Goal: Task Accomplishment & Management: Use online tool/utility

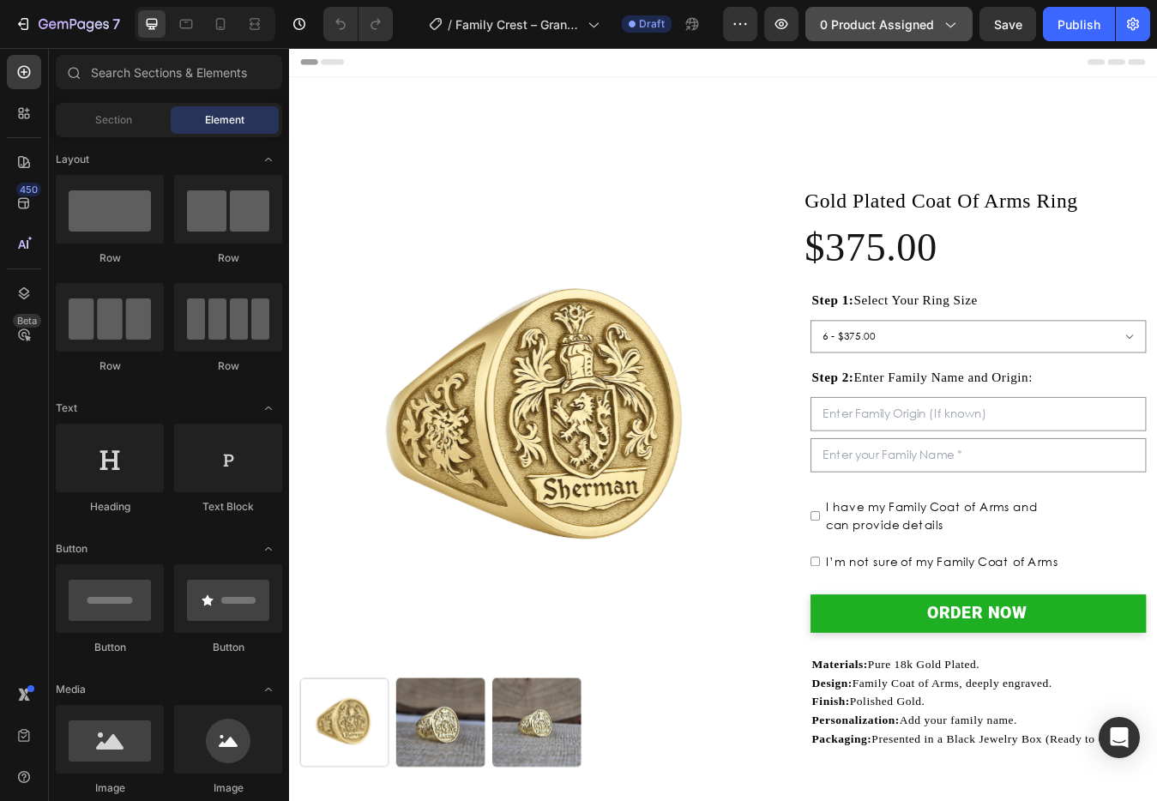
click at [919, 8] on button "0 product assigned" at bounding box center [889, 24] width 167 height 34
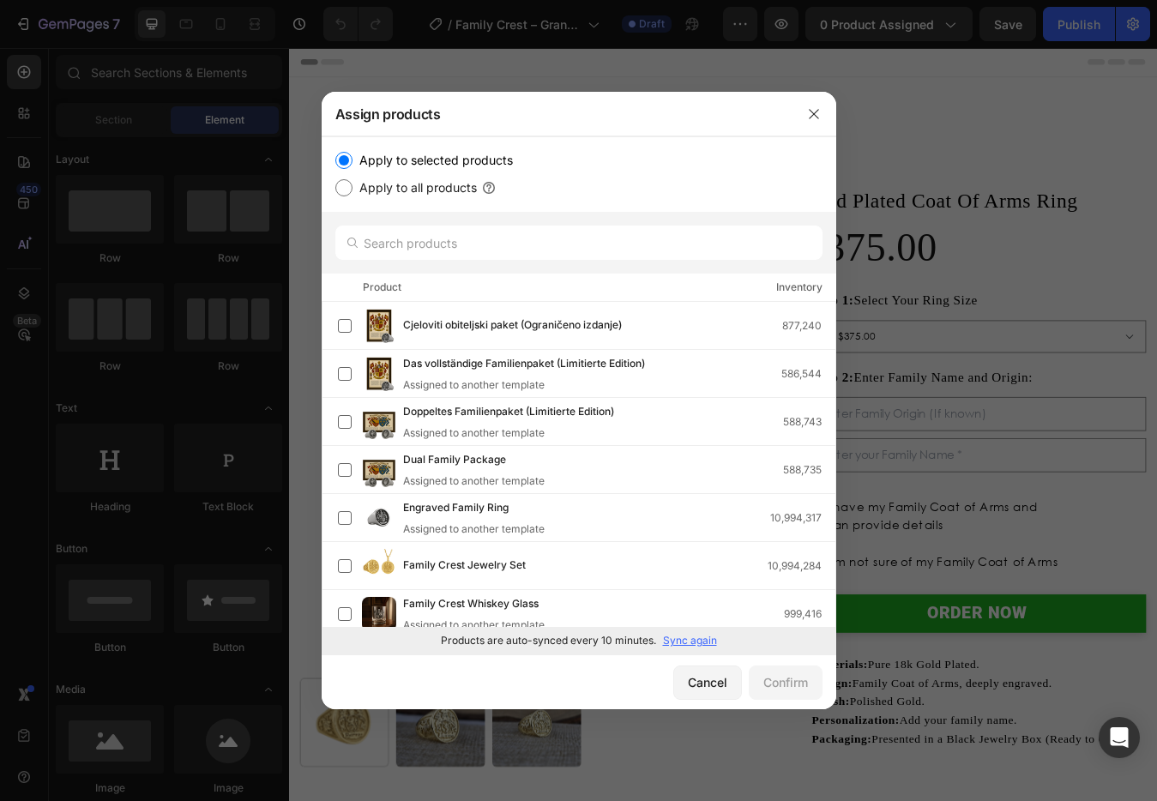
click at [686, 643] on p "Sync again" at bounding box center [690, 640] width 54 height 15
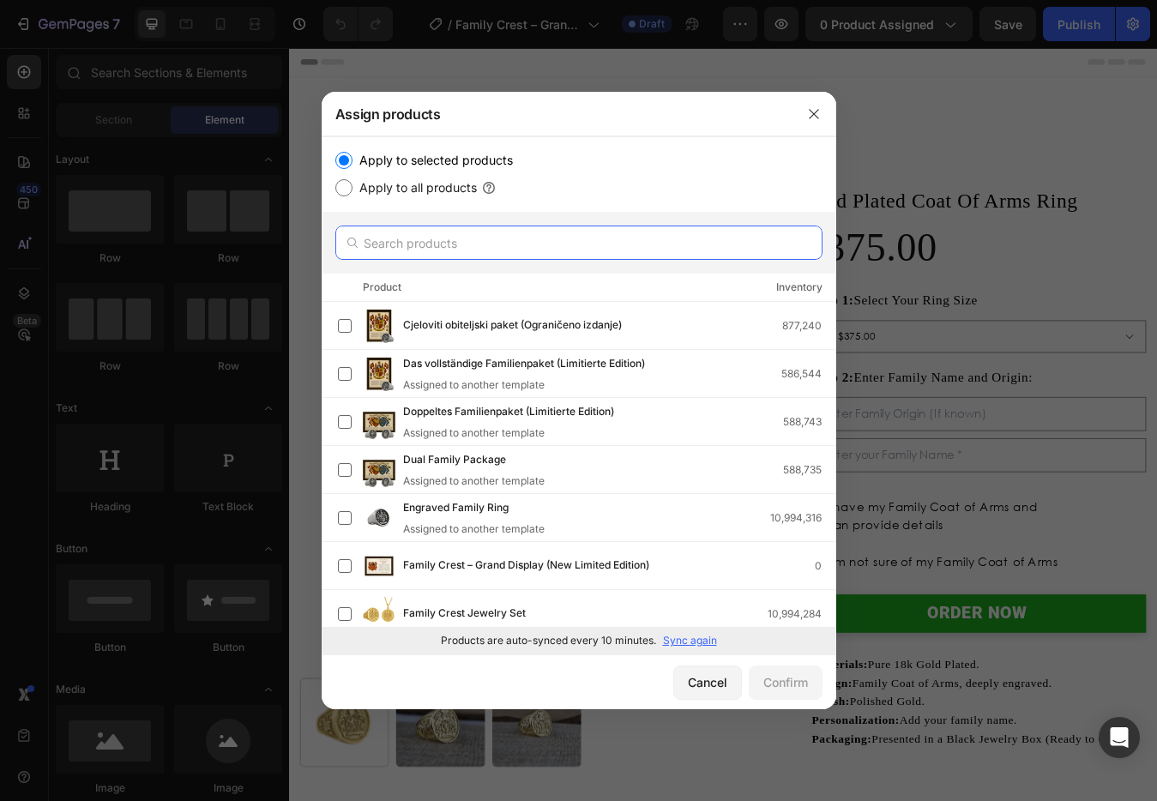
click at [458, 245] on input "text" at bounding box center [578, 243] width 487 height 34
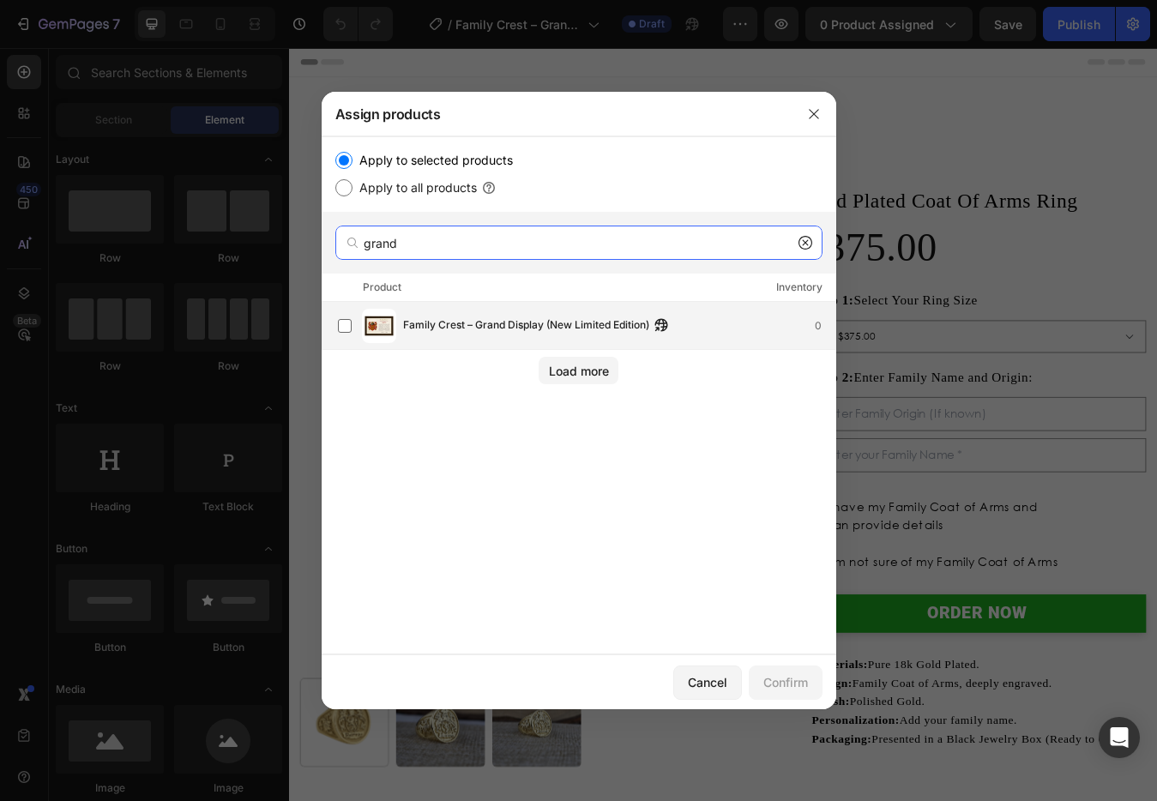
type input "grand"
click at [513, 323] on span "Family Crest – Grand Display (New Limited Edition)" at bounding box center [526, 326] width 246 height 19
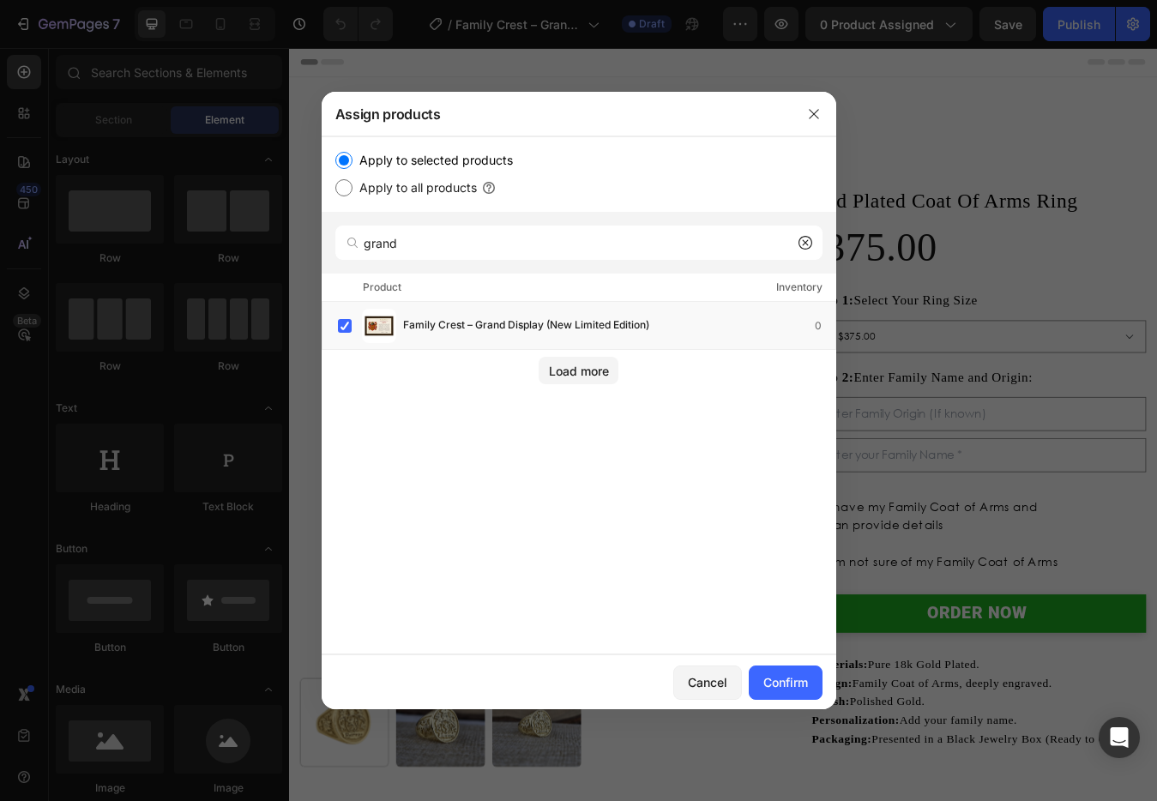
click at [794, 661] on div "Cancel Confirm" at bounding box center [579, 682] width 515 height 55
click at [793, 667] on button "Confirm" at bounding box center [786, 683] width 74 height 34
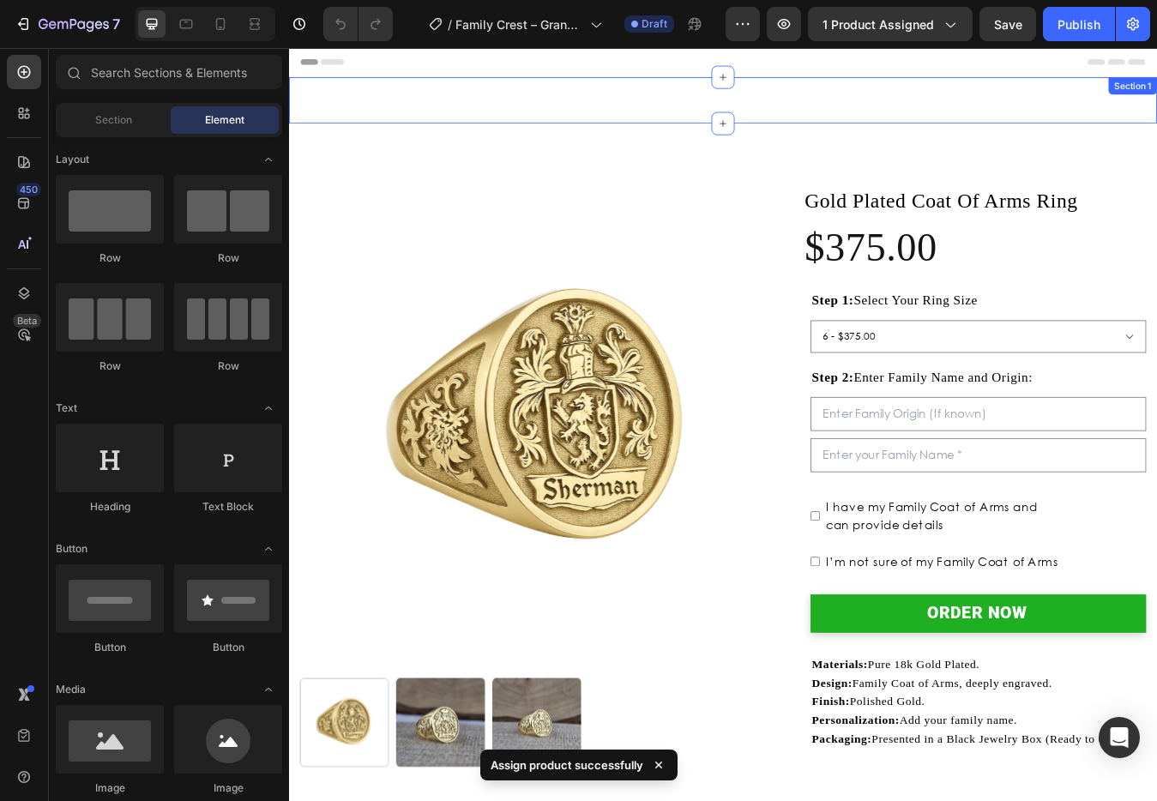
click at [673, 223] on img at bounding box center [587, 492] width 570 height 570
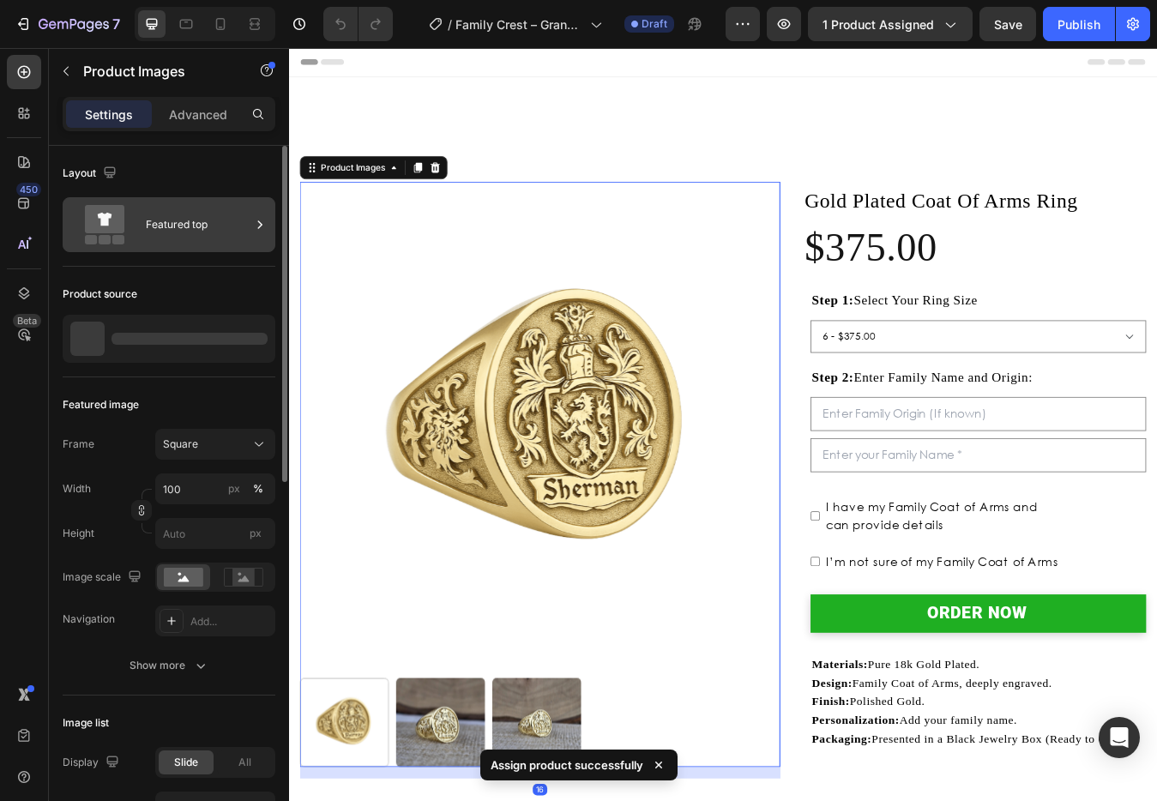
click at [147, 234] on div "Featured top" at bounding box center [198, 224] width 105 height 39
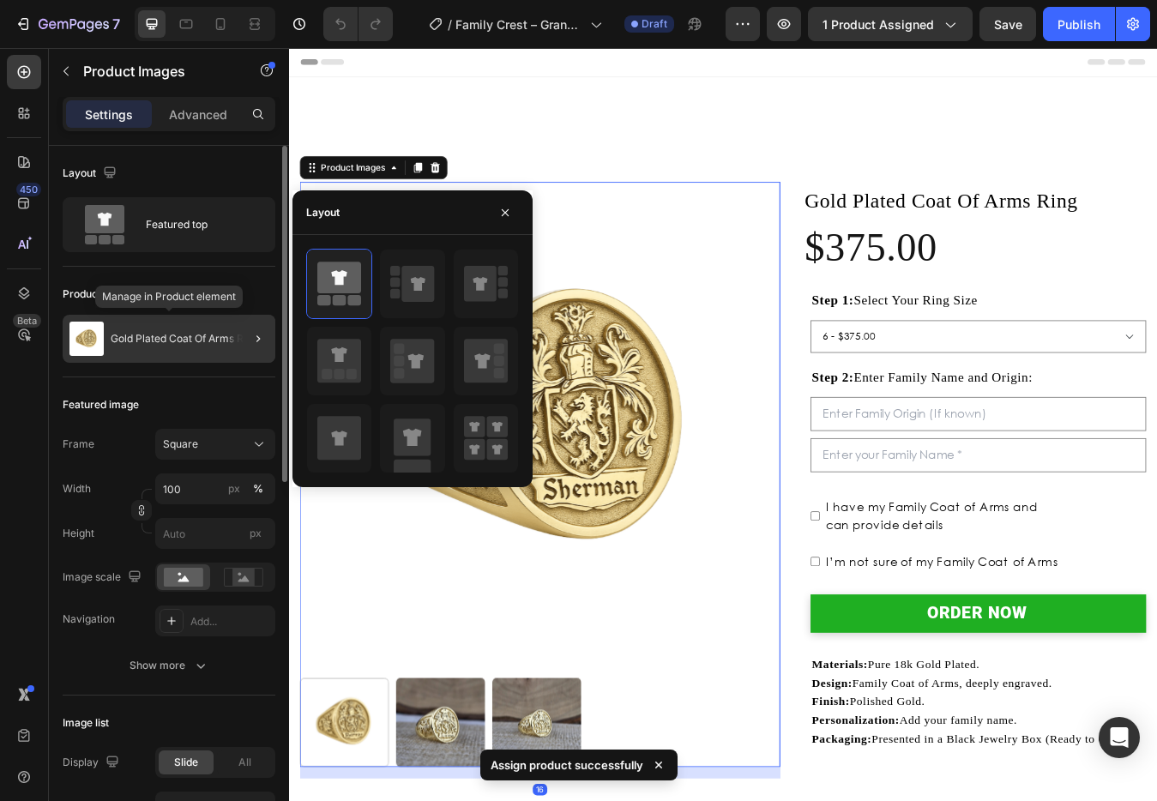
click at [214, 335] on p "Gold Plated Coat Of Arms Ring" at bounding box center [185, 339] width 148 height 12
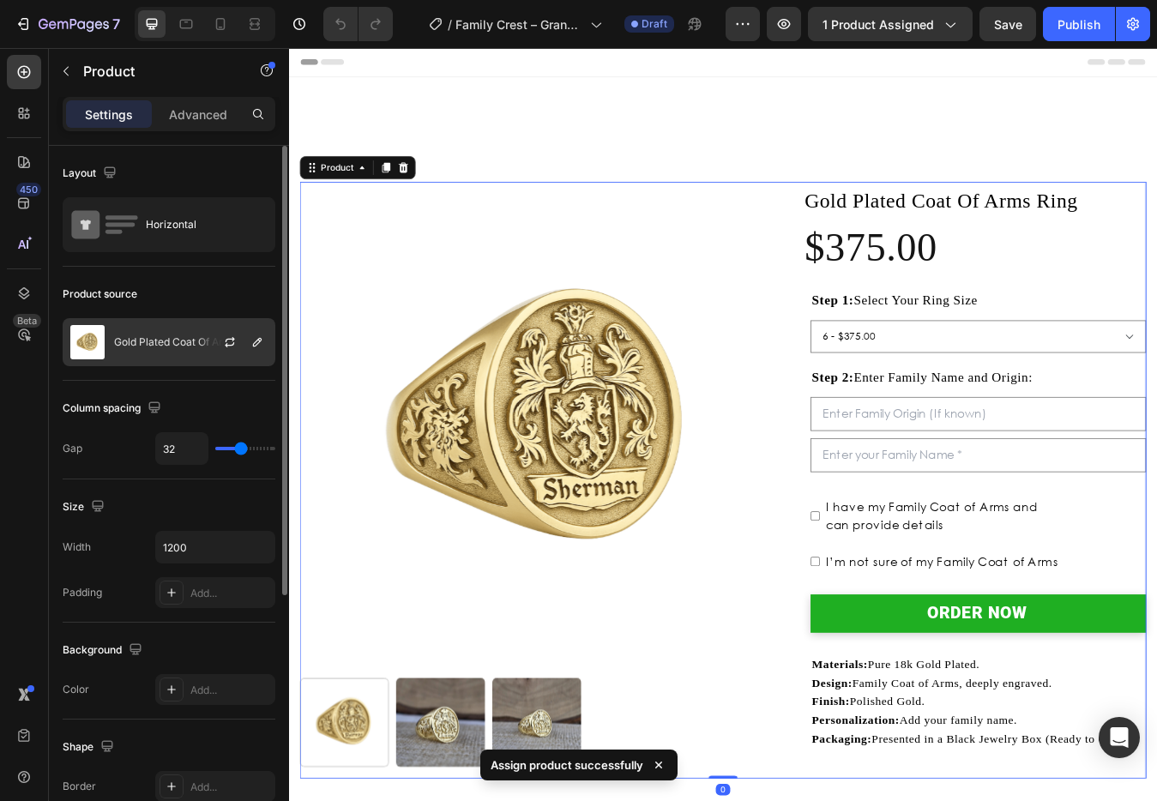
click at [167, 361] on div "Gold Plated Coat Of Arms Ring" at bounding box center [169, 342] width 213 height 48
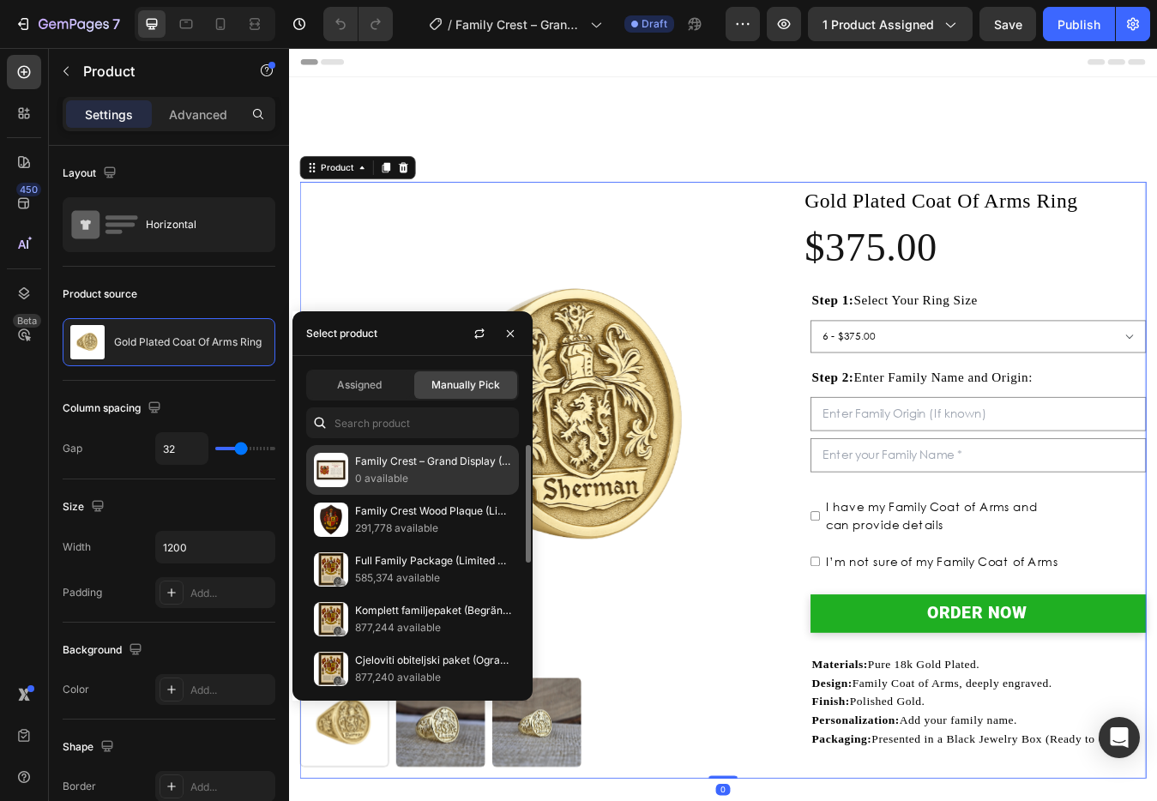
click at [395, 471] on p "0 available" at bounding box center [433, 478] width 156 height 17
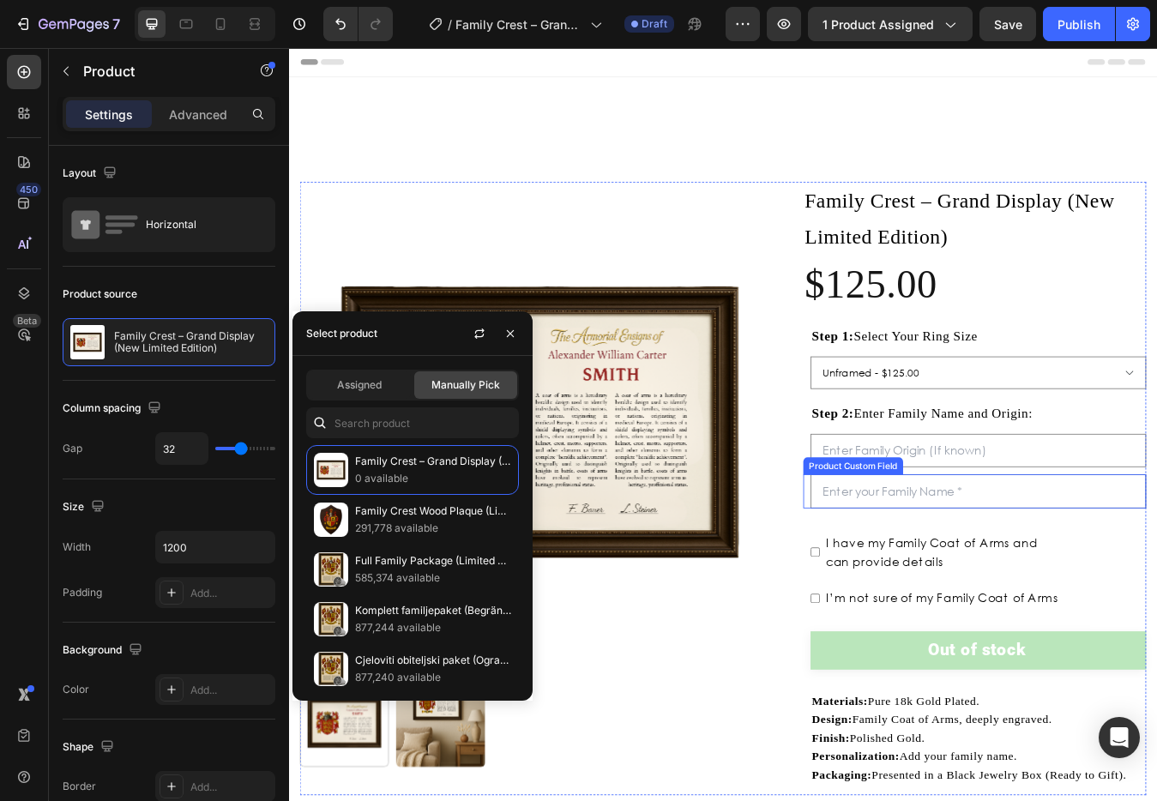
click at [973, 621] on label "I have my Family Coat of Arms and can provide details" at bounding box center [1067, 646] width 296 height 57
click at [919, 641] on input "I have my Family Coat of Arms and can provide details" at bounding box center [913, 646] width 11 height 11
checkbox input "true"
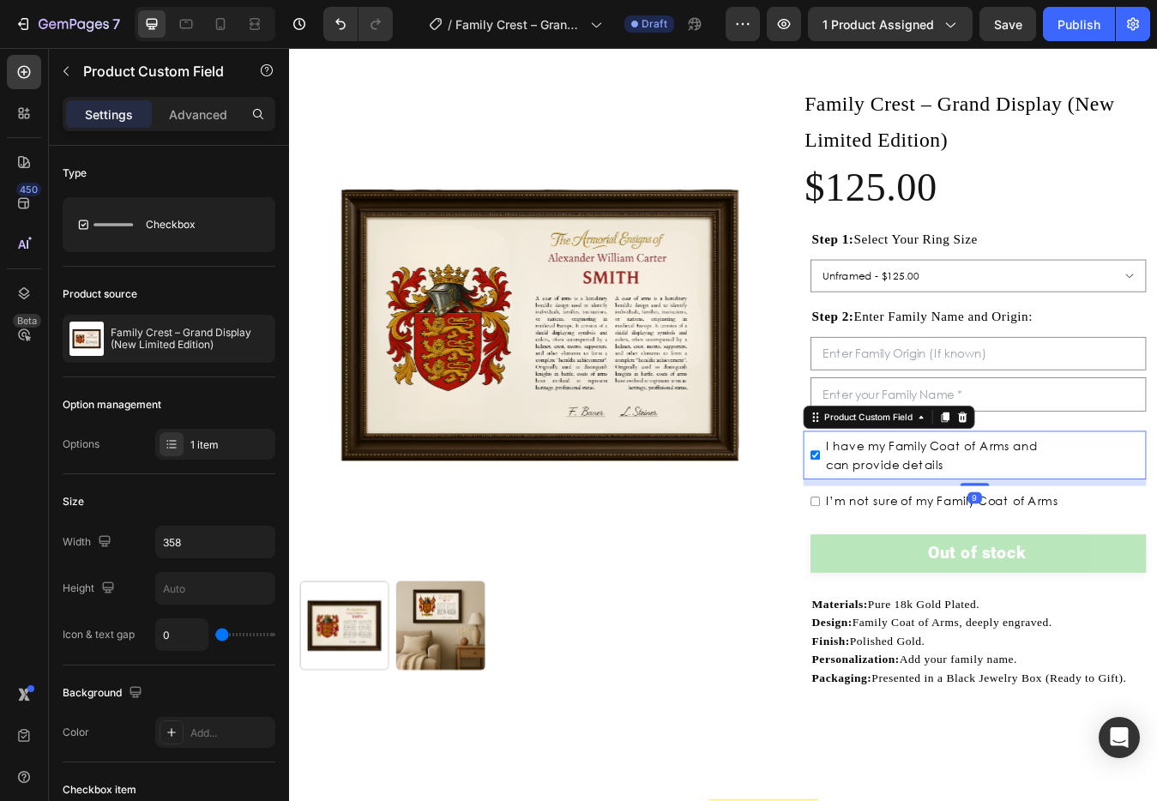
scroll to position [123, 0]
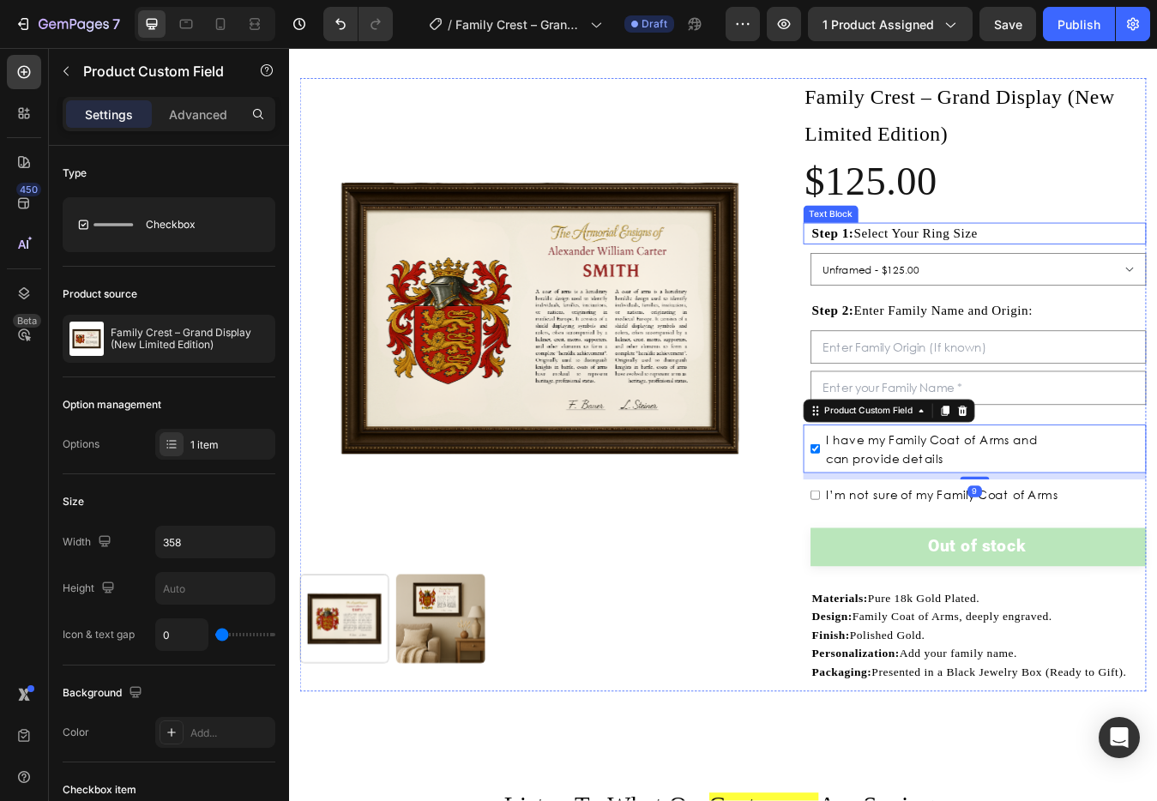
click at [1010, 262] on span "Step 1: Select Your Ring Size" at bounding box center [1007, 267] width 196 height 17
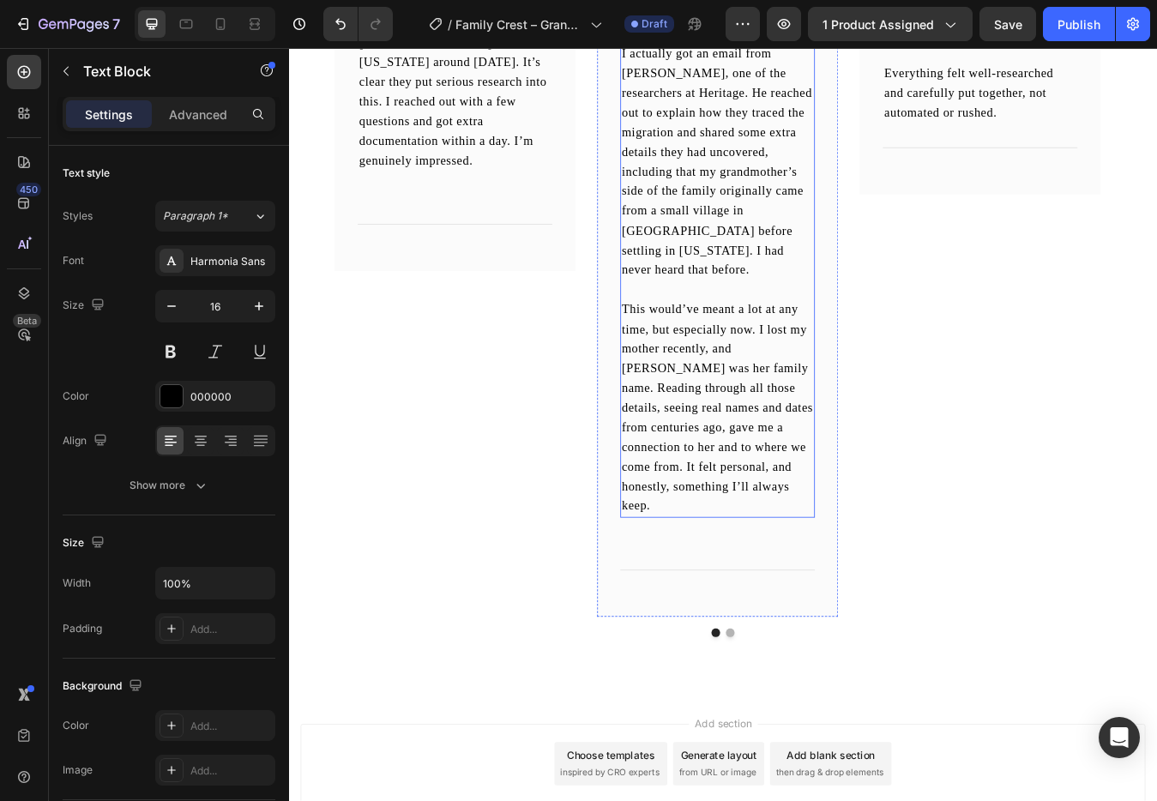
scroll to position [1861, 0]
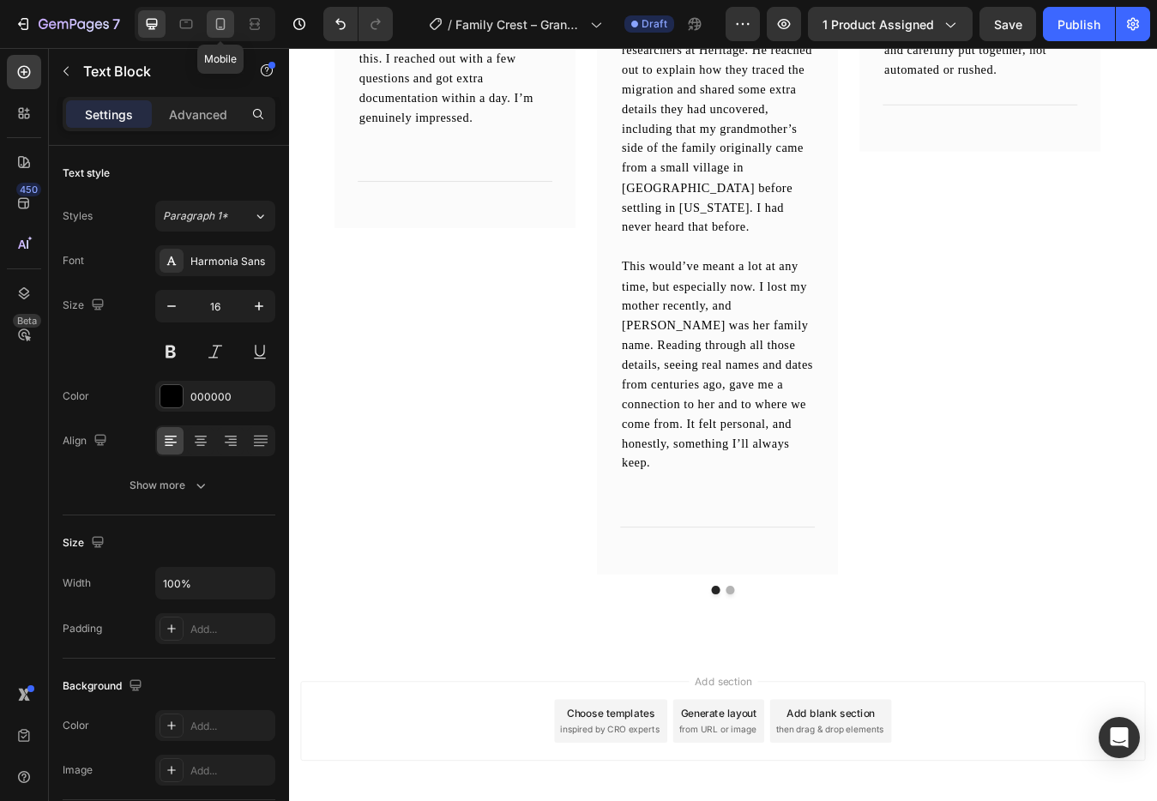
click at [227, 28] on icon at bounding box center [220, 23] width 17 height 17
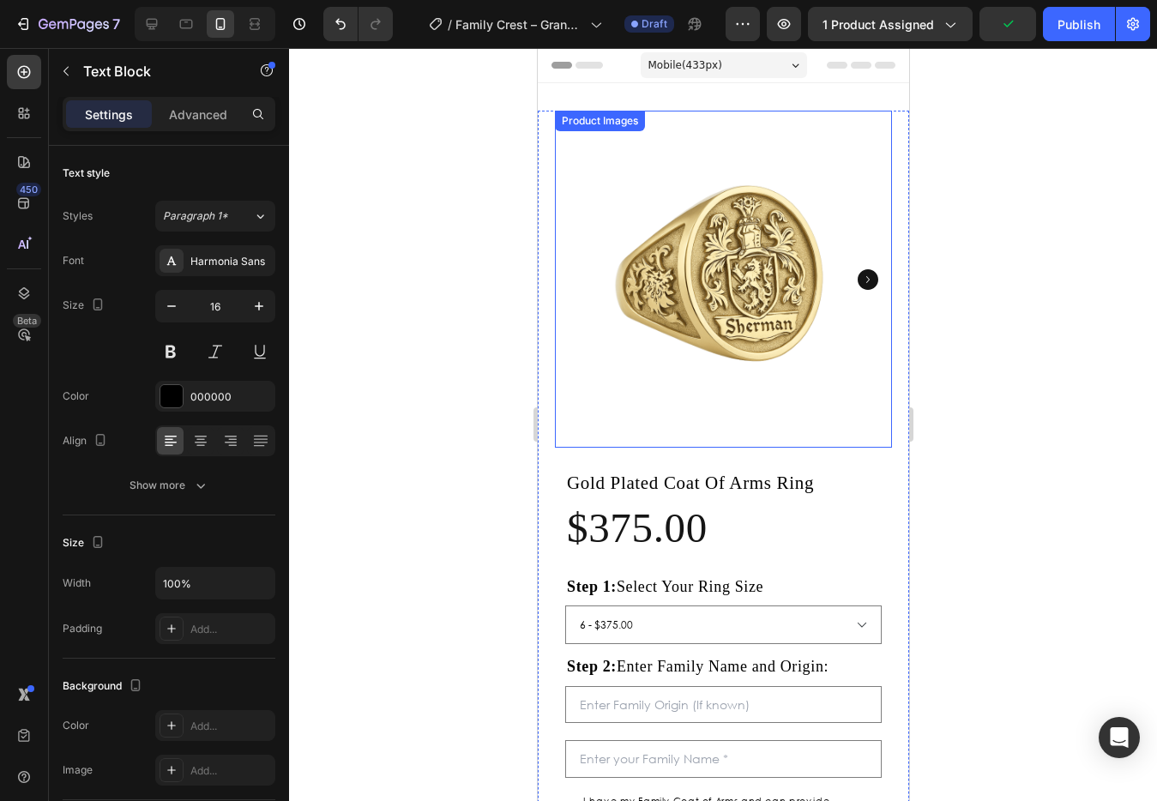
click at [709, 264] on img at bounding box center [722, 279] width 337 height 337
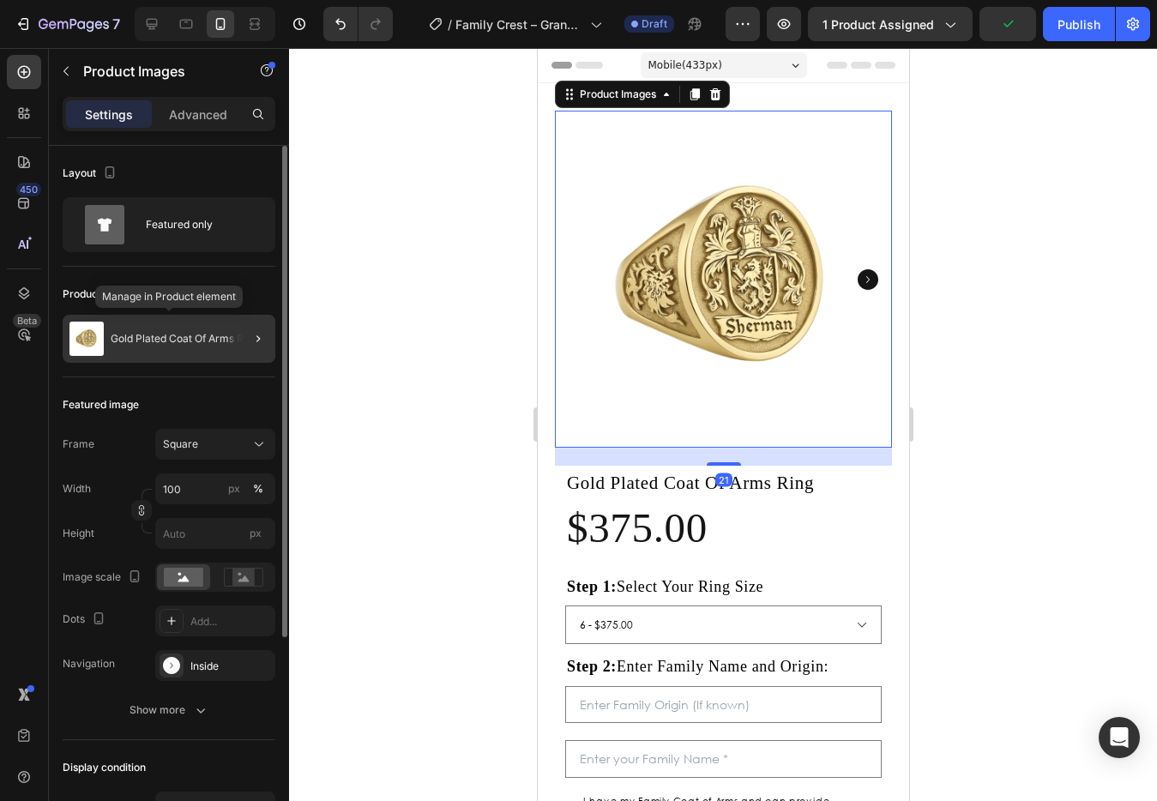
click at [149, 328] on div "Gold Plated Coat Of Arms Ring" at bounding box center [169, 339] width 213 height 48
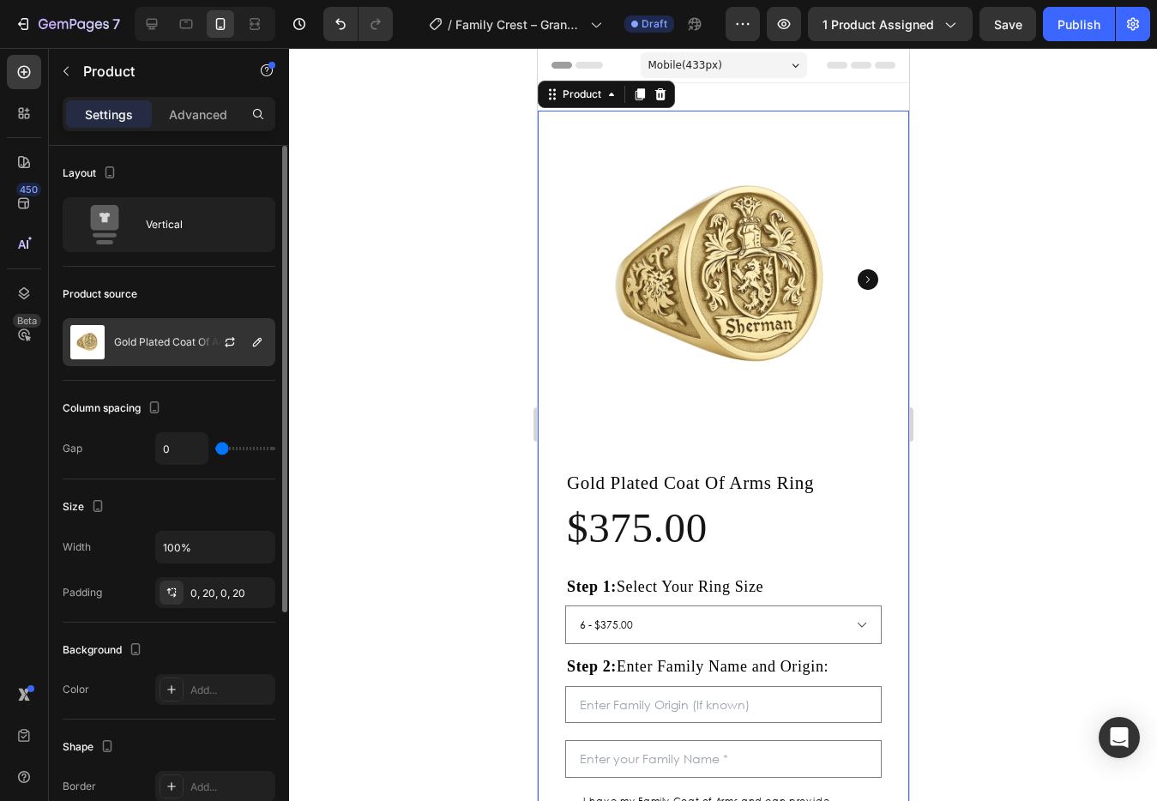
click at [168, 361] on div "Gold Plated Coat Of Arms Ring" at bounding box center [169, 342] width 213 height 48
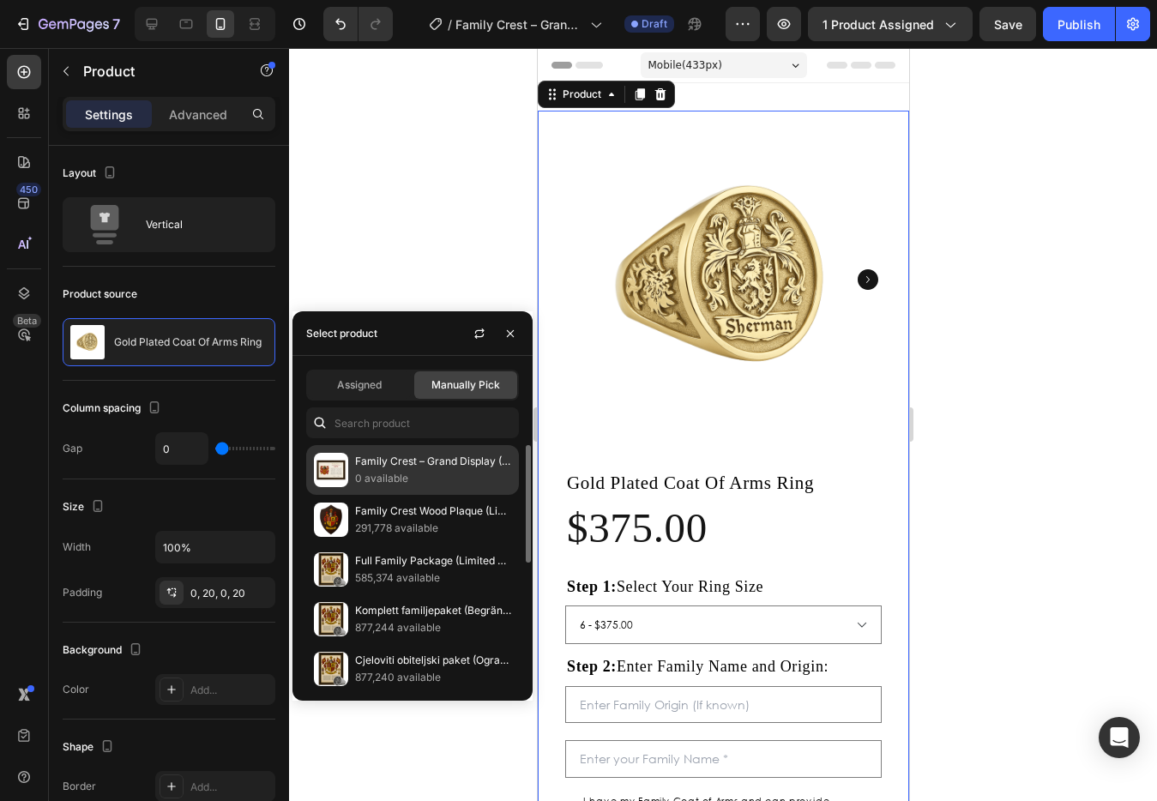
click at [376, 486] on p "0 available" at bounding box center [433, 478] width 156 height 17
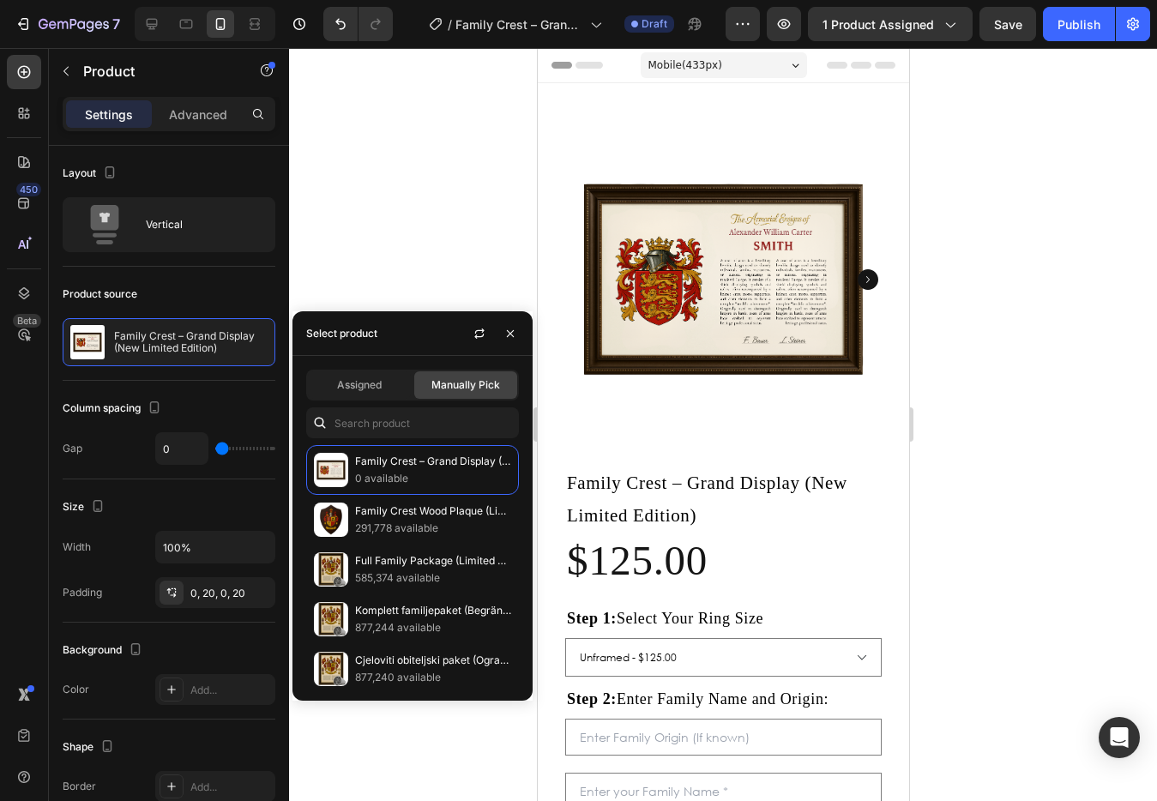
click at [989, 262] on div at bounding box center [723, 424] width 868 height 753
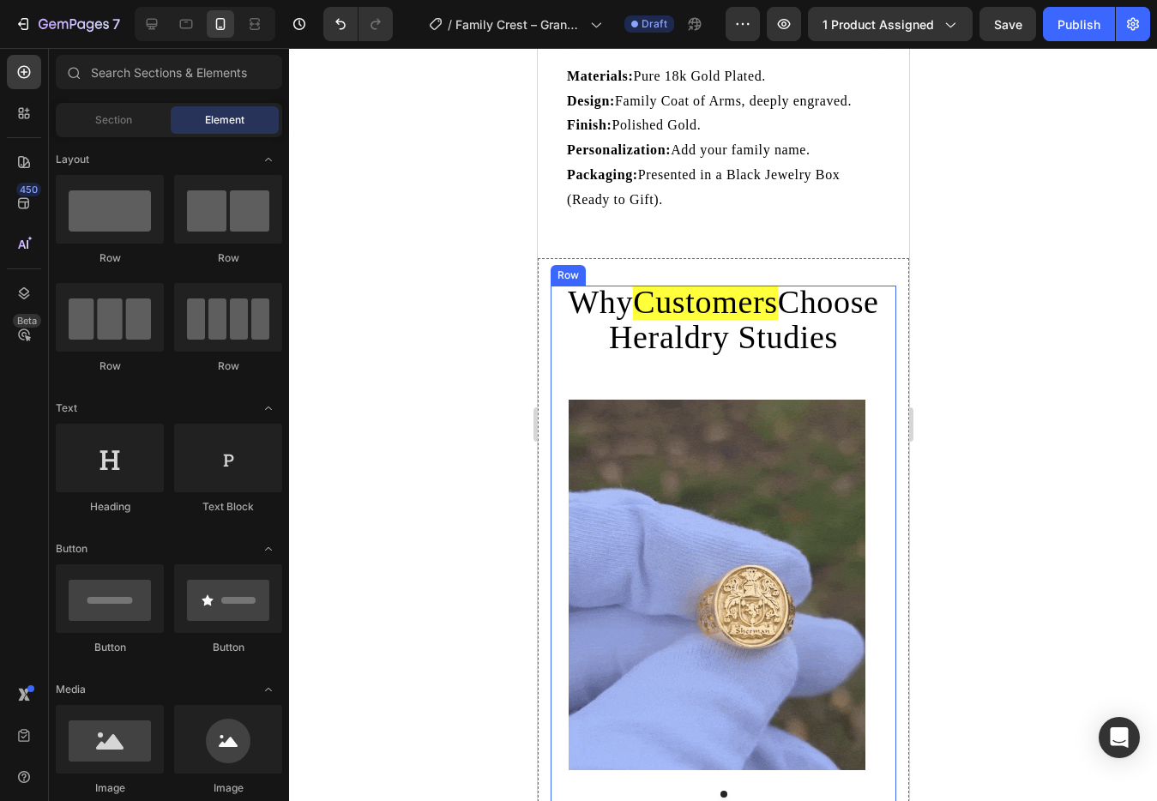
click at [758, 324] on span "Choose Heraldry Studies" at bounding box center [743, 319] width 270 height 71
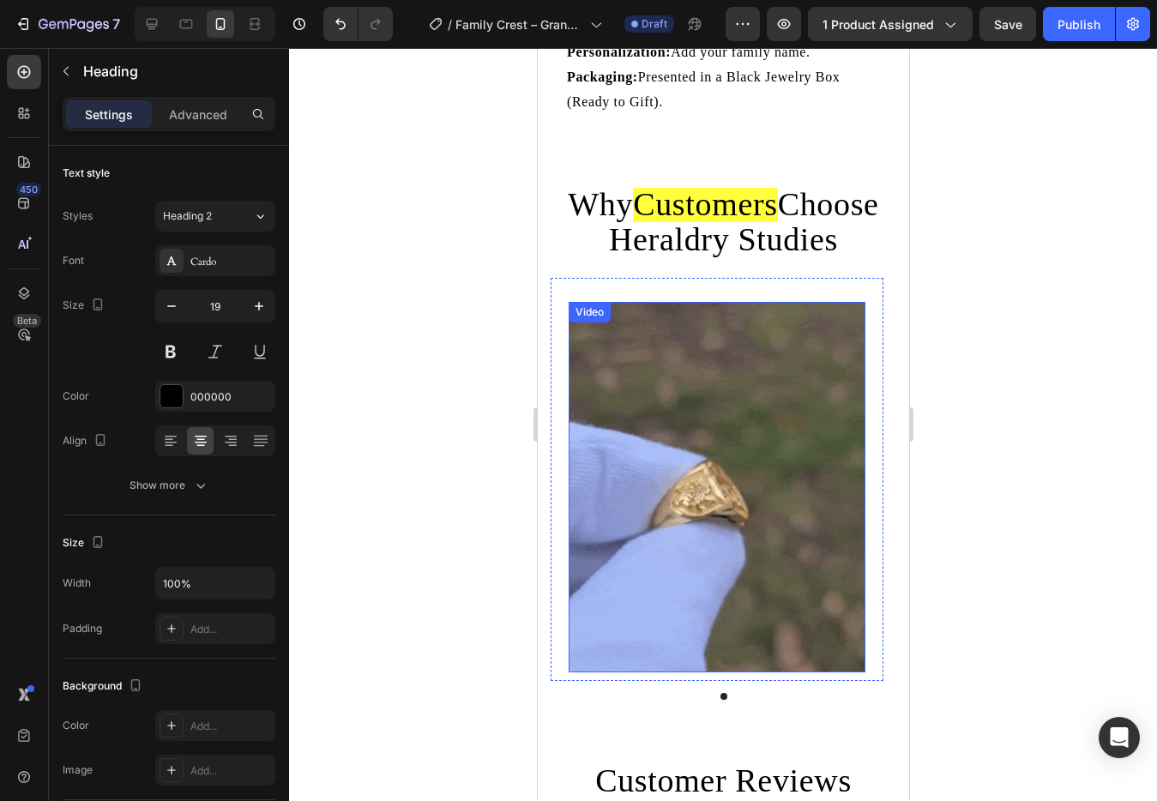
scroll to position [1033, 0]
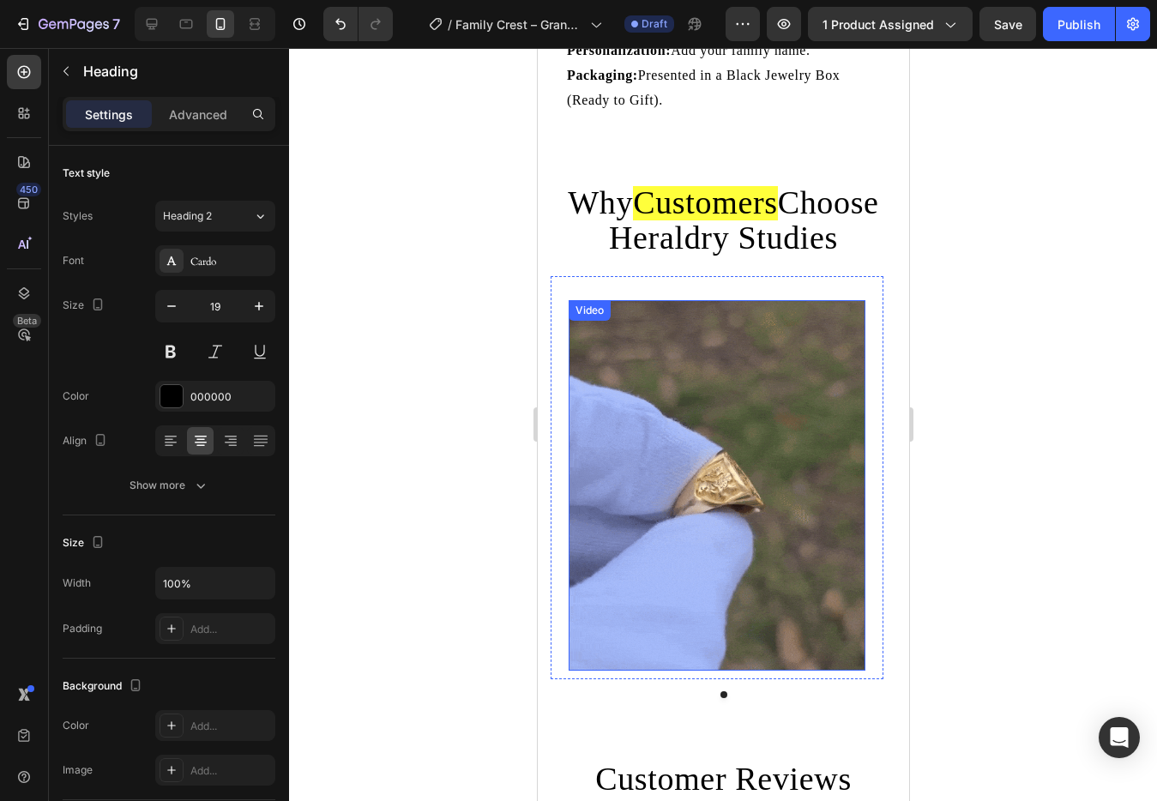
click at [756, 352] on video at bounding box center [716, 485] width 297 height 371
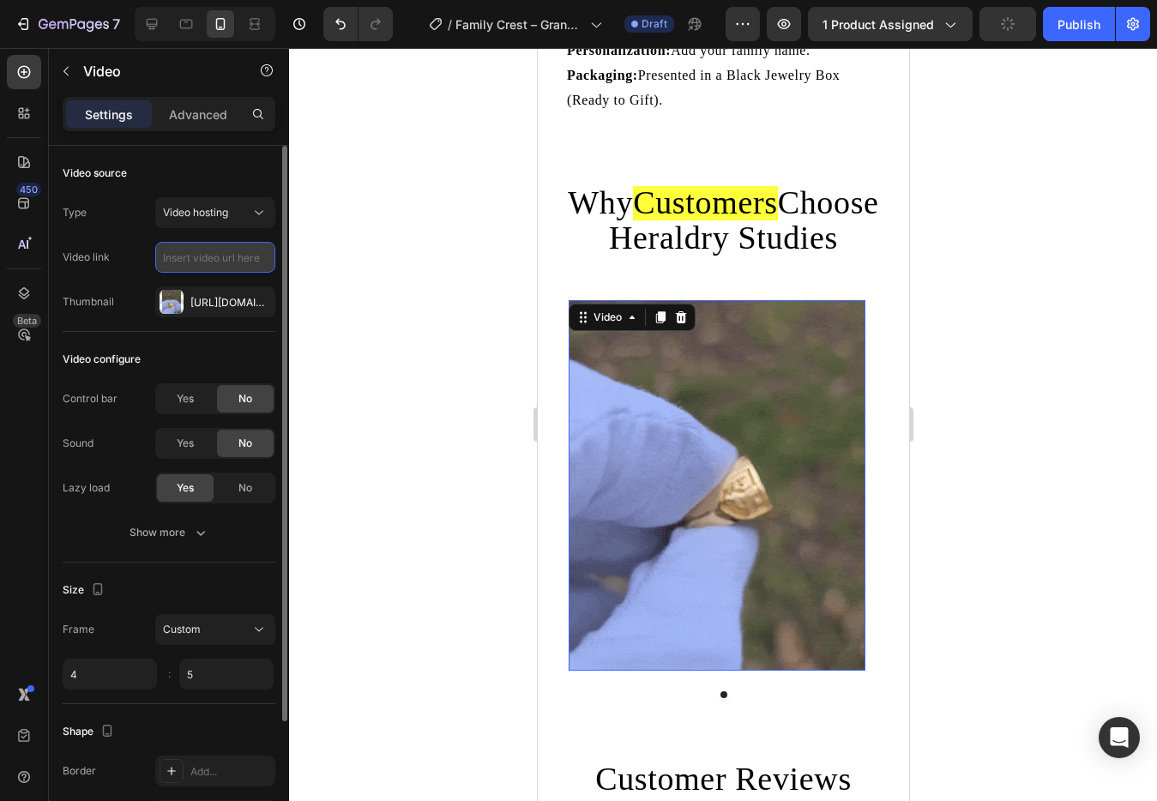
scroll to position [0, 0]
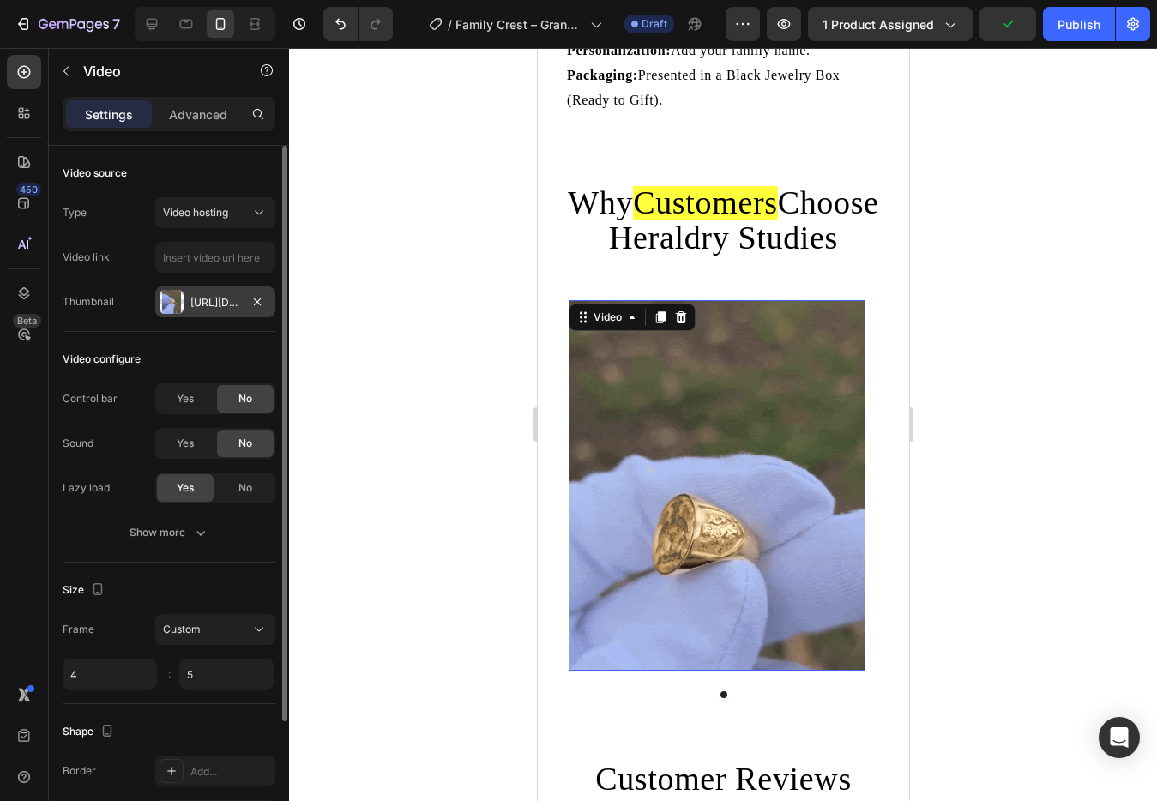
click at [184, 306] on div "Https://cdn.Shopify.Com/s/files/1/0779/3528/0420/files/gempages_530938111069258…" at bounding box center [215, 302] width 120 height 31
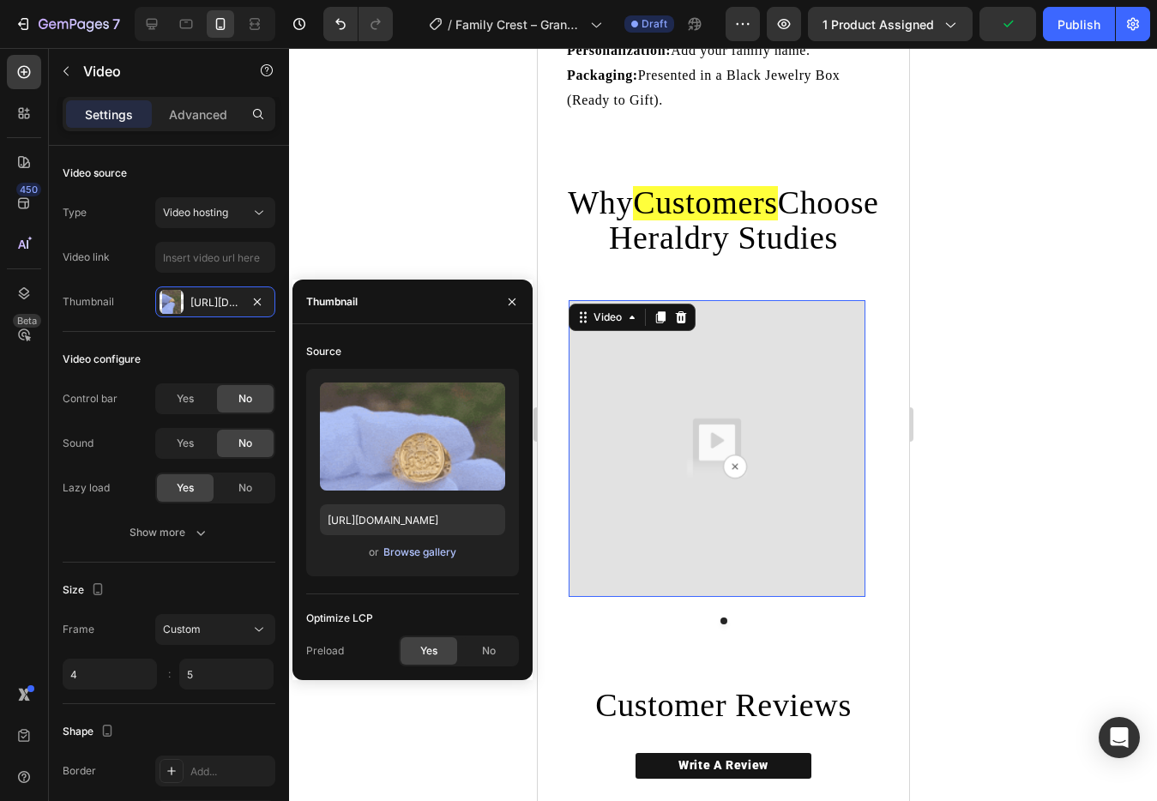
click at [415, 549] on div "Browse gallery" at bounding box center [420, 552] width 73 height 15
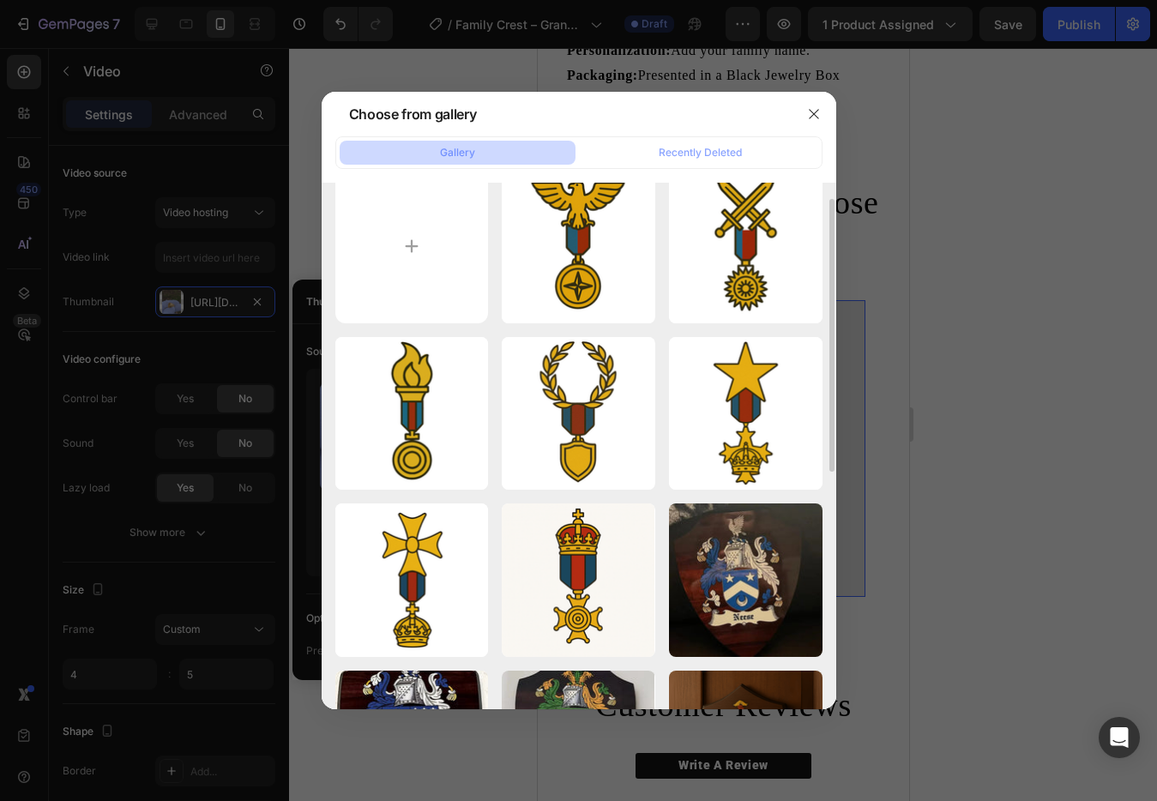
scroll to position [28, 0]
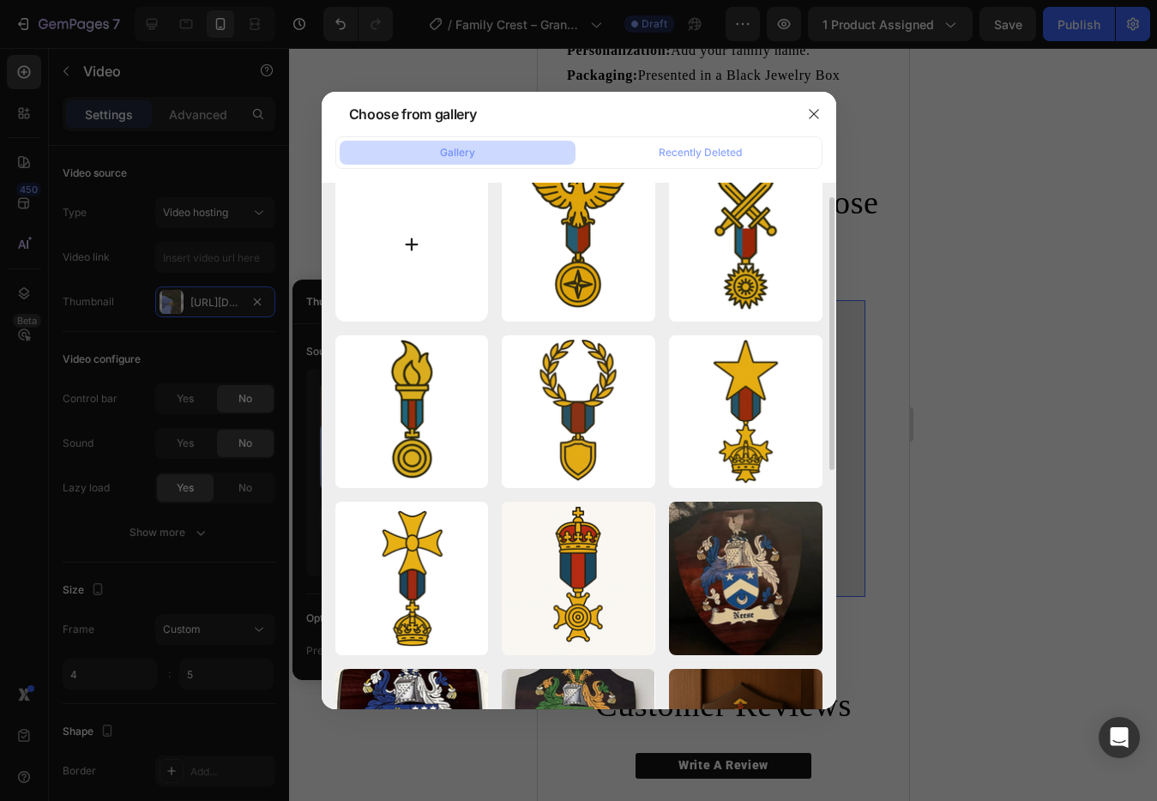
click at [443, 240] on input "file" at bounding box center [412, 245] width 154 height 154
type input "C:\fakepath\Slice 7-min.png"
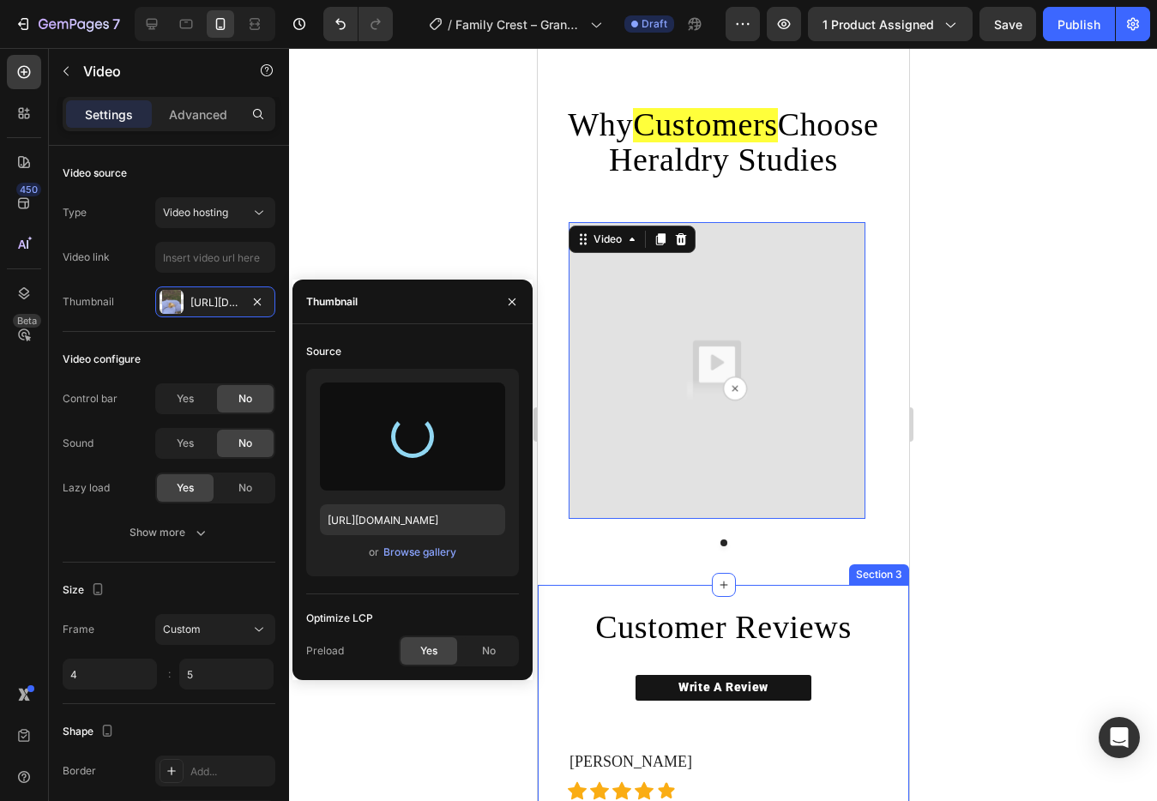
scroll to position [987, 0]
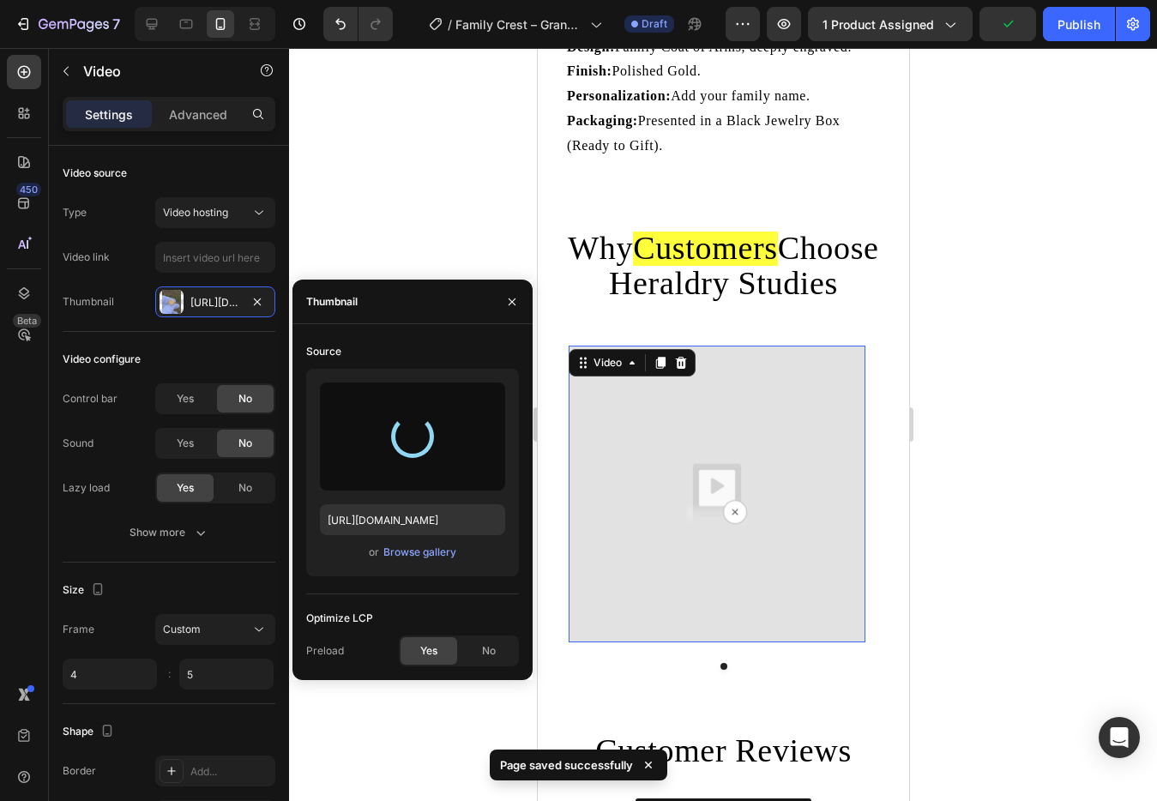
type input "https://cdn.shopify.com/s/files/1/0779/3528/0420/files/gempages_530938111069258…"
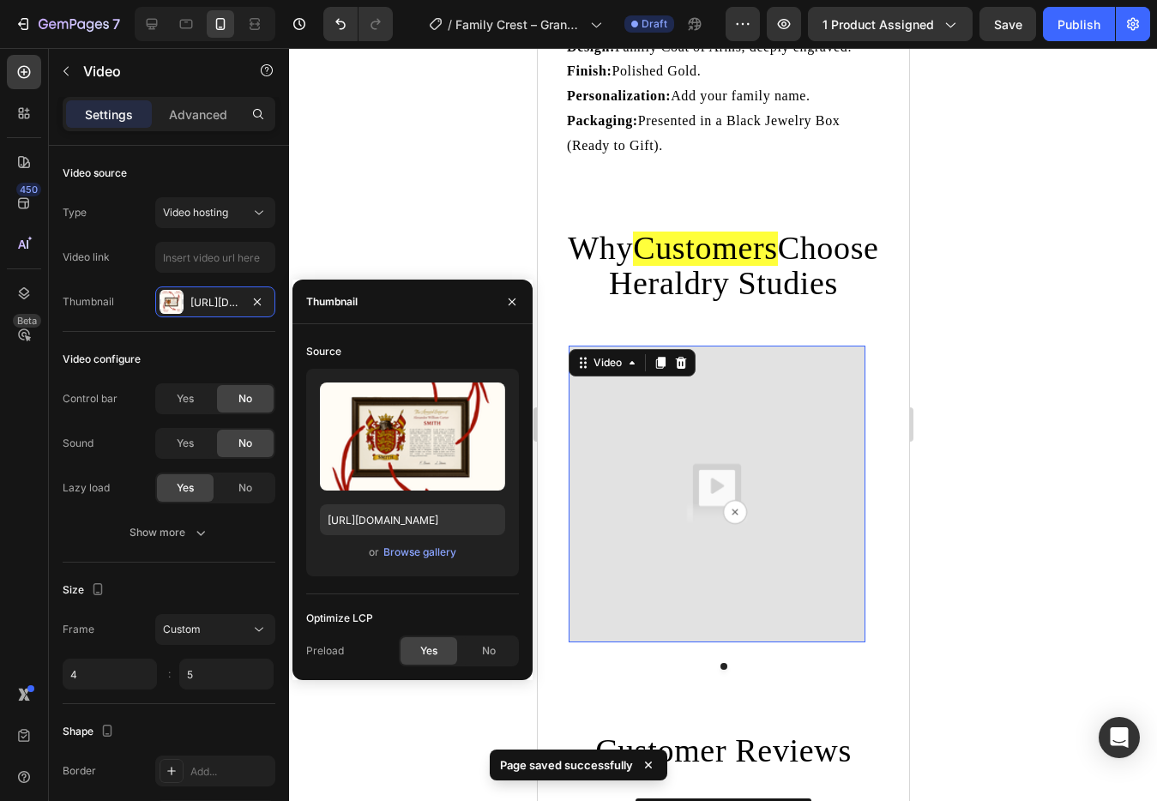
click at [970, 353] on div at bounding box center [723, 424] width 868 height 753
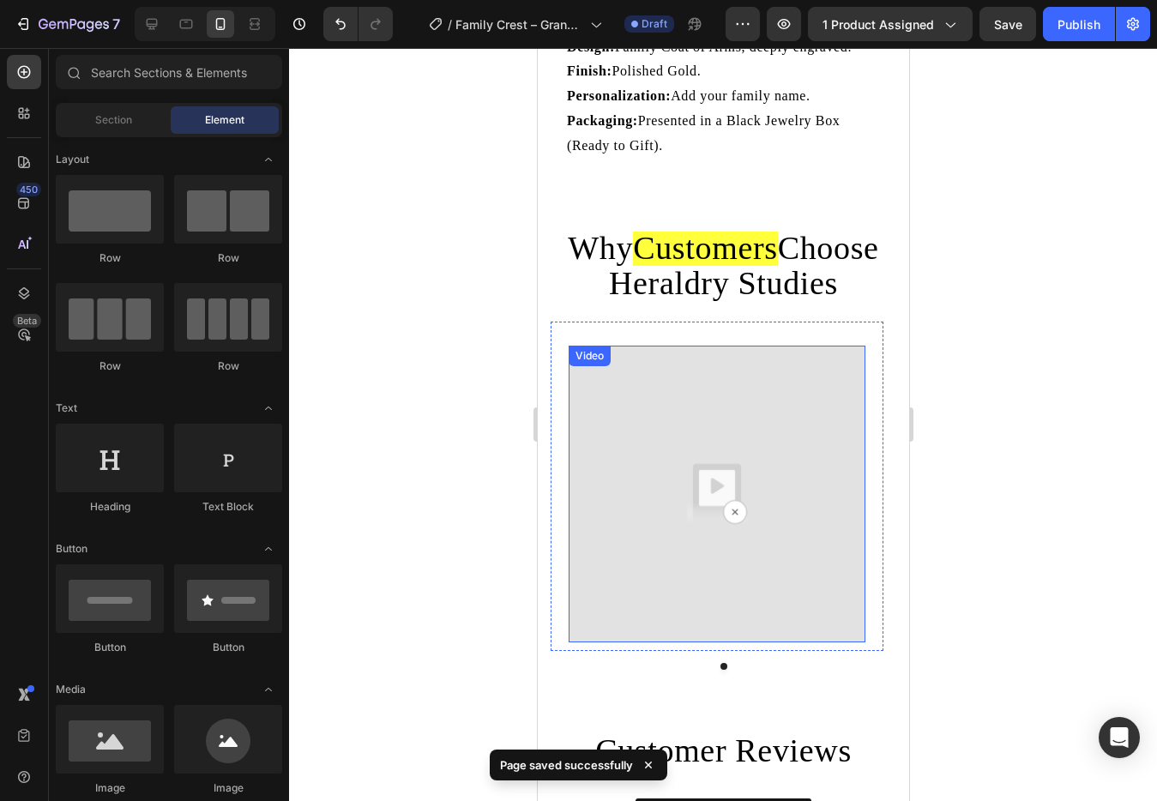
click at [752, 403] on img at bounding box center [716, 494] width 297 height 297
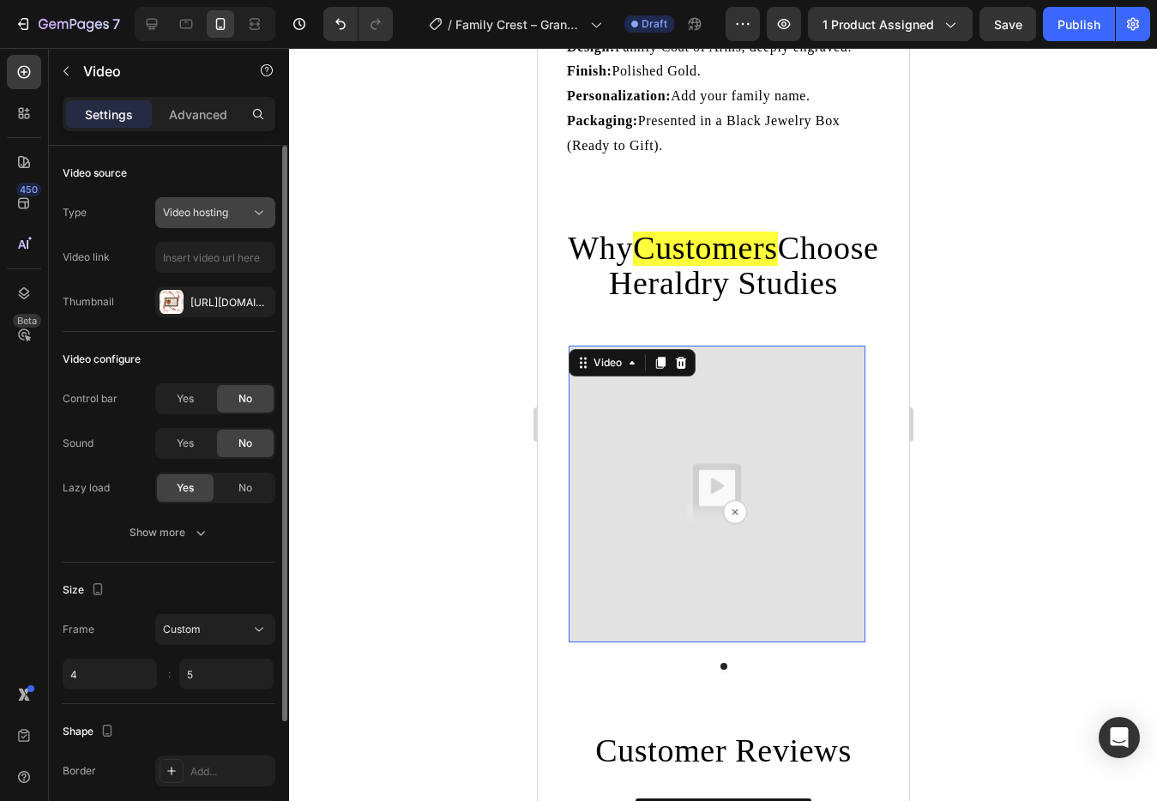
click at [242, 214] on div "Video hosting" at bounding box center [207, 212] width 88 height 15
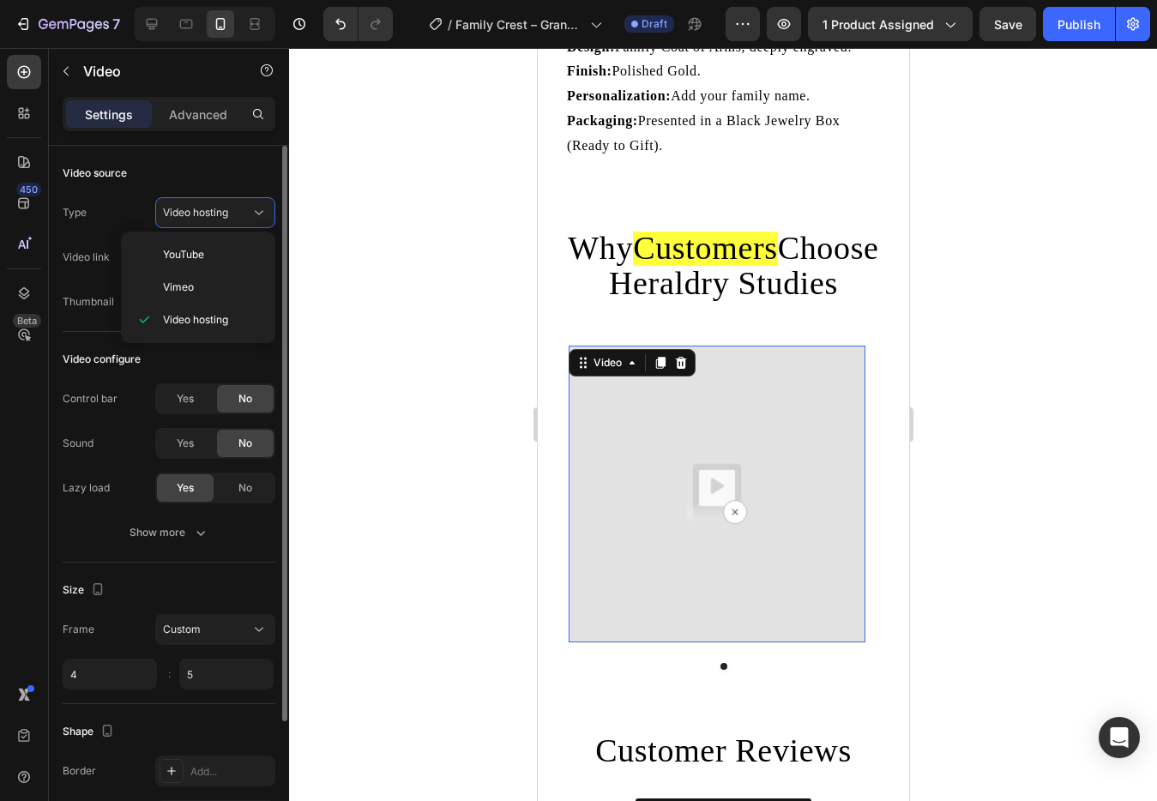
click at [193, 170] on div "Video source" at bounding box center [169, 173] width 213 height 27
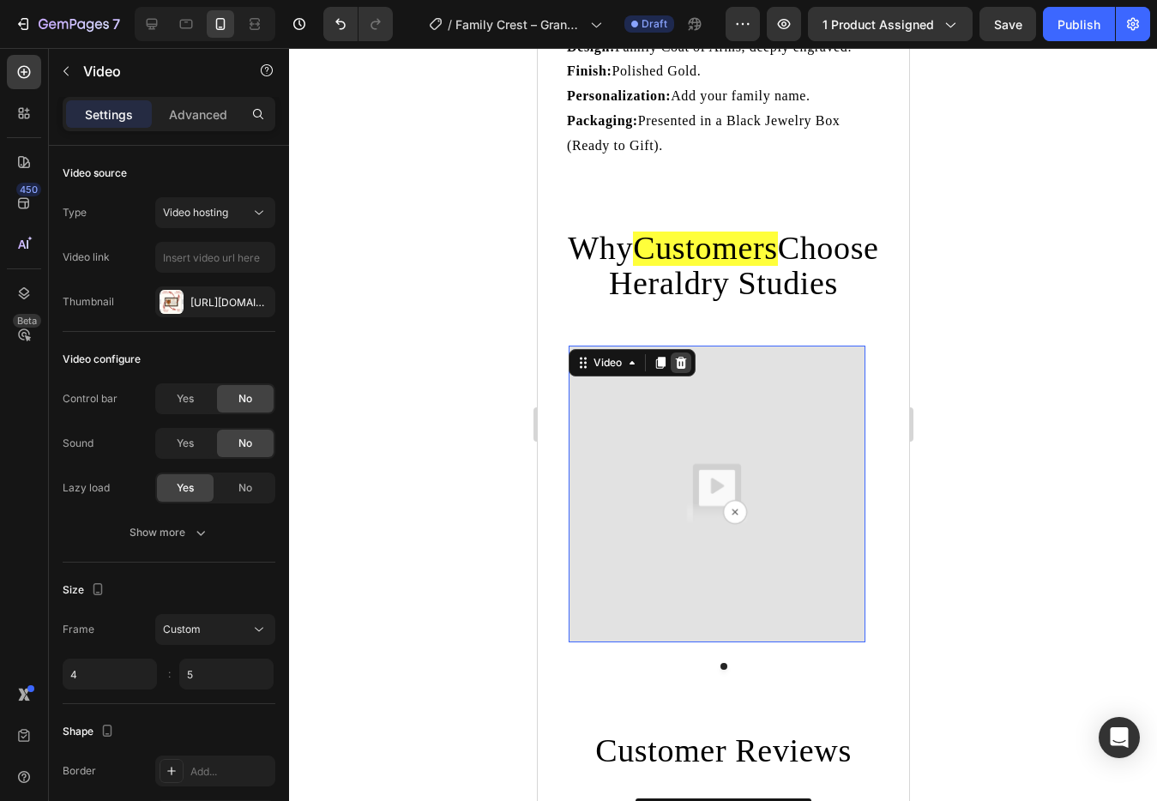
click at [682, 357] on icon at bounding box center [680, 363] width 11 height 12
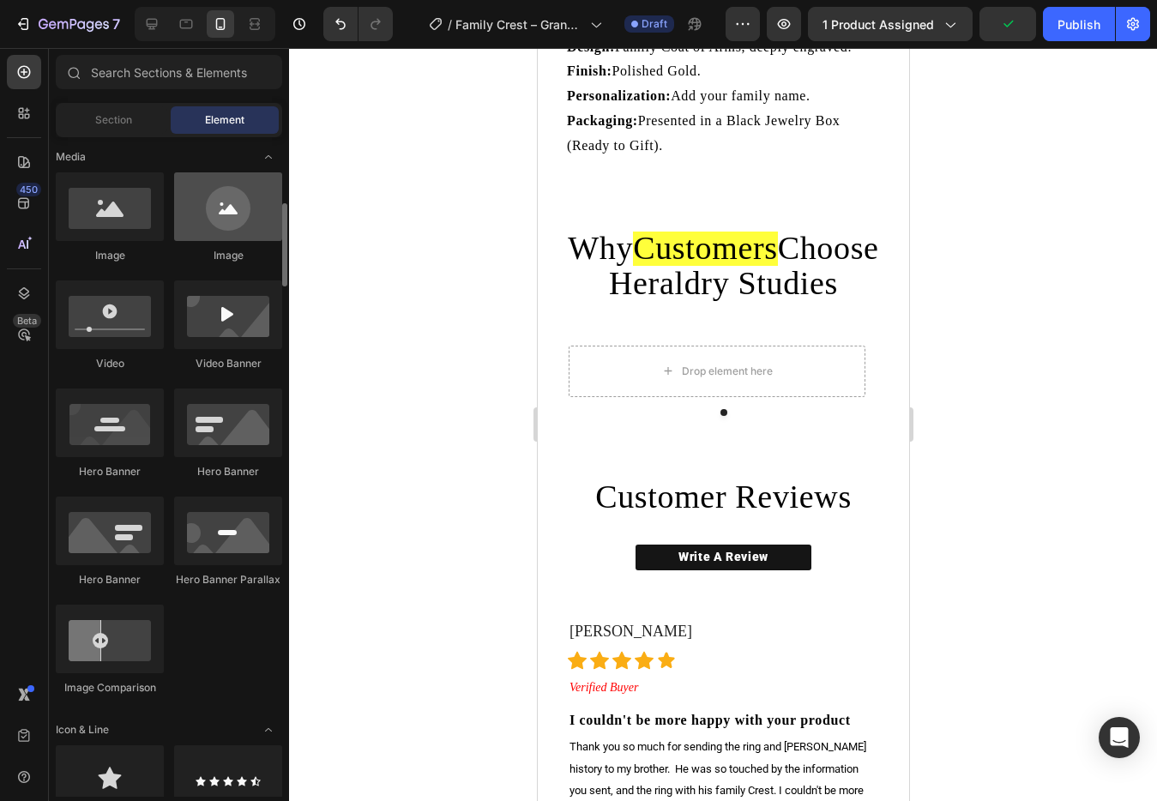
scroll to position [532, 0]
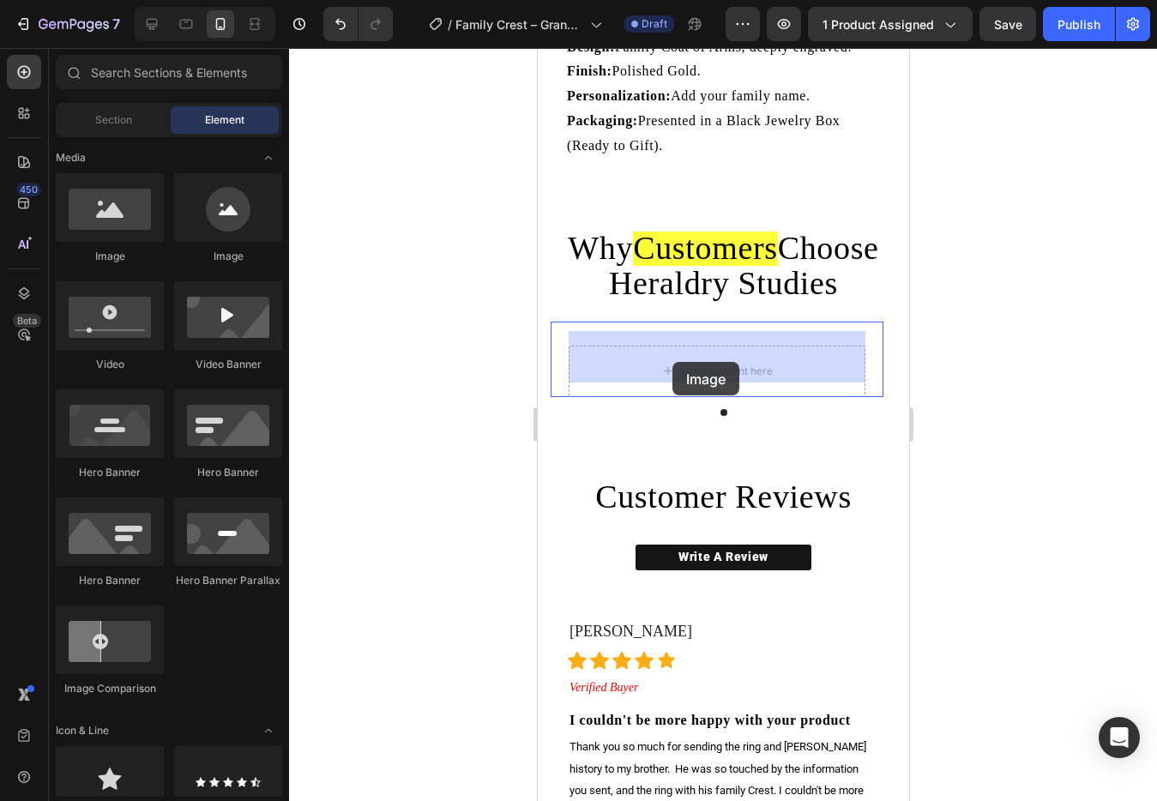
drag, startPoint x: 814, startPoint y: 291, endPoint x: 672, endPoint y: 362, distance: 159.2
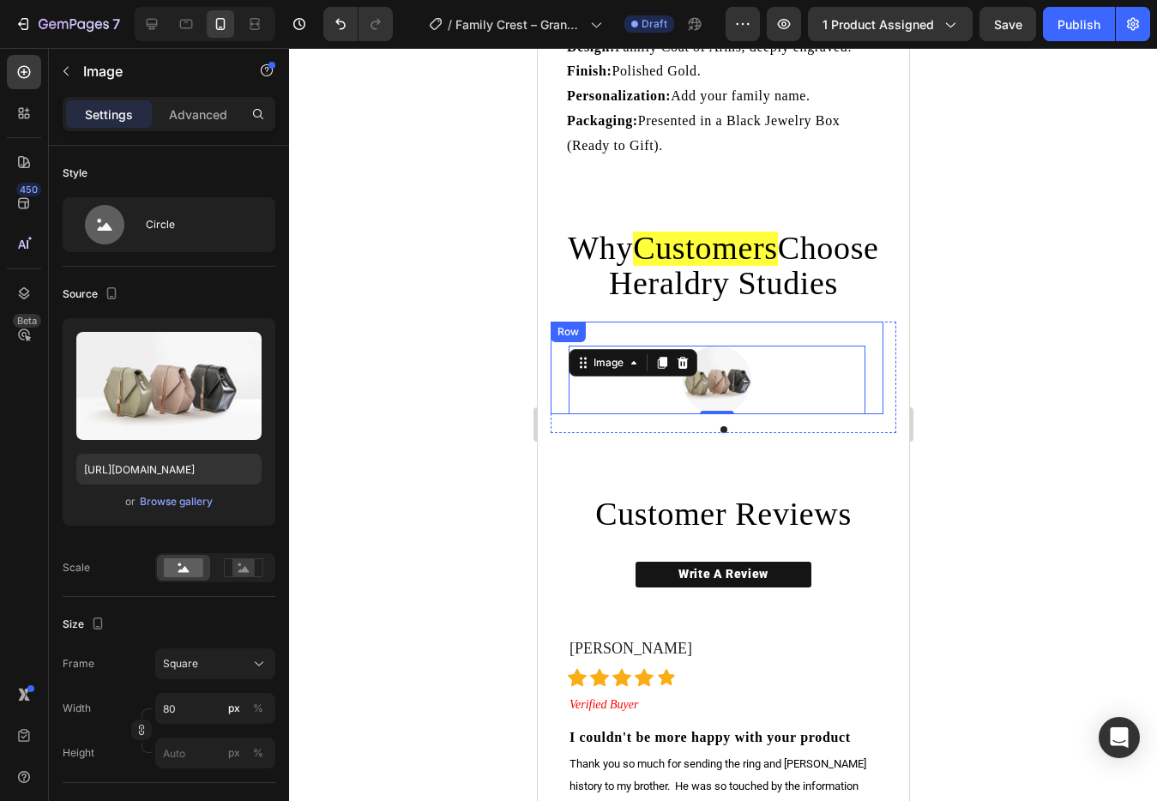
click at [1012, 359] on div at bounding box center [723, 424] width 868 height 753
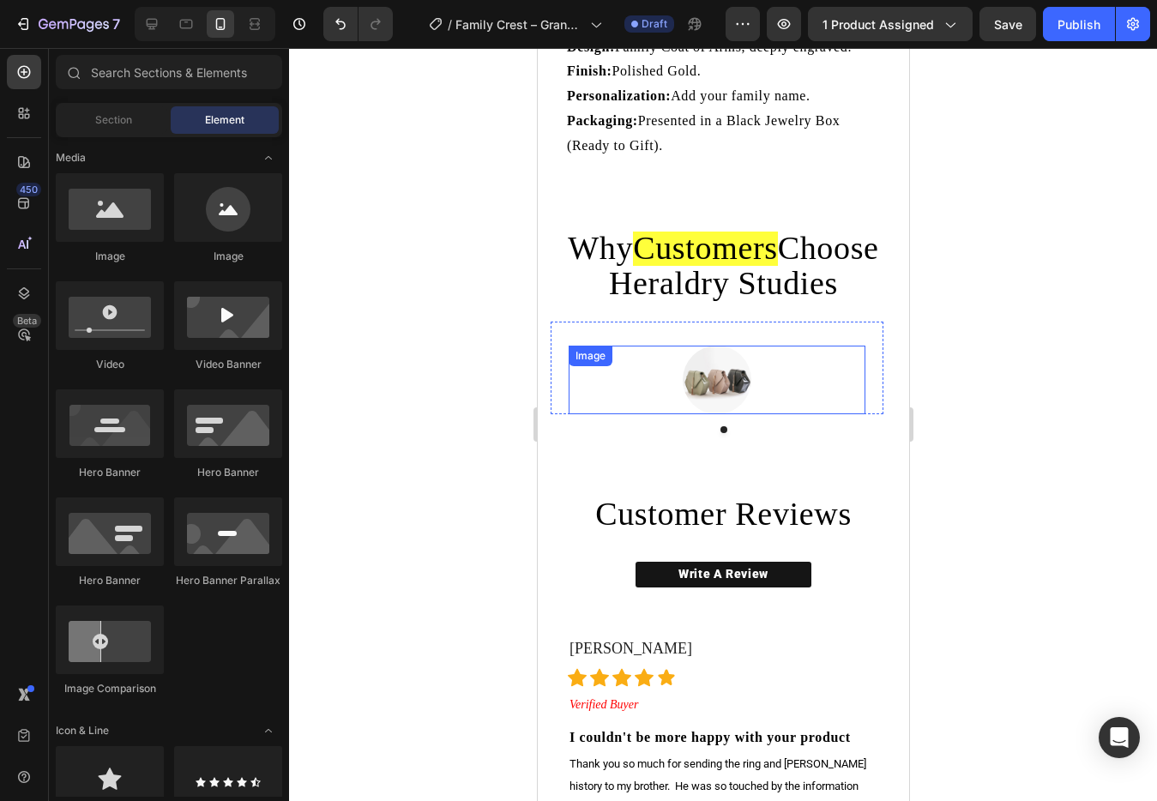
click at [779, 362] on div at bounding box center [716, 380] width 297 height 69
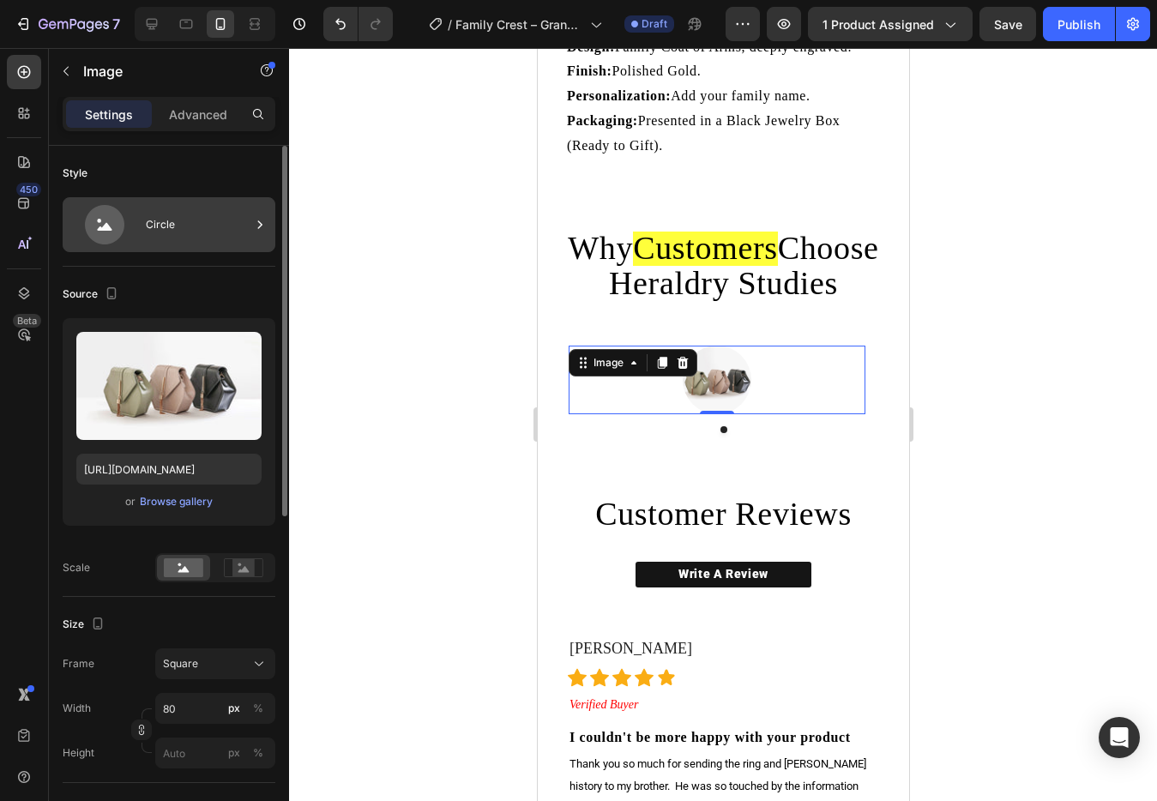
click at [181, 232] on div "Circle" at bounding box center [198, 224] width 105 height 39
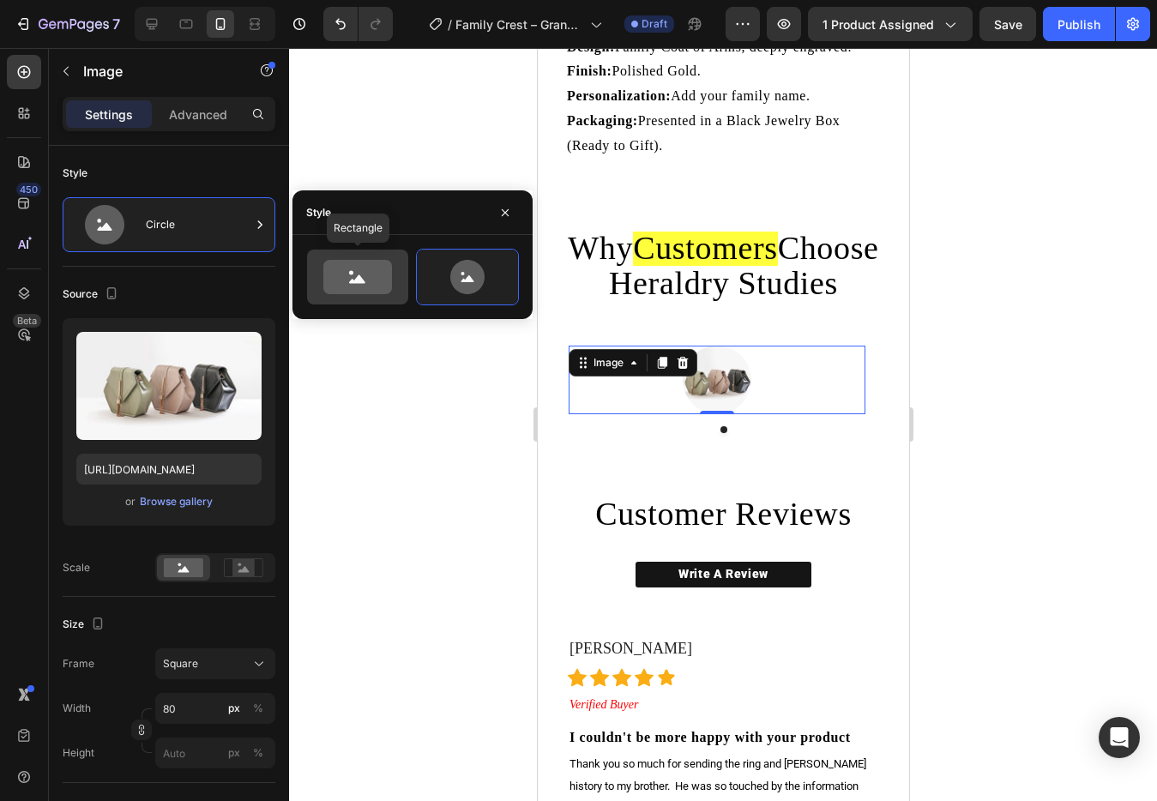
click at [356, 269] on icon at bounding box center [357, 277] width 69 height 34
type input "100"
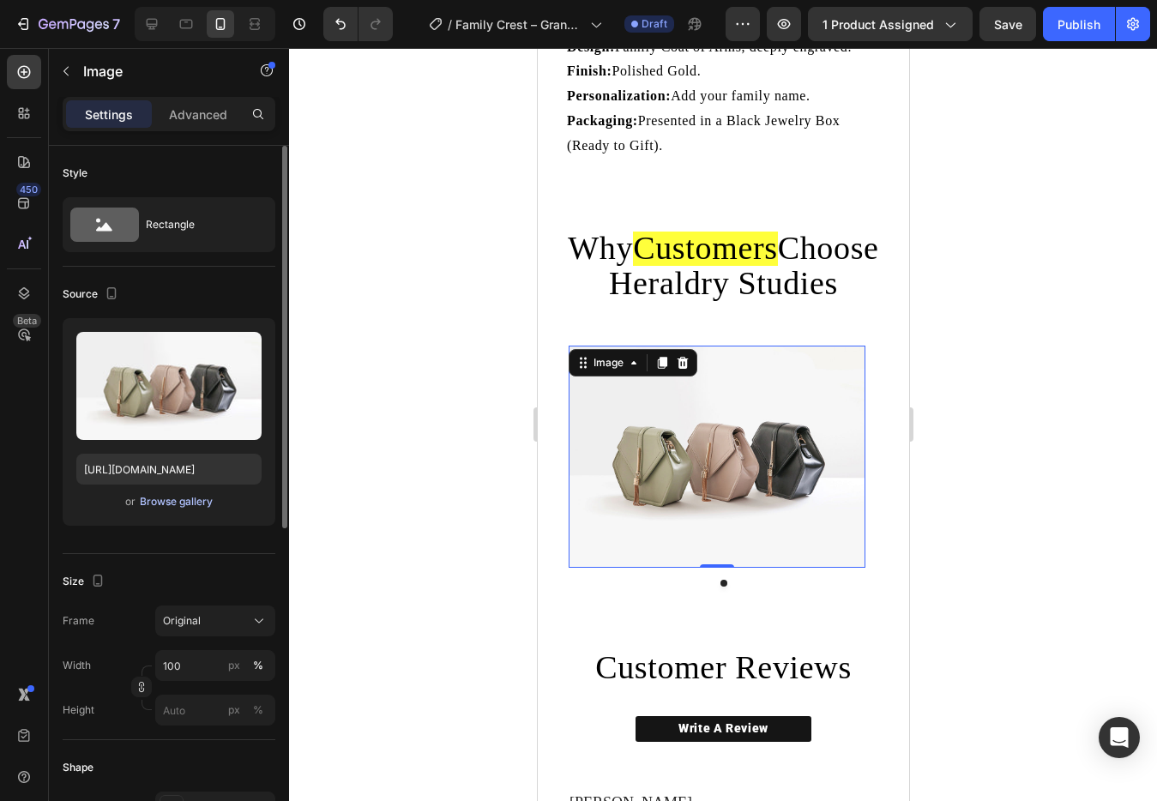
click at [179, 496] on div "Browse gallery" at bounding box center [176, 501] width 73 height 15
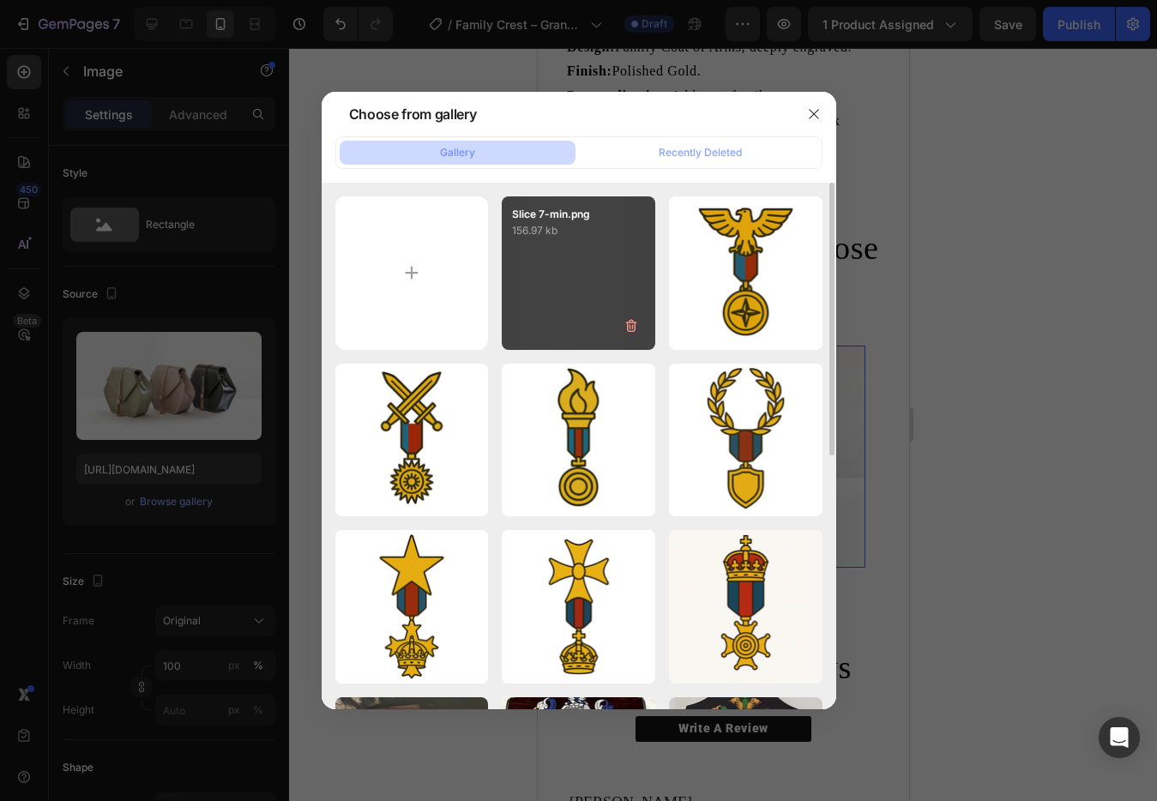
click at [539, 281] on div "Slice 7-min.png 156.97 kb" at bounding box center [579, 273] width 154 height 154
type input "https://cdn.shopify.com/s/files/1/0779/3528/0420/files/gempages_530938111069258…"
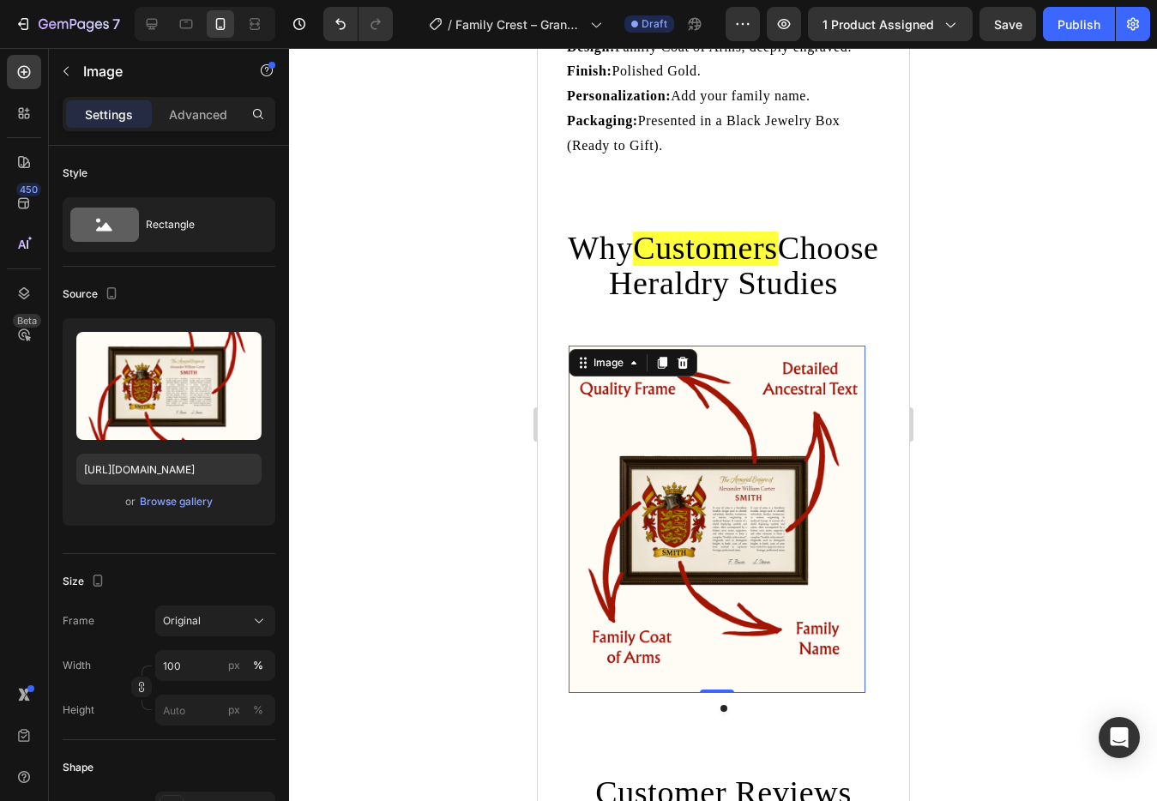
click at [971, 353] on div at bounding box center [723, 424] width 868 height 753
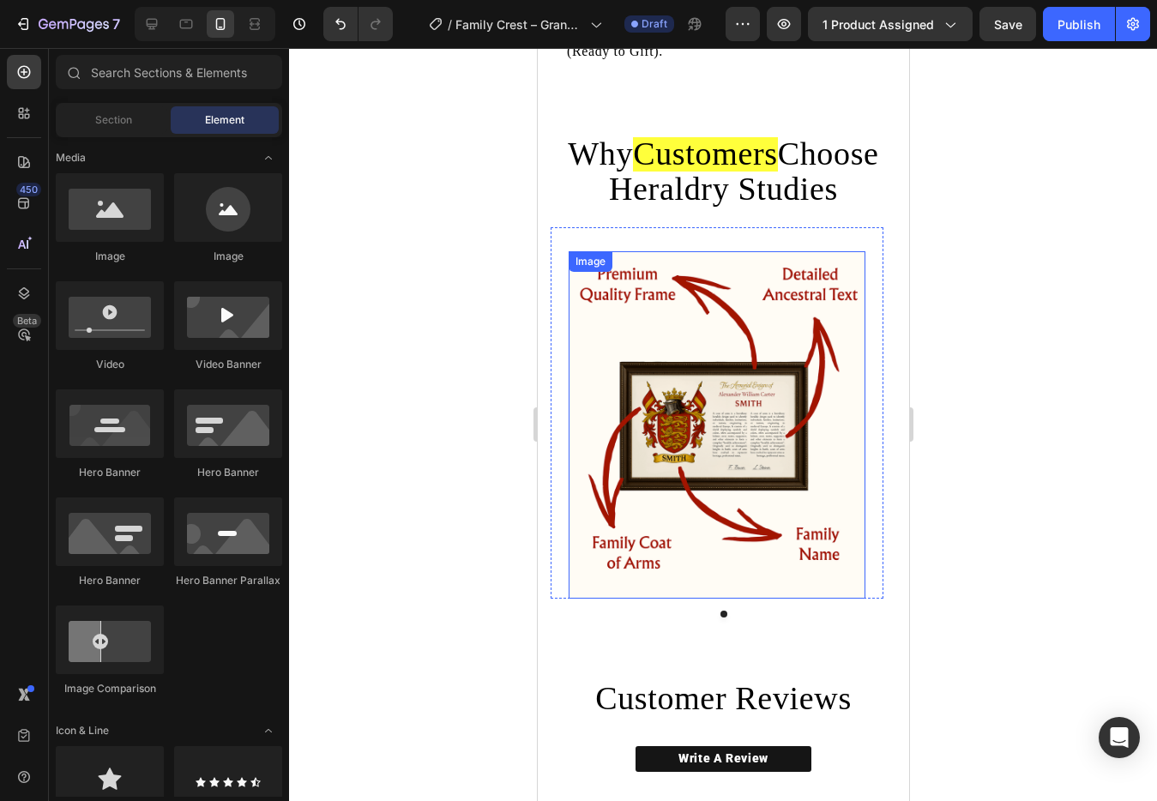
scroll to position [1090, 0]
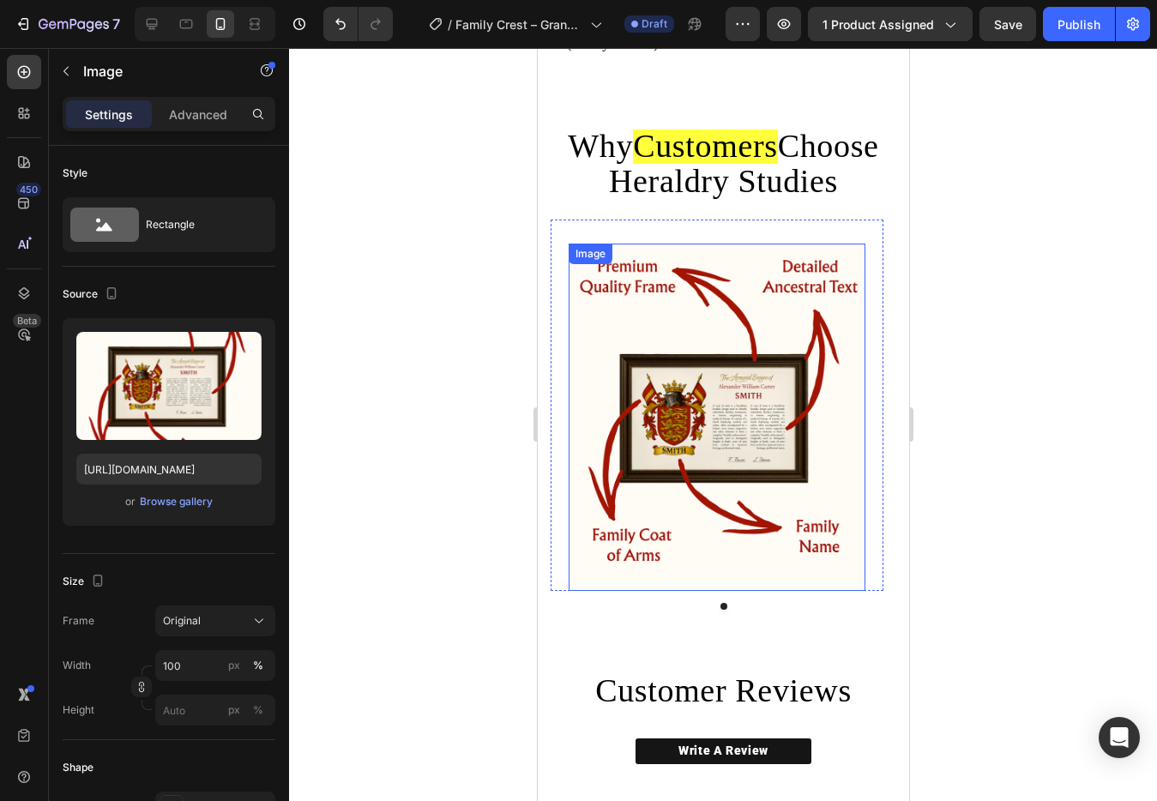
click at [752, 384] on img at bounding box center [716, 417] width 297 height 347
click at [1015, 413] on div at bounding box center [723, 424] width 868 height 753
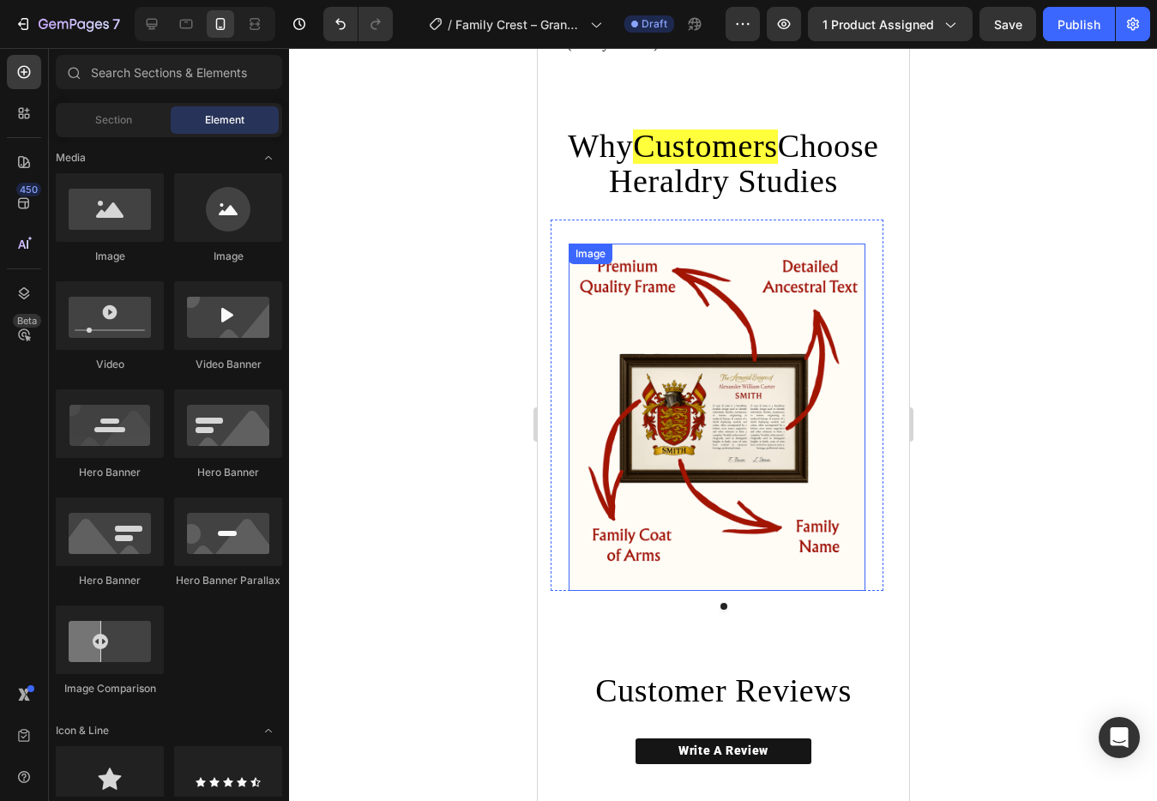
click at [846, 385] on img at bounding box center [716, 417] width 297 height 347
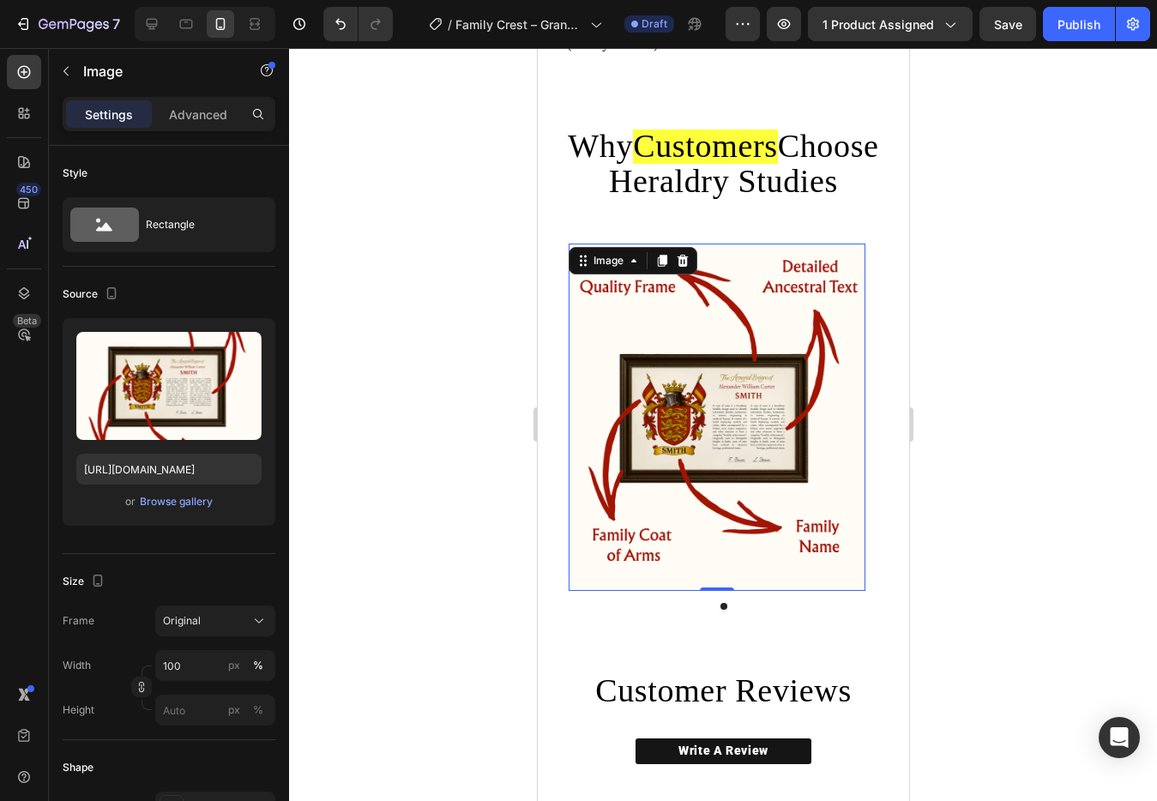
click at [951, 239] on div at bounding box center [723, 424] width 868 height 753
click at [849, 274] on img at bounding box center [716, 417] width 297 height 347
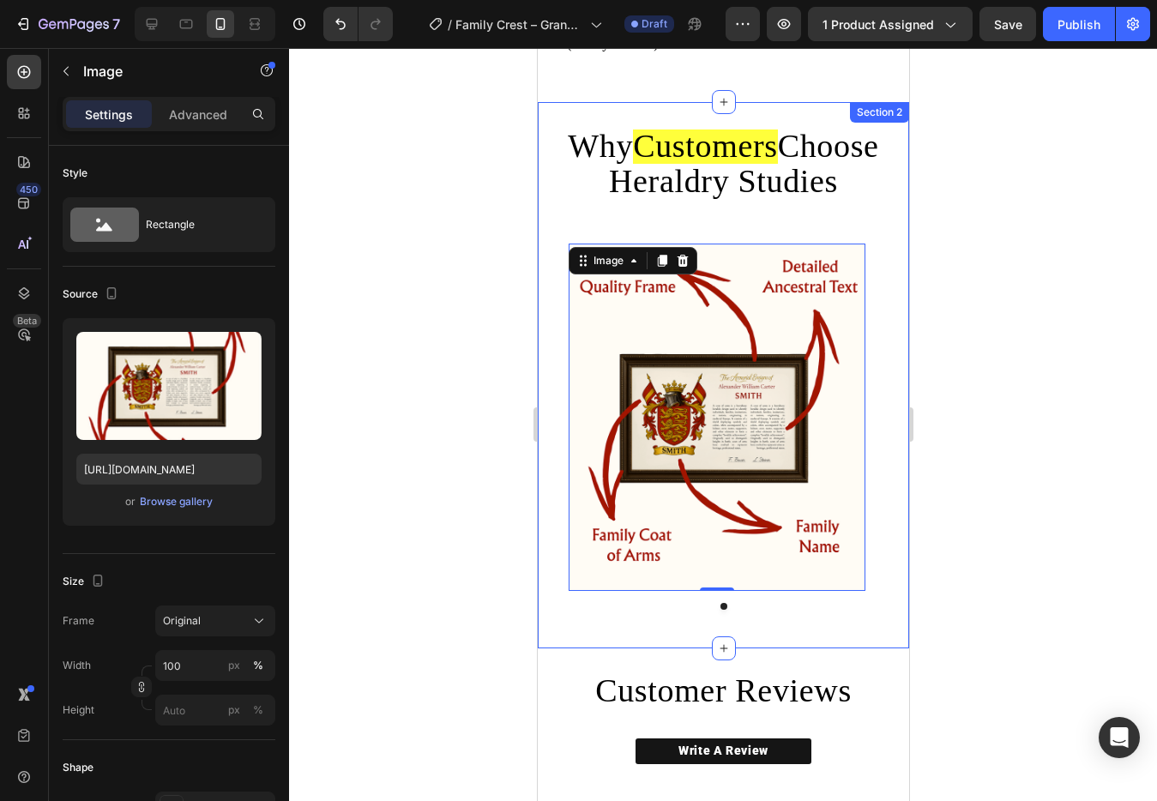
click at [958, 272] on div at bounding box center [723, 424] width 868 height 753
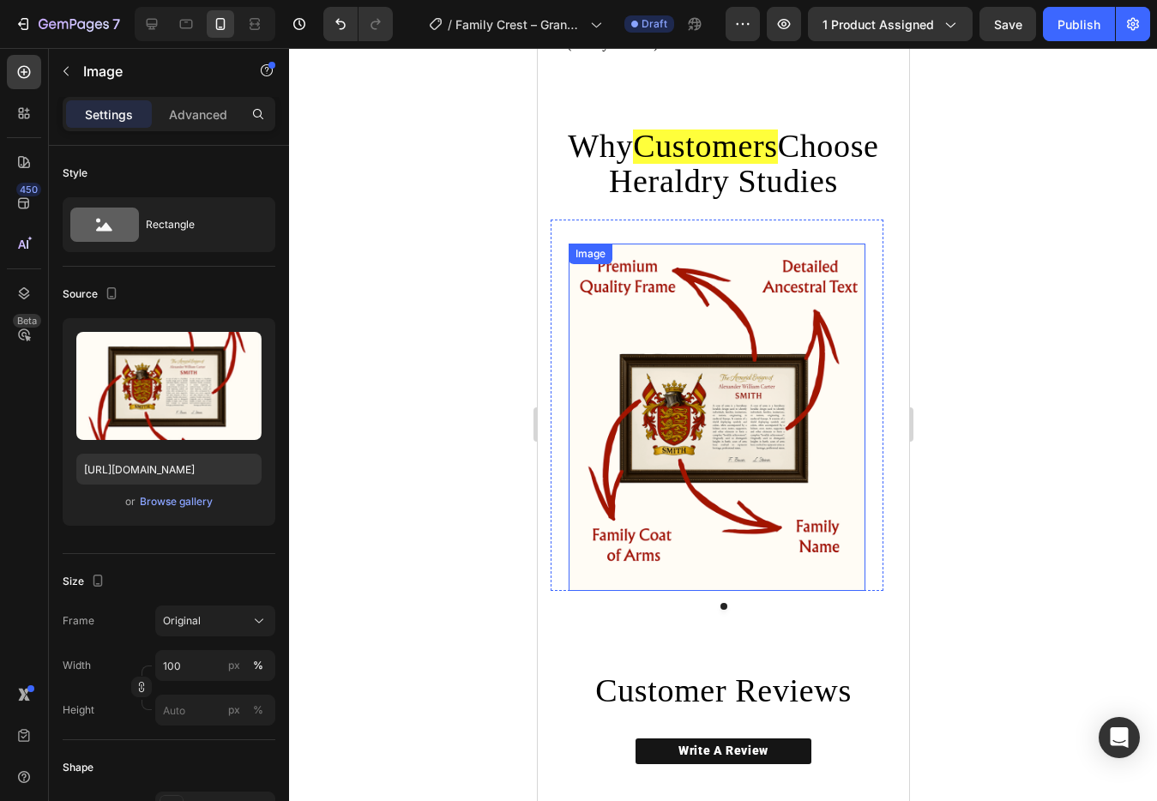
click at [772, 287] on img at bounding box center [716, 417] width 297 height 347
click at [176, 504] on div "Browse gallery" at bounding box center [176, 501] width 73 height 15
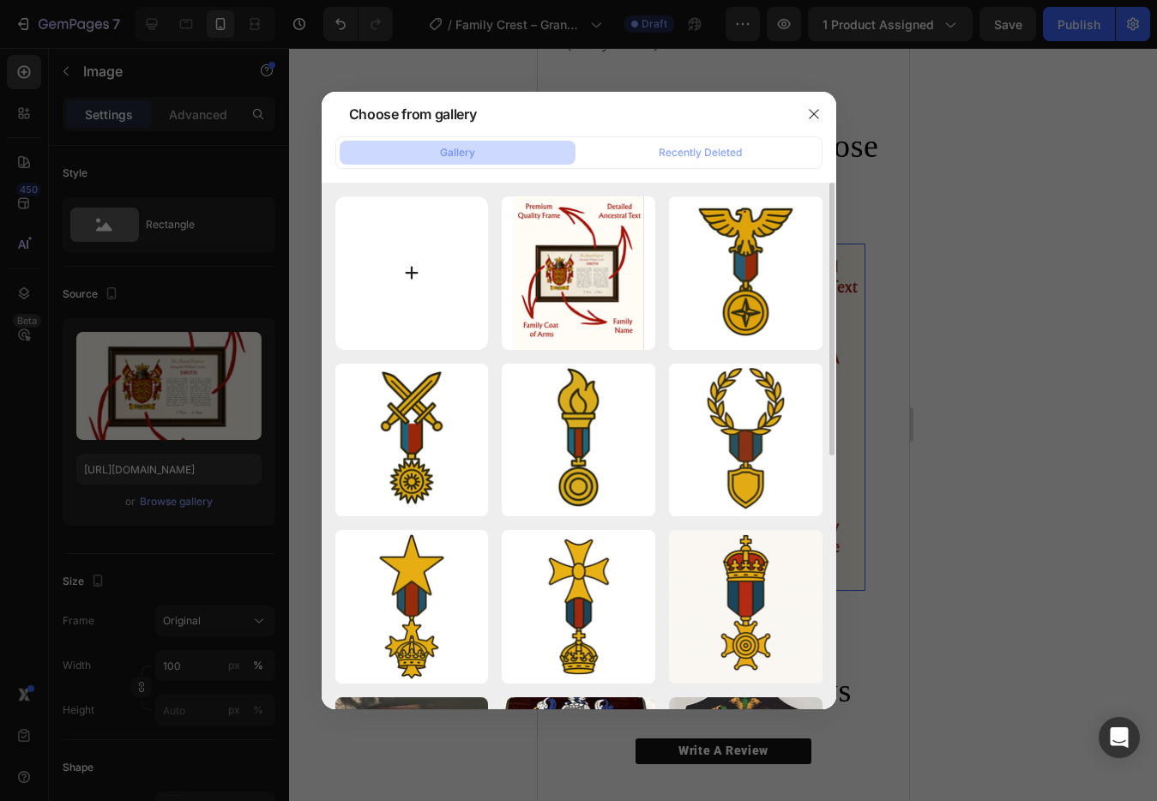
click at [438, 277] on input "file" at bounding box center [412, 273] width 154 height 154
click at [385, 293] on input "file" at bounding box center [412, 273] width 154 height 154
type input "C:\fakepath\NEW LANDING PAGE (12).png"
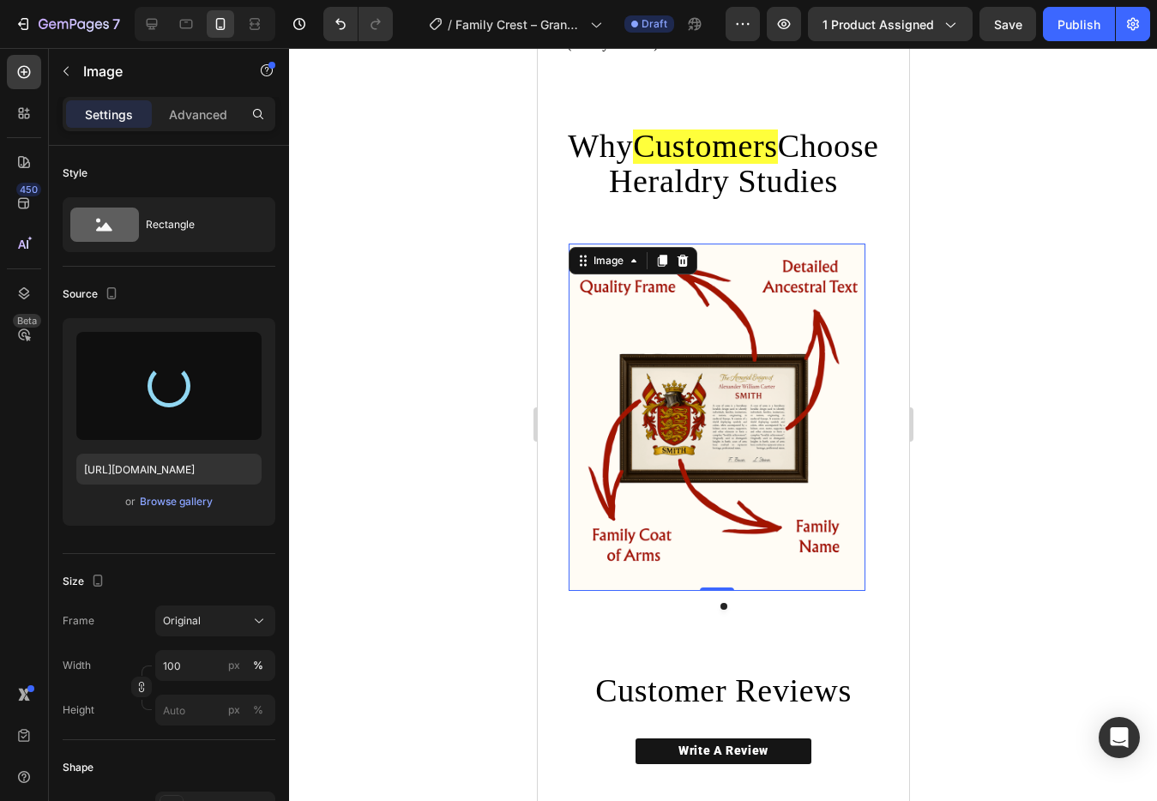
type input "https://cdn.shopify.com/s/files/1/0779/3528/0420/files/gempages_530938111069258…"
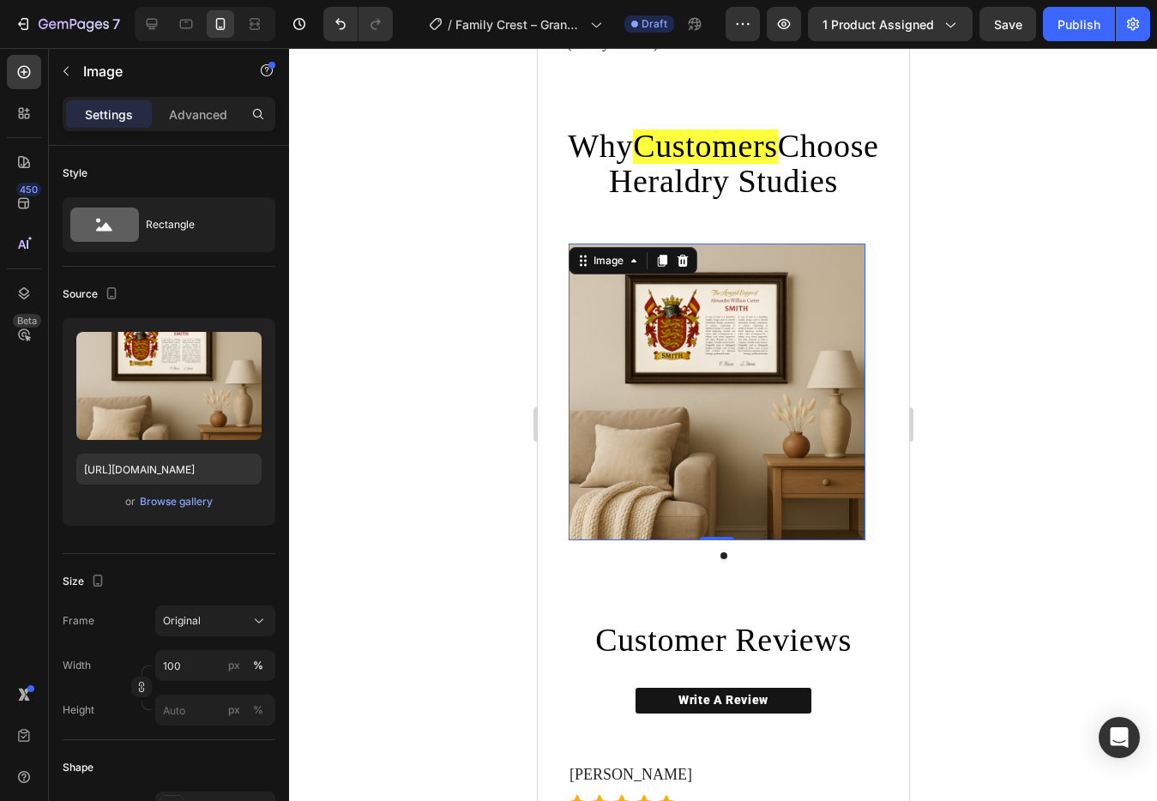
drag, startPoint x: 986, startPoint y: 248, endPoint x: 927, endPoint y: 299, distance: 77.9
click at [986, 248] on div at bounding box center [723, 424] width 868 height 753
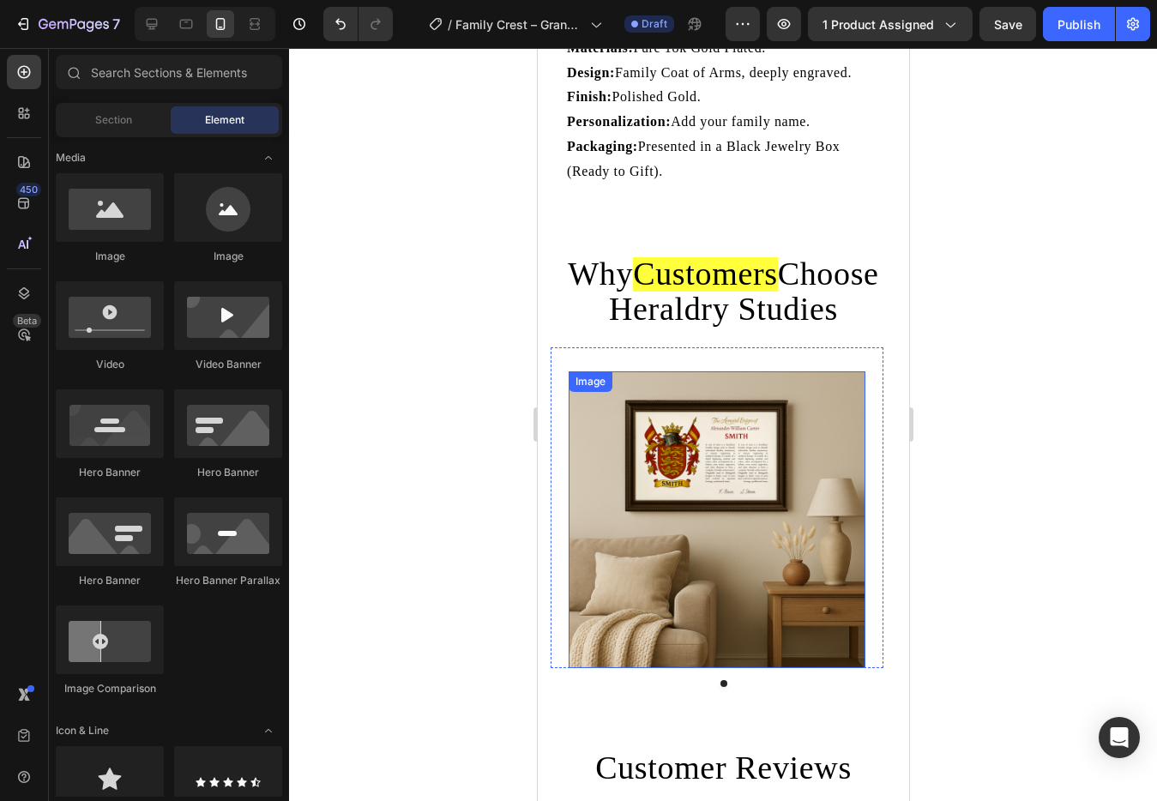
scroll to position [730, 0]
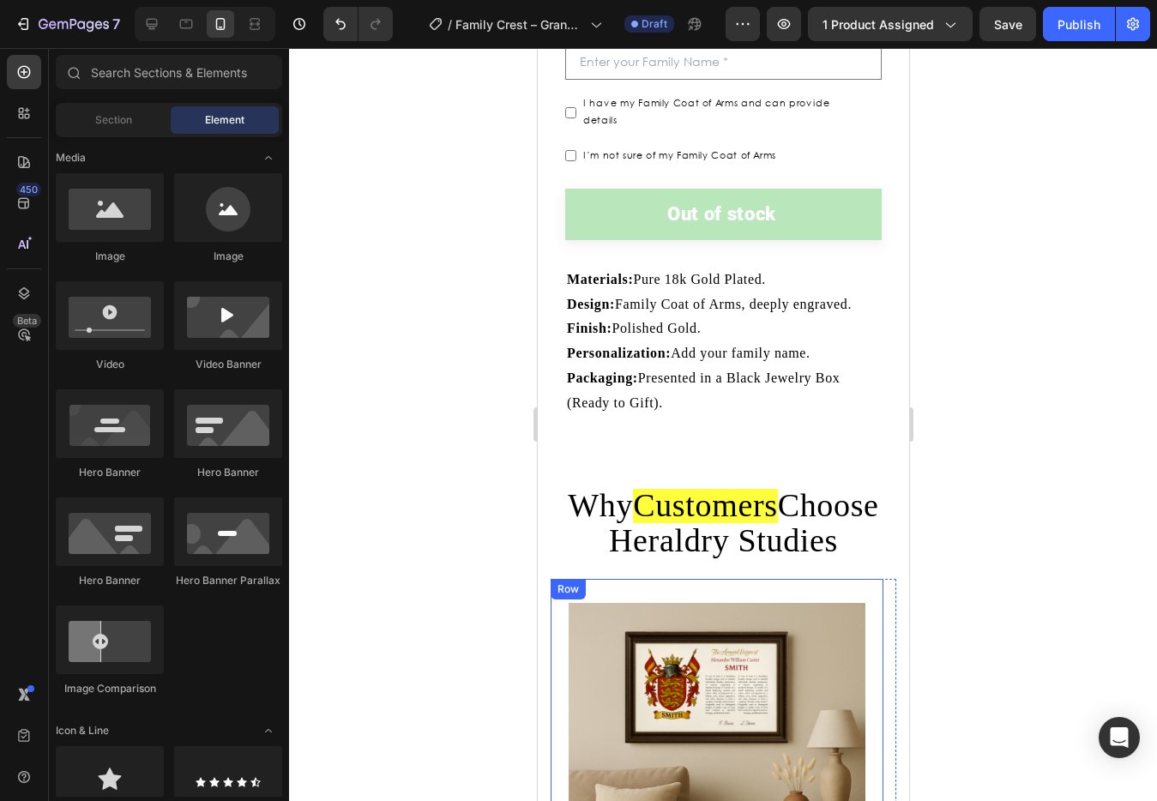
click at [703, 341] on p "Personalization: Add your family name." at bounding box center [722, 353] width 313 height 25
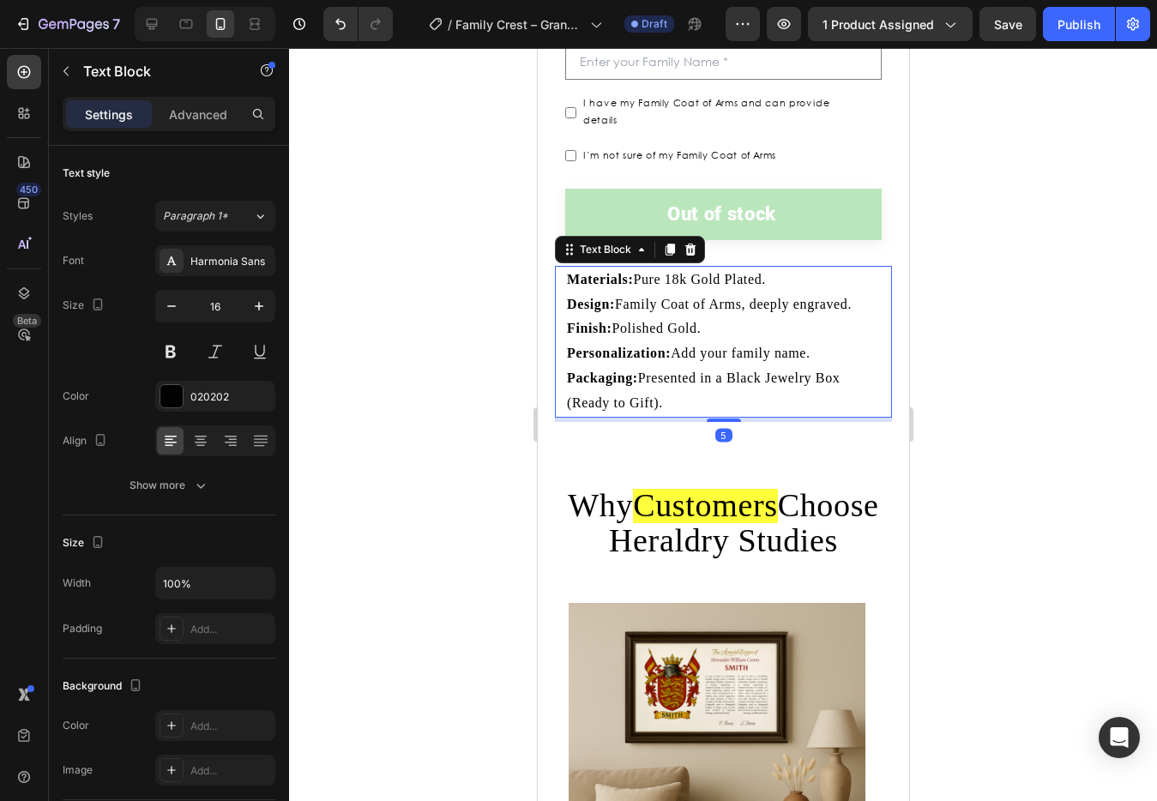
click at [703, 341] on p "Personalization: Add your family name." at bounding box center [722, 353] width 313 height 25
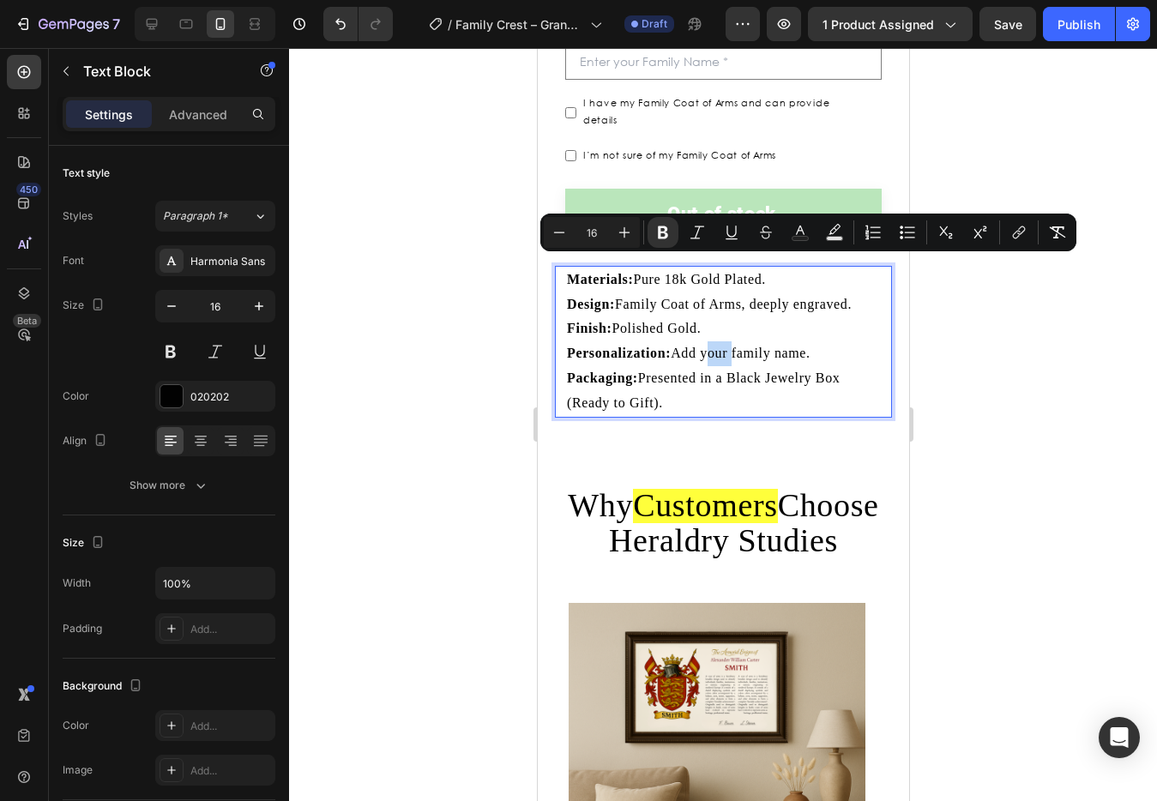
copy div "Materials: Pure 18k Gold Plated. Design: Family Coat of Arms, deeply engraved. …"
click at [728, 341] on p "Personalization: Add your family name." at bounding box center [722, 353] width 313 height 25
drag, startPoint x: 776, startPoint y: 265, endPoint x: 639, endPoint y: 269, distance: 137.3
click at [639, 269] on p "Materials: Pure 18k Gold Plated." at bounding box center [722, 280] width 313 height 25
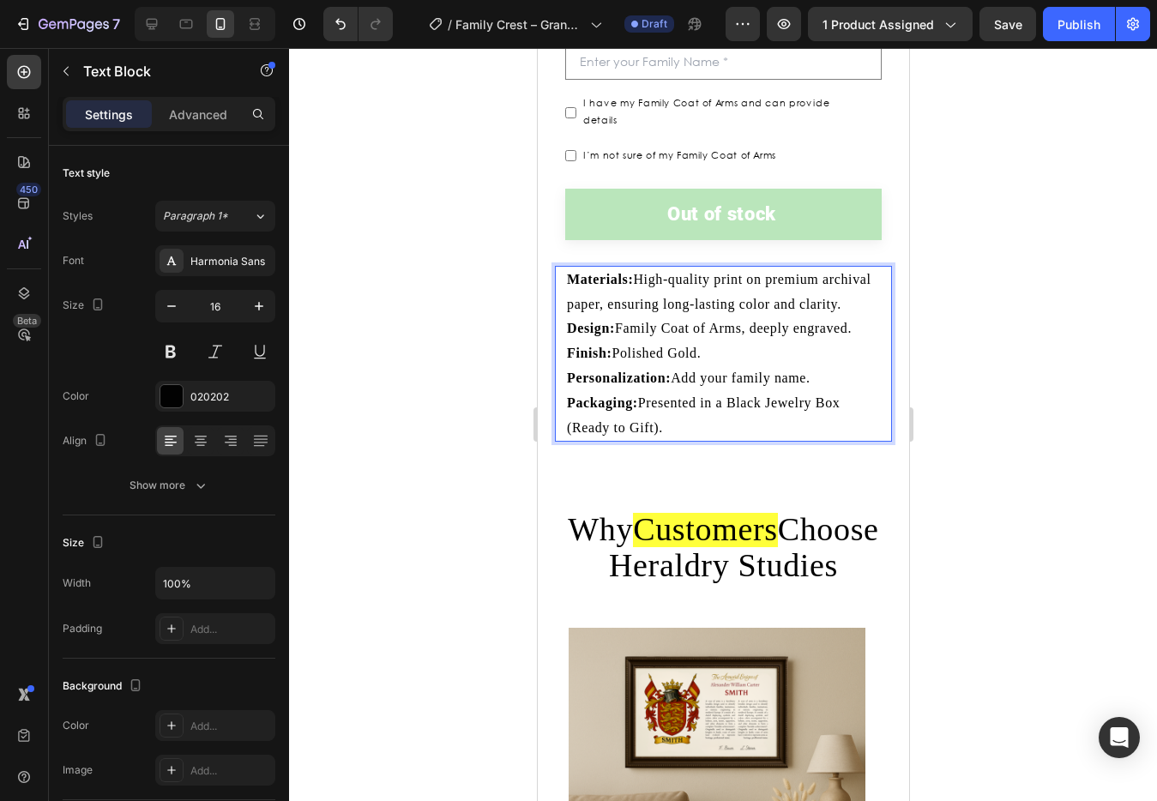
drag, startPoint x: 745, startPoint y: 376, endPoint x: 729, endPoint y: 365, distance: 18.6
click at [745, 366] on p "Finish: Polished Gold." at bounding box center [722, 353] width 313 height 25
drag, startPoint x: 720, startPoint y: 362, endPoint x: 618, endPoint y: 341, distance: 104.2
click at [618, 341] on div "Materials: High-quality print on premium archival paper, ensuring long-lasting …" at bounding box center [723, 354] width 317 height 177
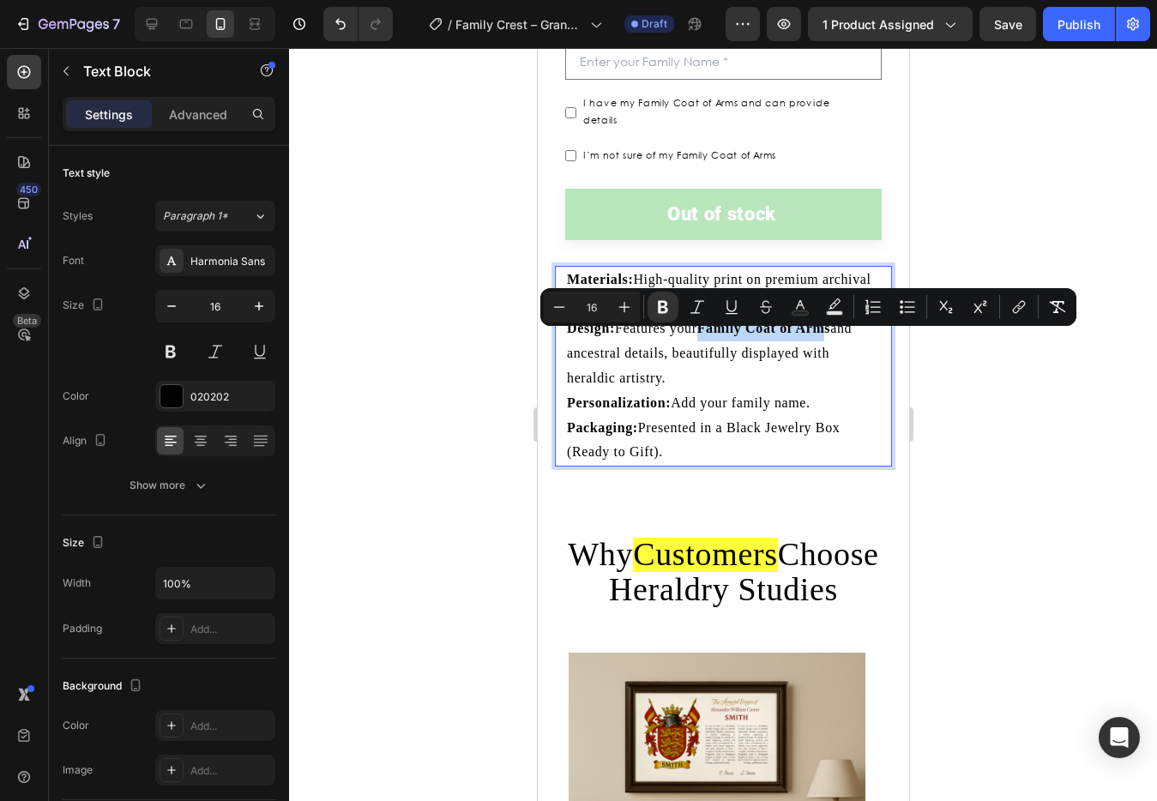
drag, startPoint x: 704, startPoint y: 338, endPoint x: 834, endPoint y: 341, distance: 129.6
click at [830, 335] on strong "Family Coat of Arms" at bounding box center [764, 328] width 134 height 15
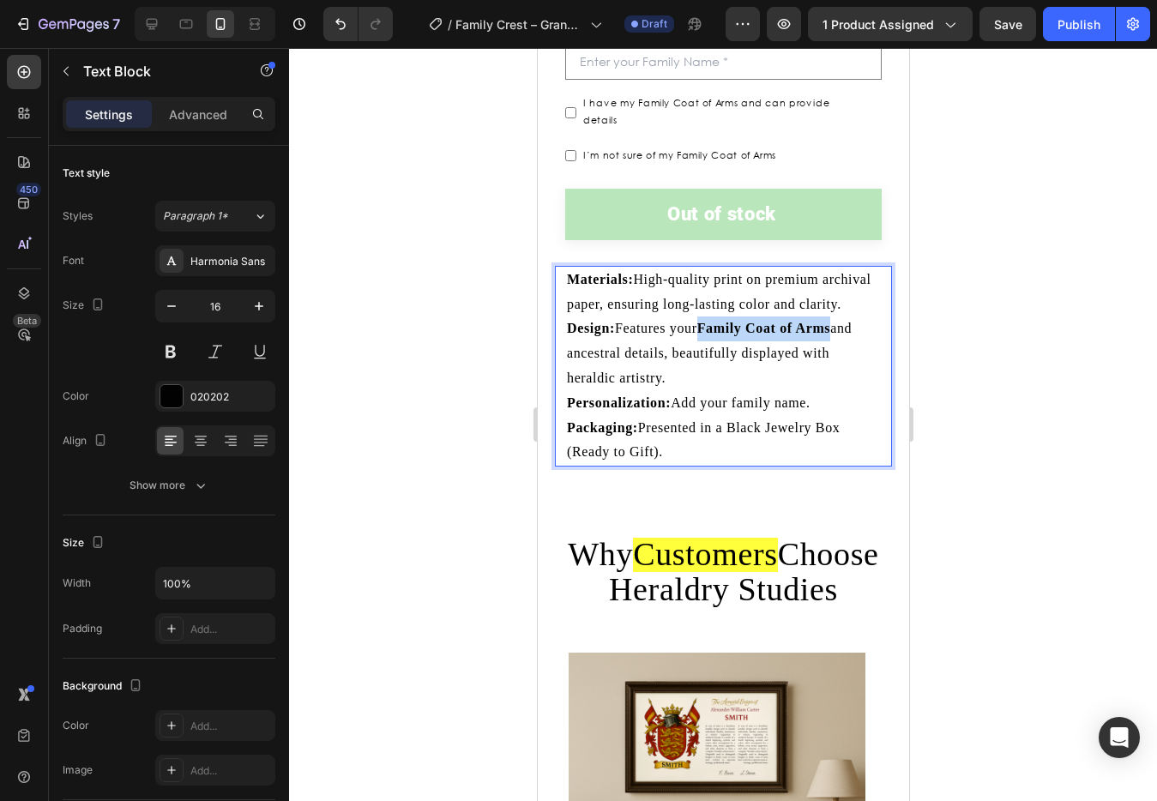
drag, startPoint x: 834, startPoint y: 341, endPoint x: 707, endPoint y: 338, distance: 127.0
click at [707, 339] on p "Design: Features your Family Coat of Arms and ancestral details, beautifully di…" at bounding box center [722, 354] width 313 height 74
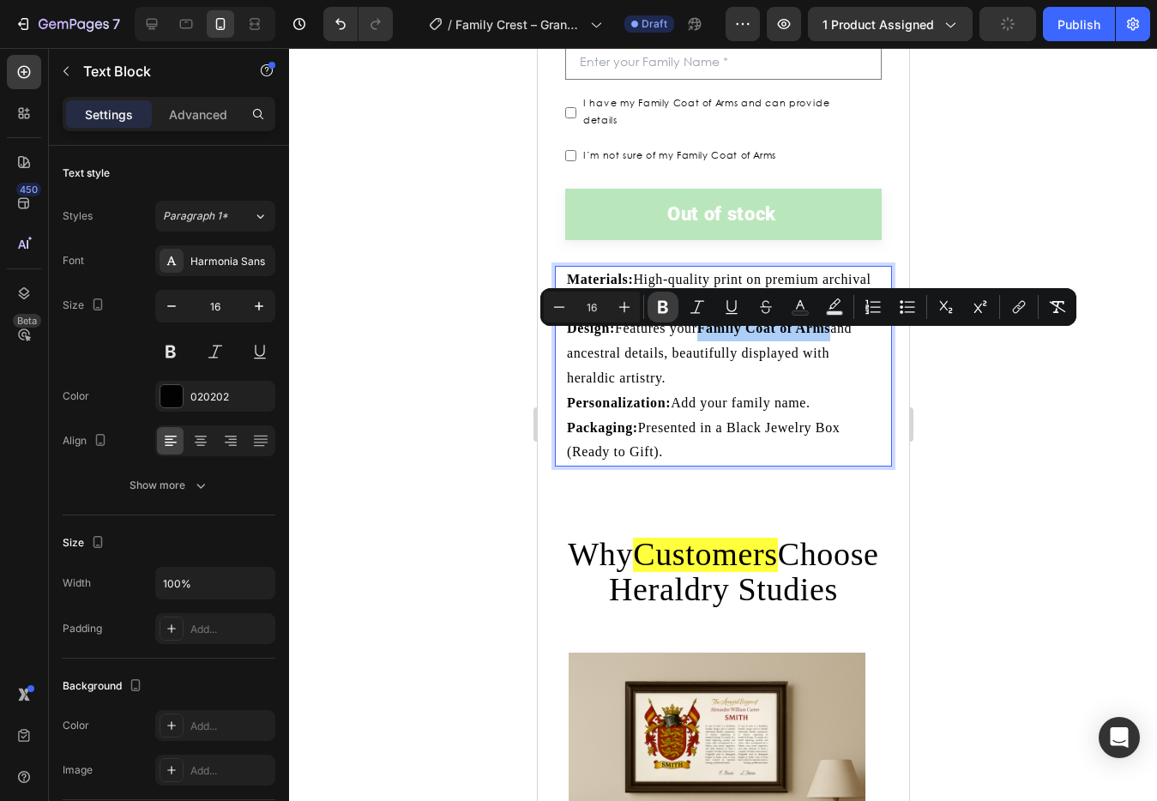
click at [670, 314] on icon "Editor contextual toolbar" at bounding box center [663, 307] width 17 height 17
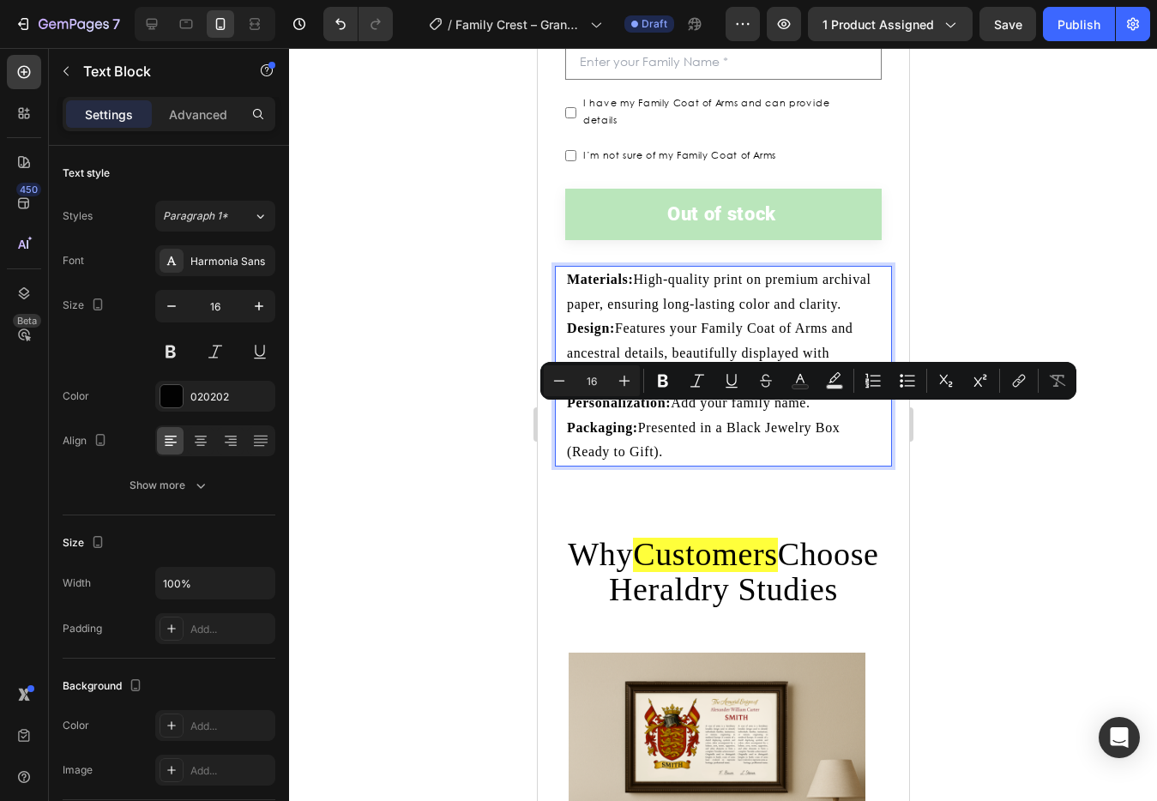
drag, startPoint x: 825, startPoint y: 413, endPoint x: 673, endPoint y: 414, distance: 152.7
click at [673, 414] on p "Personalization: Add your family name." at bounding box center [722, 403] width 313 height 25
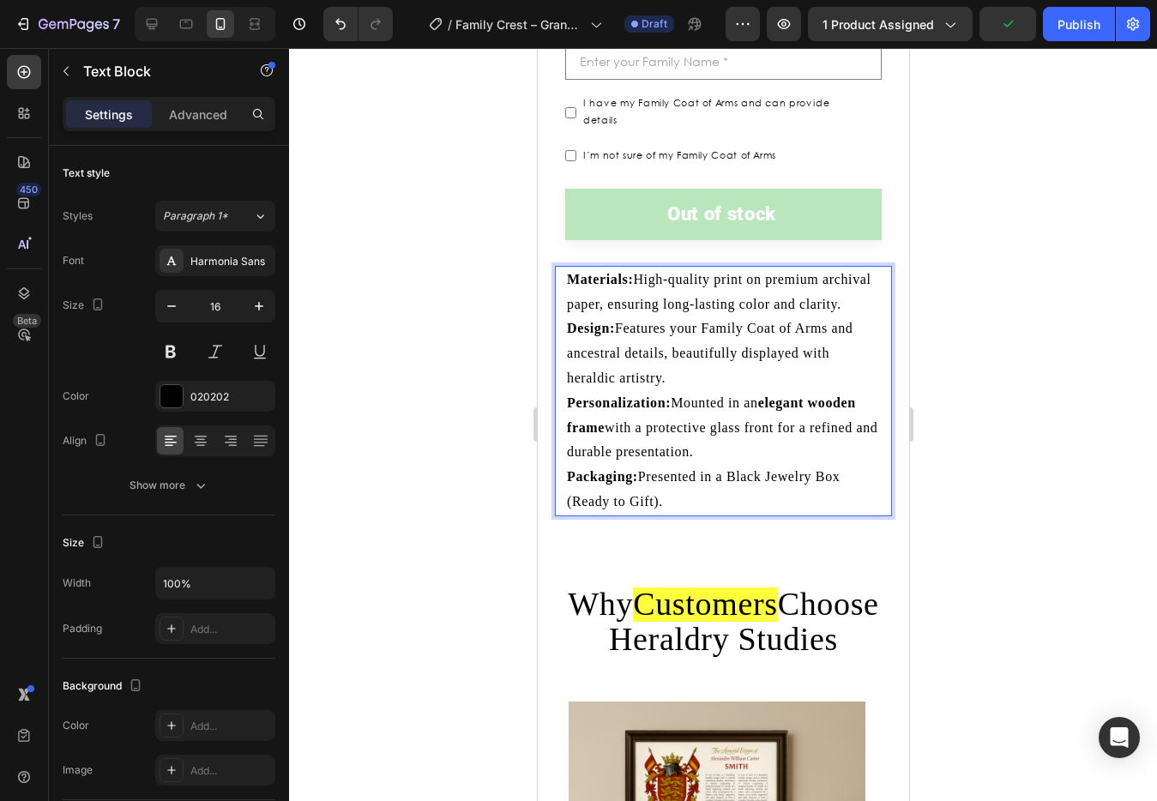
click at [635, 317] on p "Materials: High-quality print on premium archival paper, ensuring long-lasting …" at bounding box center [722, 293] width 313 height 50
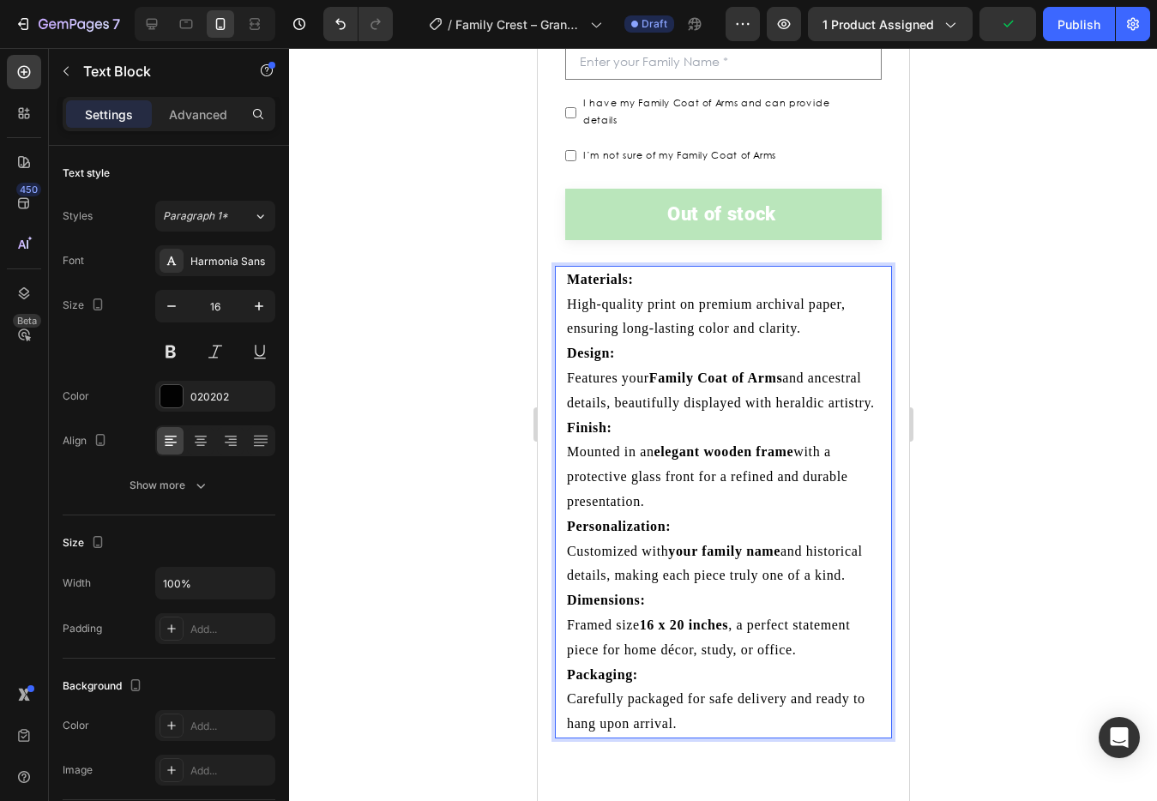
click at [949, 347] on div at bounding box center [723, 424] width 868 height 753
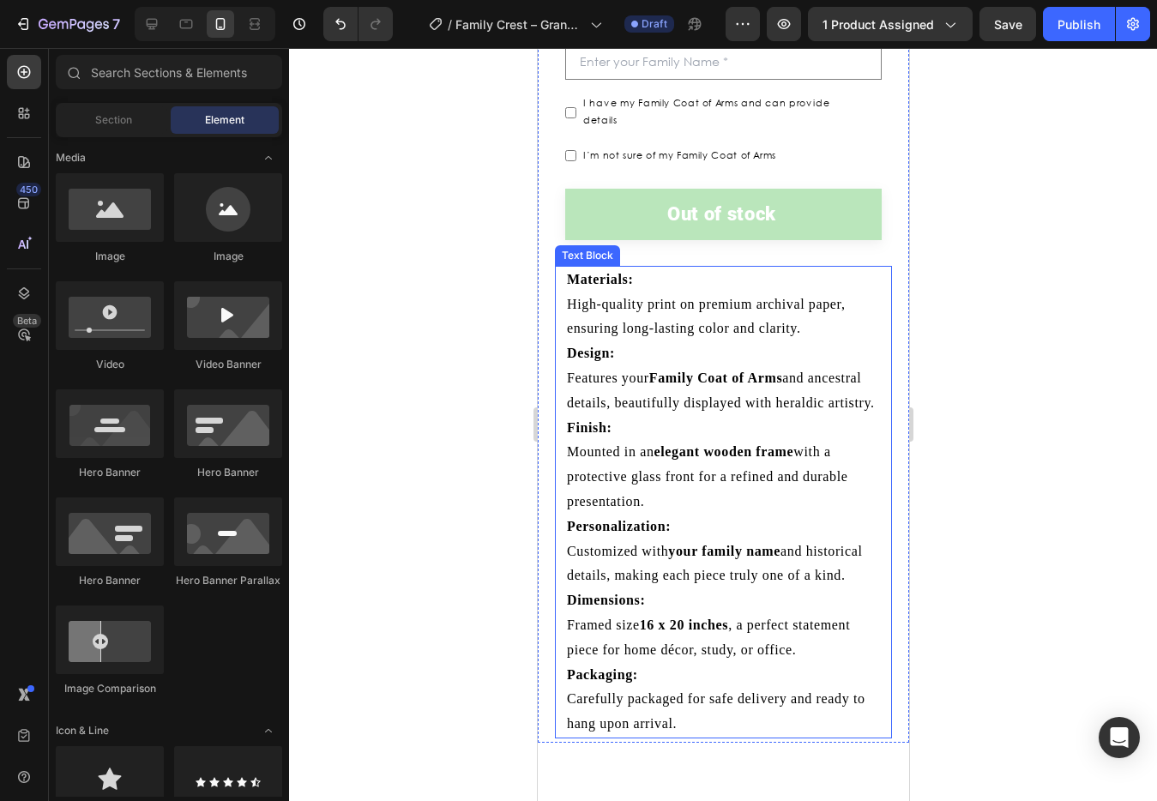
click at [678, 406] on p "Design: Features your Family Coat of Arms and ancestral details, beautifully di…" at bounding box center [722, 378] width 313 height 74
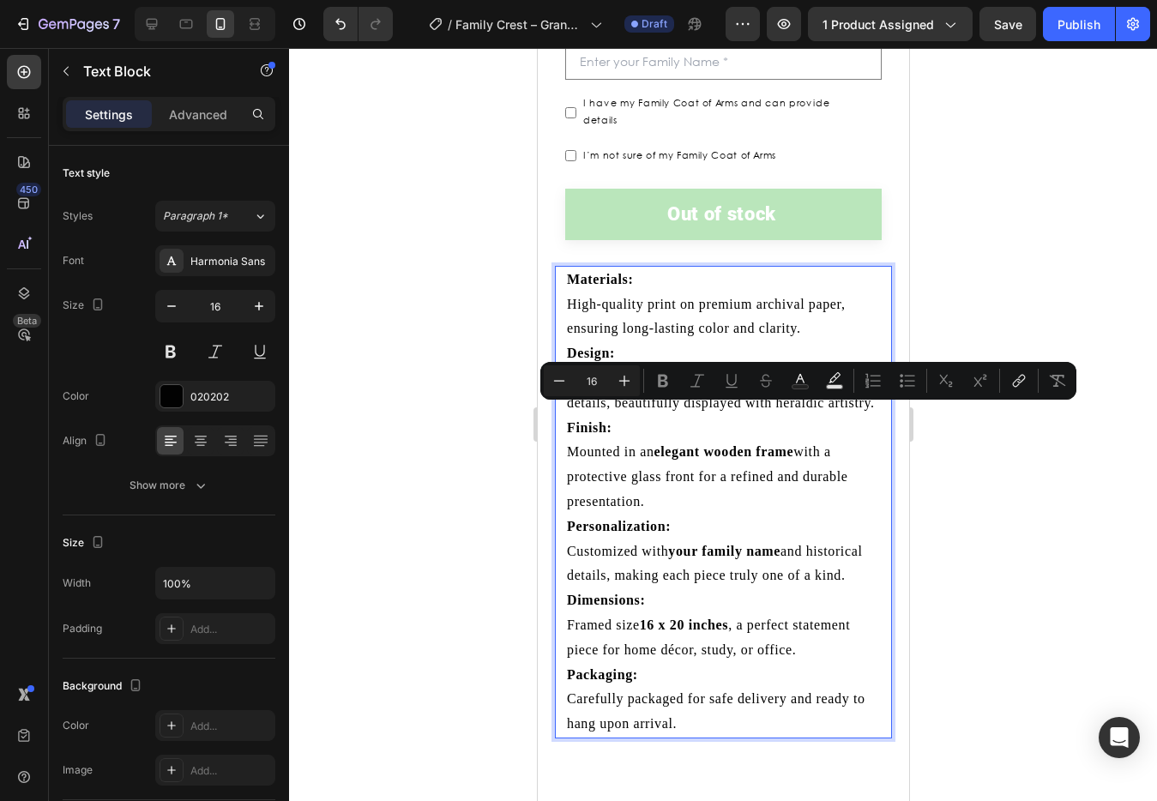
click at [599, 319] on p "Materials: High-quality print on premium archival paper, ensuring long-lasting …" at bounding box center [722, 305] width 313 height 74
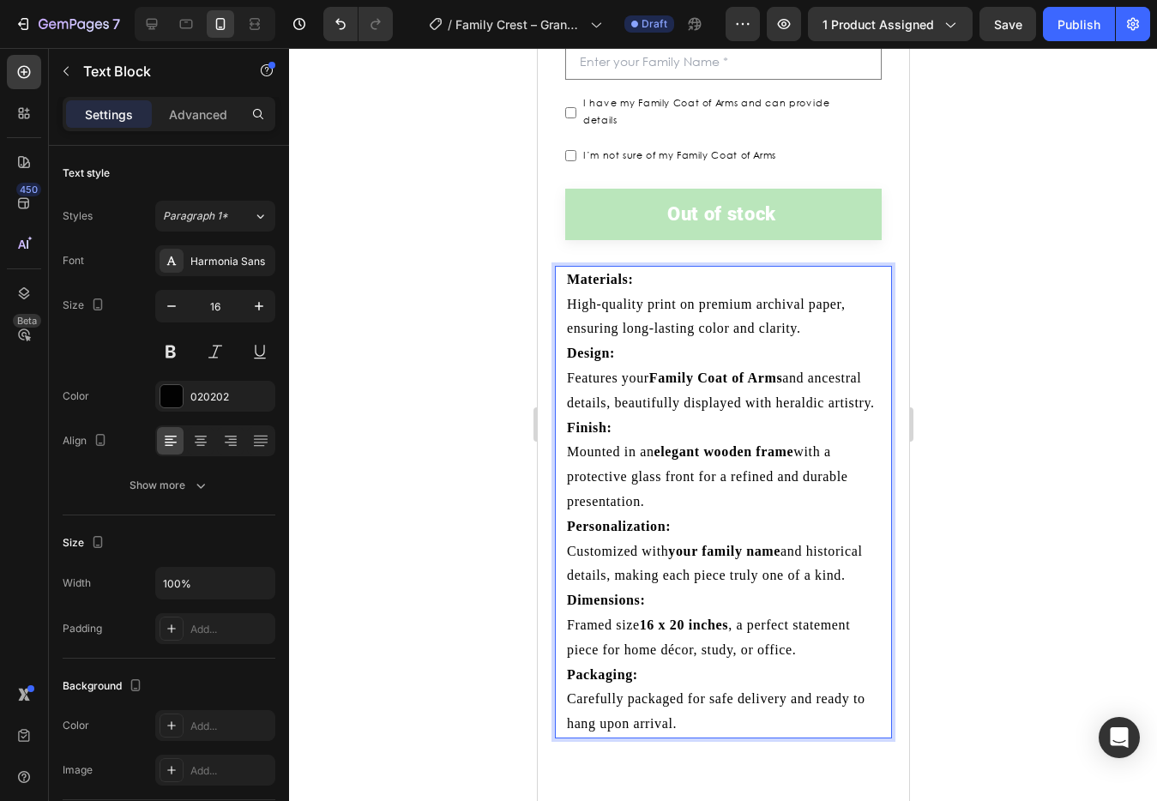
click at [569, 287] on p "Materials: High-quality print on premium archival paper, ensuring long-lasting …" at bounding box center [722, 305] width 313 height 74
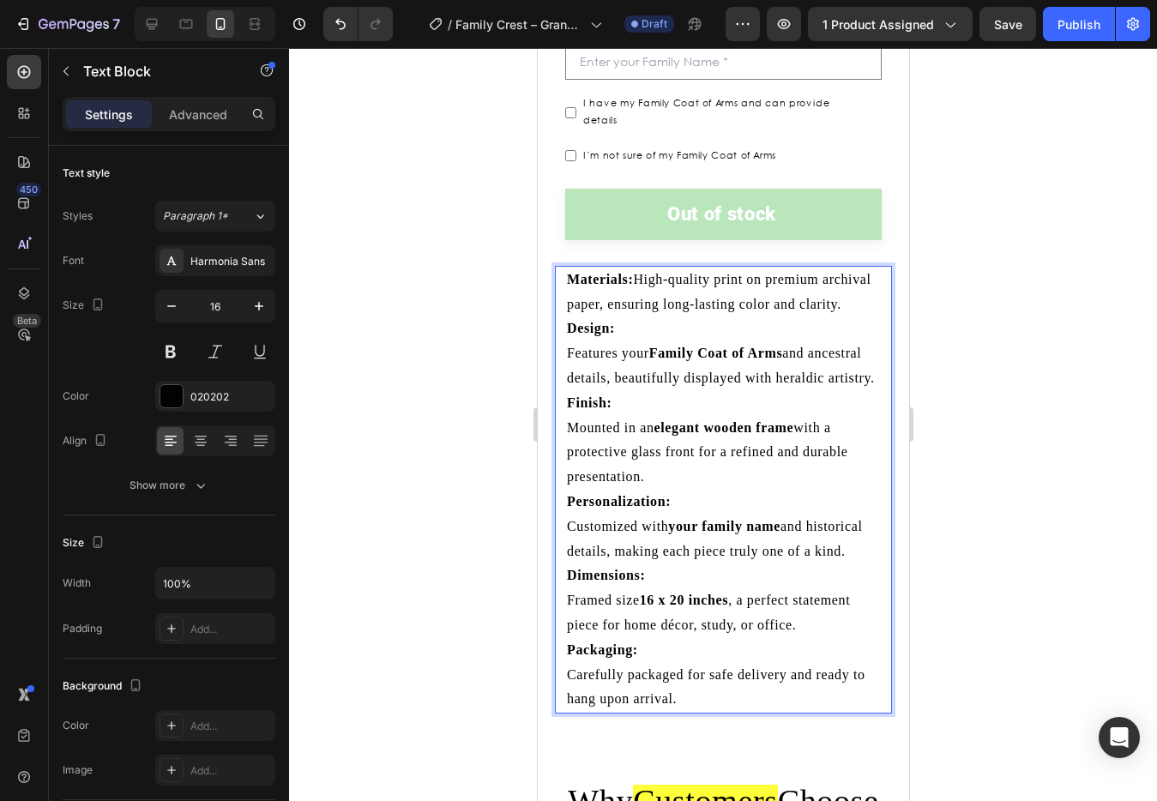
click at [566, 370] on p "Design: Features your Family Coat of Arms and ancestral details, beautifully di…" at bounding box center [722, 354] width 313 height 74
click at [566, 437] on p "Finish: Mounted in an elegant wooden frame with a protective glass front for a …" at bounding box center [722, 440] width 313 height 99
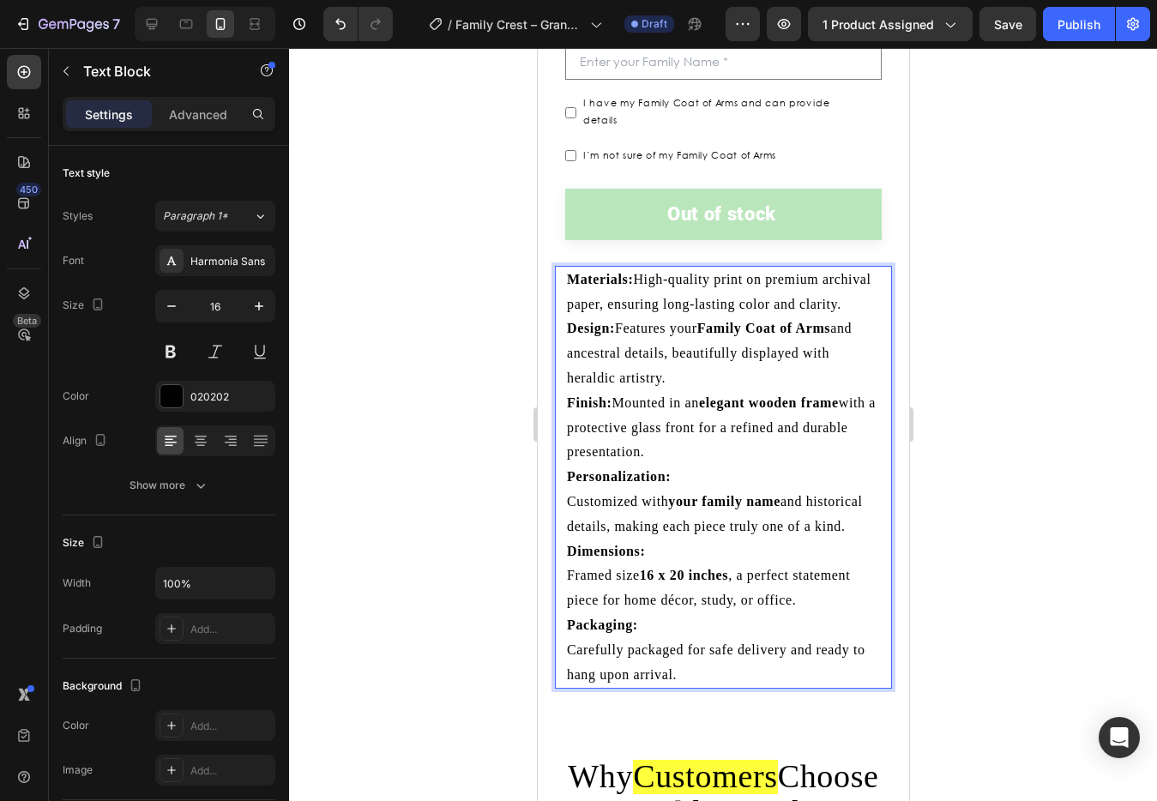
click at [566, 515] on p "Personalization: Customized with your family name and historical details, makin…" at bounding box center [722, 502] width 313 height 74
click at [569, 587] on p "Dimensions: Framed size 16 x 20 inches , a perfect statement piece for home déc…" at bounding box center [722, 577] width 313 height 74
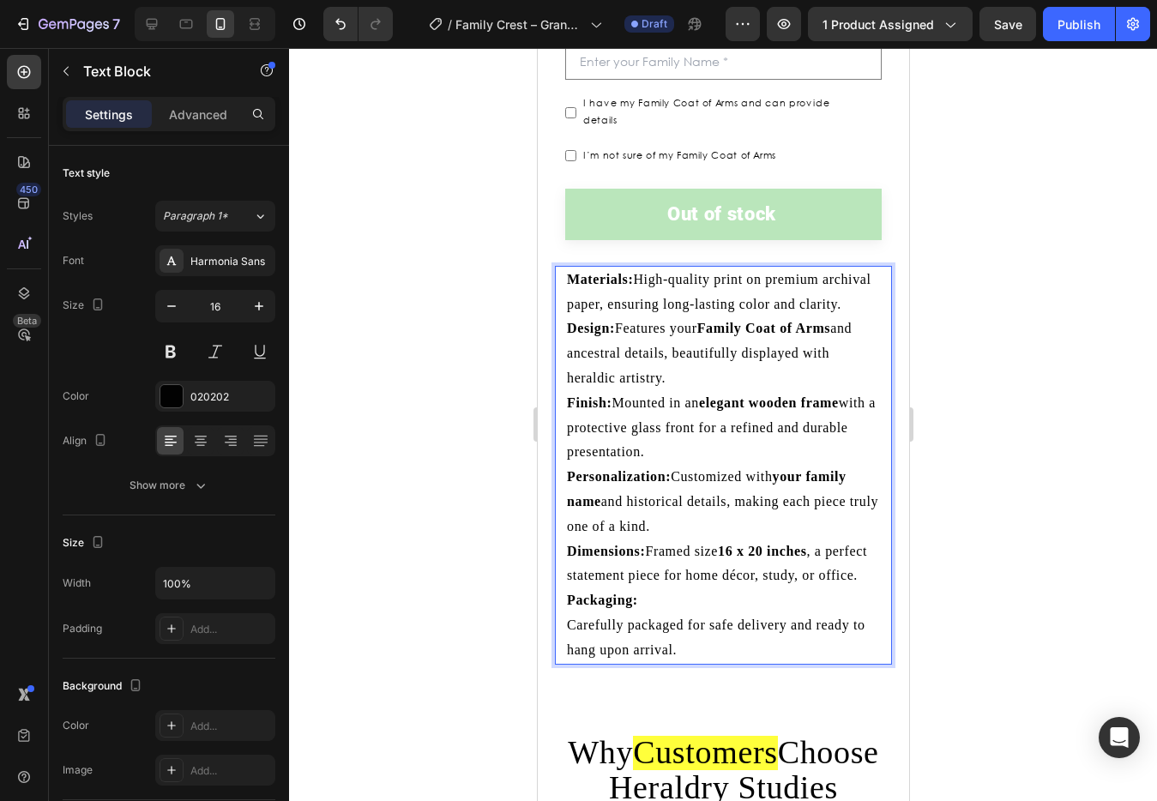
click at [566, 662] on p "Packaging: Carefully packaged for safe delivery and ready to hang upon arrival." at bounding box center [722, 626] width 313 height 74
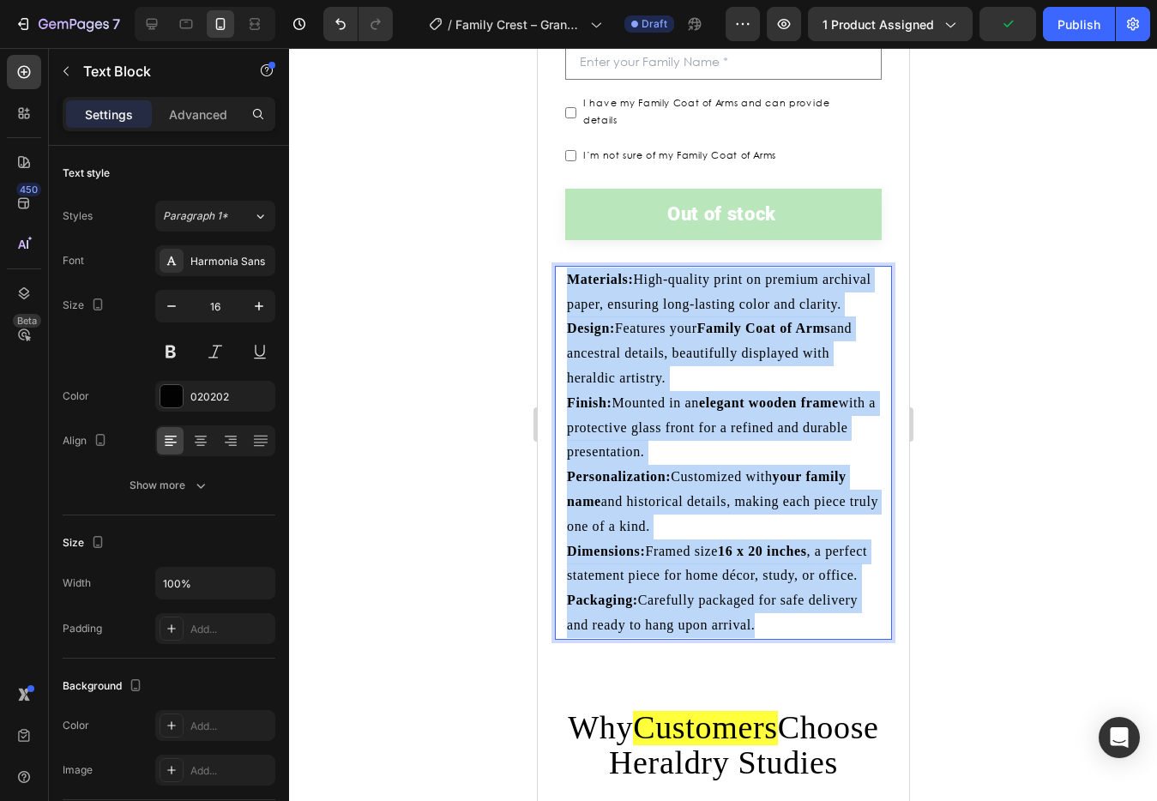
drag, startPoint x: 770, startPoint y: 667, endPoint x: 522, endPoint y: 244, distance: 491.0
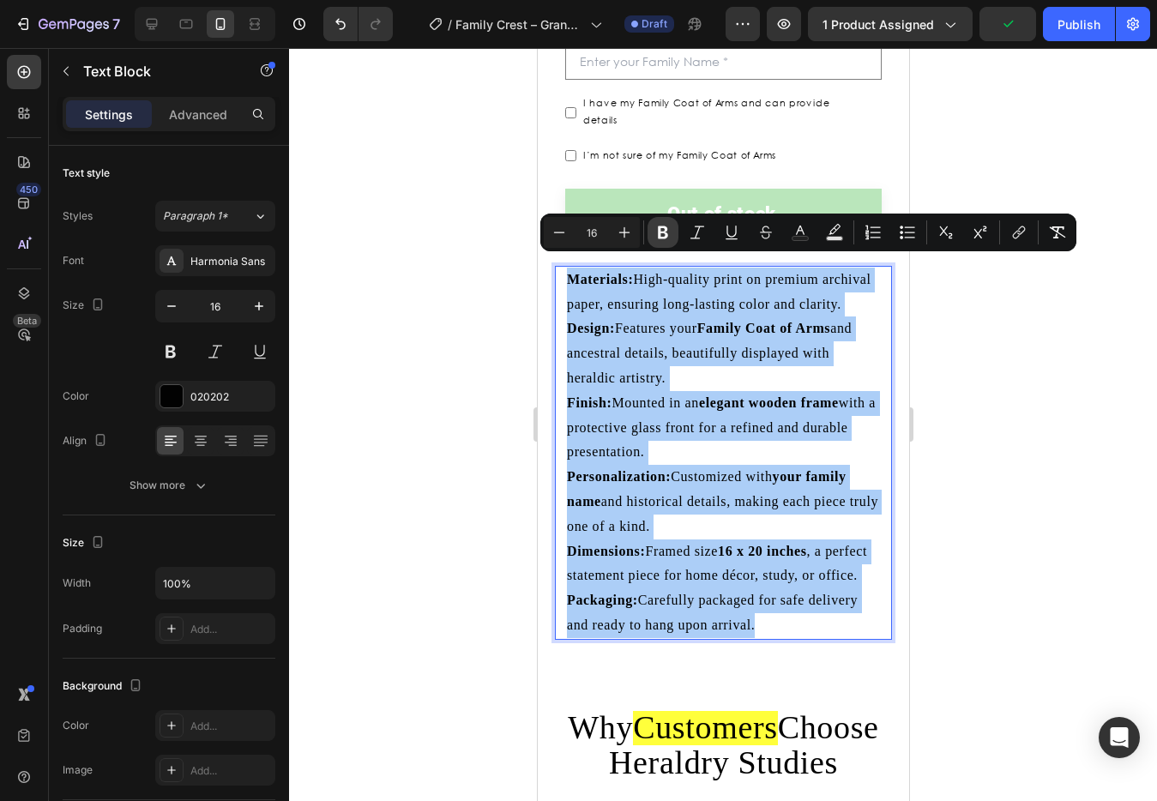
click at [663, 238] on icon "Editor contextual toolbar" at bounding box center [663, 232] width 10 height 13
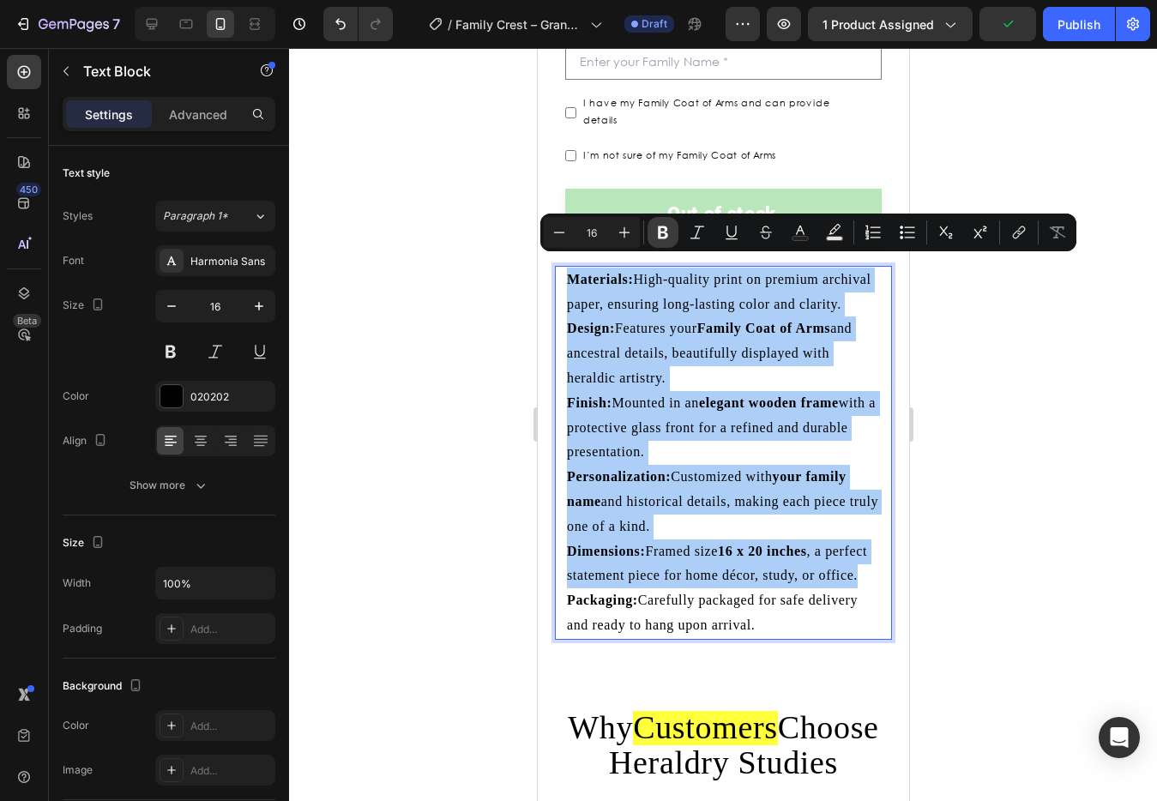
click at [663, 238] on icon "Editor contextual toolbar" at bounding box center [663, 232] width 10 height 13
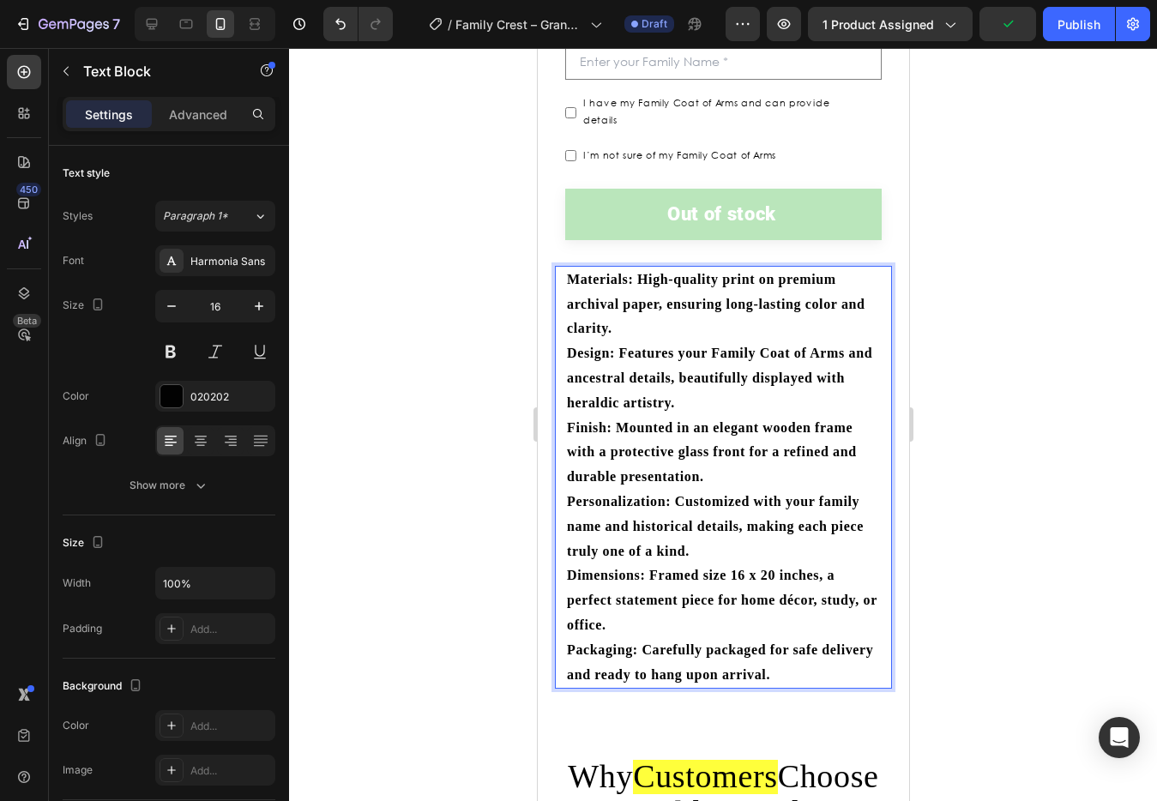
click at [710, 346] on strong "Design: Features your Family Coat of Arms and ancestral details, beautifully di…" at bounding box center [718, 378] width 305 height 64
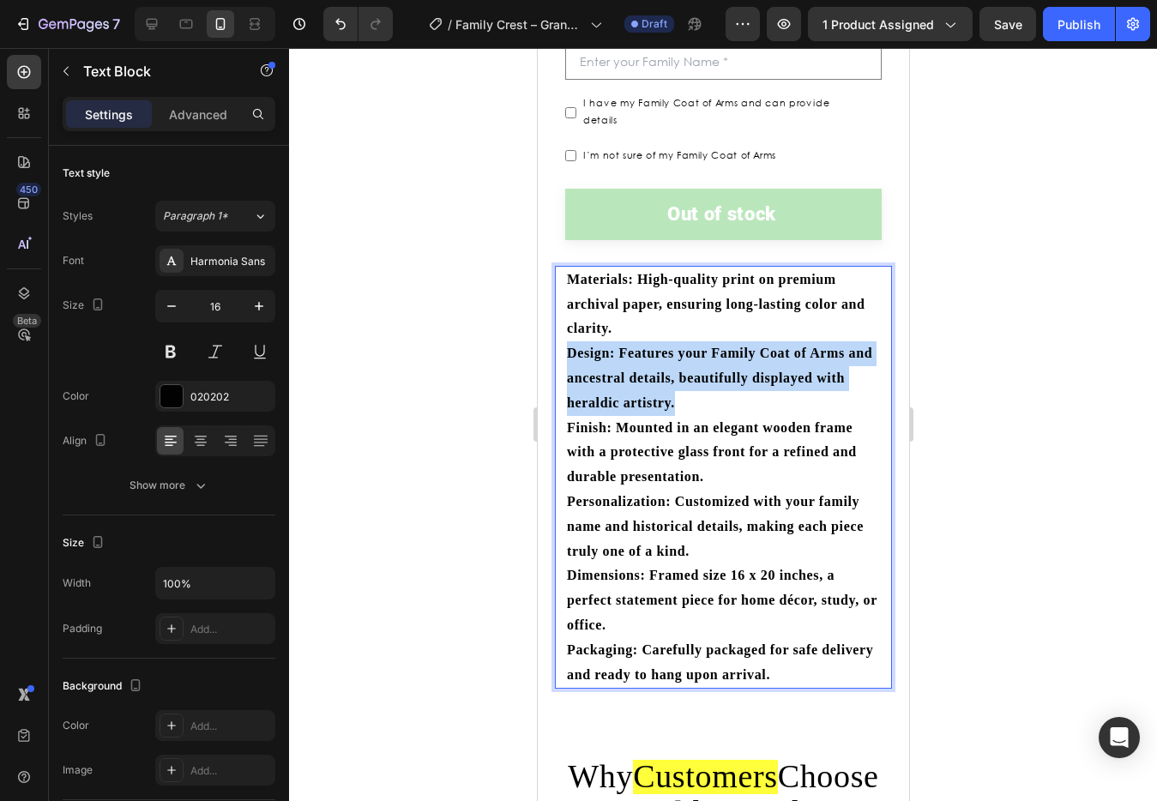
click at [710, 346] on strong "Design: Features your Family Coat of Arms and ancestral details, beautifully di…" at bounding box center [718, 378] width 305 height 64
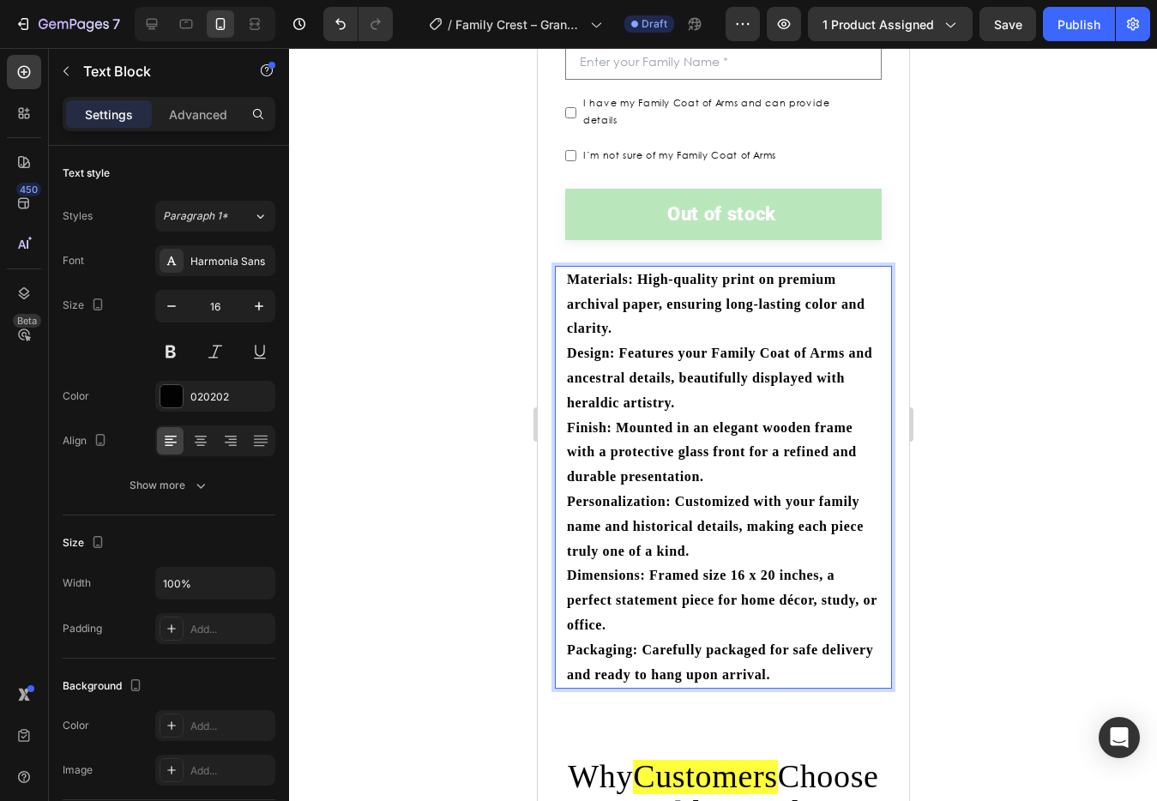
click at [710, 323] on p "Materials: High-quality print on premium archival paper, ensuring long-lasting …" at bounding box center [722, 305] width 313 height 74
click at [730, 426] on p "Finish: Mounted in an elegant wooden frame with a protective glass front for a …" at bounding box center [722, 453] width 313 height 74
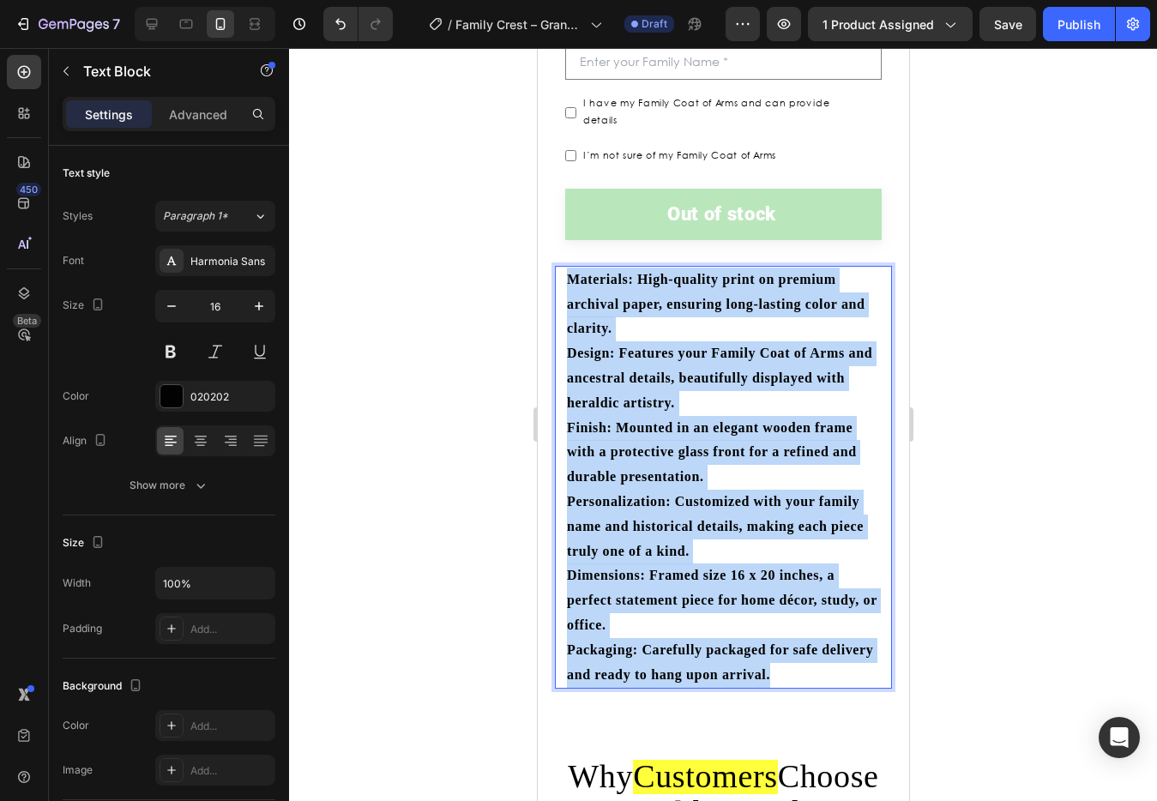
drag, startPoint x: 836, startPoint y: 661, endPoint x: 508, endPoint y: 252, distance: 524.8
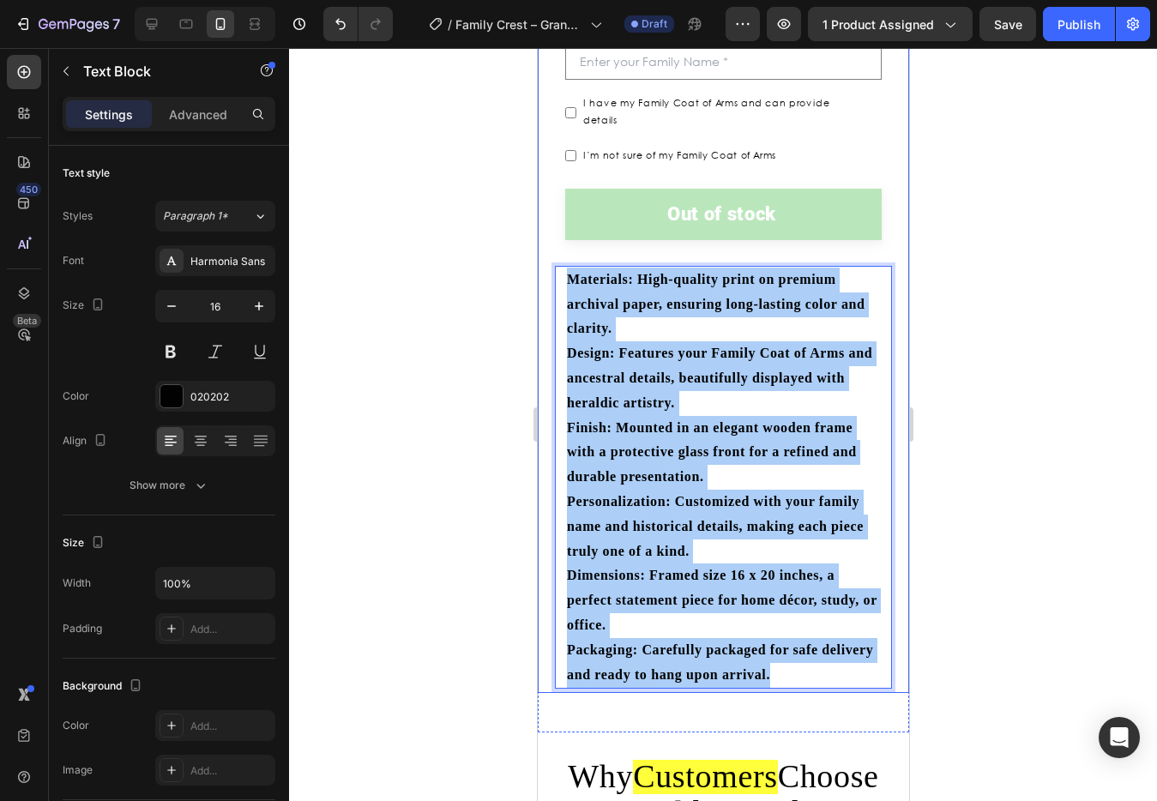
click at [966, 319] on div at bounding box center [723, 424] width 868 height 753
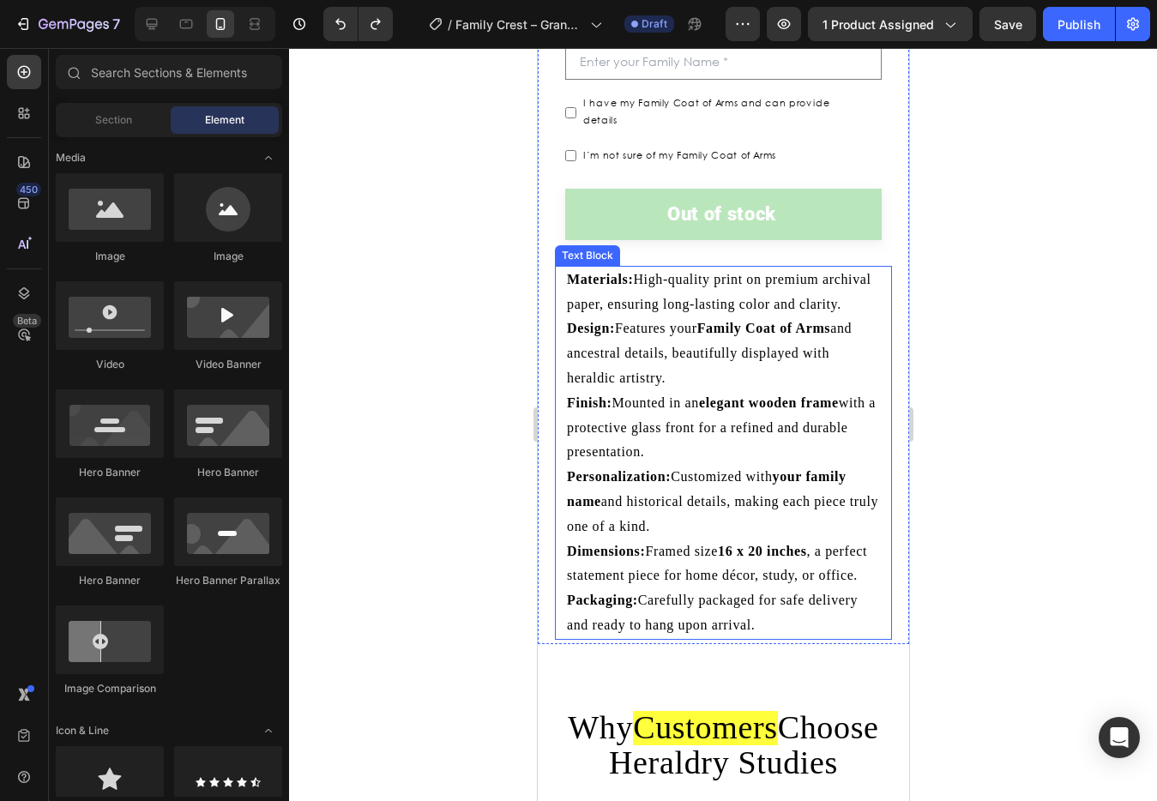
click at [725, 334] on strong "Family Coat of Arms" at bounding box center [764, 328] width 134 height 15
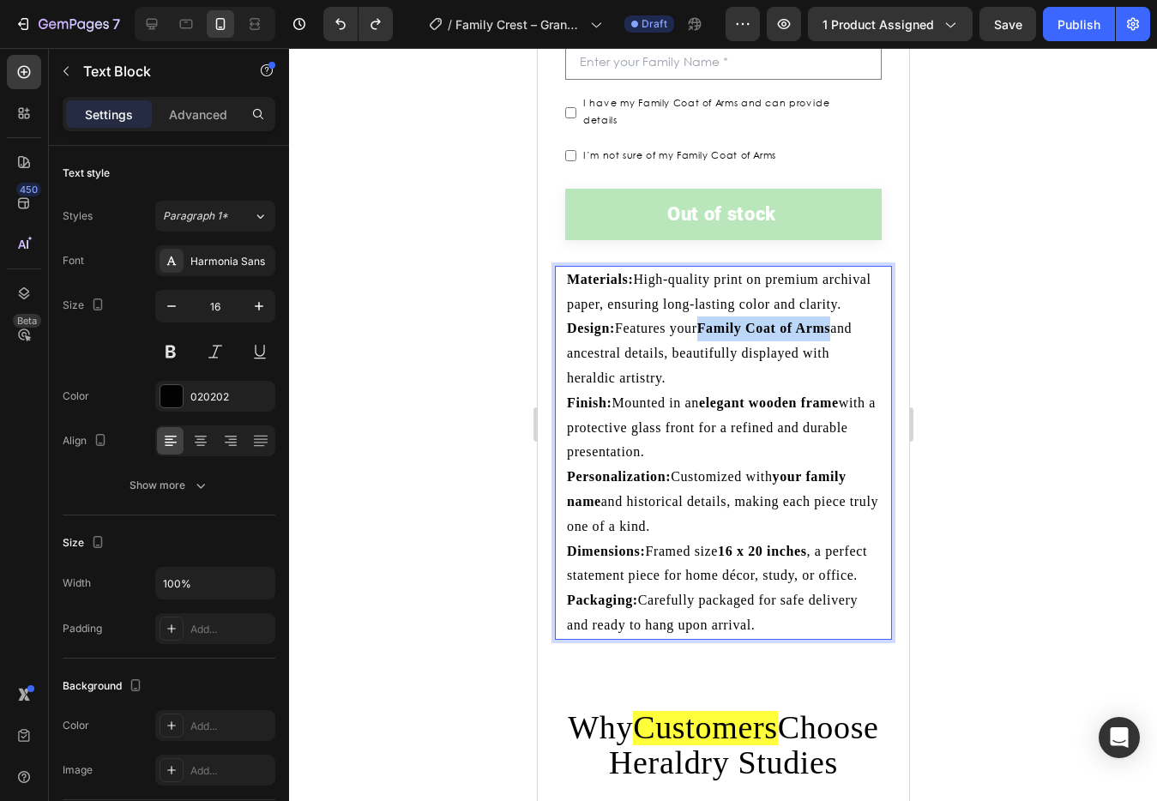
drag, startPoint x: 707, startPoint y: 339, endPoint x: 819, endPoint y: 329, distance: 112.9
click at [836, 341] on p "Design: Features your Family Coat of Arms and ancestral details, beautifully di…" at bounding box center [722, 354] width 313 height 74
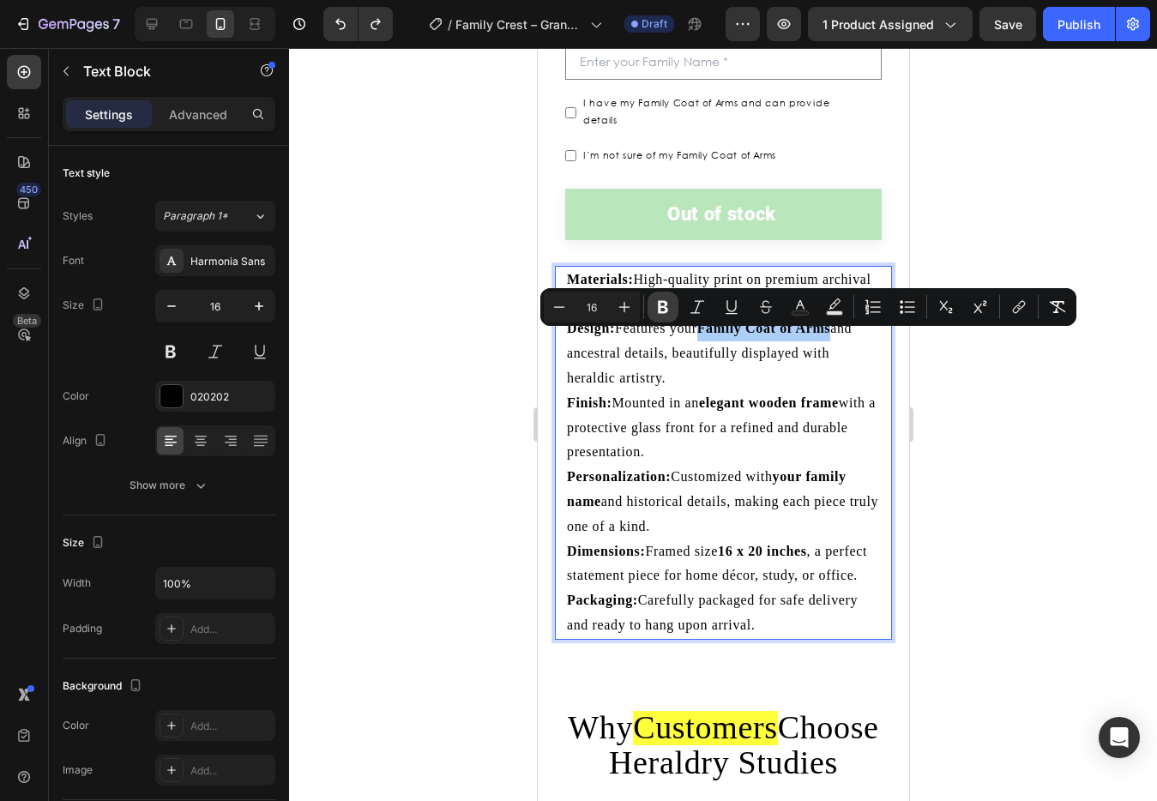
drag, startPoint x: 675, startPoint y: 311, endPoint x: 304, endPoint y: 333, distance: 372.2
click at [675, 311] on button "Bold" at bounding box center [663, 307] width 31 height 31
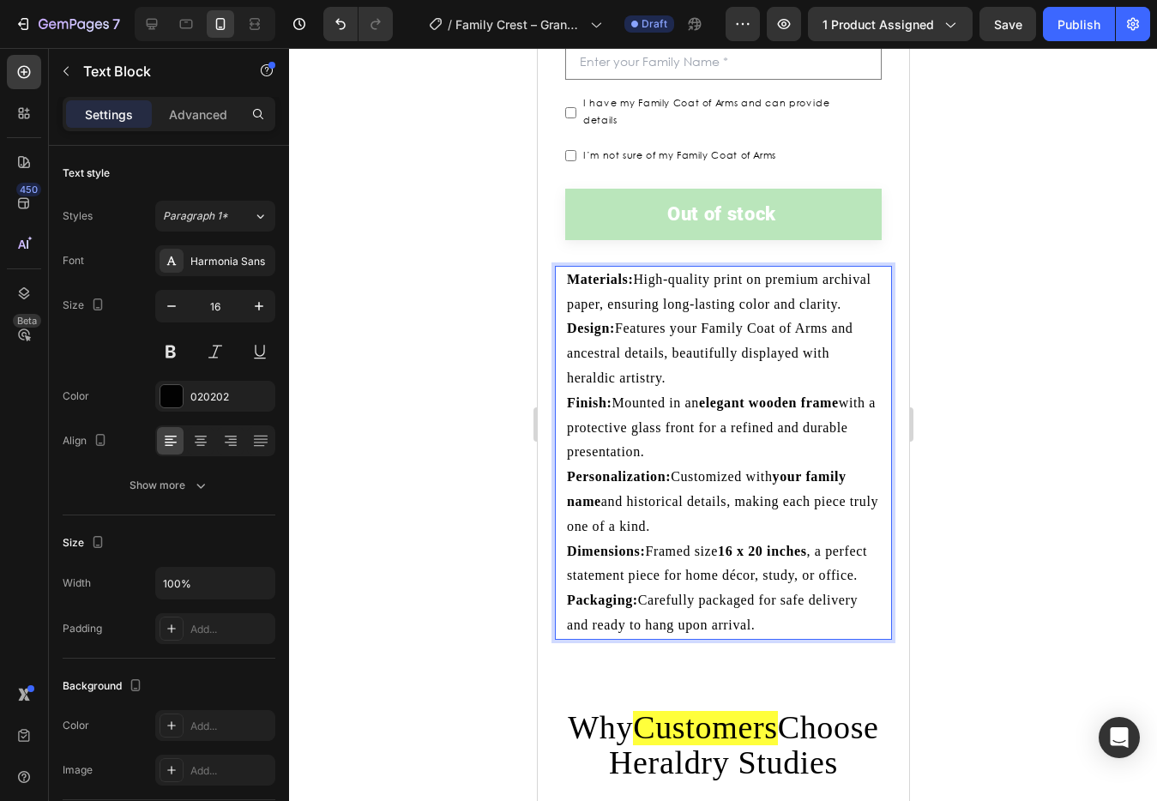
click at [837, 381] on p "Design: Features your Family Coat of Arms and ancestral details, beautifully di…" at bounding box center [722, 354] width 313 height 74
drag, startPoint x: 795, startPoint y: 374, endPoint x: 832, endPoint y: 337, distance: 52.2
click at [832, 337] on p "Design: Features your Family Coat of Arms and ancestral details, beautifully di…" at bounding box center [722, 354] width 313 height 74
drag, startPoint x: 717, startPoint y: 391, endPoint x: 666, endPoint y: 371, distance: 55.1
click at [666, 371] on p "Design: Features your Family Coat of Arms and ancestral details, beautifully di…" at bounding box center [722, 354] width 313 height 74
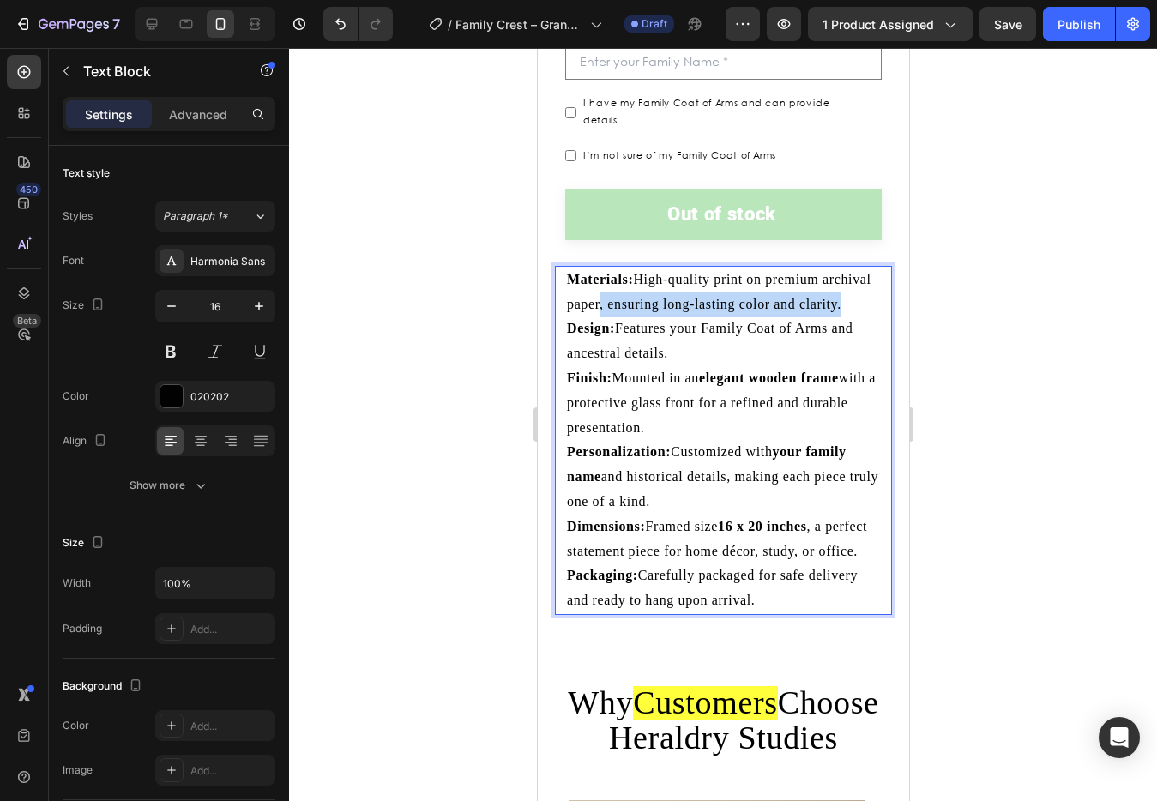
drag, startPoint x: 630, startPoint y: 312, endPoint x: 649, endPoint y: 293, distance: 27.3
click at [649, 293] on p "Materials: High-quality print on premium archival paper, ensuring long-lasting …" at bounding box center [722, 293] width 313 height 50
drag, startPoint x: 698, startPoint y: 415, endPoint x: 667, endPoint y: 402, distance: 33.8
click at [667, 402] on p "Finish: Mounted in an elegant wooden frame with a protective glass front for a …" at bounding box center [722, 403] width 313 height 74
drag, startPoint x: 678, startPoint y: 488, endPoint x: 728, endPoint y: 469, distance: 54.0
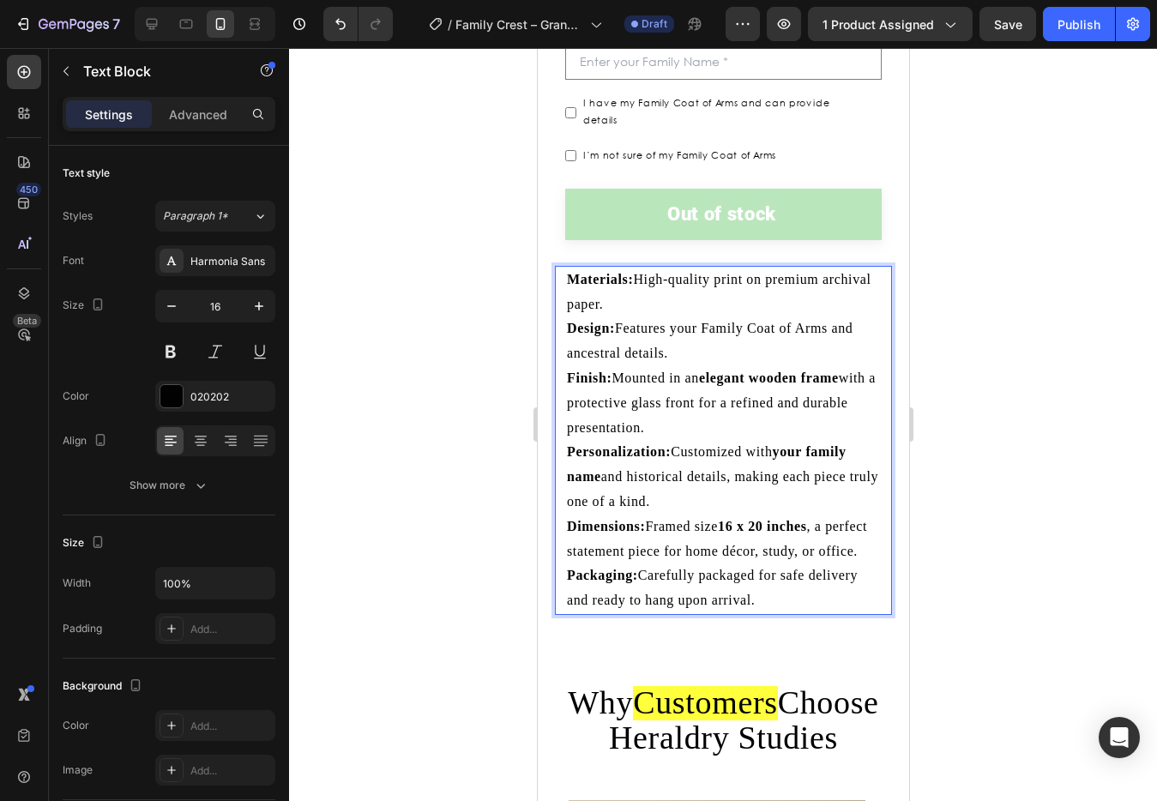
click at [728, 469] on p "Personalization: Customized with your family name and historical details, makin…" at bounding box center [722, 477] width 313 height 74
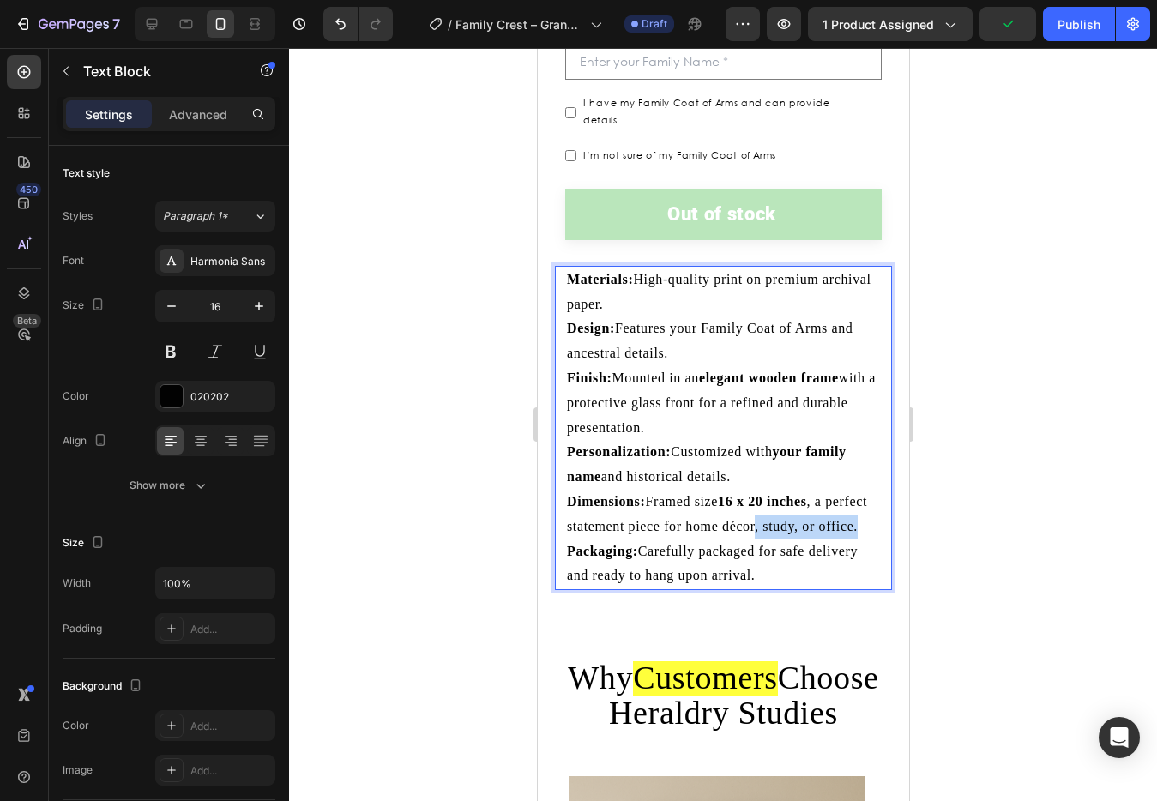
drag, startPoint x: 636, startPoint y: 536, endPoint x: 800, endPoint y: 520, distance: 165.5
click at [800, 520] on p "Dimensions: Framed size 16 x 20 inches , a perfect statement piece for home déc…" at bounding box center [722, 515] width 313 height 50
click at [775, 561] on p "Packaging: Carefully packaged for safe delivery and ready to hang upon arrival." at bounding box center [722, 565] width 313 height 50
click at [978, 453] on div at bounding box center [723, 424] width 868 height 753
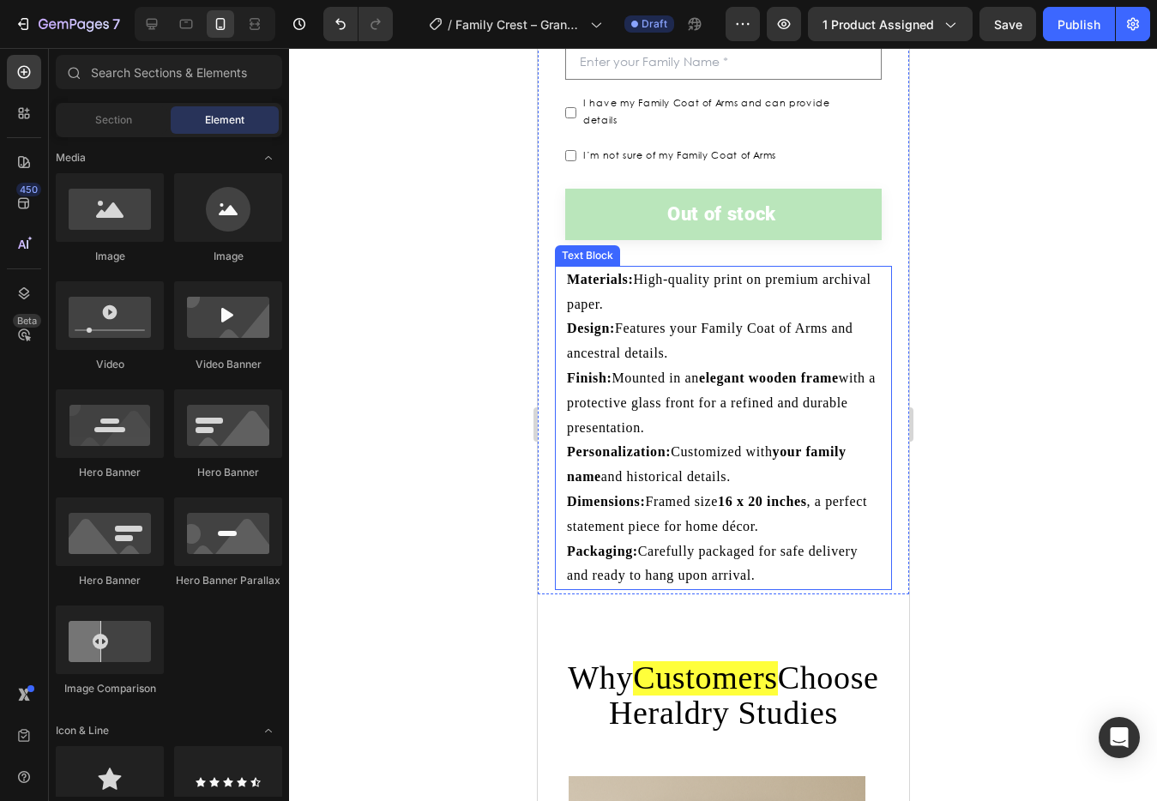
click at [705, 472] on p "Personalization: Customized with your family name and historical details." at bounding box center [722, 465] width 313 height 50
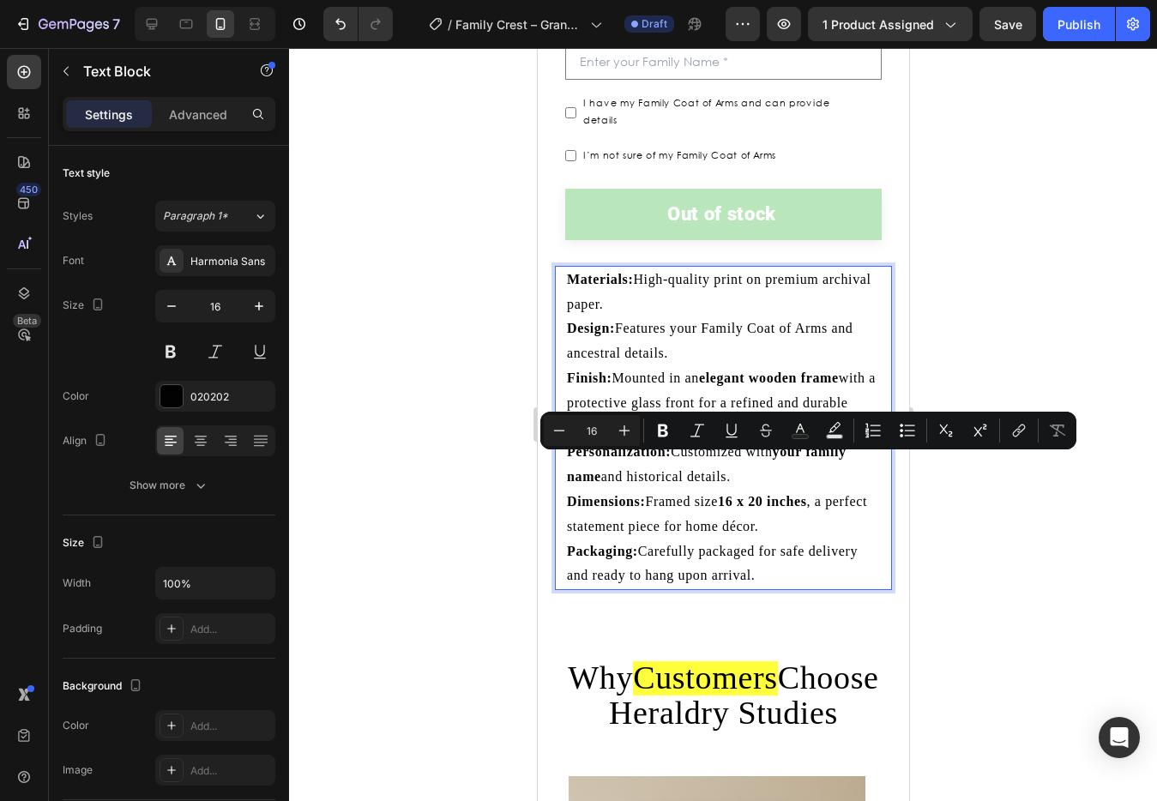
drag, startPoint x: 772, startPoint y: 466, endPoint x: 752, endPoint y: 477, distance: 22.7
click at [771, 467] on p "Personalization: Customized with your family name and historical details." at bounding box center [722, 465] width 313 height 50
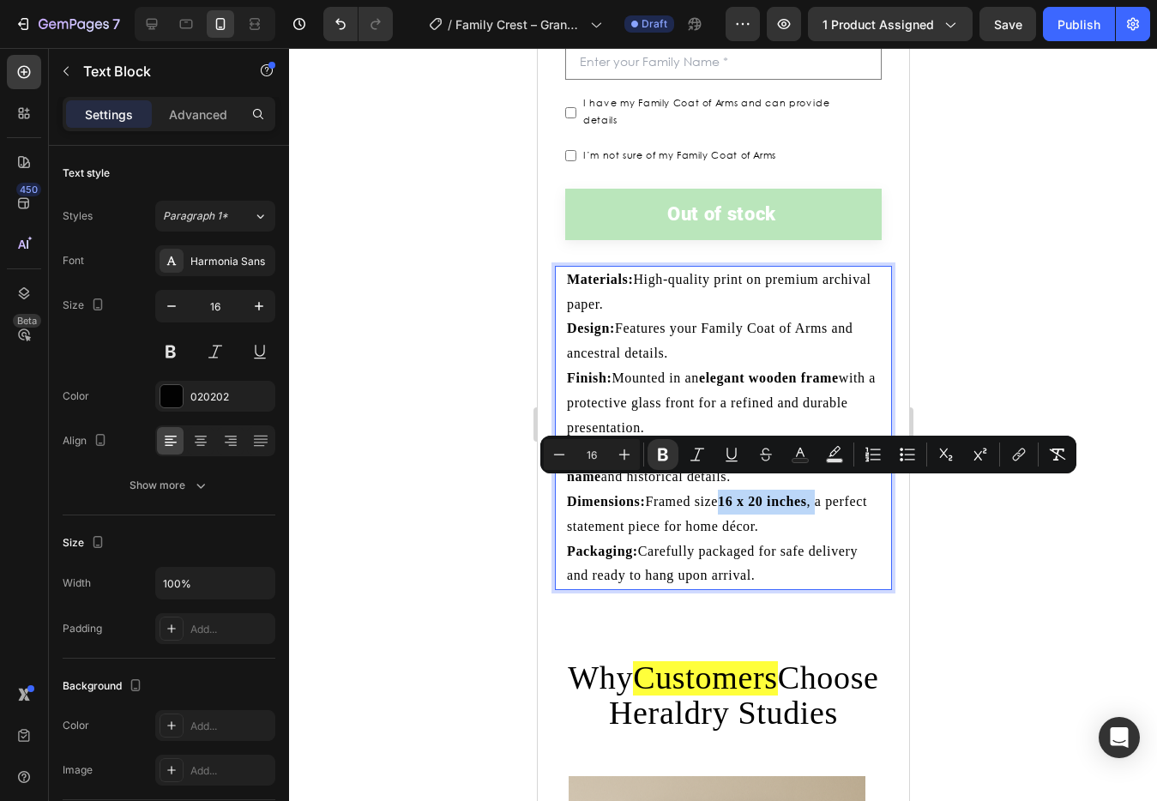
drag, startPoint x: 762, startPoint y: 493, endPoint x: 1333, endPoint y: 510, distance: 571.6
click at [822, 497] on p "Dimensions: Framed size 16 x 20 inches , a perfect statement piece for home déc…" at bounding box center [722, 515] width 313 height 50
click at [670, 452] on icon "Editor contextual toolbar" at bounding box center [663, 454] width 17 height 17
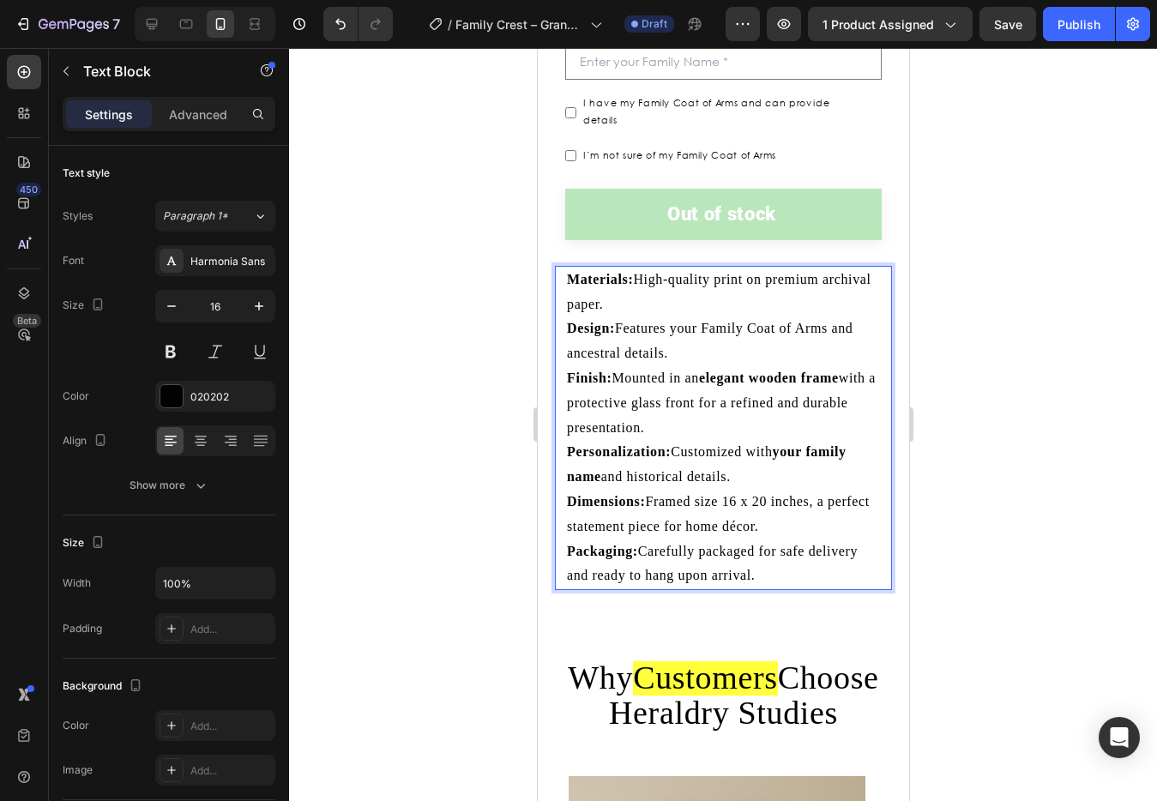
click at [747, 371] on strong "elegant wooden frame" at bounding box center [768, 378] width 140 height 15
click at [704, 366] on p "Finish: Mounted in an elegant wooden frame with a protective glass front for a …" at bounding box center [722, 403] width 313 height 74
drag, startPoint x: 710, startPoint y: 365, endPoint x: 821, endPoint y: 369, distance: 111.6
click at [833, 371] on p "Finish: Mounted in an elegant wooden frame with a protective glass front for a …" at bounding box center [722, 403] width 313 height 74
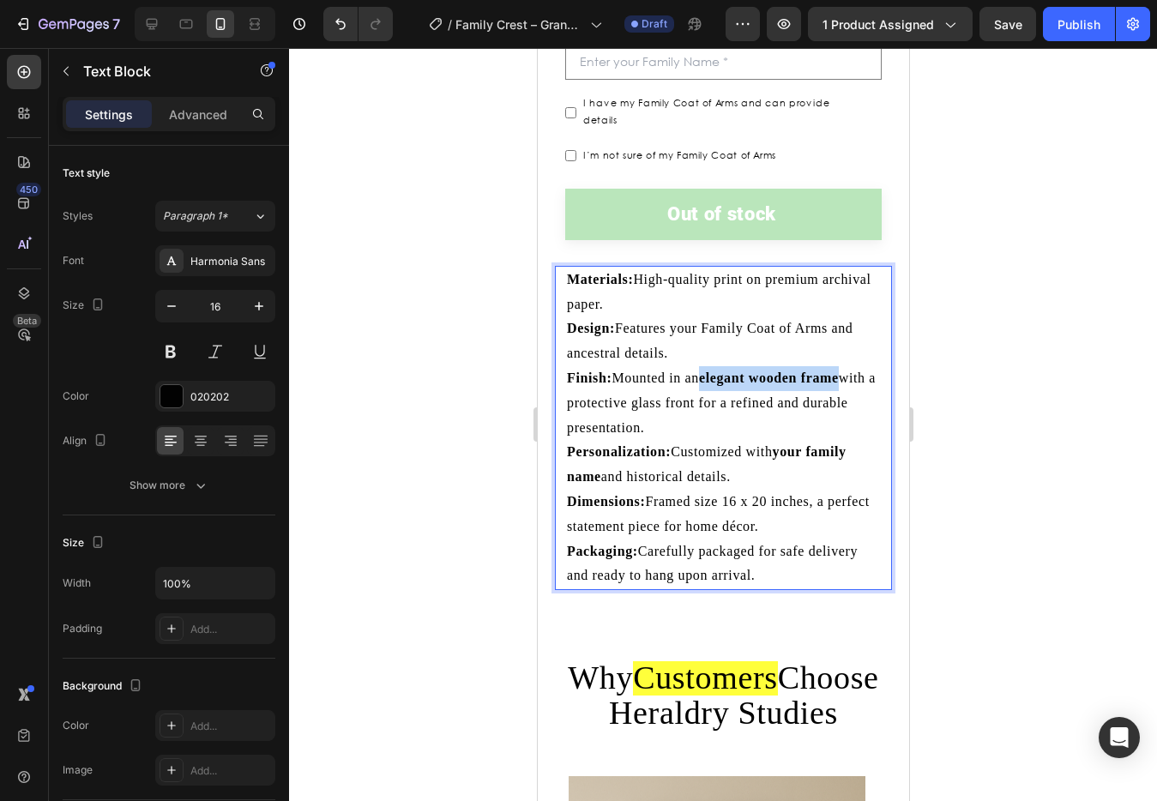
click at [720, 371] on strong "elegant wooden frame" at bounding box center [768, 378] width 140 height 15
drag, startPoint x: 706, startPoint y: 368, endPoint x: 824, endPoint y: 371, distance: 117.6
click at [823, 371] on strong "elegant wooden frame" at bounding box center [768, 378] width 140 height 15
drag, startPoint x: 965, startPoint y: 357, endPoint x: 909, endPoint y: 362, distance: 56.0
click at [956, 357] on div at bounding box center [723, 424] width 868 height 753
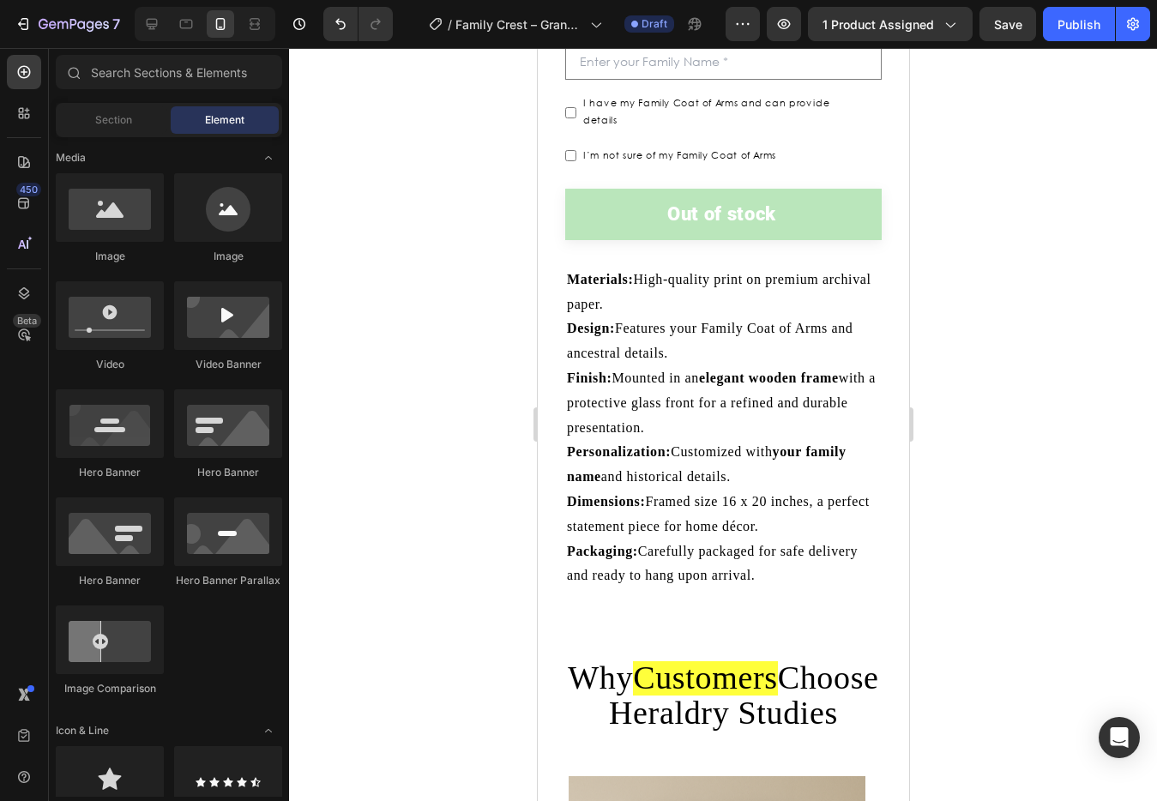
click at [805, 371] on strong "elegant wooden frame" at bounding box center [768, 378] width 140 height 15
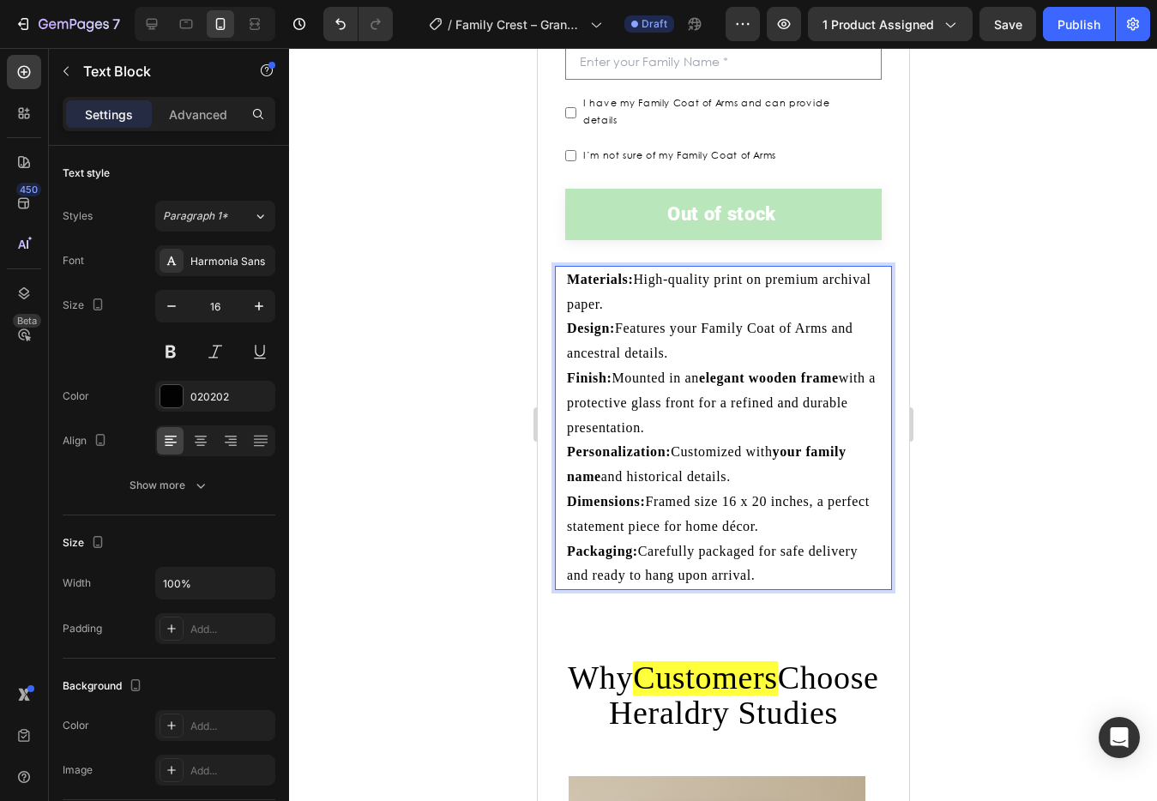
click at [758, 371] on strong "elegant wooden frame" at bounding box center [768, 378] width 140 height 15
drag, startPoint x: 698, startPoint y: 366, endPoint x: 827, endPoint y: 367, distance: 128.7
click at [837, 366] on p "Finish: Mounted in an elegant wooden frame with a protective glass front for a …" at bounding box center [722, 403] width 313 height 74
drag, startPoint x: 848, startPoint y: 365, endPoint x: 713, endPoint y: 360, distance: 134.8
click at [684, 371] on p "Finish: Mounted in an elegant wooden frame with a protective glass front for a …" at bounding box center [722, 403] width 313 height 74
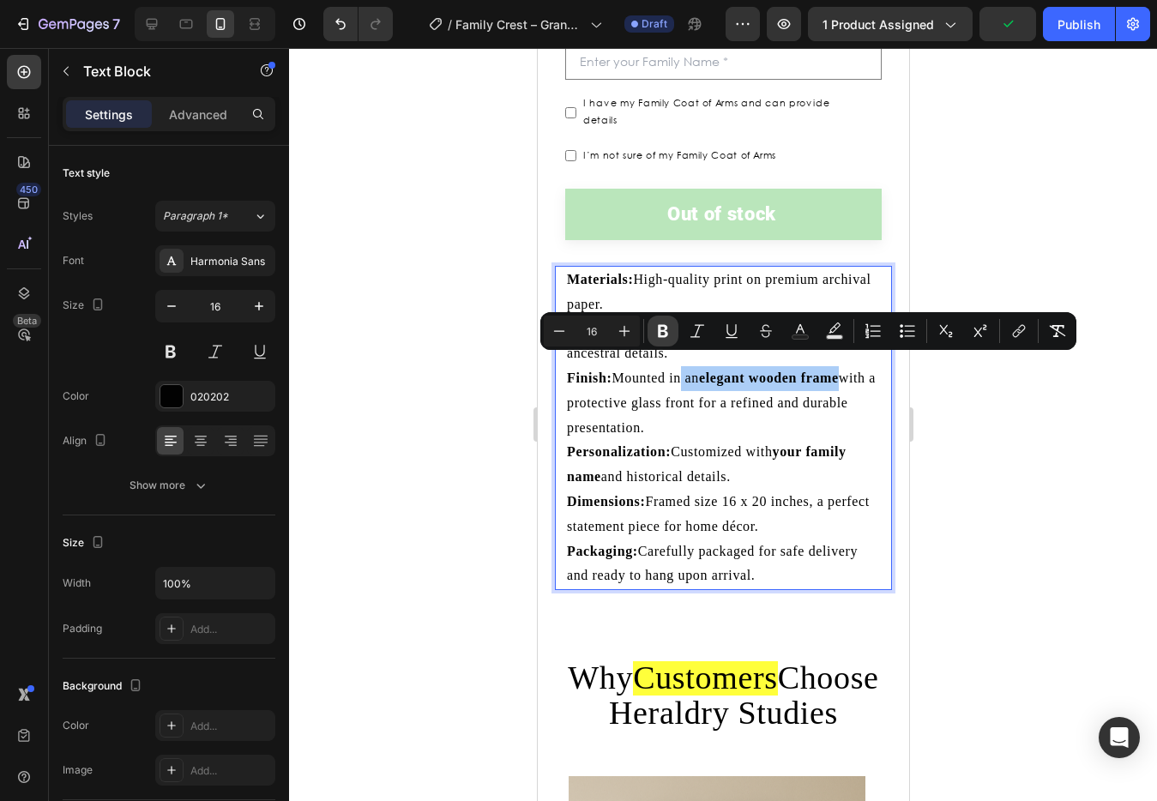
click at [667, 326] on icon "Editor contextual toolbar" at bounding box center [663, 331] width 10 height 13
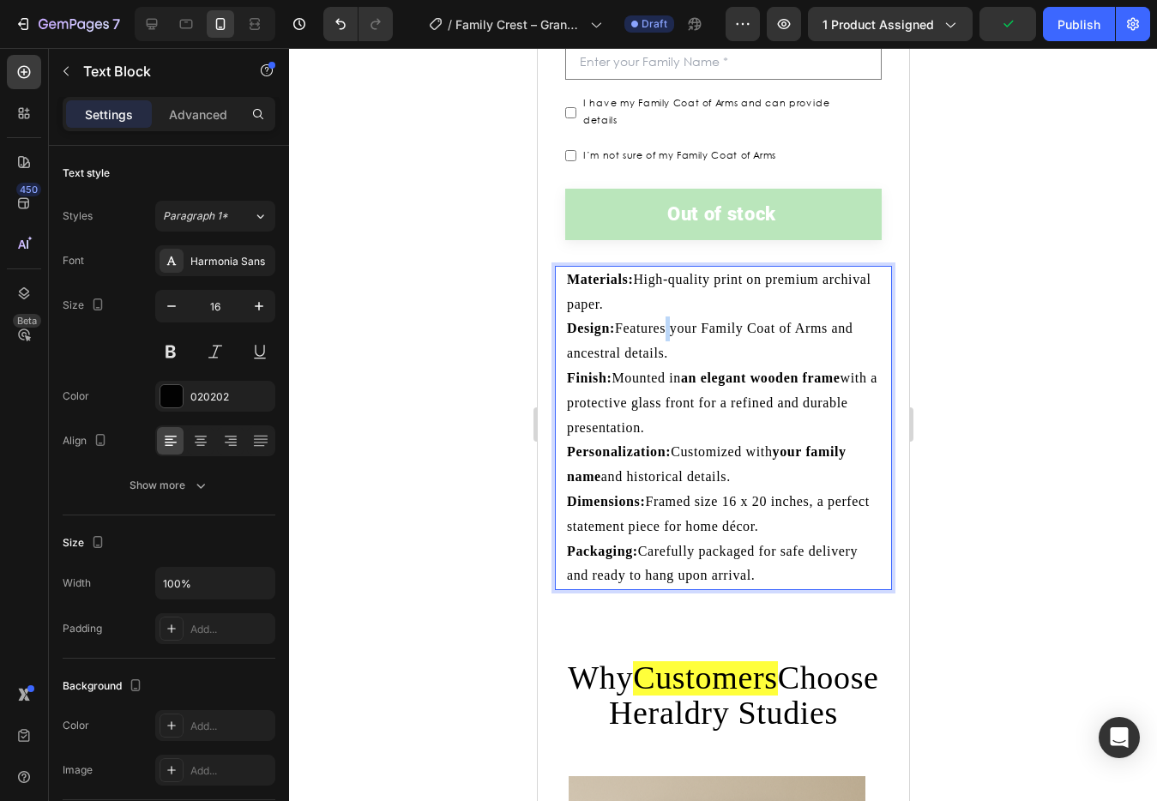
click at [667, 326] on p "Design: Features your Family Coat of Arms and ancestral details." at bounding box center [722, 342] width 313 height 50
click at [698, 371] on strong "an elegant wooden frame" at bounding box center [760, 378] width 160 height 15
drag, startPoint x: 700, startPoint y: 371, endPoint x: 855, endPoint y: 371, distance: 155.3
click at [855, 371] on p "Finish: Mounted in an elegant wooden frame with a protective glass front for a …" at bounding box center [722, 403] width 313 height 74
click at [722, 380] on p "Finish: Mounted in an elegant wooden frame with a protective glass front for a …" at bounding box center [722, 403] width 313 height 74
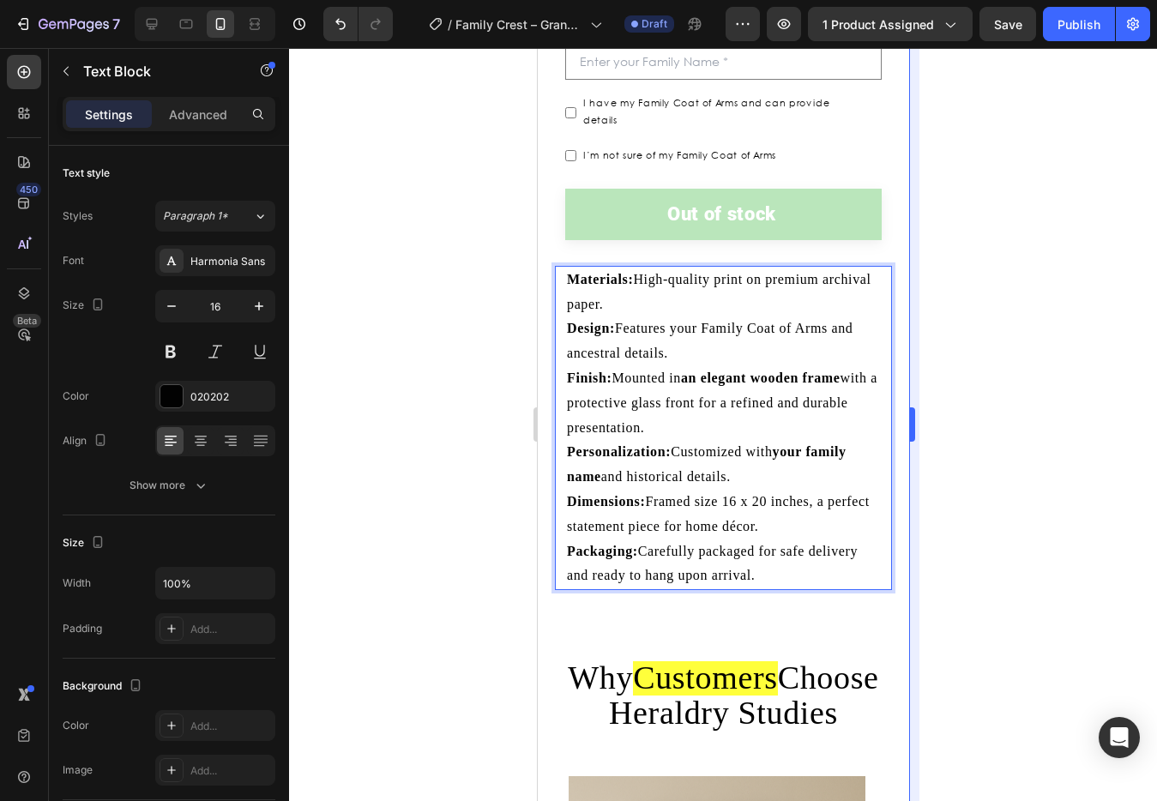
drag, startPoint x: 976, startPoint y: 382, endPoint x: 912, endPoint y: 382, distance: 64.3
click at [963, 382] on div at bounding box center [723, 424] width 868 height 753
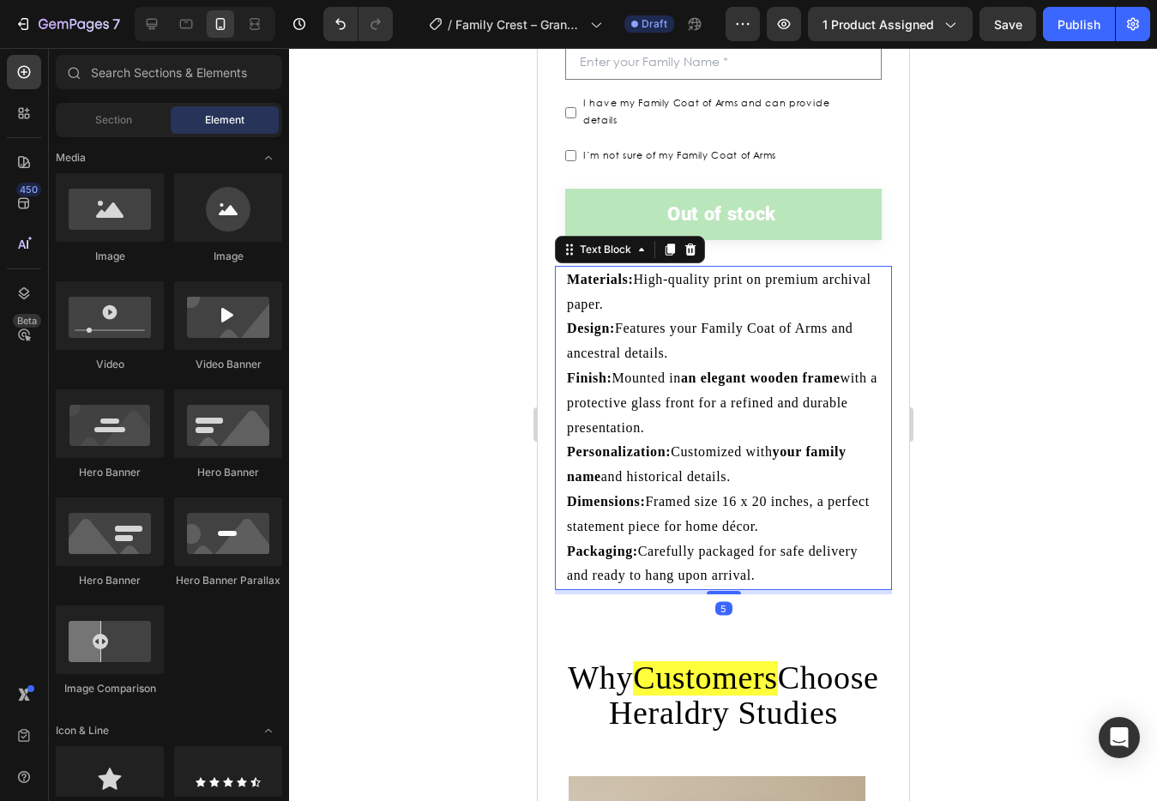
click at [801, 382] on p "Finish: Mounted in an elegant wooden frame with a protective glass front for a …" at bounding box center [722, 403] width 313 height 74
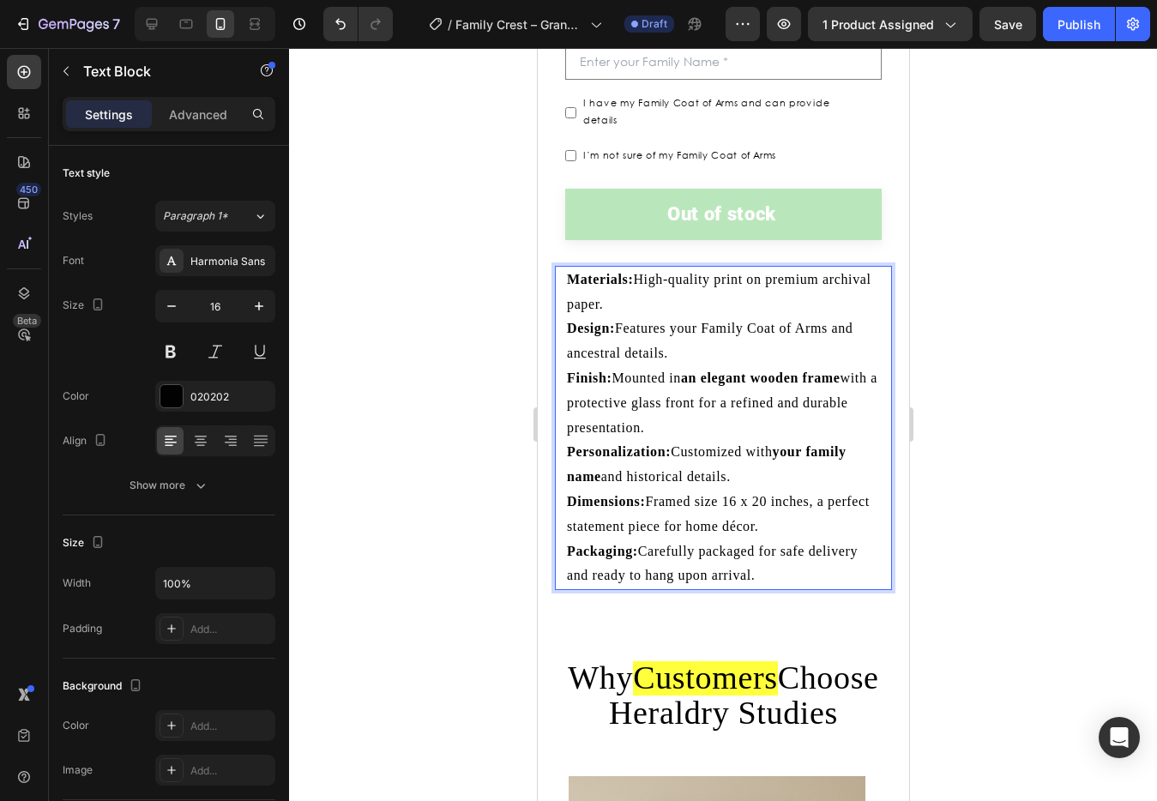
drag, startPoint x: 696, startPoint y: 361, endPoint x: 849, endPoint y: 362, distance: 152.7
click at [849, 366] on p "Finish: Mounted in an elegant wooden frame with a protective glass front for a …" at bounding box center [722, 403] width 313 height 74
drag, startPoint x: 852, startPoint y: 366, endPoint x: 687, endPoint y: 366, distance: 164.7
click at [687, 366] on p "Finish: Mounted in an elegant wooden frame with a protective glass front for a …" at bounding box center [722, 403] width 313 height 74
drag, startPoint x: 686, startPoint y: 365, endPoint x: 869, endPoint y: 365, distance: 182.7
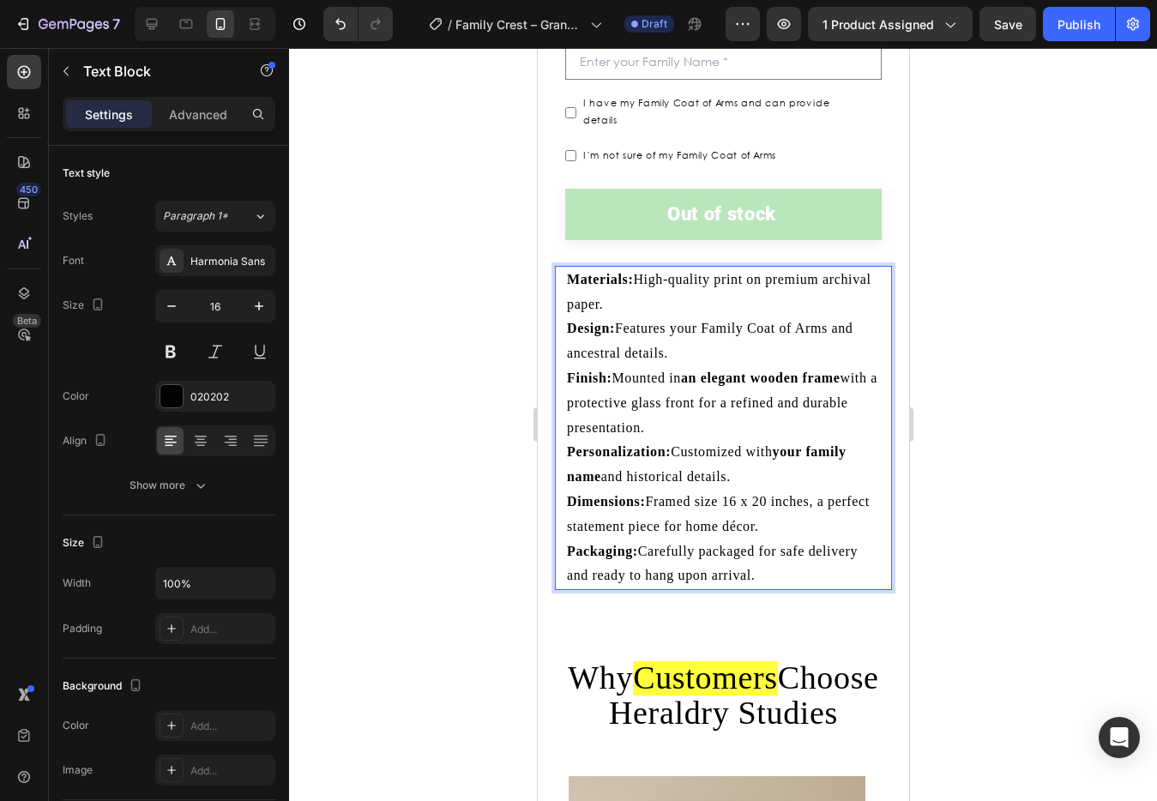
click at [869, 365] on div "Materials: High-quality print on premium archival paper. Design: Features your …" at bounding box center [722, 428] width 337 height 324
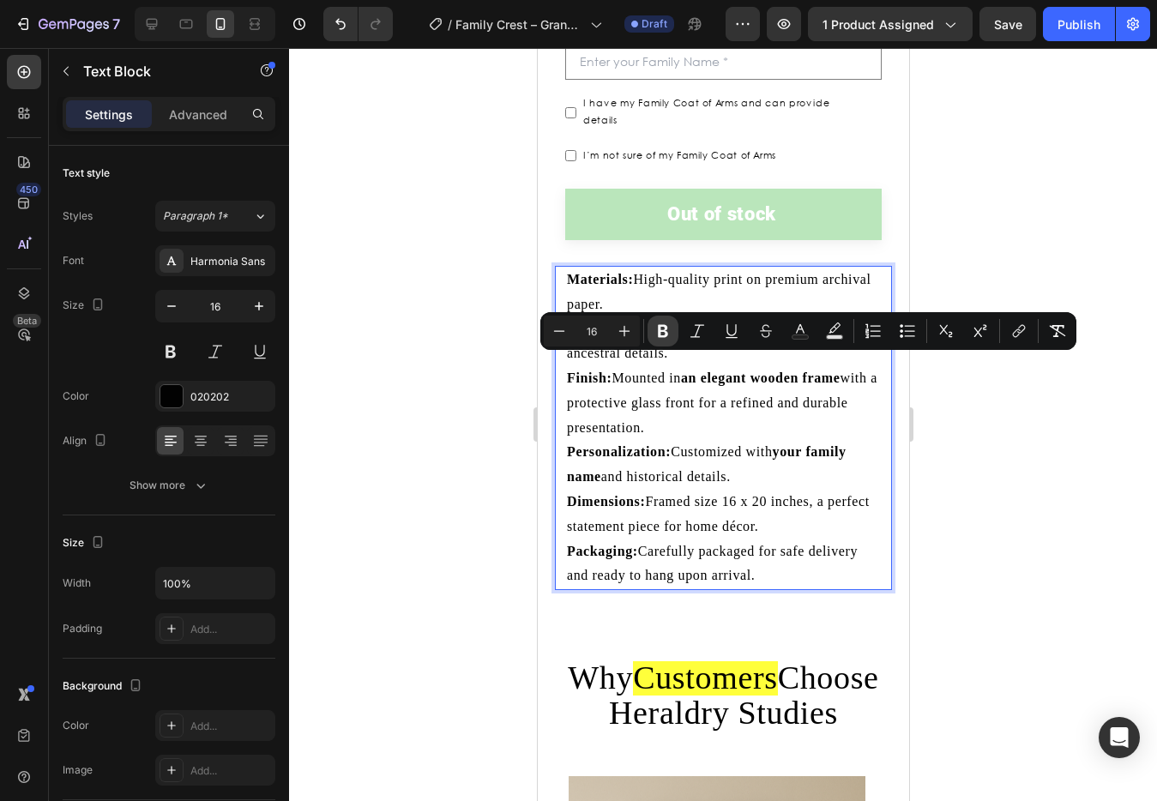
drag, startPoint x: 652, startPoint y: 329, endPoint x: 673, endPoint y: 343, distance: 25.9
click at [652, 329] on button "Bold" at bounding box center [663, 331] width 31 height 31
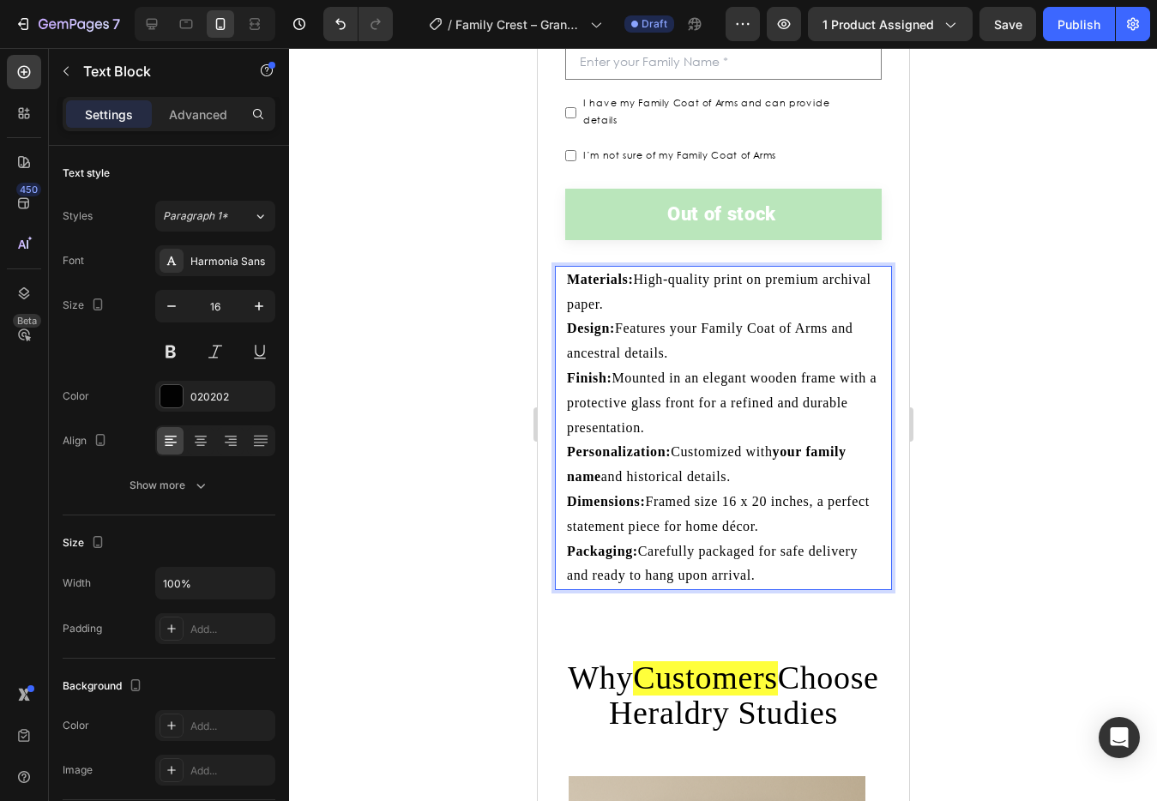
click at [742, 440] on p "Personalization: Customized with your family name and historical details." at bounding box center [722, 465] width 313 height 50
drag, startPoint x: 745, startPoint y: 434, endPoint x: 854, endPoint y: 436, distance: 109.0
click at [854, 440] on p "Personalization: Customized with your family name and historical details." at bounding box center [722, 465] width 313 height 50
drag, startPoint x: 963, startPoint y: 430, endPoint x: 915, endPoint y: 430, distance: 48.9
click at [961, 430] on div at bounding box center [723, 424] width 868 height 753
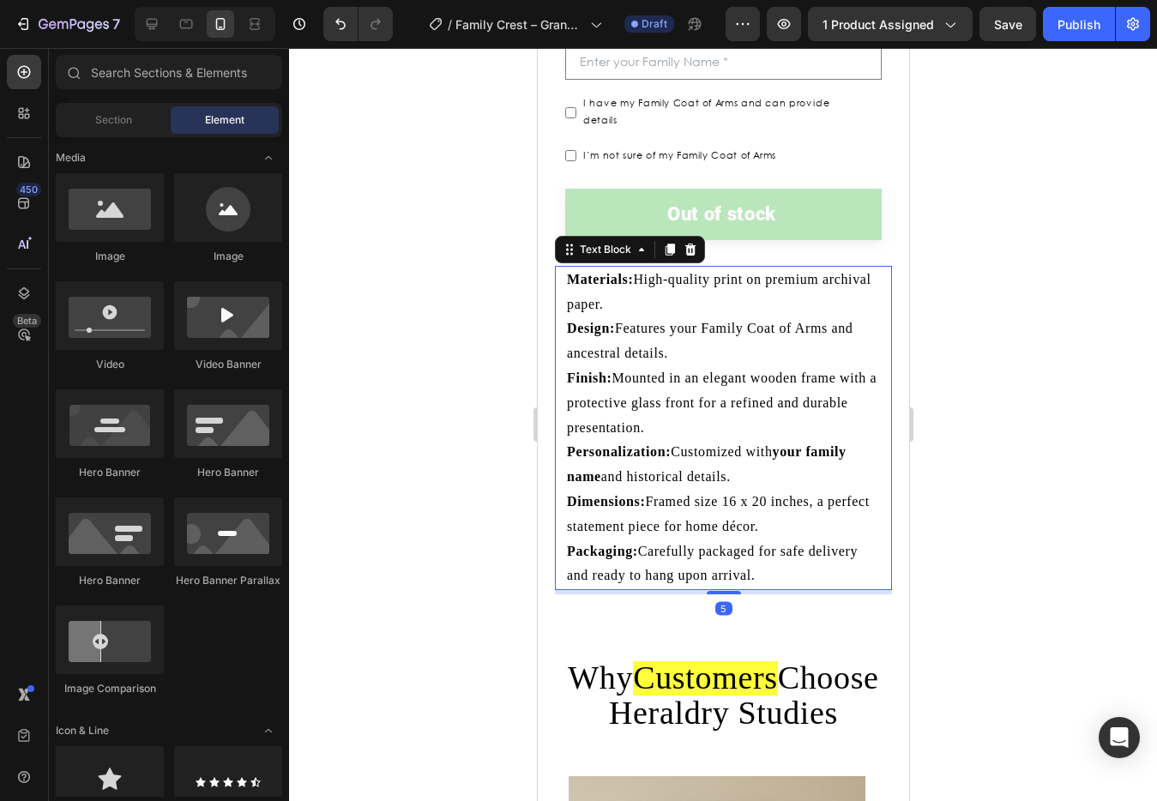
click at [815, 440] on p "Personalization: Customized with your family name and historical details." at bounding box center [722, 465] width 313 height 50
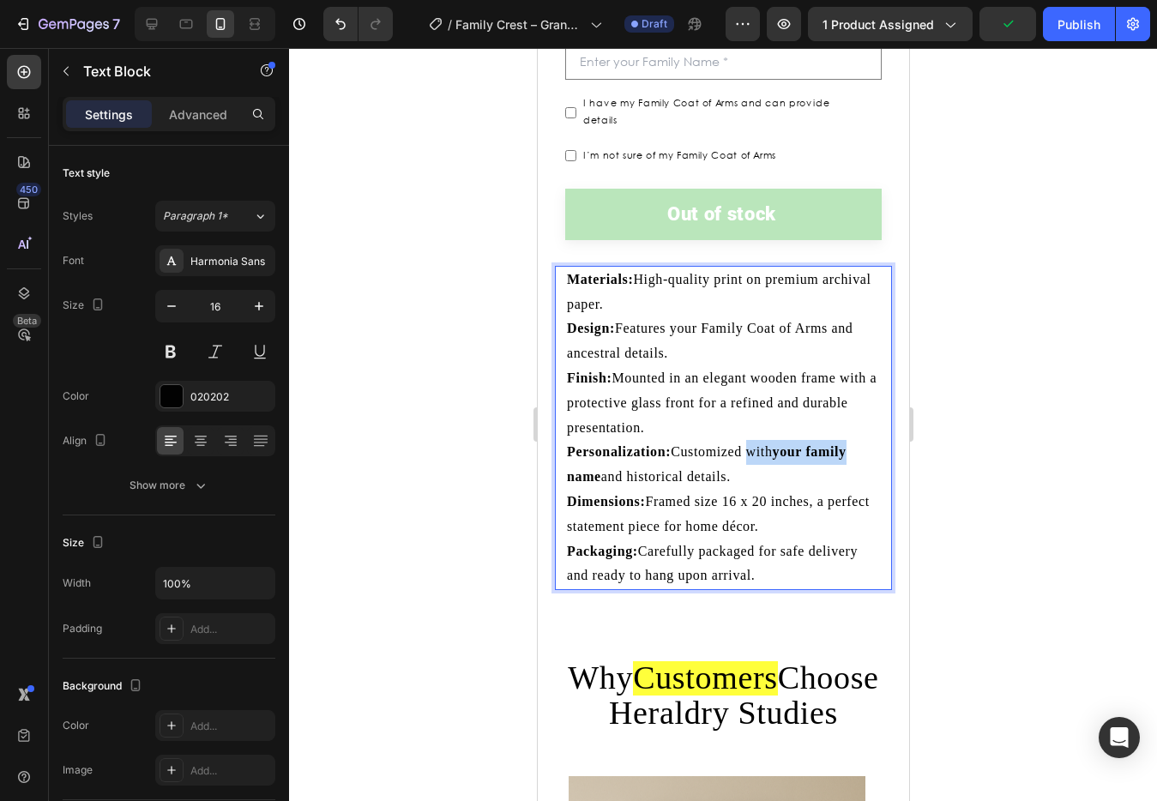
drag, startPoint x: 749, startPoint y: 437, endPoint x: 799, endPoint y: 428, distance: 50.5
click at [857, 440] on p "Personalization: Customized with your family name and historical details." at bounding box center [722, 465] width 313 height 50
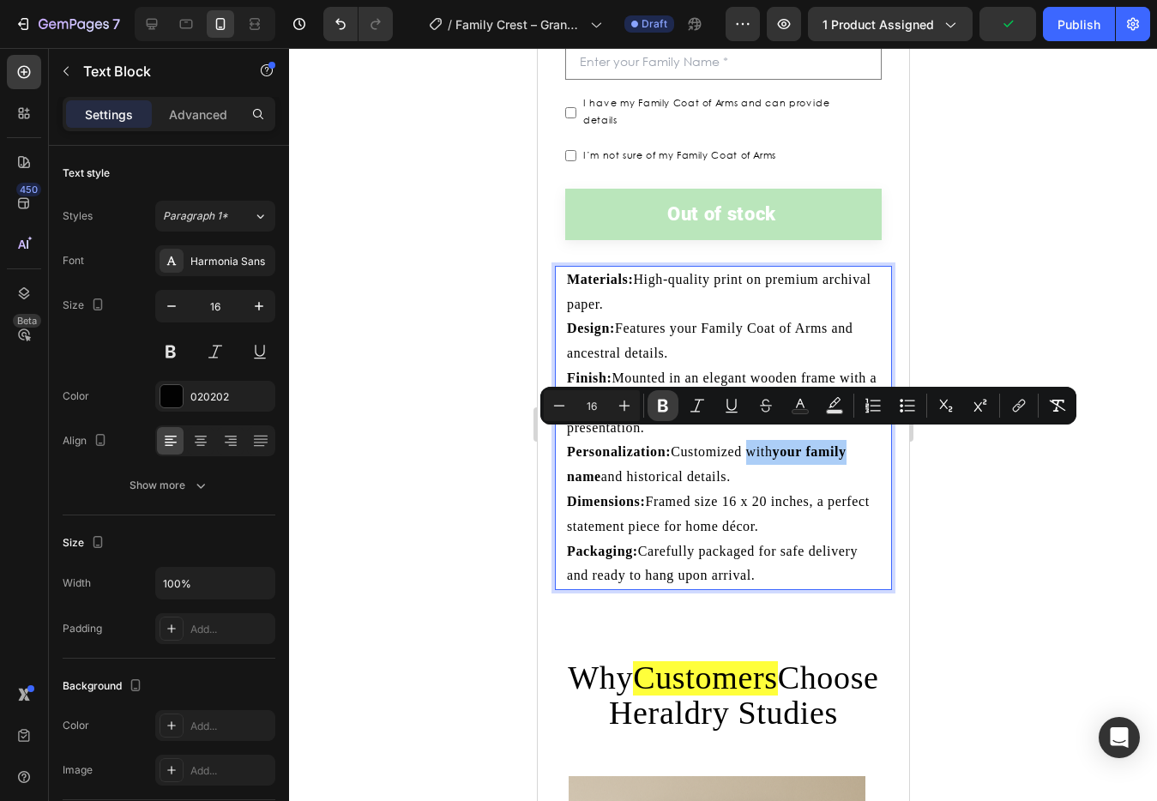
click at [661, 405] on icon "Editor contextual toolbar" at bounding box center [663, 406] width 10 height 13
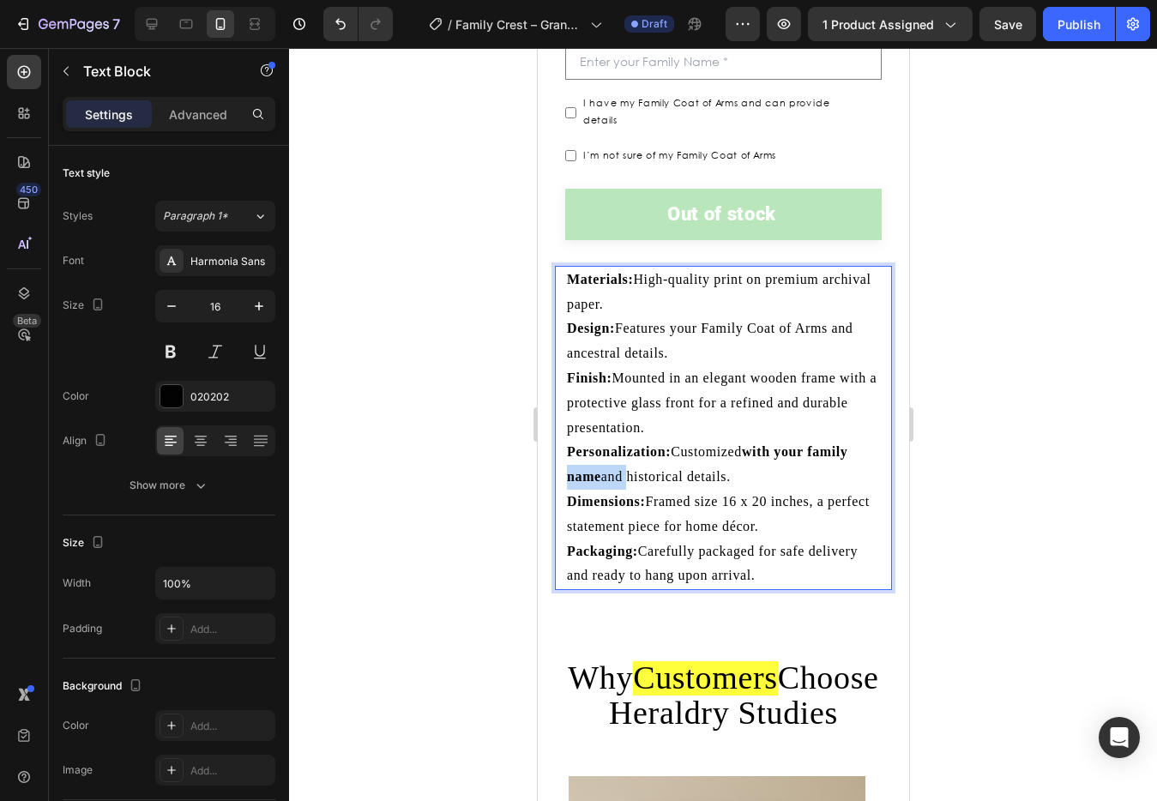
drag, startPoint x: 569, startPoint y: 465, endPoint x: 624, endPoint y: 470, distance: 55.1
click at [625, 470] on p "Personalization: Customized with your family name and historical details." at bounding box center [722, 465] width 313 height 50
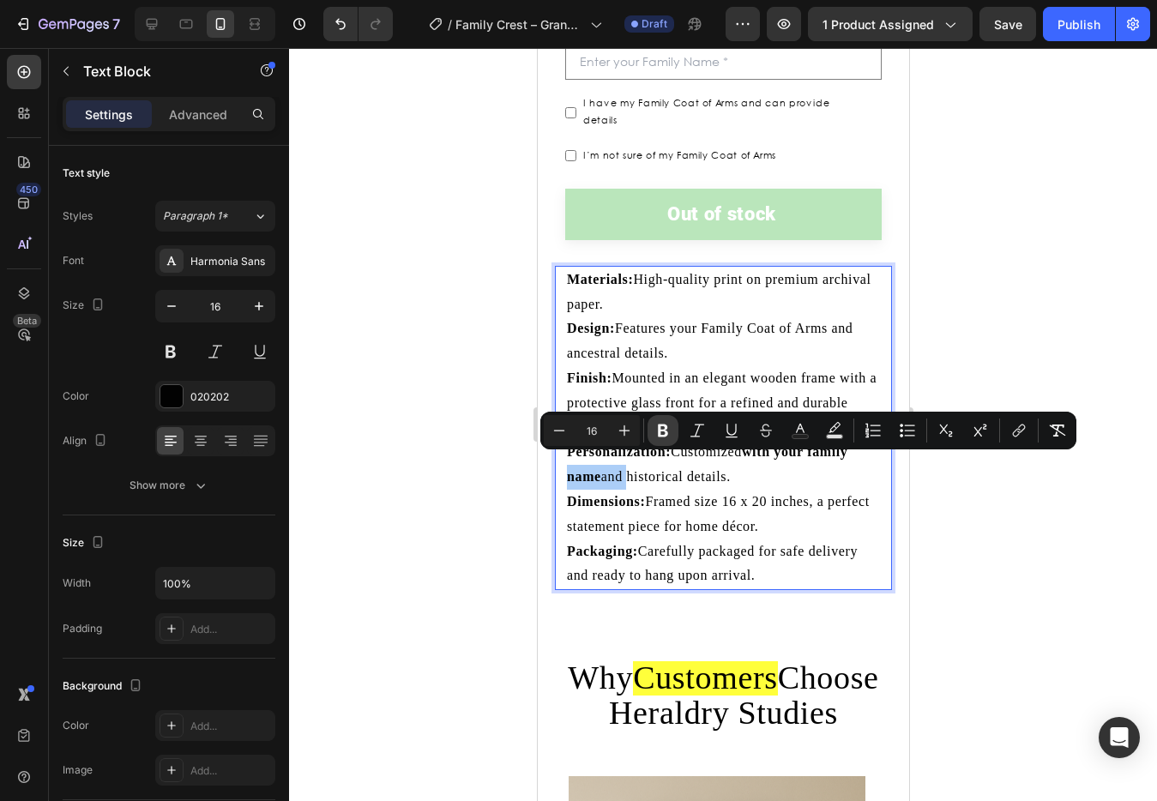
click at [650, 428] on button "Bold" at bounding box center [663, 430] width 31 height 31
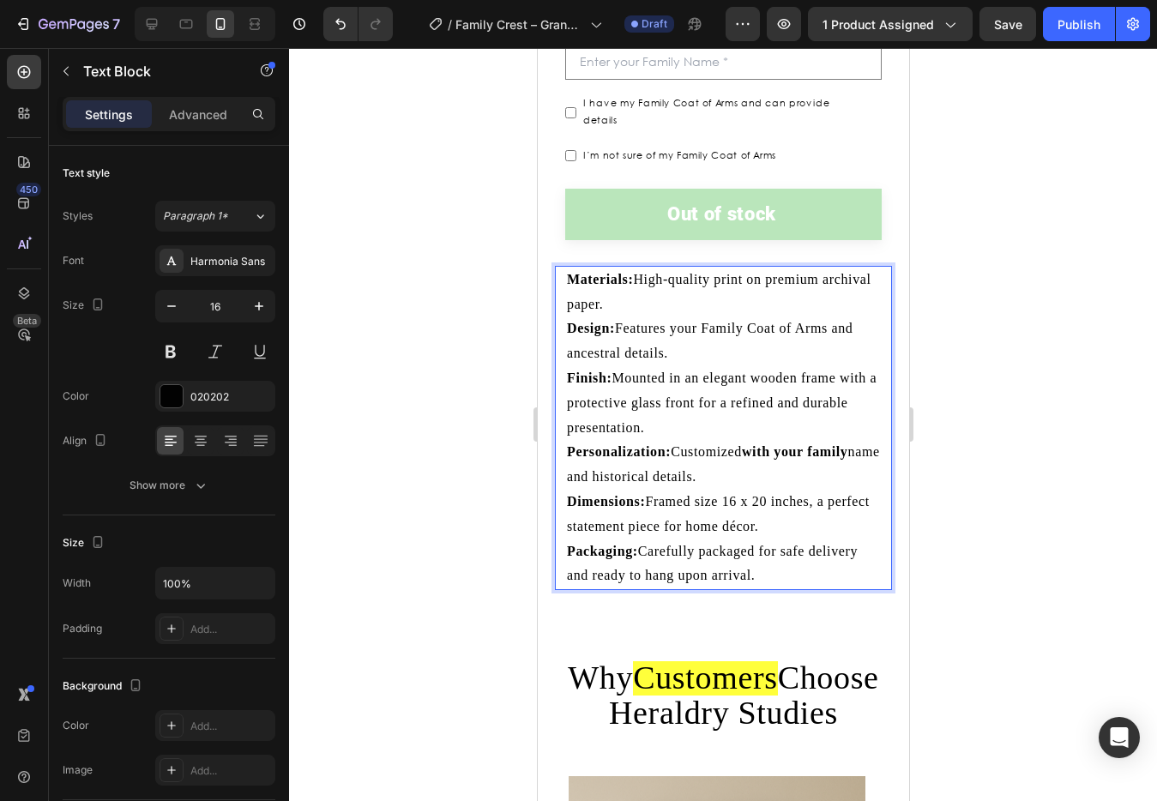
click at [1005, 311] on div at bounding box center [723, 424] width 868 height 753
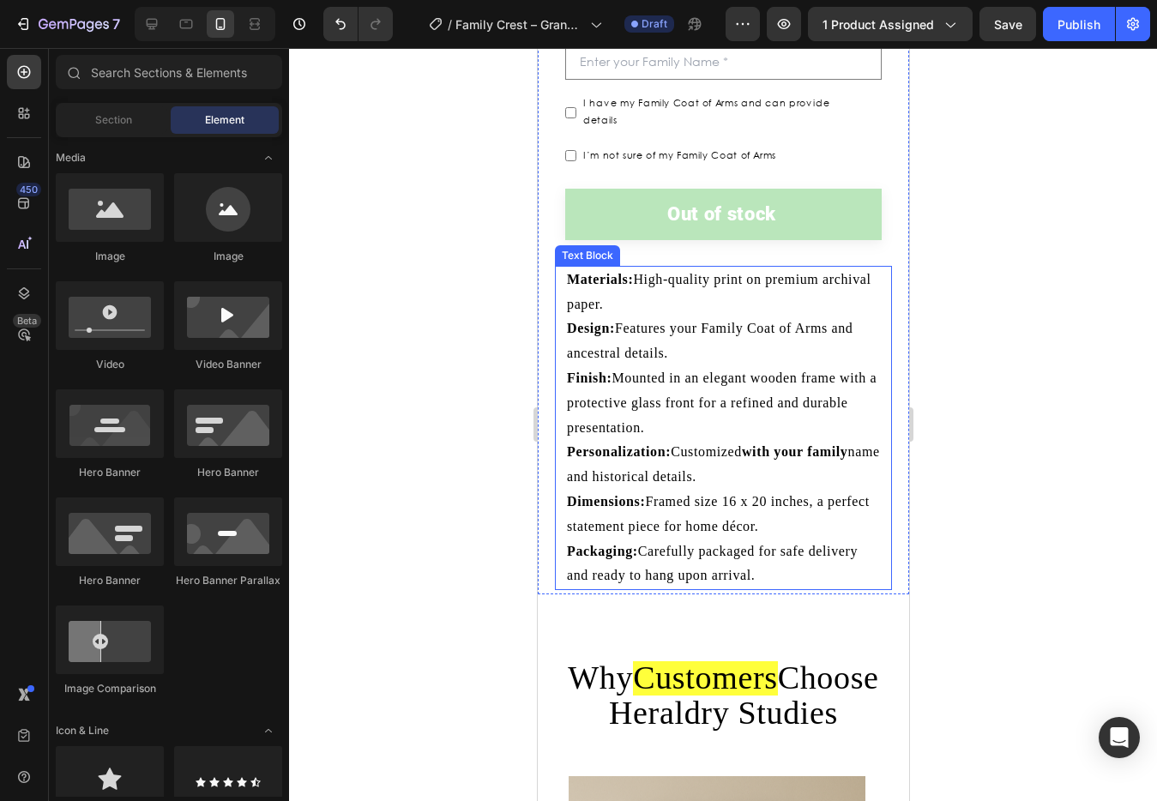
click at [785, 444] on strong "with your family" at bounding box center [794, 451] width 106 height 15
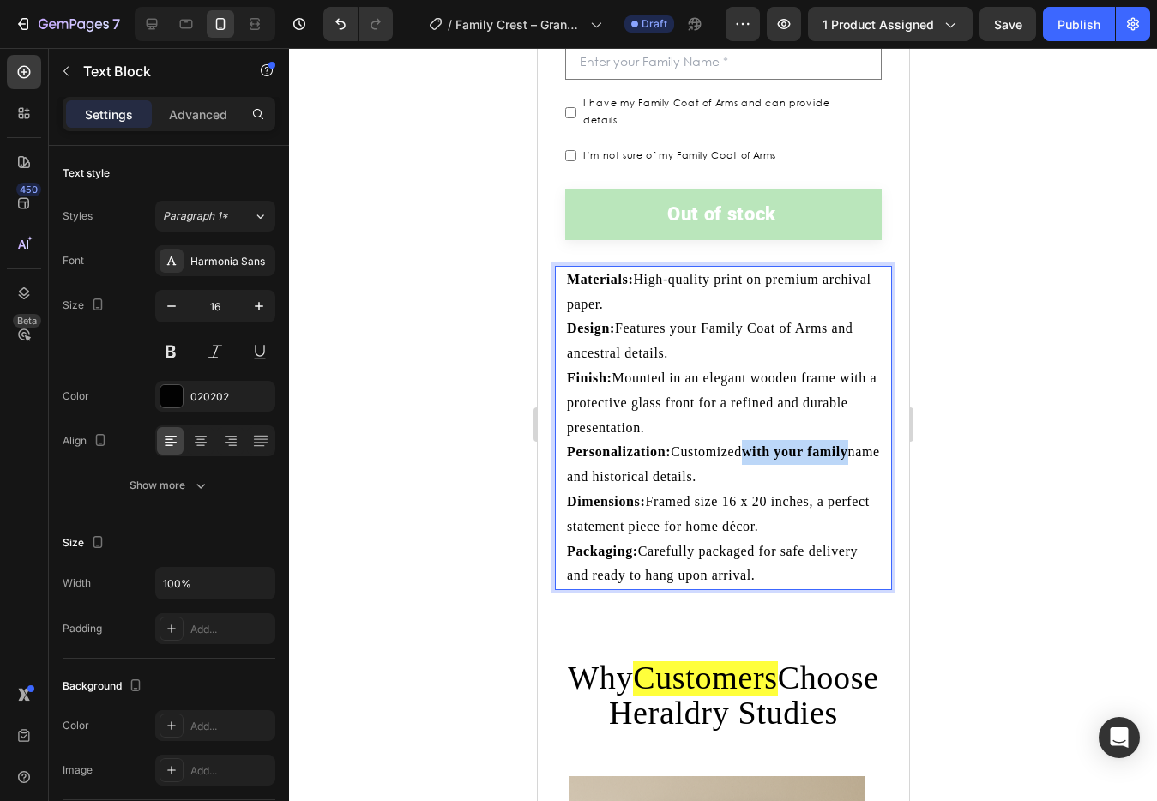
drag, startPoint x: 744, startPoint y: 438, endPoint x: 836, endPoint y: 430, distance: 92.1
click at [862, 440] on p "Personalization: Customized with your family name and historical details." at bounding box center [722, 465] width 313 height 50
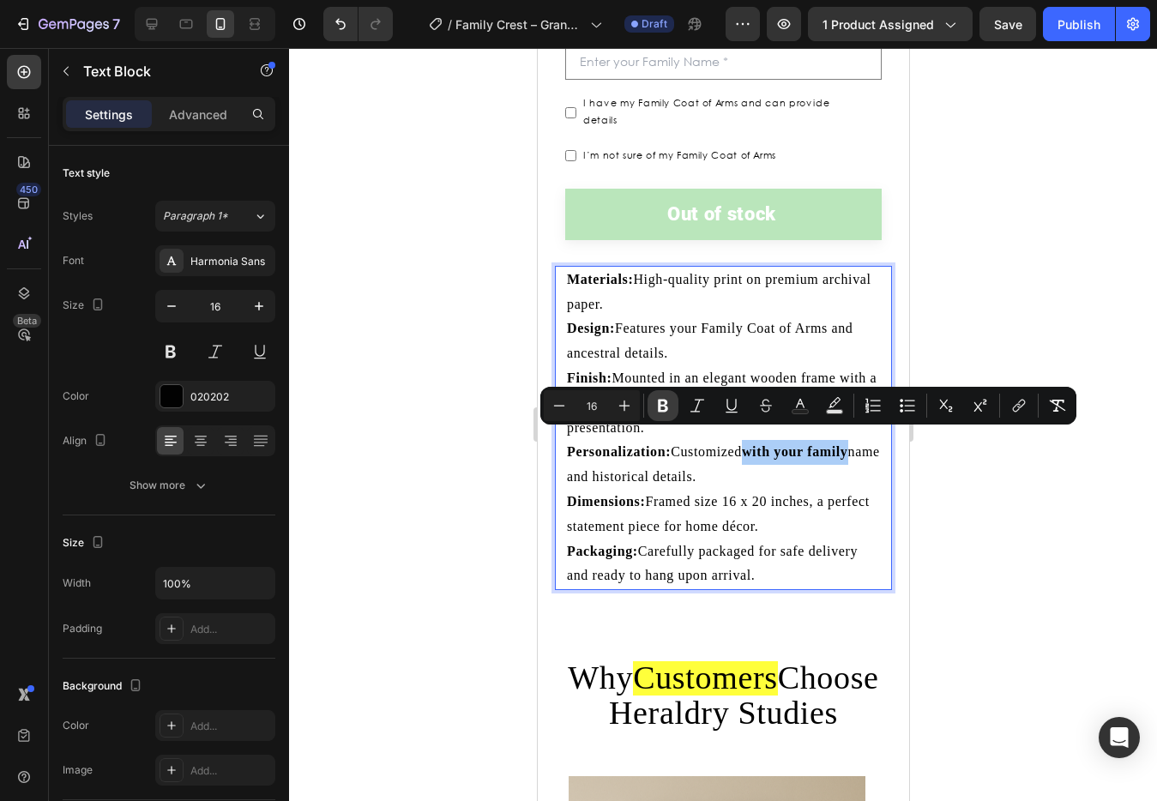
click at [666, 414] on icon "Editor contextual toolbar" at bounding box center [663, 405] width 17 height 17
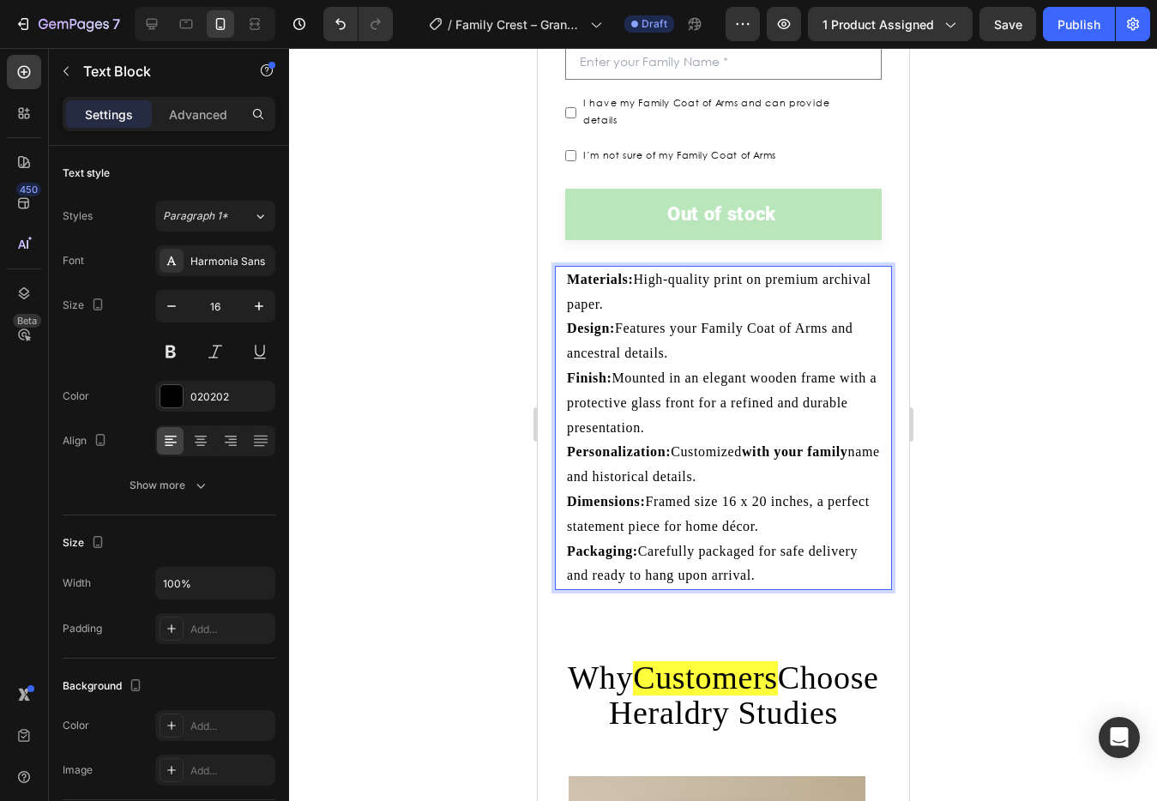
click at [664, 413] on p "Finish: Mounted in an elegant wooden frame with a protective glass front for a …" at bounding box center [722, 403] width 313 height 74
click at [780, 444] on strong "with your family" at bounding box center [794, 451] width 106 height 15
drag, startPoint x: 728, startPoint y: 438, endPoint x: 862, endPoint y: 437, distance: 133.9
click at [864, 440] on p "Personalization: Customized with your family name and historical details." at bounding box center [722, 465] width 313 height 50
click at [790, 444] on strong "with your family" at bounding box center [794, 451] width 106 height 15
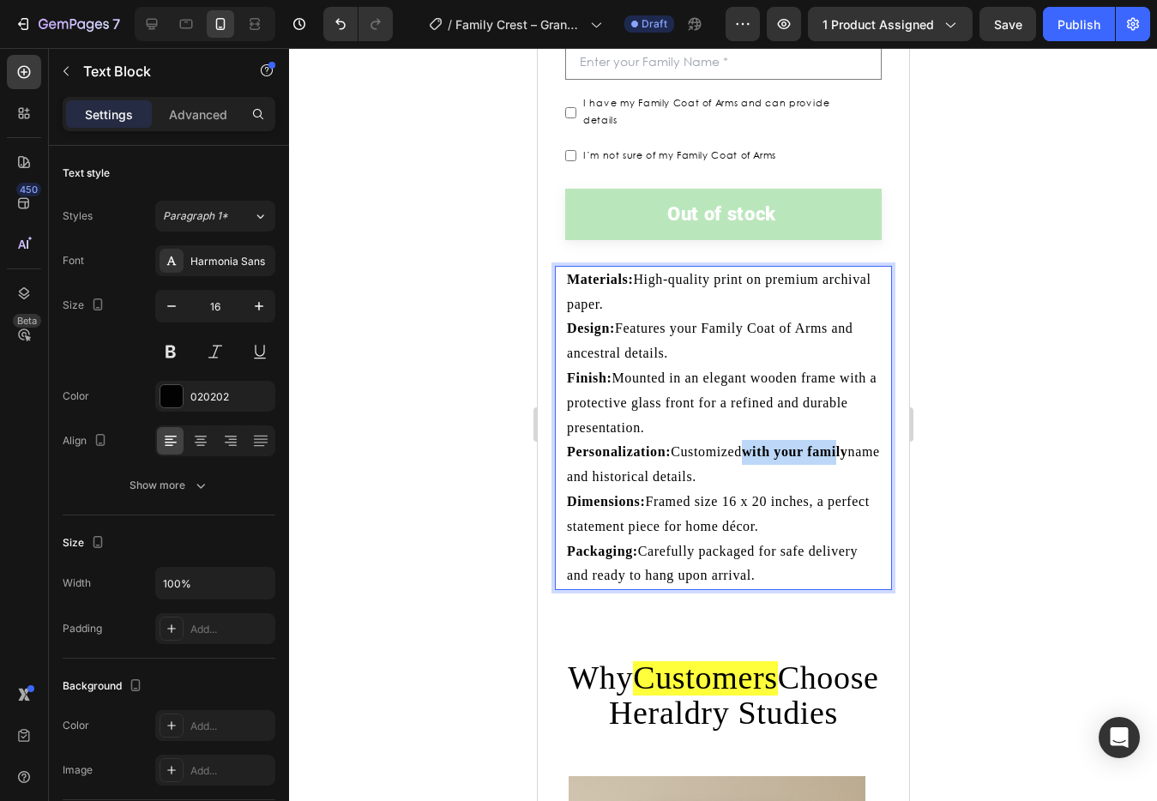
drag, startPoint x: 746, startPoint y: 440, endPoint x: 902, endPoint y: 416, distance: 157.1
click at [841, 444] on strong "with your family" at bounding box center [794, 451] width 106 height 15
drag, startPoint x: 971, startPoint y: 400, endPoint x: 926, endPoint y: 408, distance: 46.3
click at [965, 401] on div at bounding box center [723, 424] width 868 height 753
click at [789, 444] on strong "with your family" at bounding box center [794, 451] width 106 height 15
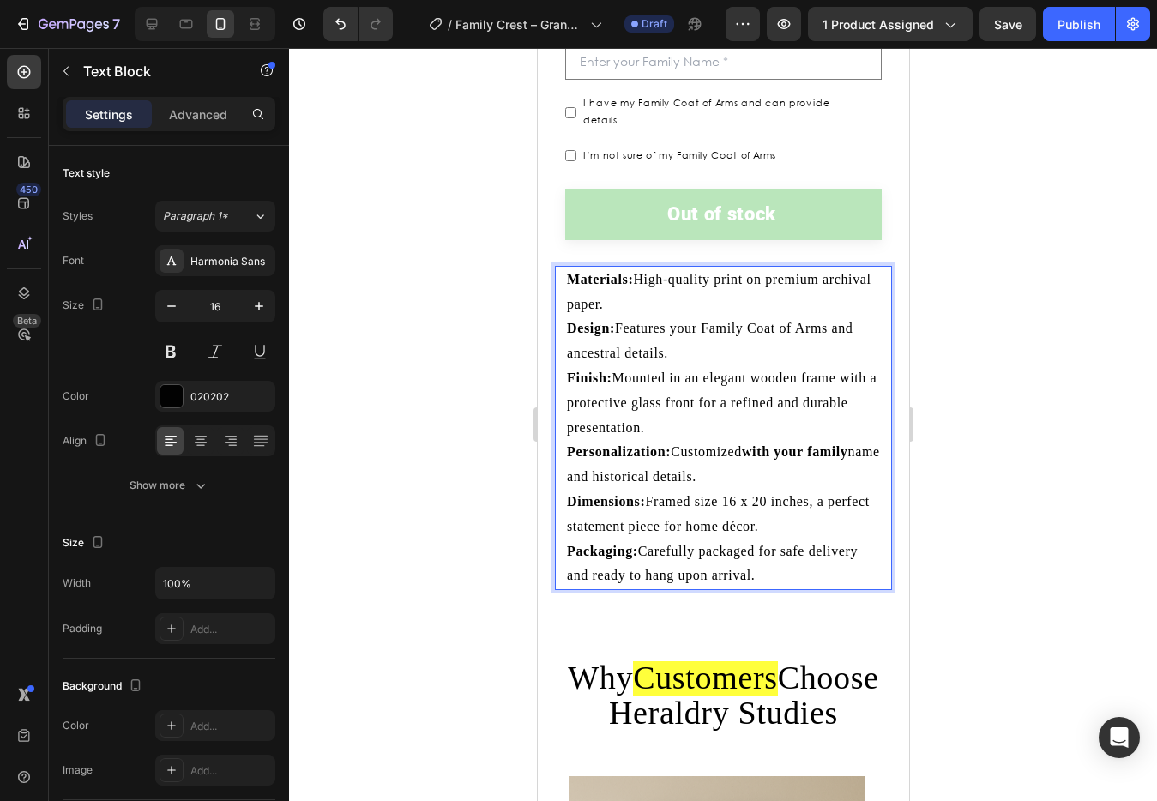
drag
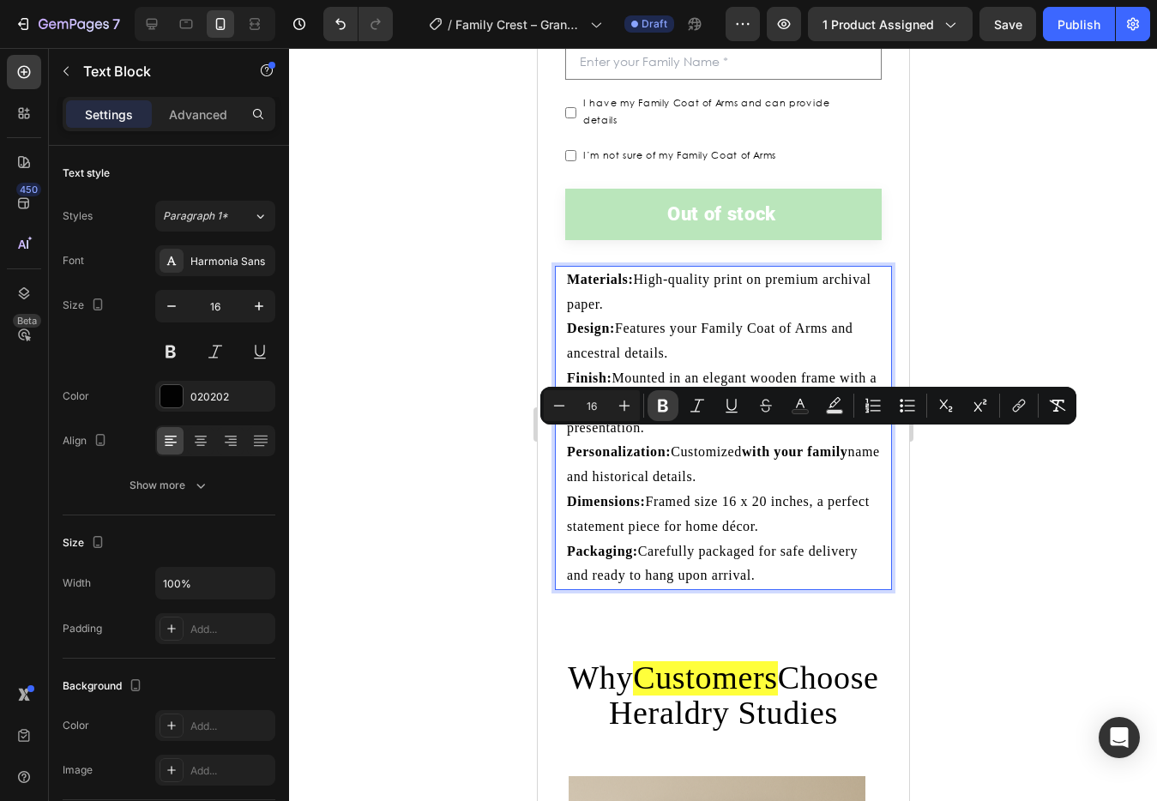
click at [660, 402] on icon "Editor contextual toolbar" at bounding box center [663, 406] width 10 height 13
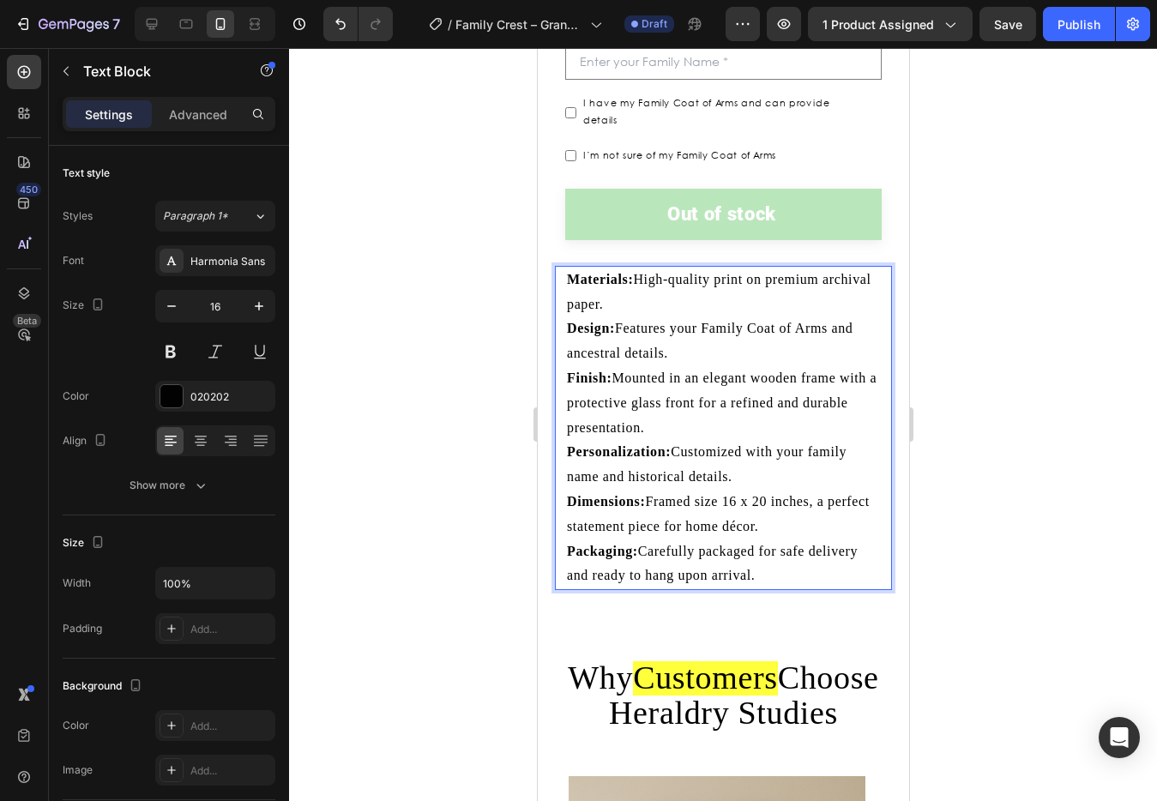
click at [1027, 368] on div at bounding box center [723, 424] width 868 height 753
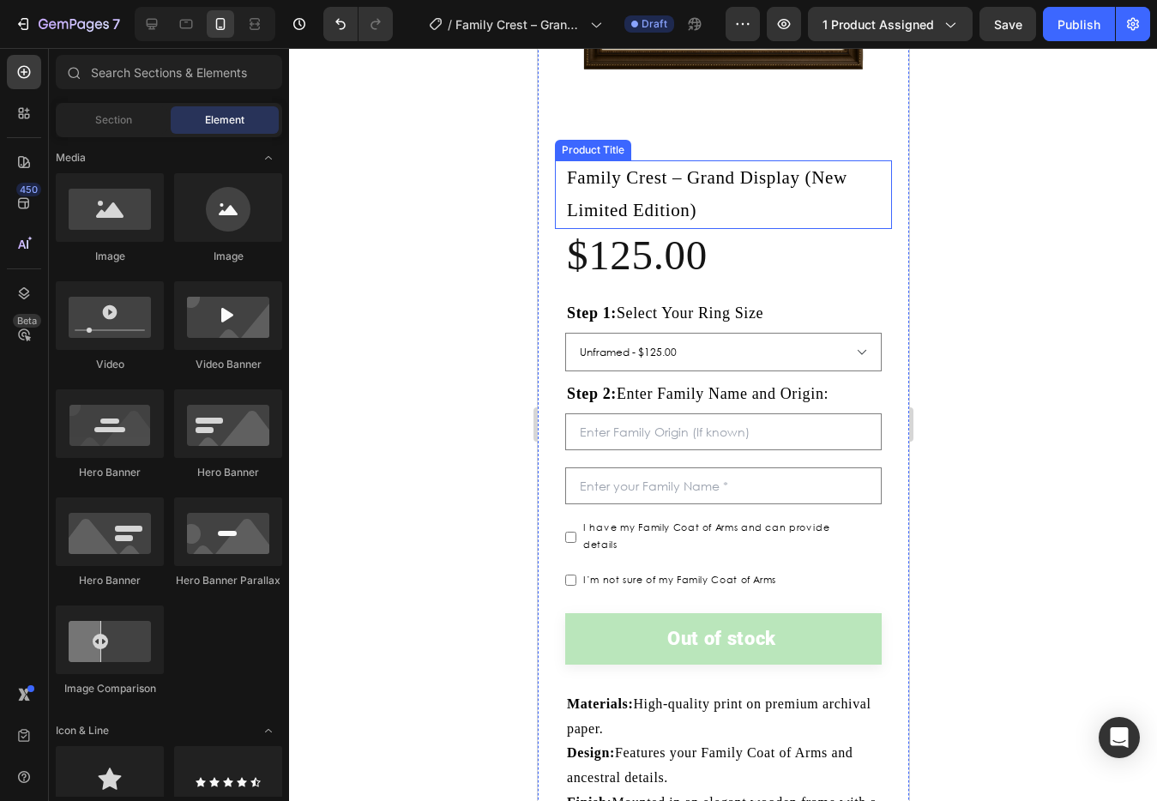
scroll to position [402, 0]
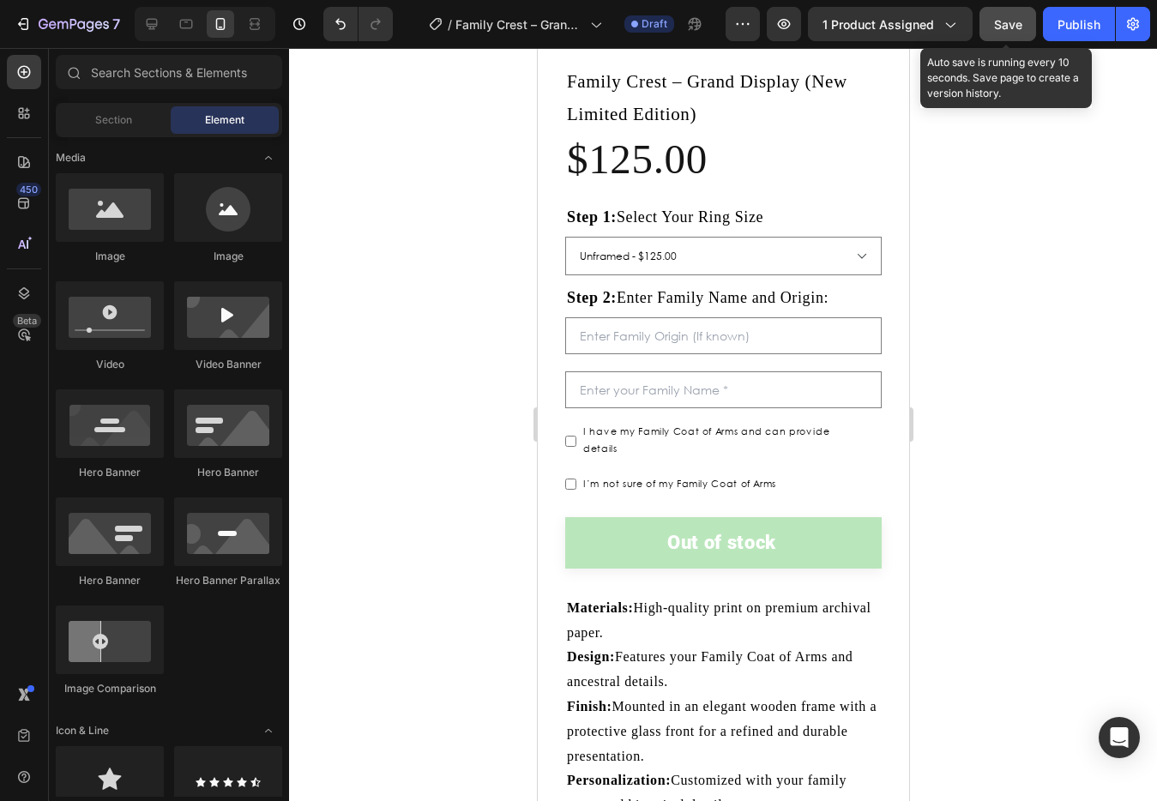
click at [1005, 33] on button "Save" at bounding box center [1008, 24] width 57 height 34
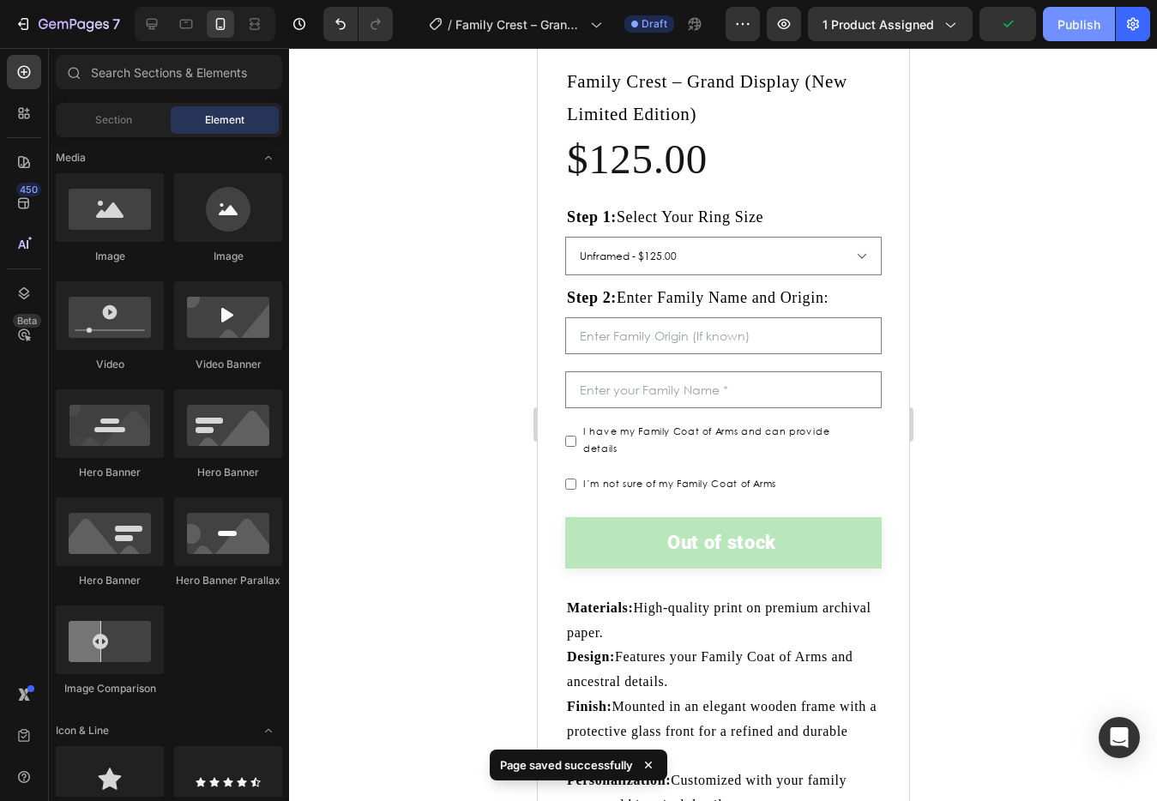
click at [1068, 22] on div "Publish" at bounding box center [1079, 24] width 43 height 18
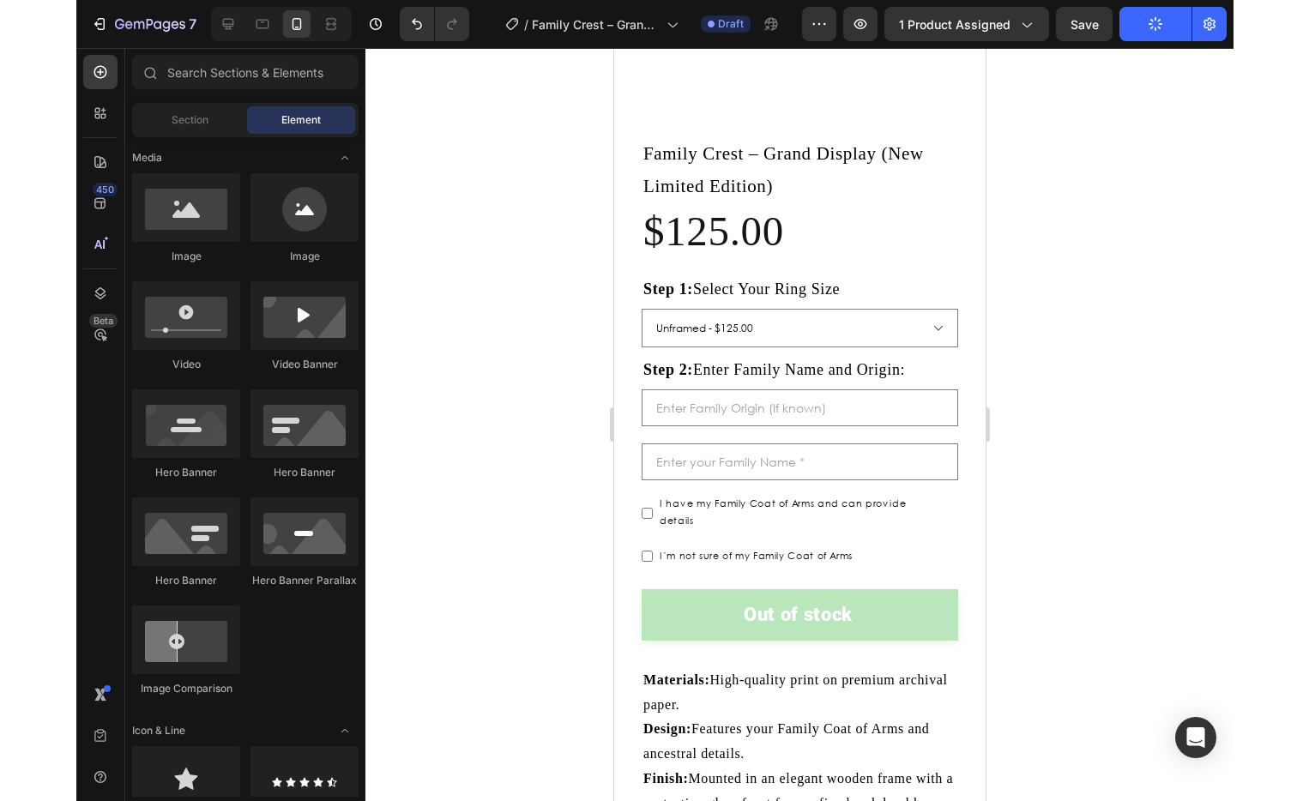
scroll to position [0, 0]
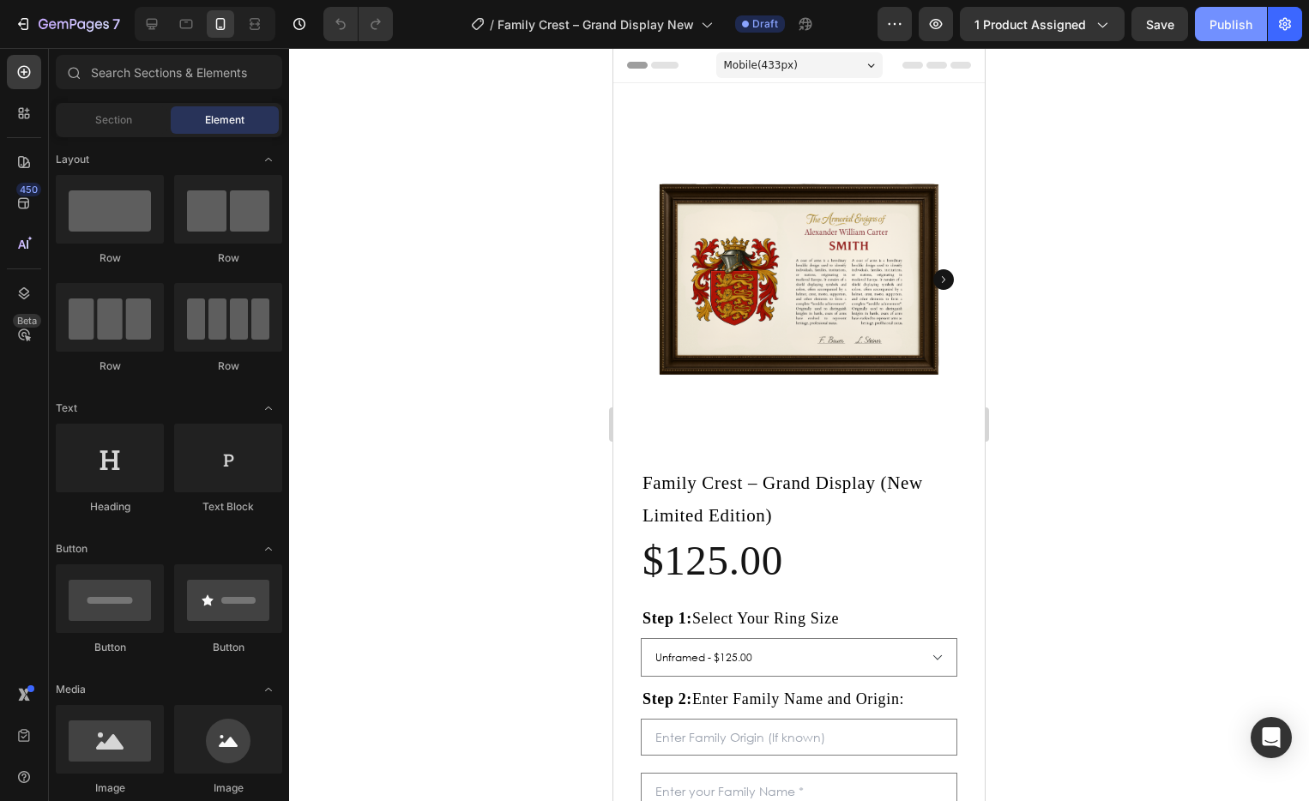
click at [1206, 21] on button "Publish" at bounding box center [1231, 24] width 72 height 34
click at [945, 25] on icon "button" at bounding box center [935, 23] width 17 height 17
click at [936, 18] on icon "button" at bounding box center [935, 23] width 17 height 17
click at [899, 21] on icon "button" at bounding box center [894, 23] width 17 height 17
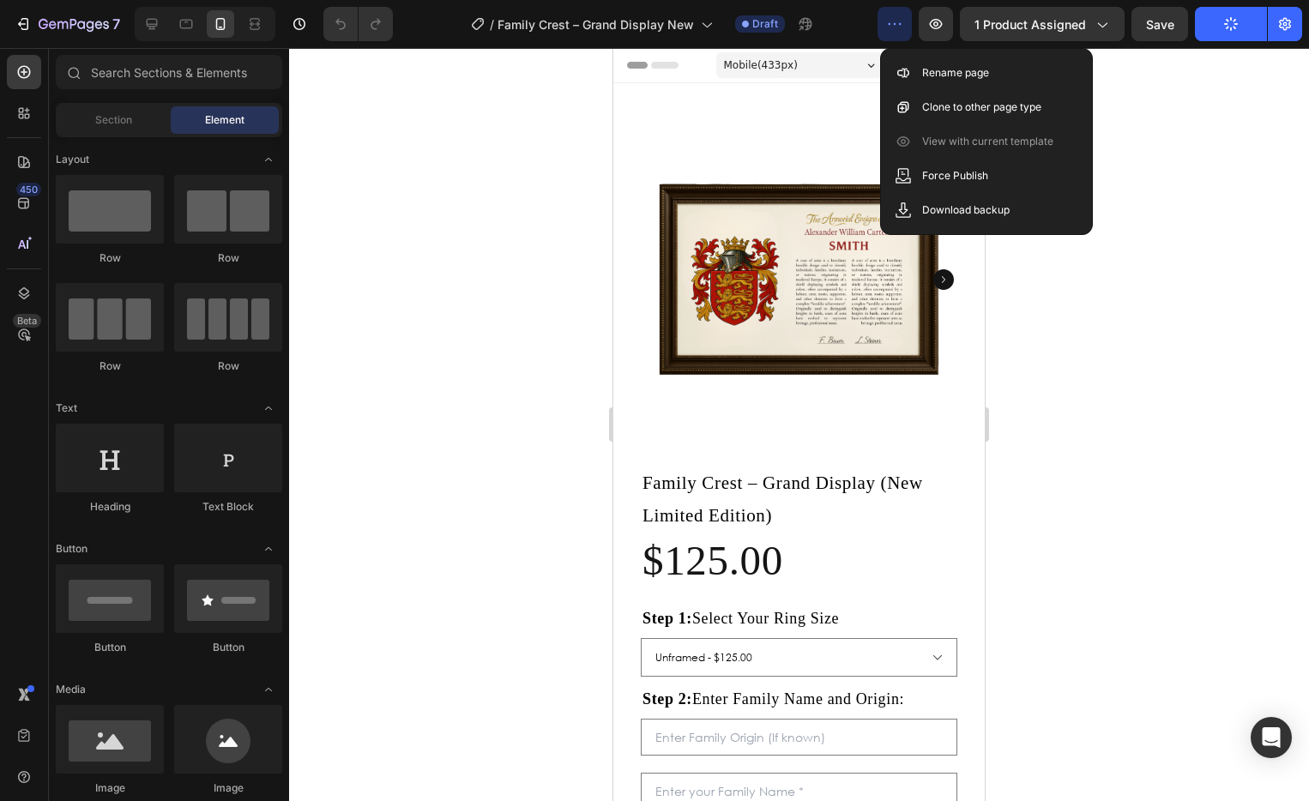
click at [899, 21] on icon "button" at bounding box center [894, 23] width 17 height 17
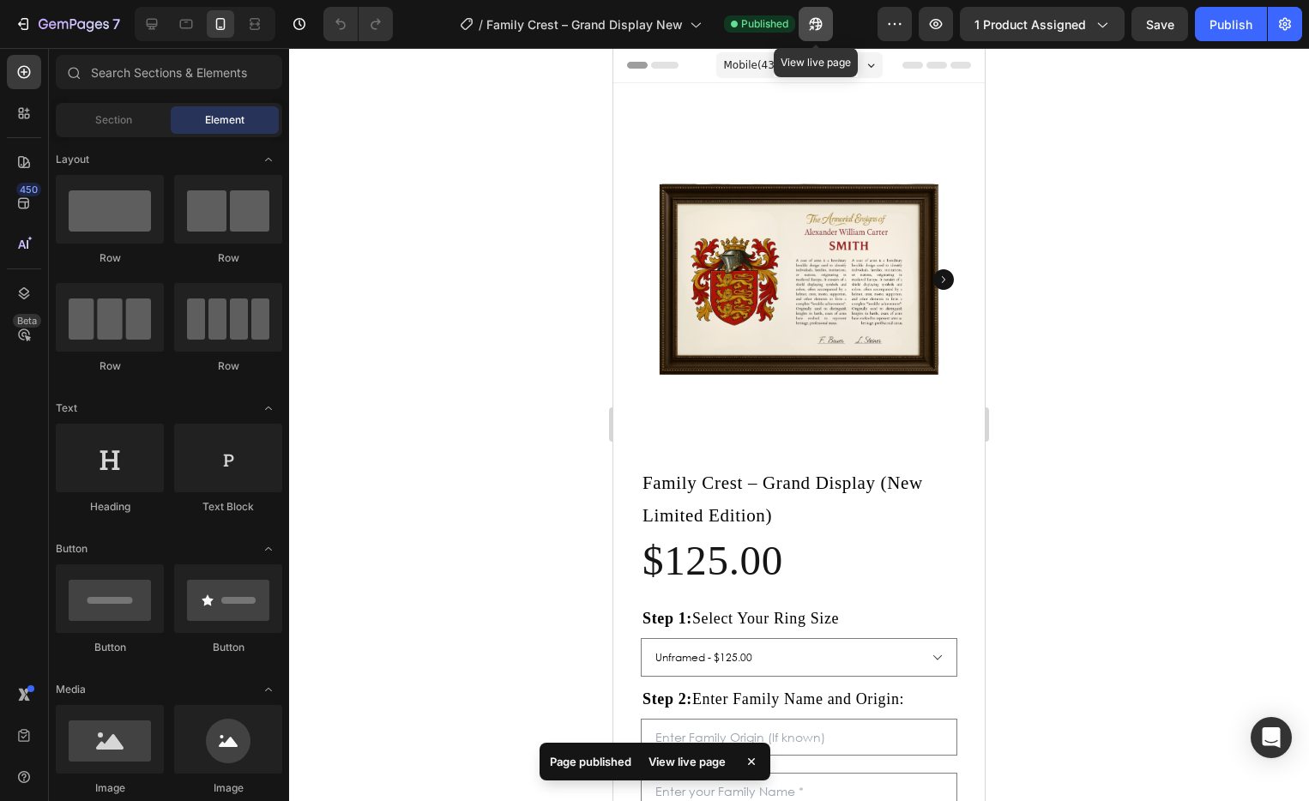
click at [826, 22] on button "button" at bounding box center [816, 24] width 34 height 34
click at [814, 26] on icon "button" at bounding box center [812, 28] width 4 height 4
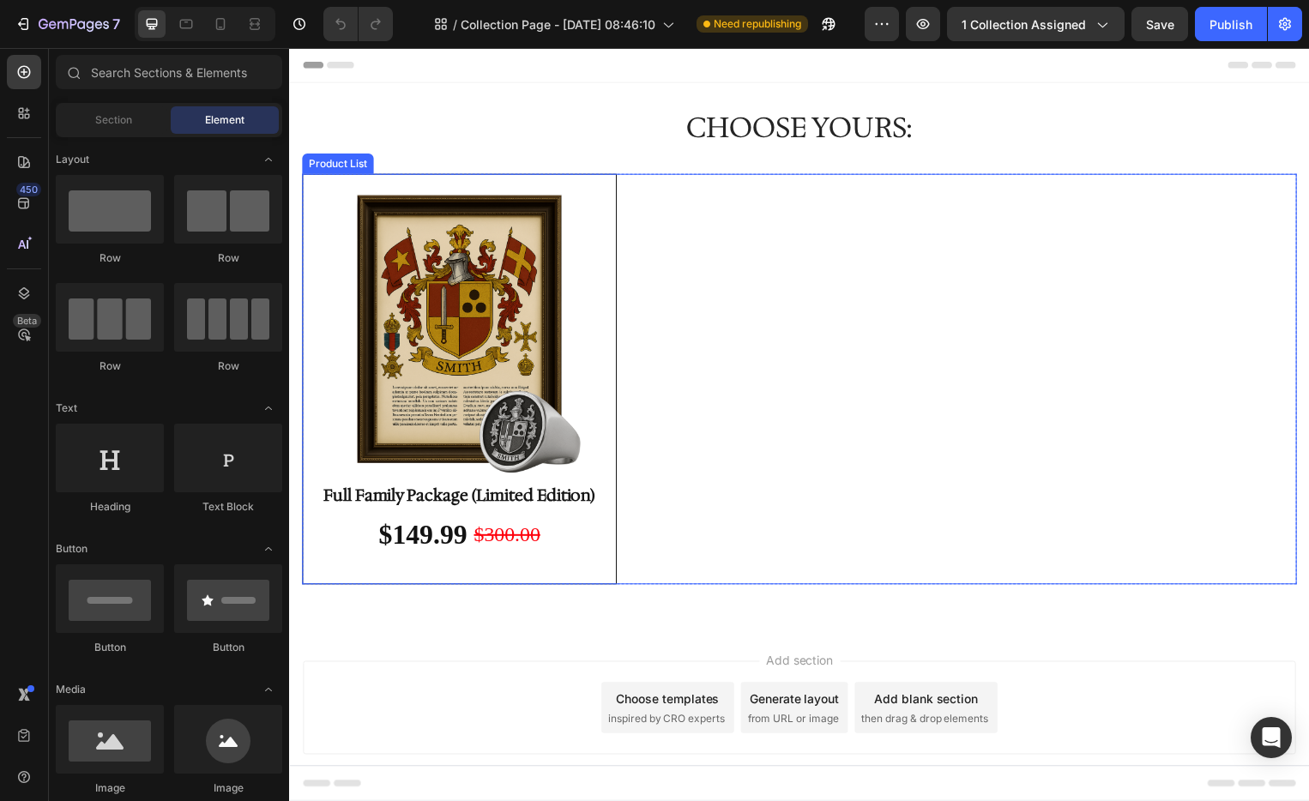
click at [948, 265] on div "(P) Images Full Family Package (Limited Edition) Product Title $149.99 Product …" at bounding box center [804, 382] width 1004 height 415
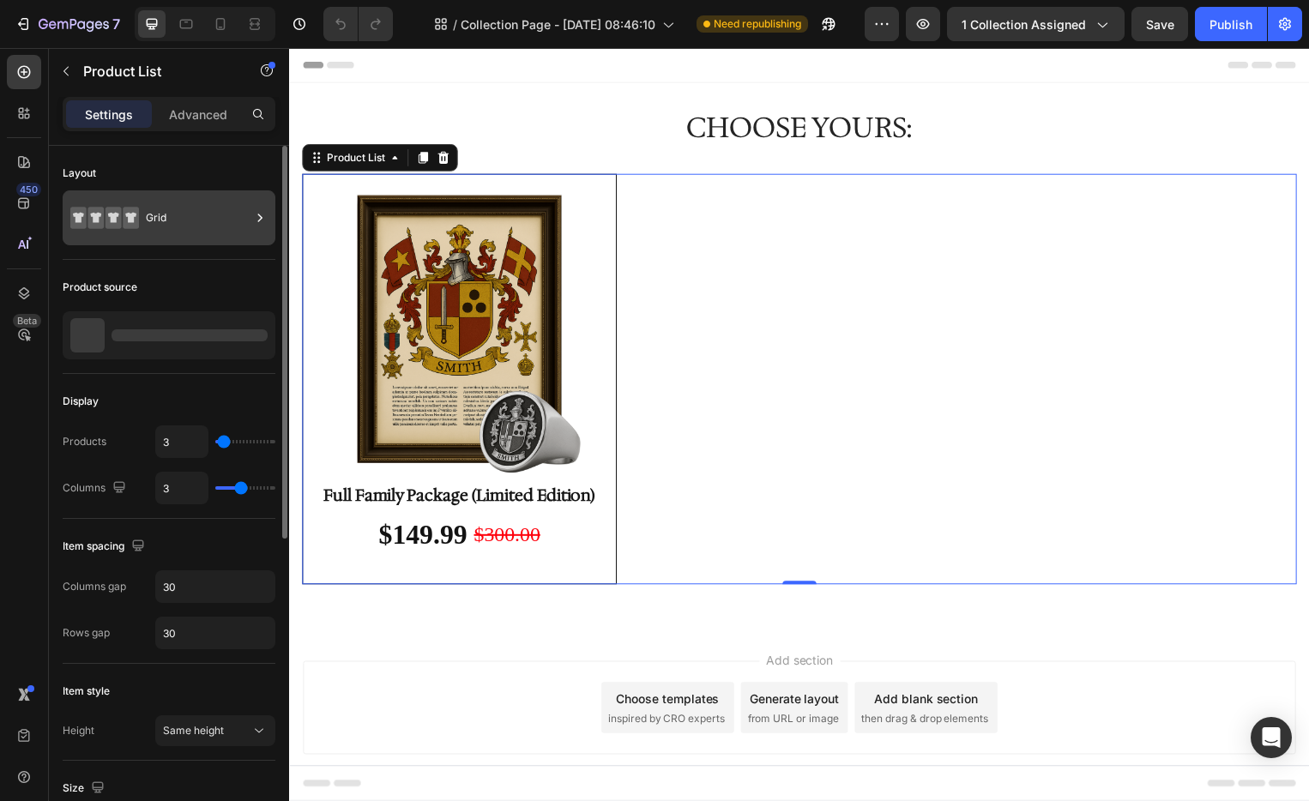
click at [186, 222] on div "Grid" at bounding box center [198, 217] width 105 height 39
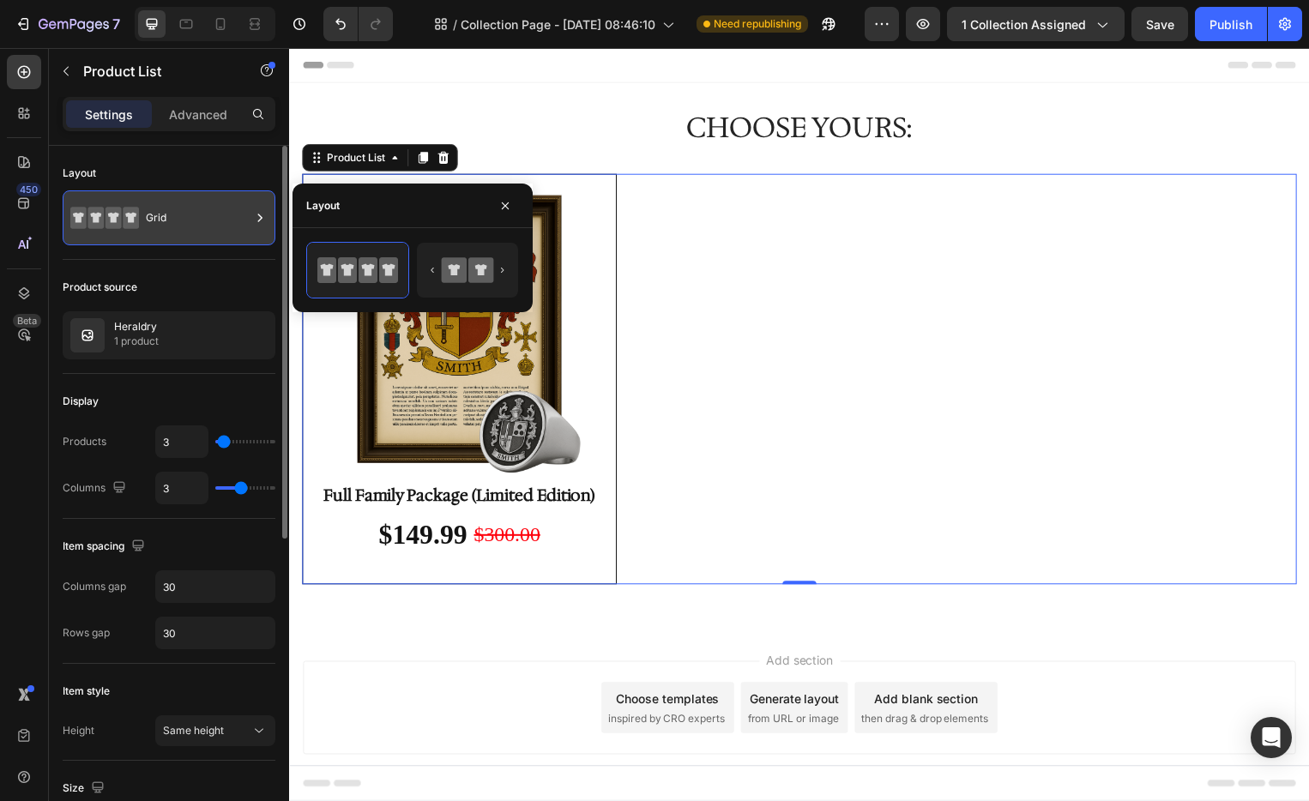
click at [218, 233] on div "Grid" at bounding box center [198, 217] width 105 height 39
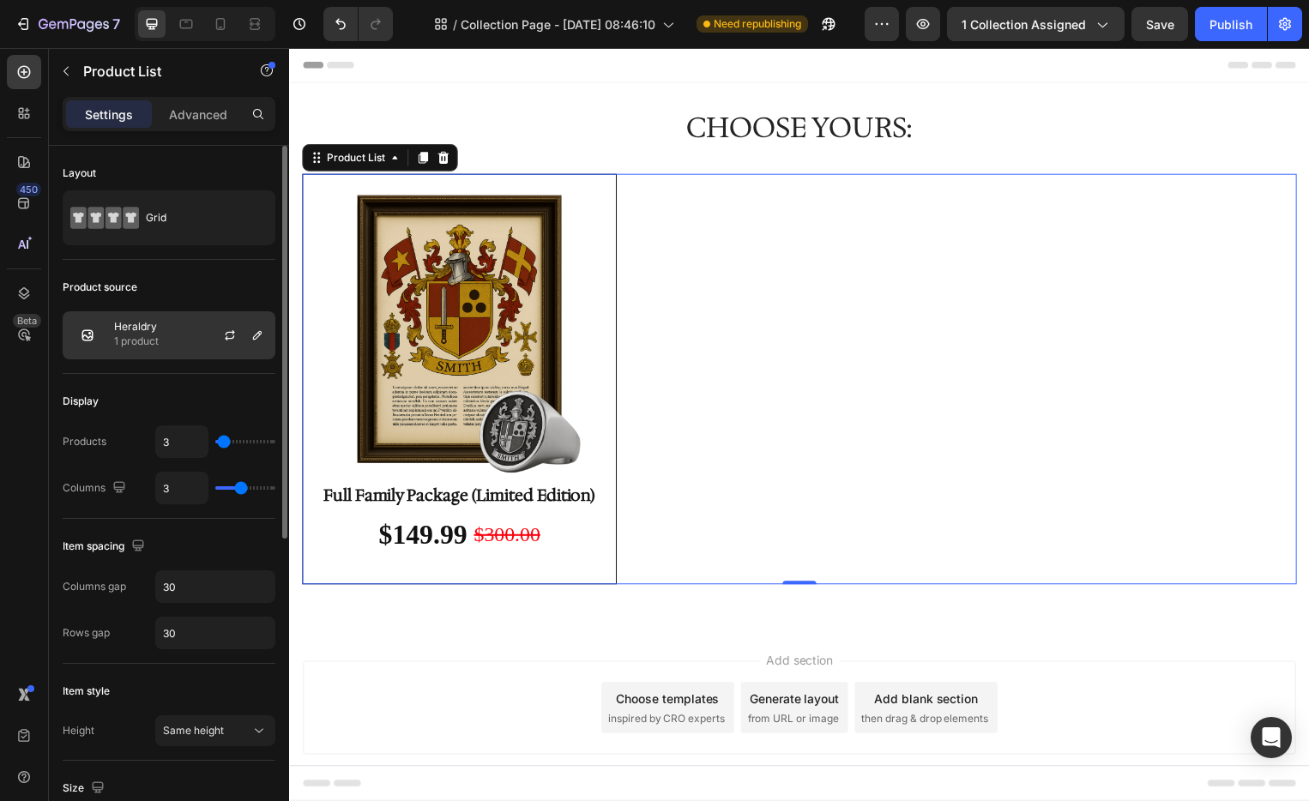
click at [208, 325] on div at bounding box center [236, 335] width 75 height 46
click at [252, 329] on icon "button" at bounding box center [258, 336] width 14 height 14
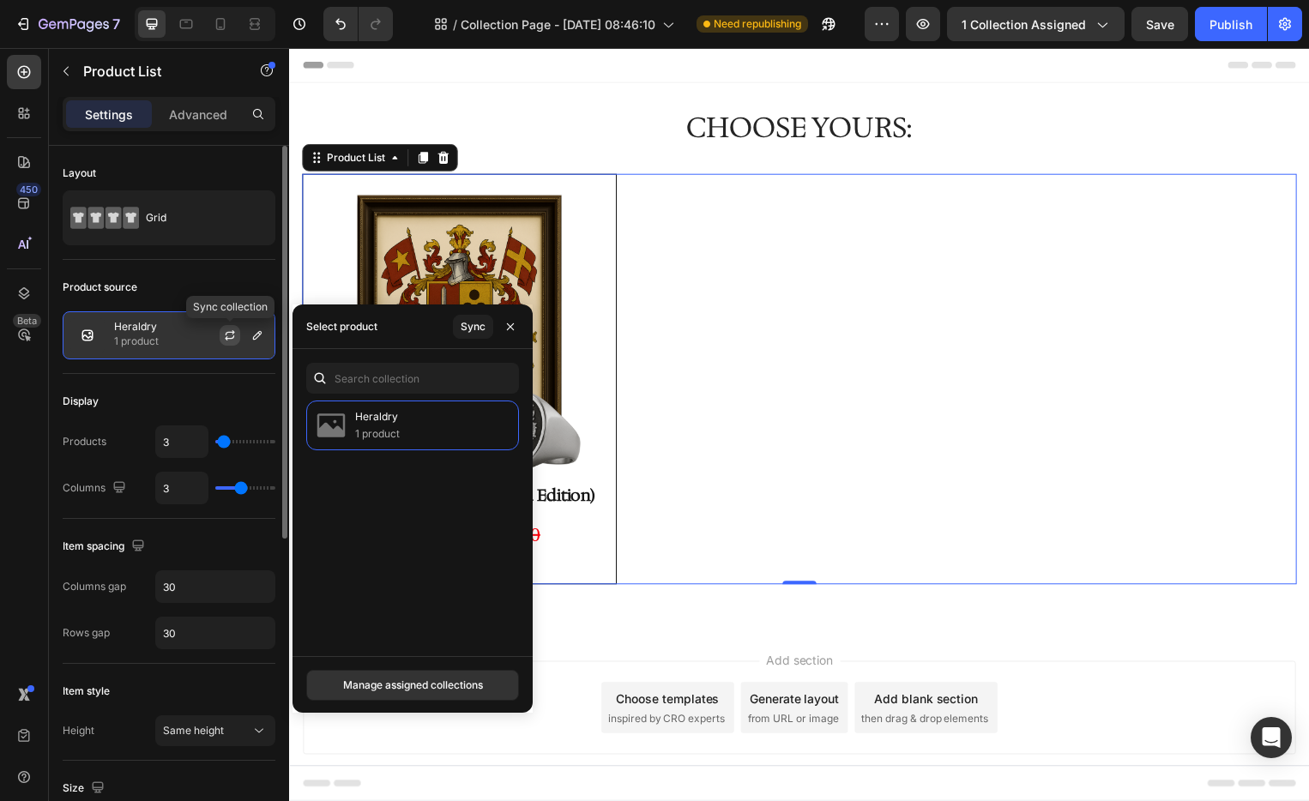
click at [231, 332] on icon "button" at bounding box center [230, 332] width 9 height 5
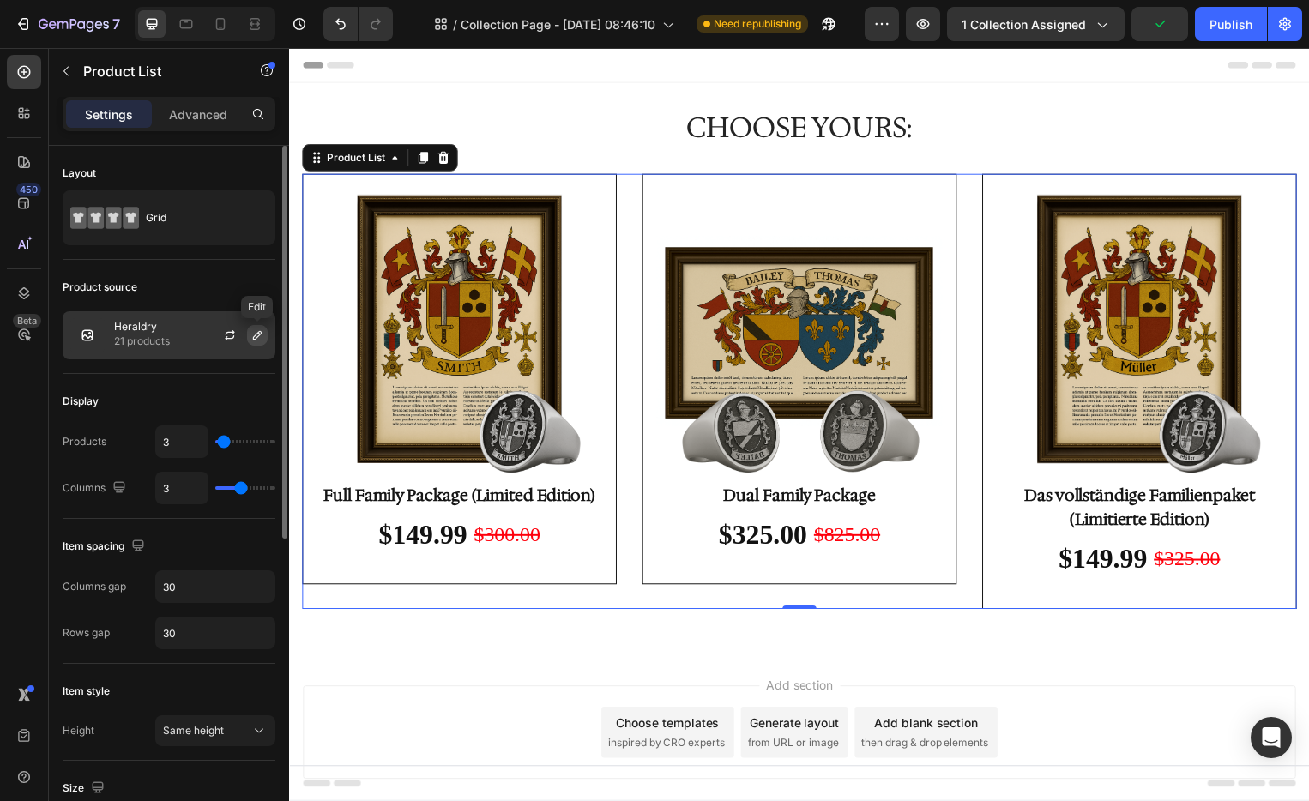
click at [257, 337] on icon "button" at bounding box center [257, 335] width 9 height 9
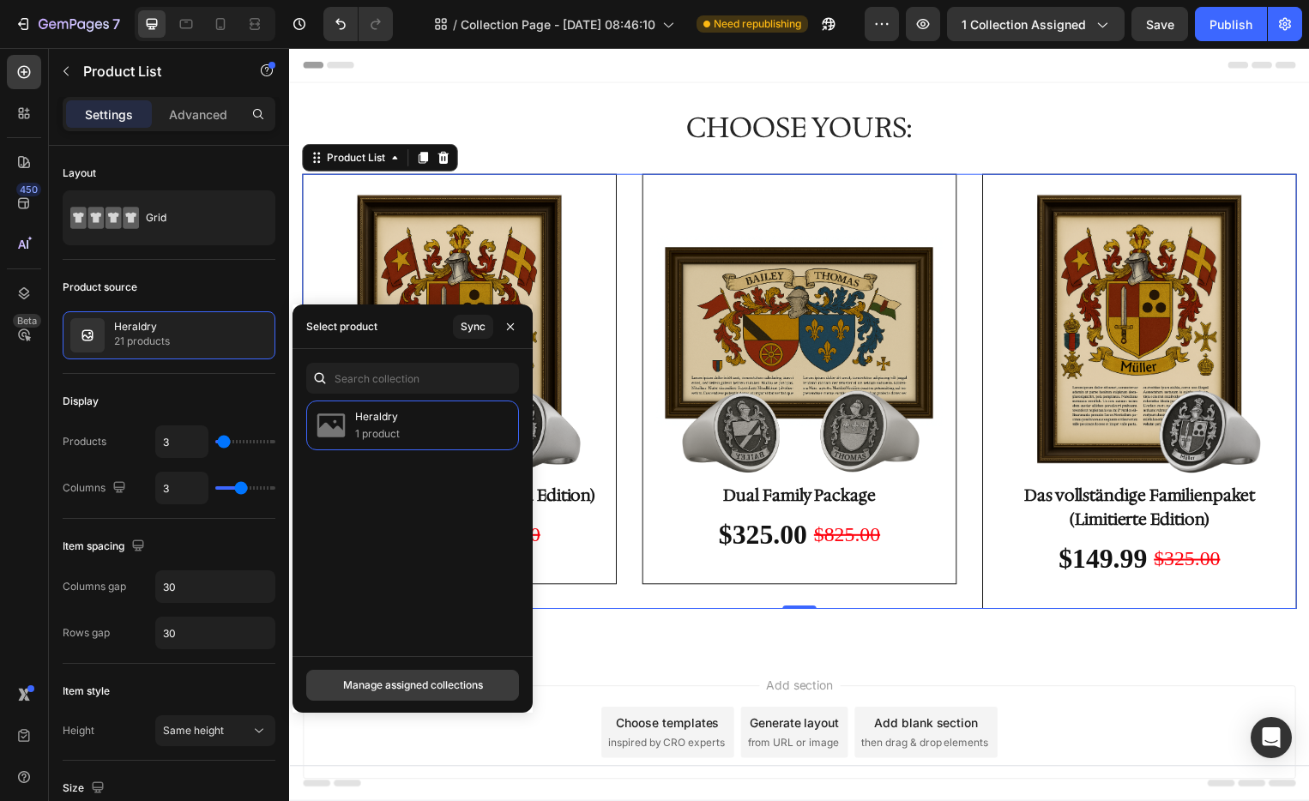
click at [450, 689] on div "Manage assigned collections" at bounding box center [413, 685] width 140 height 15
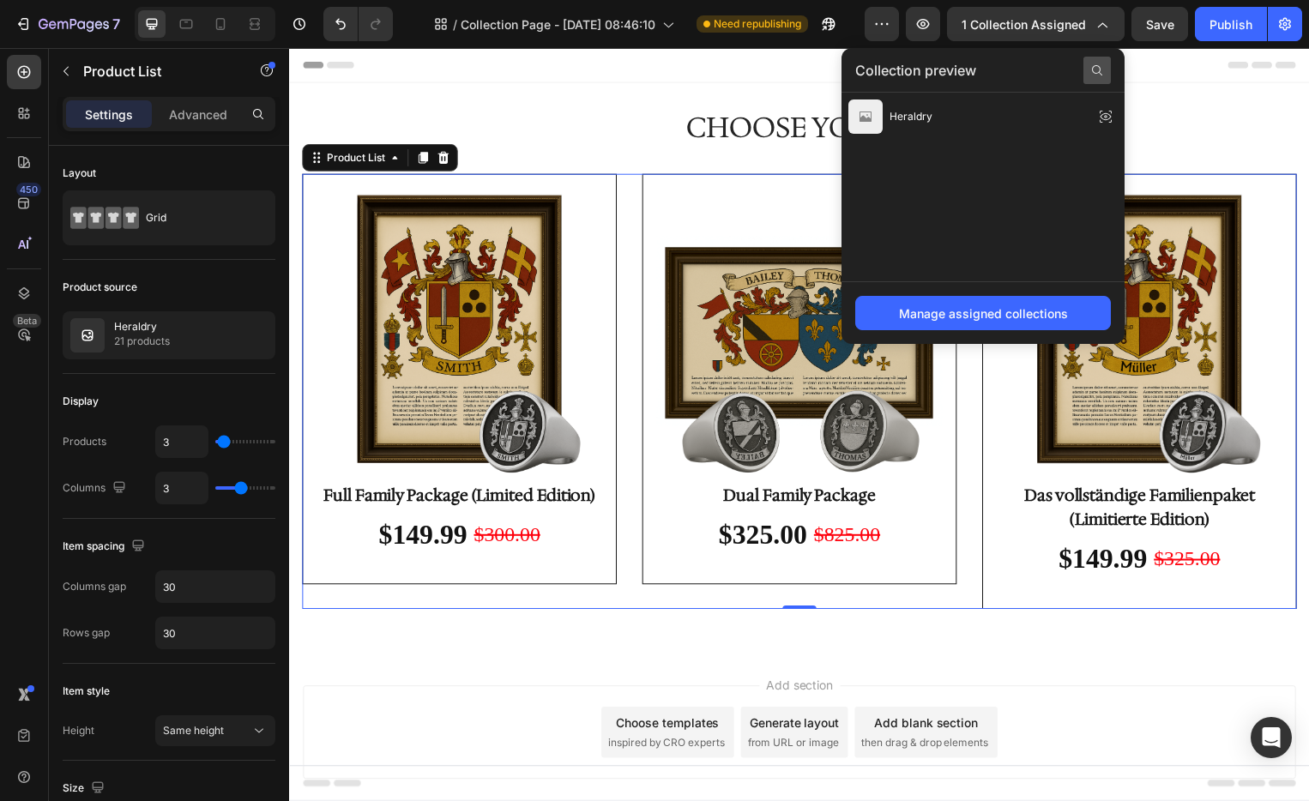
click at [1096, 70] on icon at bounding box center [1097, 70] width 14 height 14
click at [988, 16] on span "1 collection assigned" at bounding box center [1024, 24] width 124 height 18
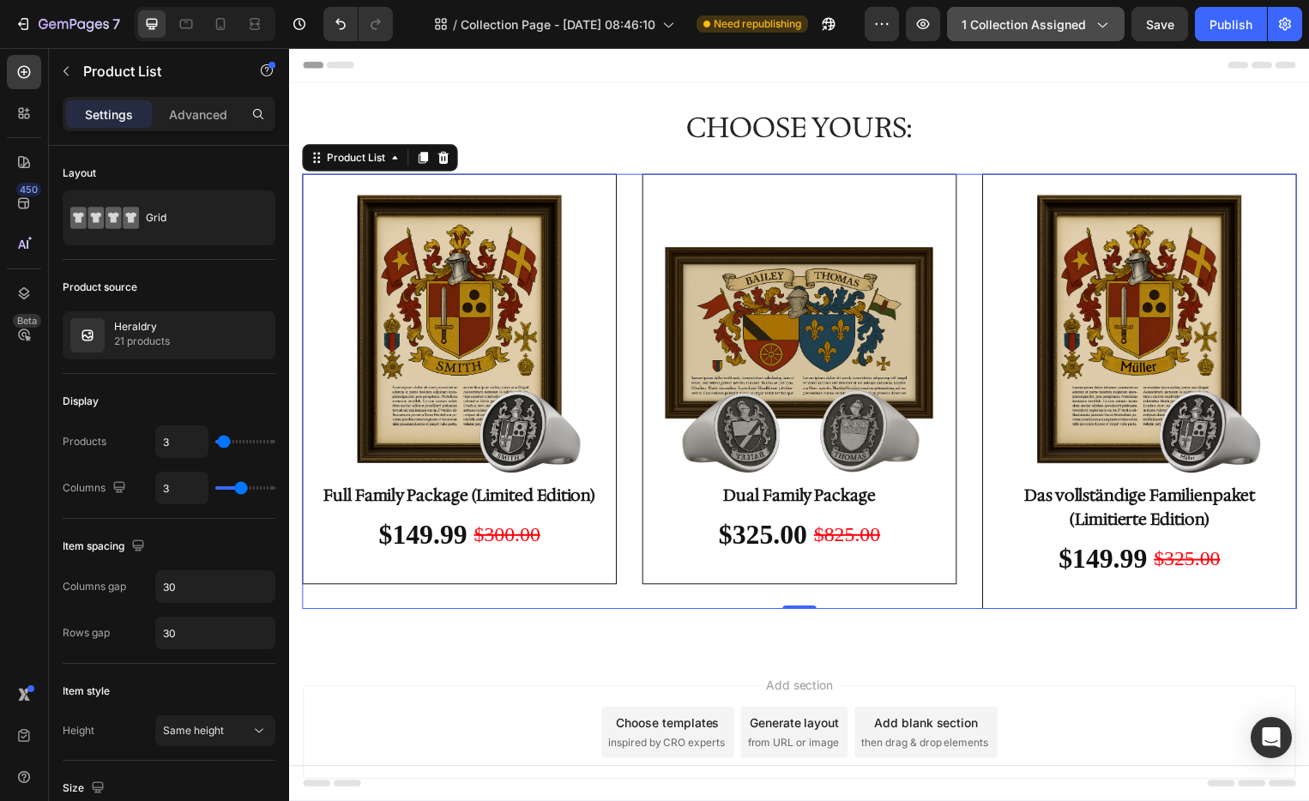
click at [978, 33] on button "1 collection assigned" at bounding box center [1036, 24] width 178 height 34
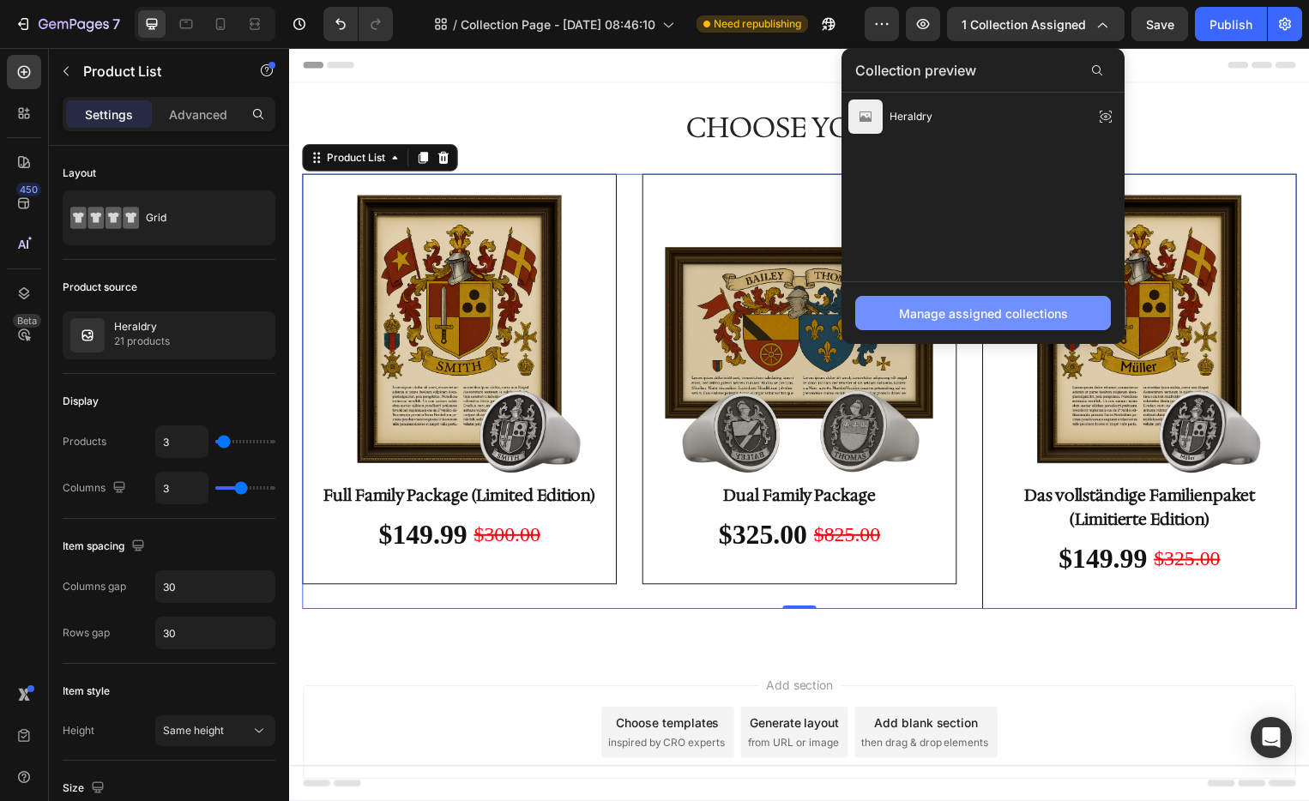
click at [963, 302] on button "Manage assigned collections" at bounding box center [983, 313] width 256 height 34
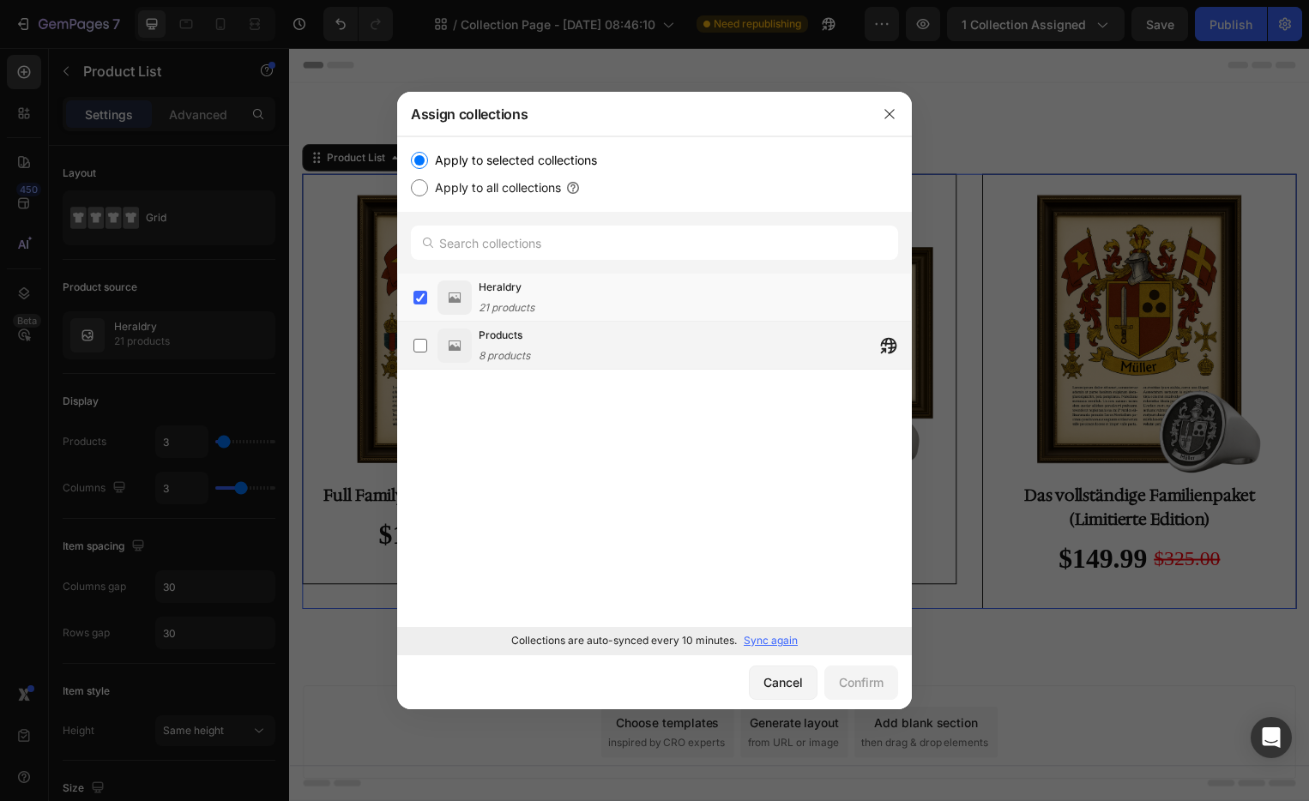
click at [514, 352] on span "8 products" at bounding box center [504, 355] width 51 height 13
click at [505, 323] on div "Products 8 products" at bounding box center [654, 346] width 515 height 48
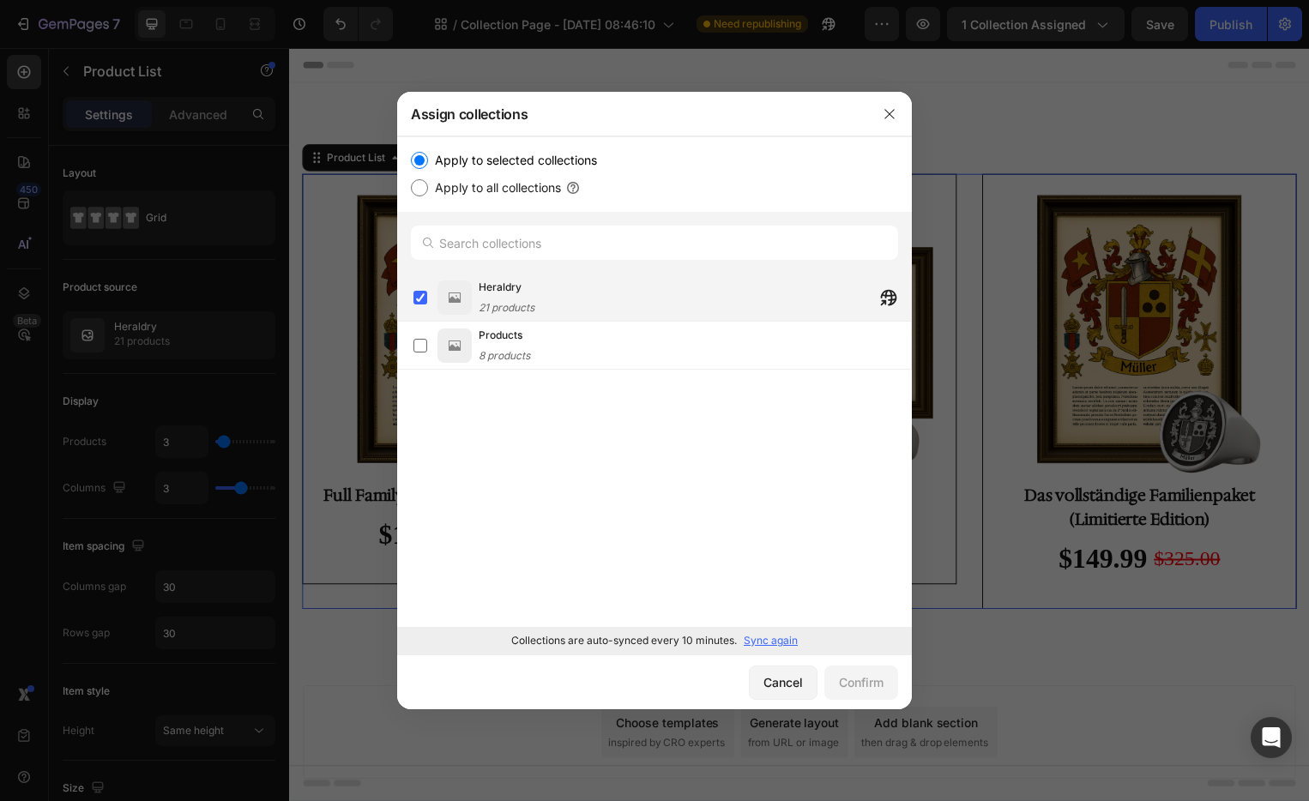
click at [504, 310] on span "21 products" at bounding box center [507, 307] width 56 height 13
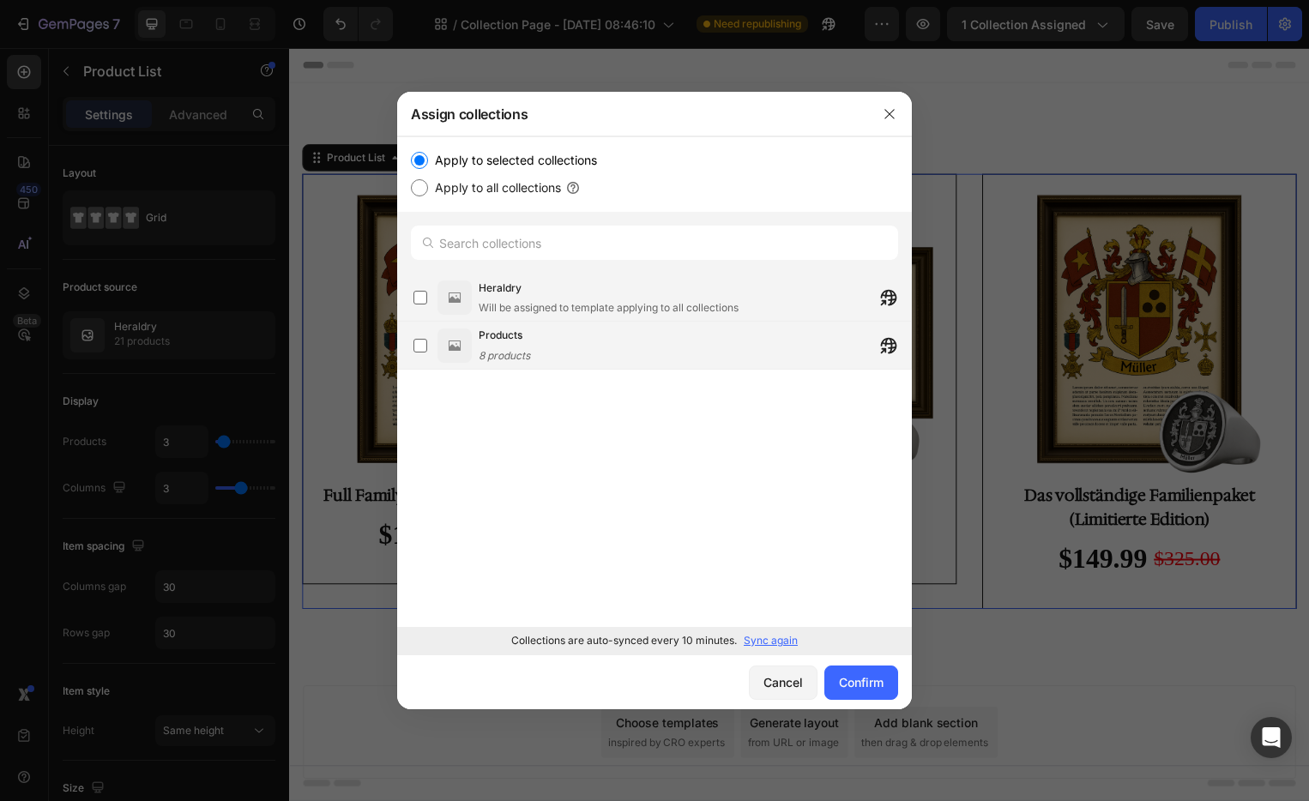
click at [534, 360] on div "Products 8 products" at bounding box center [695, 346] width 432 height 38
click at [855, 675] on div "Confirm" at bounding box center [861, 682] width 45 height 18
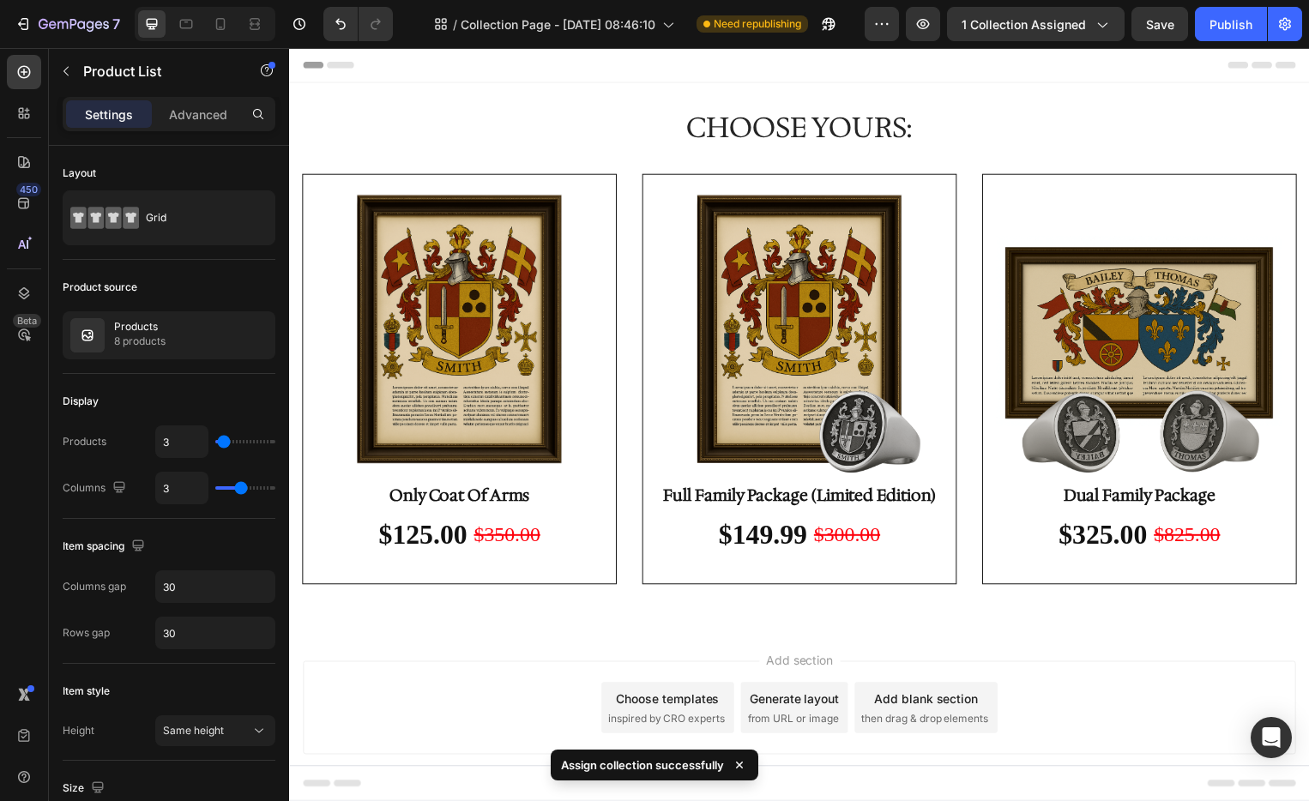
click at [637, 264] on div "(P) Images Only Coat Of Arms Product Title $125.00 Product Price Product Price …" at bounding box center [804, 382] width 1004 height 415
click at [630, 263] on div "(P) Images Only Coat Of Arms Product Title $125.00 Product Price Product Price …" at bounding box center [804, 382] width 1004 height 415
click at [690, 274] on img at bounding box center [804, 334] width 288 height 288
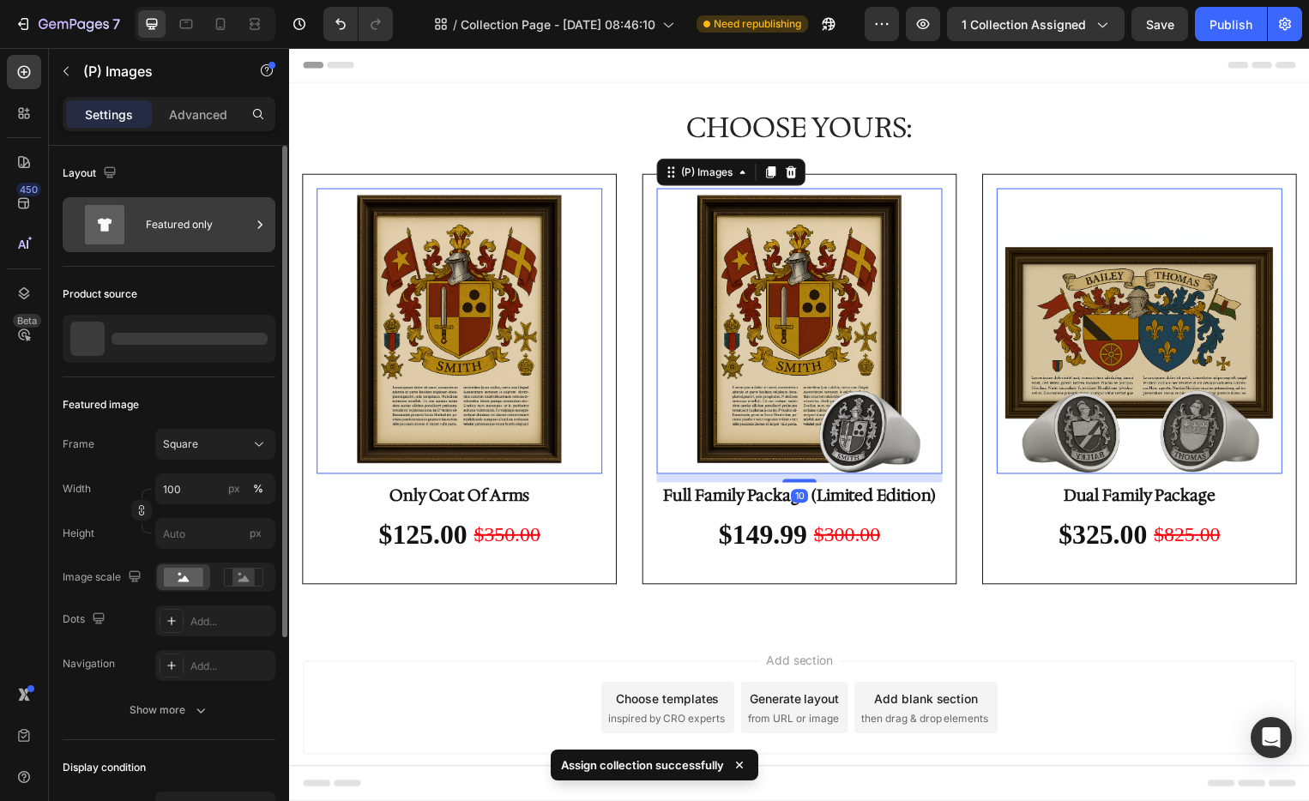
click at [172, 230] on div "Featured only" at bounding box center [198, 224] width 105 height 39
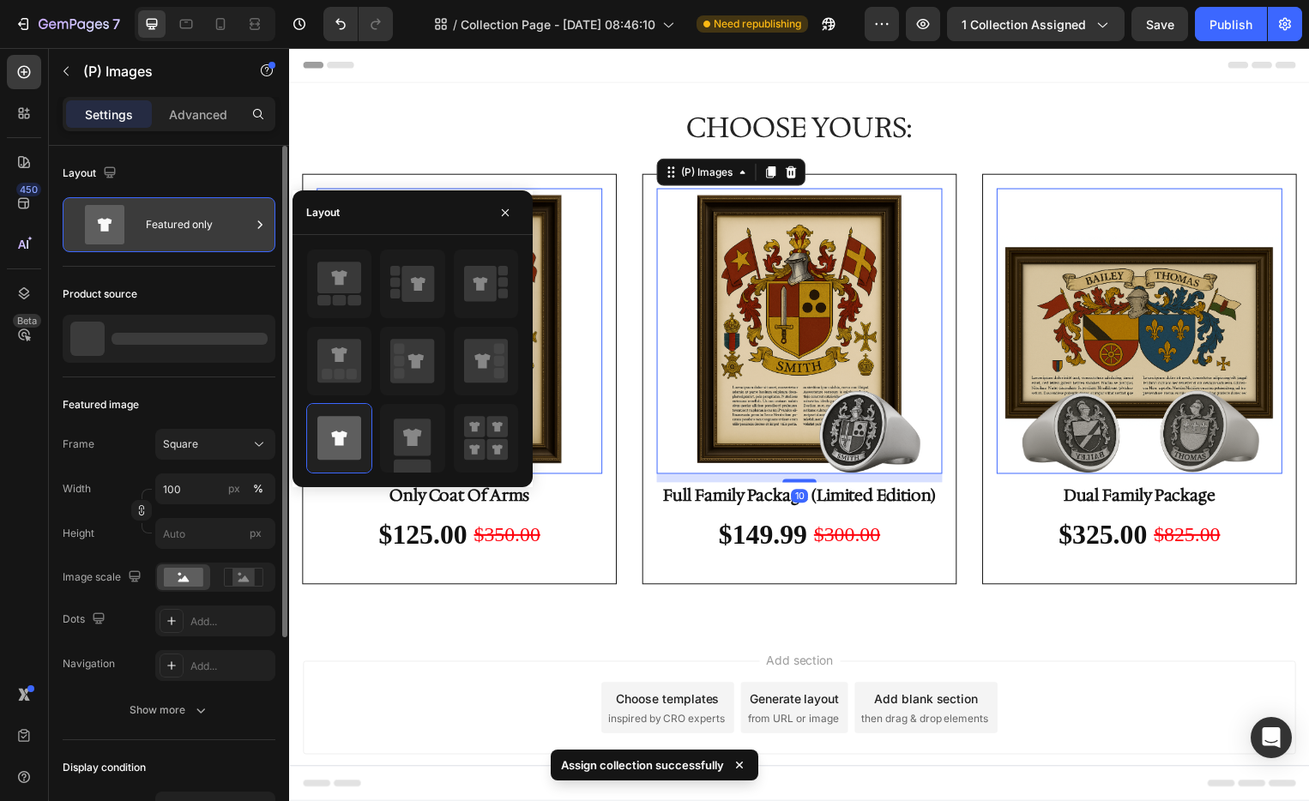
click at [173, 230] on div "Featured only" at bounding box center [198, 224] width 105 height 39
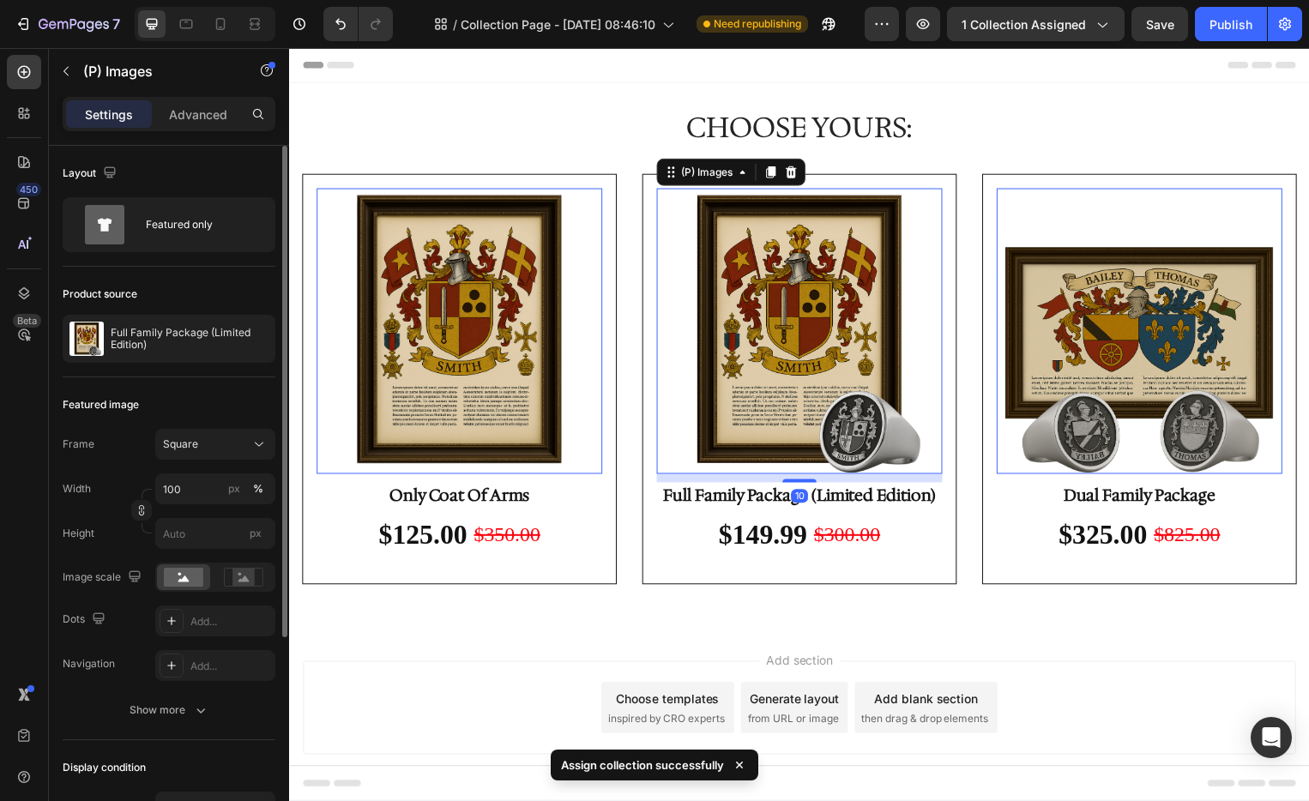
click at [165, 365] on div "Product source Full Family Package (Limited Edition)" at bounding box center [169, 322] width 213 height 111
click at [178, 351] on div "Full Family Package (Limited Edition)" at bounding box center [169, 339] width 213 height 48
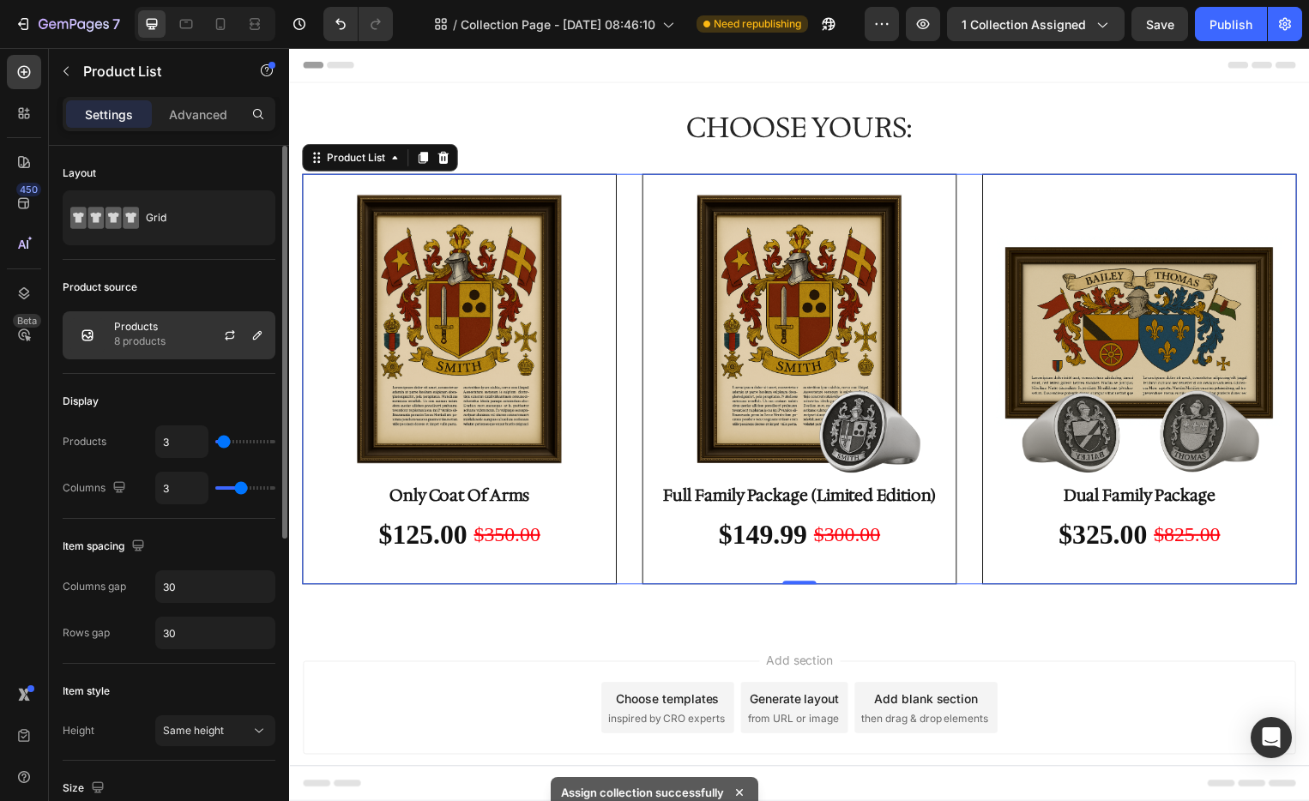
click at [193, 335] on div "Products 8 products" at bounding box center [169, 335] width 213 height 48
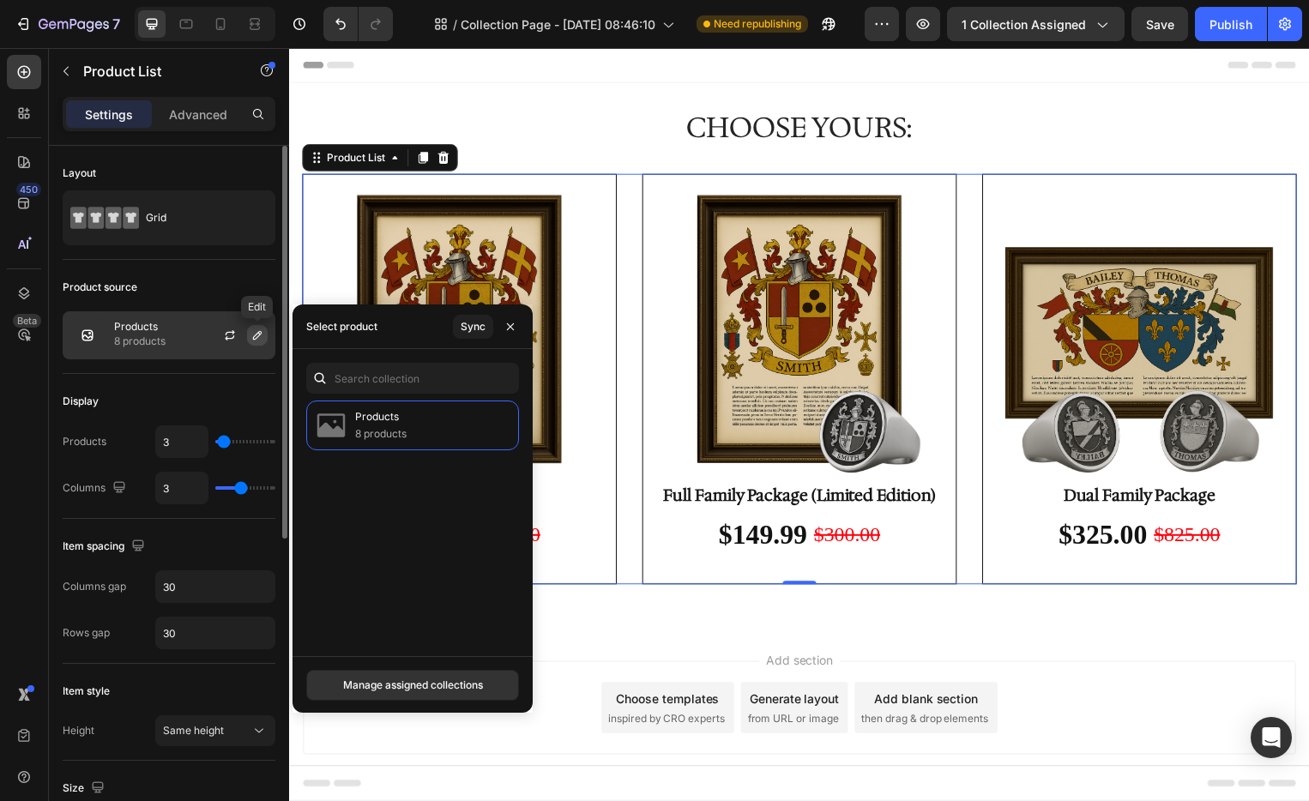
click at [260, 333] on icon "button" at bounding box center [258, 336] width 14 height 14
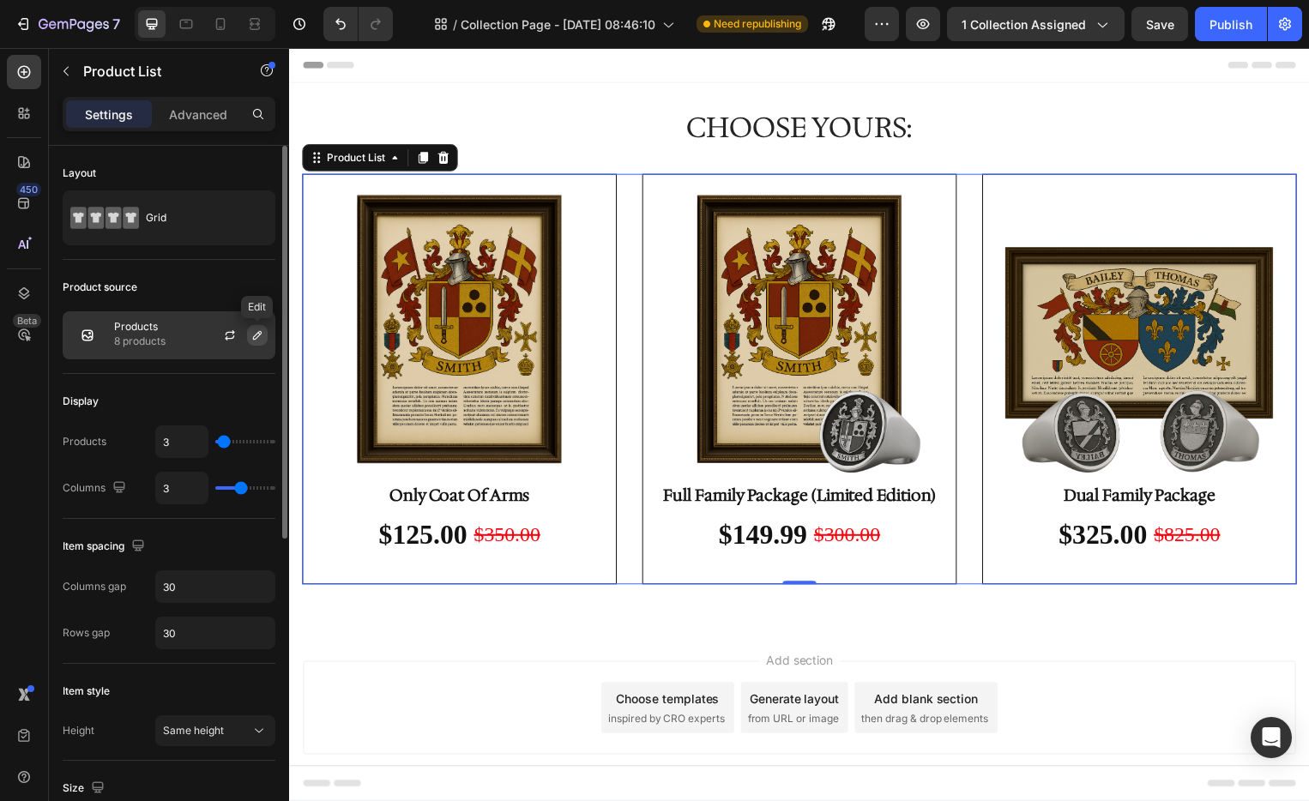
click at [260, 334] on icon "button" at bounding box center [257, 335] width 9 height 9
click at [226, 334] on icon "button" at bounding box center [230, 332] width 9 height 5
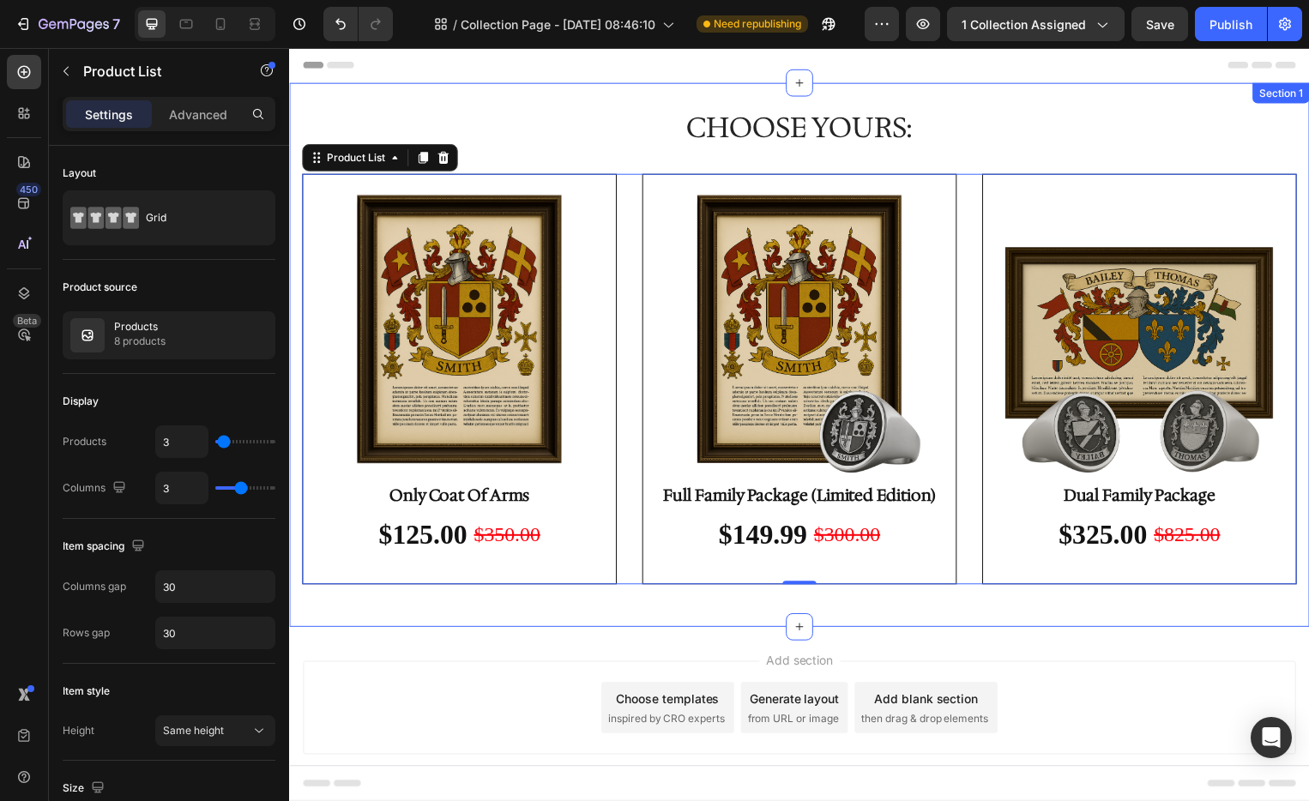
click at [750, 606] on div "CHOOSE YOURS: Heading Row (P) Images Only Coat Of Arms Product Title $125.00 Pr…" at bounding box center [804, 357] width 1030 height 549
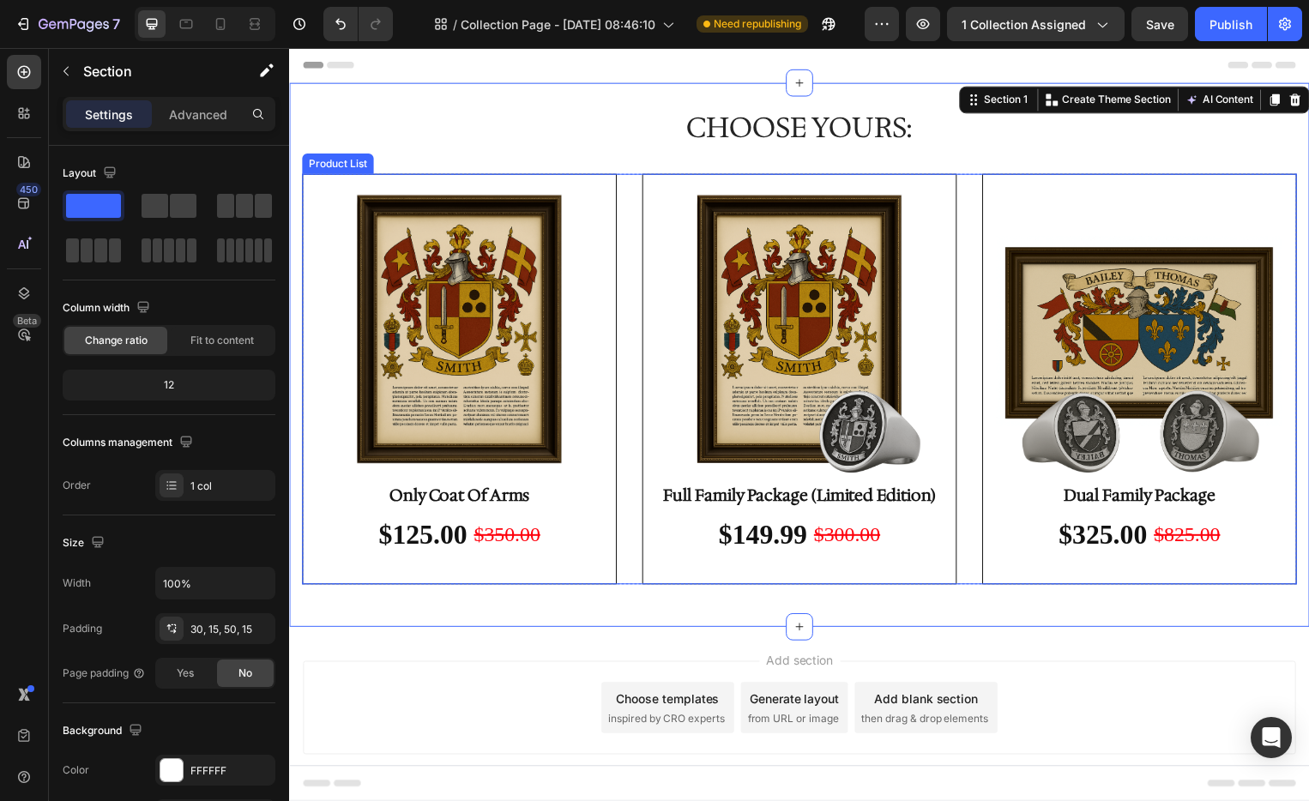
click at [624, 553] on div "(P) Images Only Coat Of Arms Product Title $125.00 Product Price Product Price …" at bounding box center [804, 382] width 1004 height 415
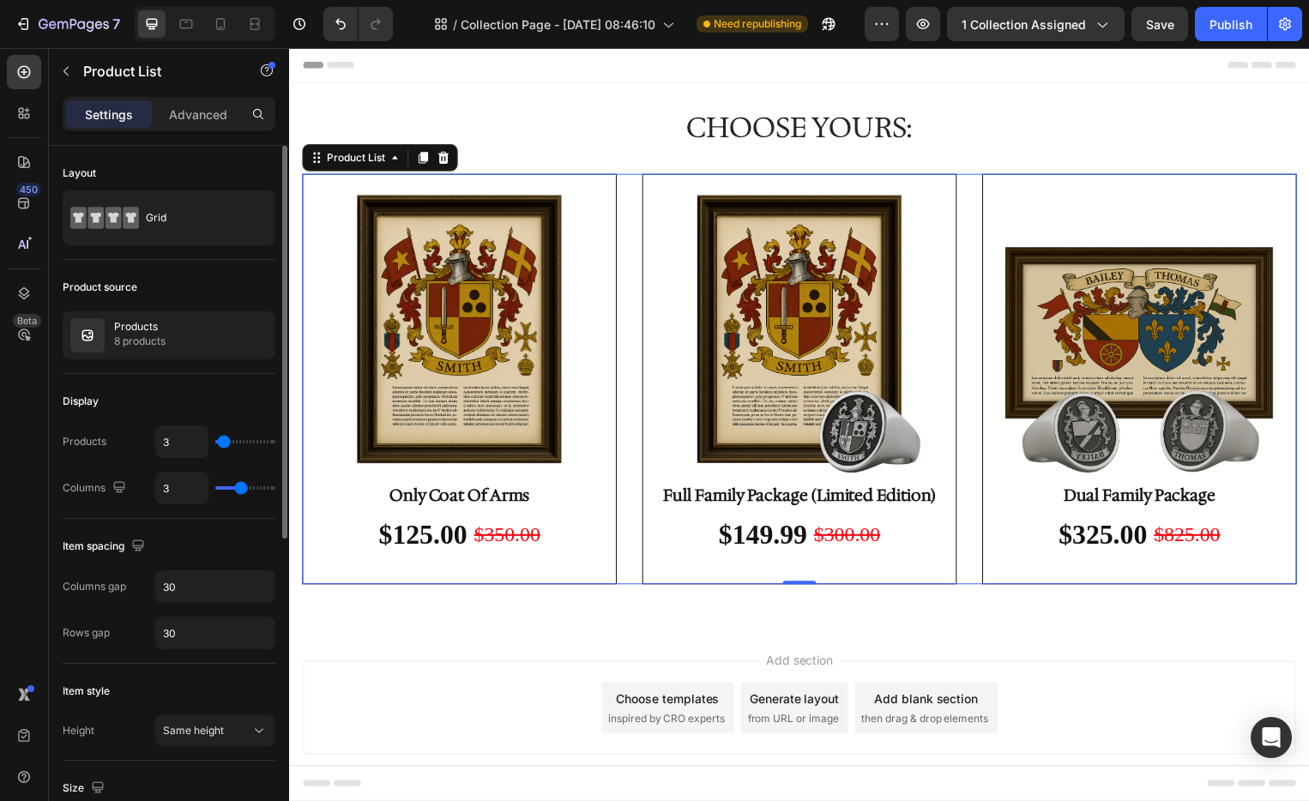
type input "7"
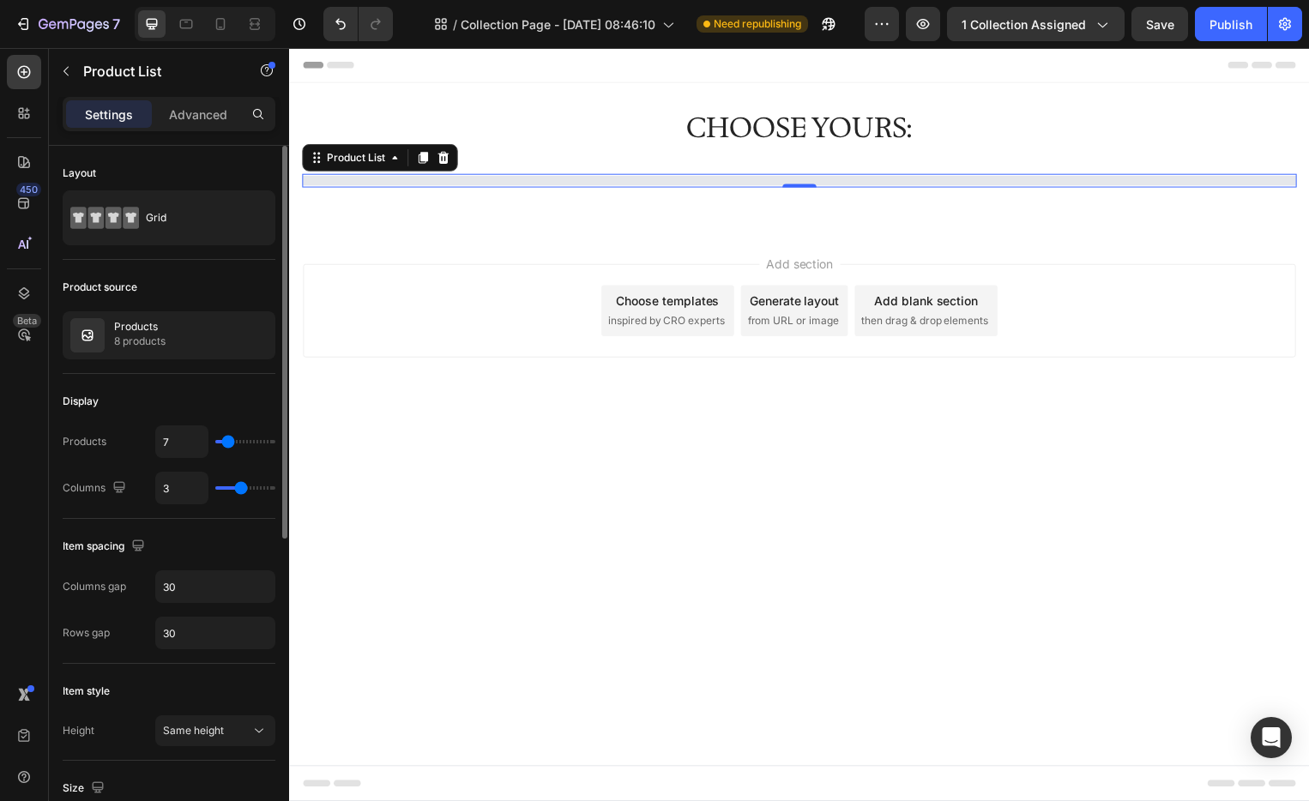
type input "8"
type input "9"
type input "10"
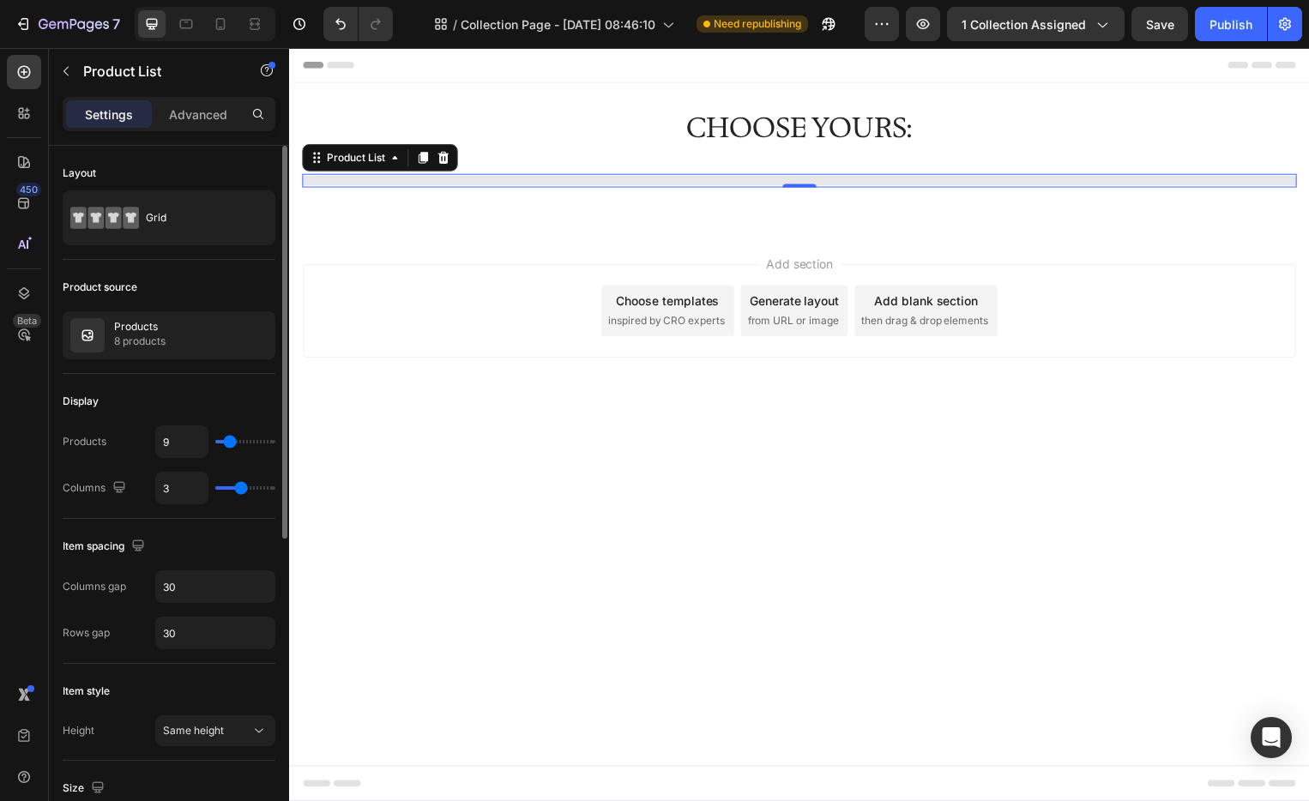
type input "10"
type input "11"
type input "12"
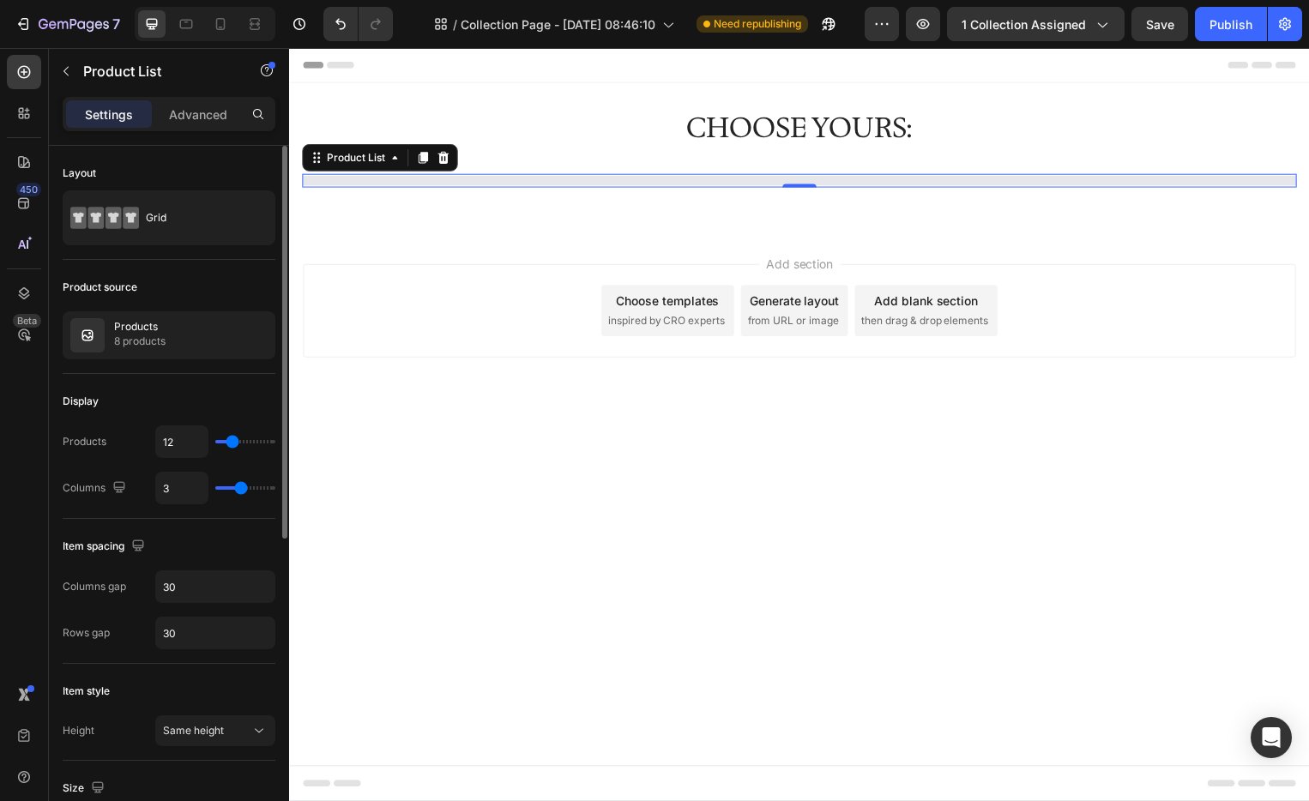
type input "13"
type input "14"
type input "17"
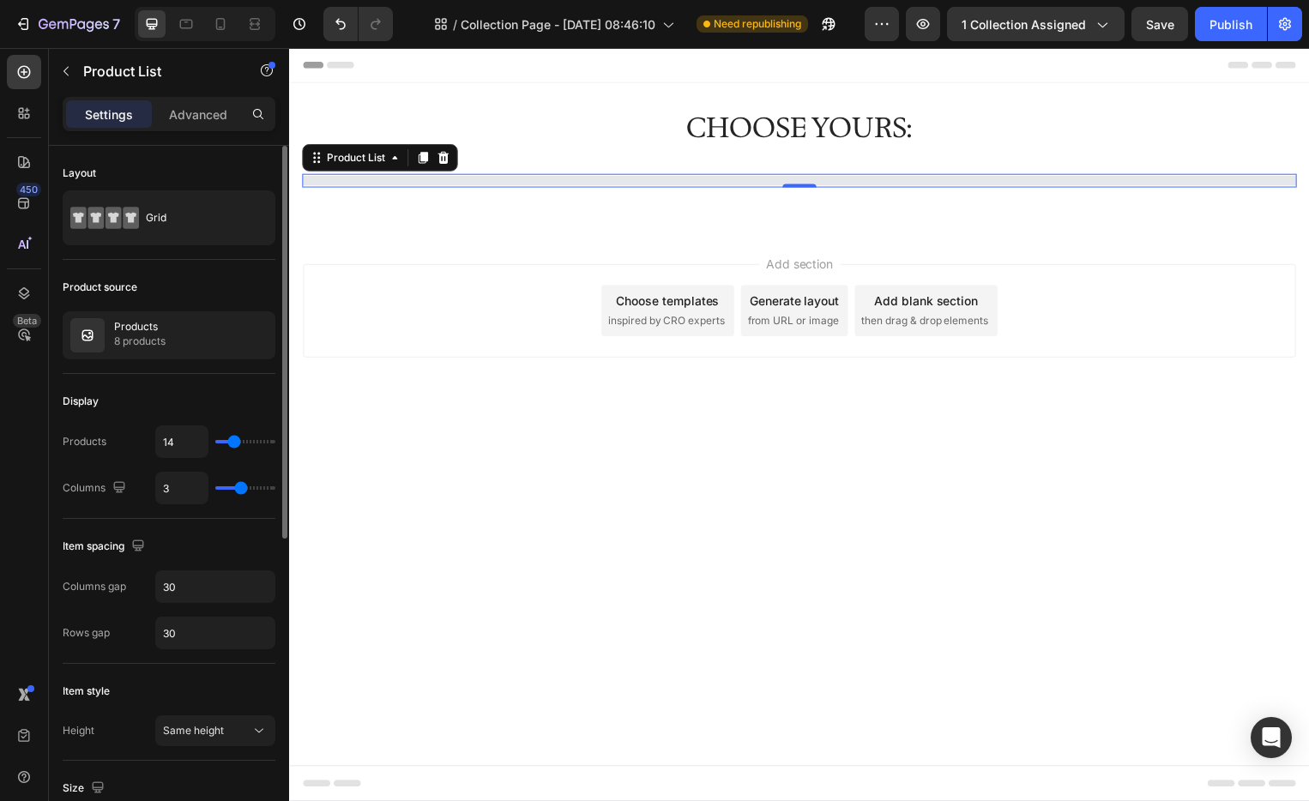
type input "17"
type input "19"
type input "21"
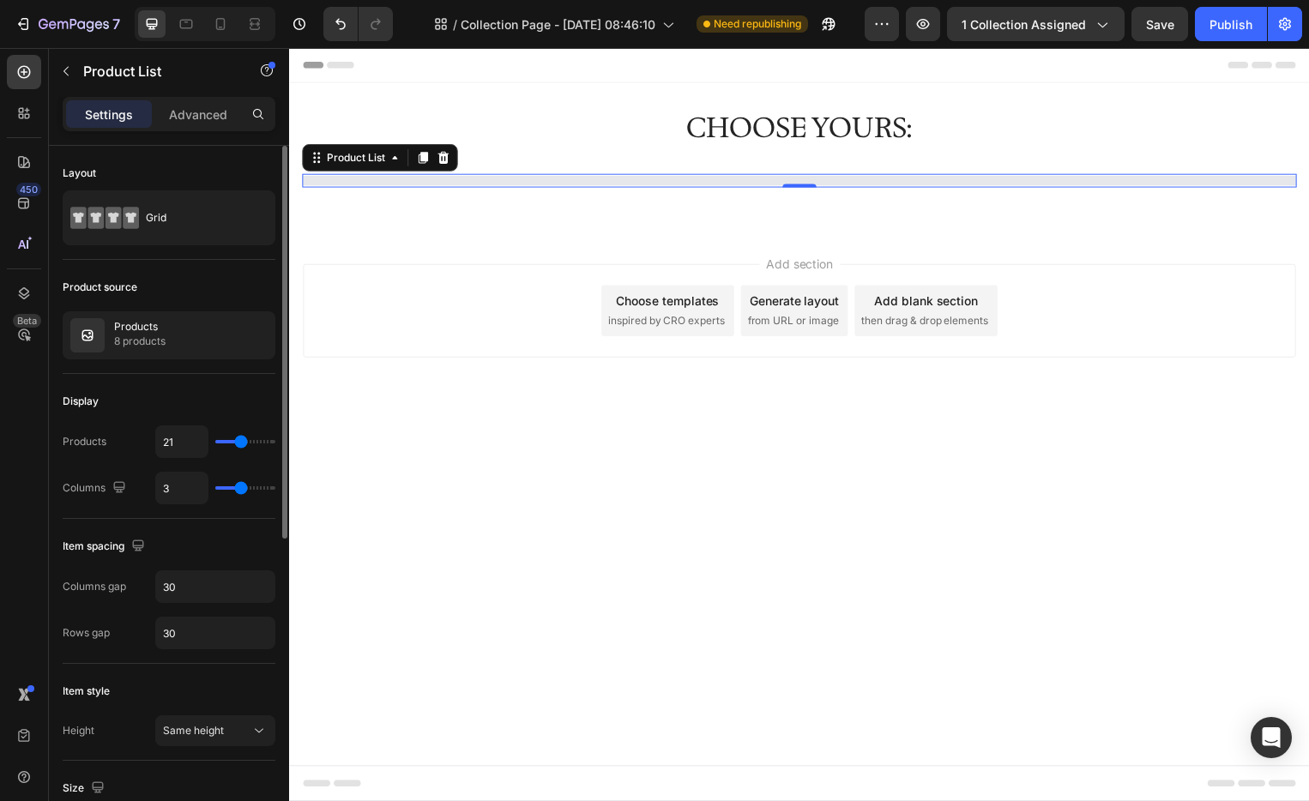
type input "22"
type input "21"
type input "20"
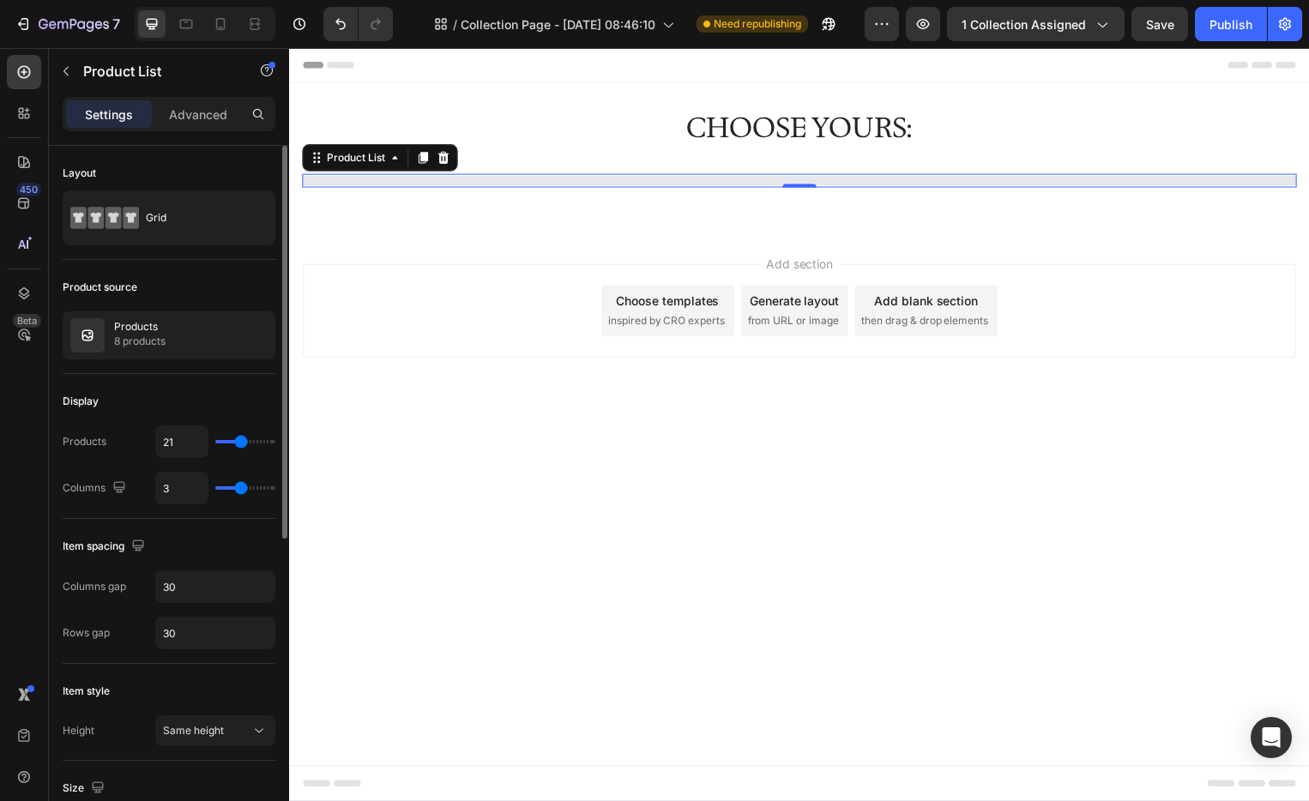
type input "20"
type input "19"
type input "18"
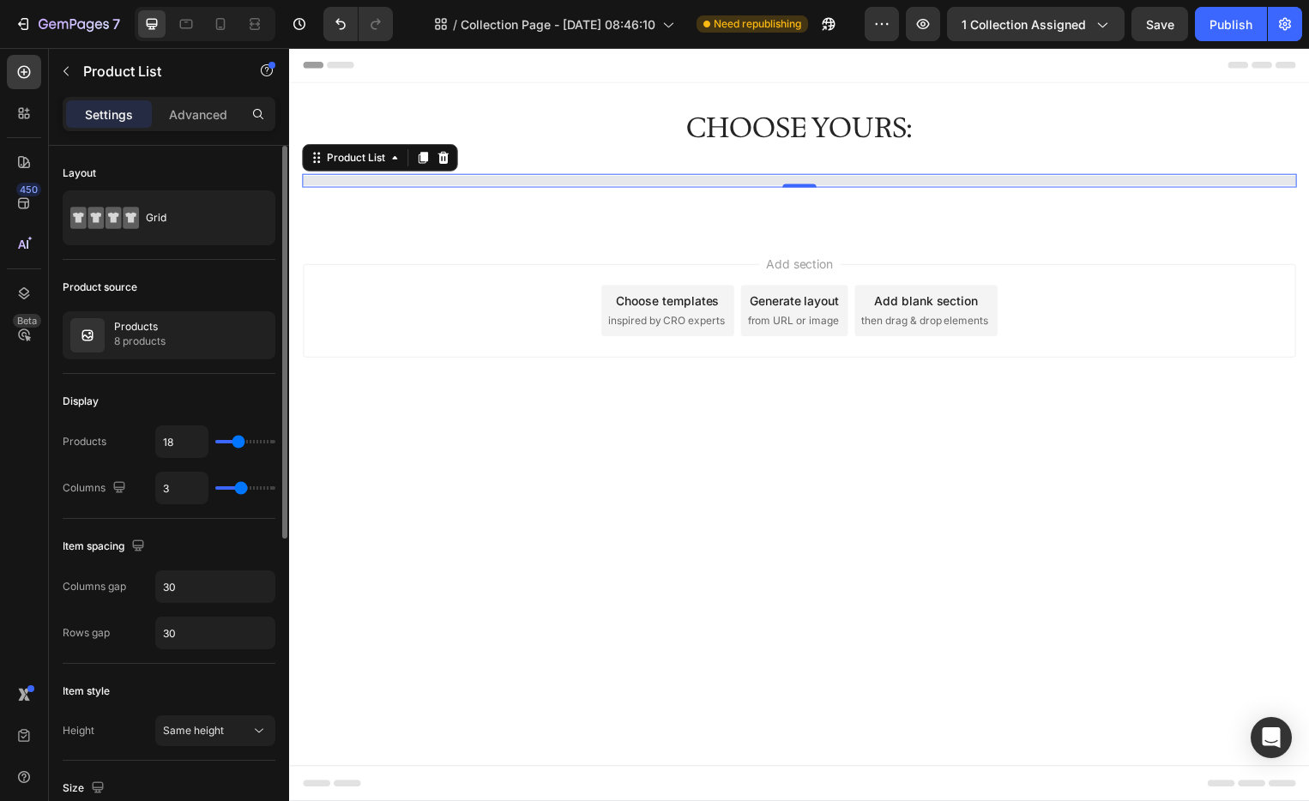
type input "17"
type input "16"
drag, startPoint x: 227, startPoint y: 440, endPoint x: 236, endPoint y: 444, distance: 9.6
type input "16"
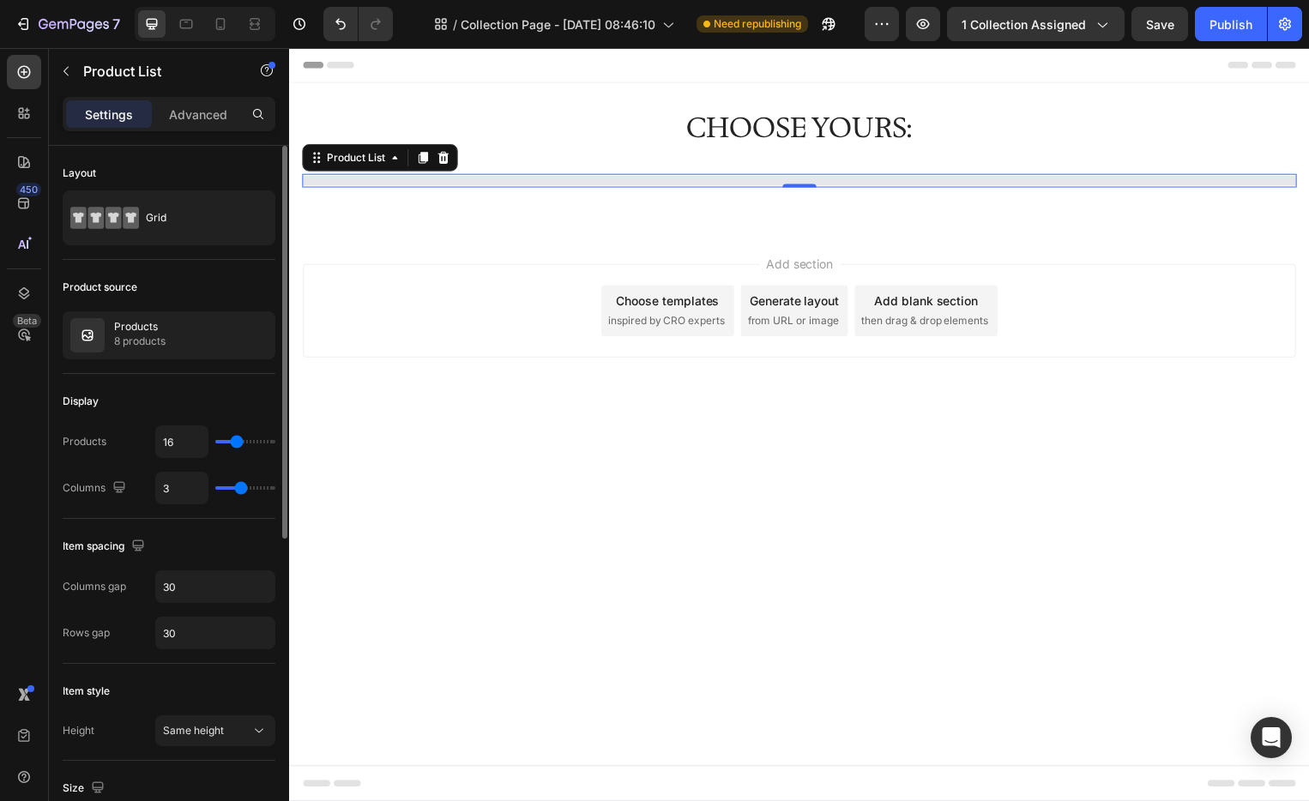
click at [236, 444] on input "range" at bounding box center [245, 441] width 60 height 3
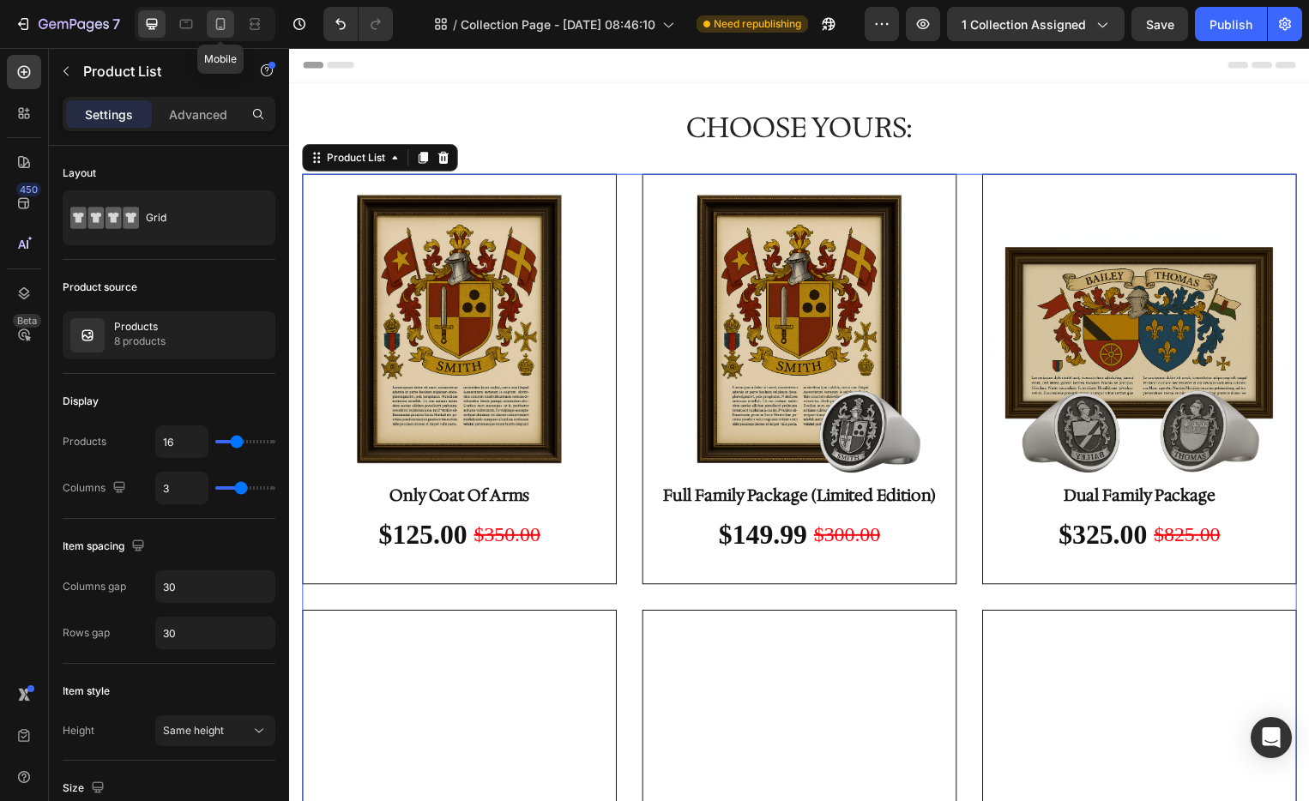
click at [229, 28] on div at bounding box center [220, 23] width 27 height 27
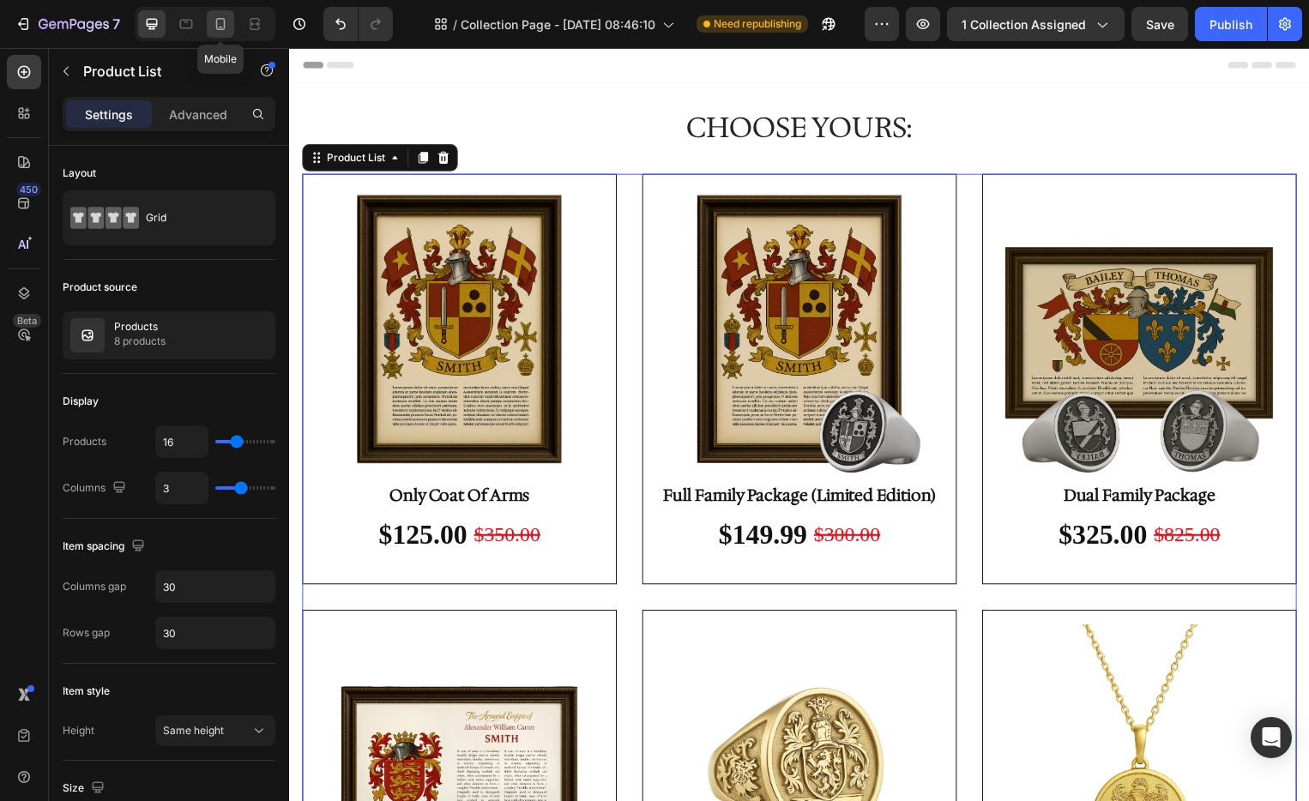
type input "1"
type input "24"
type input "28"
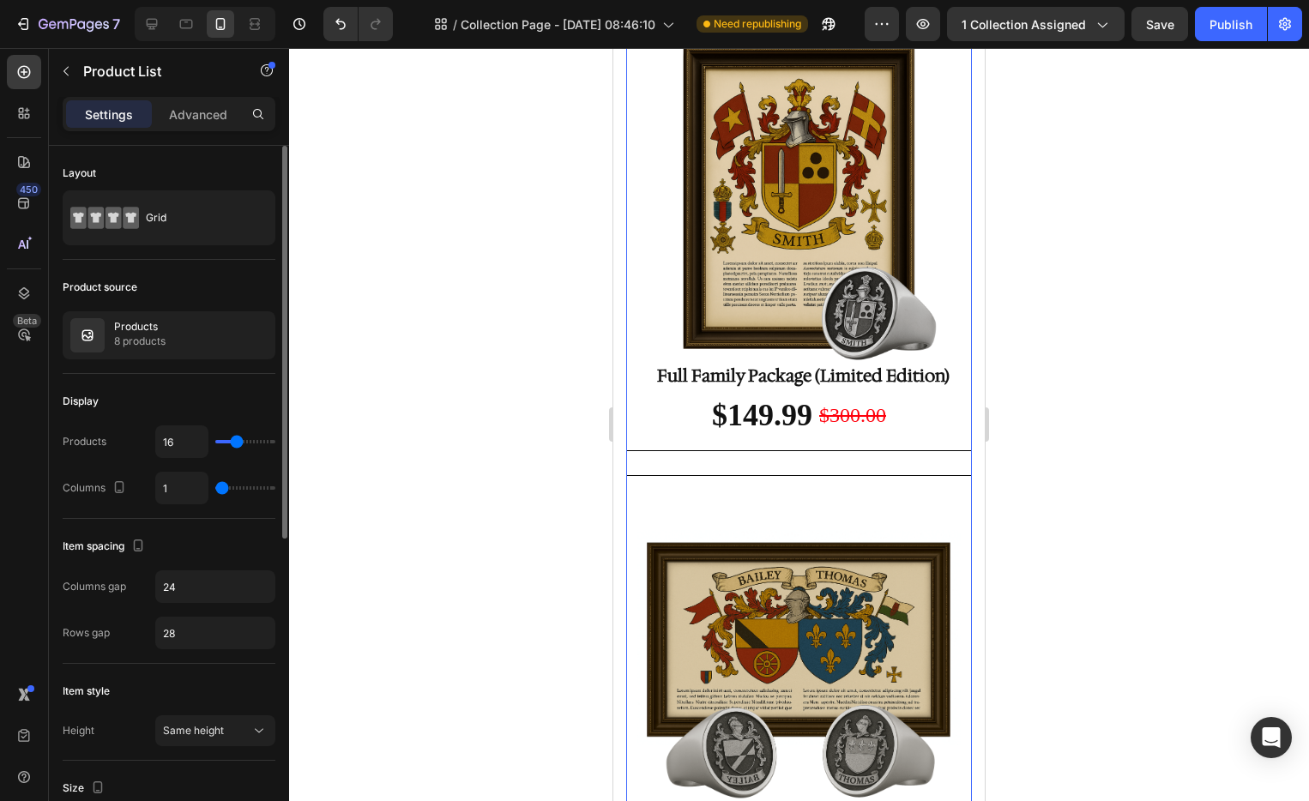
type input "2"
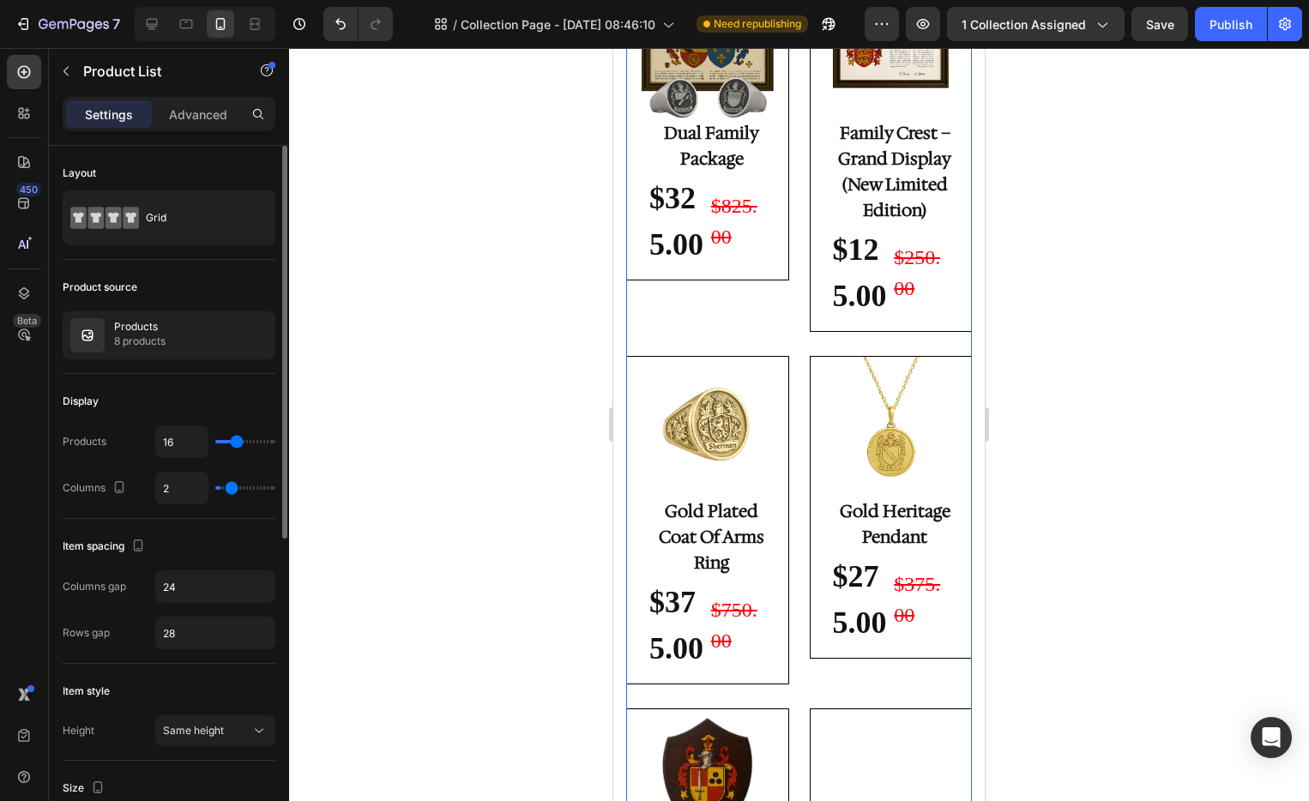
scroll to position [133, 0]
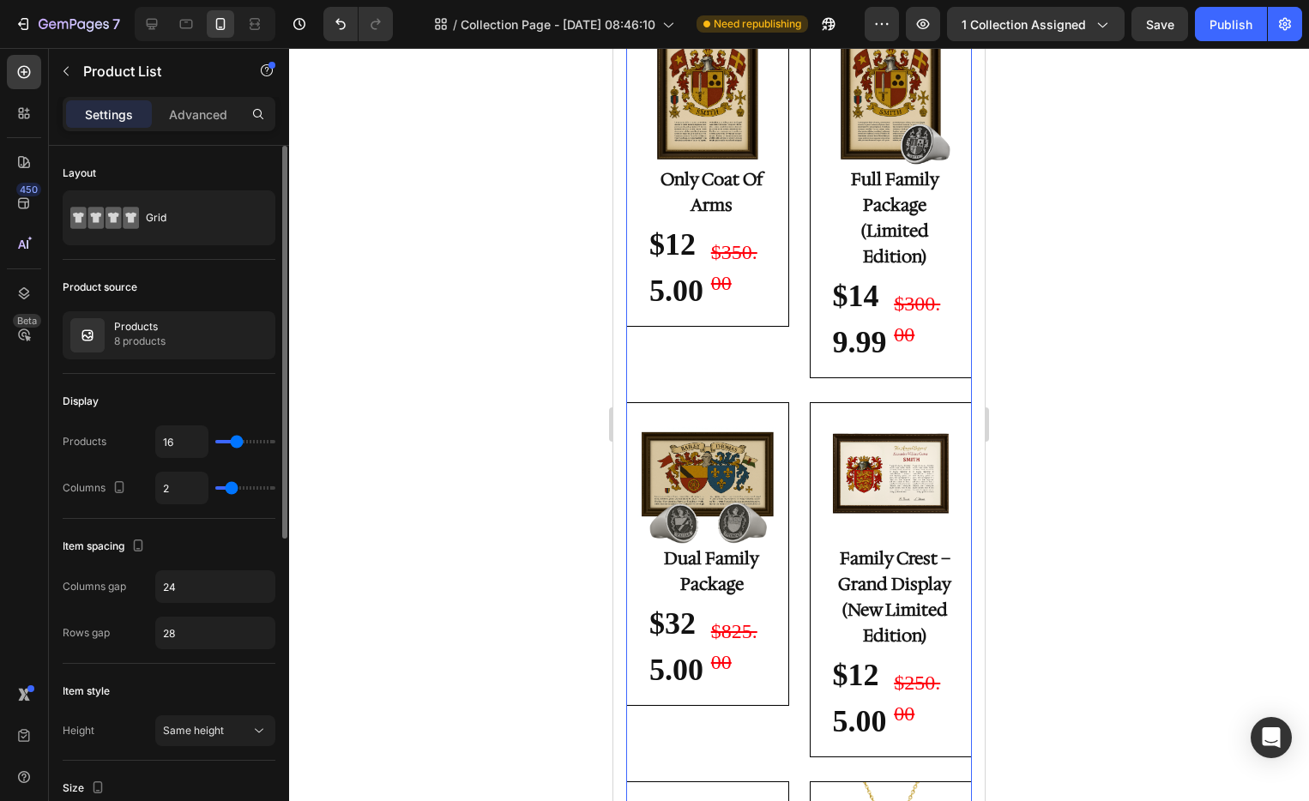
type input "2"
click at [229, 487] on input "range" at bounding box center [245, 487] width 60 height 3
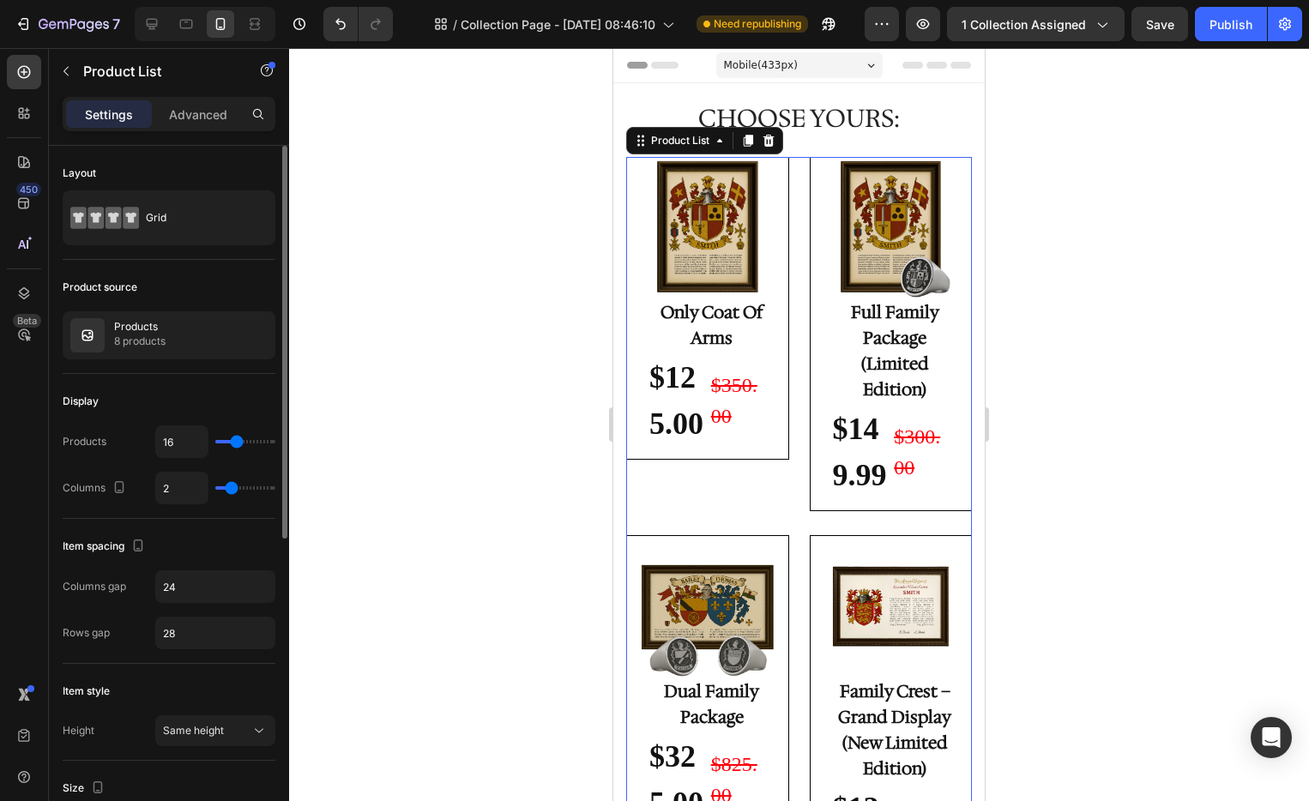
type input "1"
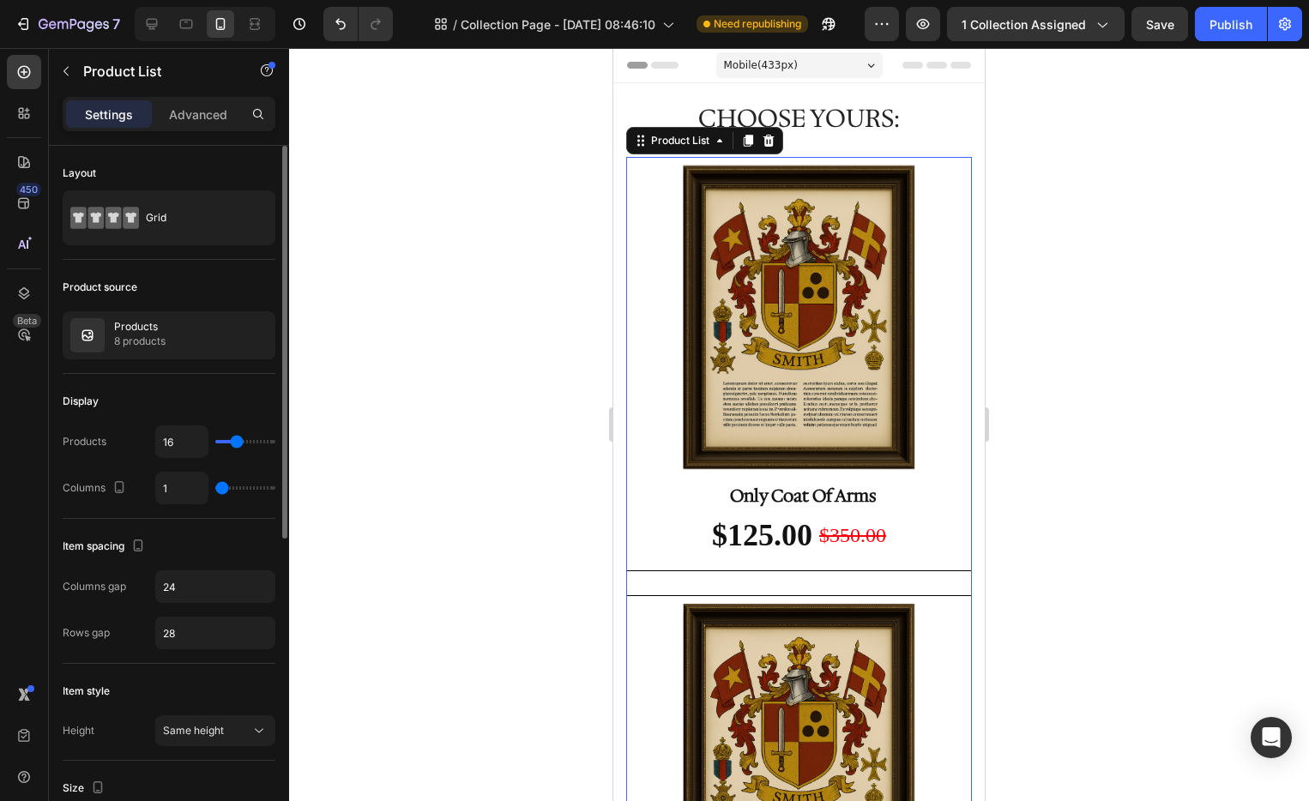
type input "1"
click at [220, 486] on input "range" at bounding box center [245, 487] width 60 height 3
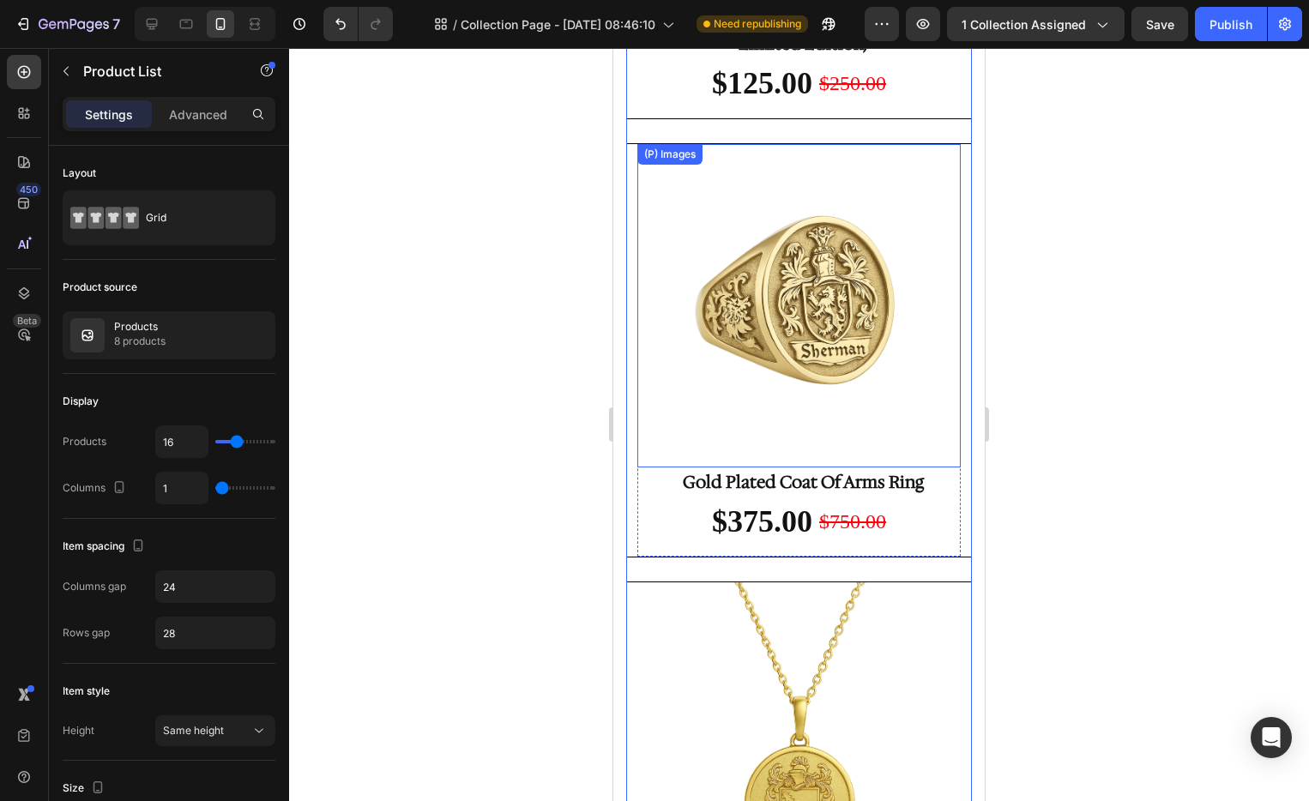
scroll to position [1785, 0]
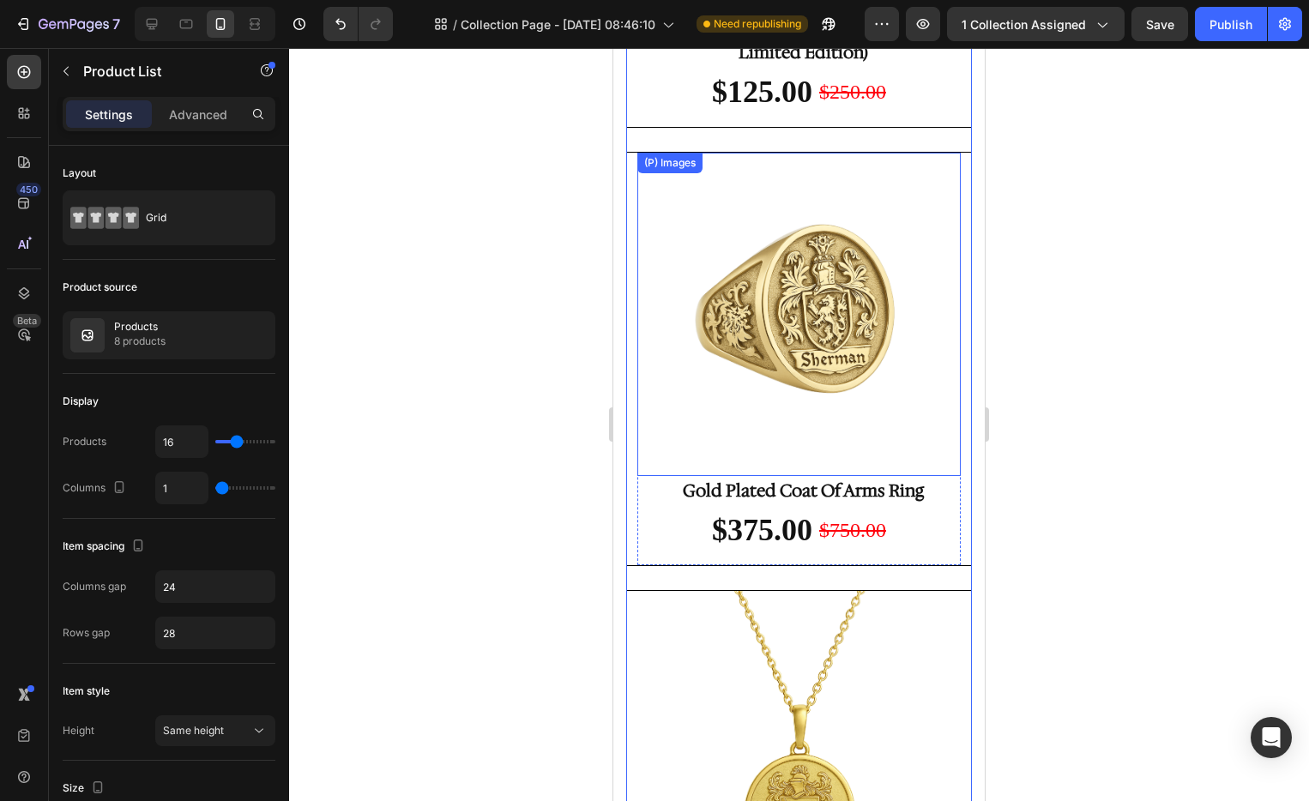
click at [861, 289] on img at bounding box center [798, 314] width 323 height 323
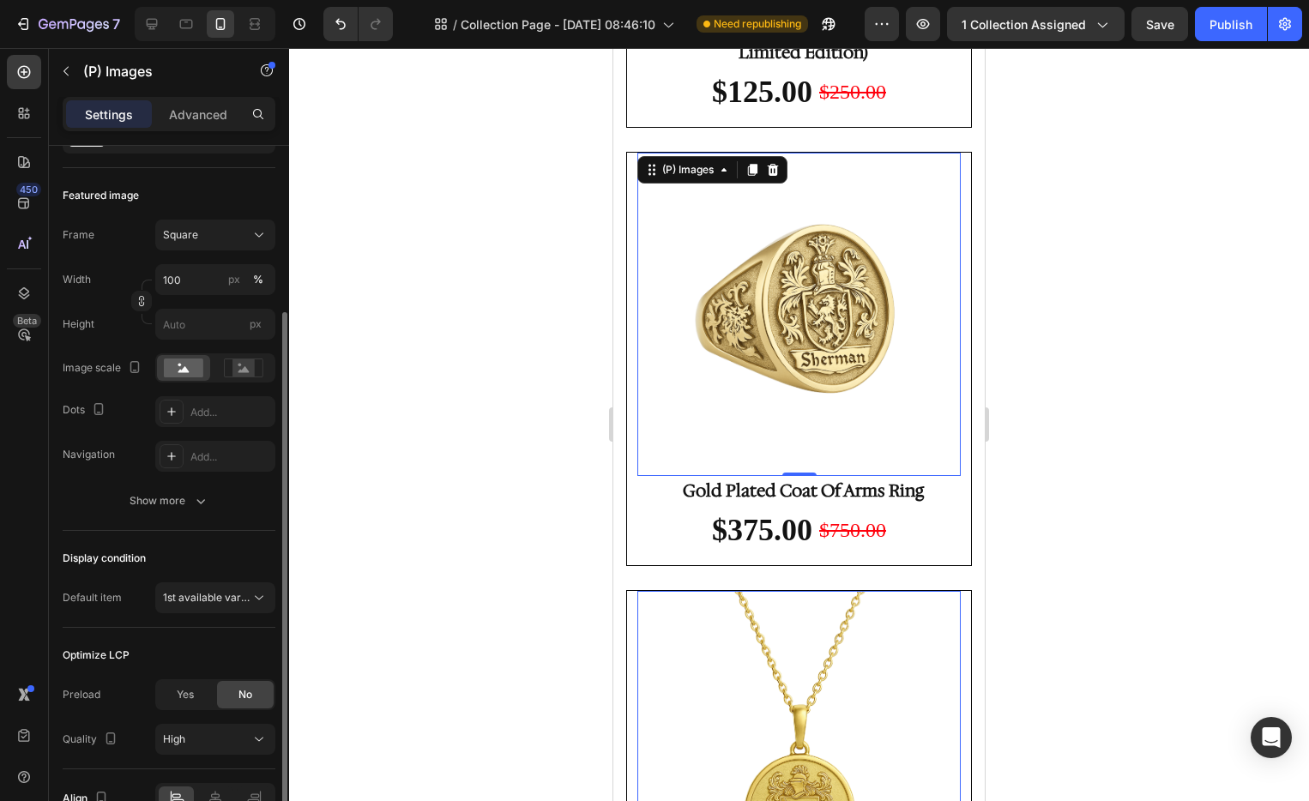
scroll to position [305, 0]
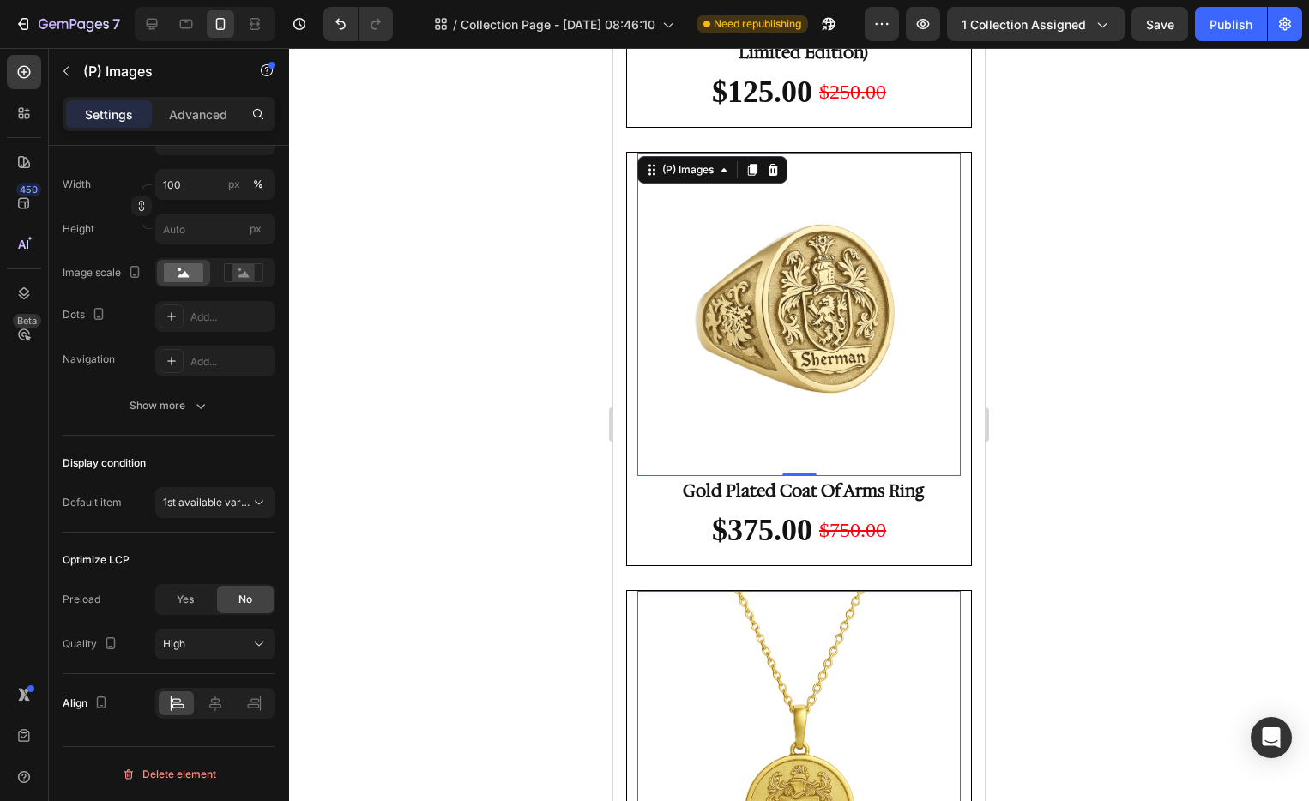
click at [1090, 311] on div at bounding box center [799, 424] width 1020 height 753
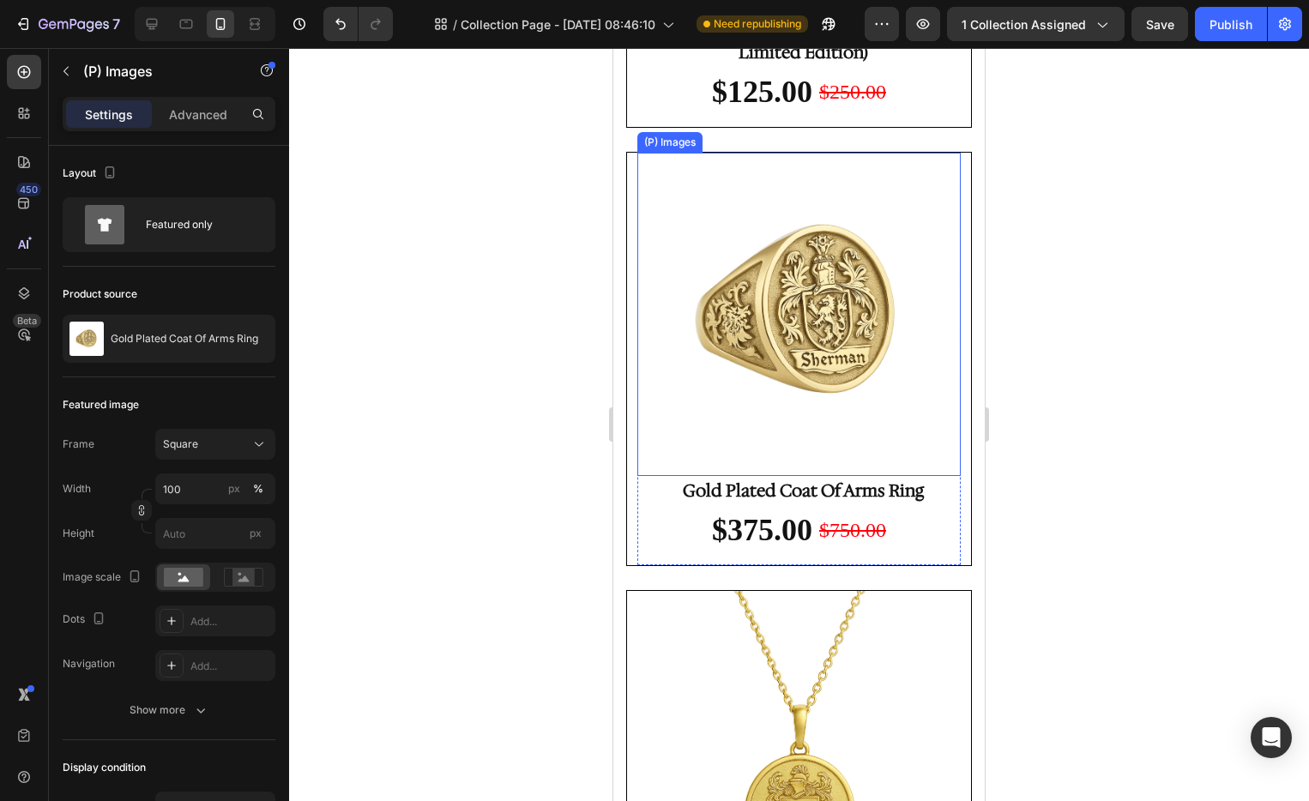
click at [837, 407] on img at bounding box center [798, 314] width 323 height 323
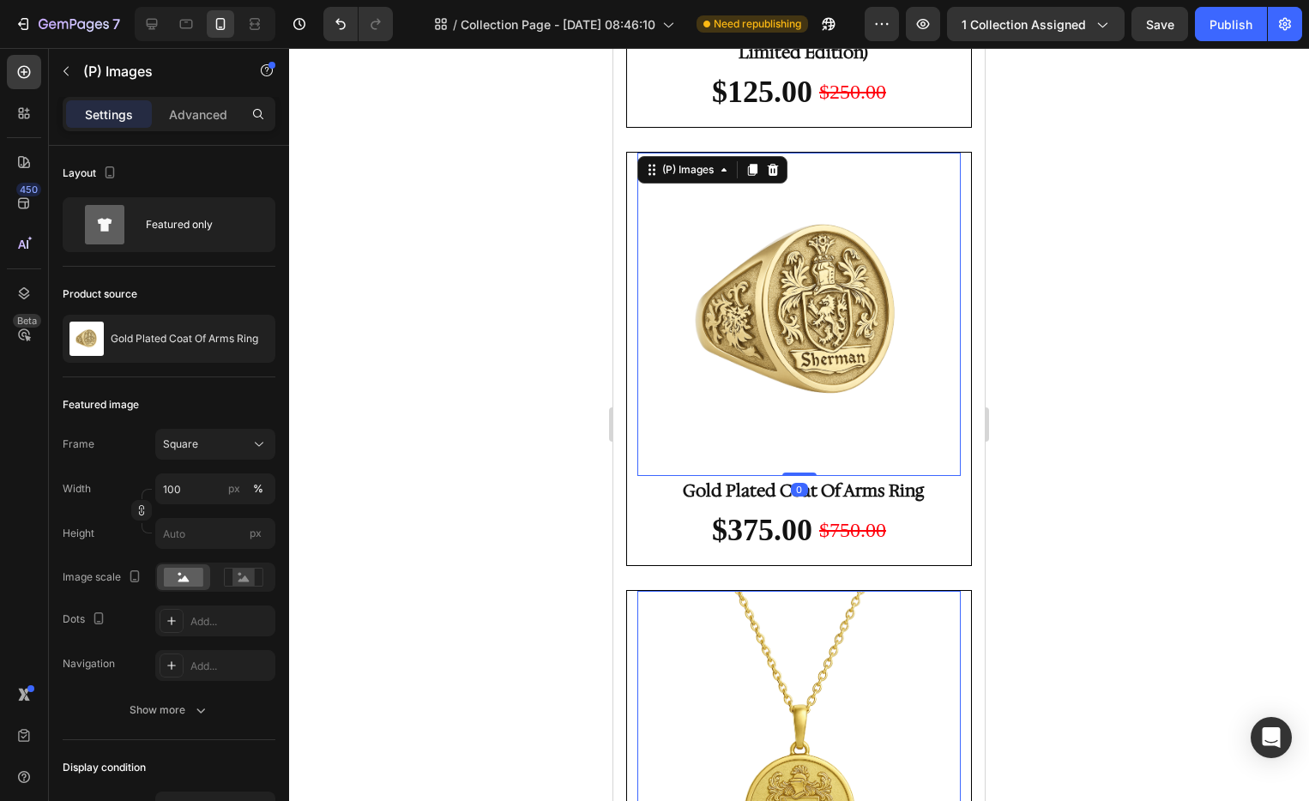
click at [818, 384] on img at bounding box center [798, 314] width 323 height 323
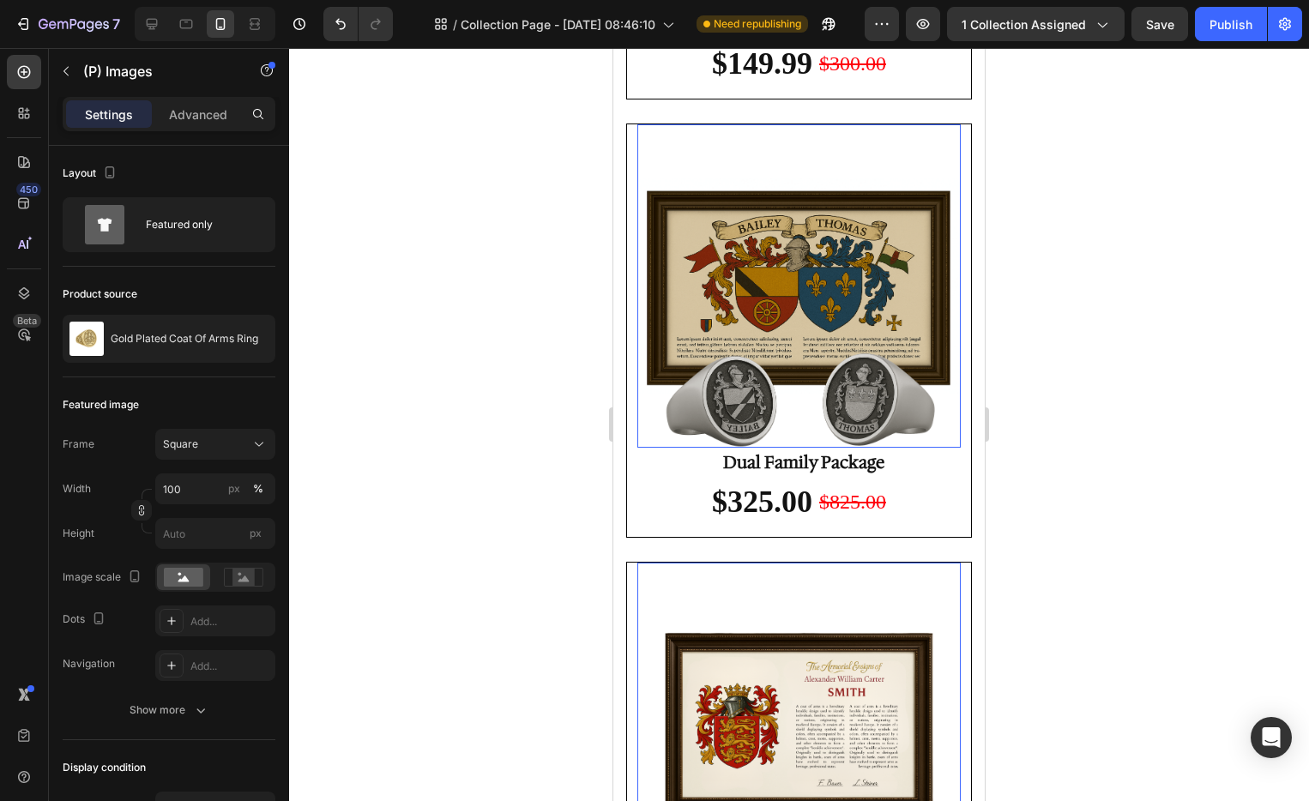
scroll to position [0, 0]
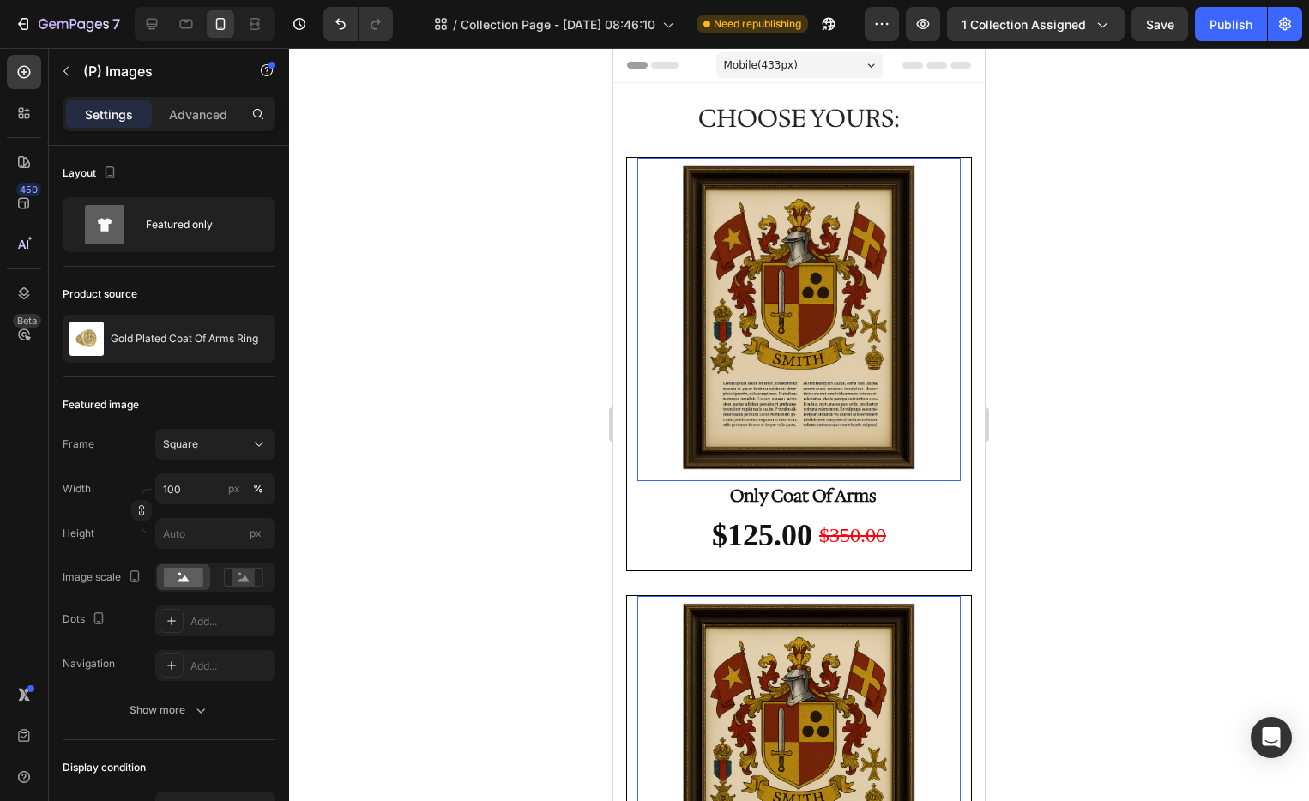
click at [1158, 271] on div at bounding box center [799, 424] width 1020 height 753
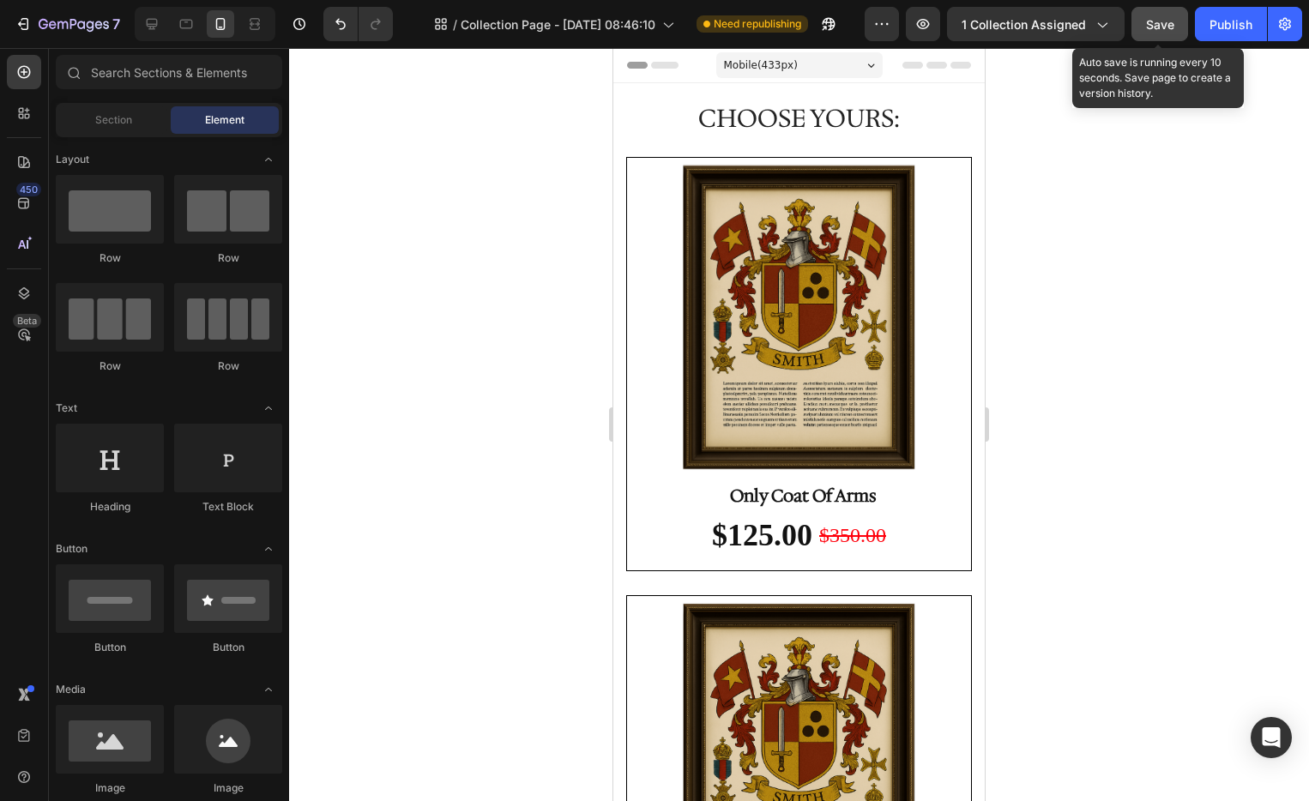
click at [1152, 17] on span "Save" at bounding box center [1160, 24] width 28 height 15
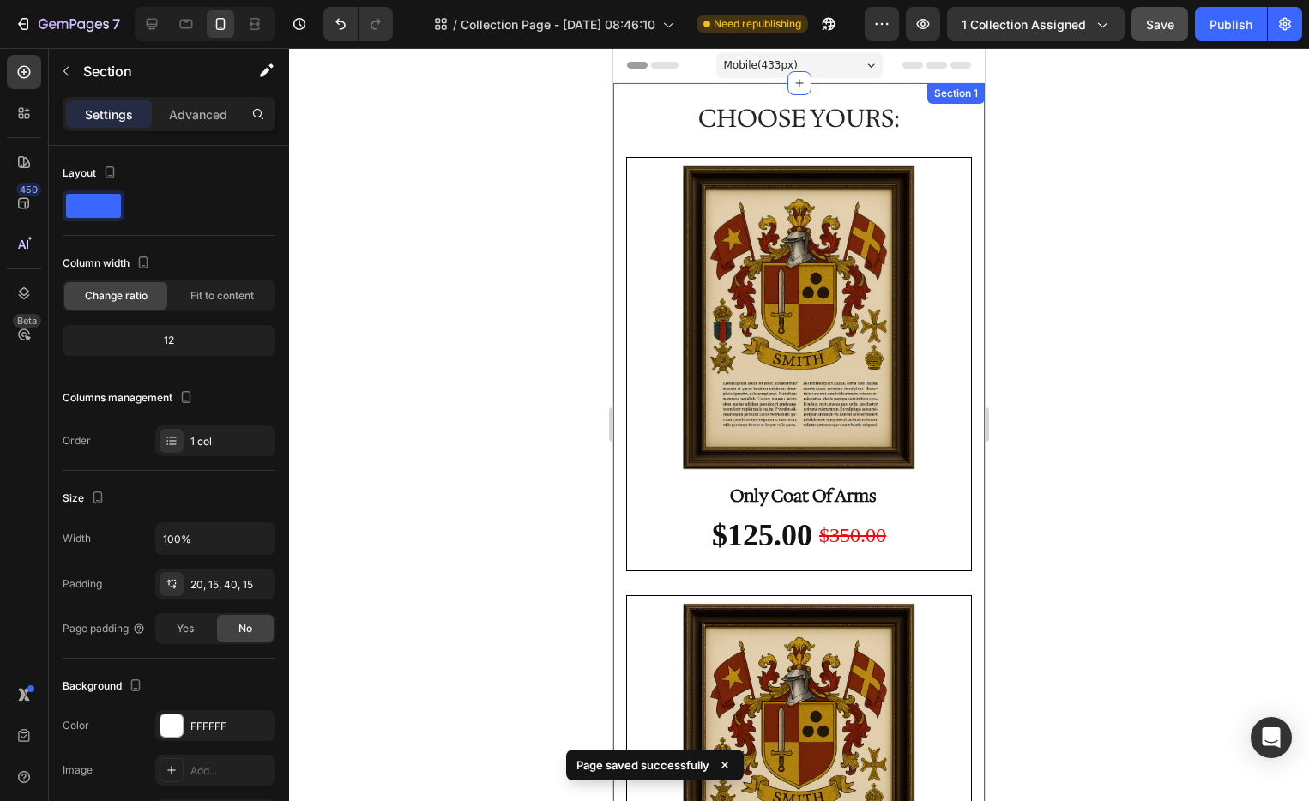
drag, startPoint x: 953, startPoint y: 95, endPoint x: 911, endPoint y: 104, distance: 42.9
click at [963, 95] on icon at bounding box center [970, 101] width 14 height 14
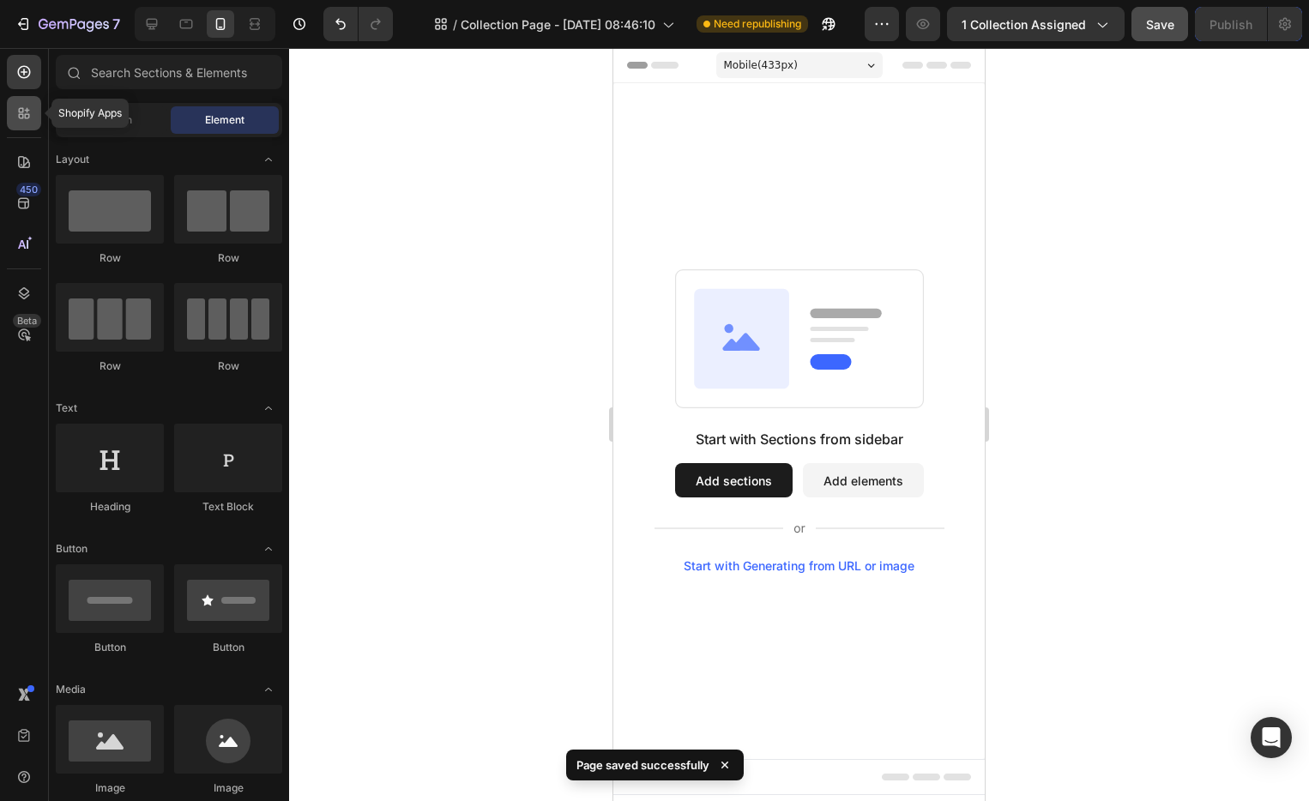
click at [25, 124] on div at bounding box center [24, 113] width 34 height 34
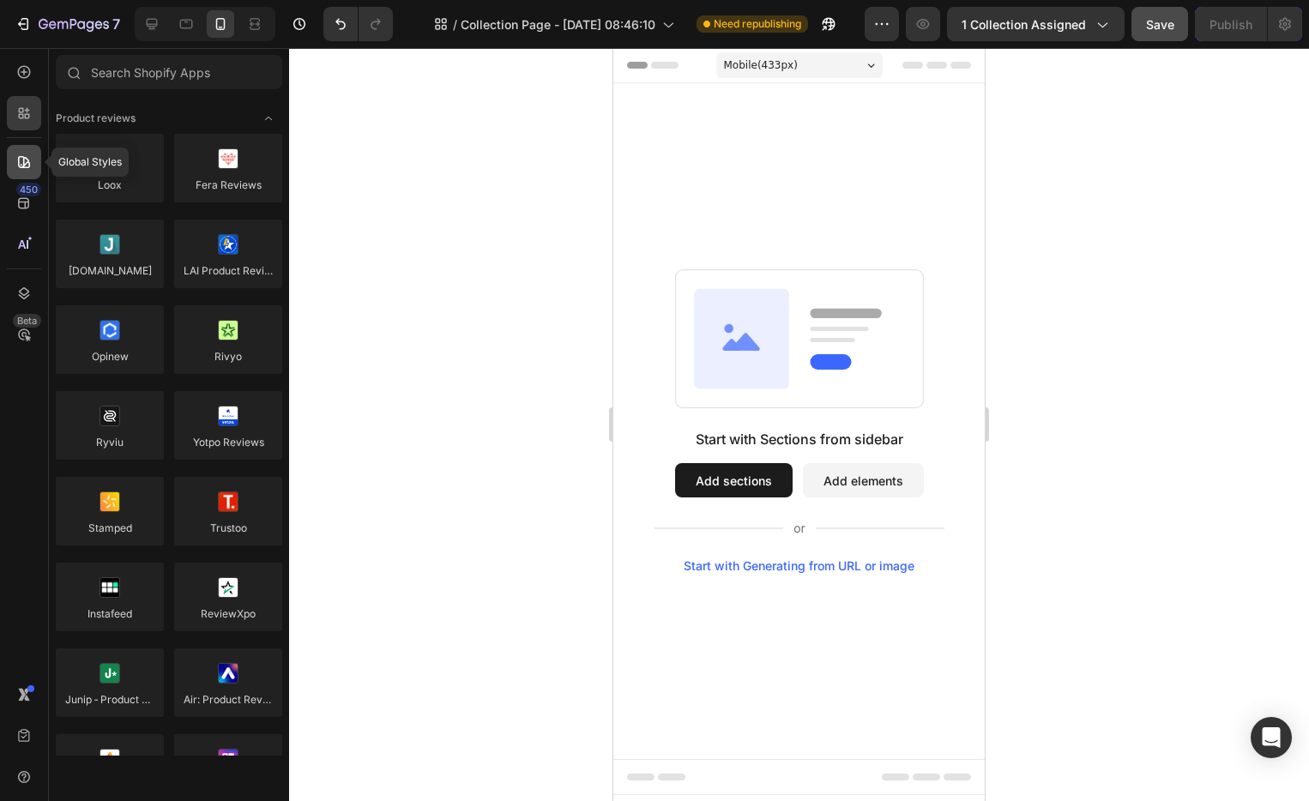
click at [31, 160] on icon at bounding box center [23, 162] width 17 height 17
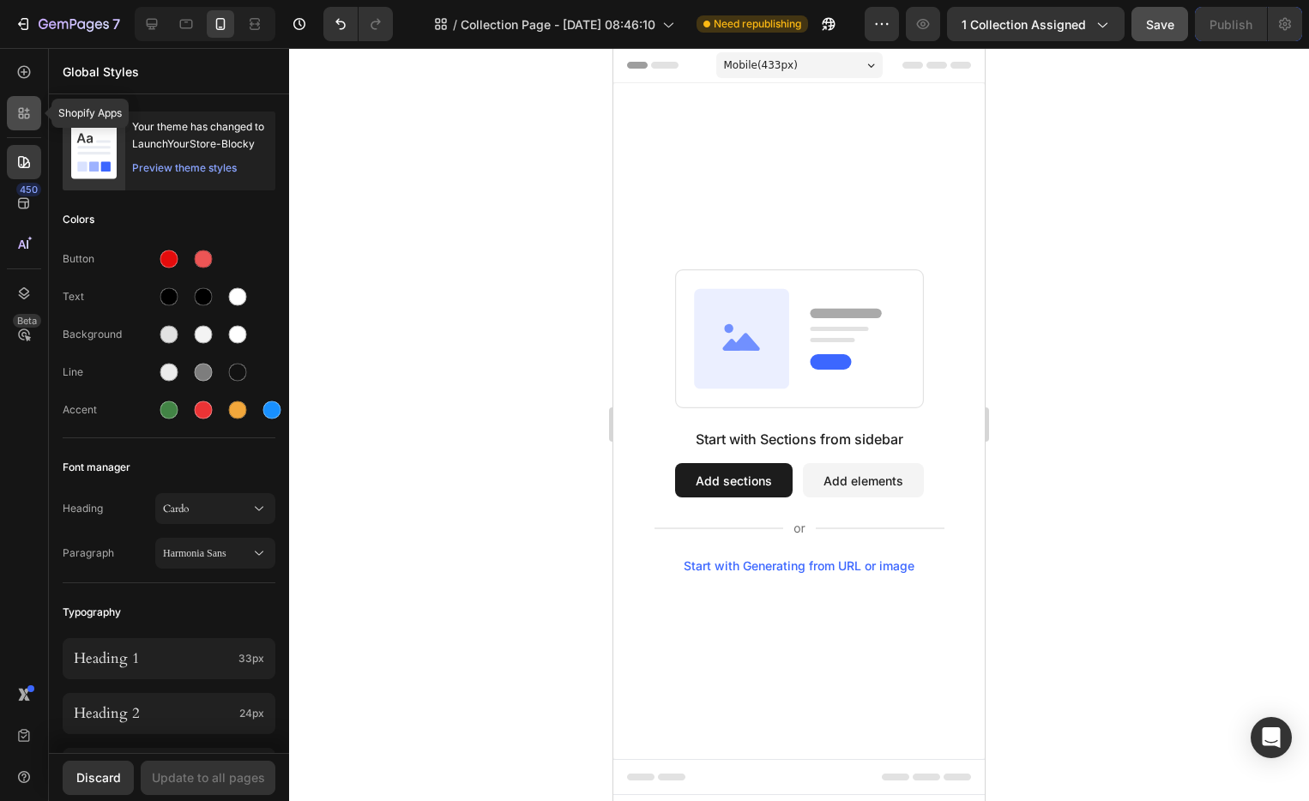
click at [24, 117] on icon at bounding box center [23, 113] width 17 height 17
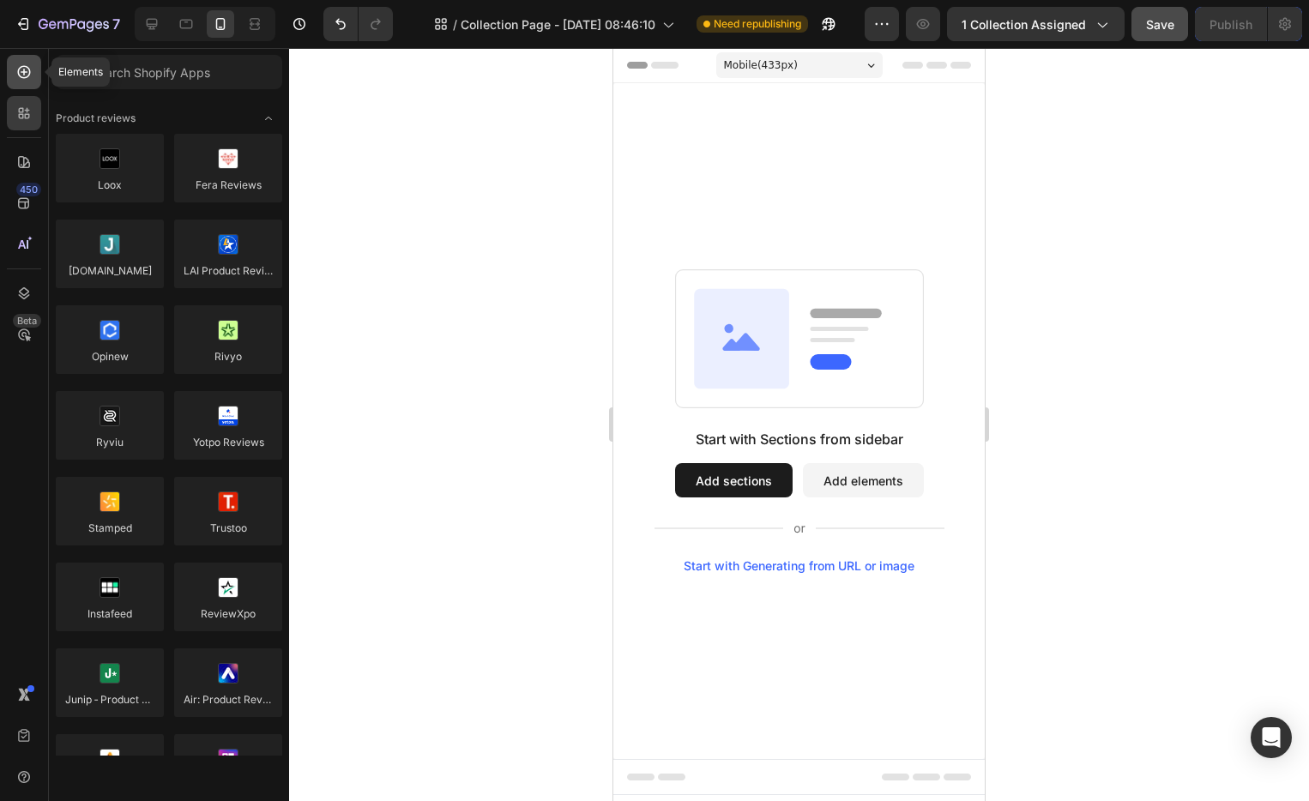
click at [27, 77] on icon at bounding box center [23, 71] width 17 height 17
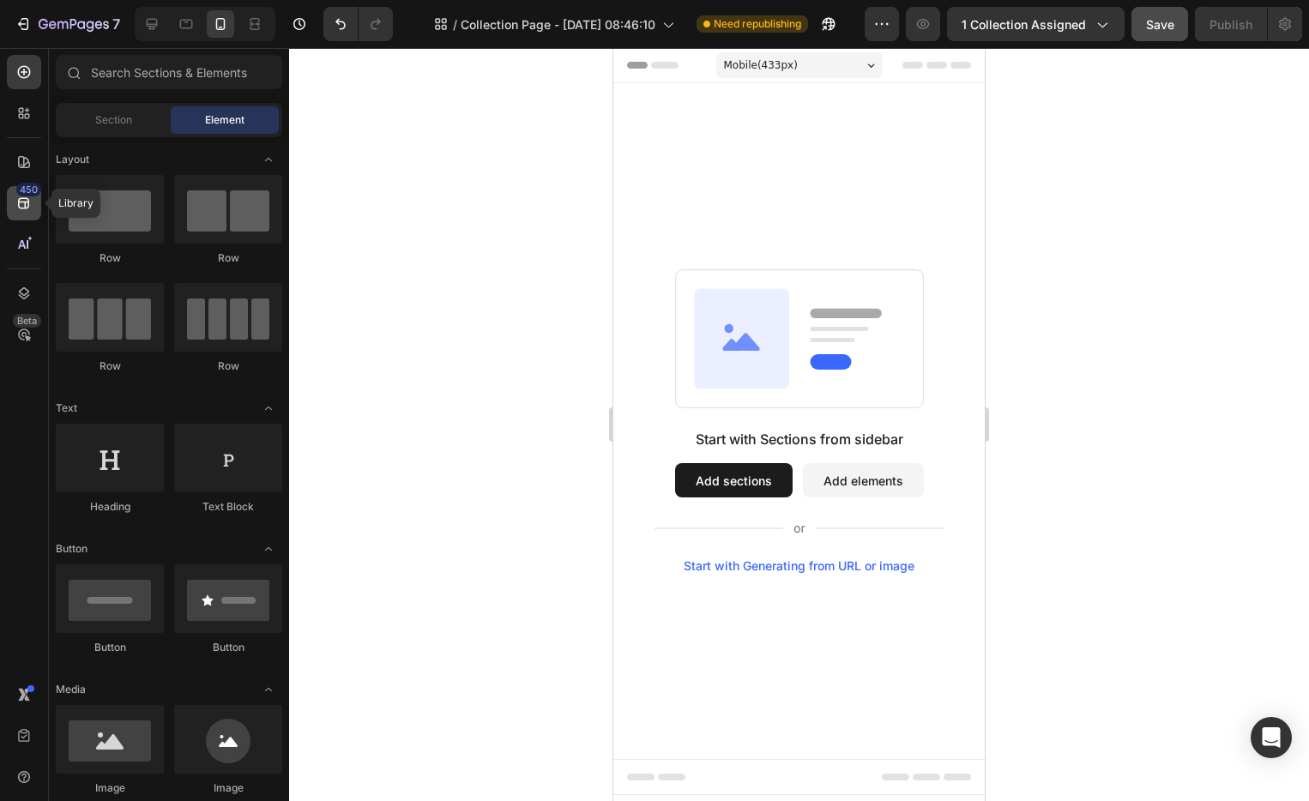
click at [22, 202] on icon at bounding box center [23, 203] width 17 height 17
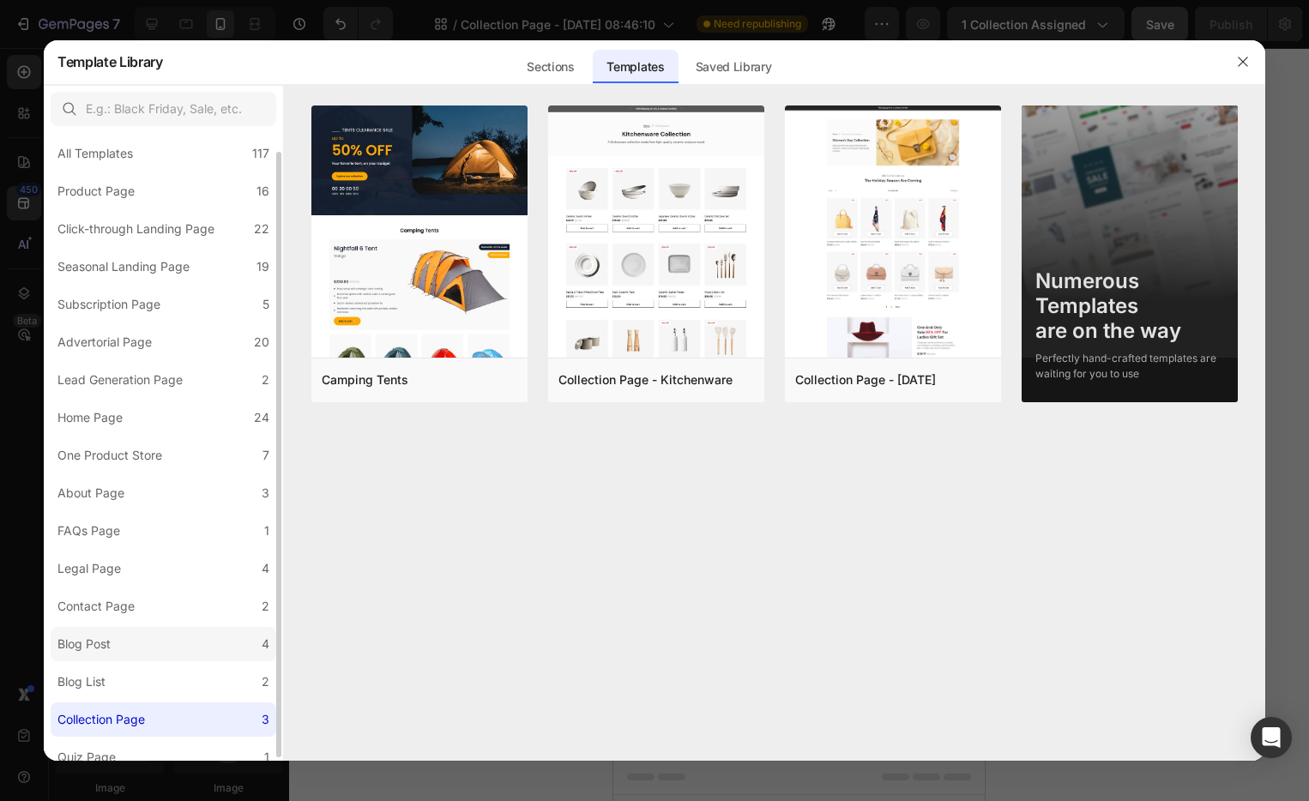
scroll to position [23, 0]
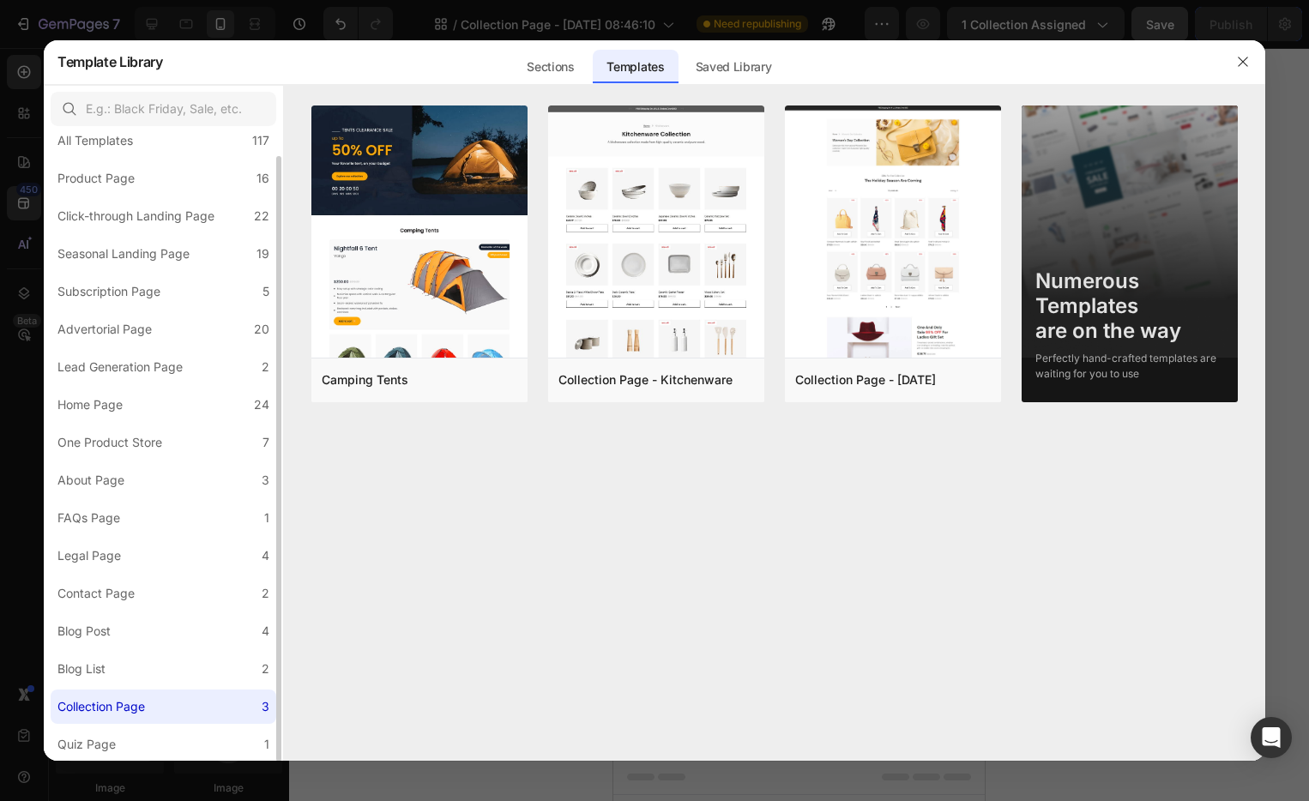
click at [136, 707] on div "Collection Page" at bounding box center [101, 707] width 88 height 21
click at [612, 374] on div "Add to page" at bounding box center [606, 379] width 58 height 15
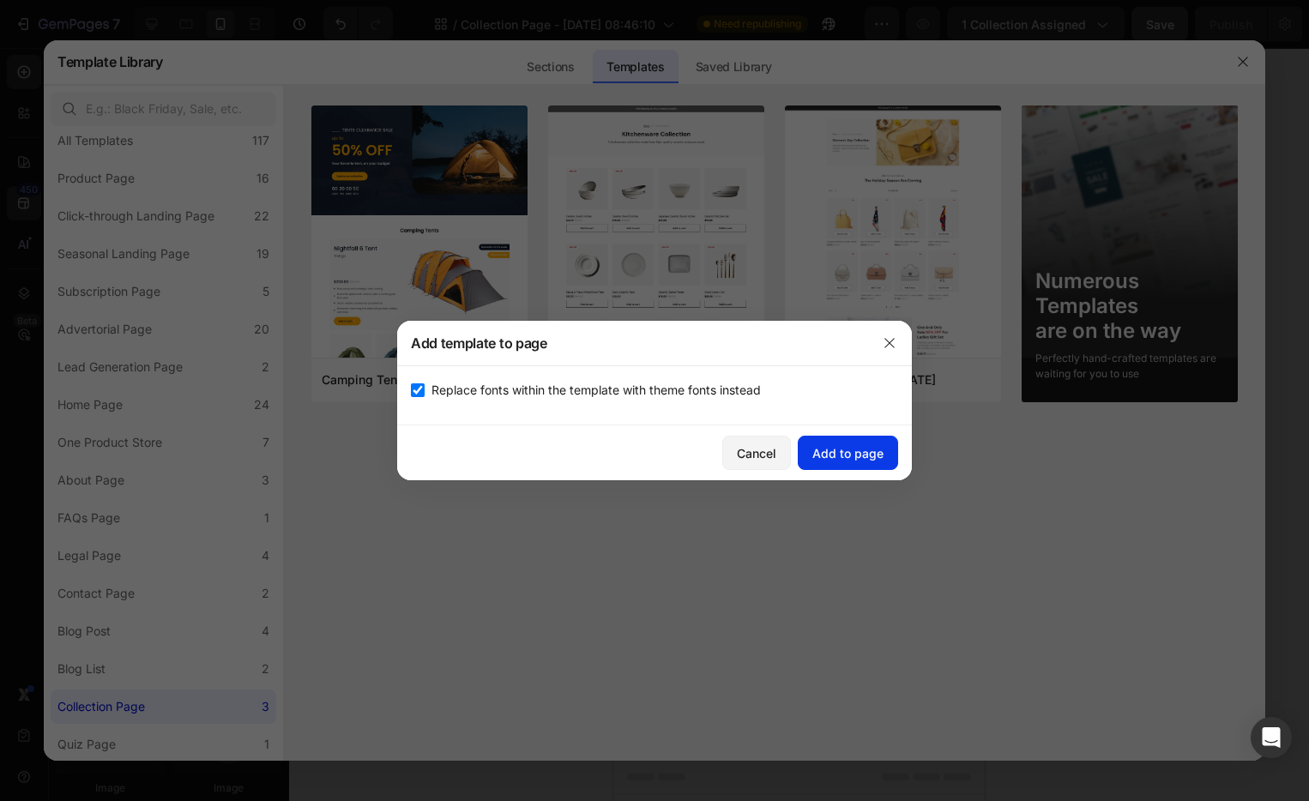
click at [848, 456] on div "Add to page" at bounding box center [847, 453] width 71 height 18
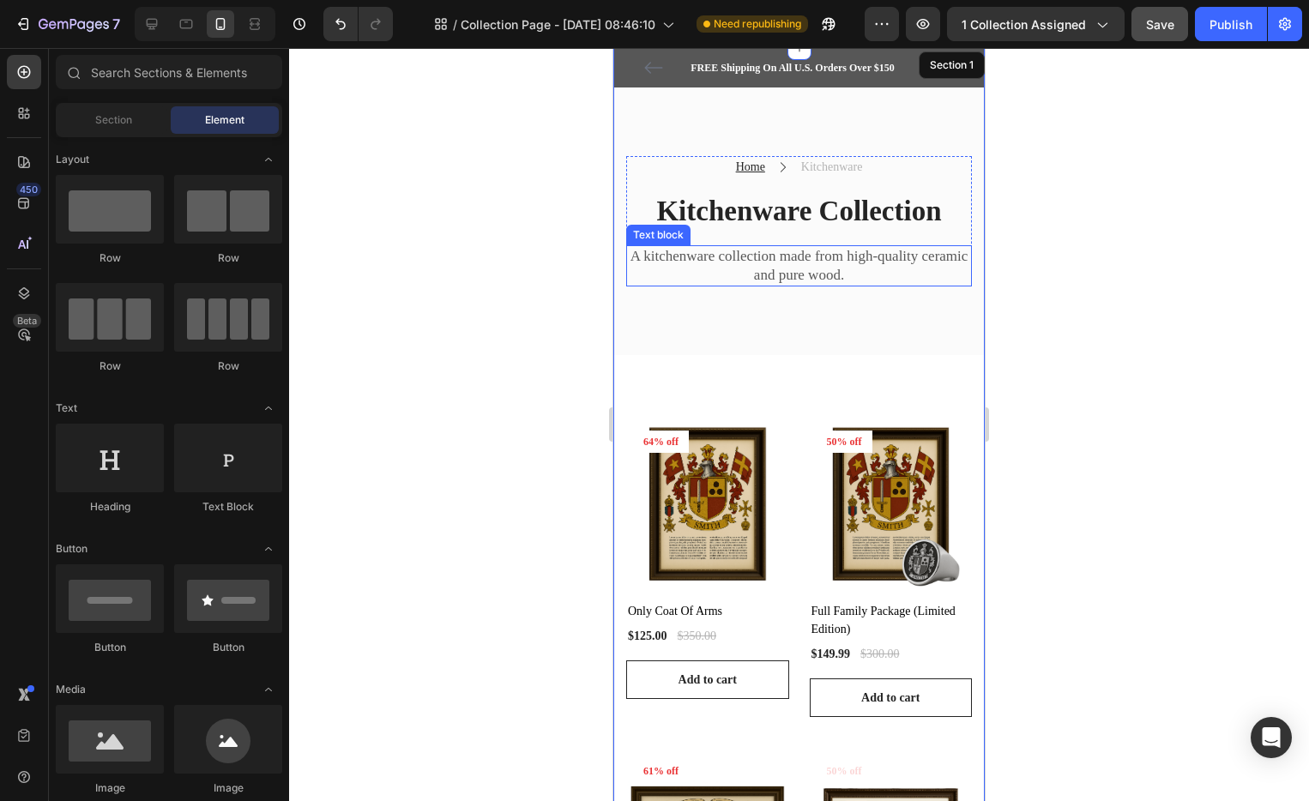
scroll to position [0, 0]
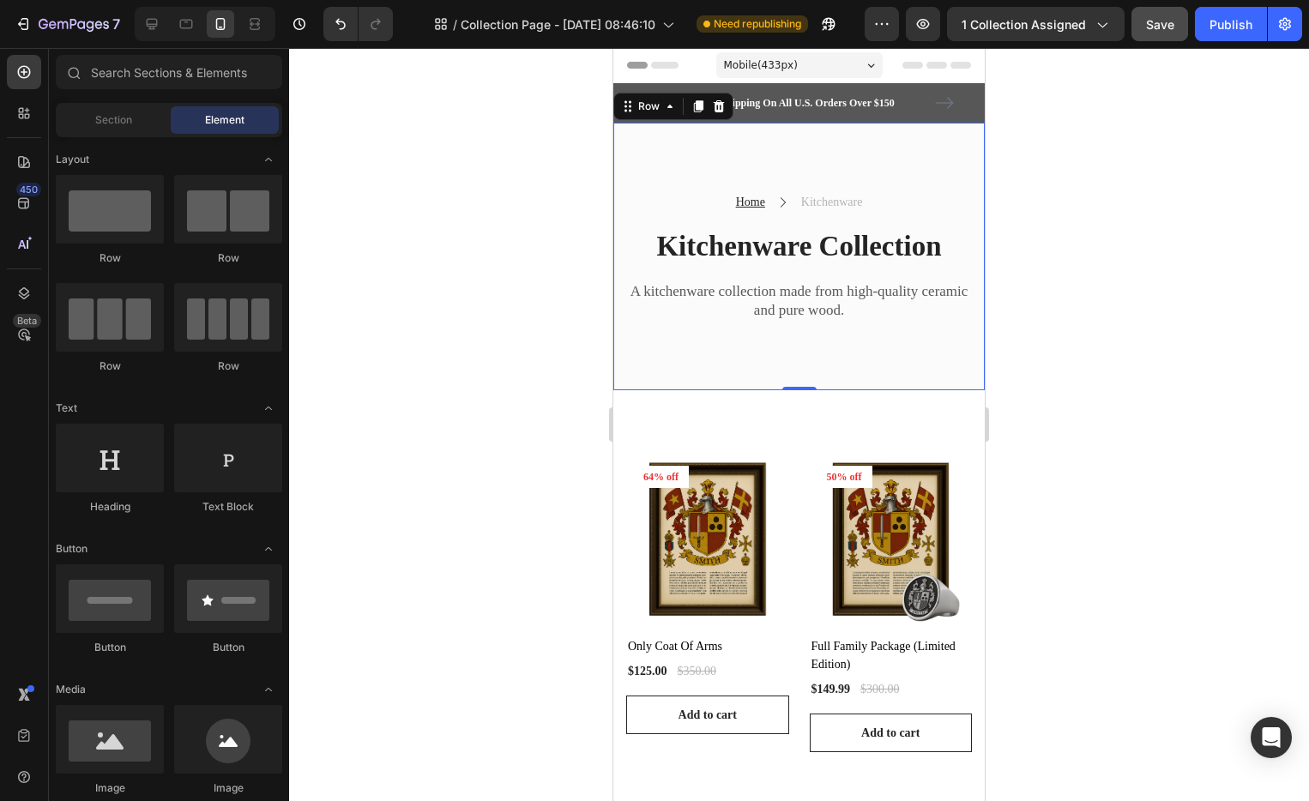
click at [894, 378] on div "Home Text block Icon Kitchenware Text block Row Kitchenware Collection Heading …" at bounding box center [798, 257] width 371 height 268
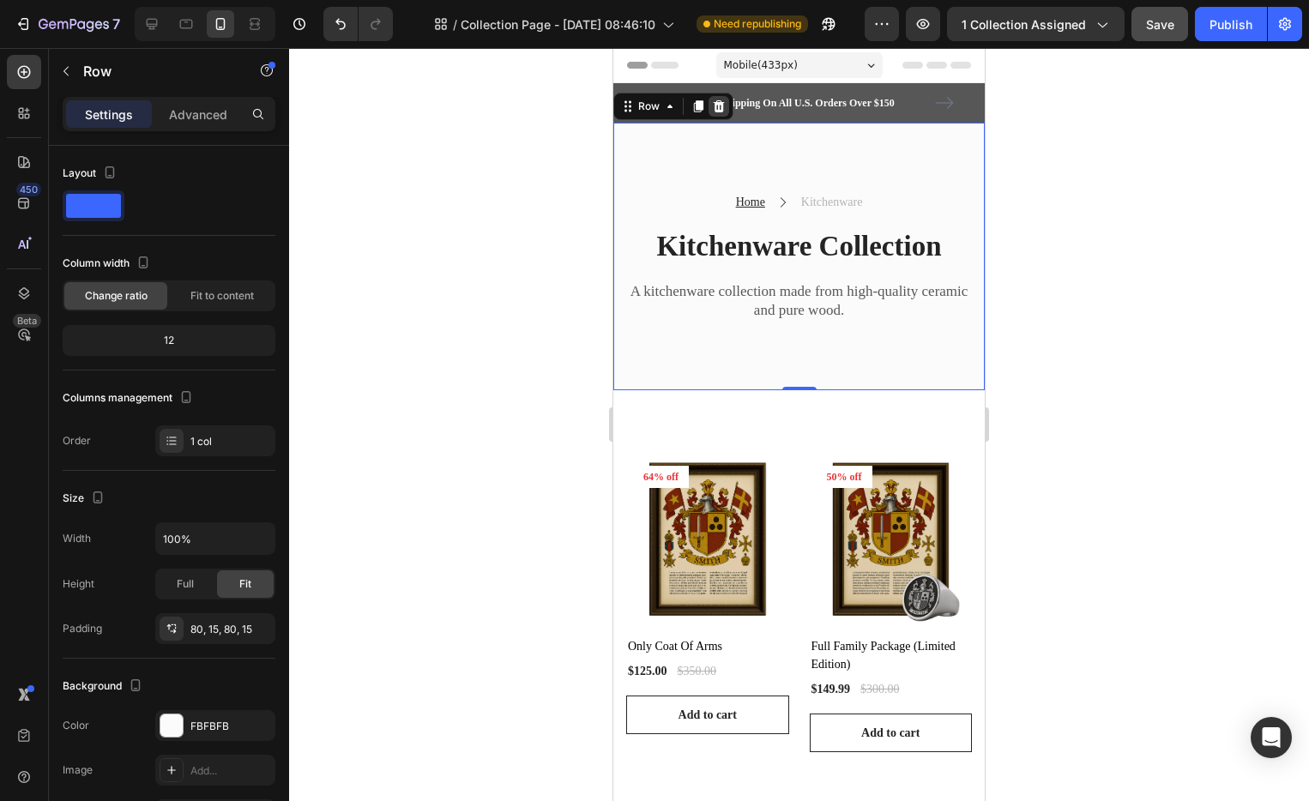
click at [720, 102] on icon at bounding box center [719, 106] width 11 height 12
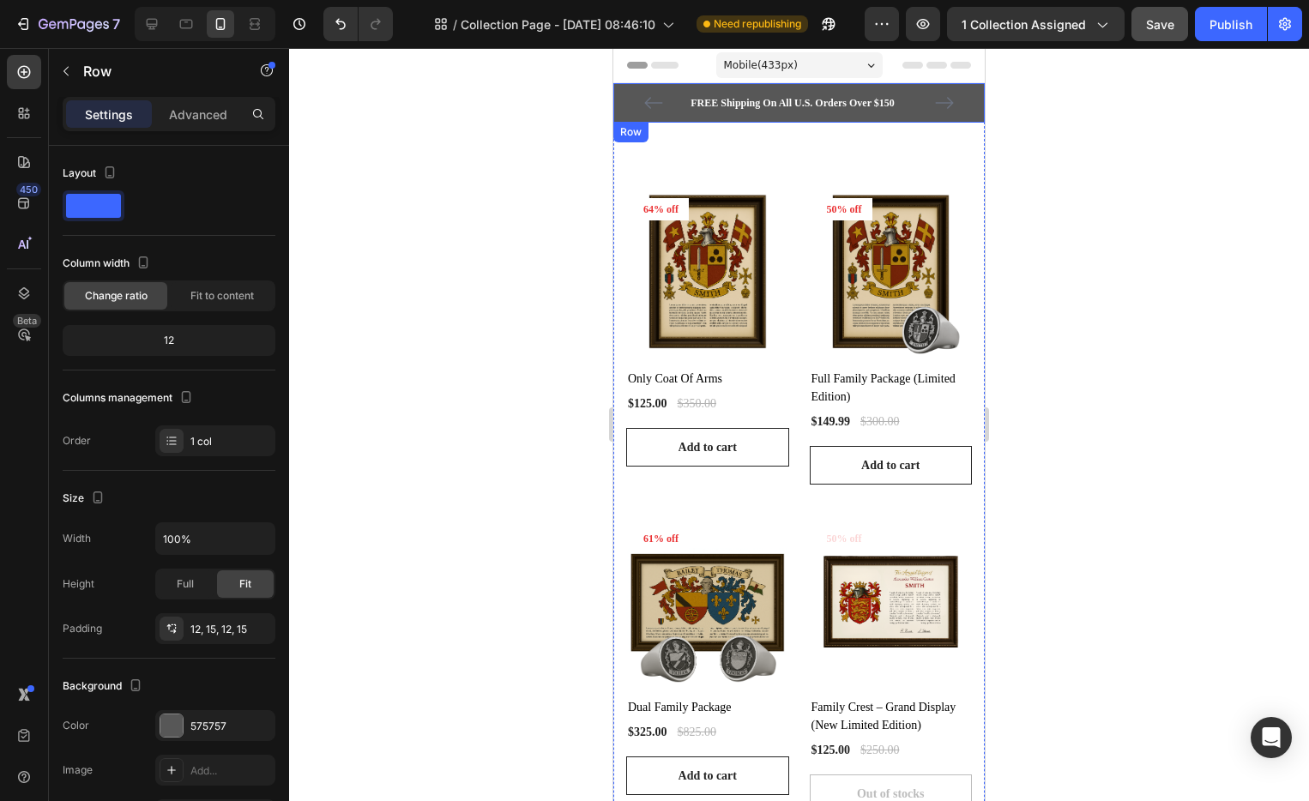
click at [818, 118] on div "FREE Shipping On All U.S. Orders Over $150 Text block 5000+ Text block Icon Ico…" at bounding box center [798, 102] width 371 height 39
click at [722, 139] on icon at bounding box center [719, 139] width 11 height 12
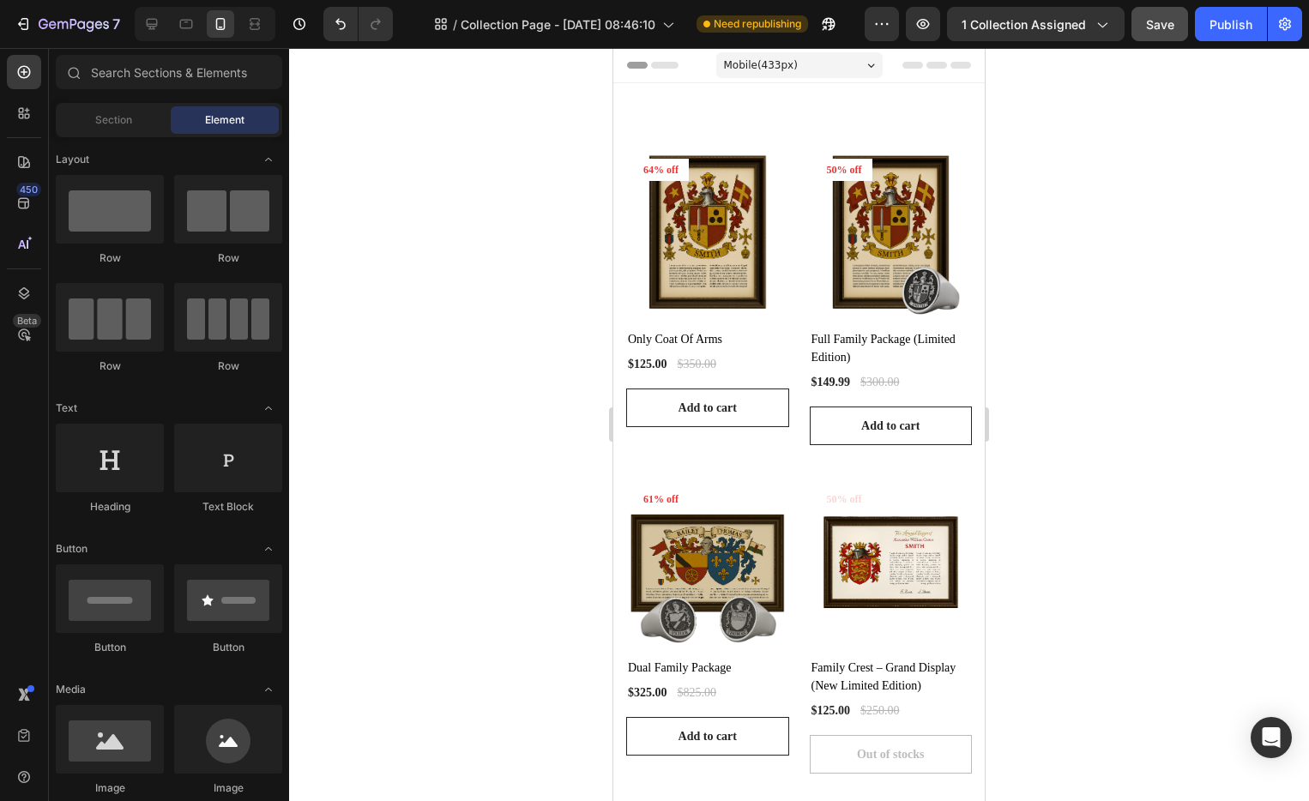
click at [1102, 161] on div at bounding box center [799, 424] width 1020 height 753
click at [689, 165] on pre "50% off" at bounding box center [661, 170] width 56 height 22
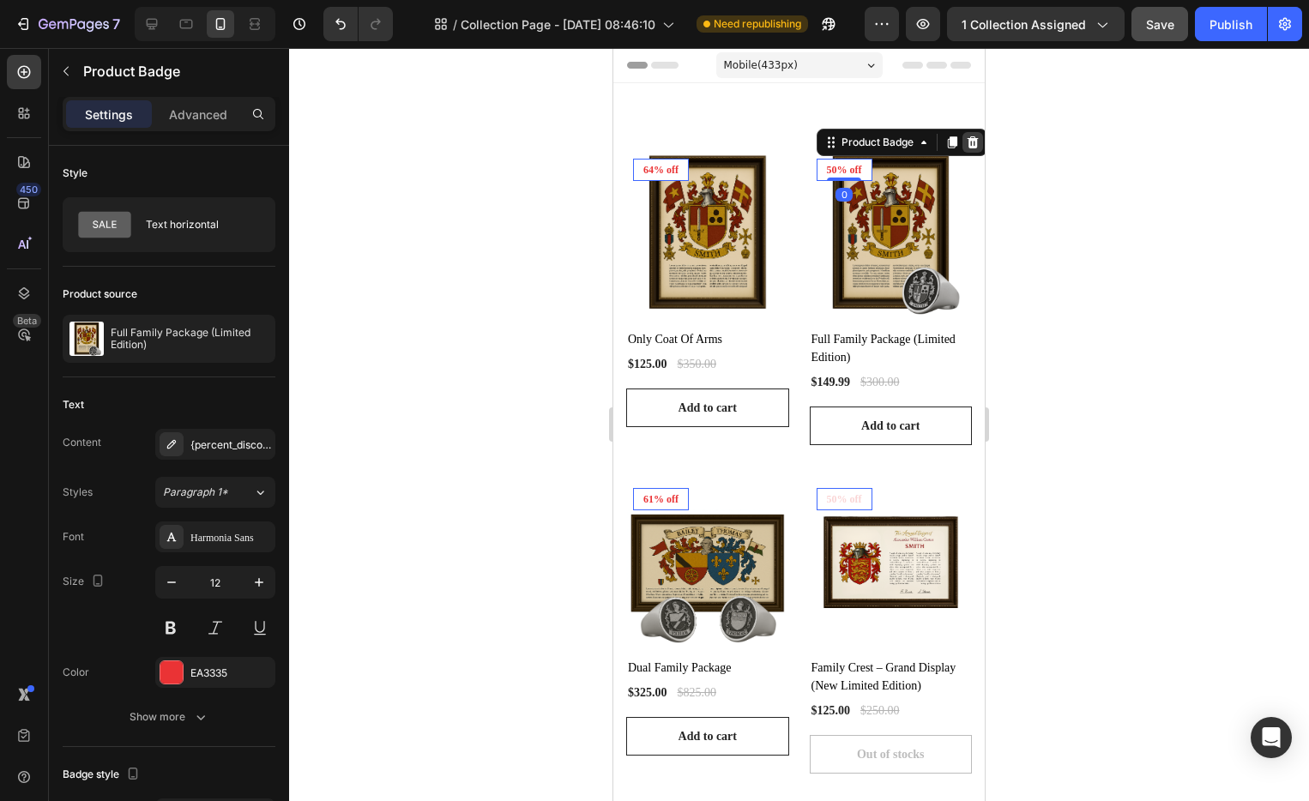
click at [613, 48] on icon at bounding box center [613, 48] width 0 height 0
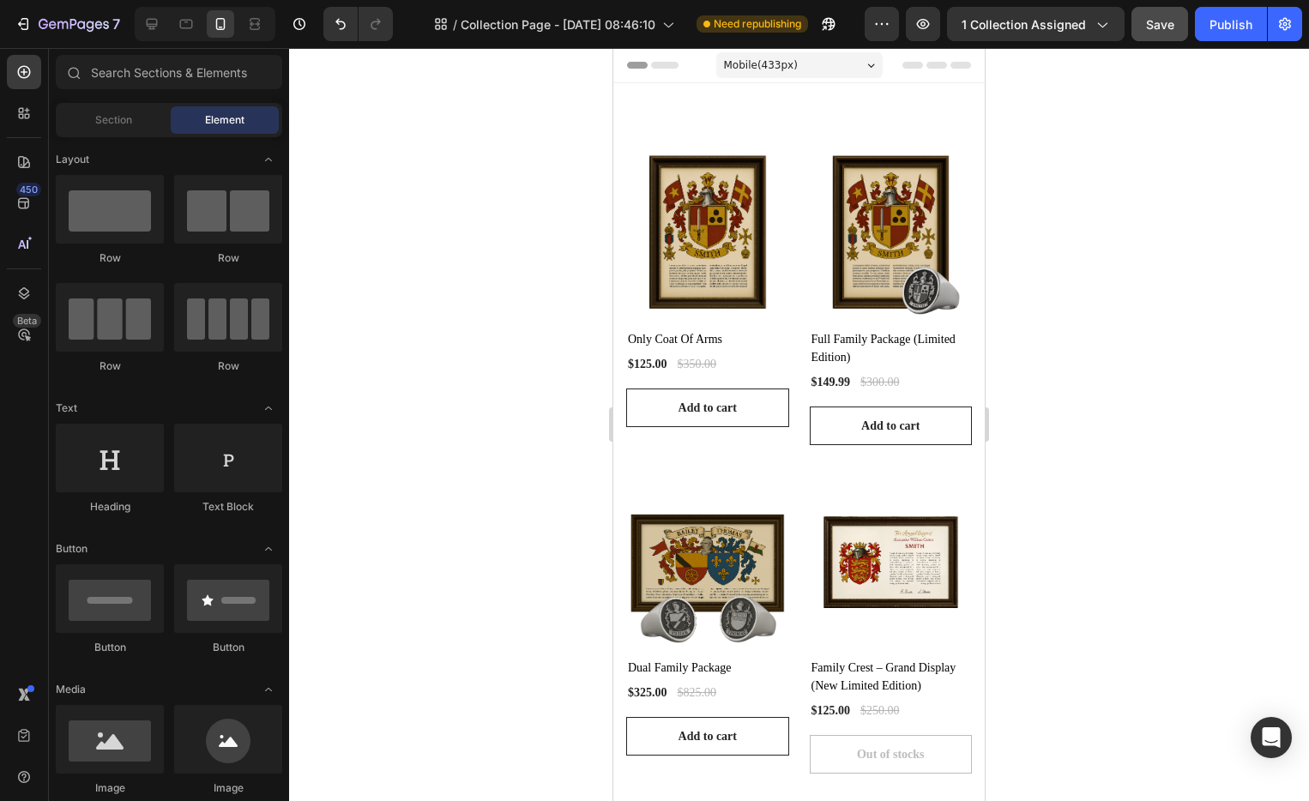
click at [1098, 170] on div at bounding box center [799, 424] width 1020 height 753
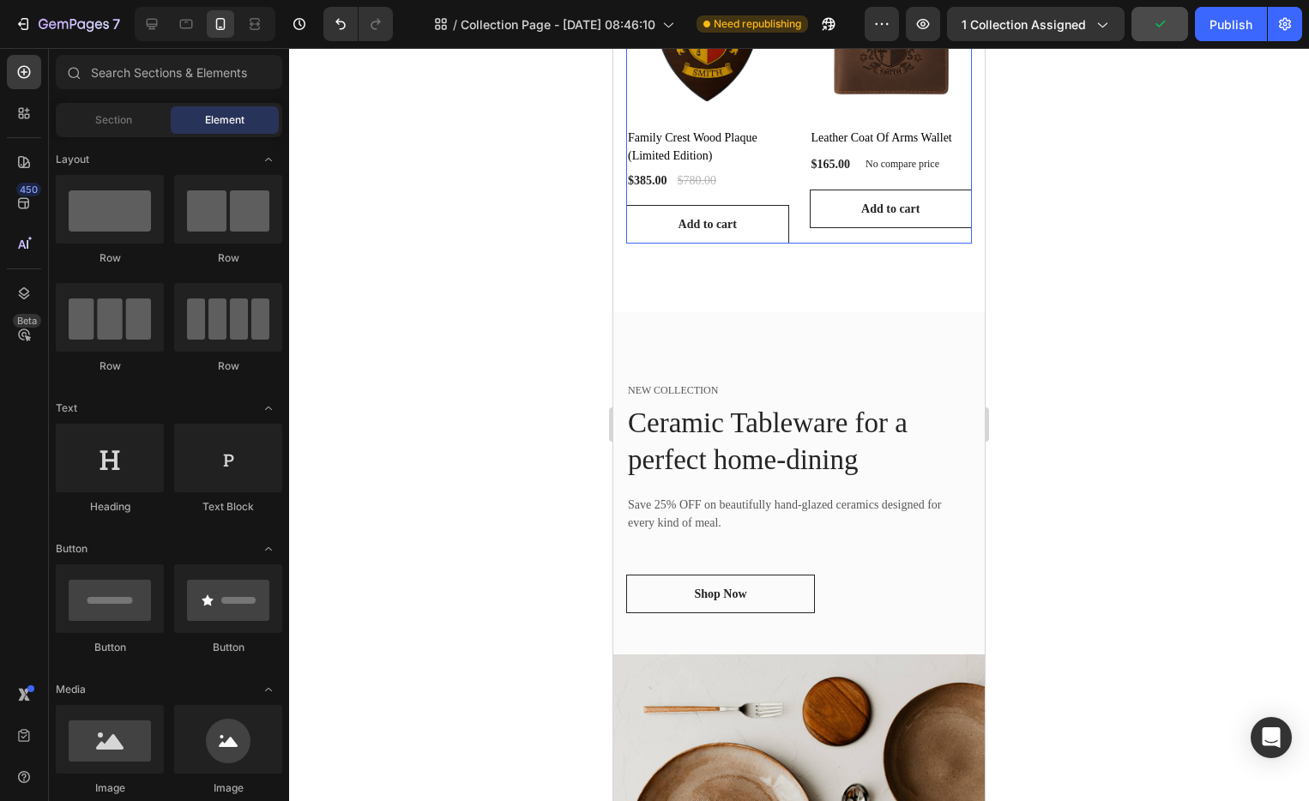
scroll to position [1111, 0]
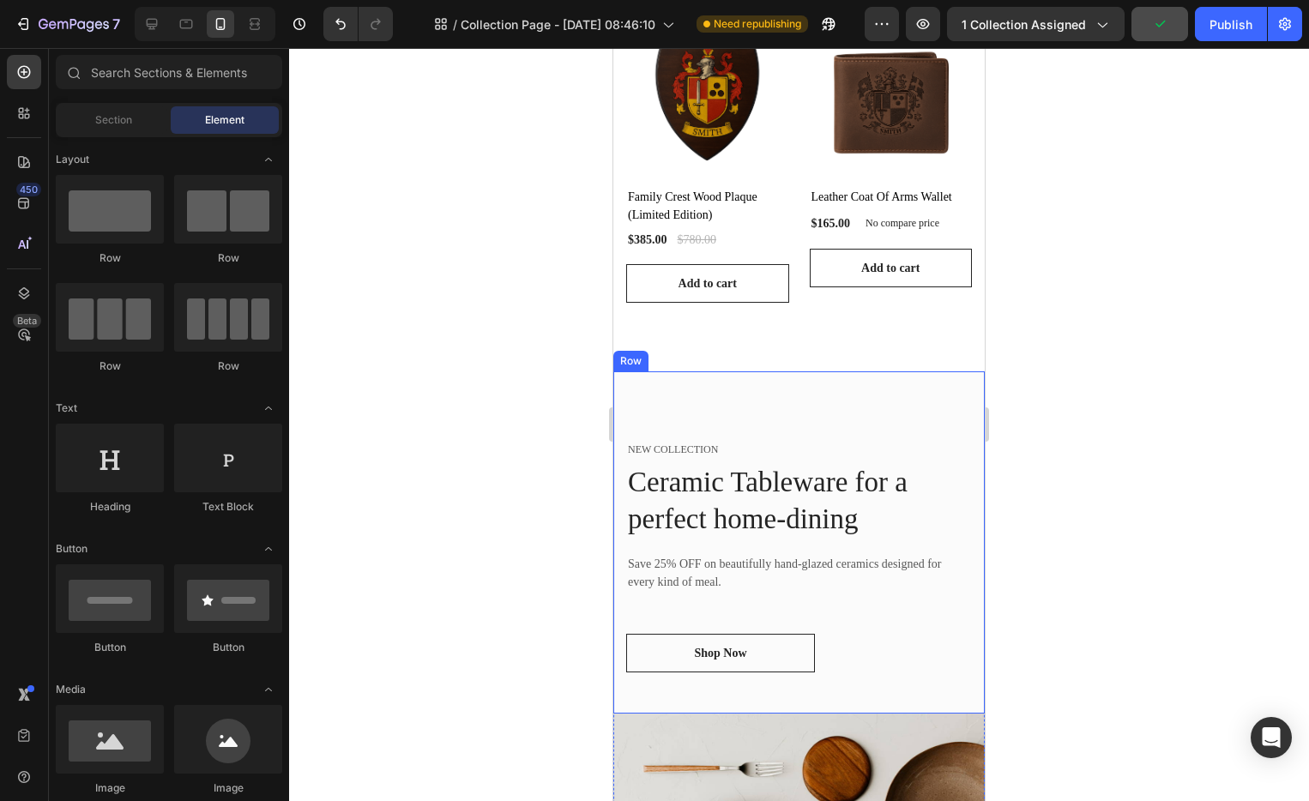
click at [919, 378] on div "NEW COLLECTION Text block Ceramic Tableware for a perfect home-dining Heading S…" at bounding box center [798, 542] width 371 height 342
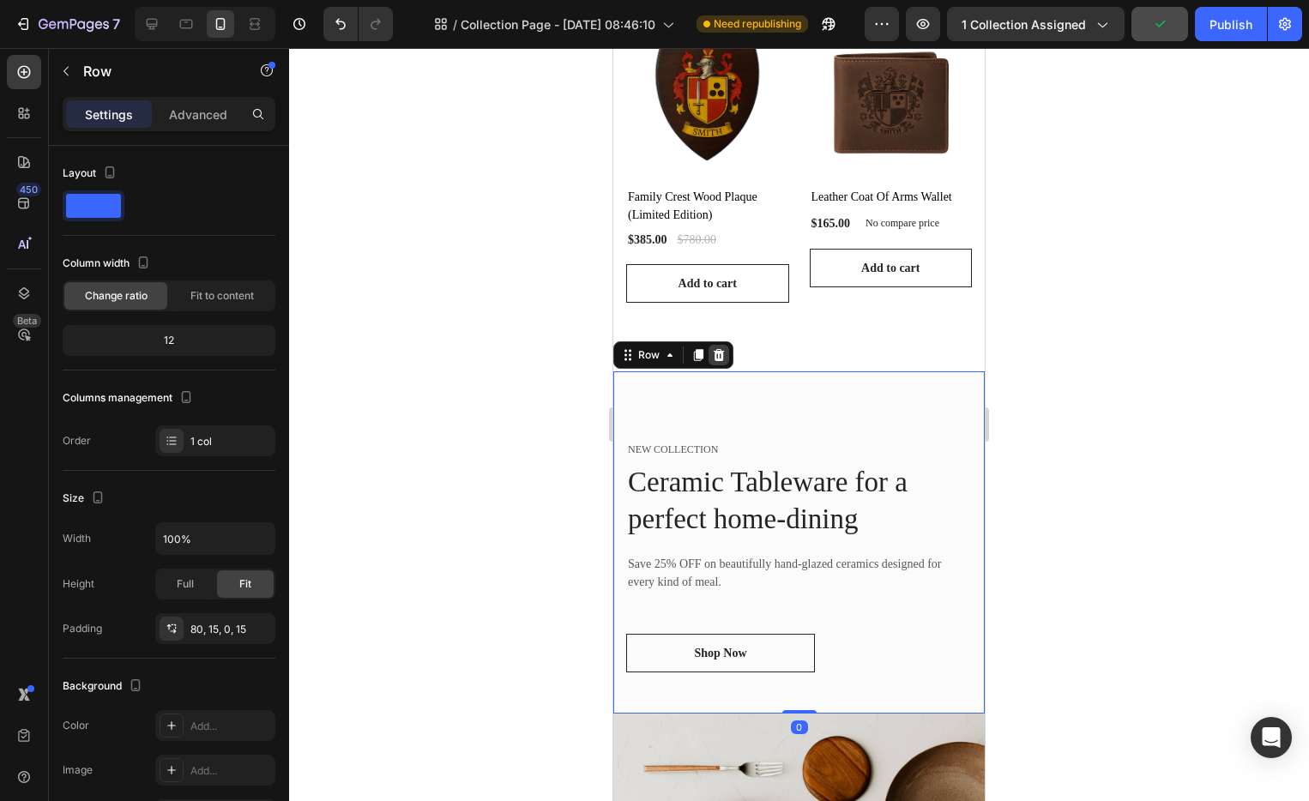
click at [723, 348] on icon at bounding box center [719, 355] width 14 height 14
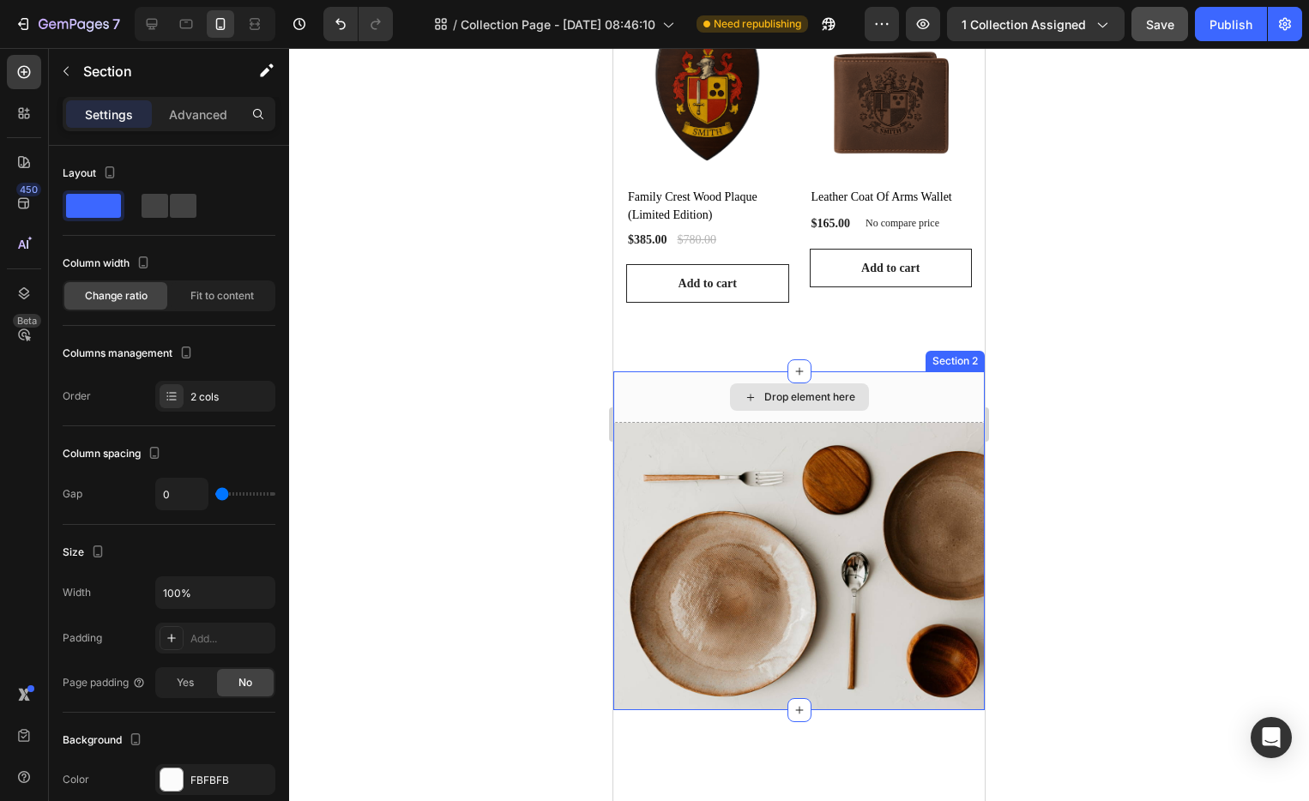
click at [957, 390] on div "Drop element here" at bounding box center [798, 396] width 371 height 51
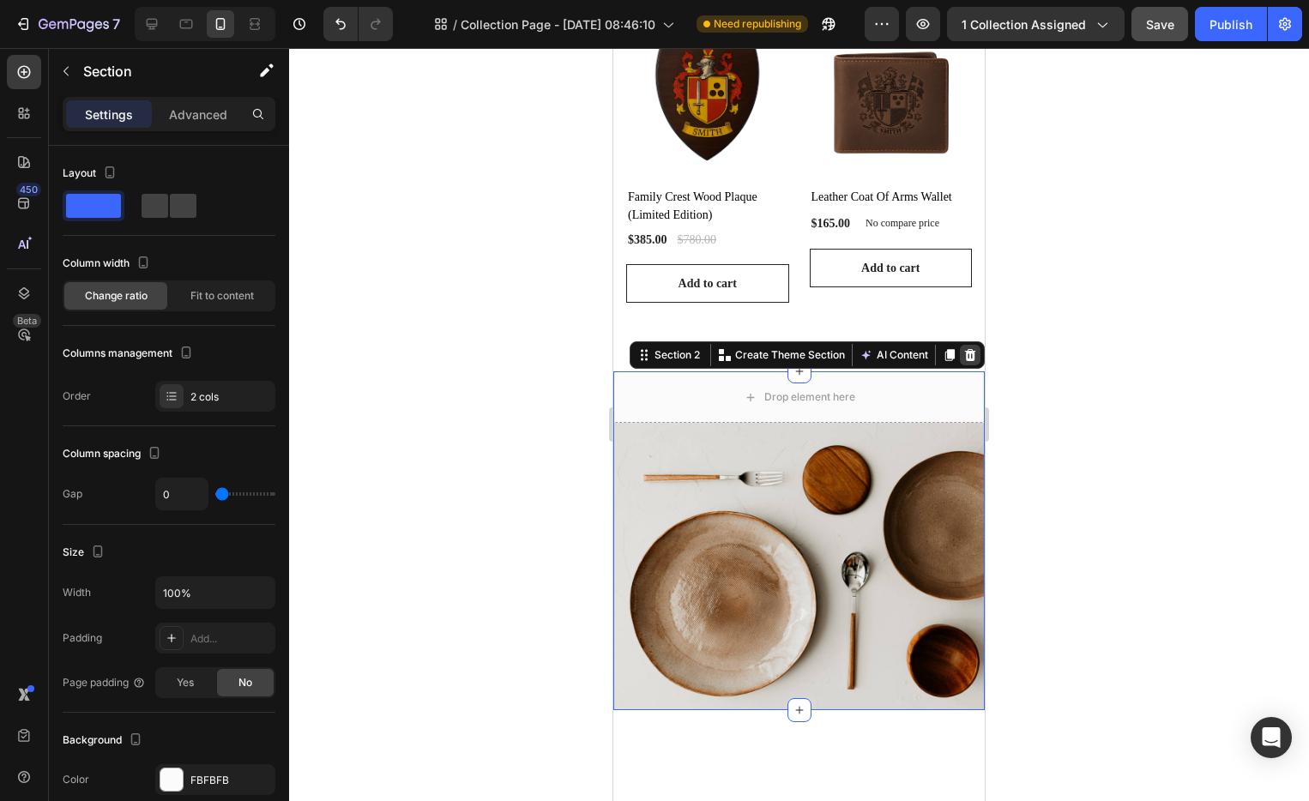
drag, startPoint x: 948, startPoint y: 347, endPoint x: 960, endPoint y: 347, distance: 12.0
click at [954, 347] on div "Section 2 Create Theme Section AI Content Write with GemAI What would you like …" at bounding box center [807, 354] width 355 height 27
click at [963, 348] on icon at bounding box center [970, 355] width 14 height 14
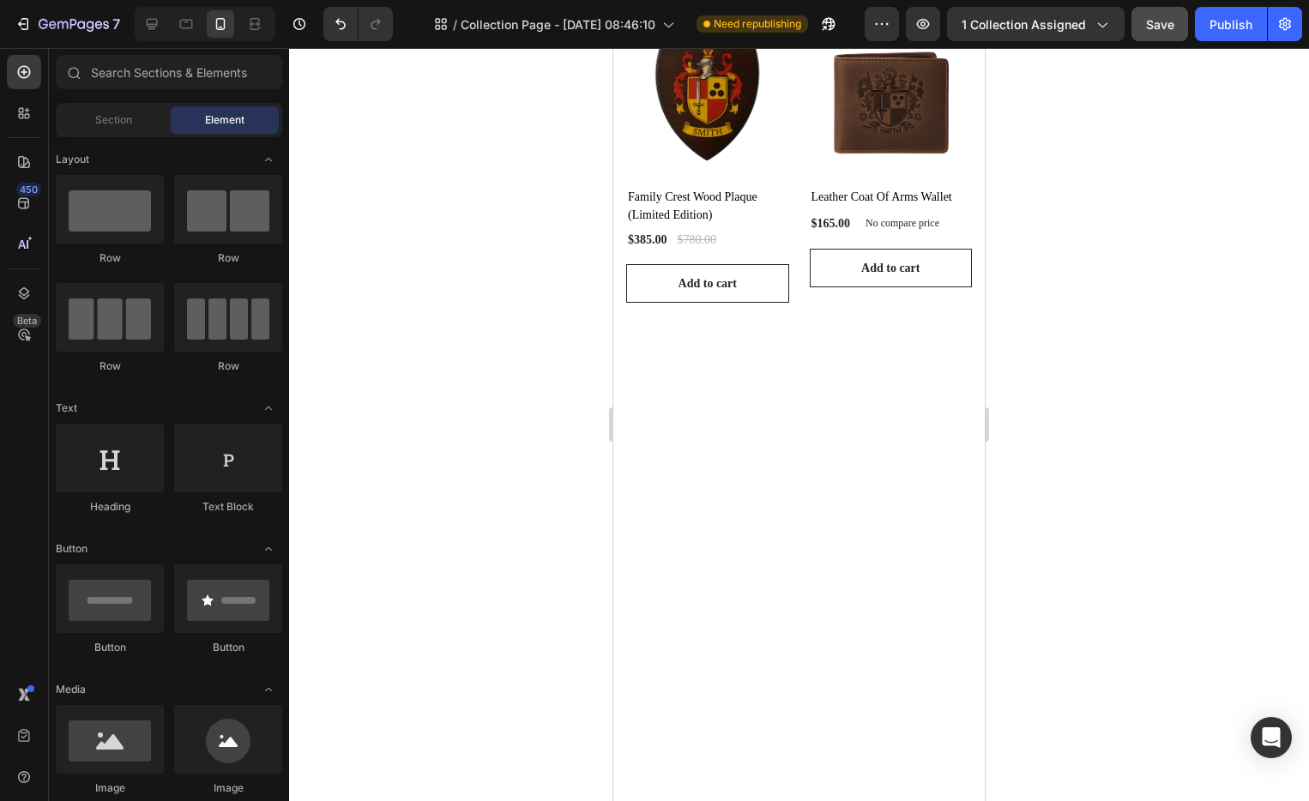
click at [885, 387] on div at bounding box center [798, 576] width 371 height 410
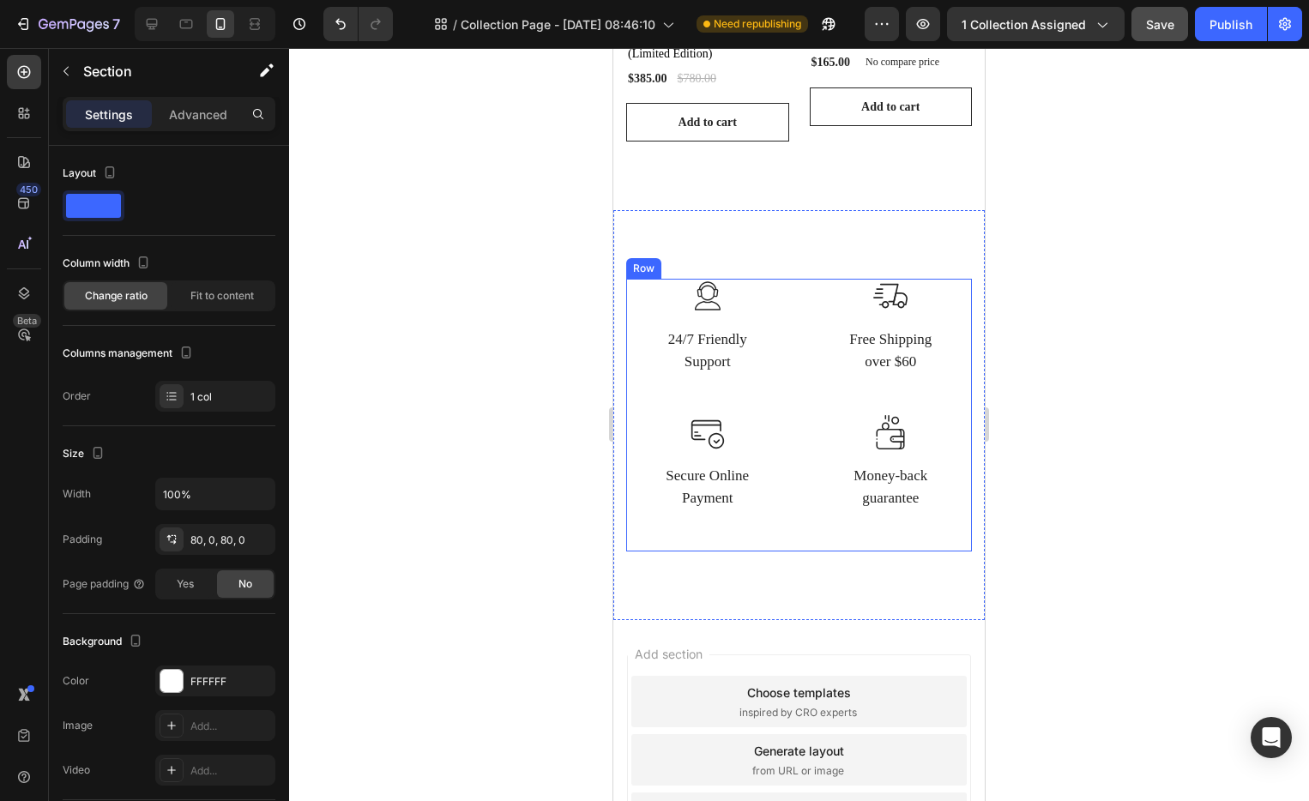
scroll to position [1273, 0]
click at [891, 562] on div "Image 24/7 Friendly Support Text block Row Image Free Shipping over $60 Text bl…" at bounding box center [798, 414] width 371 height 410
click at [937, 232] on div "Image 24/7 Friendly Support Text block Row Image Free Shipping over $60 Text bl…" at bounding box center [798, 414] width 371 height 410
click at [918, 222] on div "Image 24/7 Friendly Support Text block Row Image Free Shipping over $60 Text bl…" at bounding box center [798, 414] width 371 height 410
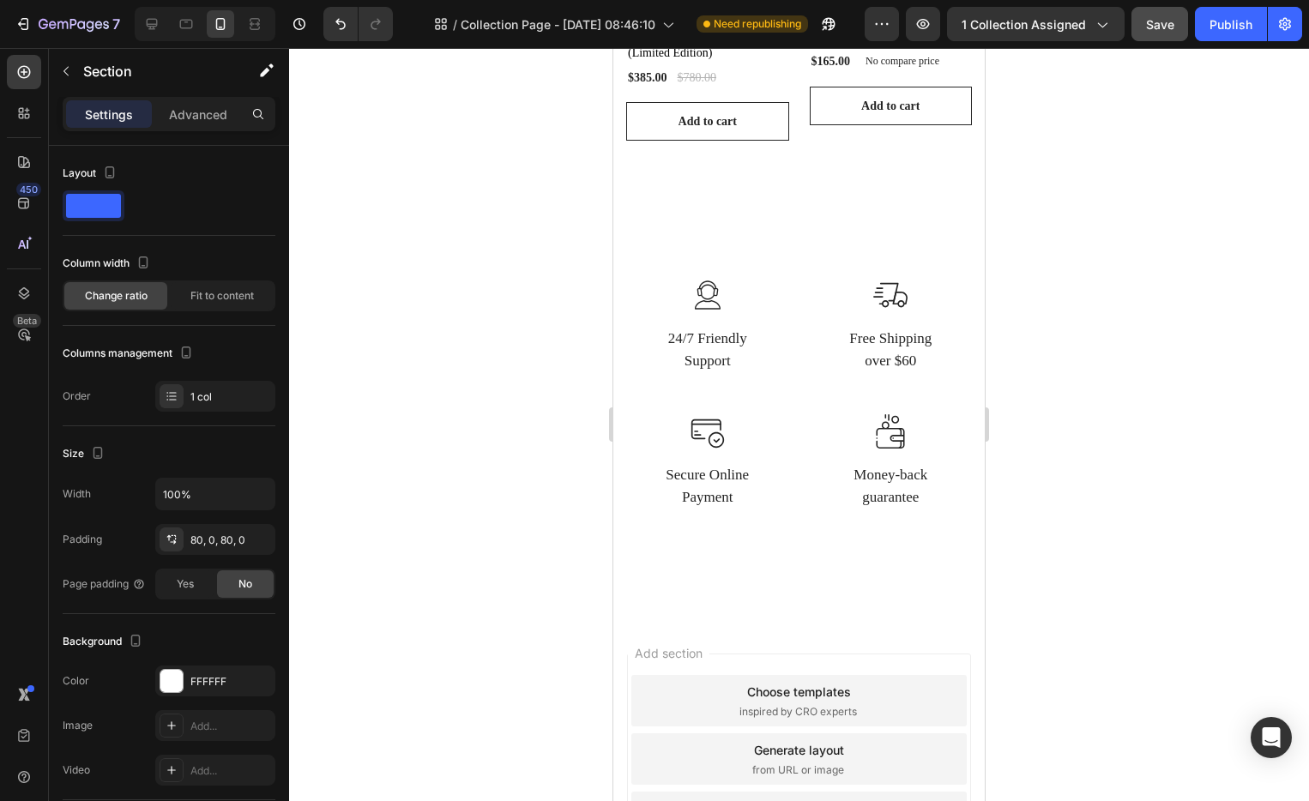
drag, startPoint x: 1103, startPoint y: 202, endPoint x: 1008, endPoint y: 236, distance: 100.9
click at [1103, 202] on div at bounding box center [799, 424] width 1020 height 753
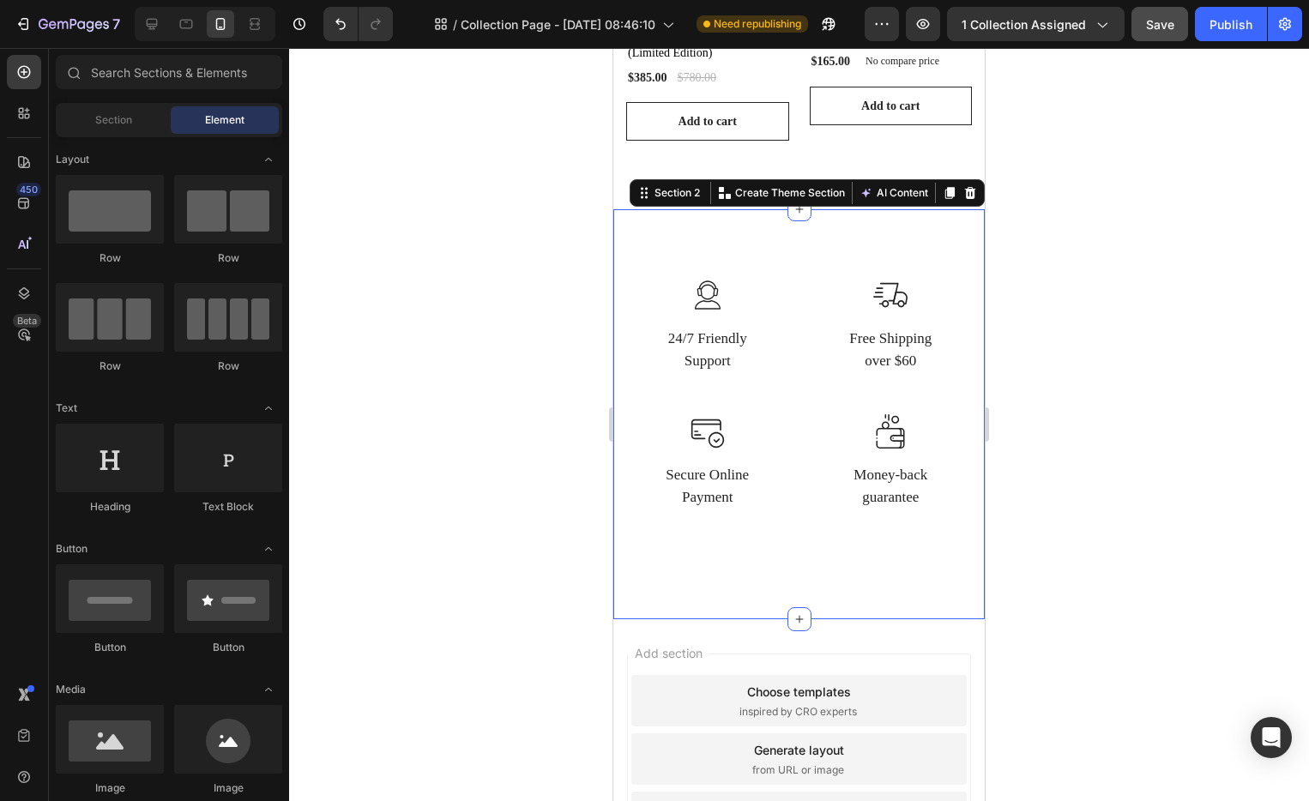
click at [886, 254] on div "Image 24/7 Friendly Support Text block Row Image Free Shipping over $60 Text bl…" at bounding box center [798, 414] width 371 height 410
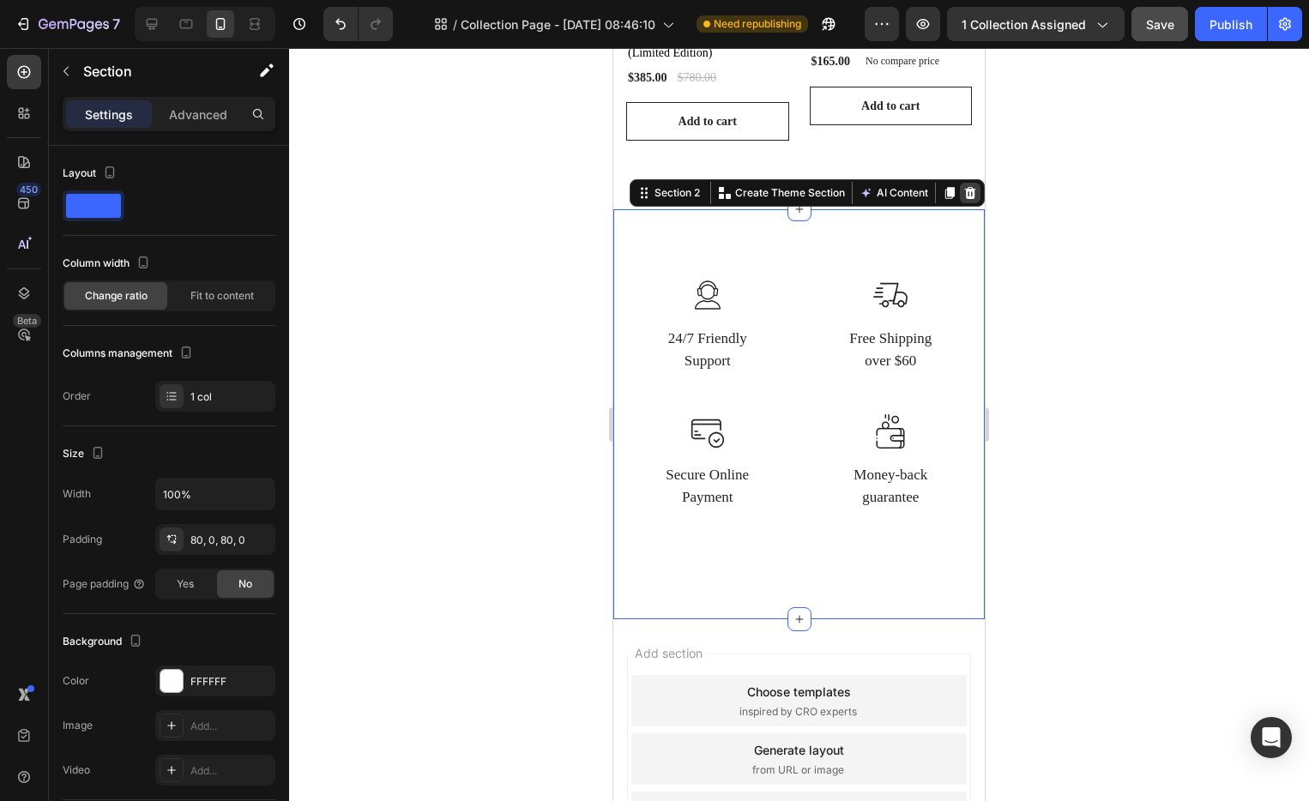
click at [963, 186] on icon at bounding box center [970, 193] width 14 height 14
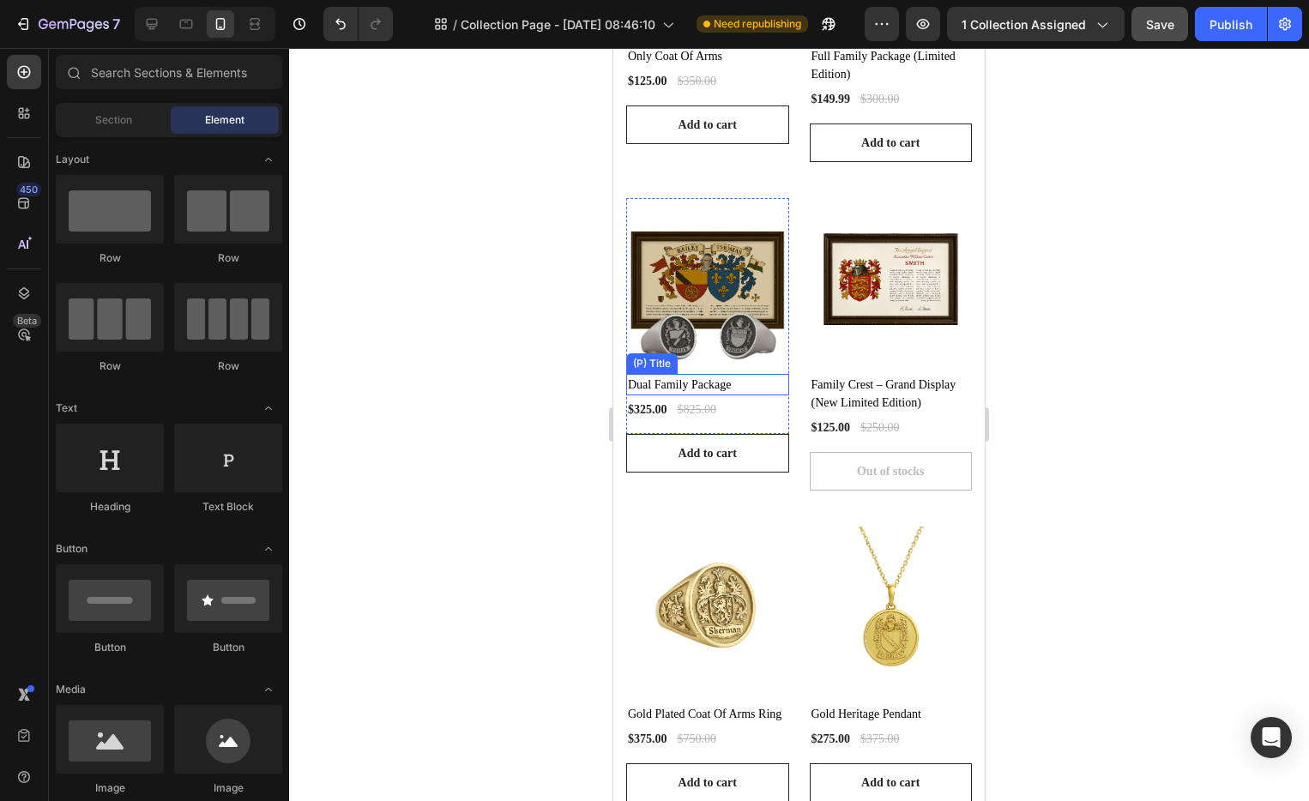
scroll to position [281, 0]
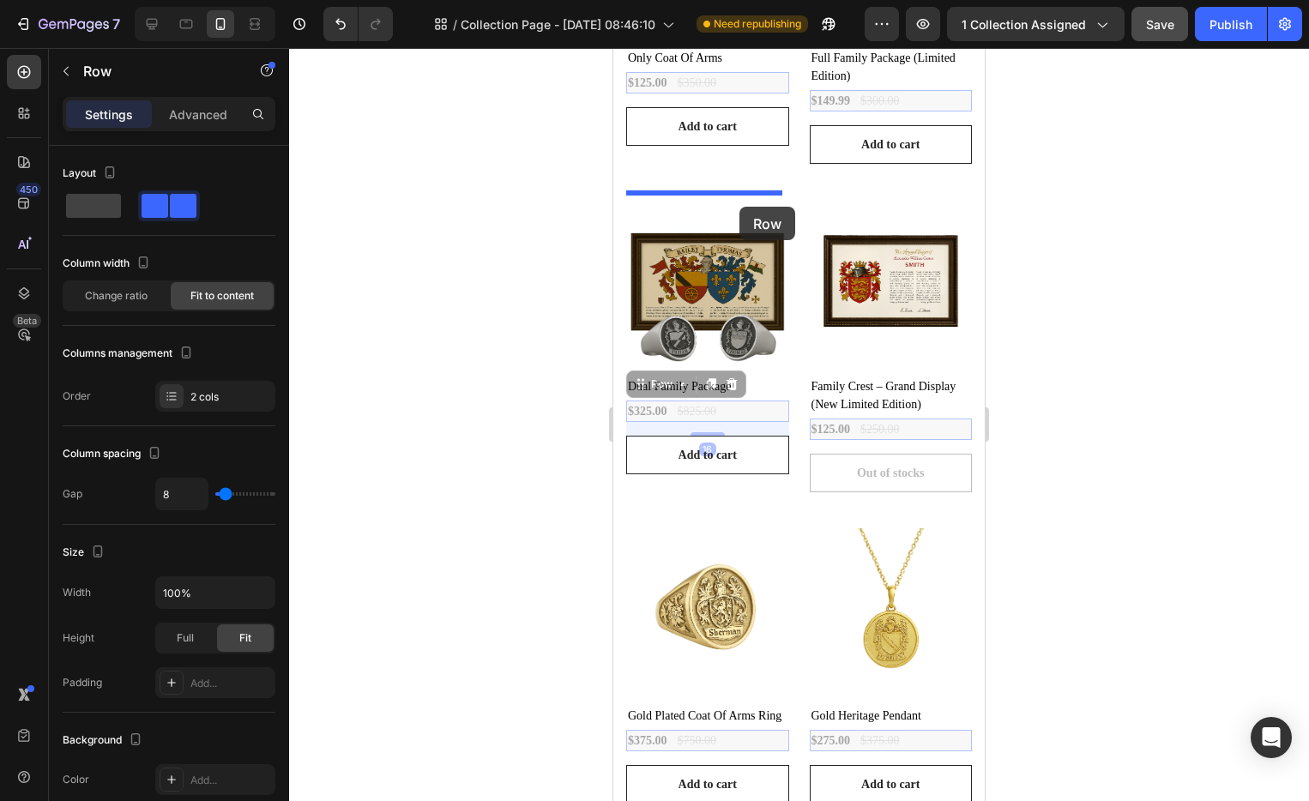
drag, startPoint x: 755, startPoint y: 397, endPoint x: 740, endPoint y: 207, distance: 191.1
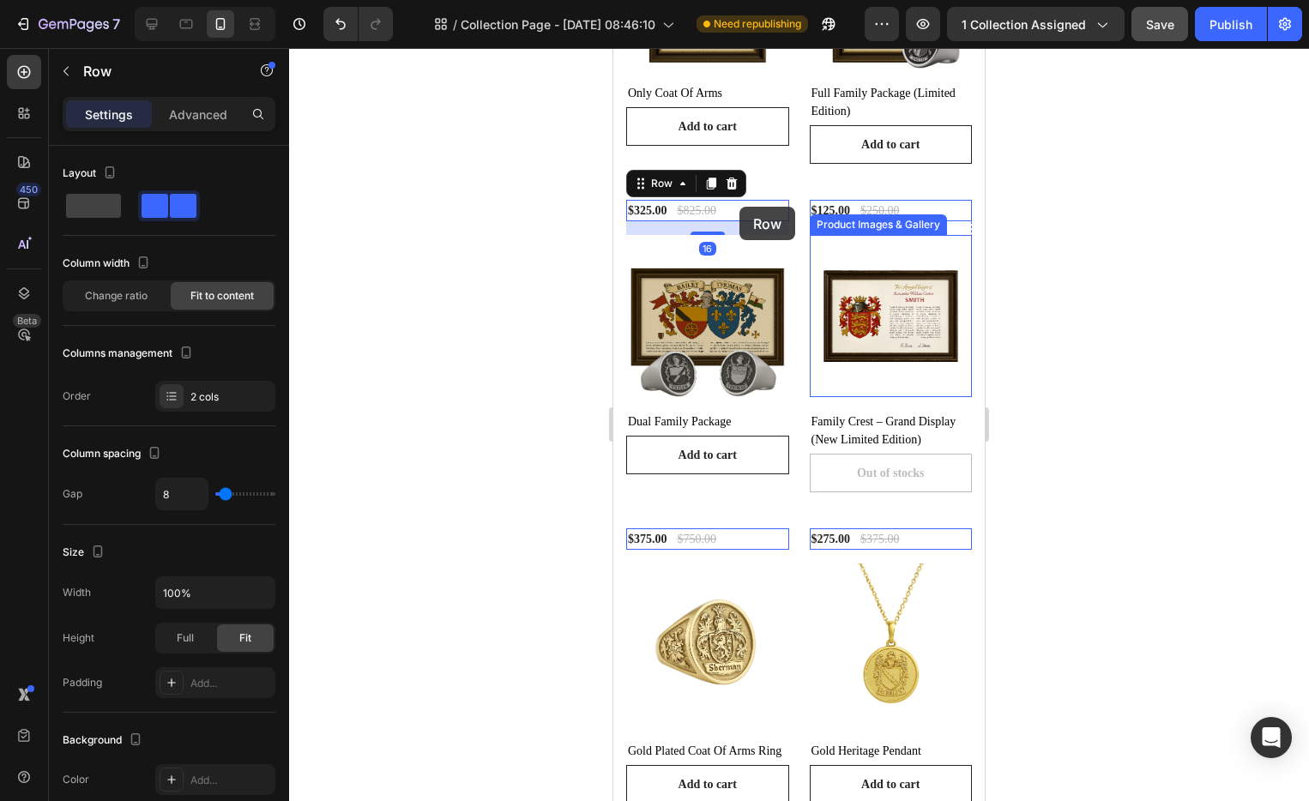
scroll to position [317, 0]
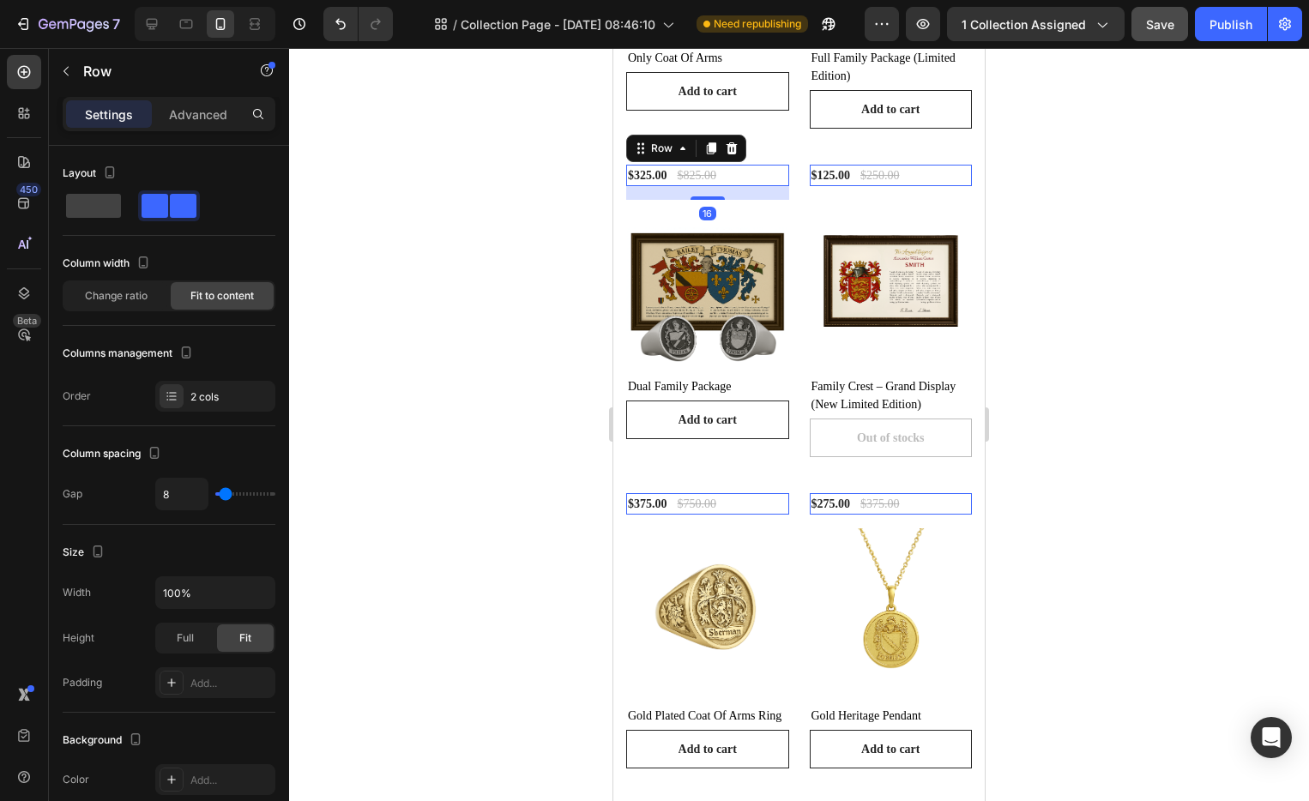
click at [1113, 208] on div at bounding box center [799, 424] width 1020 height 753
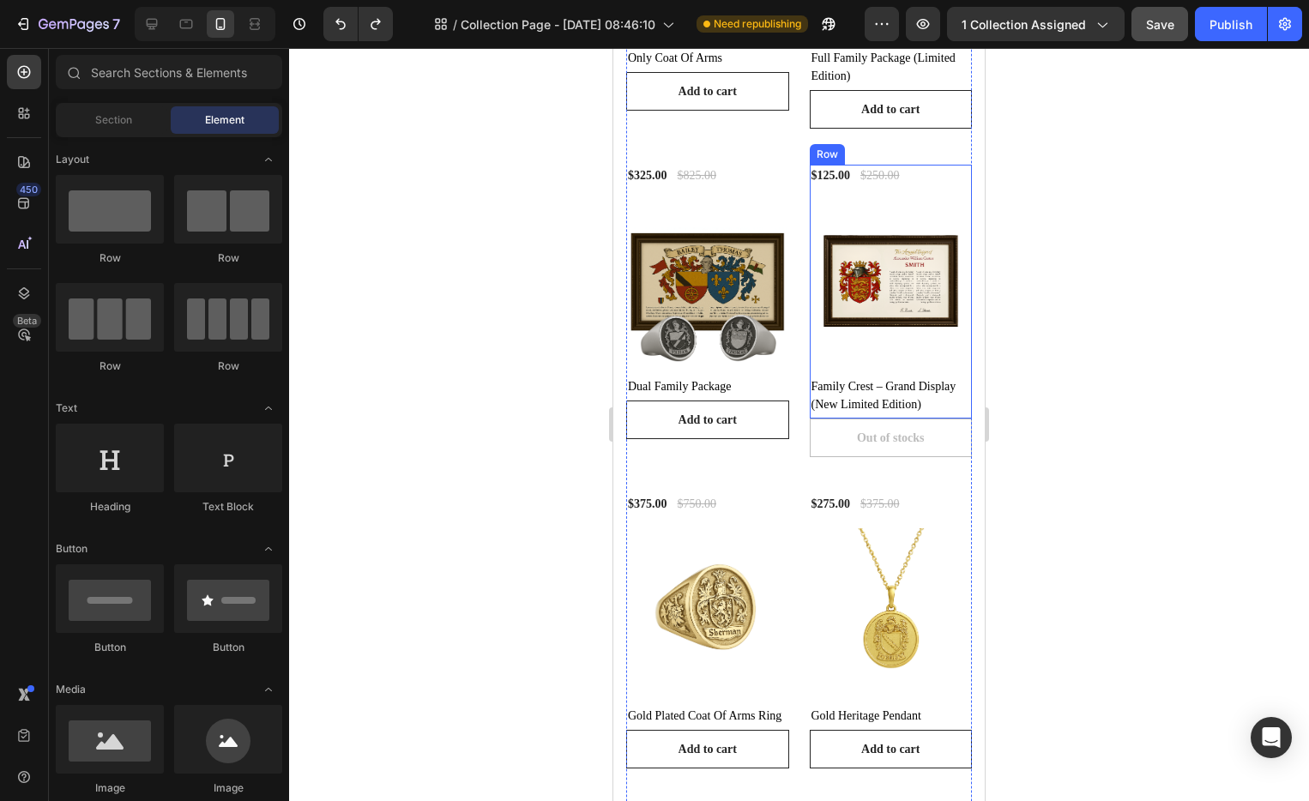
scroll to position [281, 0]
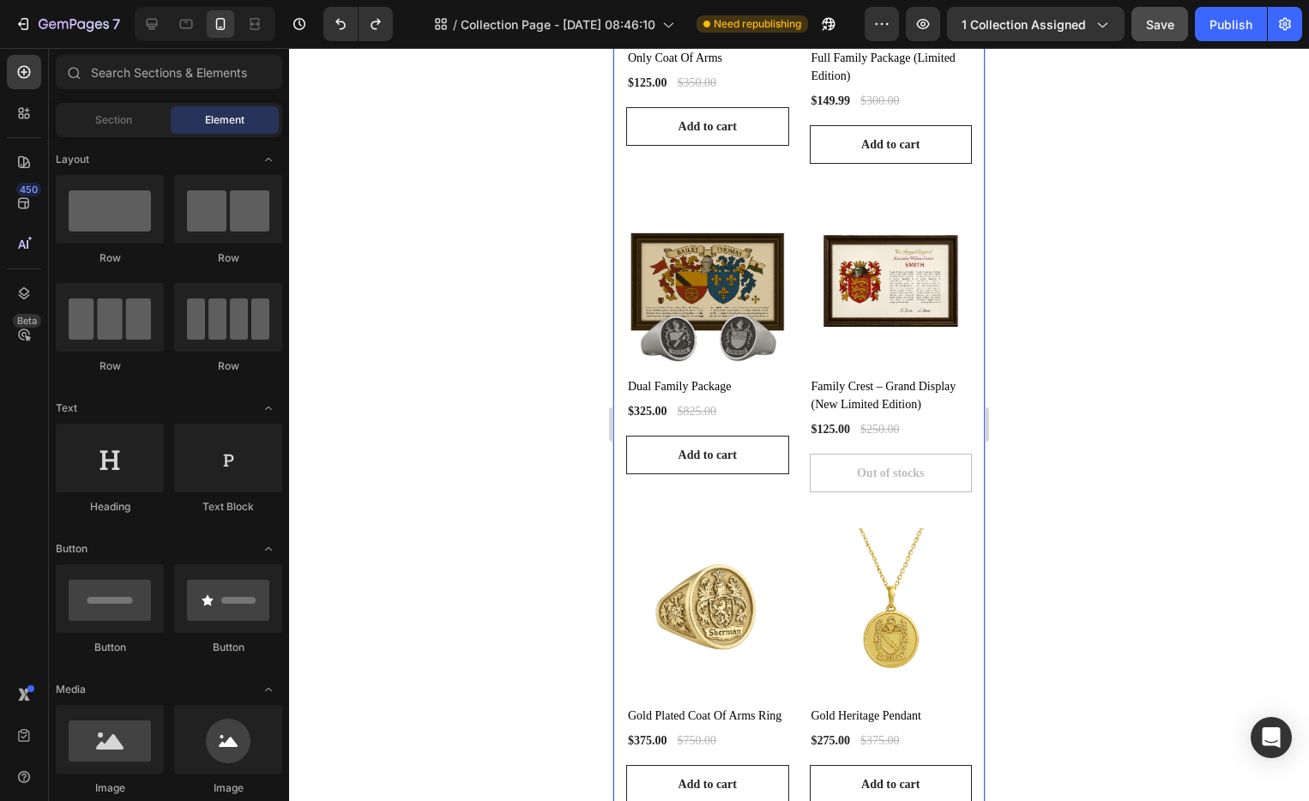
click at [1093, 337] on div at bounding box center [799, 424] width 1020 height 753
click at [759, 436] on button "Add to cart" at bounding box center [707, 455] width 163 height 39
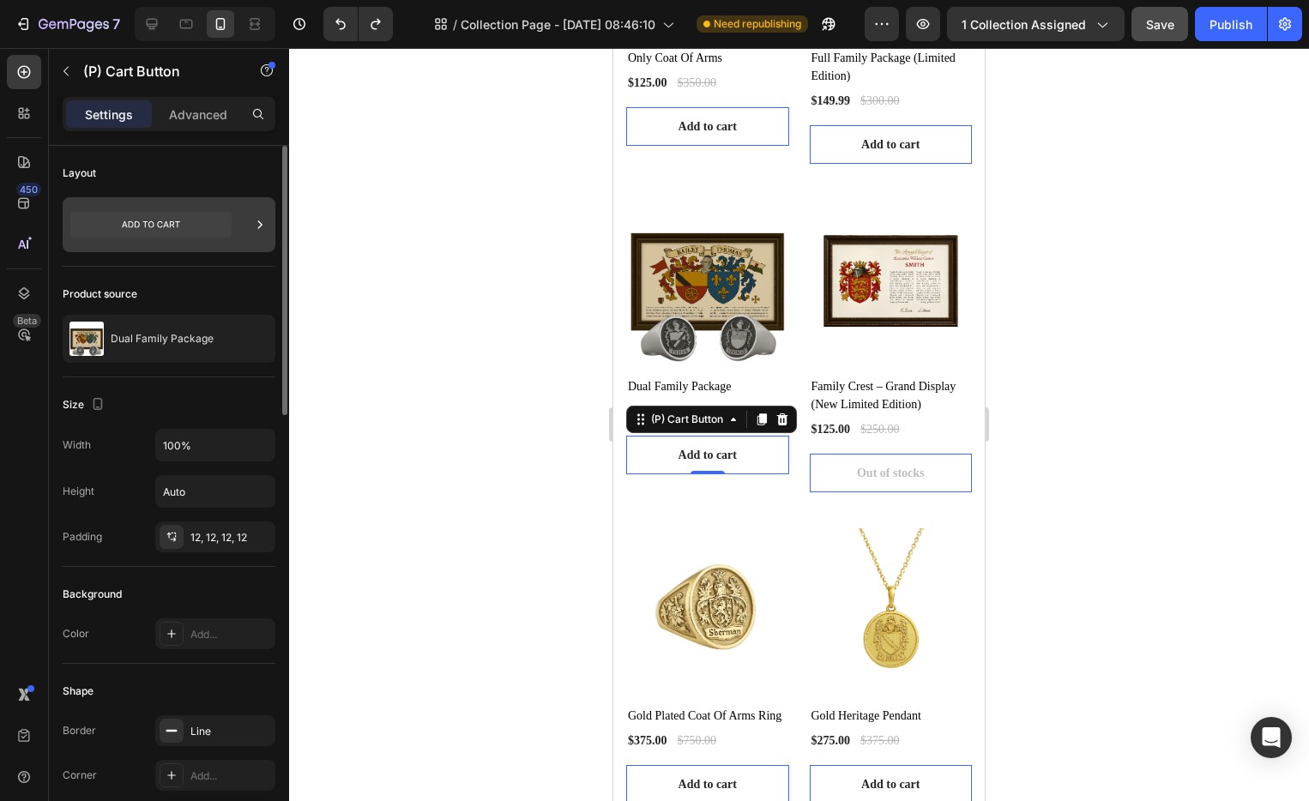
click at [172, 231] on icon at bounding box center [150, 225] width 161 height 26
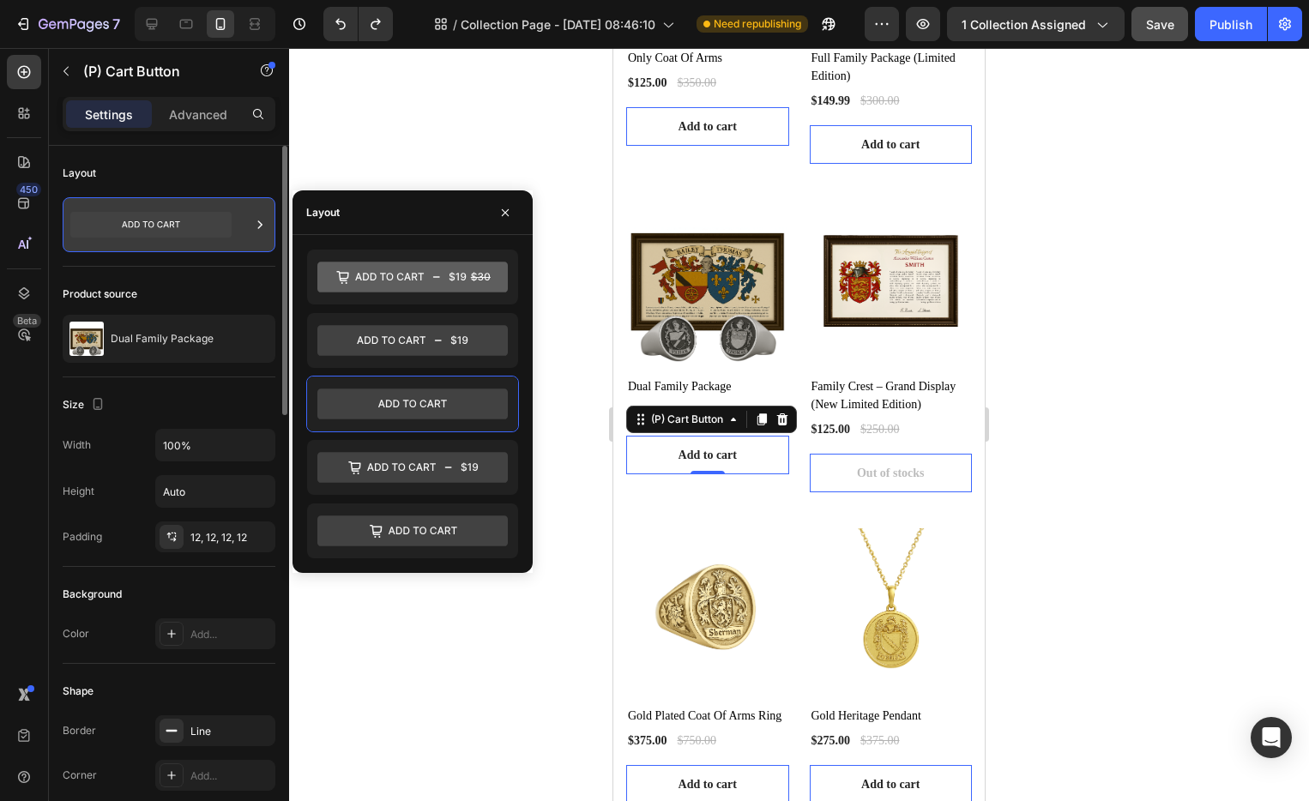
click at [172, 231] on icon at bounding box center [150, 225] width 161 height 26
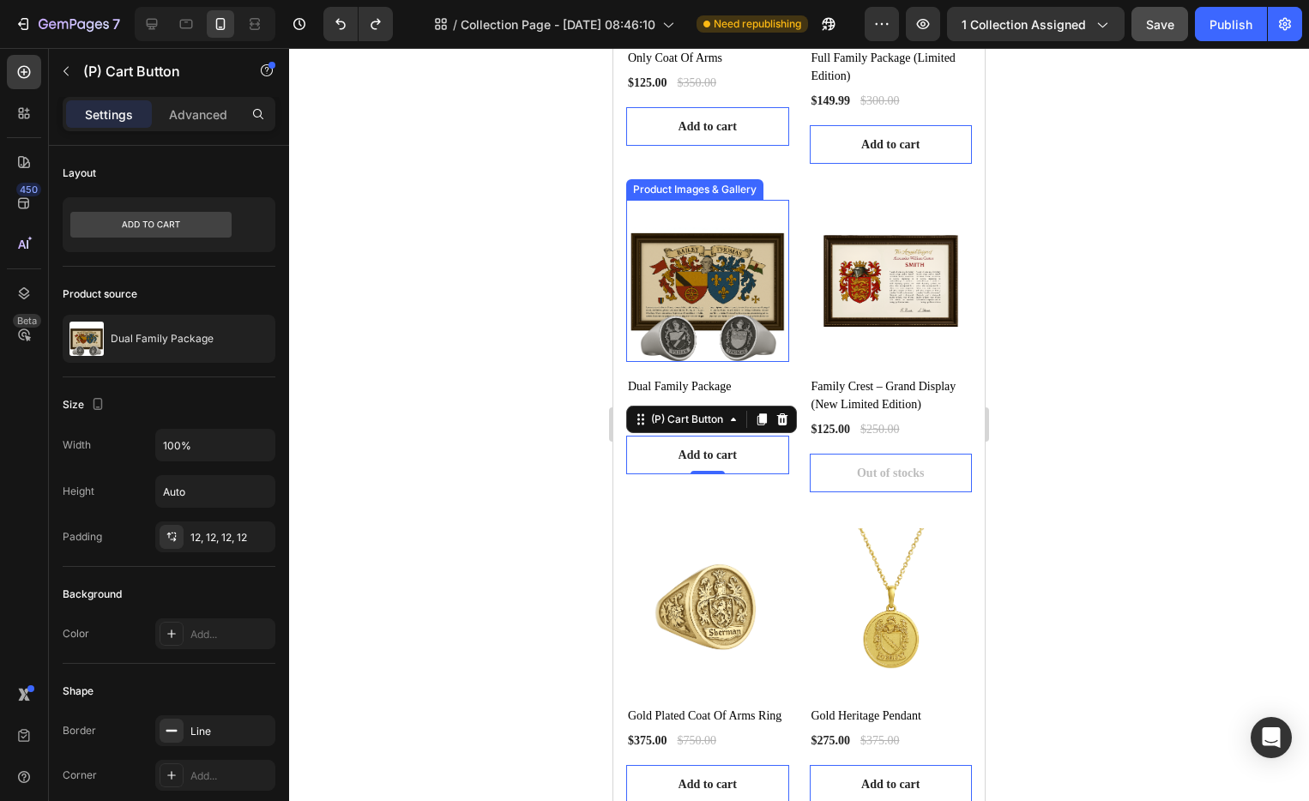
scroll to position [257, 0]
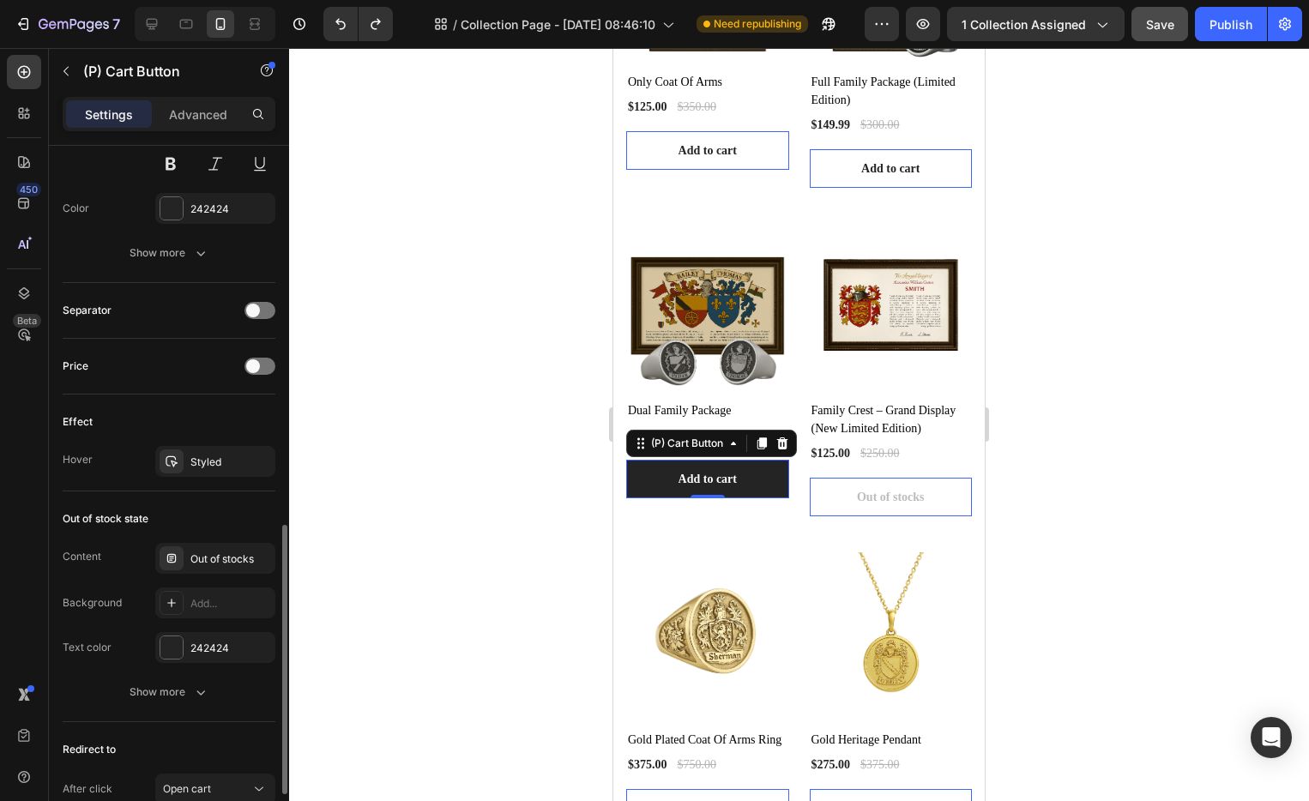
click at [738, 480] on button "Add to cart" at bounding box center [707, 479] width 163 height 39
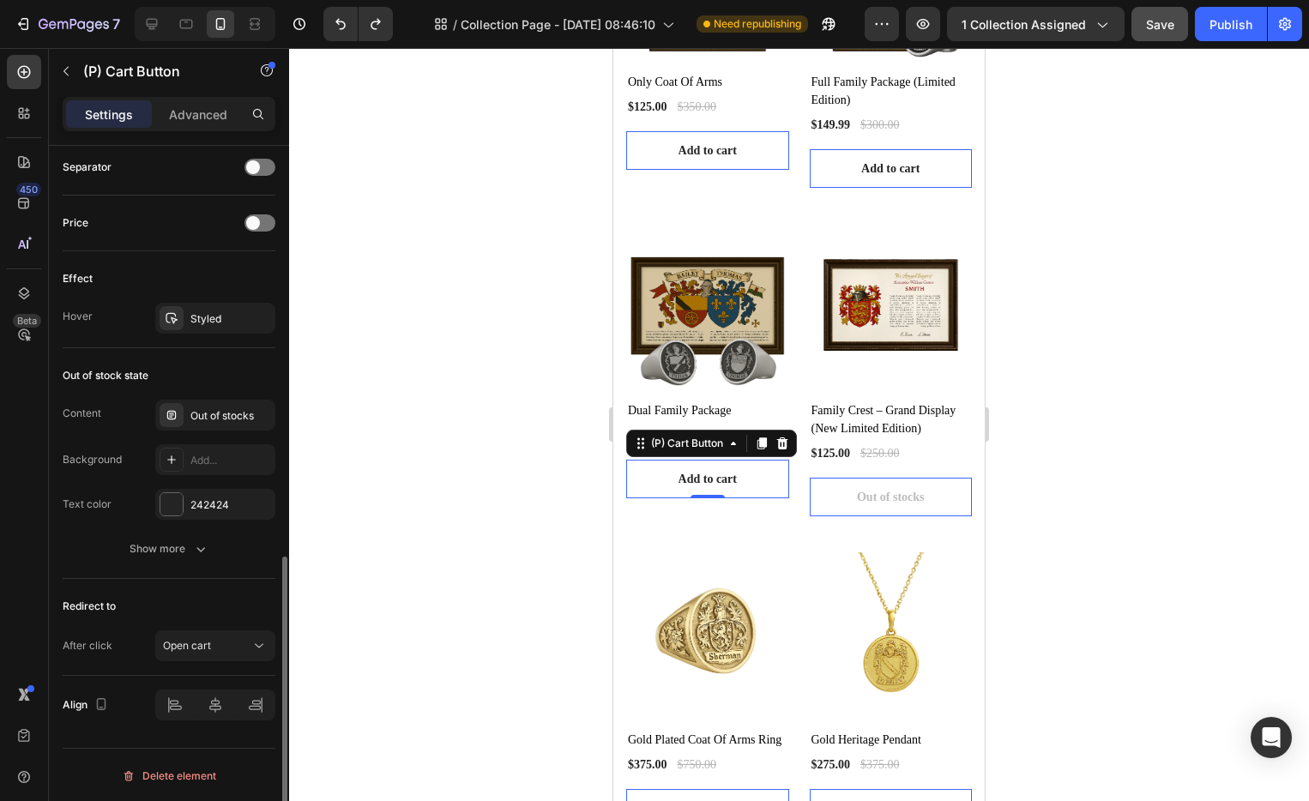
scroll to position [1134, 0]
drag, startPoint x: 175, startPoint y: 504, endPoint x: 178, endPoint y: 524, distance: 19.9
click at [175, 504] on div at bounding box center [171, 503] width 22 height 22
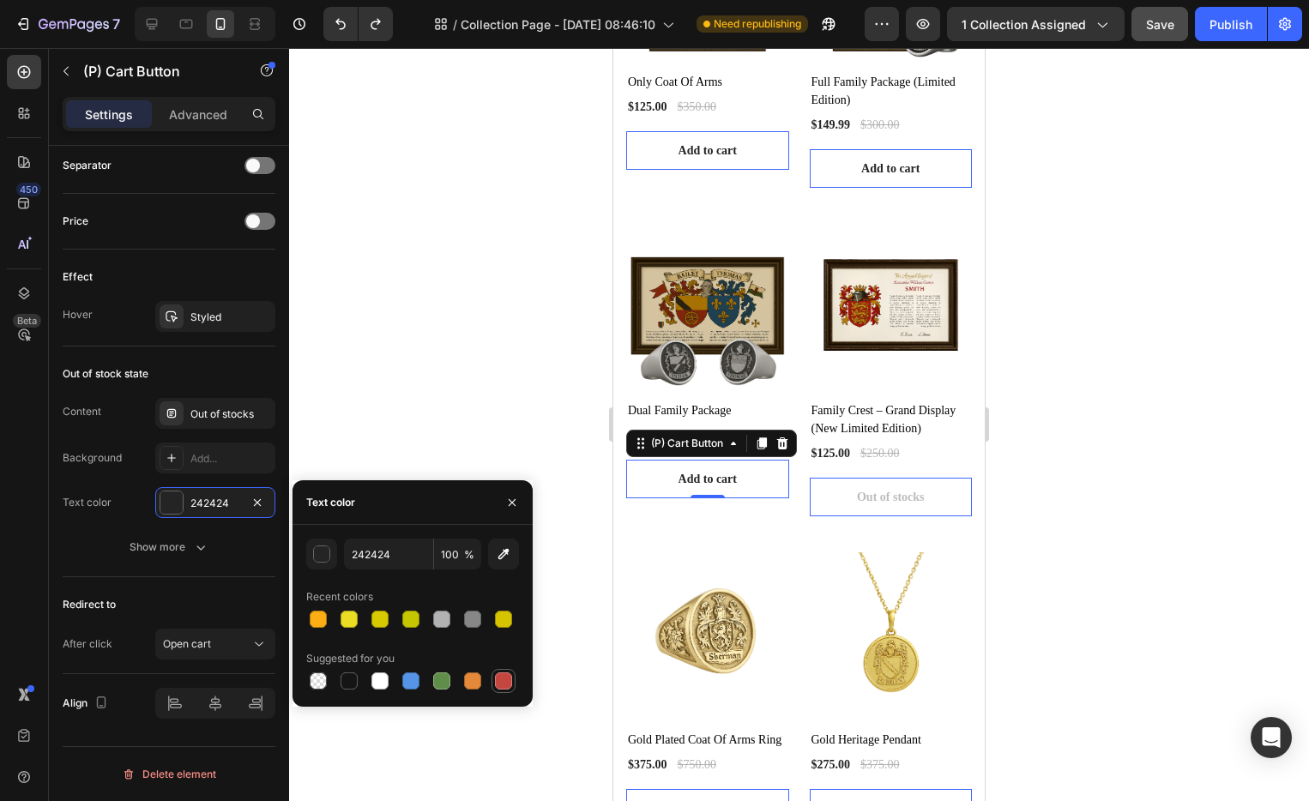
click at [507, 681] on div at bounding box center [503, 681] width 17 height 17
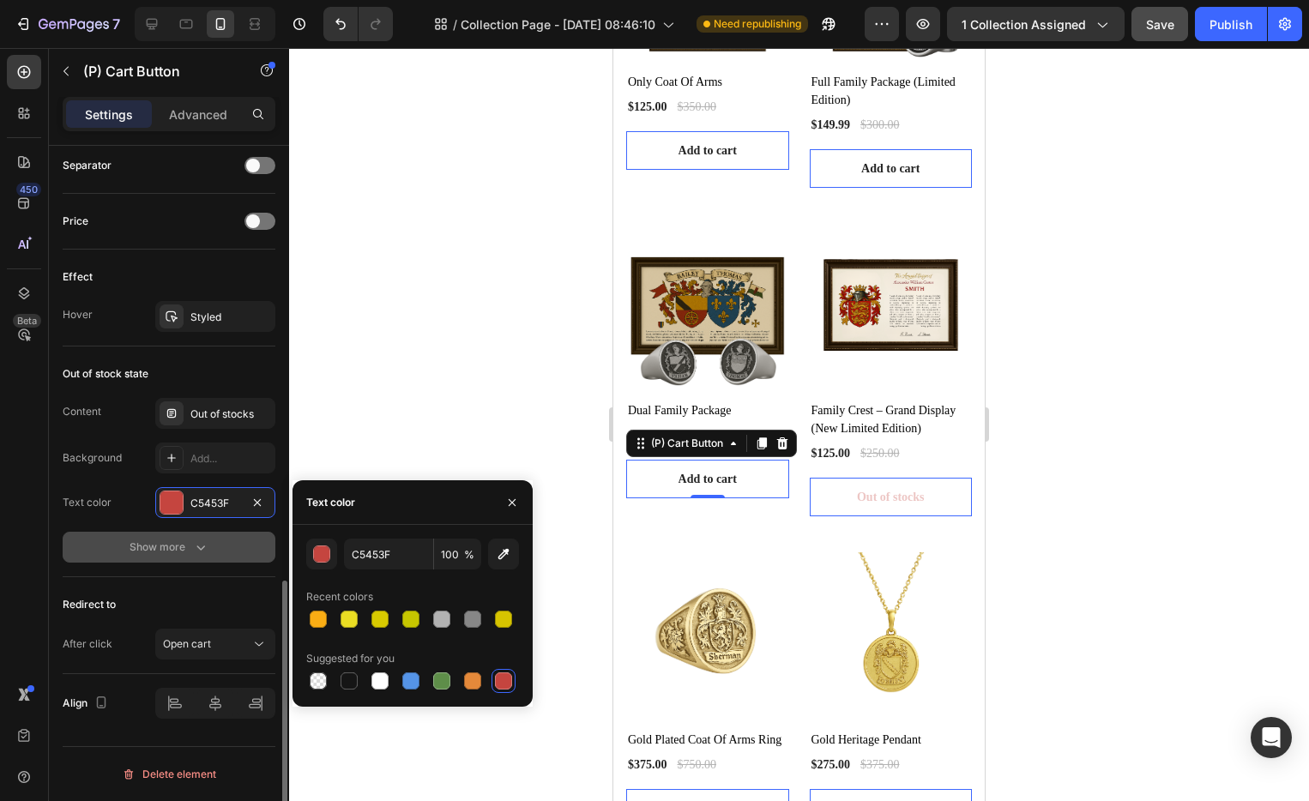
click at [167, 541] on div "Show more" at bounding box center [170, 547] width 80 height 17
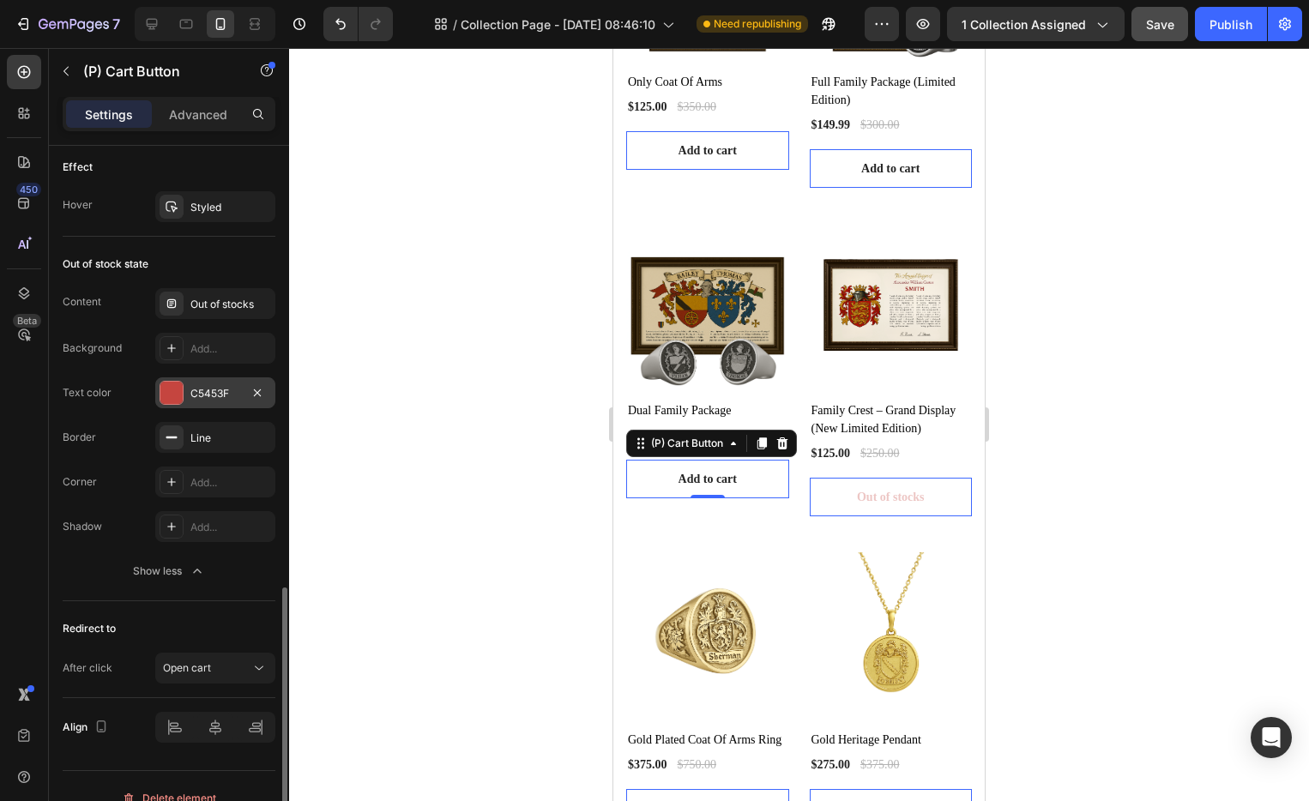
scroll to position [1247, 0]
click at [172, 395] on div at bounding box center [171, 389] width 22 height 22
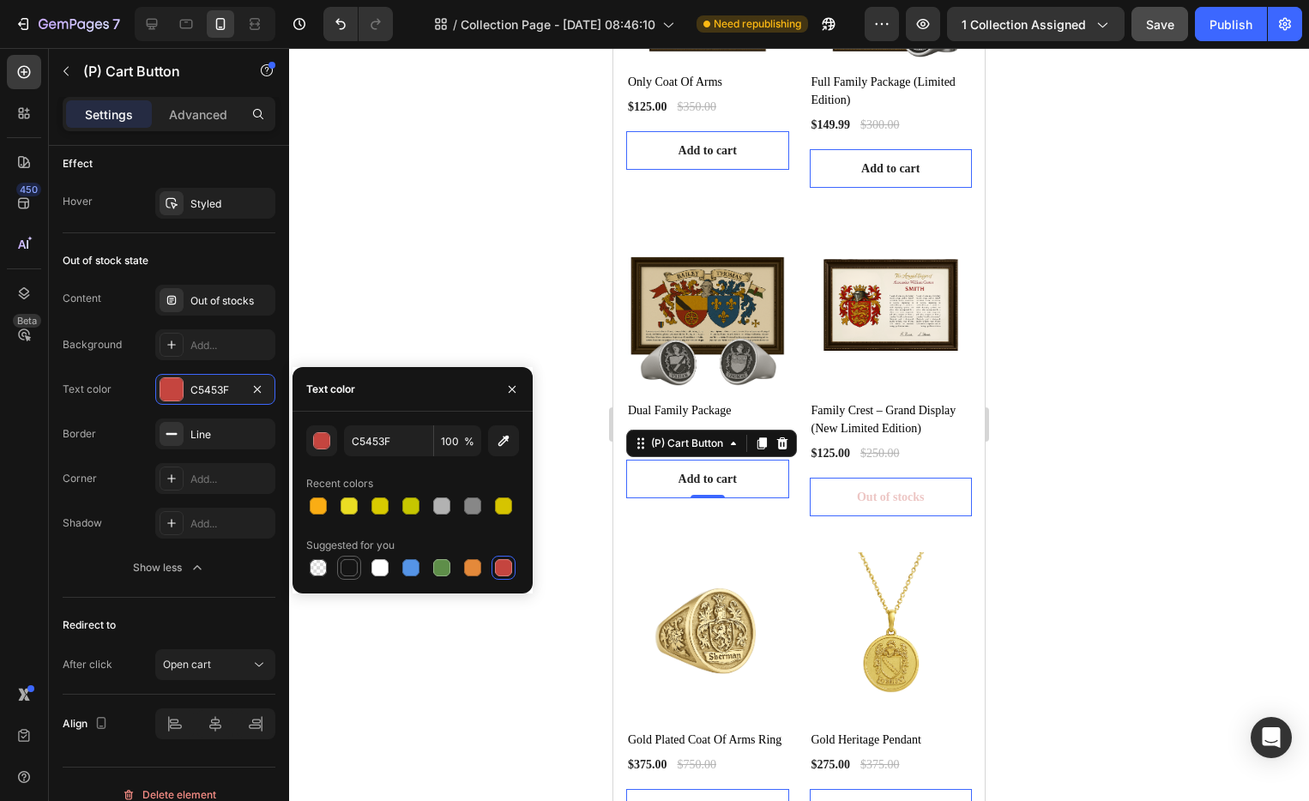
click at [346, 564] on div at bounding box center [349, 567] width 17 height 17
type input "151515"
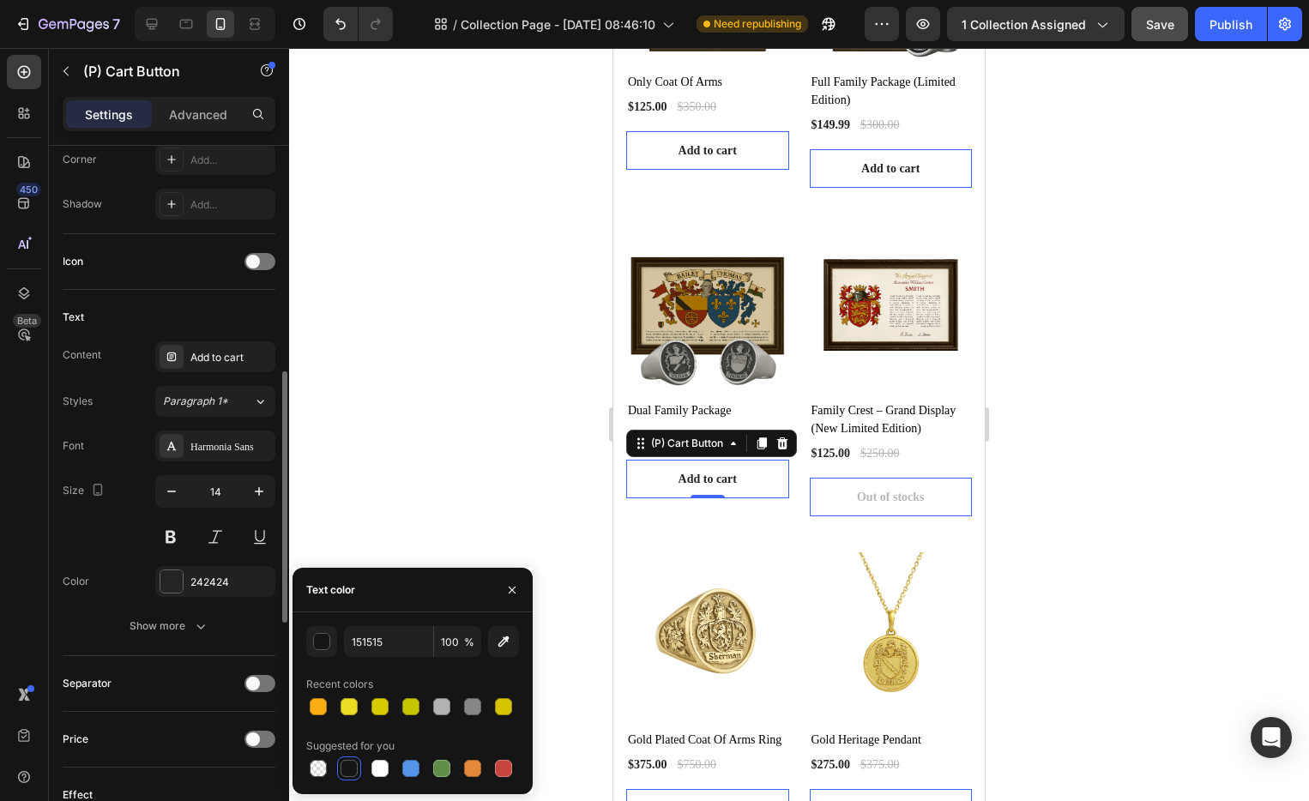
scroll to position [621, 0]
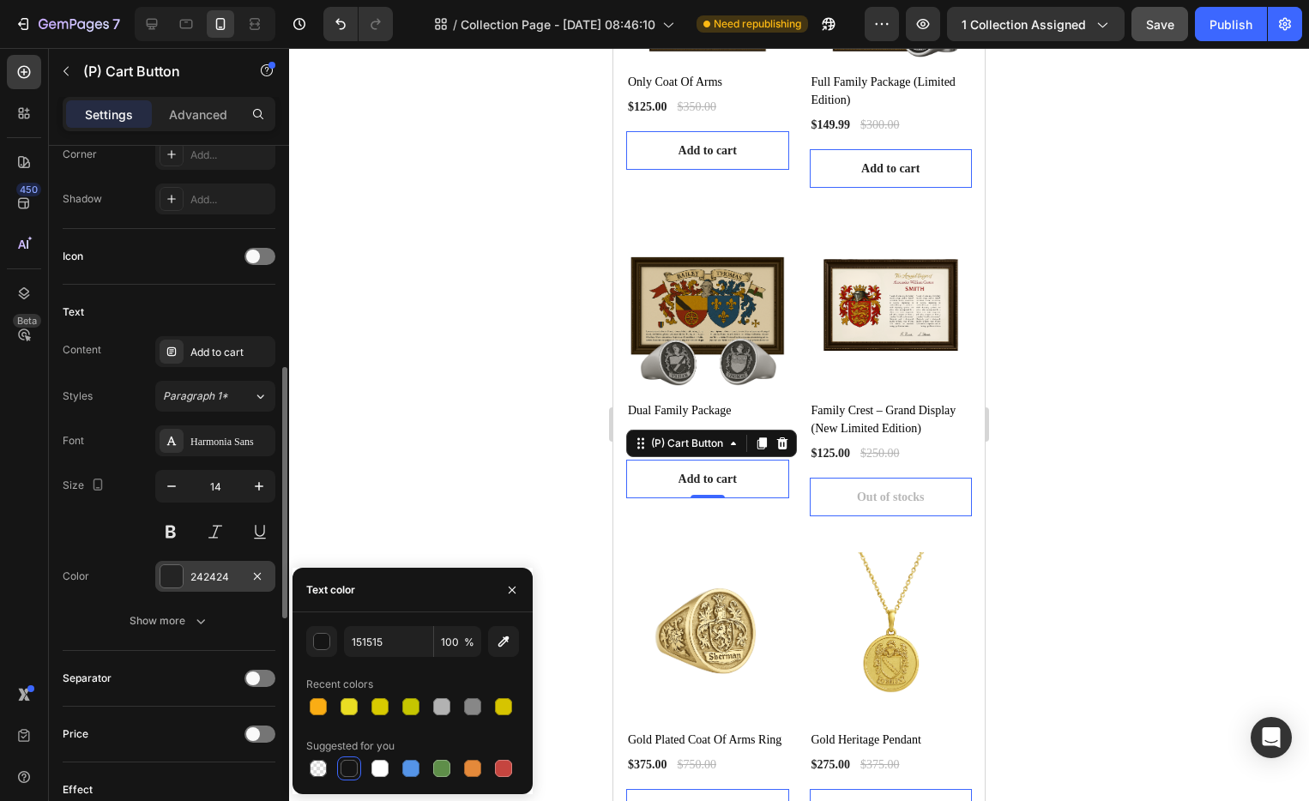
click at [178, 588] on div at bounding box center [172, 577] width 24 height 24
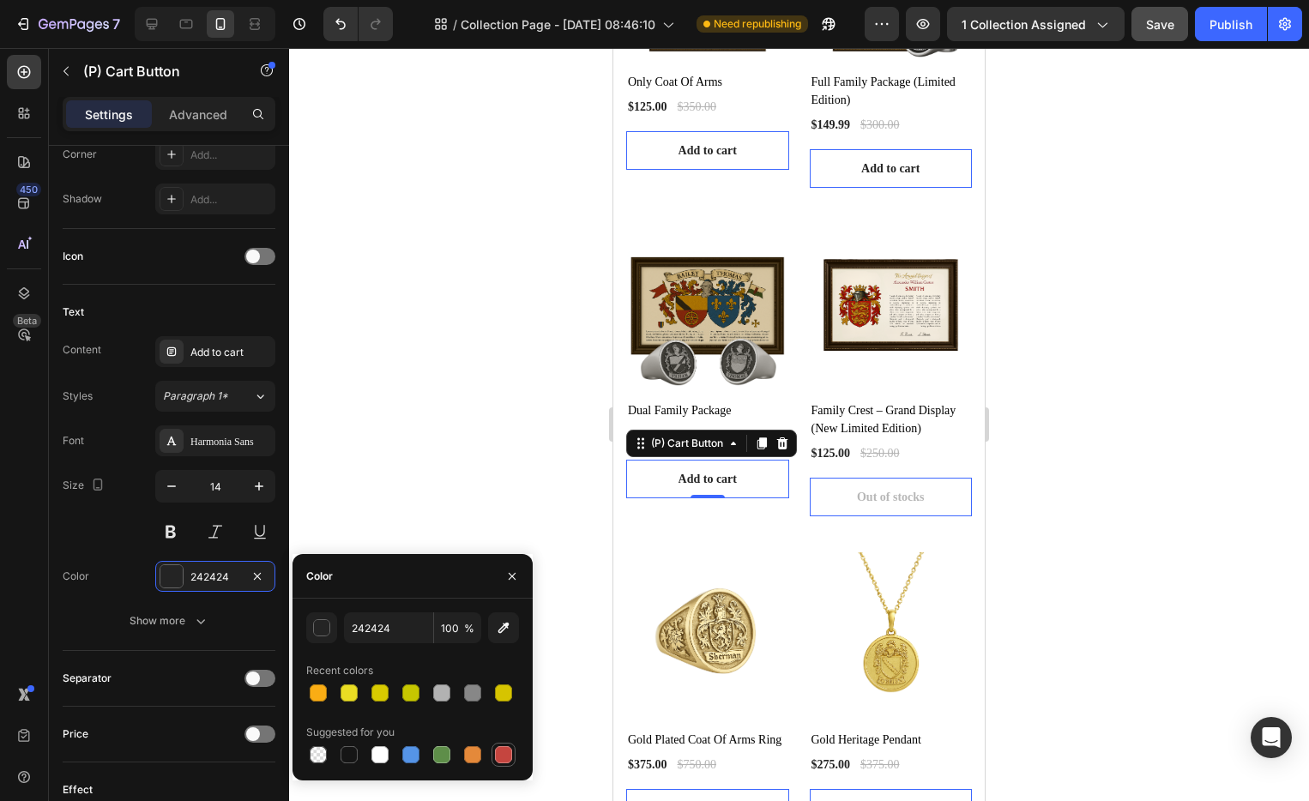
click at [504, 753] on div at bounding box center [503, 754] width 17 height 17
drag, startPoint x: 349, startPoint y: 759, endPoint x: 341, endPoint y: 751, distance: 12.1
click at [348, 759] on div at bounding box center [349, 754] width 17 height 17
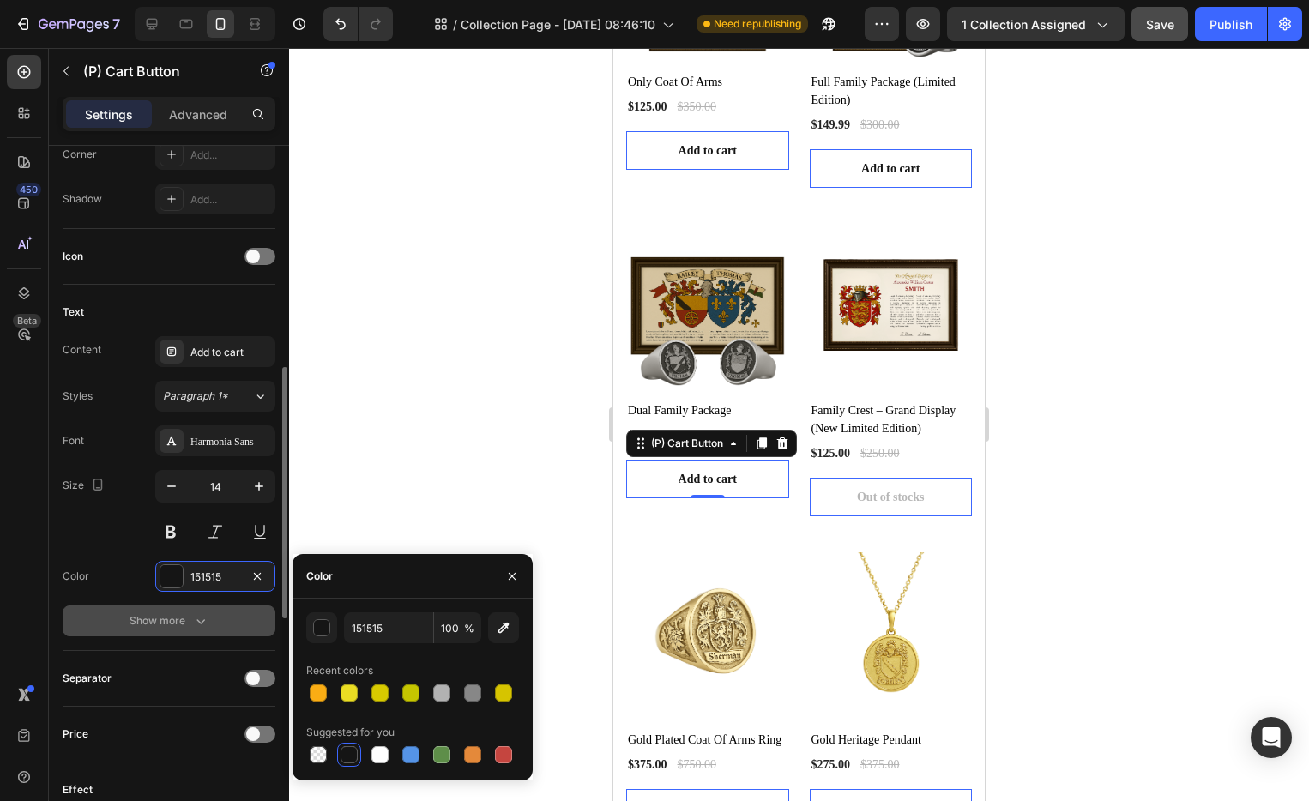
click at [176, 627] on div "Show more" at bounding box center [170, 621] width 80 height 17
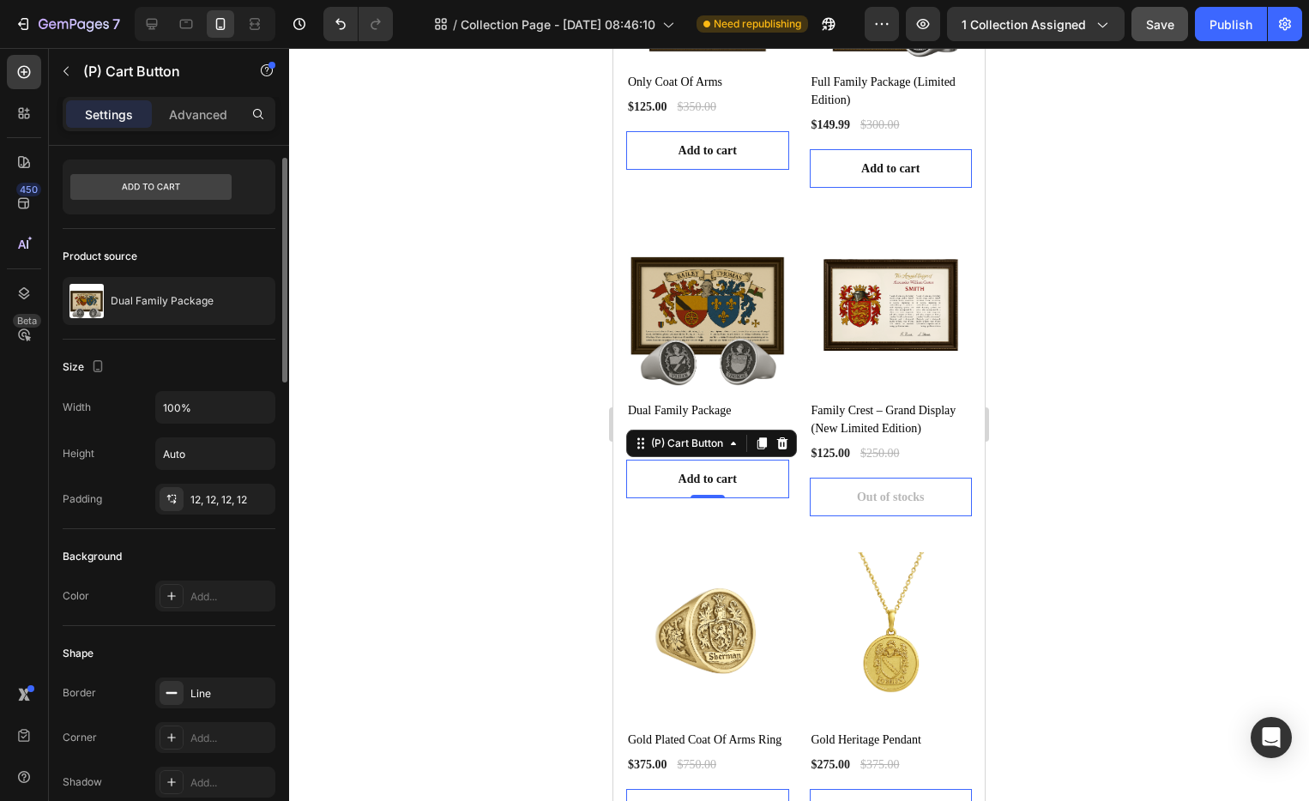
scroll to position [39, 0]
click at [760, 463] on button "Add to cart" at bounding box center [707, 479] width 163 height 39
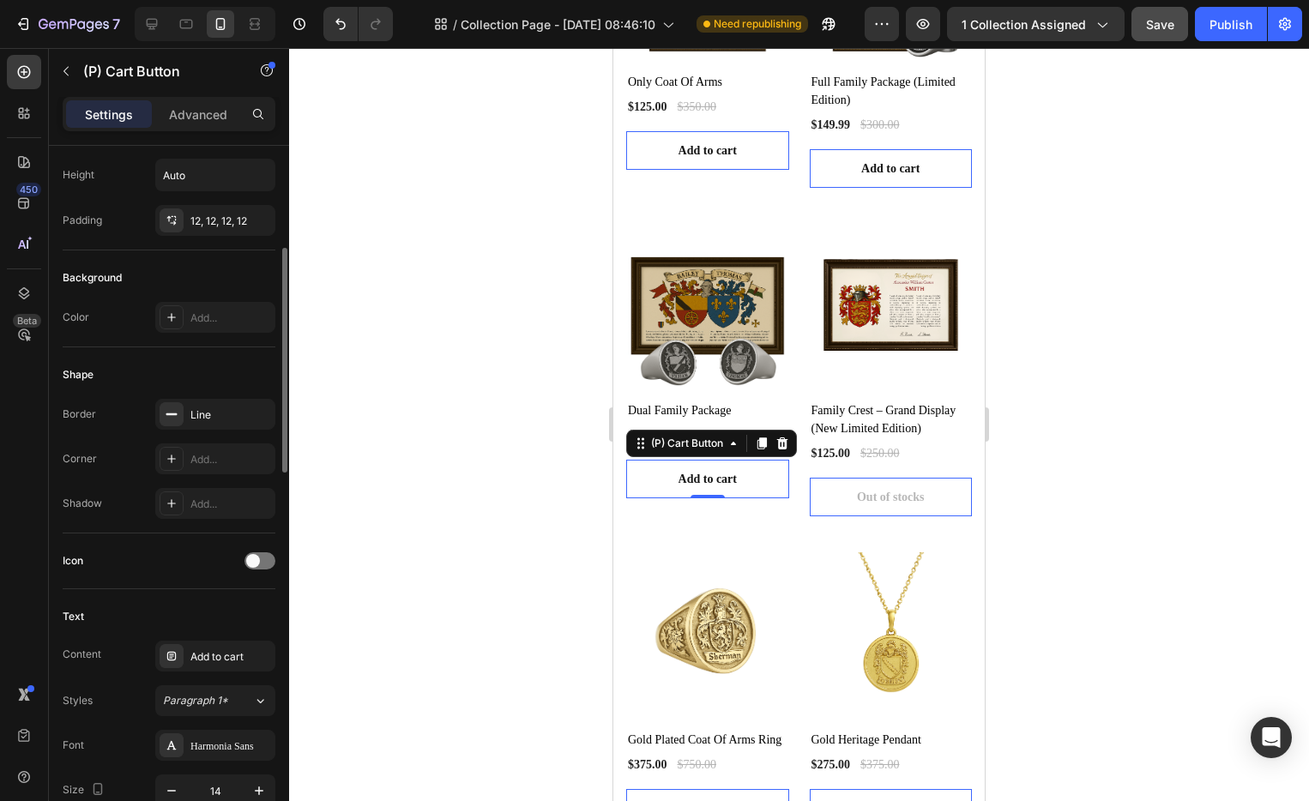
scroll to position [317, 0]
click at [169, 326] on div at bounding box center [172, 317] width 24 height 24
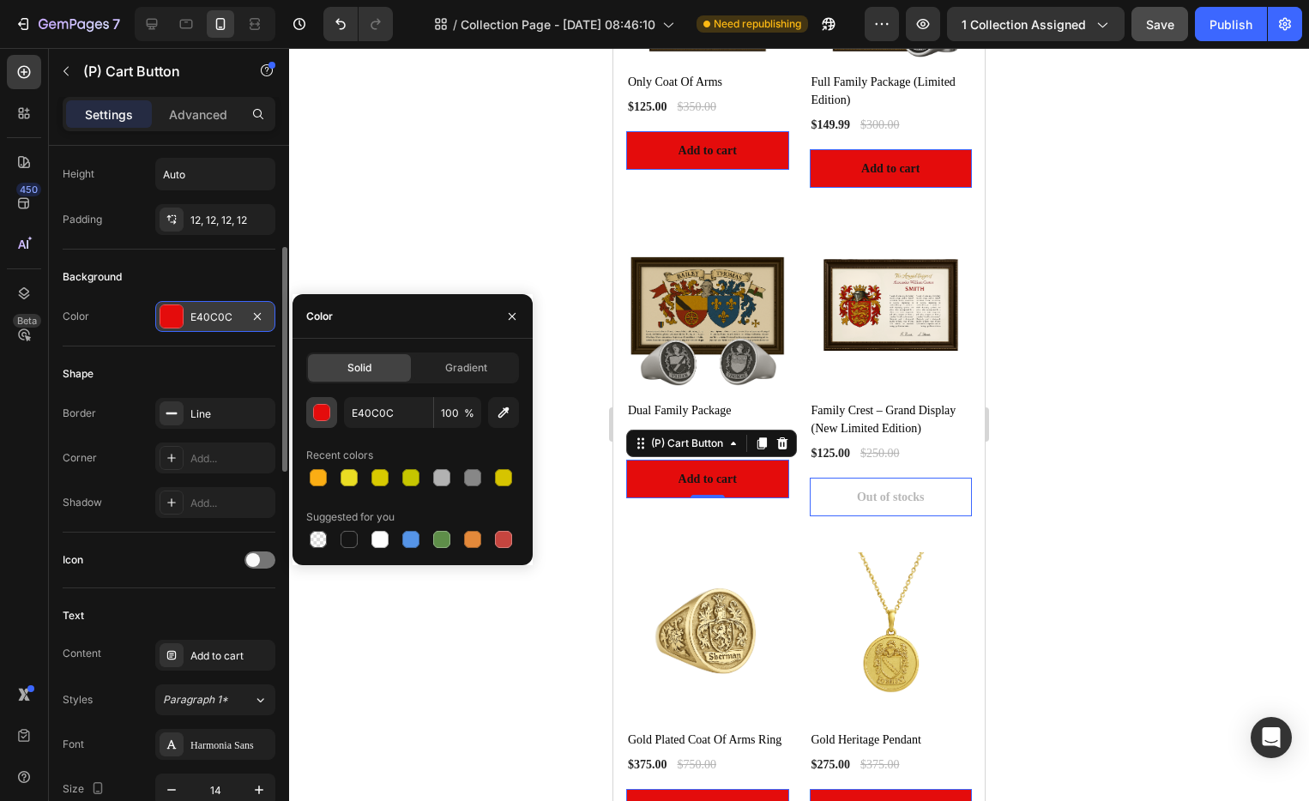
click at [324, 418] on div "button" at bounding box center [322, 413] width 17 height 17
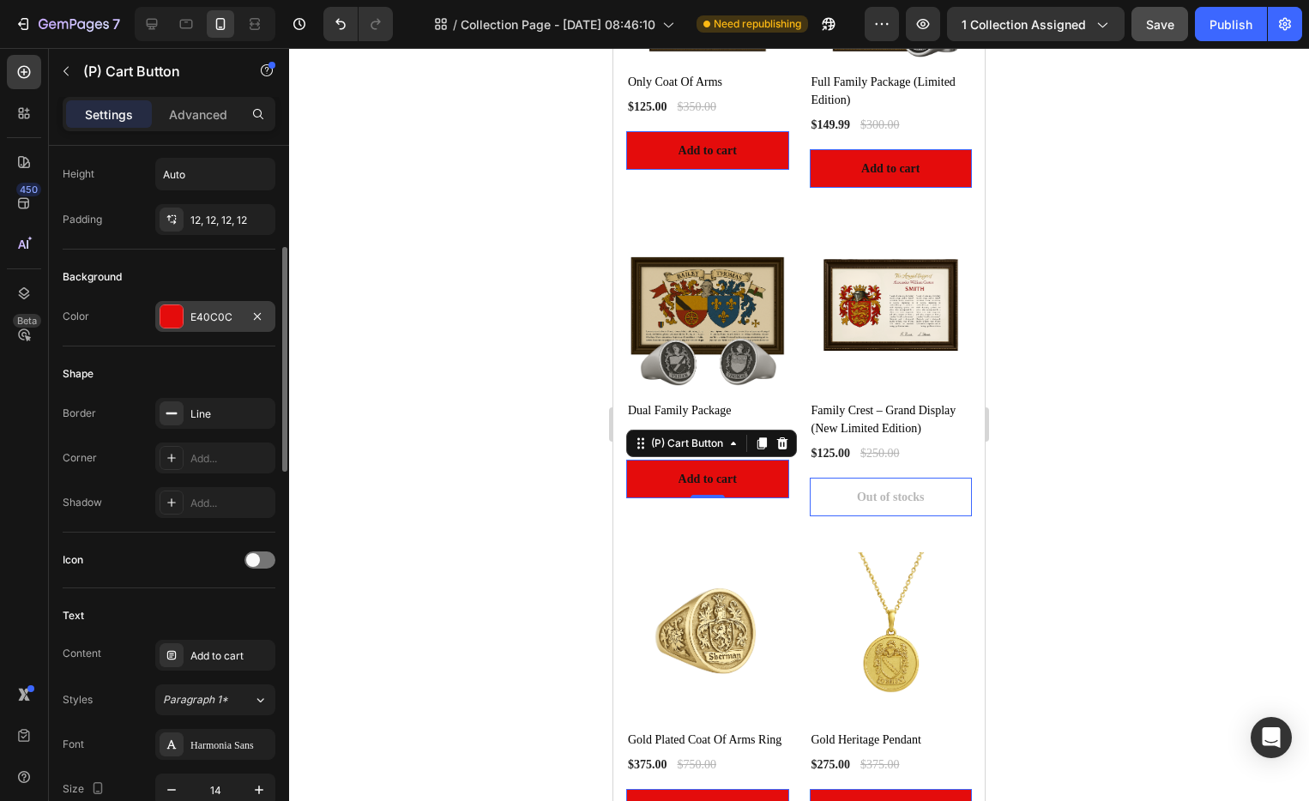
click at [152, 376] on div "Shape" at bounding box center [169, 373] width 213 height 27
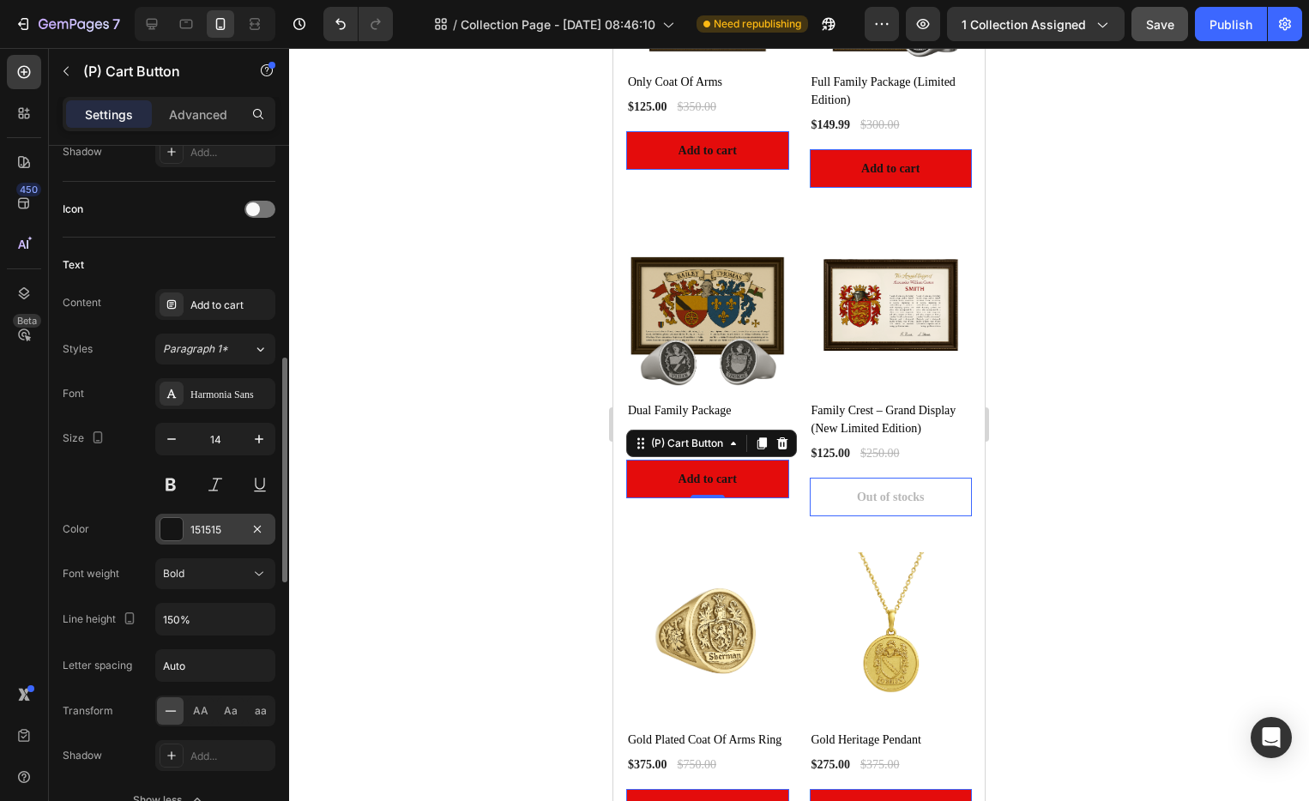
scroll to position [673, 0]
click at [171, 520] on div at bounding box center [171, 525] width 22 height 22
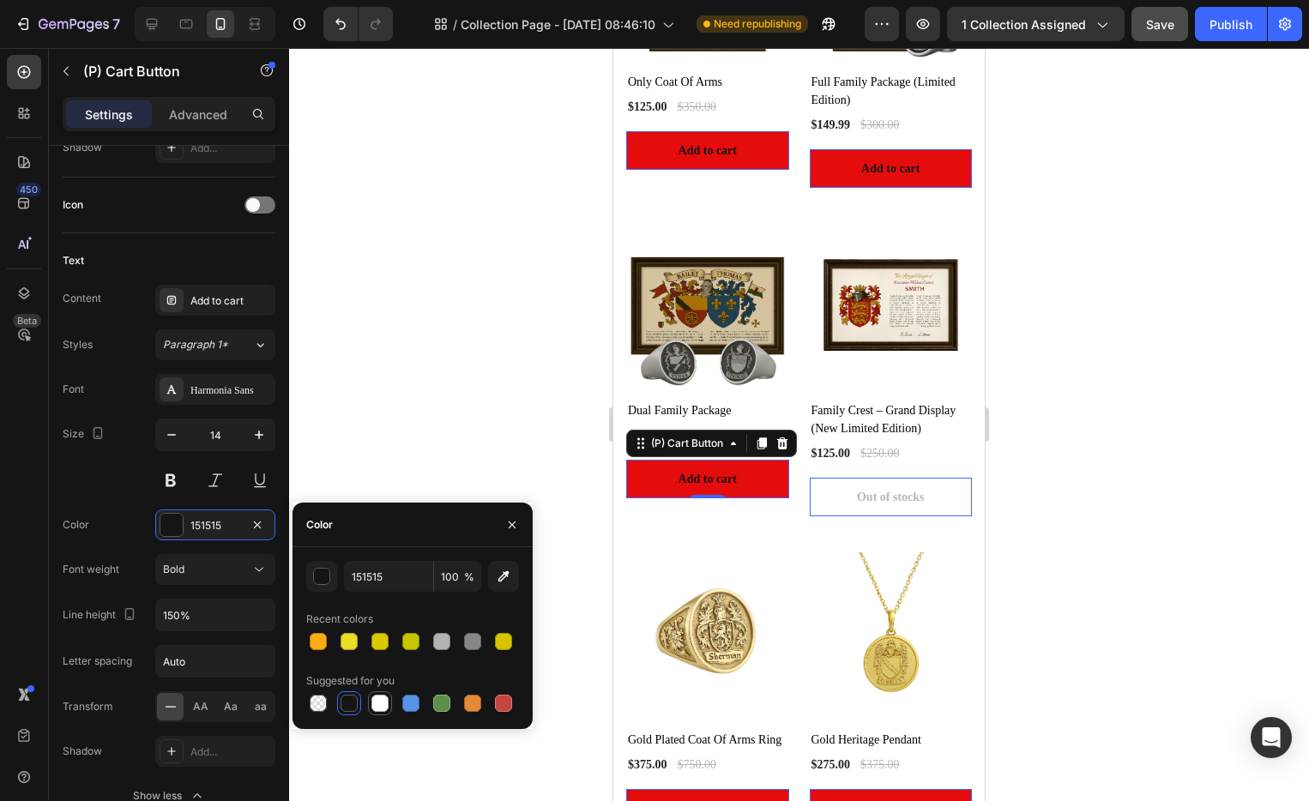
click at [373, 701] on div at bounding box center [379, 703] width 17 height 17
type input "FFFFFF"
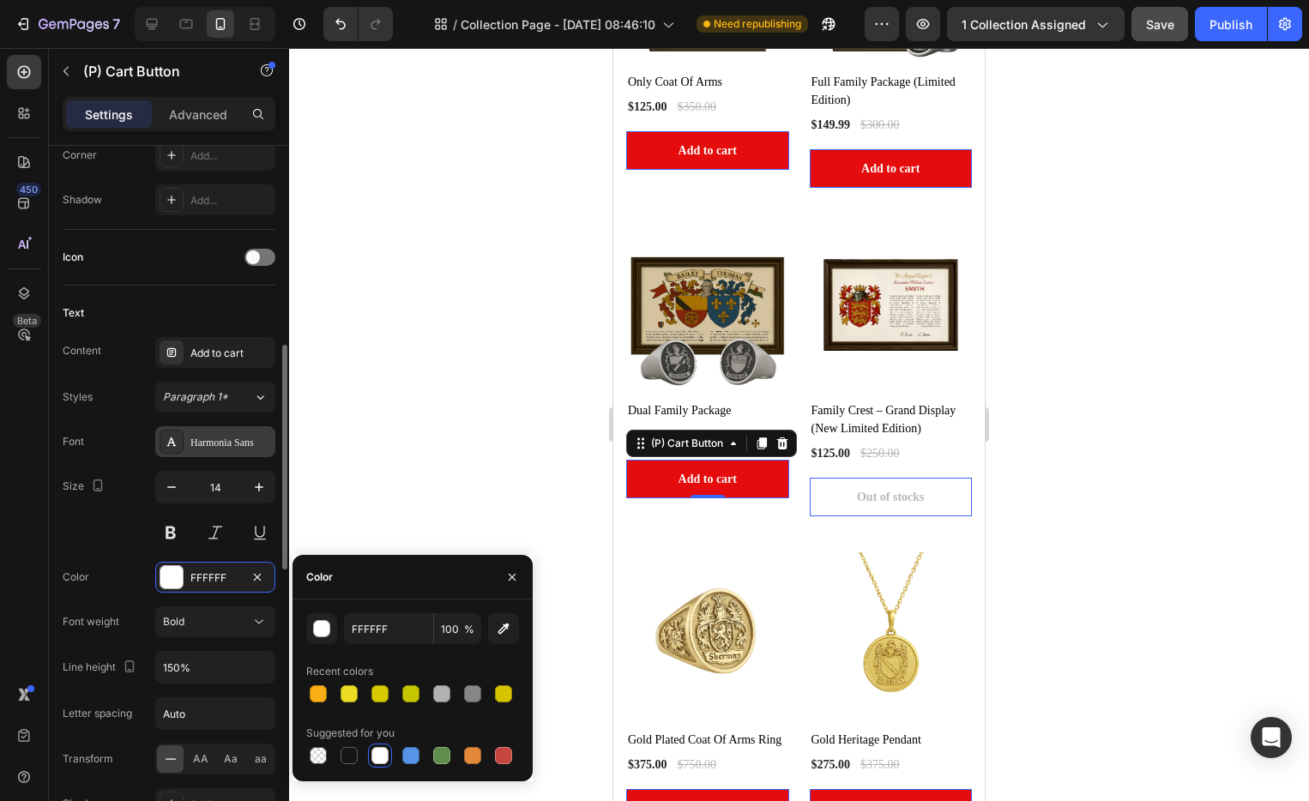
scroll to position [619, 0]
click at [212, 427] on div "Harmonia Sans" at bounding box center [215, 442] width 120 height 31
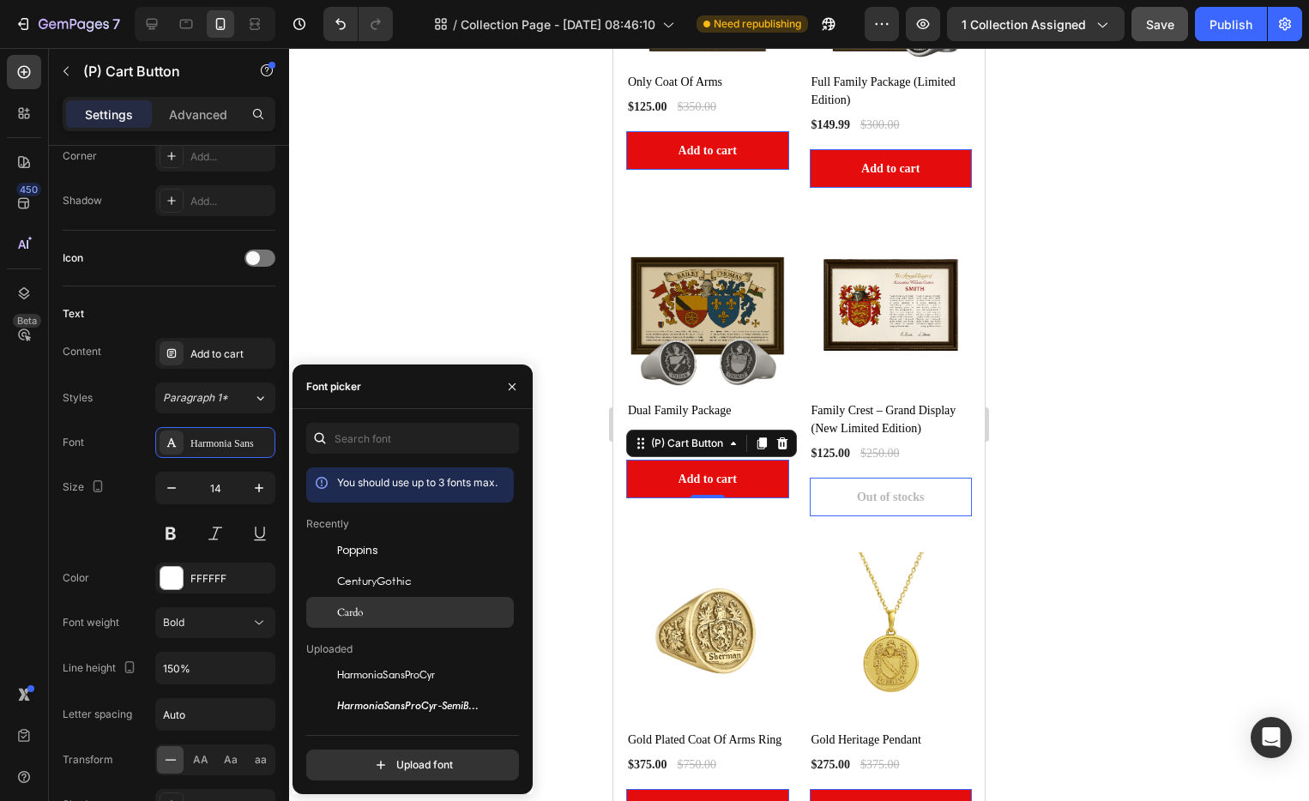
click at [220, 329] on div "Text Content Add to cart Styles Paragraph 1* Font Cardo Size 14 Color FFFFFF Fo…" at bounding box center [169, 583] width 213 height 593
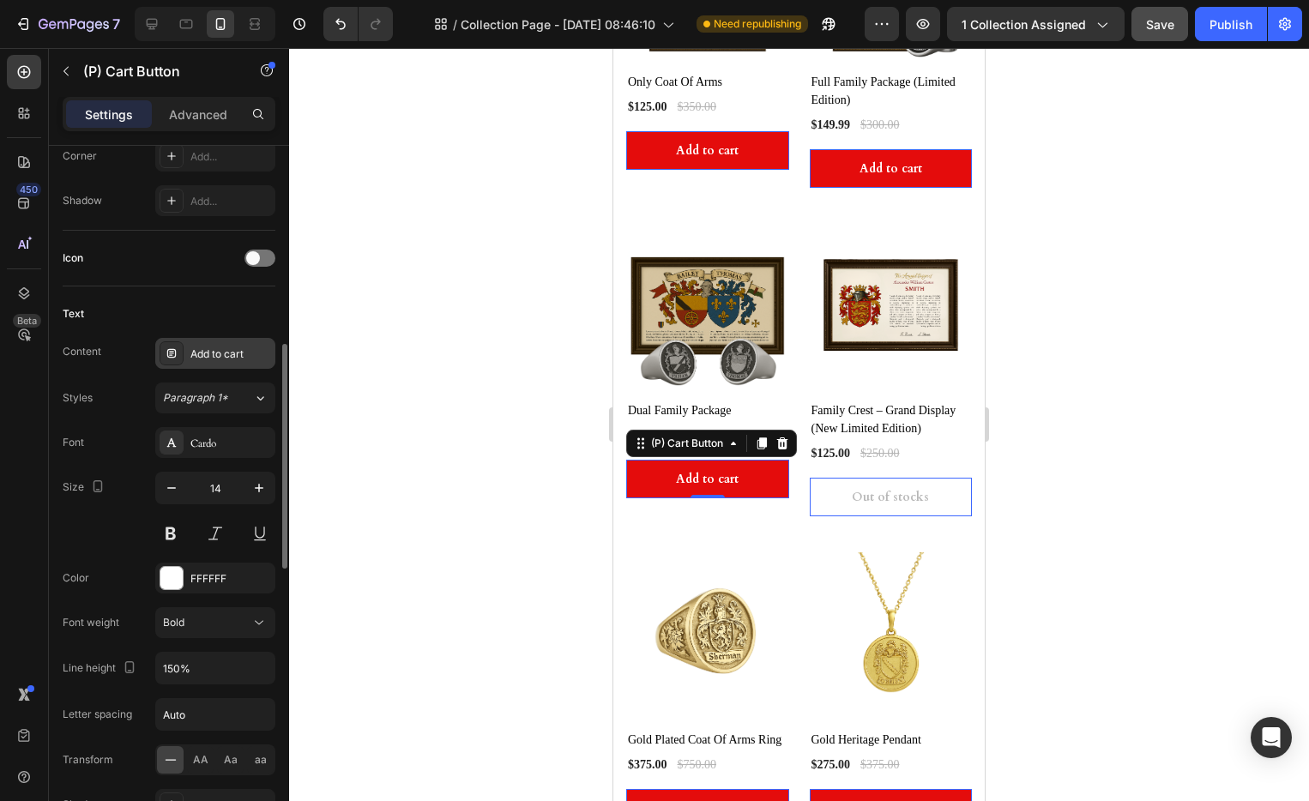
click at [209, 348] on div "Add to cart" at bounding box center [230, 354] width 81 height 15
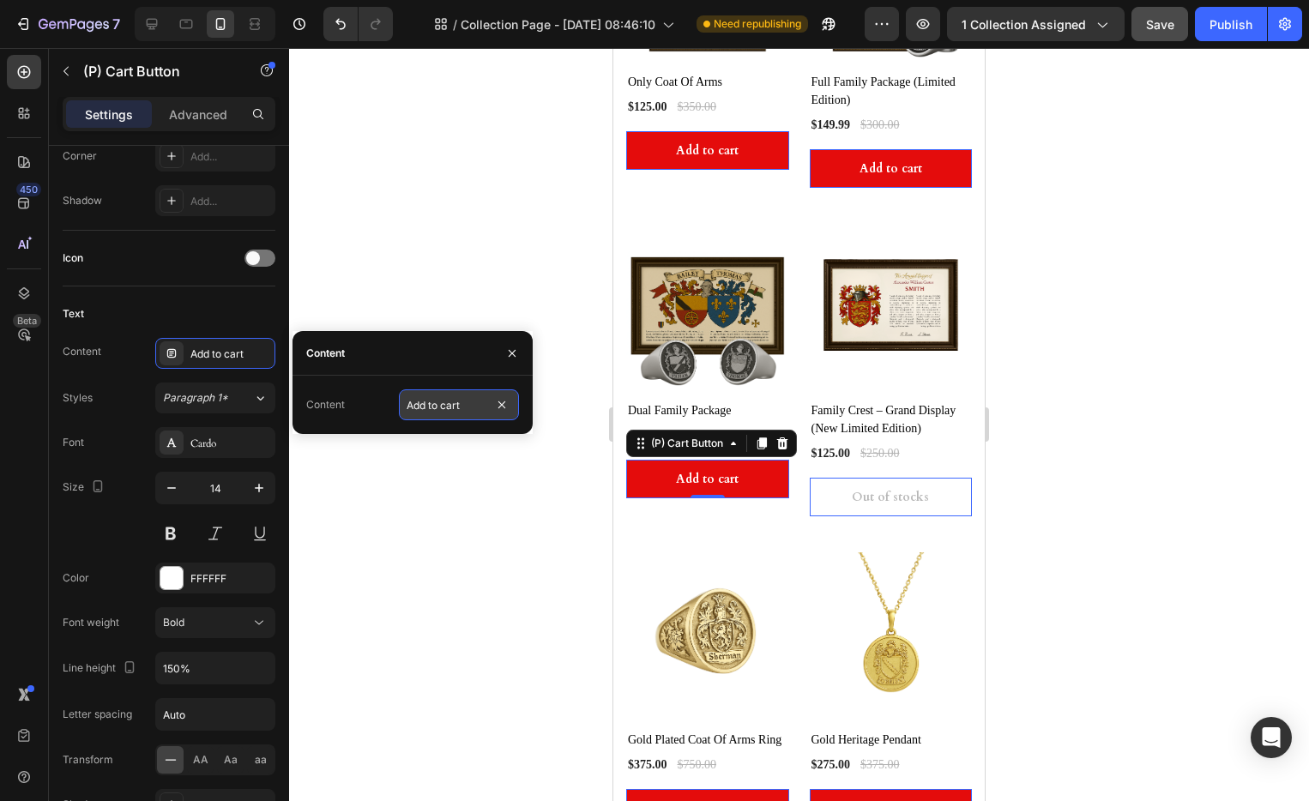
click at [448, 396] on input "Add to cart" at bounding box center [459, 405] width 120 height 31
type input "ORDER NOW"
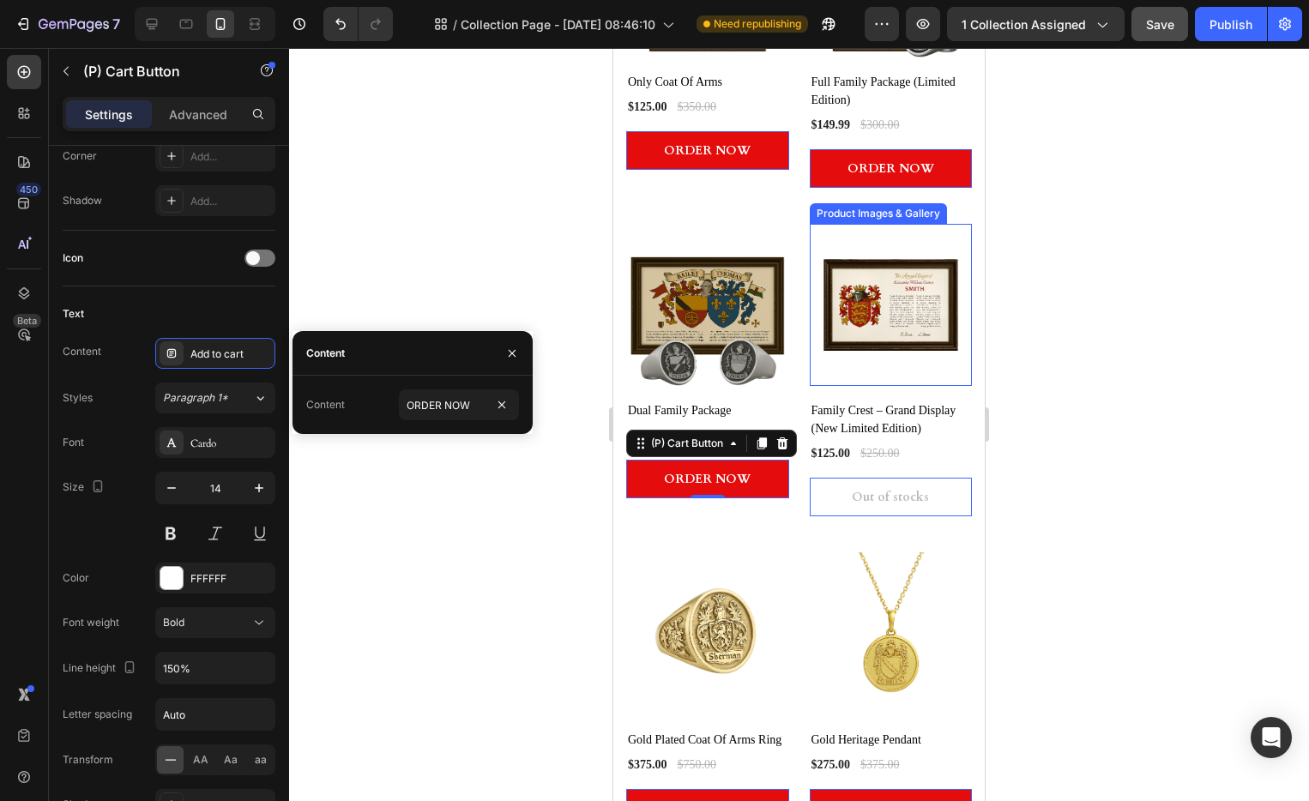
click at [1000, 240] on div at bounding box center [799, 424] width 1020 height 753
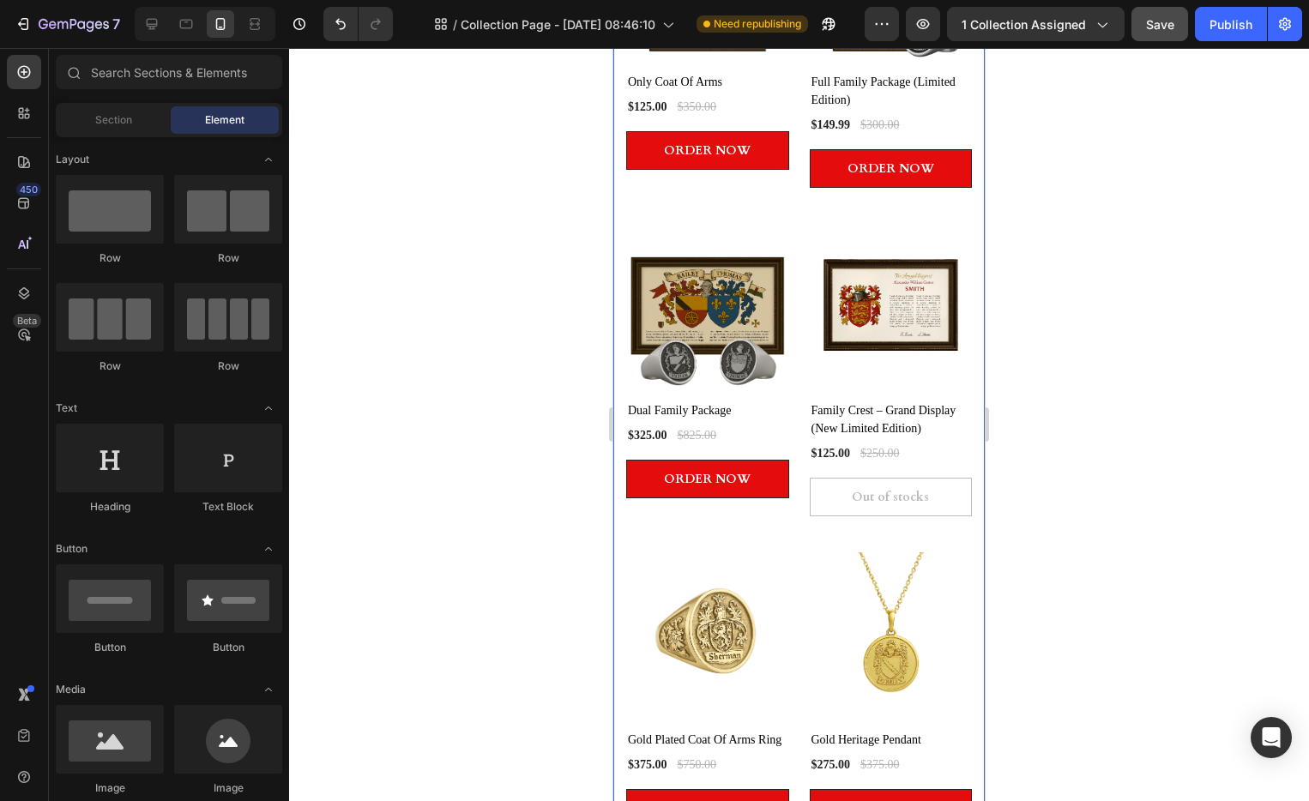
click at [1084, 246] on div at bounding box center [799, 424] width 1020 height 753
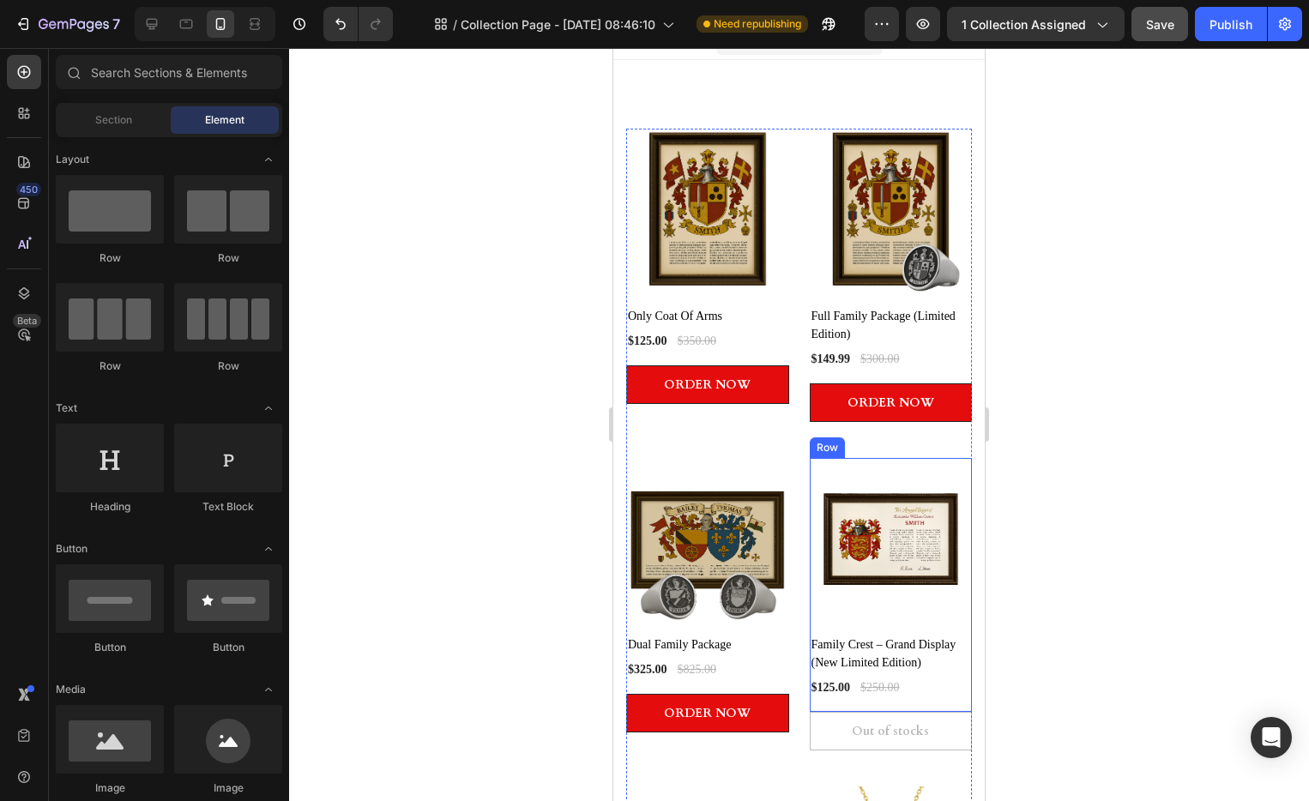
scroll to position [0, 0]
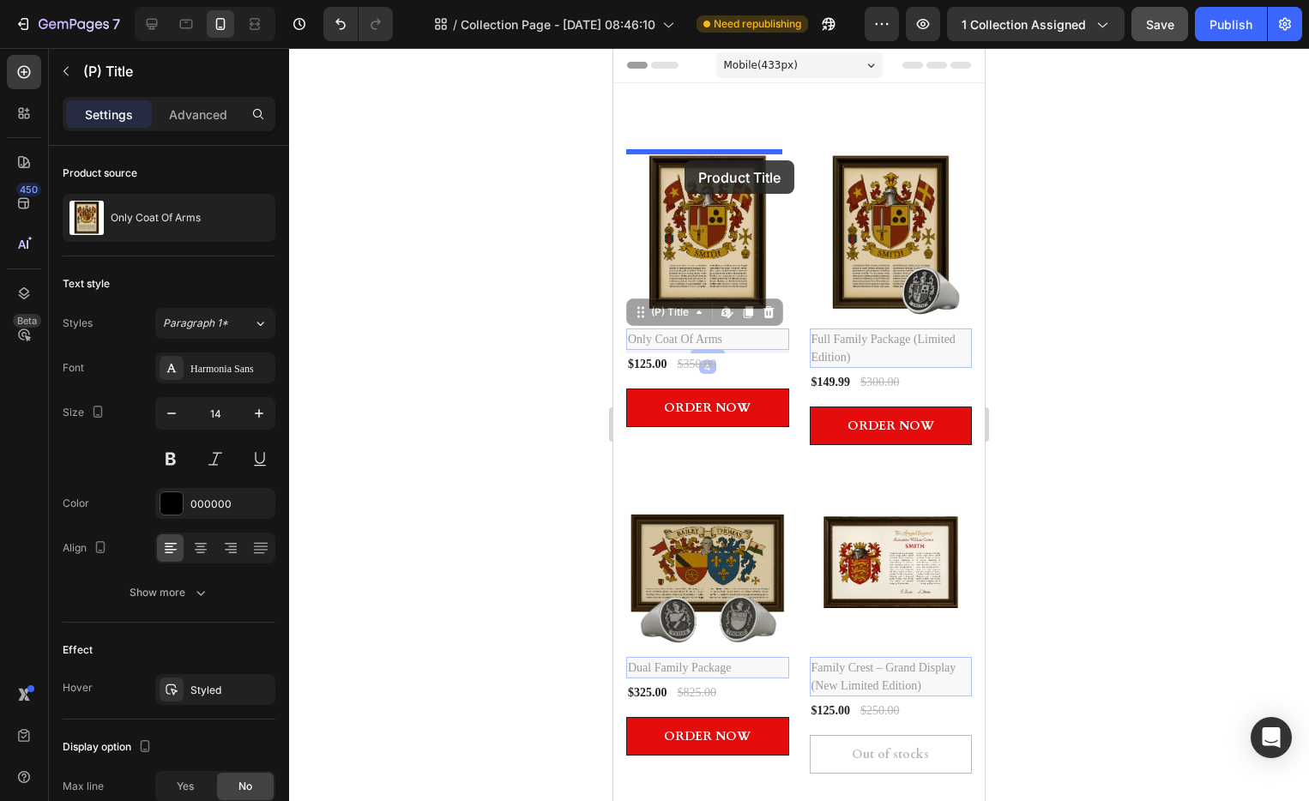
drag, startPoint x: 667, startPoint y: 328, endPoint x: 685, endPoint y: 160, distance: 168.3
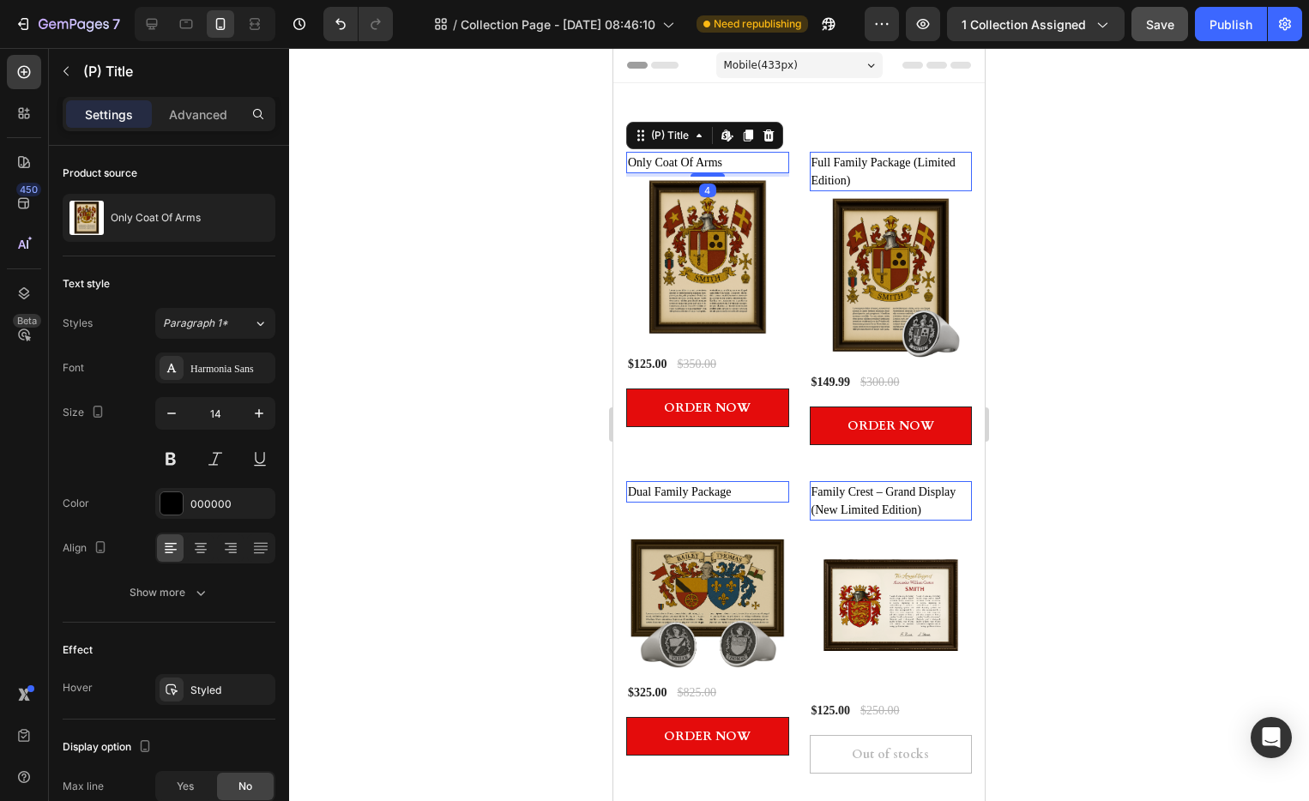
click at [1158, 189] on div at bounding box center [799, 424] width 1020 height 753
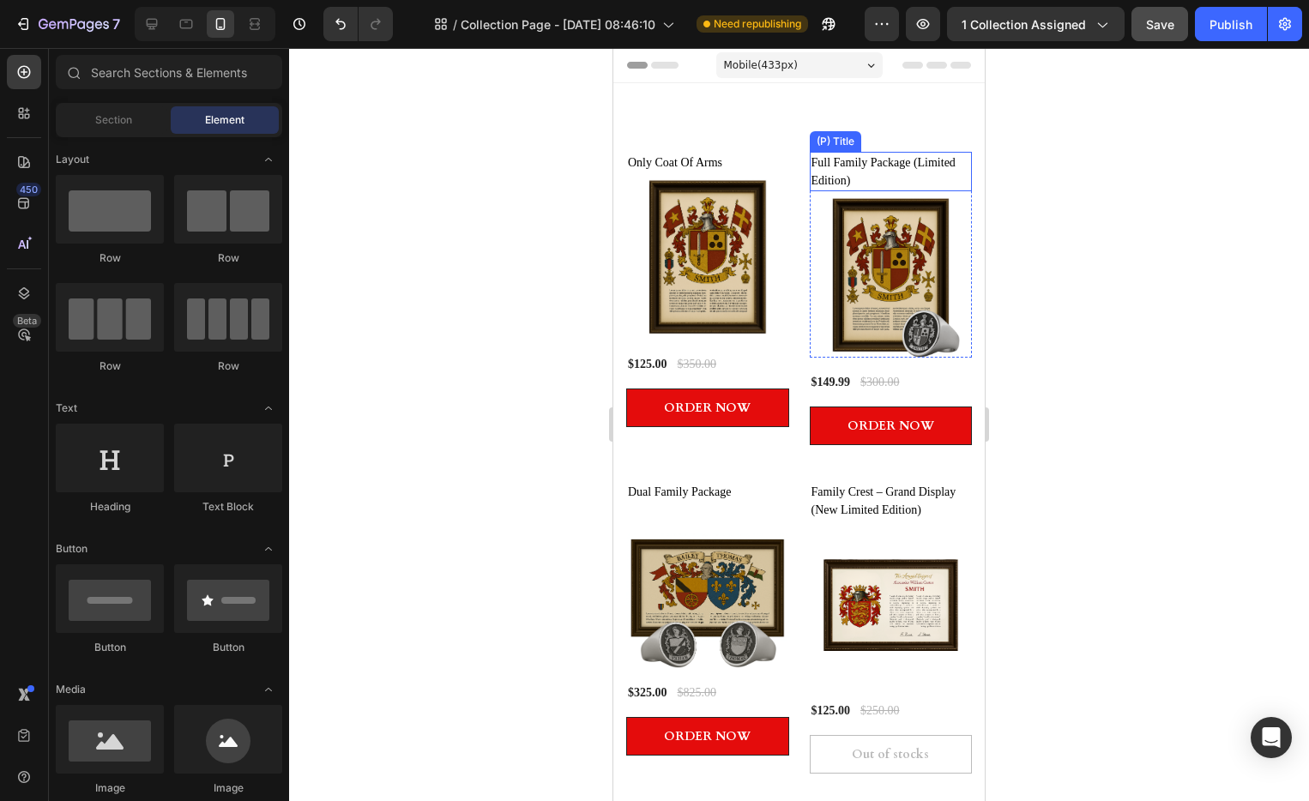
click at [889, 165] on h2 "Full Family Package (Limited Edition)" at bounding box center [891, 171] width 163 height 39
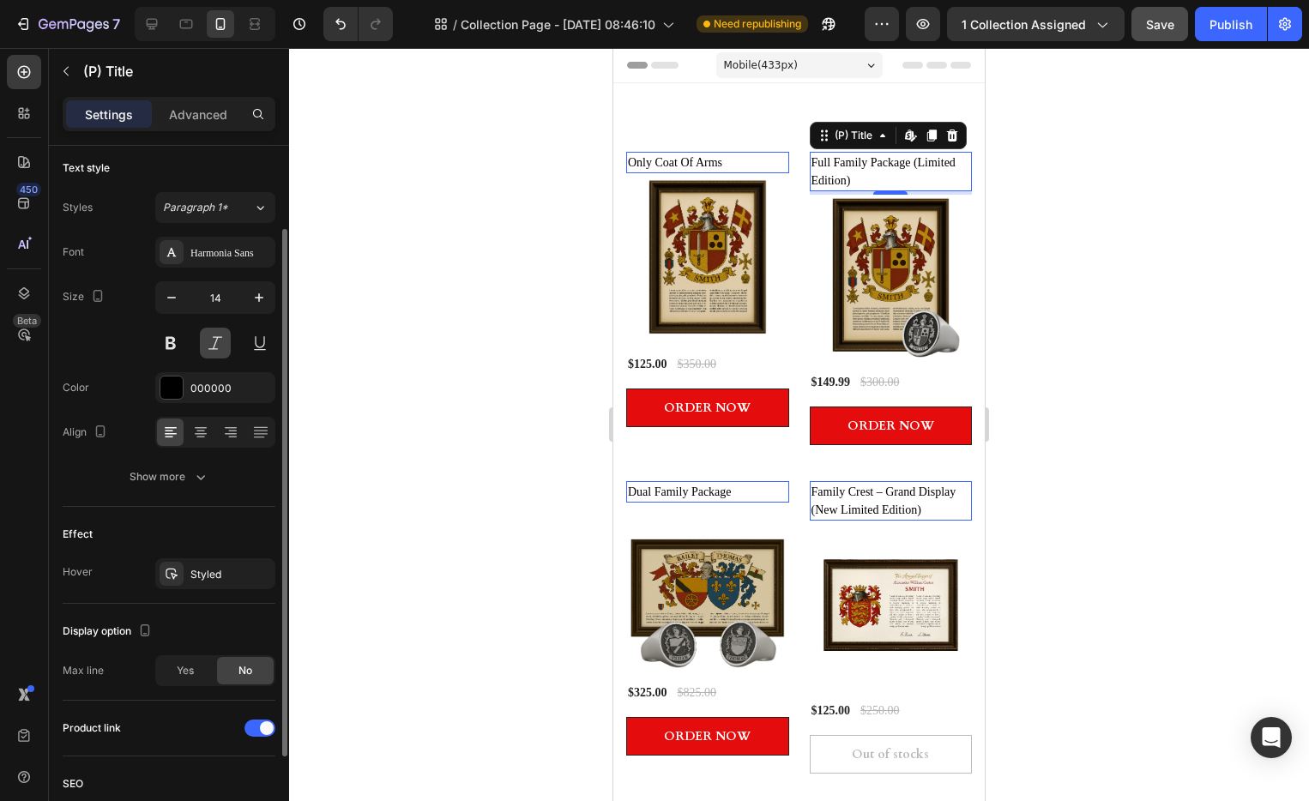
scroll to position [114, 0]
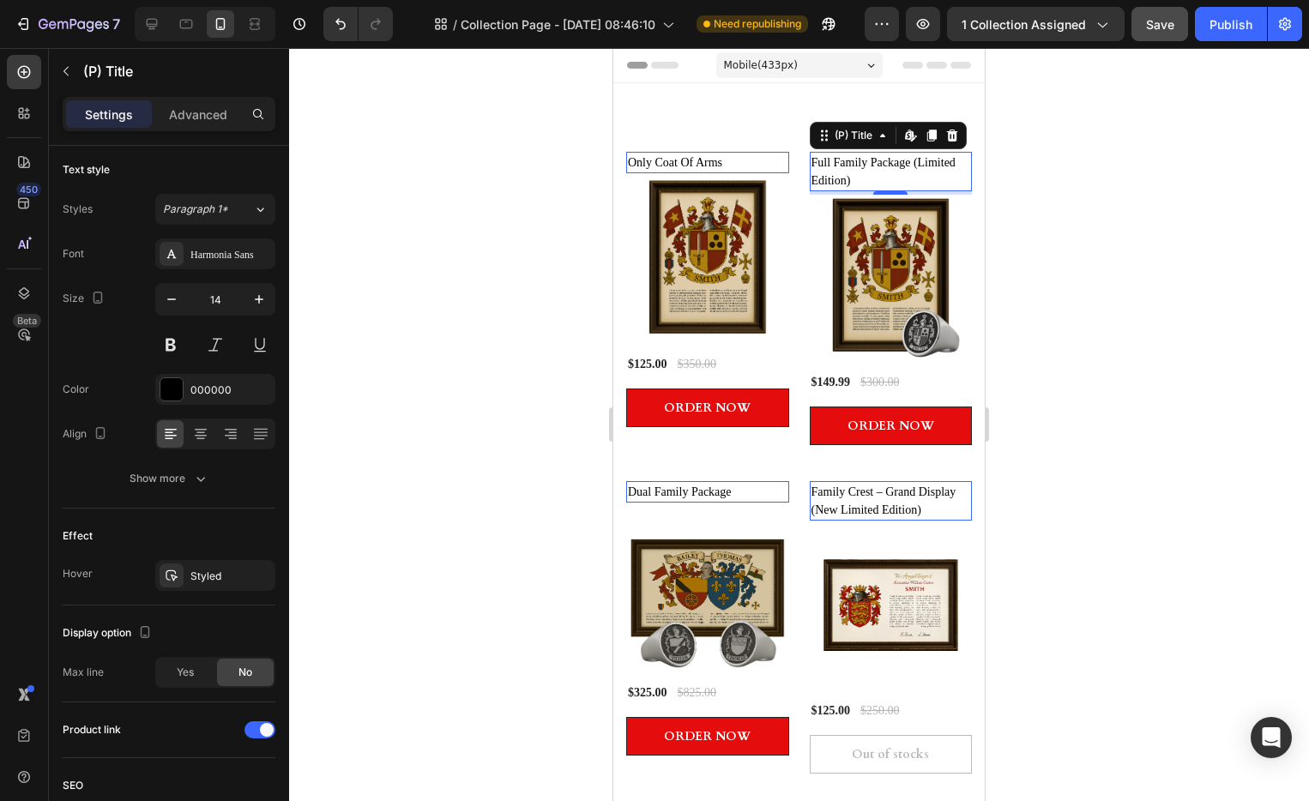
click at [1119, 179] on div at bounding box center [799, 424] width 1020 height 753
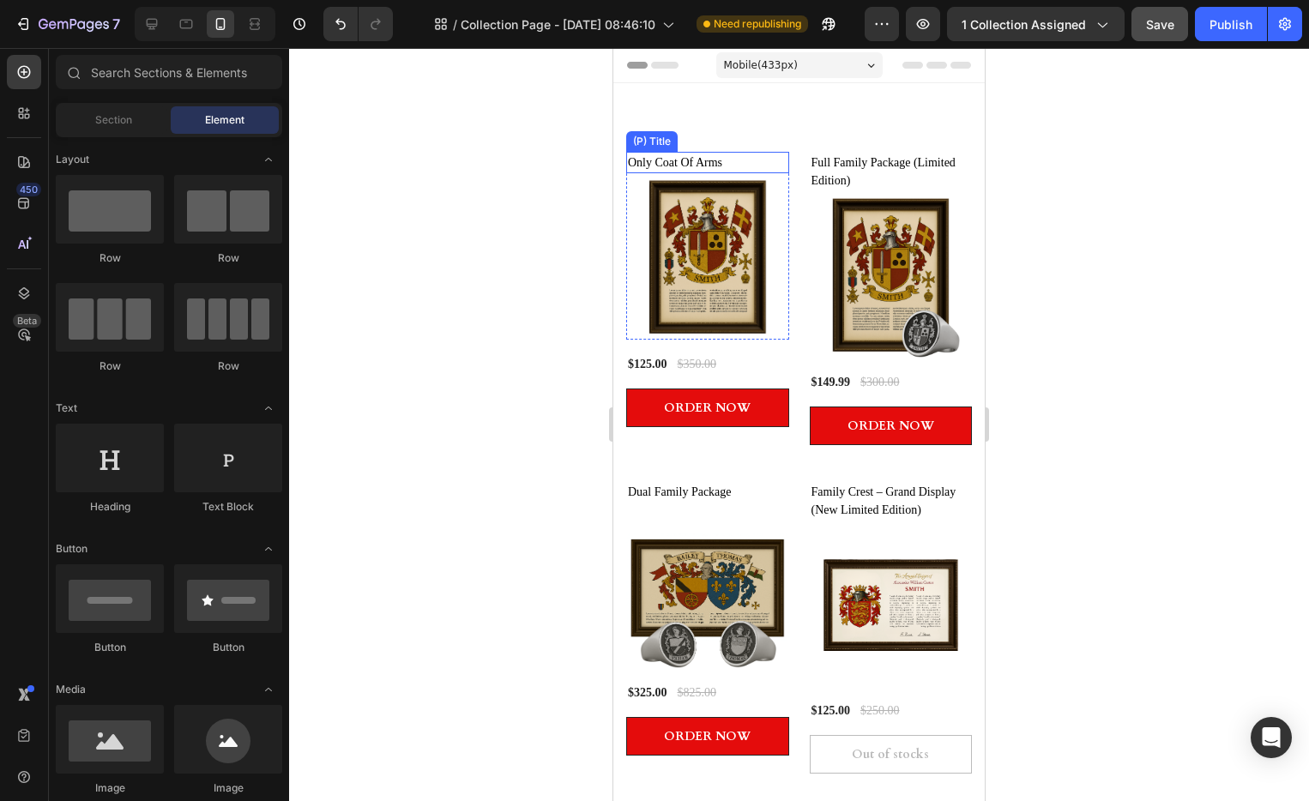
click at [739, 167] on h2 "Only Coat Of Arms" at bounding box center [707, 162] width 163 height 21
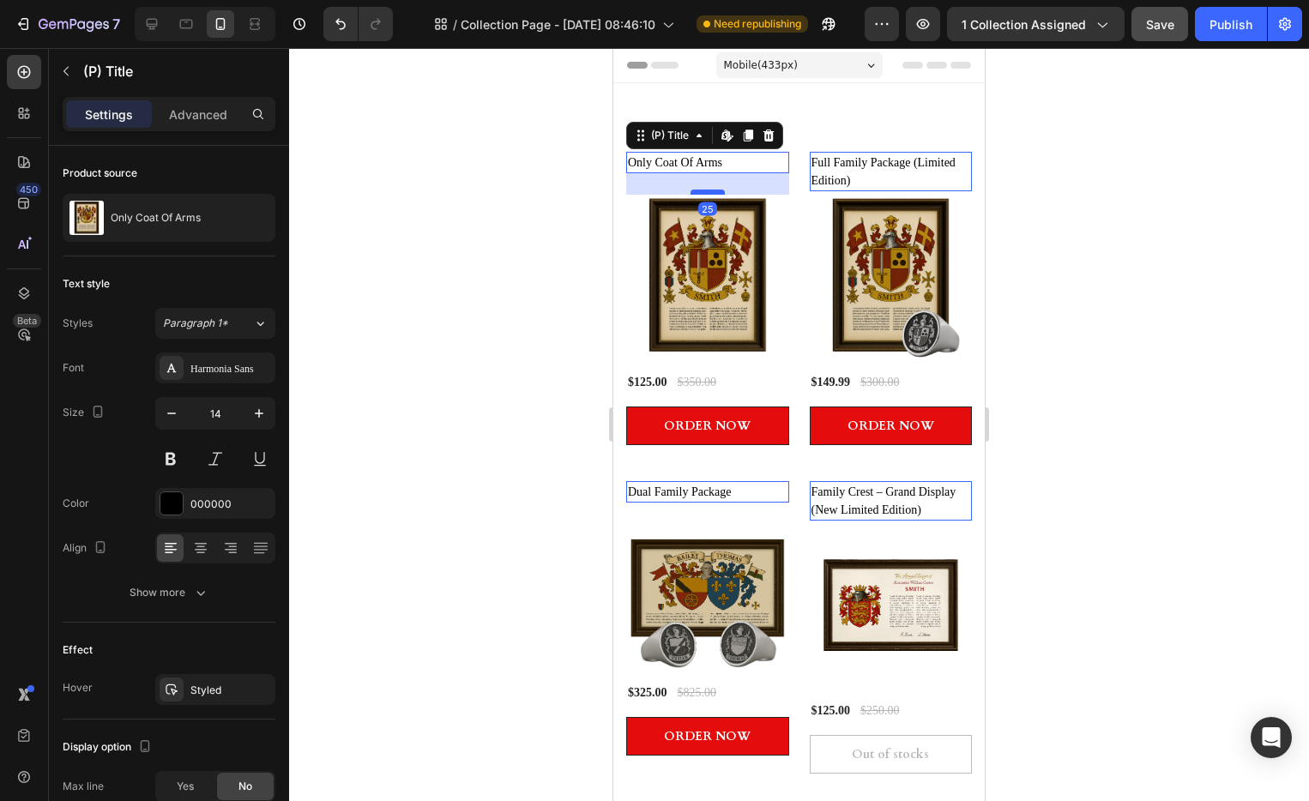
drag, startPoint x: 716, startPoint y: 172, endPoint x: 715, endPoint y: 190, distance: 18.1
click at [715, 190] on div at bounding box center [708, 192] width 34 height 5
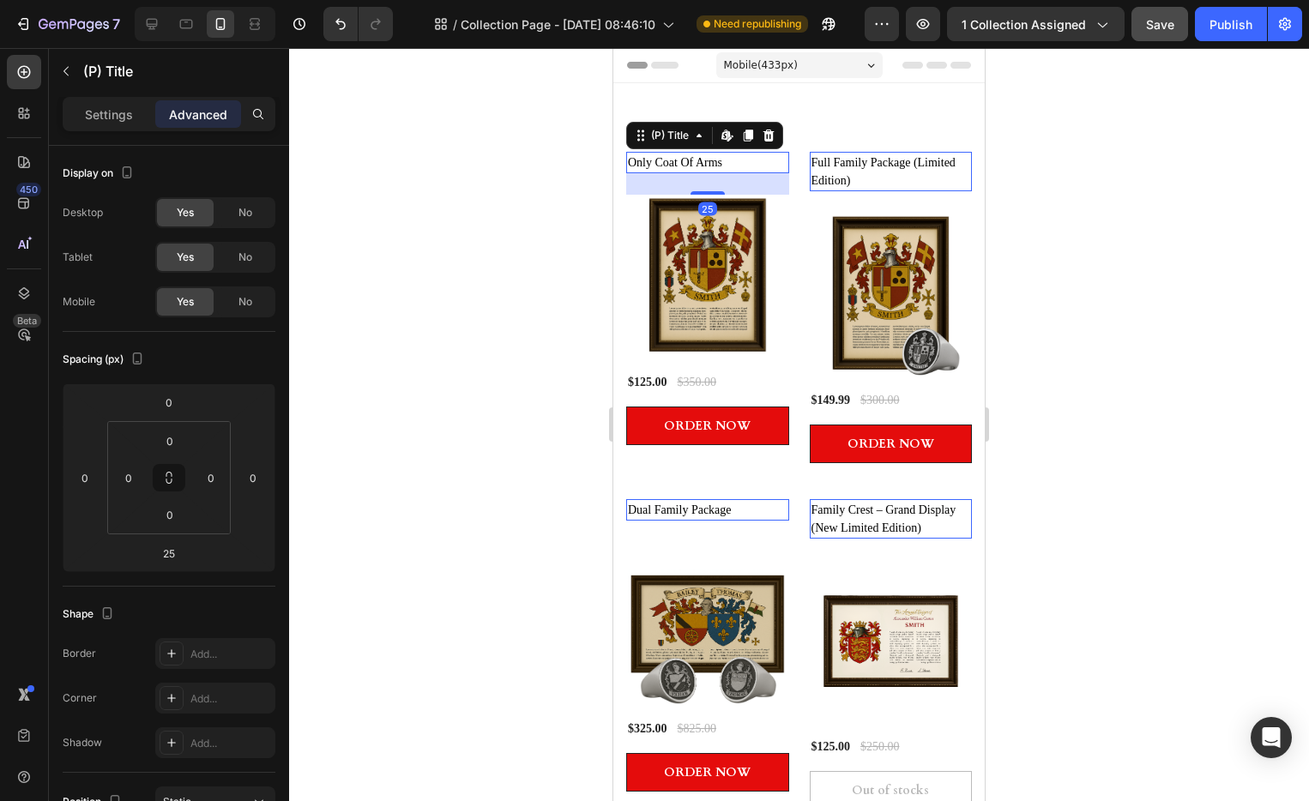
click at [1083, 182] on div at bounding box center [799, 424] width 1020 height 753
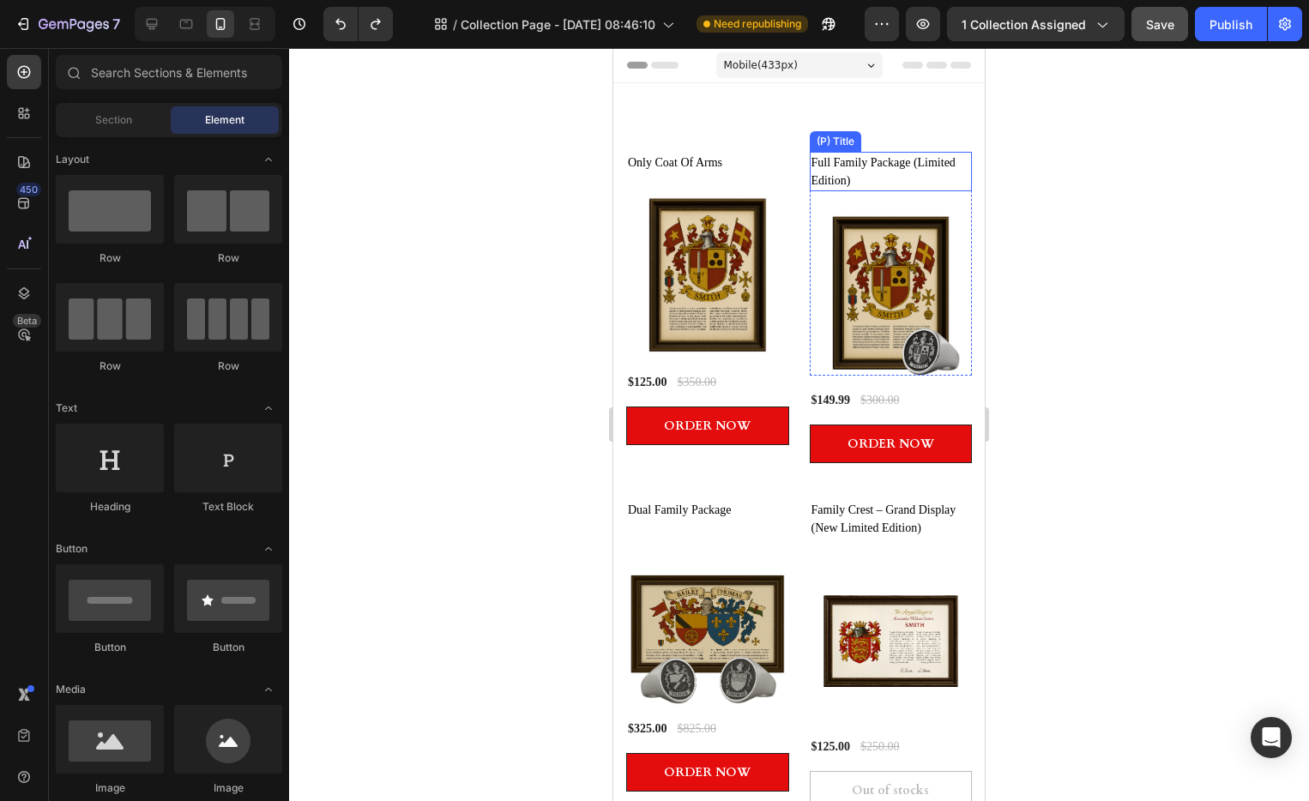
click at [878, 188] on h2 "Full Family Package (Limited Edition)" at bounding box center [891, 171] width 163 height 39
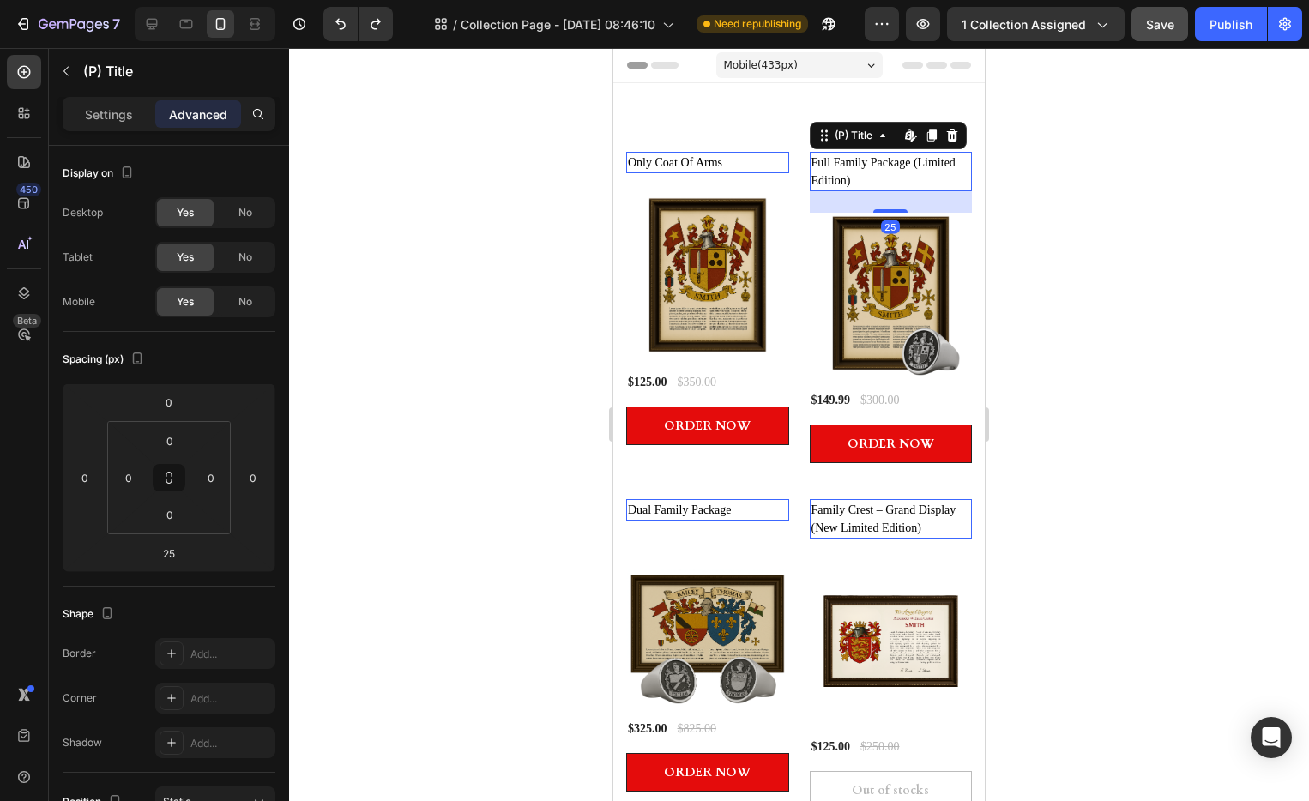
click at [613, 48] on div "25" at bounding box center [613, 48] width 0 height 0
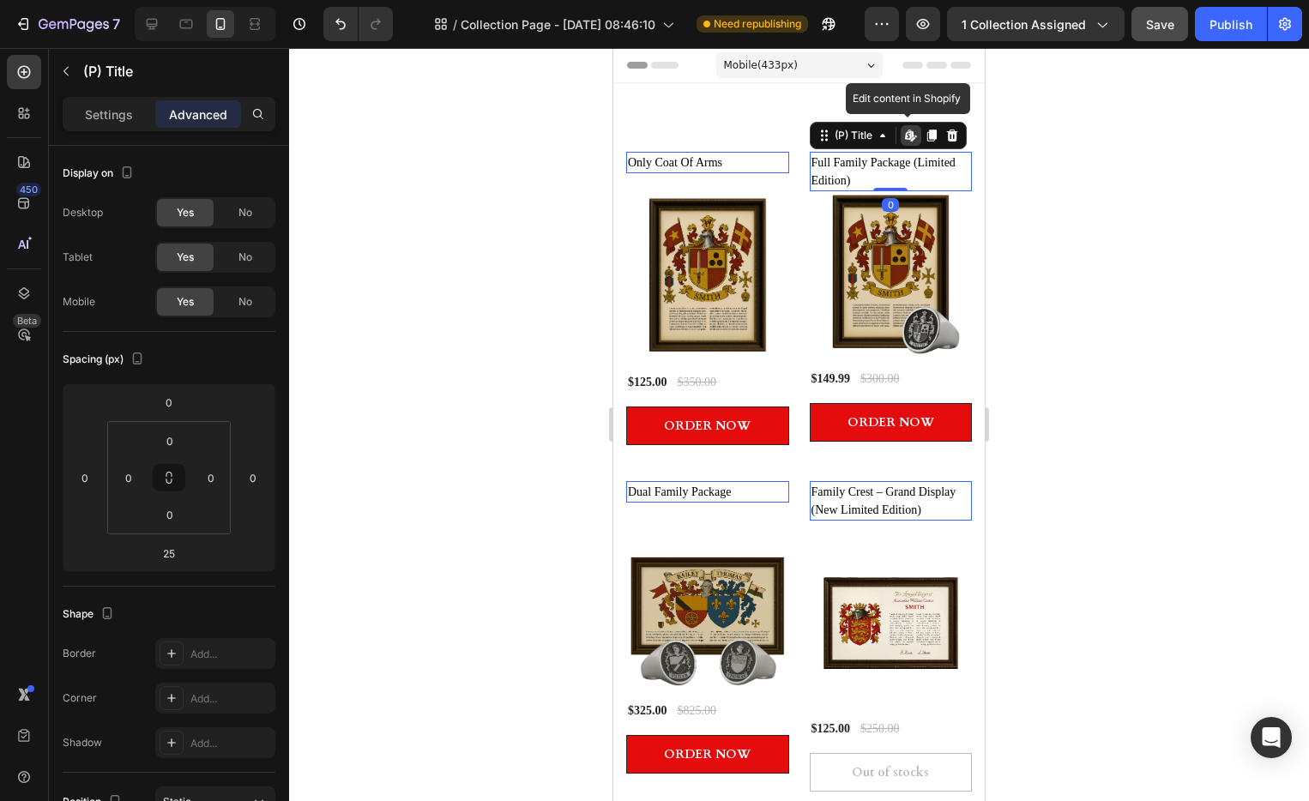
drag, startPoint x: 878, startPoint y: 212, endPoint x: 902, endPoint y: 130, distance: 85.0
click at [789, 152] on div "Full Family Package (Limited Edition) (P) Title Edit content in Shopify 0" at bounding box center [707, 162] width 163 height 21
type input "0"
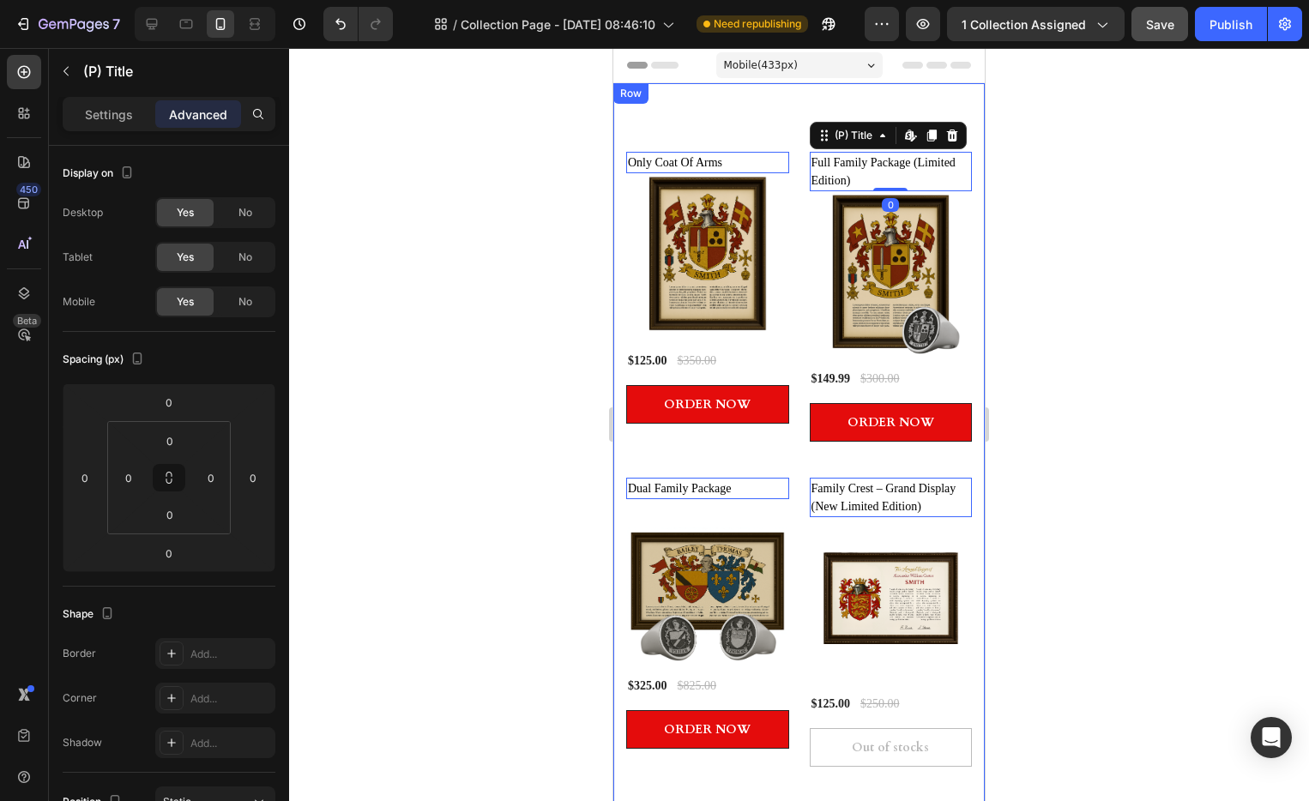
drag, startPoint x: 1167, startPoint y: 162, endPoint x: 1100, endPoint y: 184, distance: 70.5
click at [1166, 162] on div at bounding box center [799, 424] width 1020 height 753
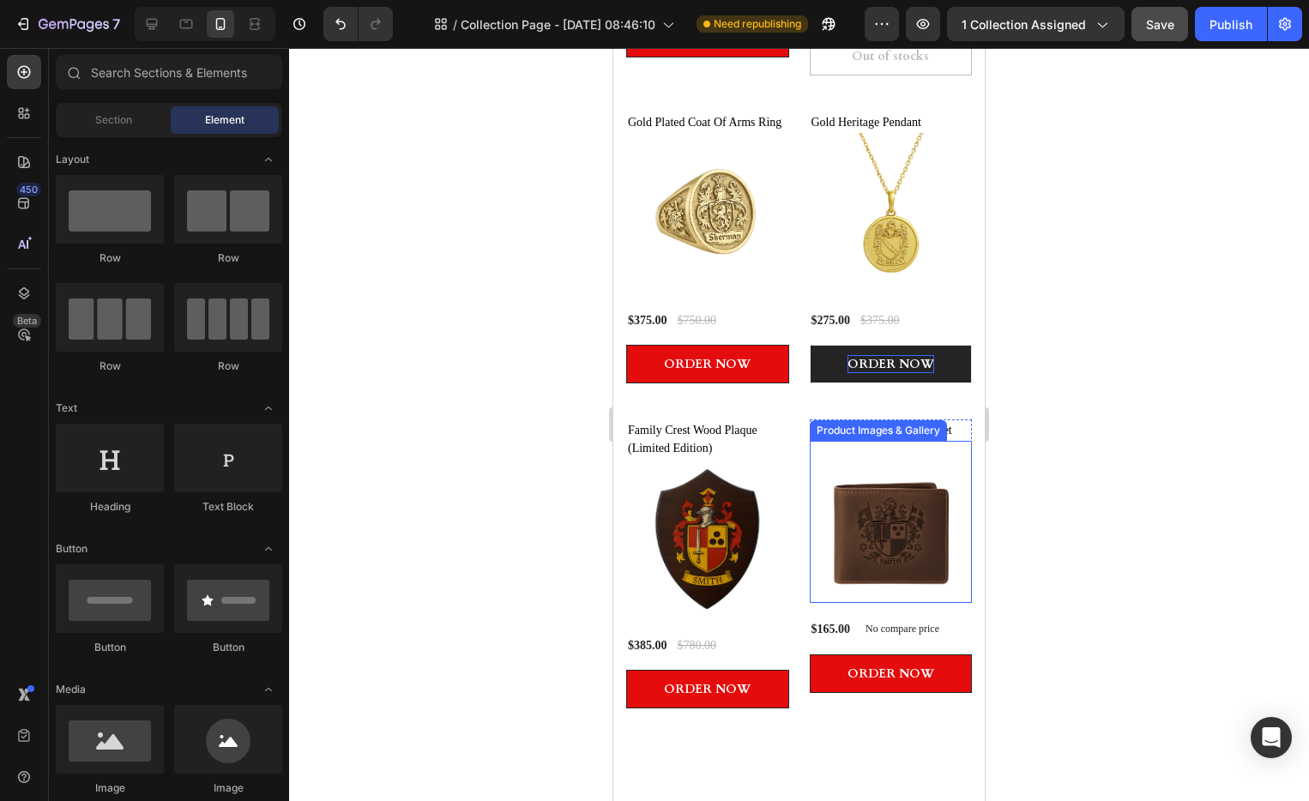
scroll to position [553, 0]
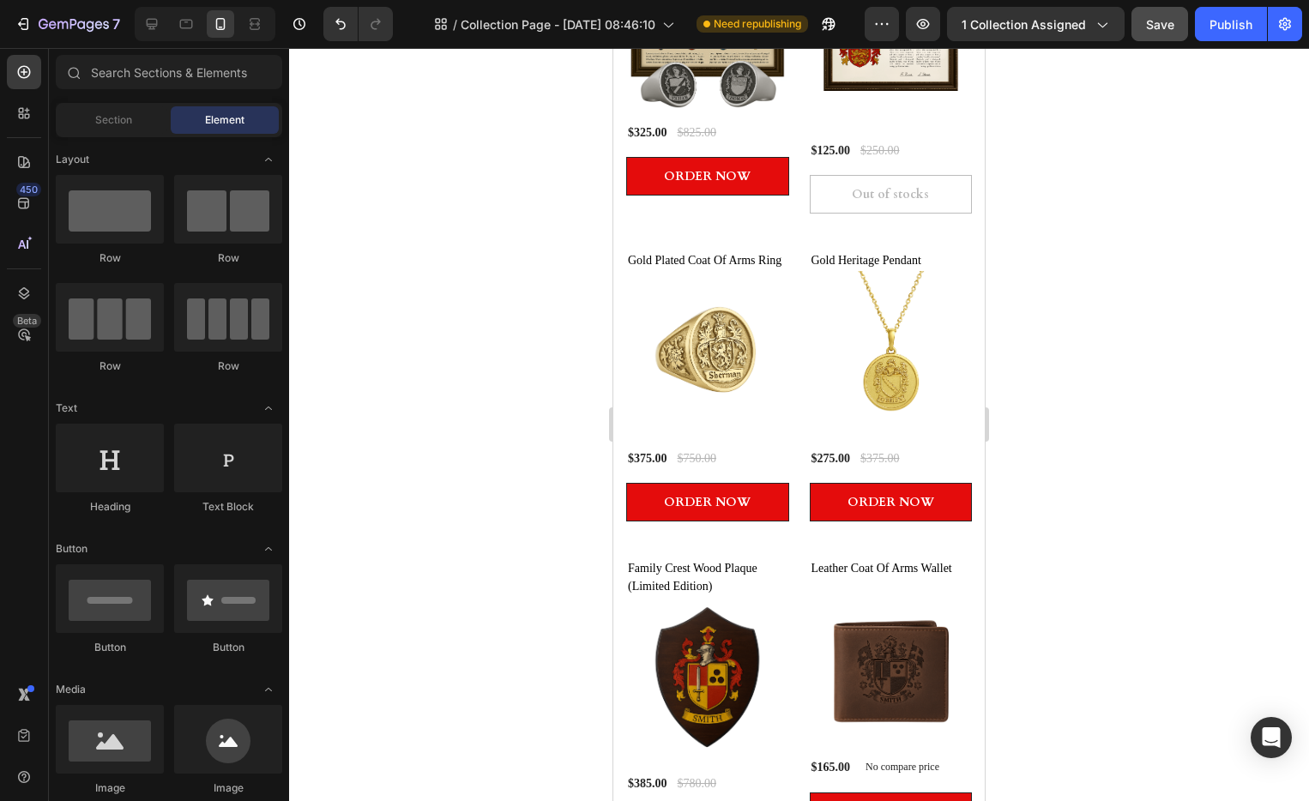
click at [1074, 405] on div at bounding box center [799, 424] width 1020 height 753
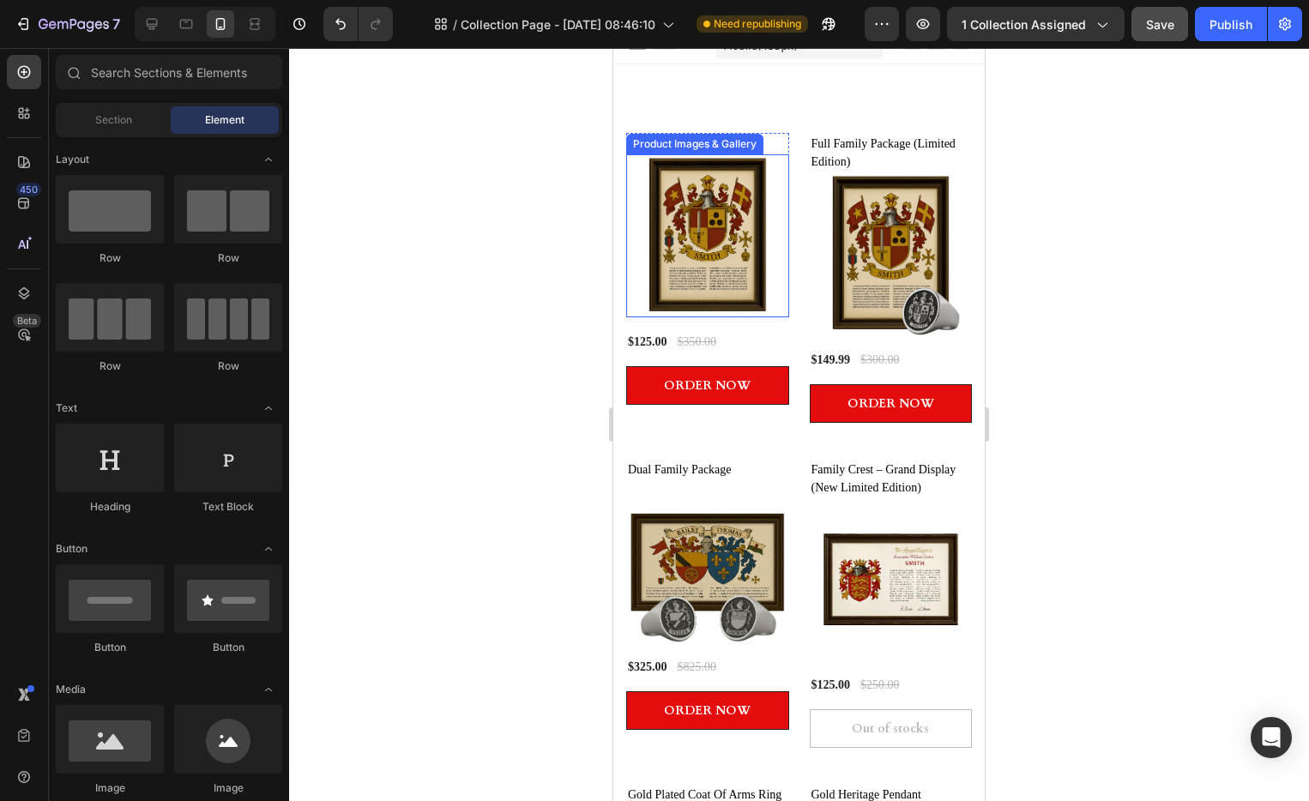
scroll to position [0, 0]
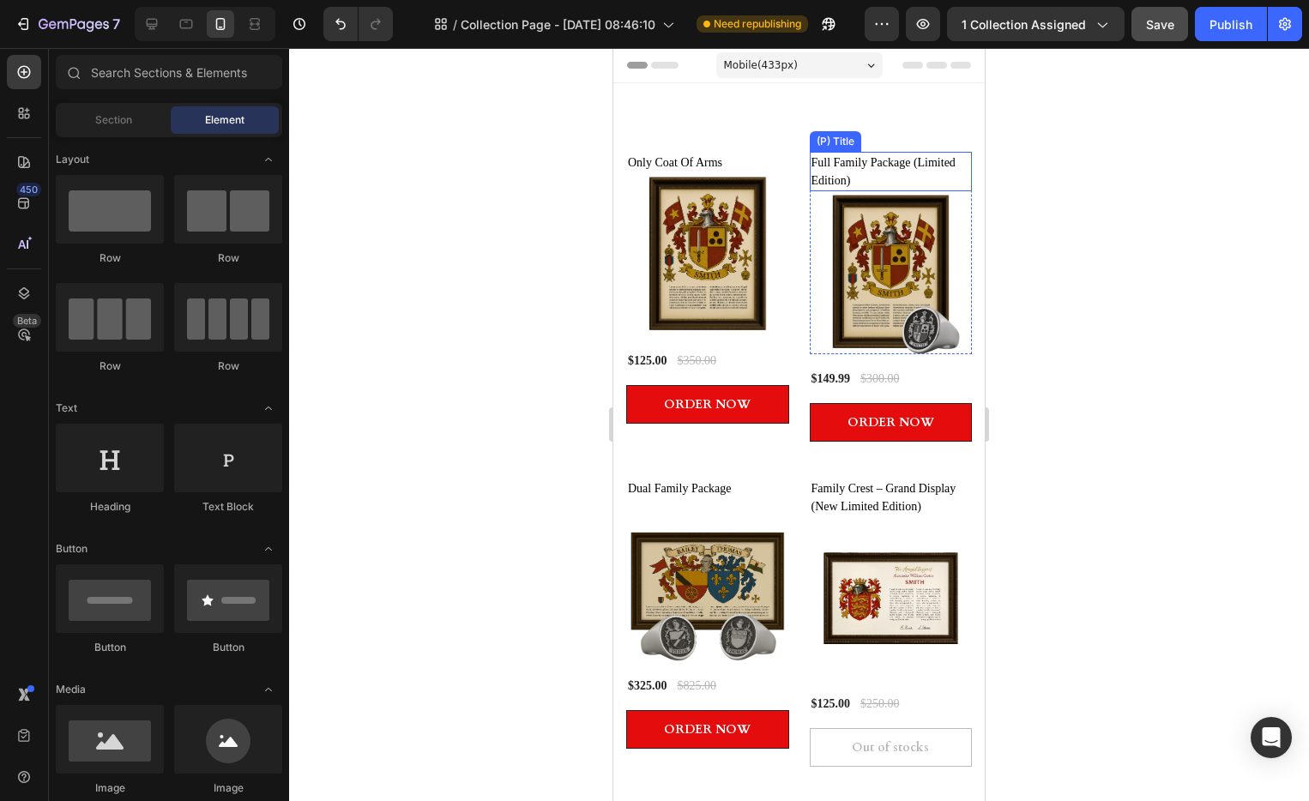
click at [833, 166] on h2 "Full Family Package (Limited Edition)" at bounding box center [891, 171] width 163 height 39
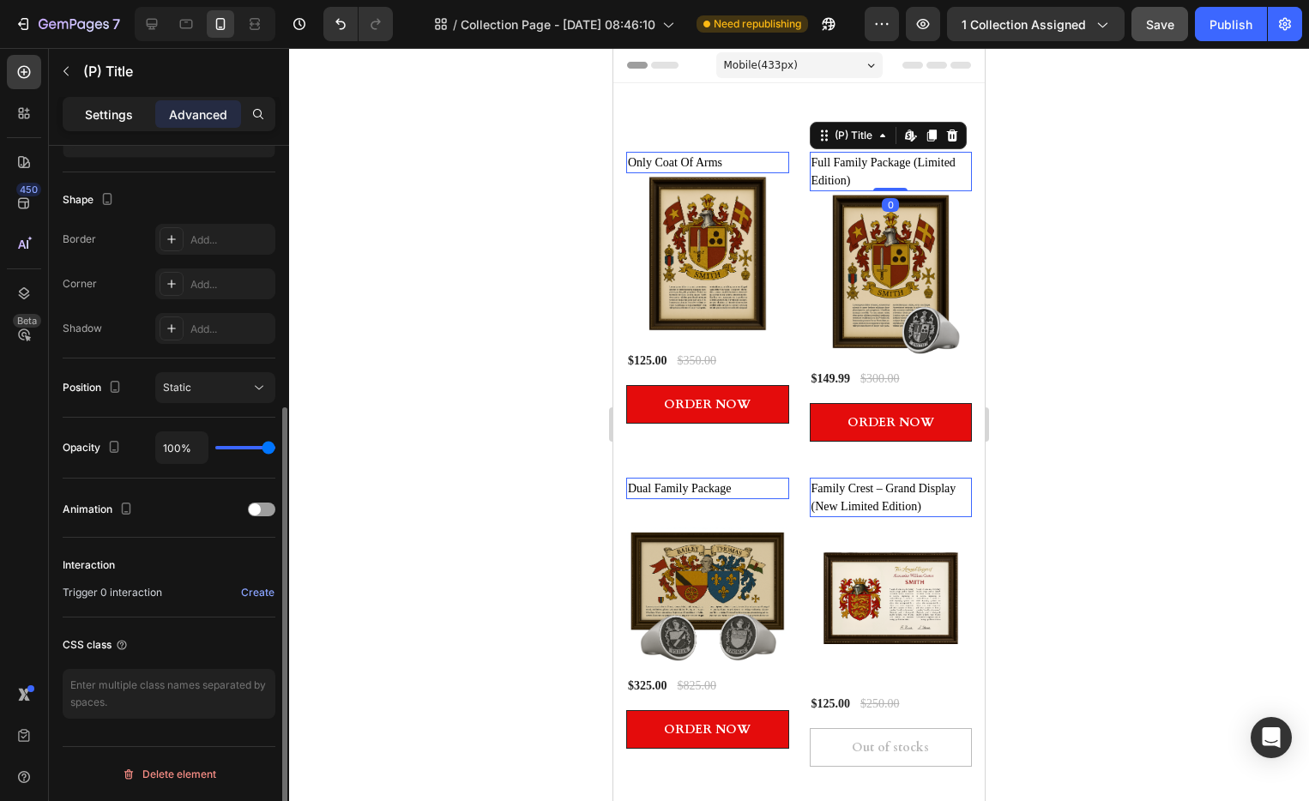
click at [123, 125] on div "Settings" at bounding box center [109, 113] width 86 height 27
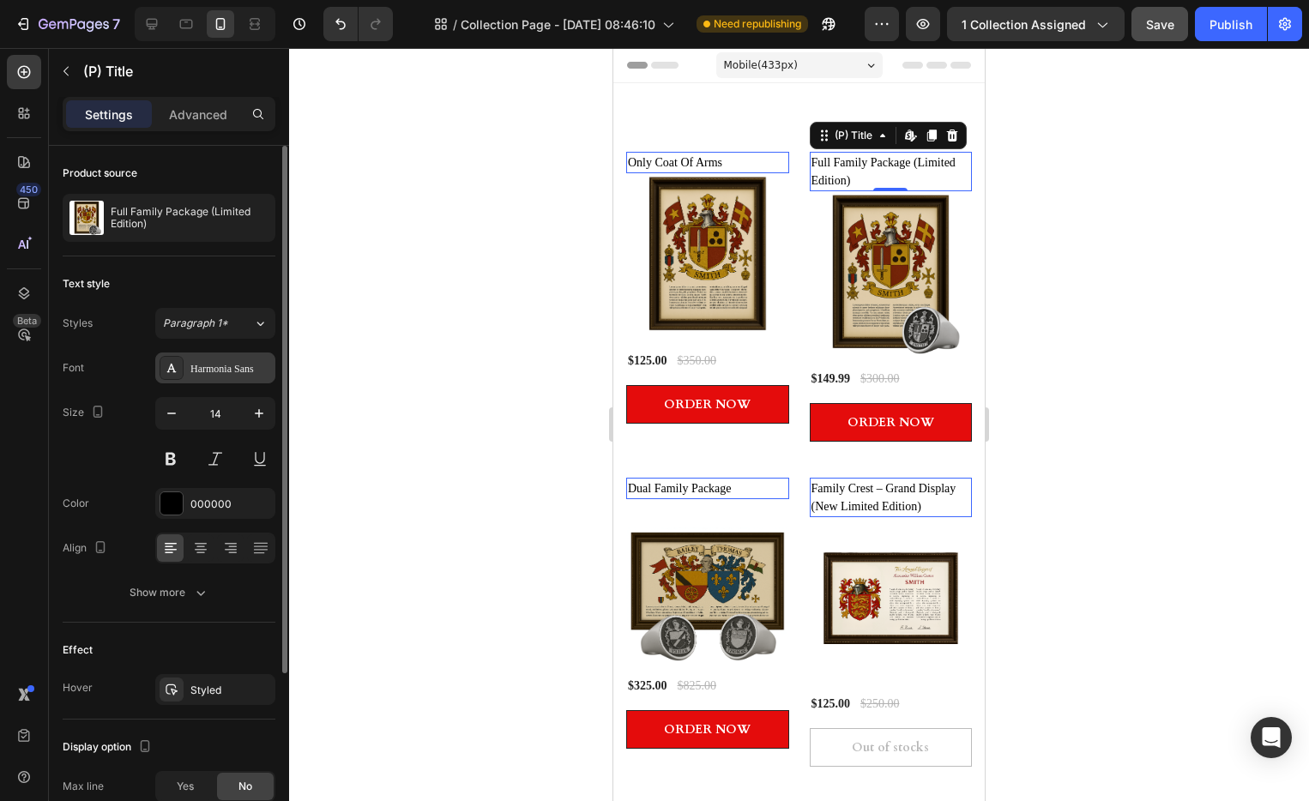
click at [229, 377] on div "Harmonia Sans" at bounding box center [215, 368] width 120 height 31
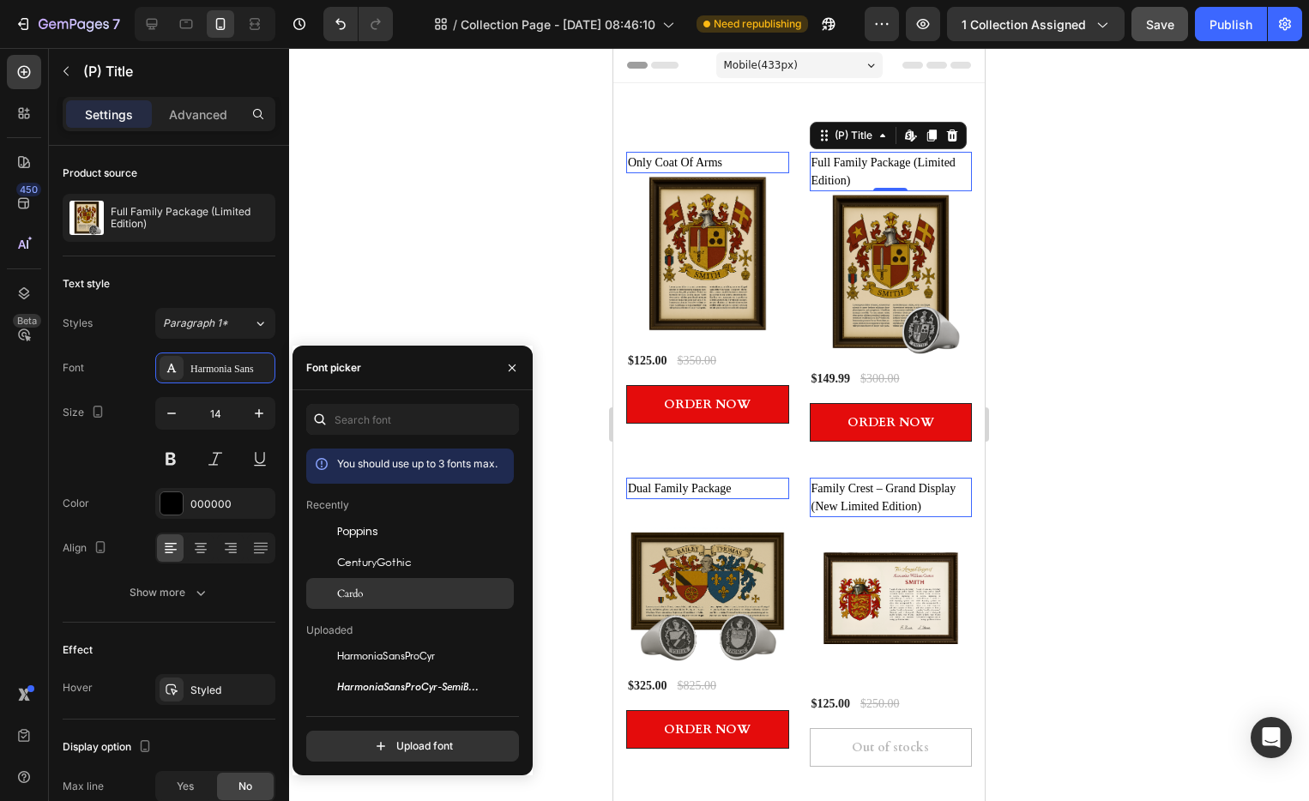
click at [371, 599] on div "Cardo" at bounding box center [423, 593] width 173 height 15
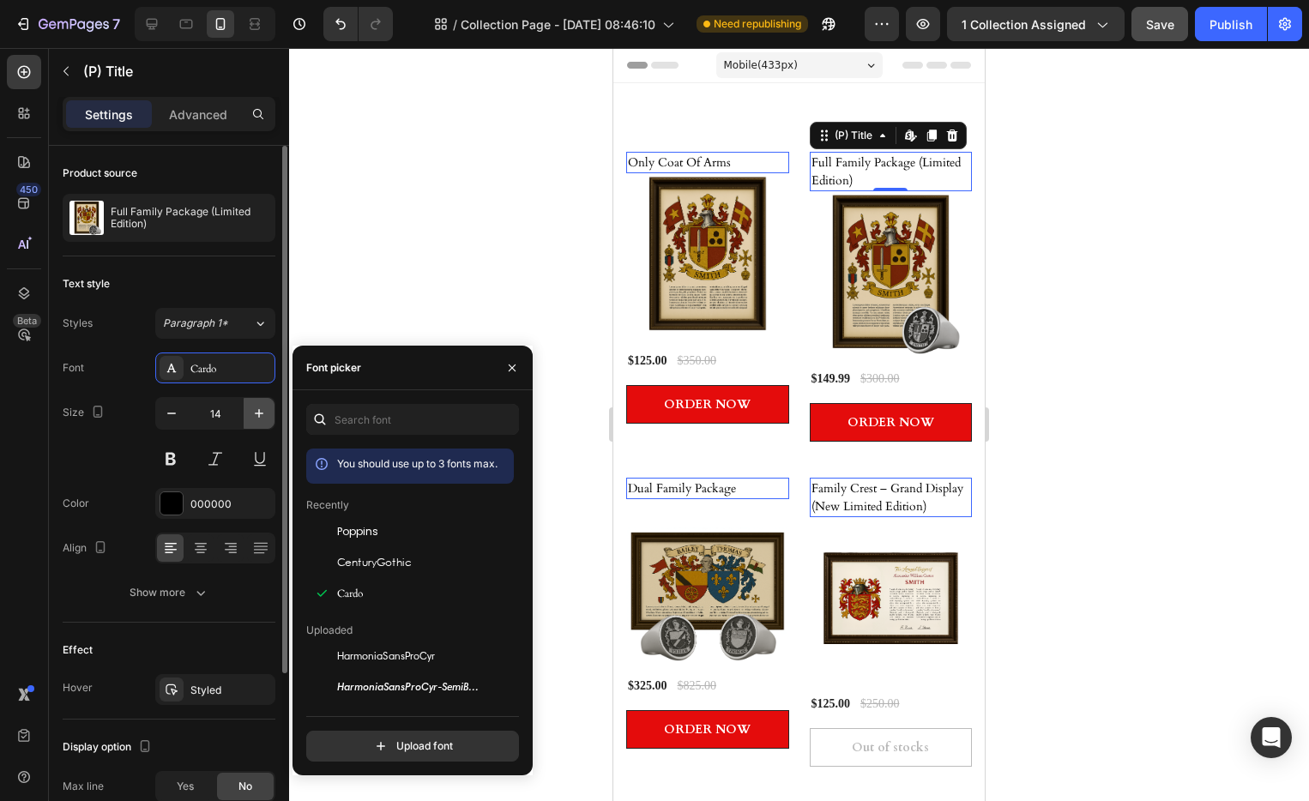
click at [258, 424] on button "button" at bounding box center [259, 413] width 31 height 31
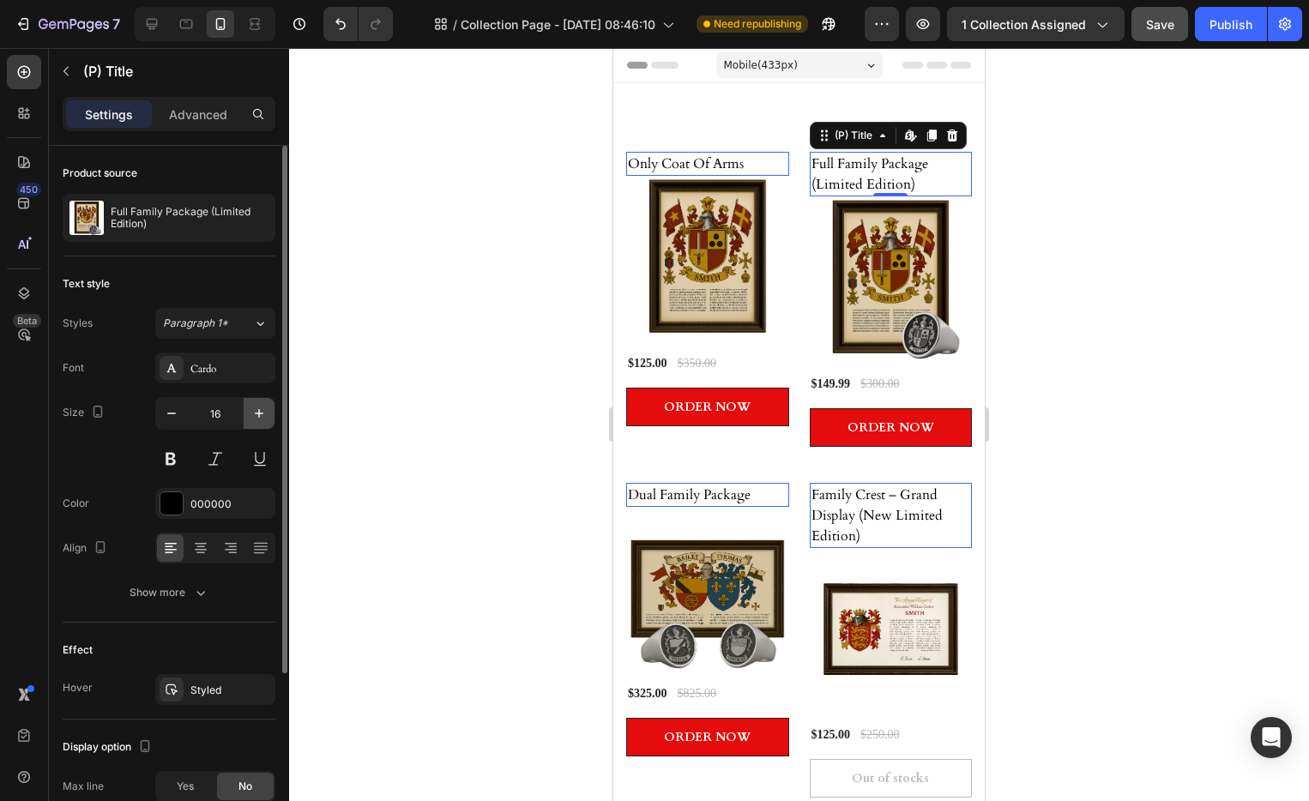
click at [258, 424] on button "button" at bounding box center [259, 413] width 31 height 31
type input "17"
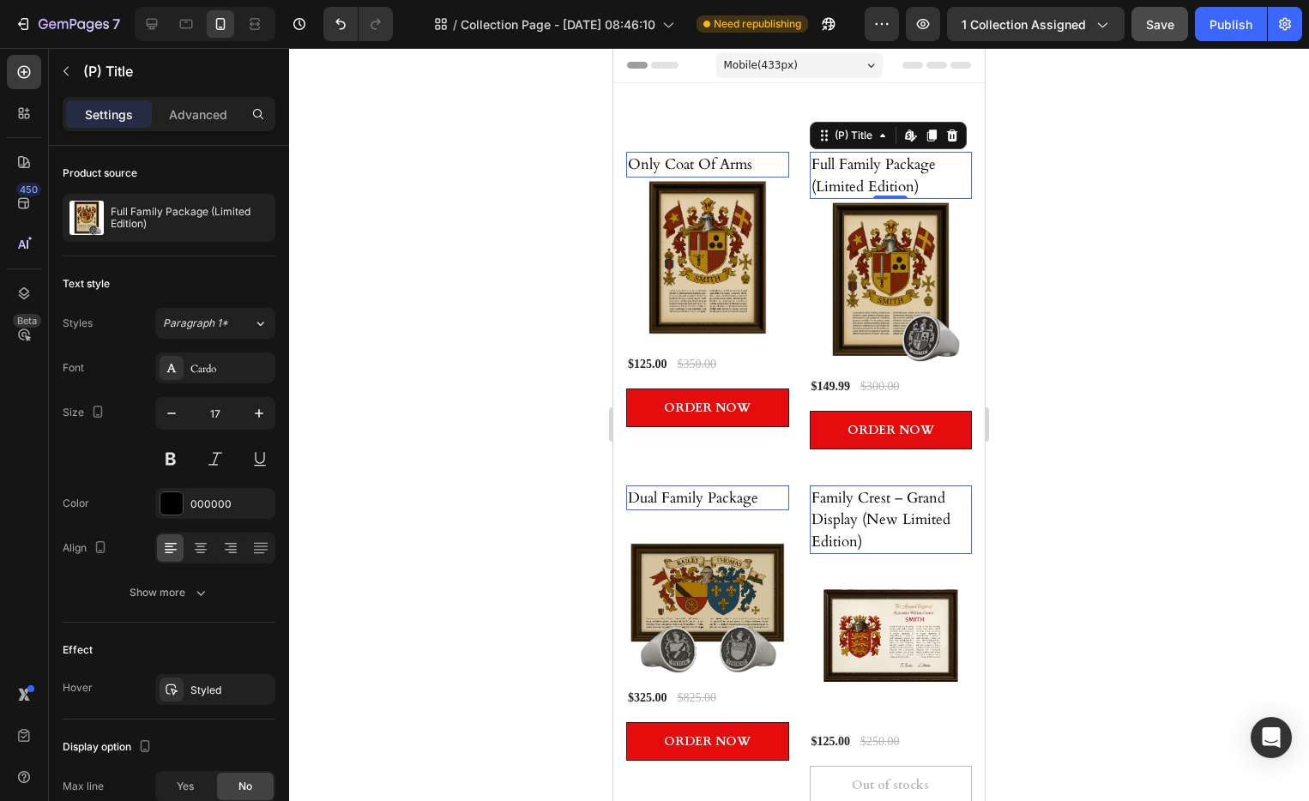
drag, startPoint x: 1259, startPoint y: 131, endPoint x: 1209, endPoint y: 146, distance: 51.9
click at [1253, 133] on div at bounding box center [799, 424] width 1020 height 753
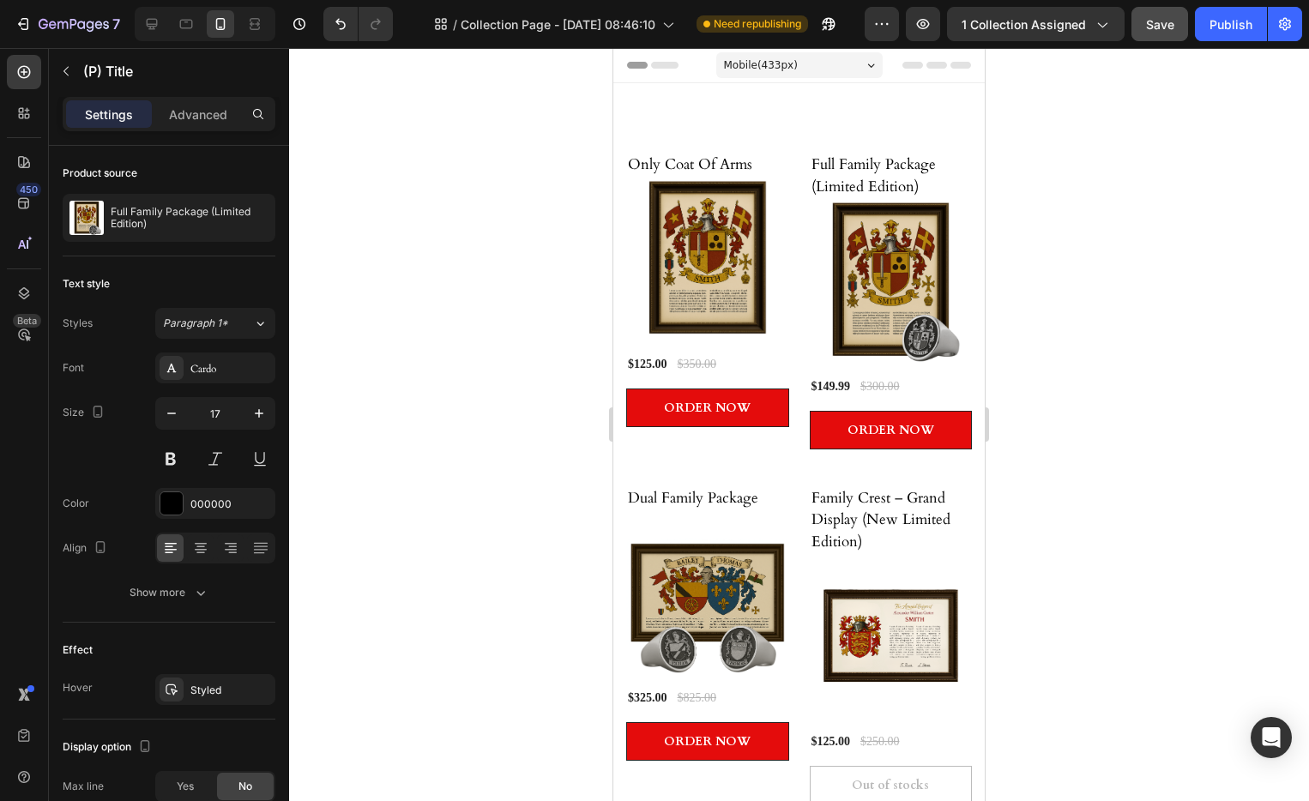
click at [1209, 146] on div at bounding box center [799, 424] width 1020 height 753
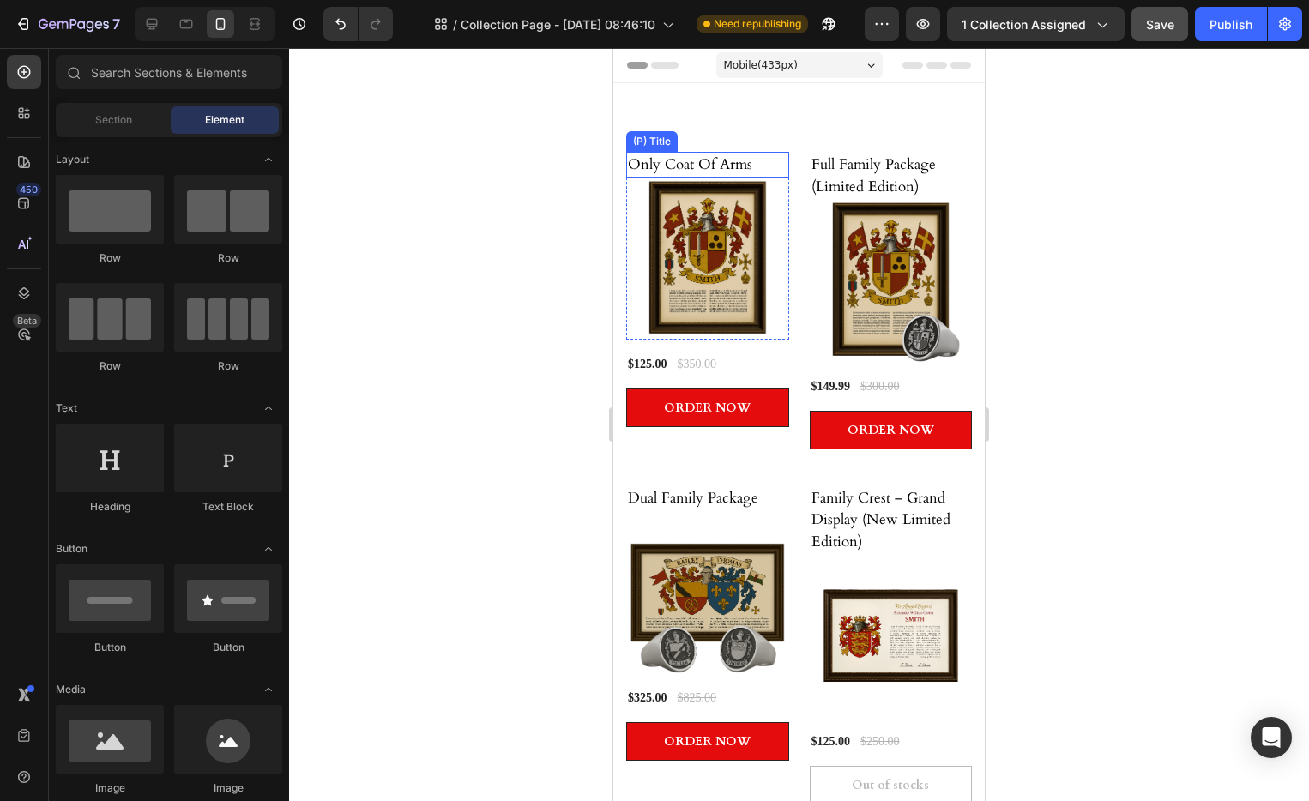
click at [704, 160] on h2 "Only Coat Of Arms" at bounding box center [707, 165] width 163 height 26
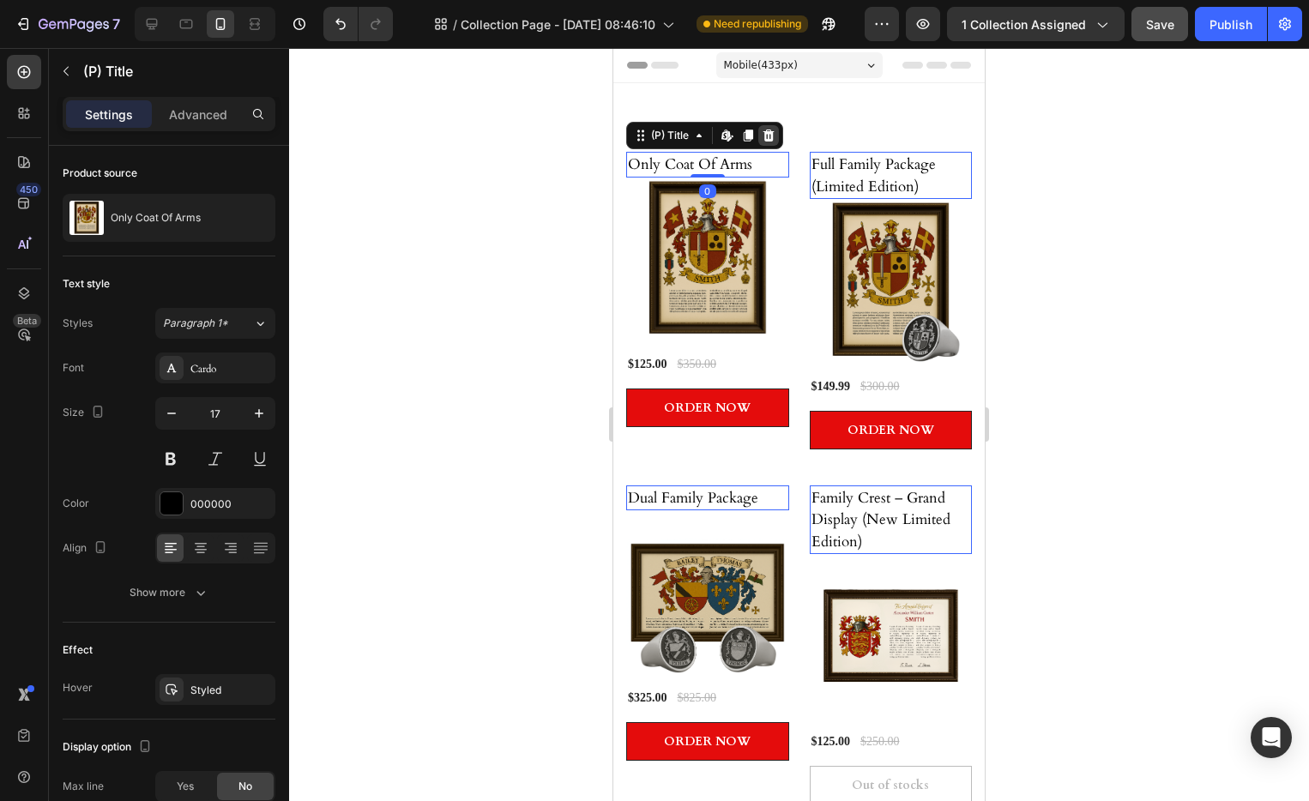
click at [773, 134] on icon at bounding box center [769, 136] width 11 height 12
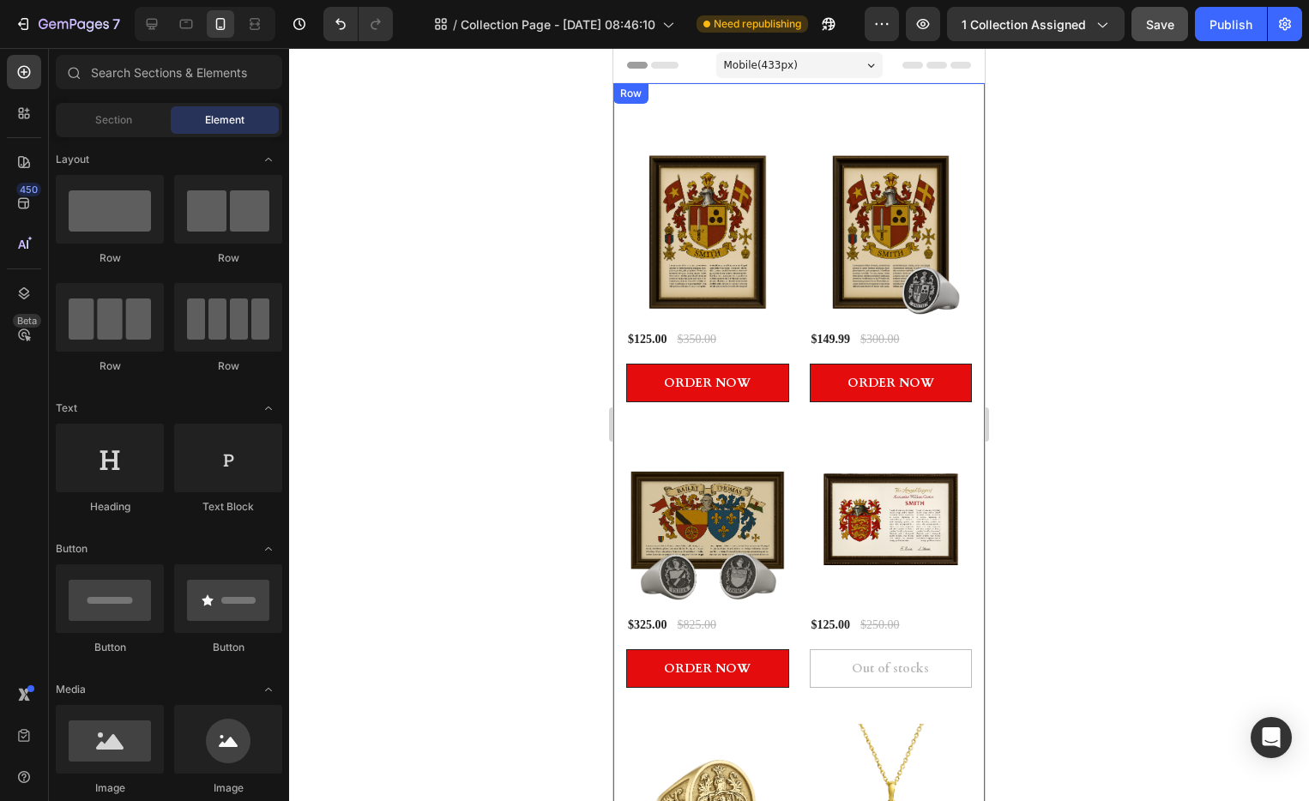
click at [1101, 134] on div at bounding box center [799, 424] width 1020 height 753
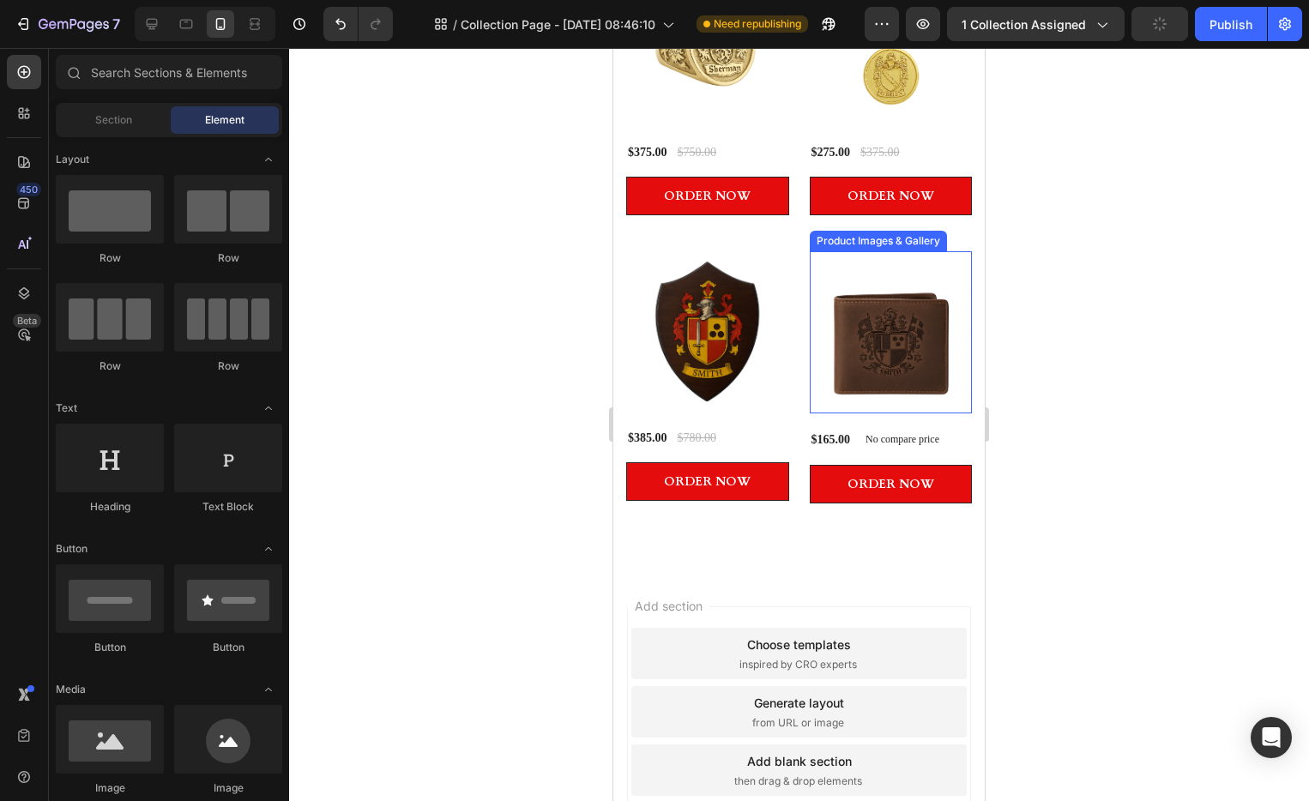
scroll to position [609, 0]
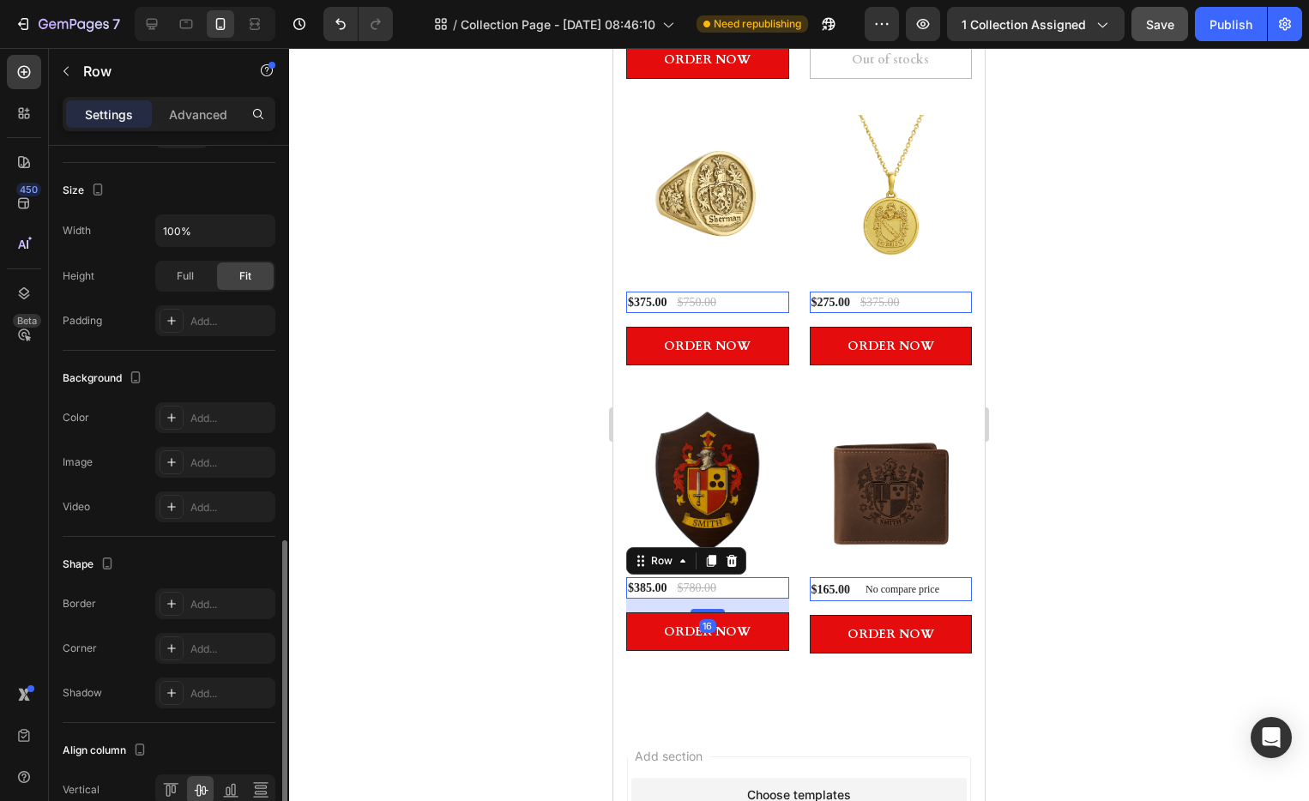
scroll to position [0, 0]
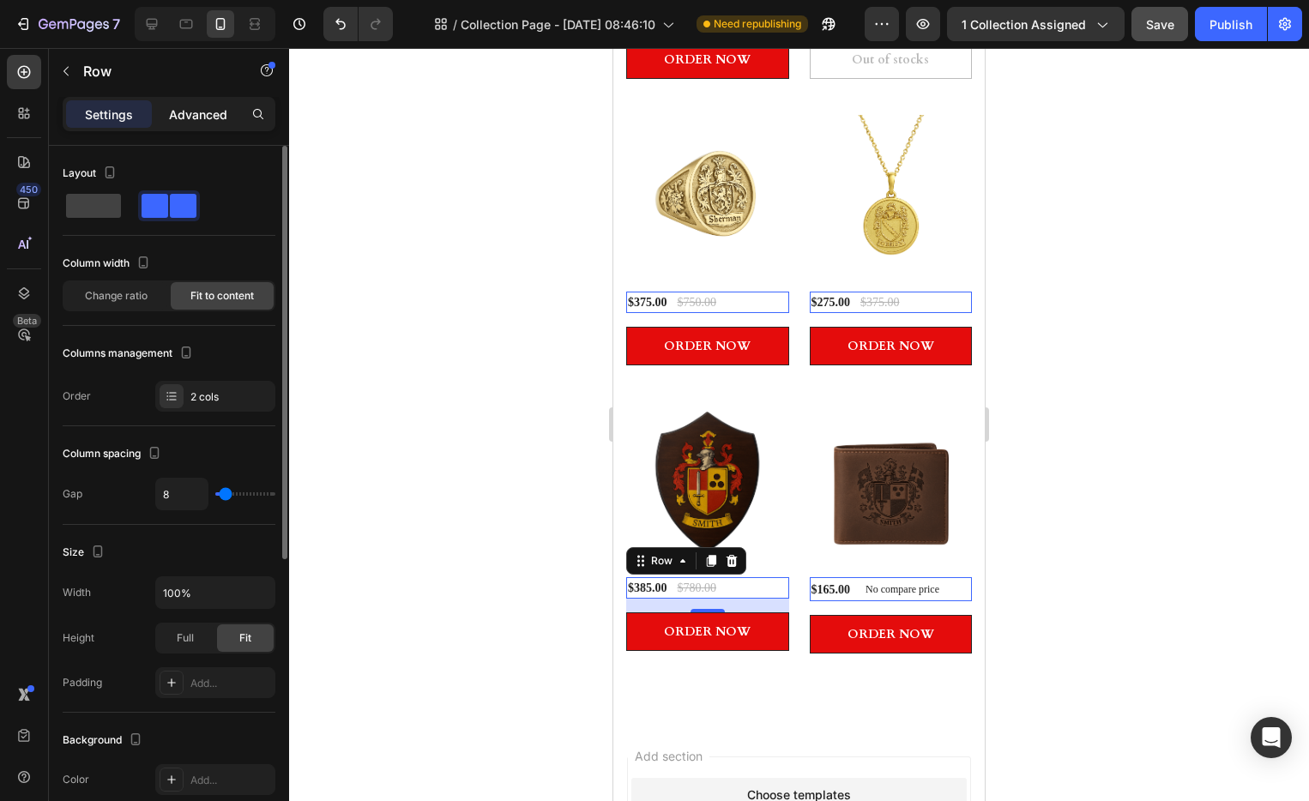
click at [215, 120] on p "Advanced" at bounding box center [198, 115] width 58 height 18
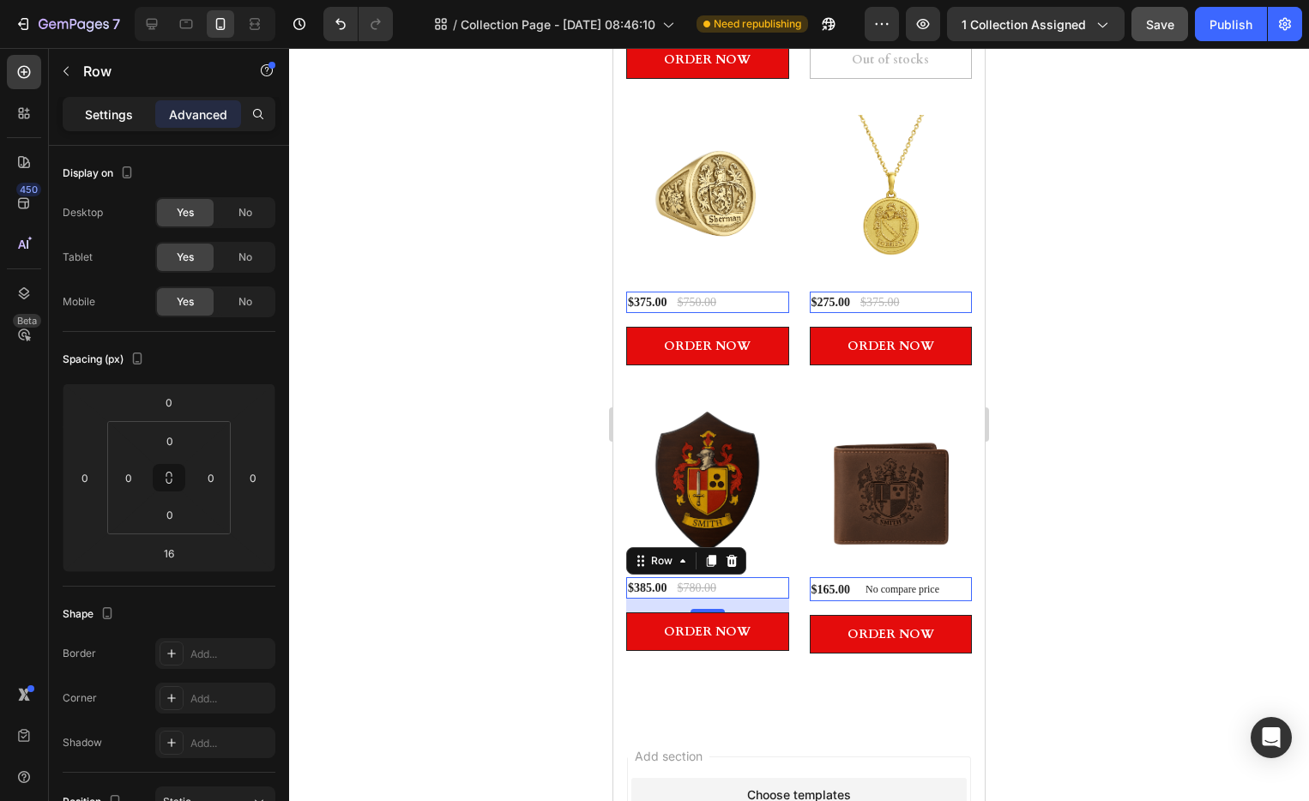
click at [116, 126] on div "Settings" at bounding box center [109, 113] width 86 height 27
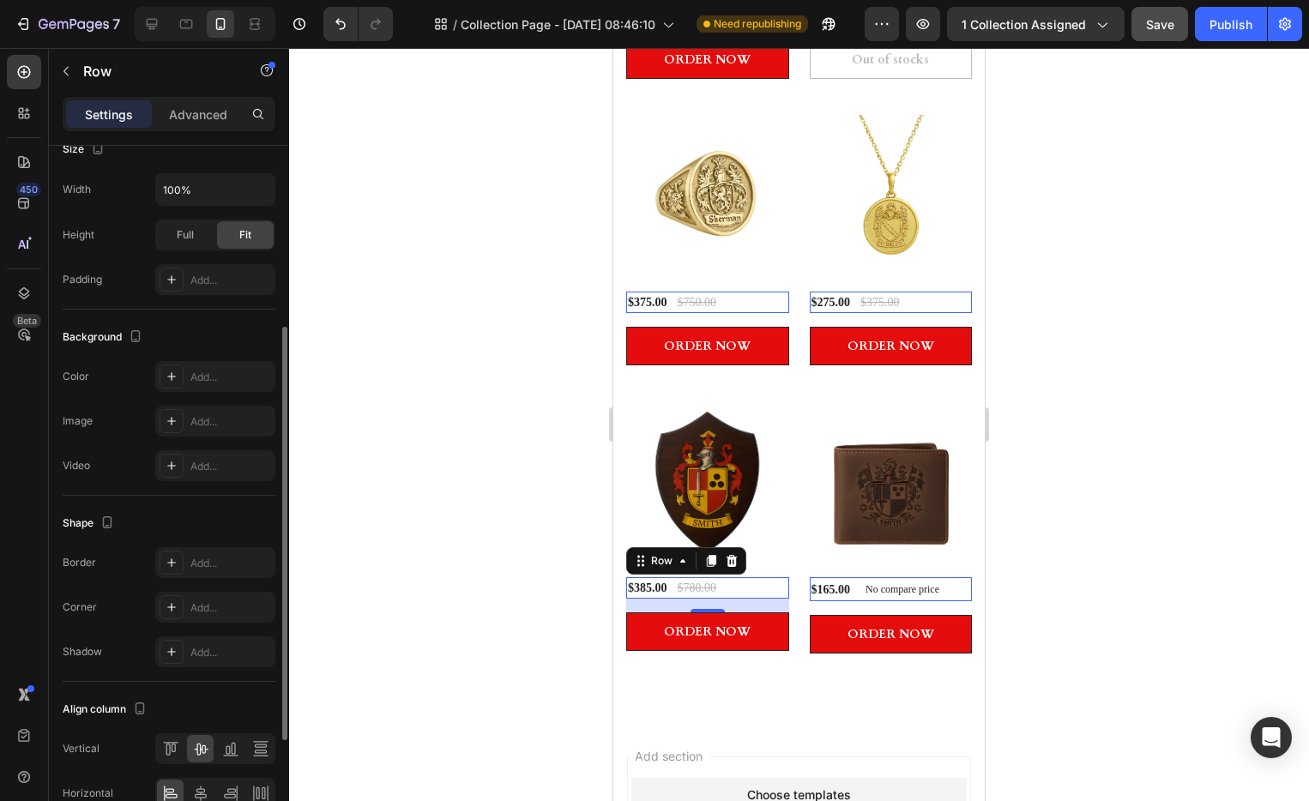
scroll to position [493, 0]
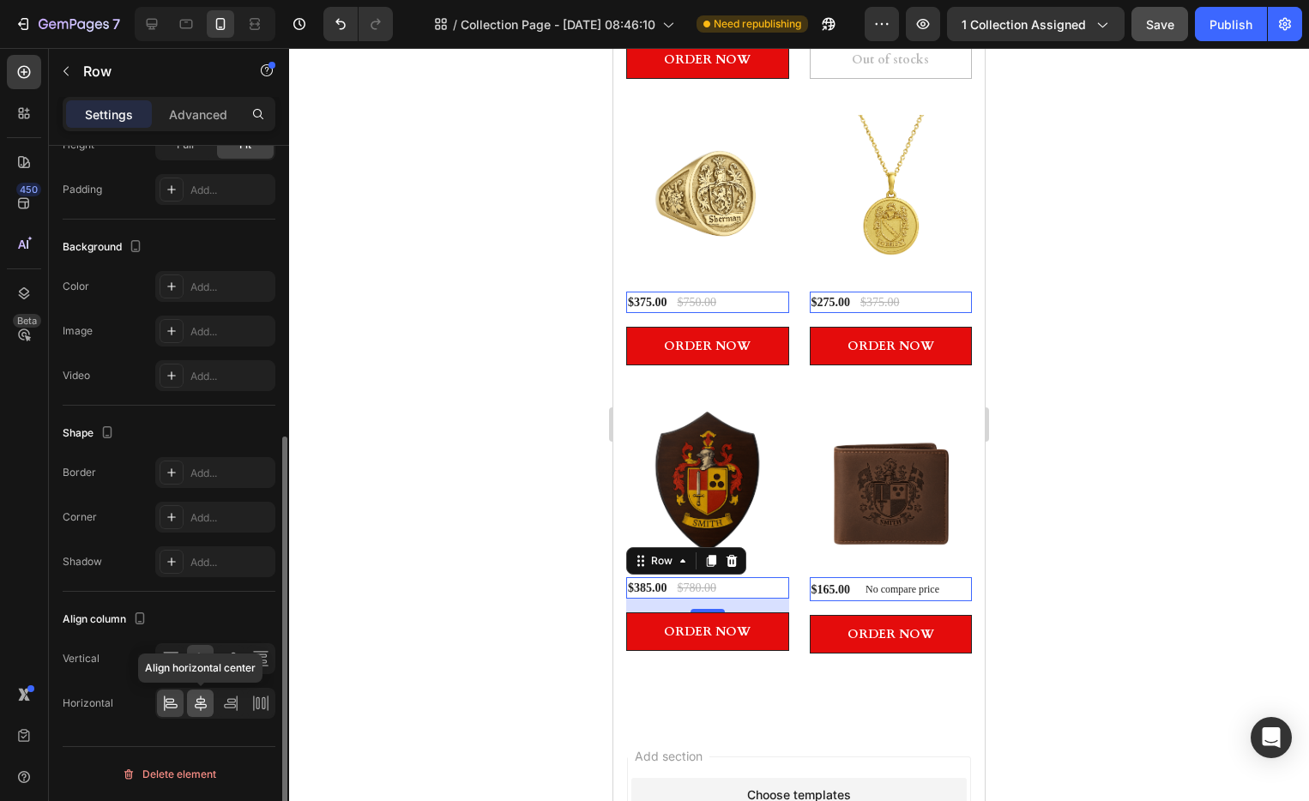
click at [208, 699] on icon at bounding box center [200, 703] width 17 height 17
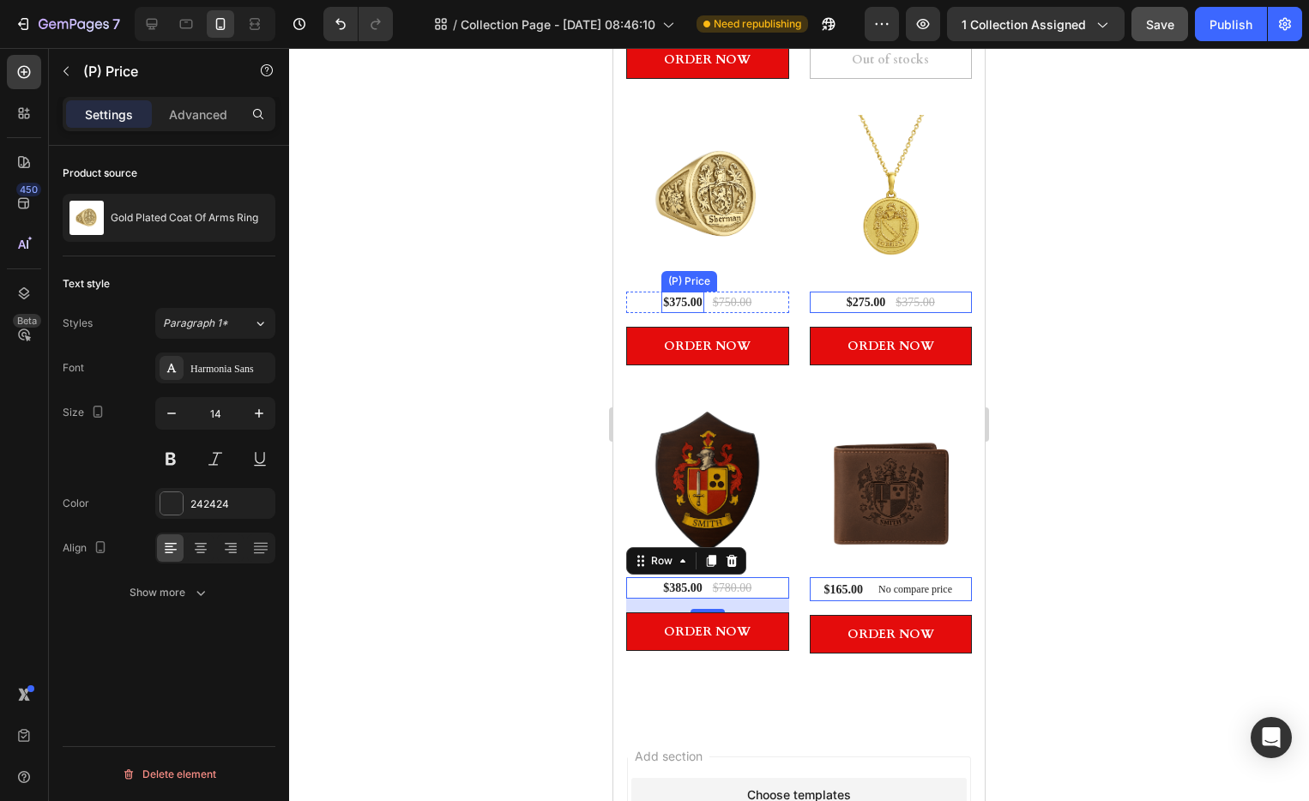
scroll to position [0, 0]
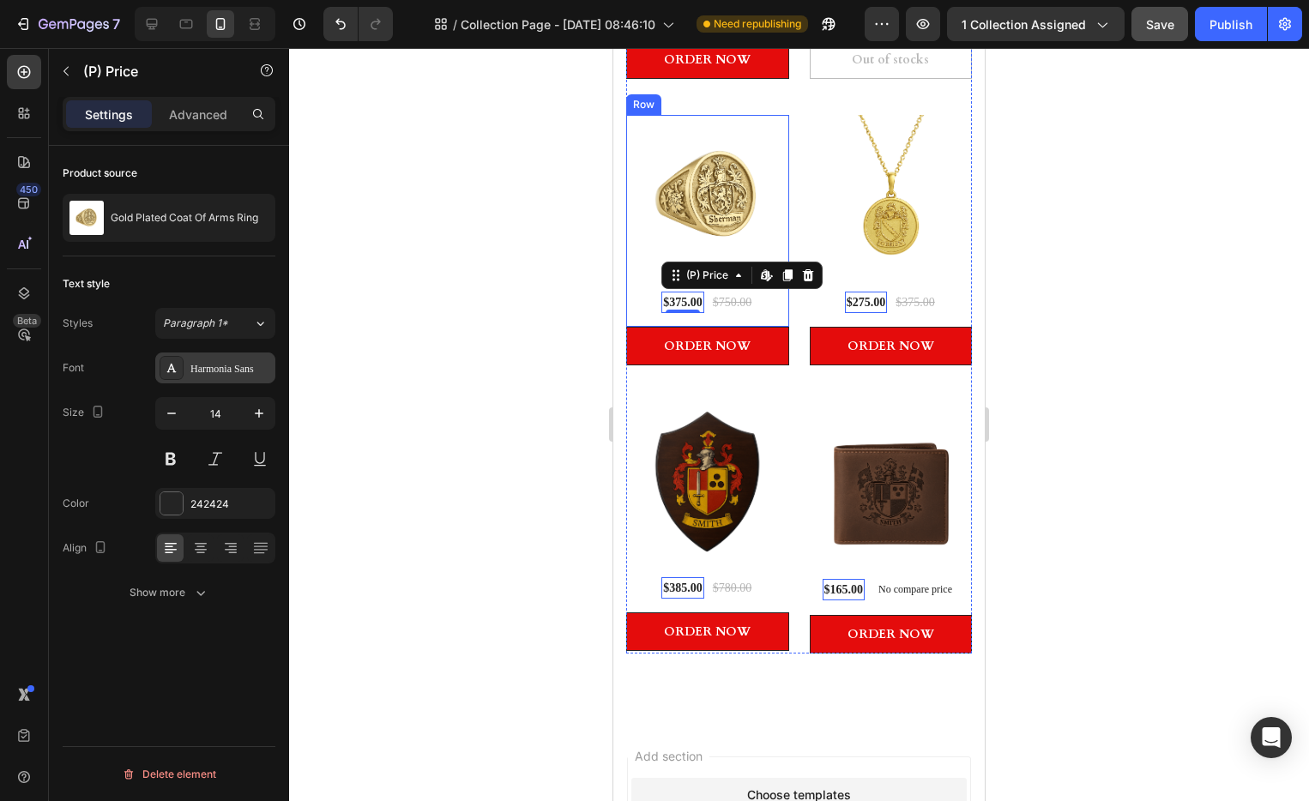
click at [219, 371] on div "Harmonia Sans" at bounding box center [230, 368] width 81 height 15
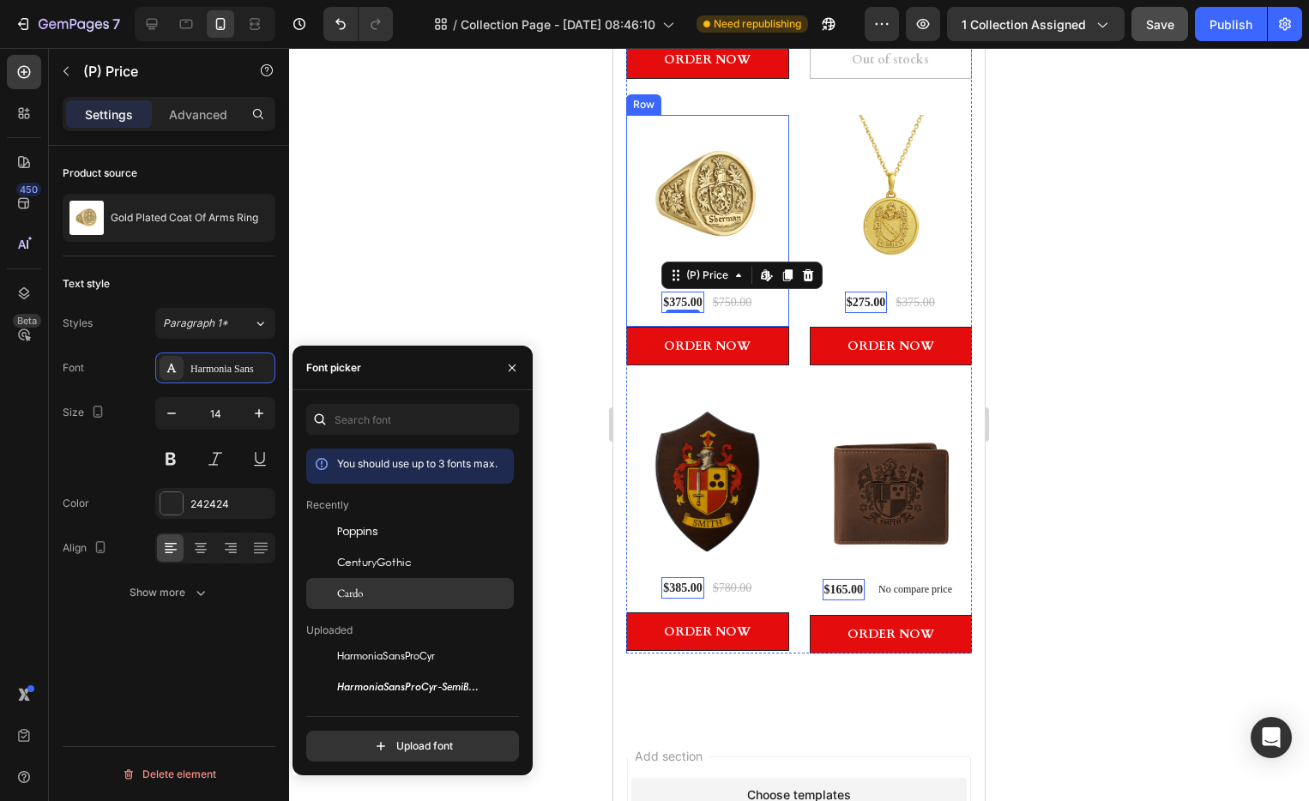
click at [263, 416] on icon "button" at bounding box center [259, 413] width 17 height 17
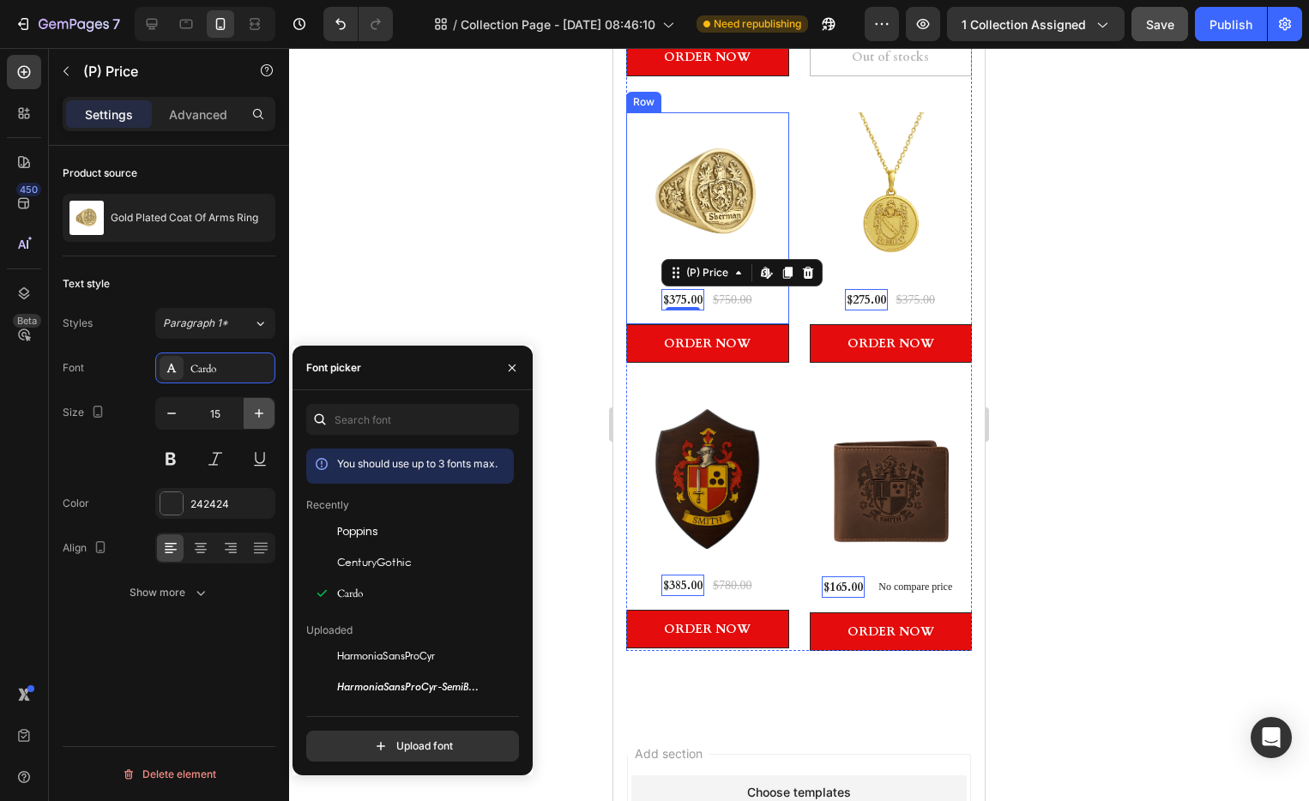
click at [263, 416] on icon "button" at bounding box center [259, 413] width 17 height 17
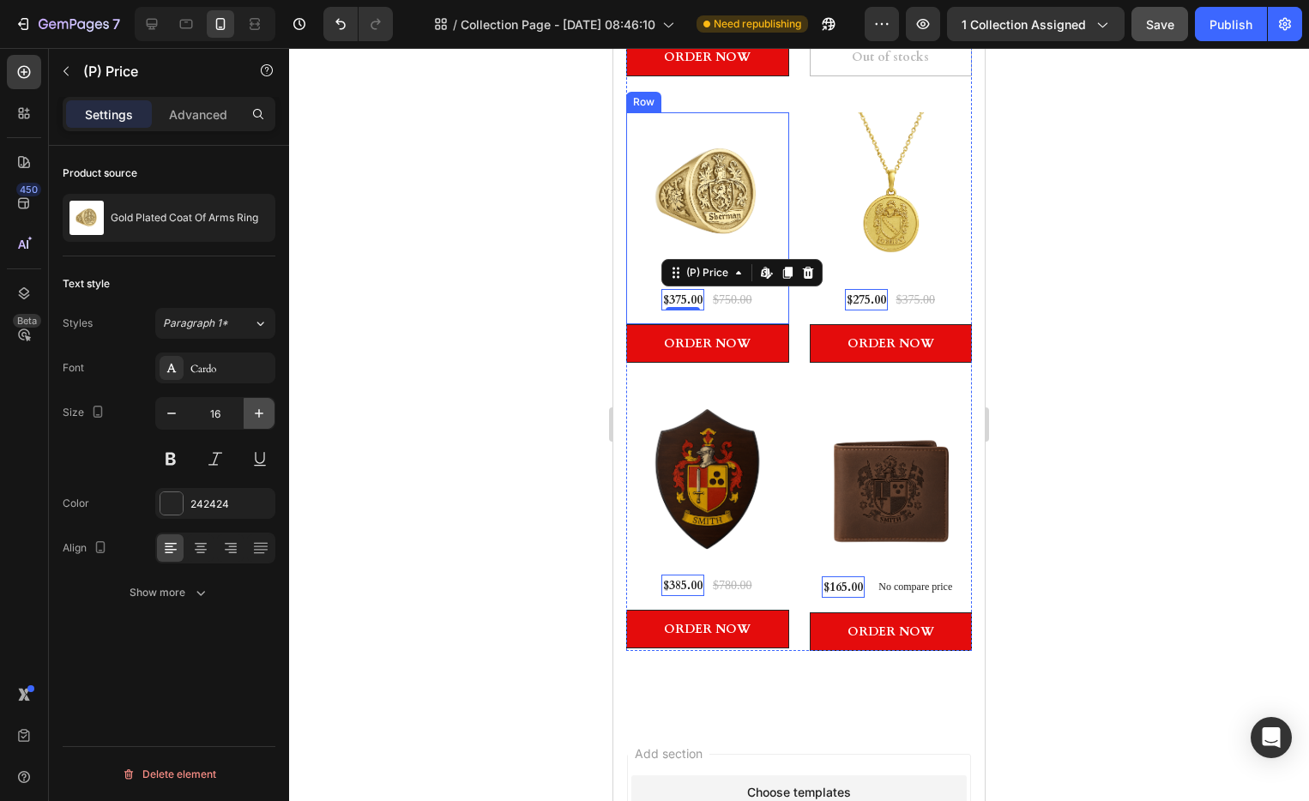
click at [263, 416] on icon "button" at bounding box center [259, 413] width 17 height 17
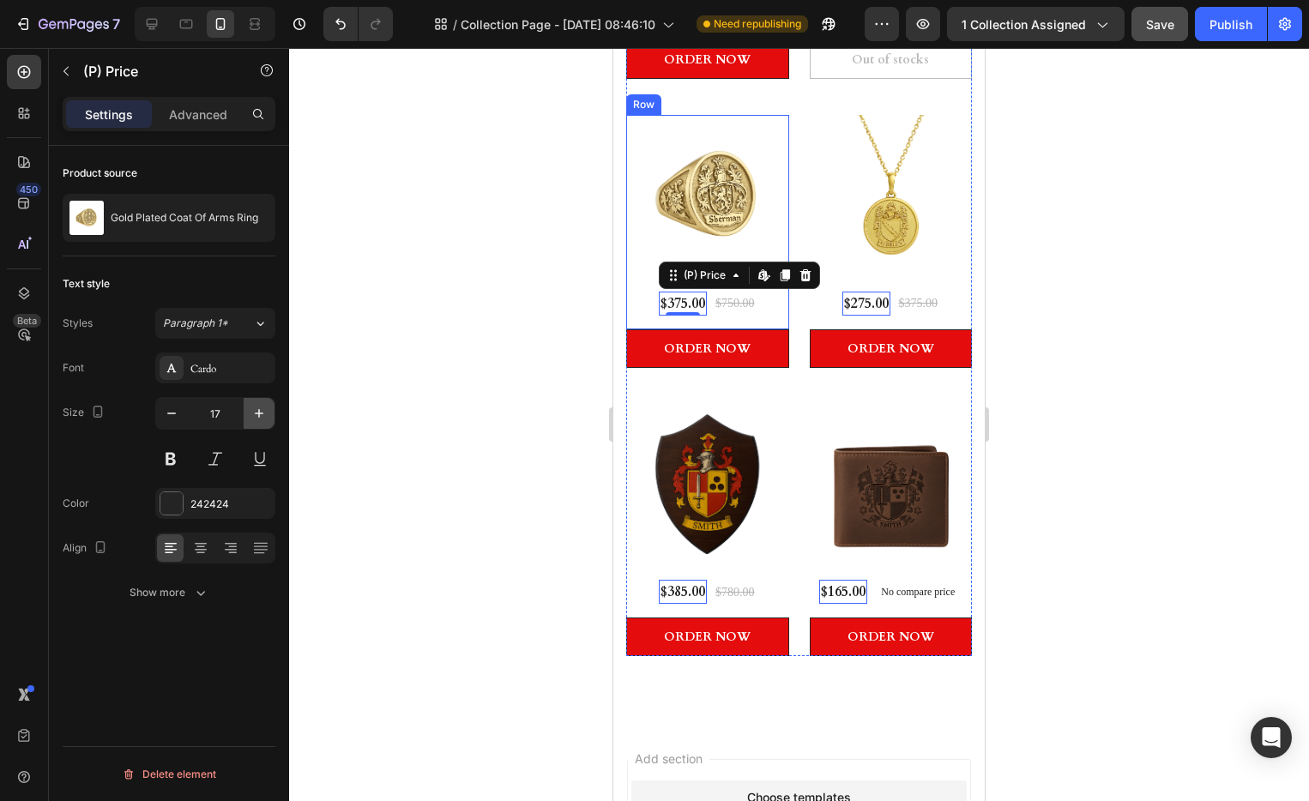
click at [262, 415] on icon "button" at bounding box center [259, 413] width 17 height 17
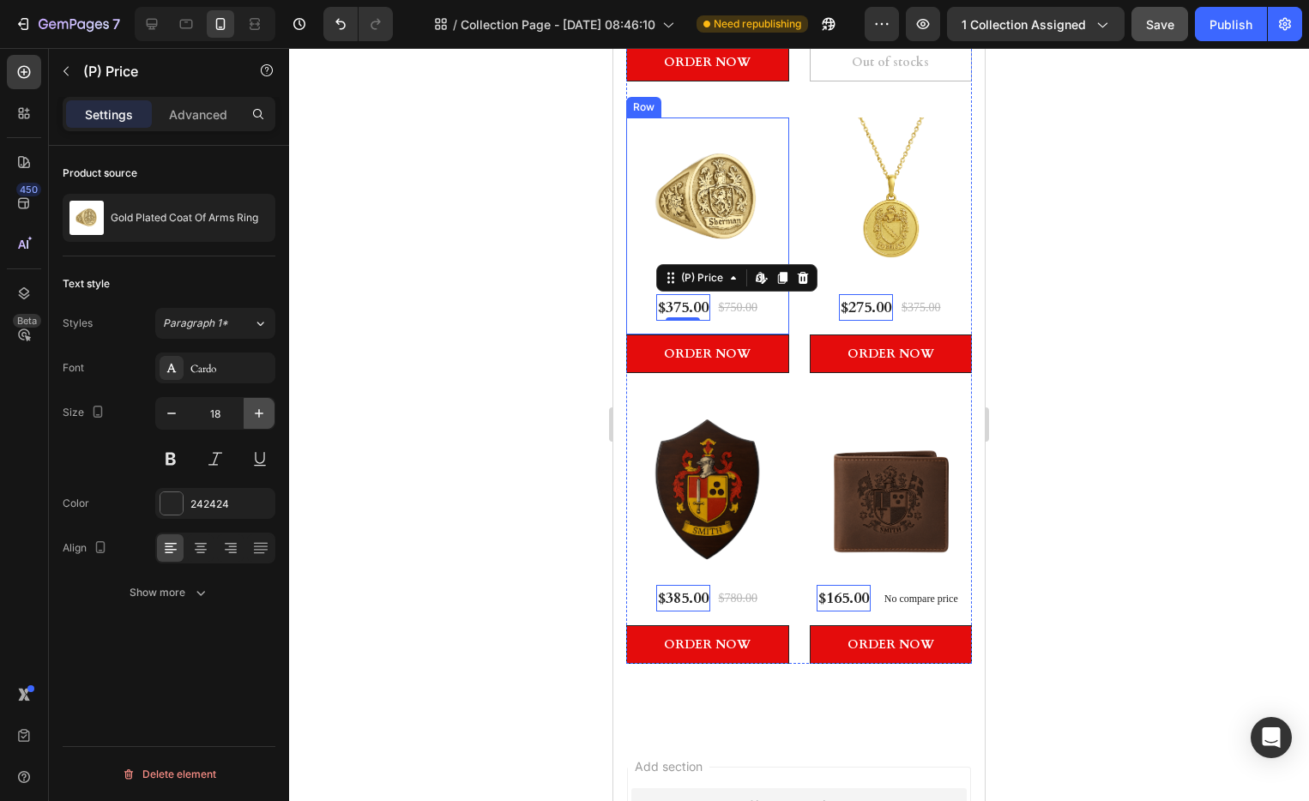
click at [261, 413] on icon "button" at bounding box center [259, 413] width 9 height 9
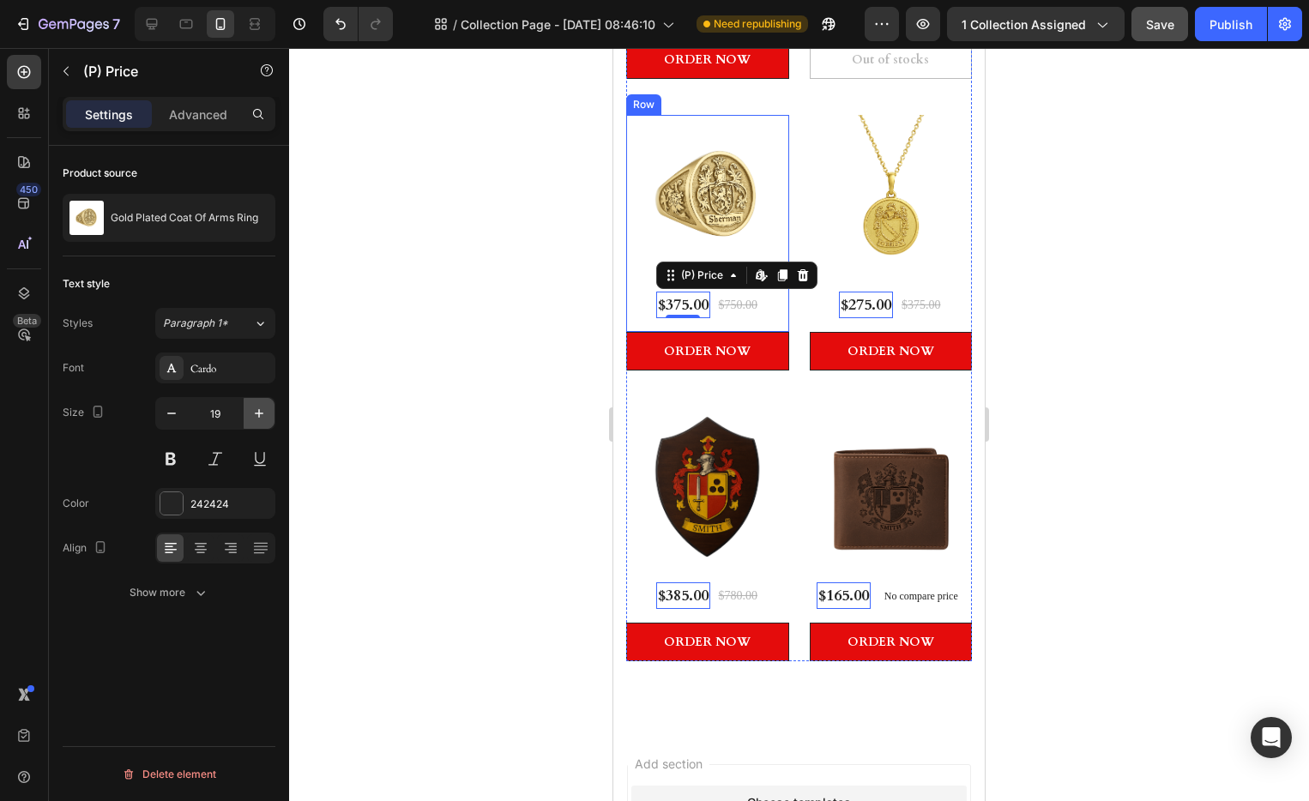
click at [261, 413] on icon "button" at bounding box center [259, 413] width 9 height 9
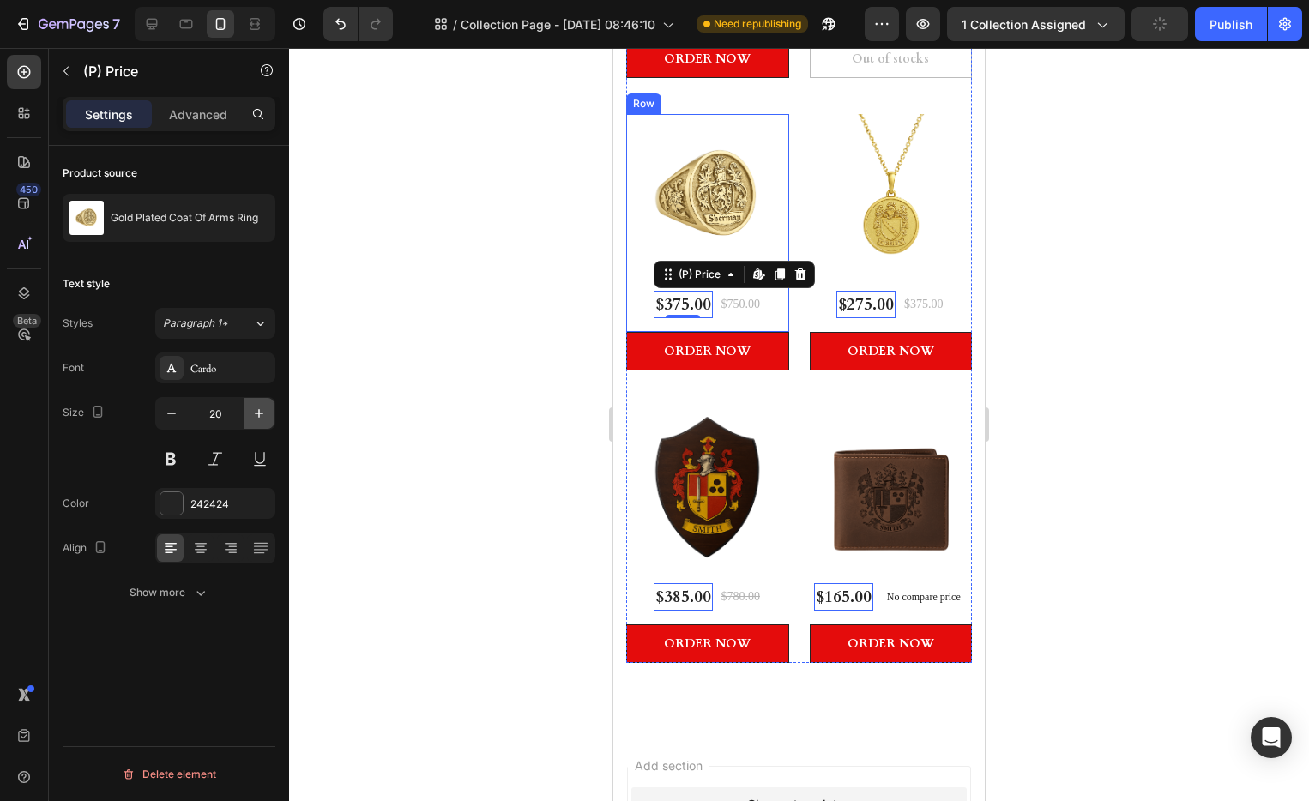
click at [261, 413] on icon "button" at bounding box center [259, 413] width 9 height 9
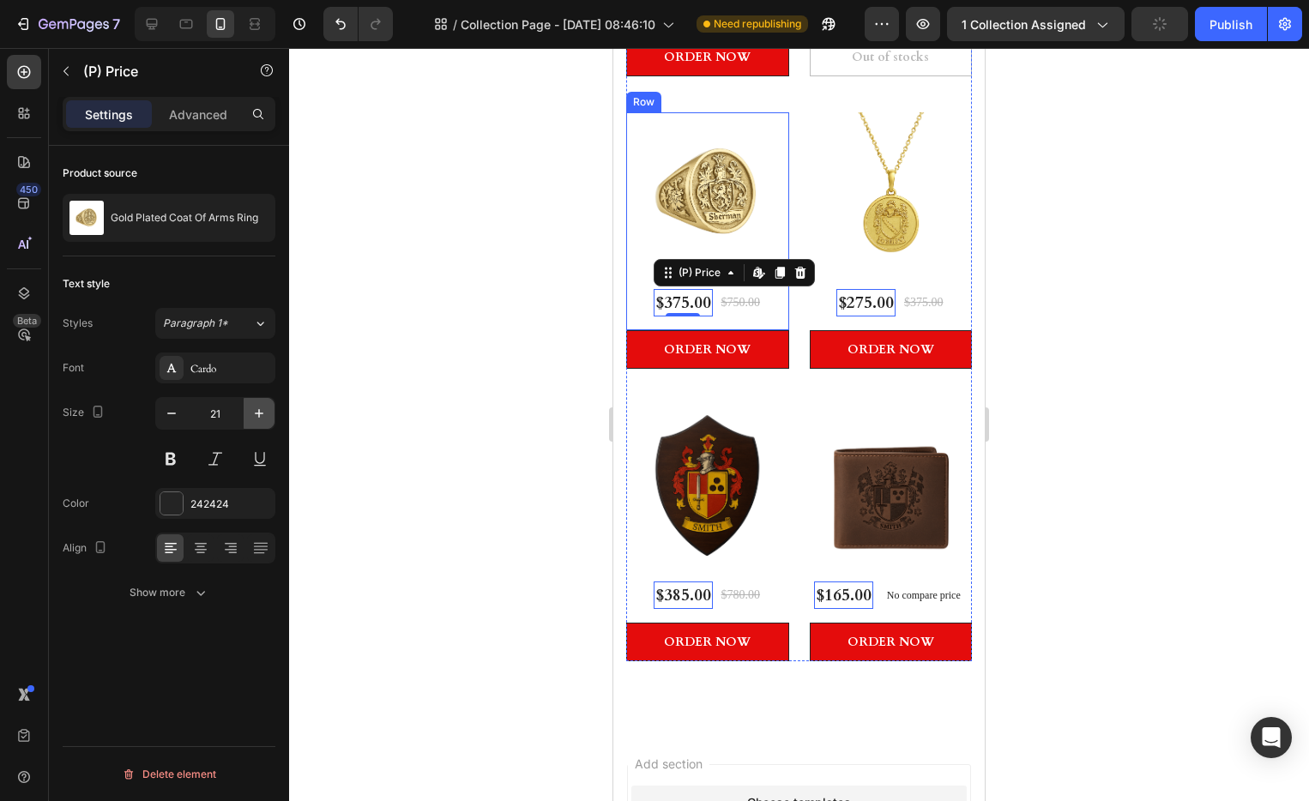
click at [261, 413] on icon "button" at bounding box center [259, 413] width 9 height 9
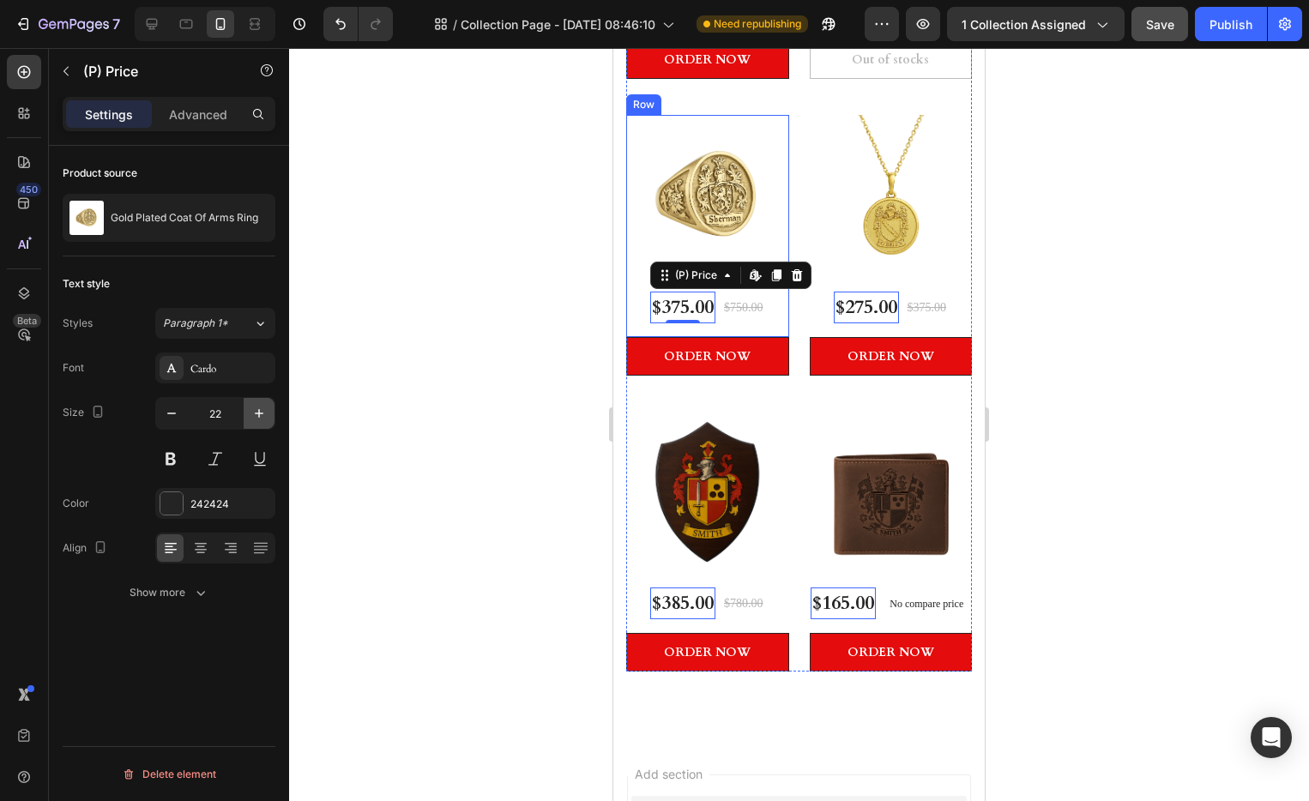
click at [261, 413] on icon "button" at bounding box center [259, 413] width 9 height 9
type input "23"
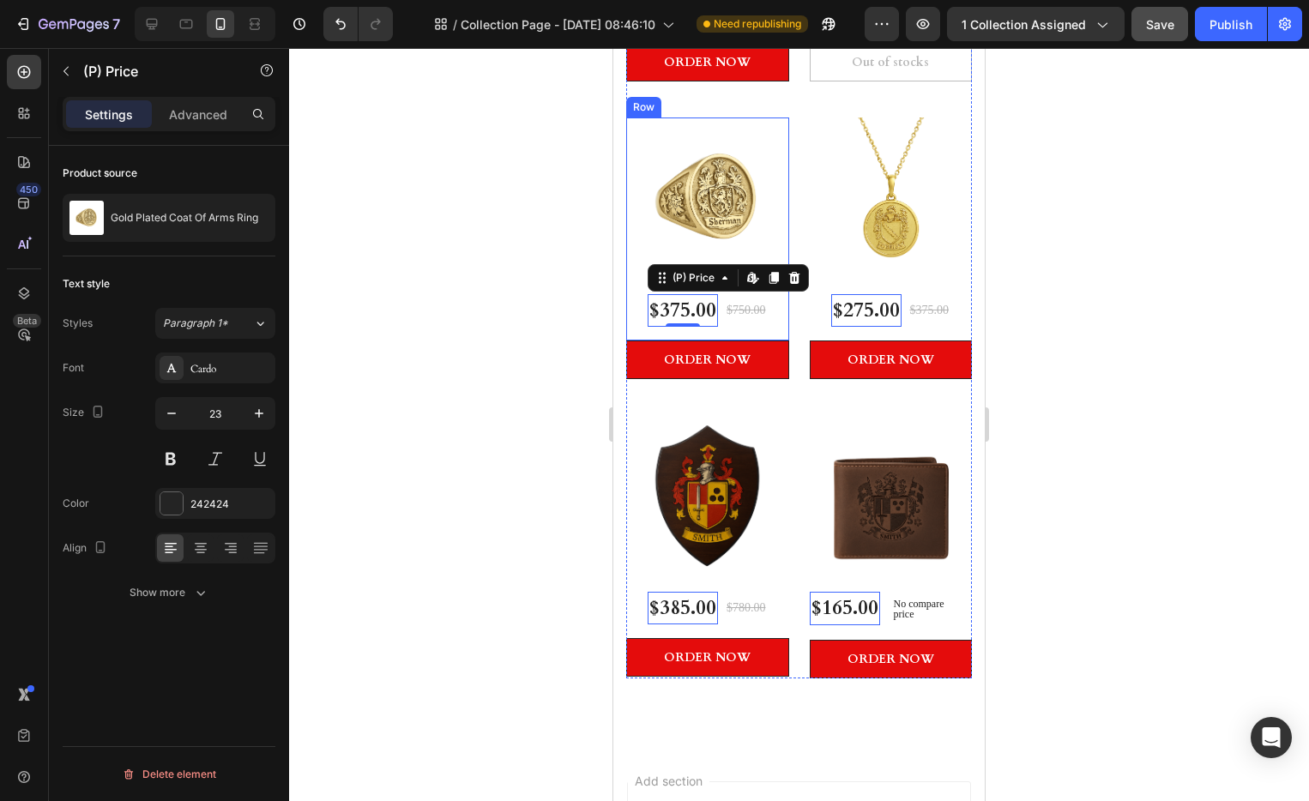
scroll to position [632, 0]
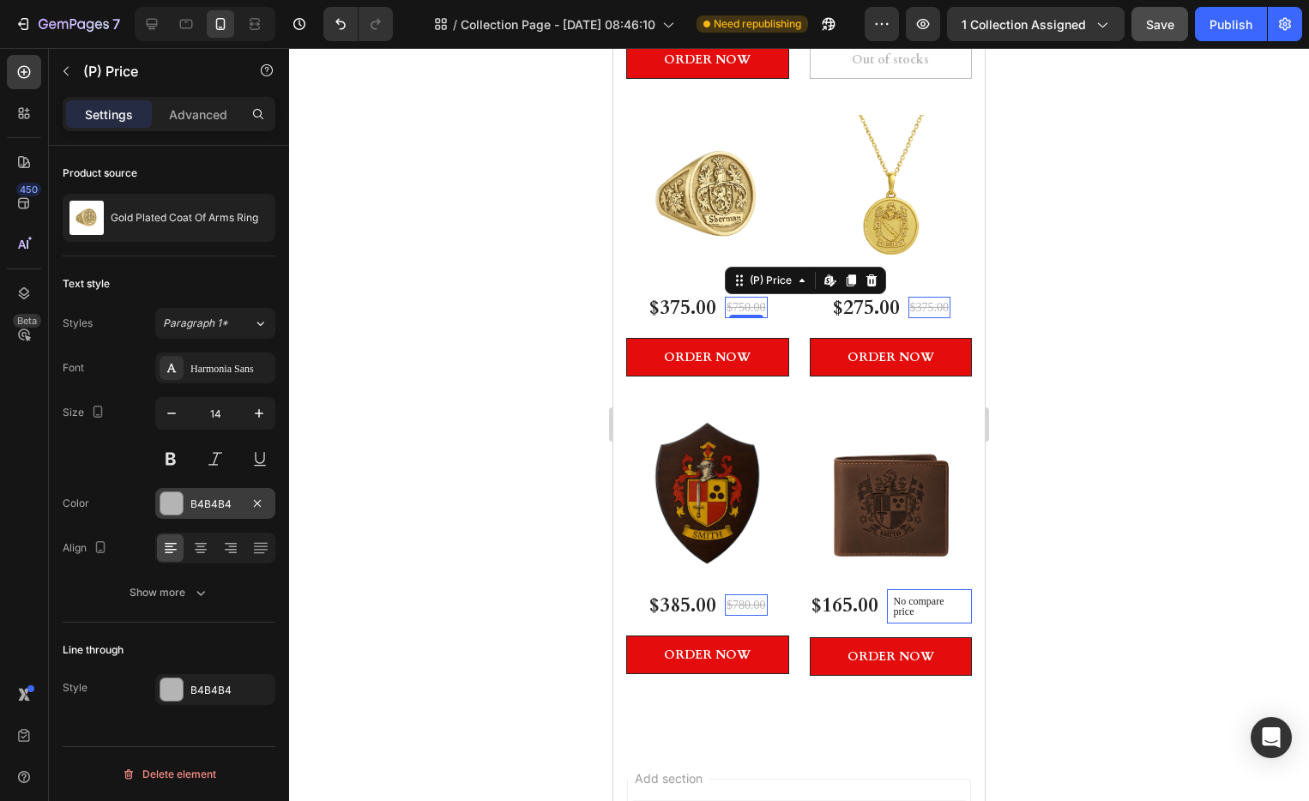
click at [218, 501] on div "B4B4B4" at bounding box center [215, 504] width 50 height 15
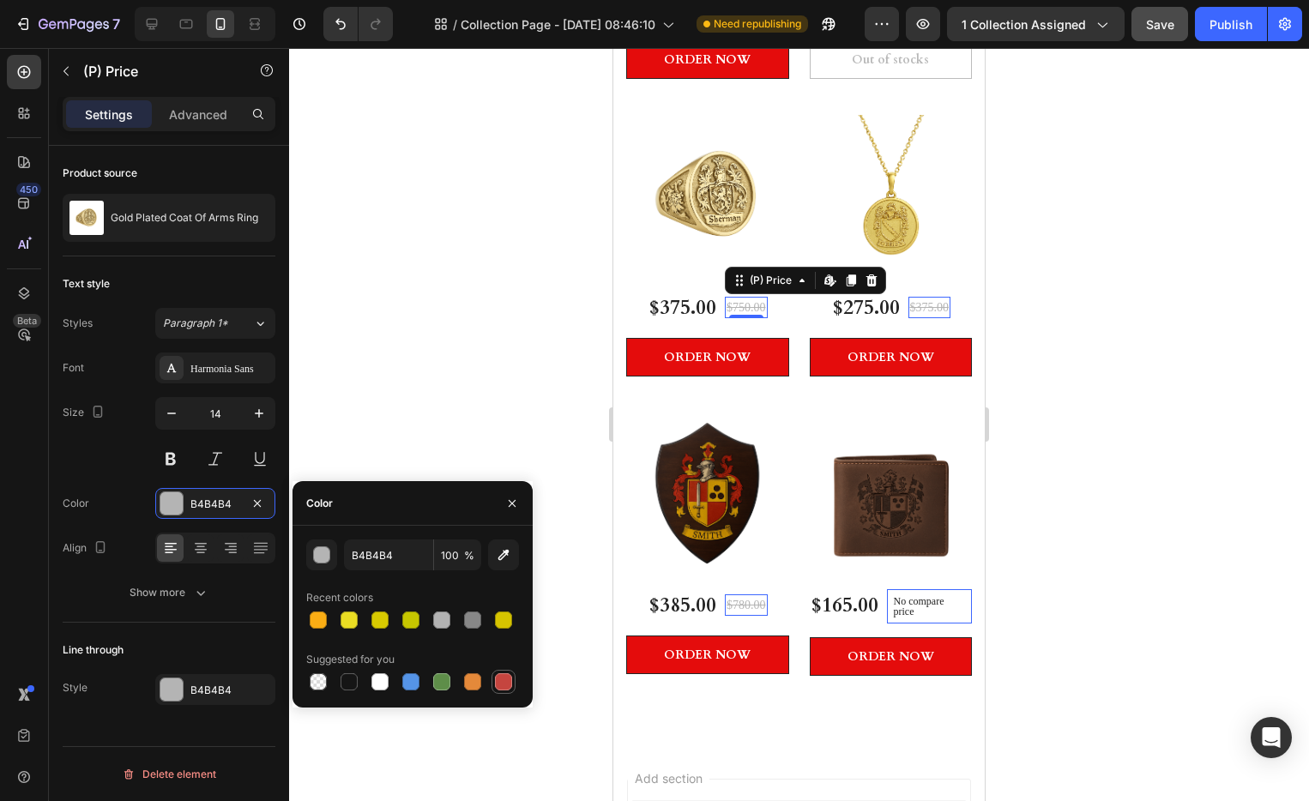
click at [511, 679] on div at bounding box center [503, 681] width 17 height 17
type input "C5453F"
click at [196, 702] on div "B4B4B4" at bounding box center [215, 689] width 120 height 31
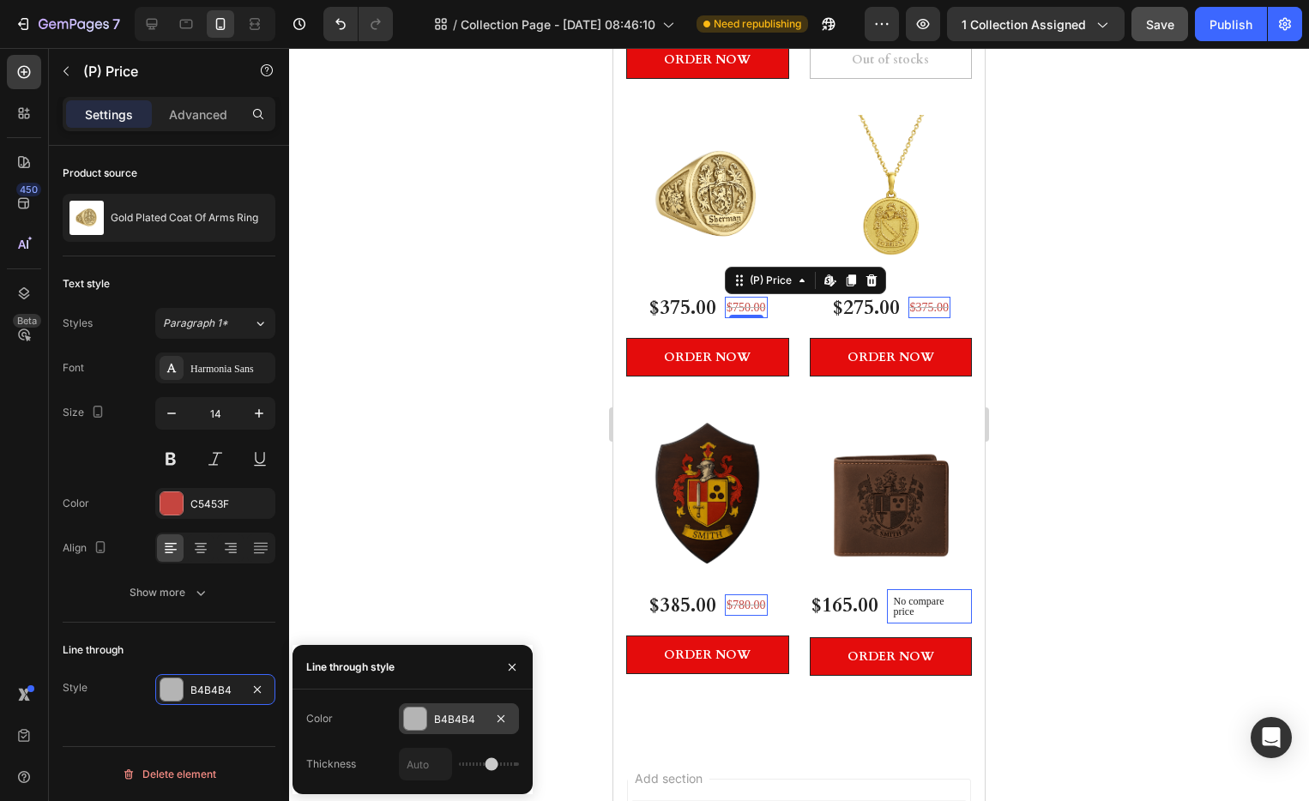
type input "6"
click at [421, 722] on div at bounding box center [415, 719] width 22 height 22
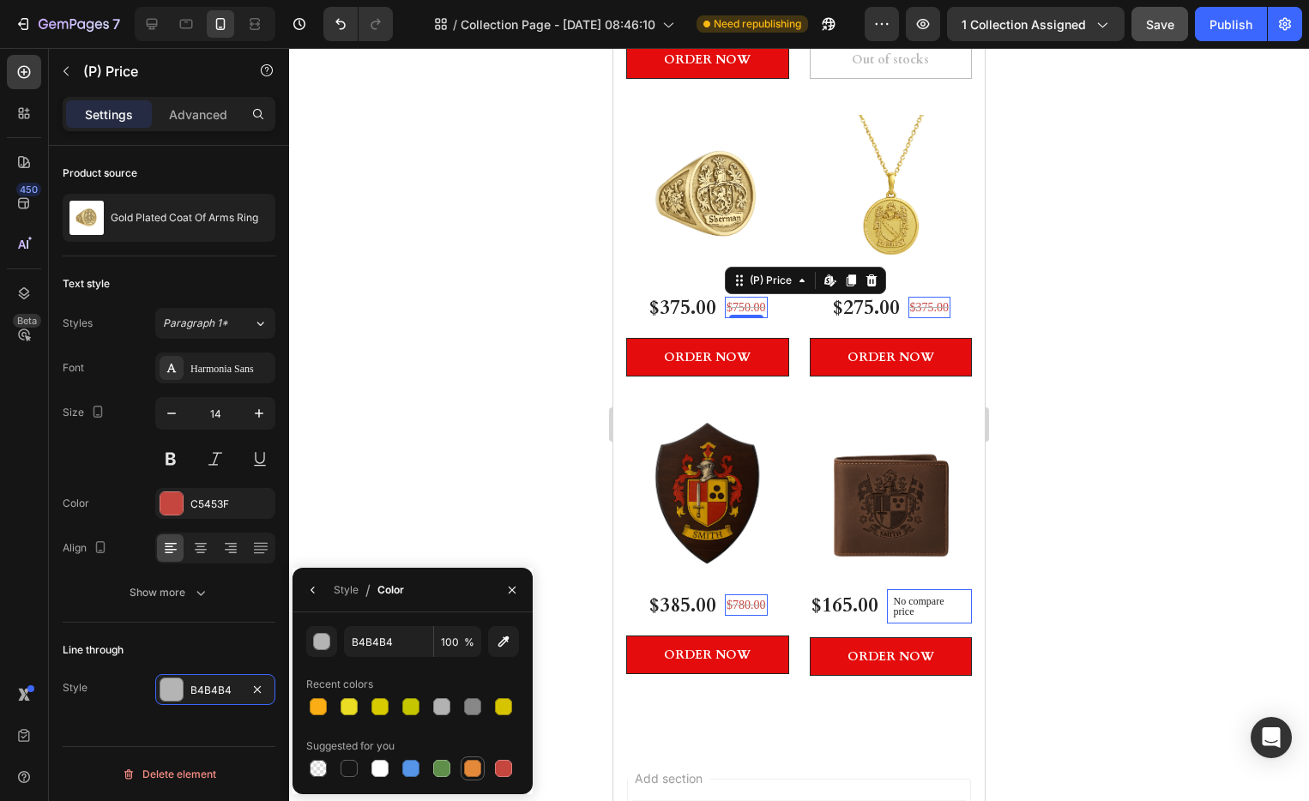
drag, startPoint x: 493, startPoint y: 770, endPoint x: 483, endPoint y: 762, distance: 12.9
click at [493, 770] on div at bounding box center [503, 768] width 21 height 21
type input "C5453F"
click at [220, 365] on div "Harmonia Sans" at bounding box center [230, 368] width 81 height 15
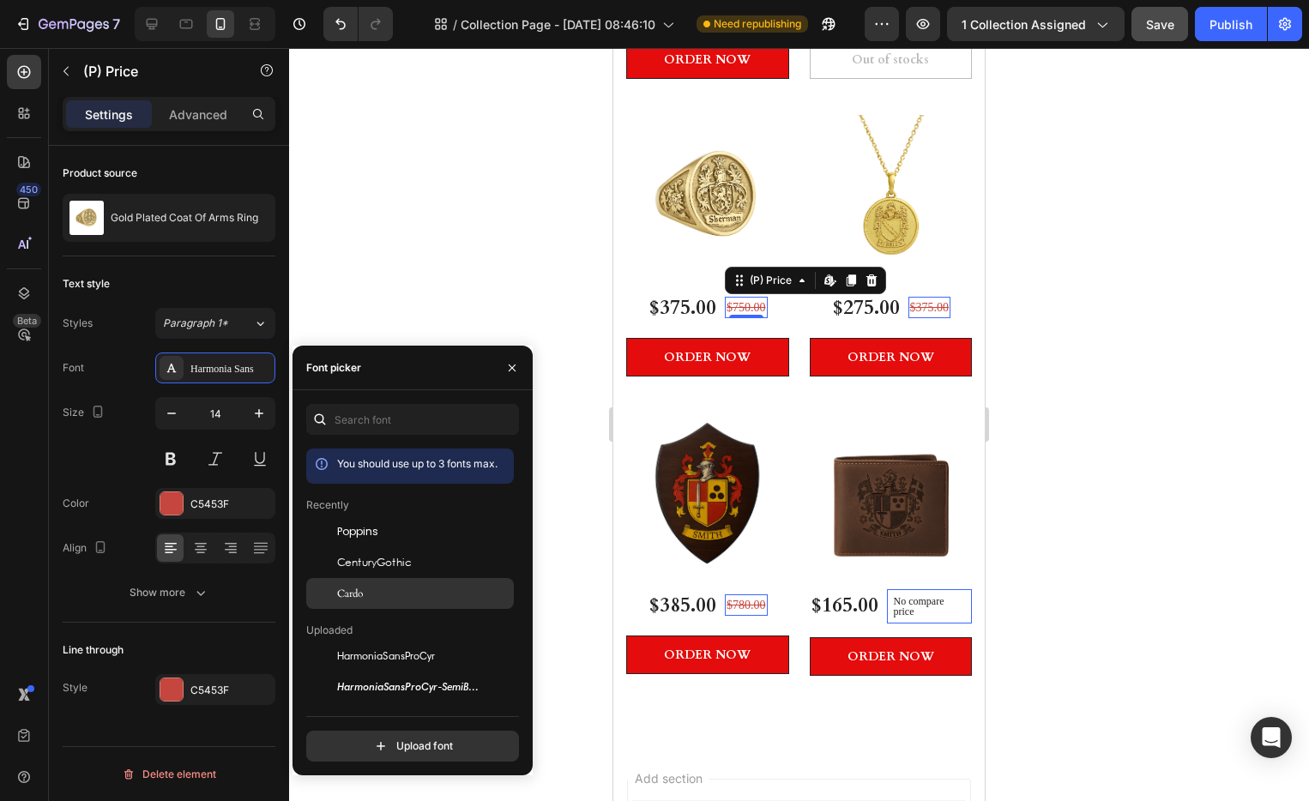
click at [373, 589] on div "Cardo" at bounding box center [423, 593] width 173 height 15
click at [1071, 372] on div at bounding box center [799, 424] width 1020 height 753
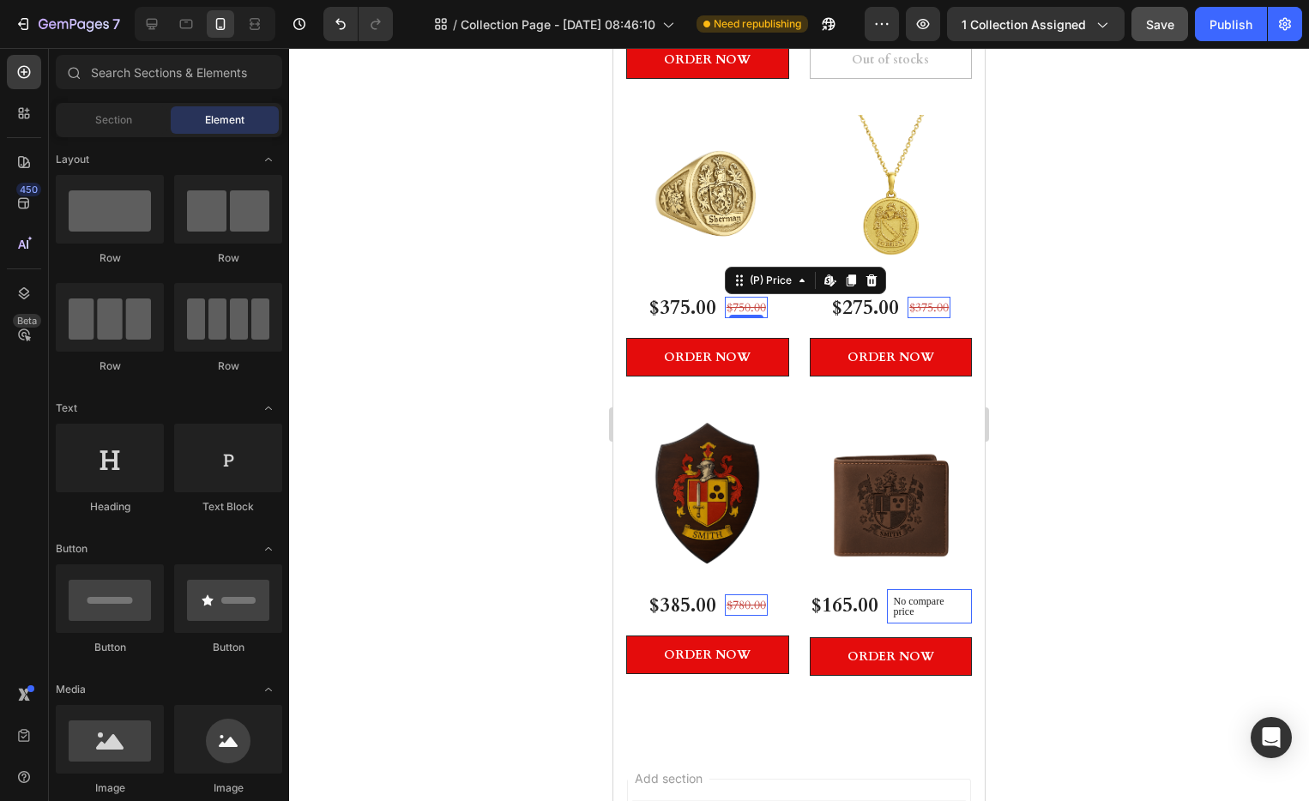
click at [1071, 372] on div at bounding box center [799, 424] width 1020 height 753
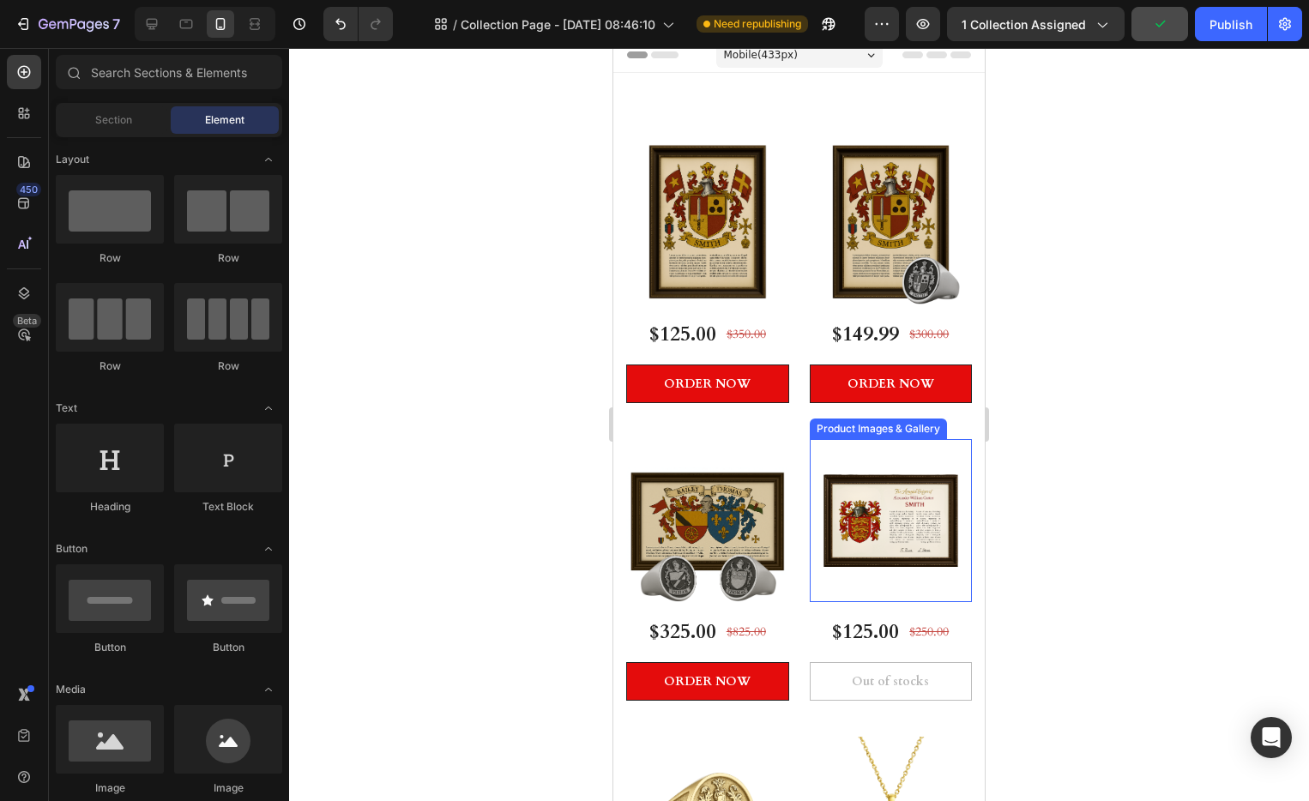
scroll to position [0, 0]
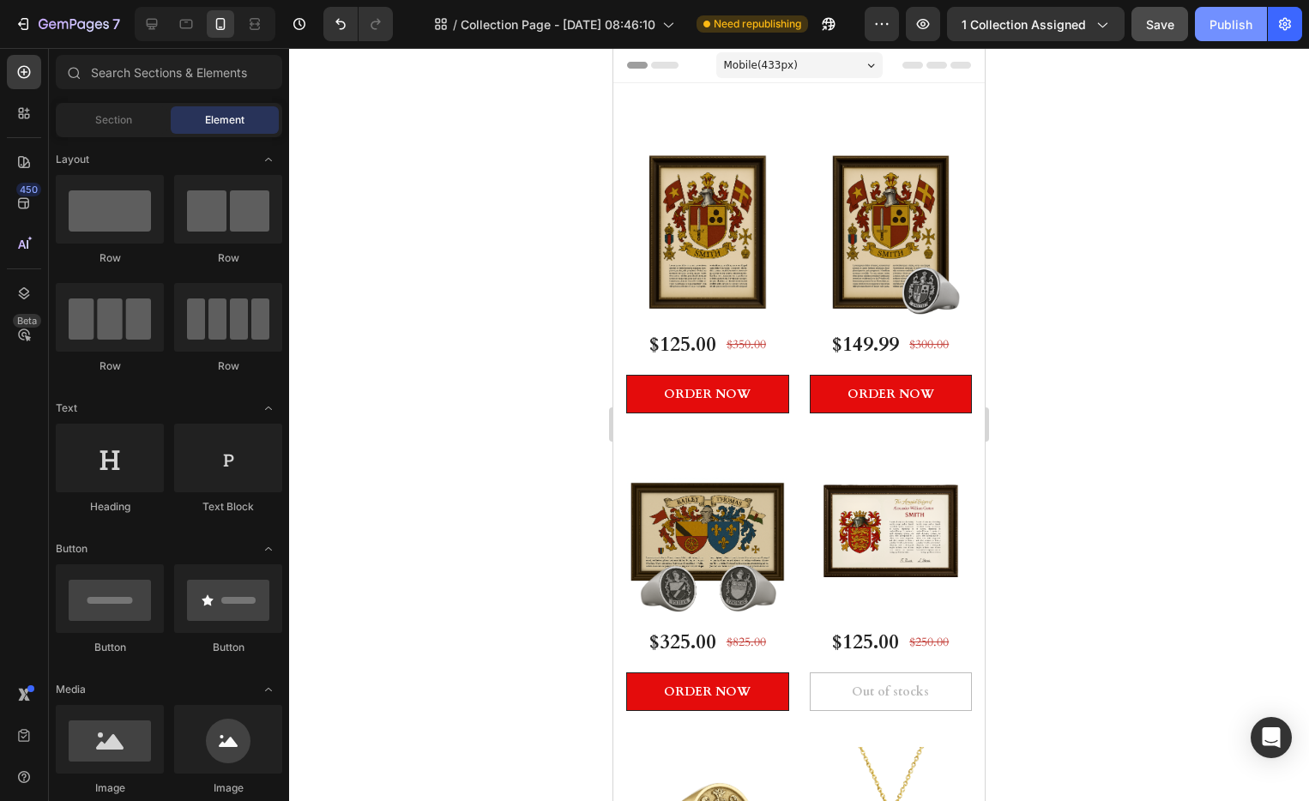
click at [1249, 24] on div "Publish" at bounding box center [1231, 24] width 43 height 18
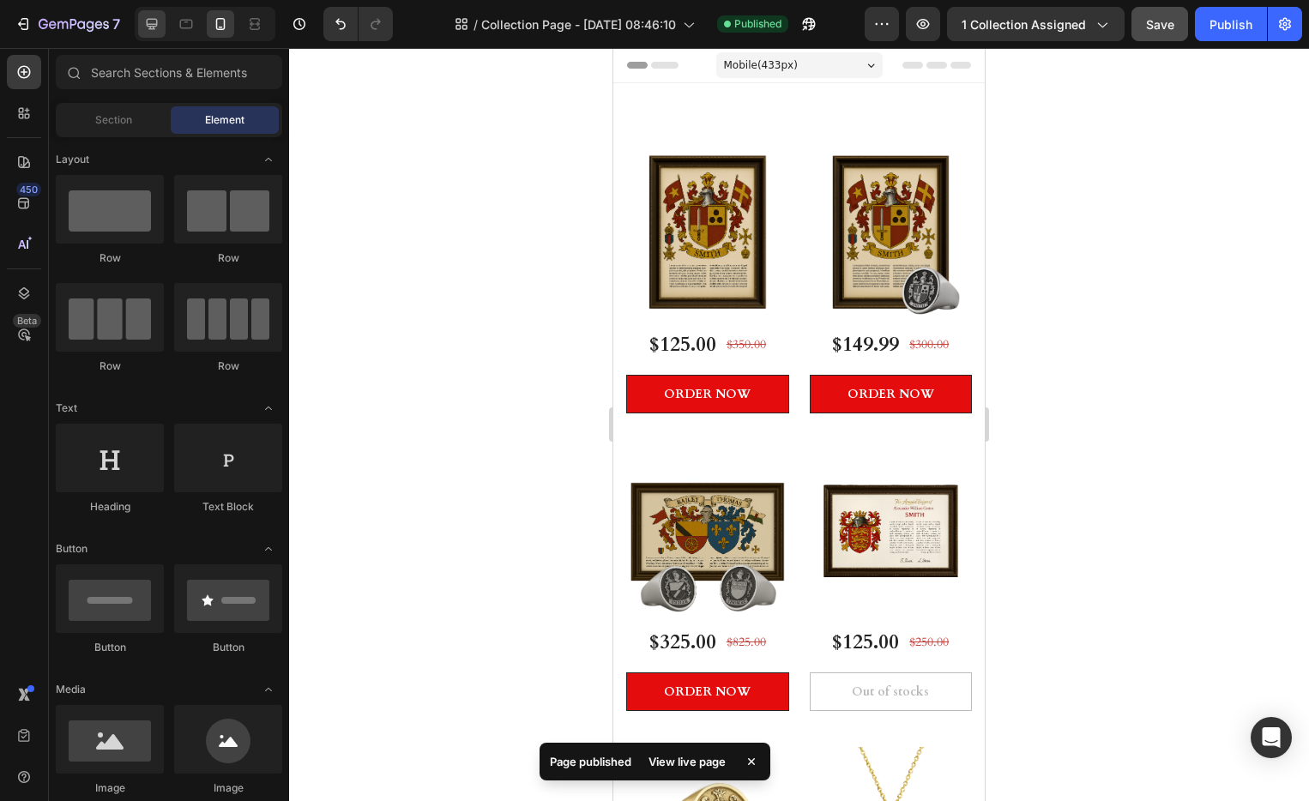
click at [160, 25] on div at bounding box center [151, 23] width 27 height 27
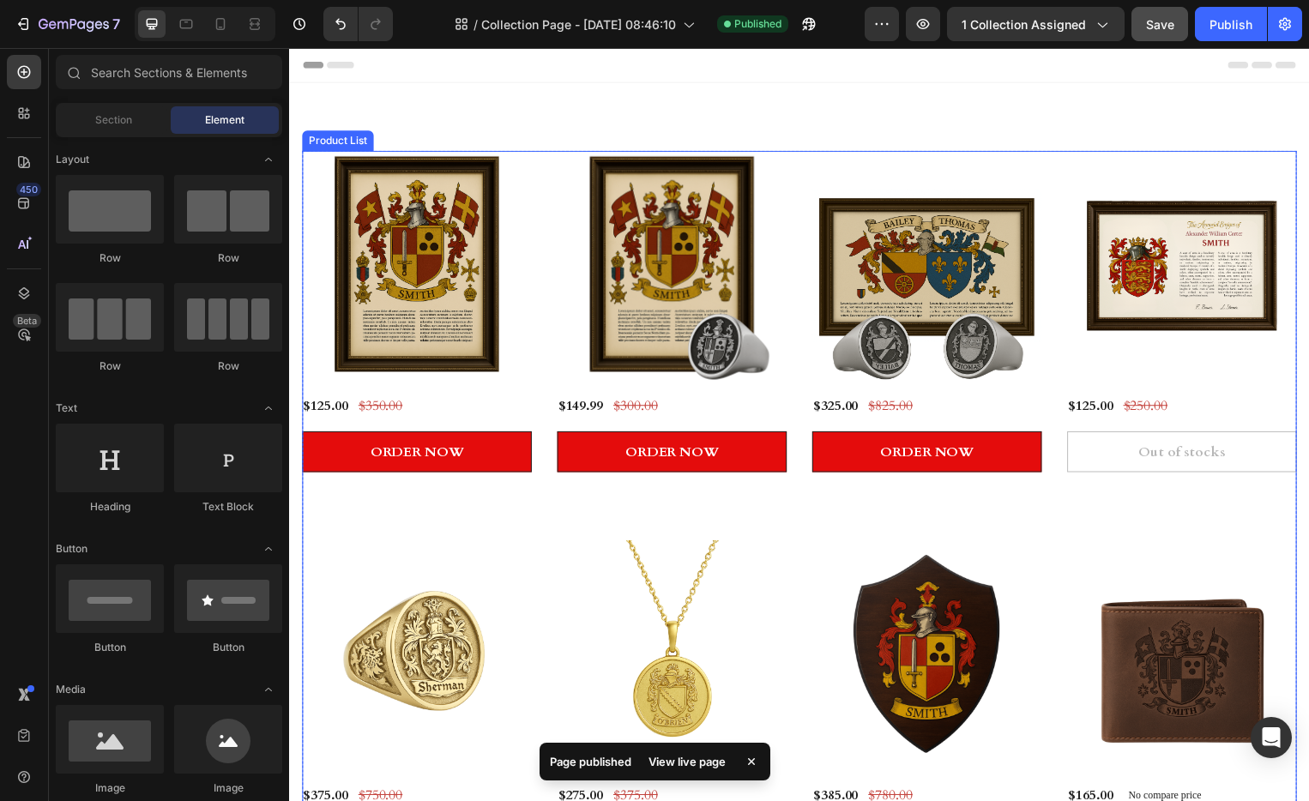
click at [791, 407] on div "Product Images & Gallery Row $125.00 (P) Price (P) Price $350.00 (P) Price (P) …" at bounding box center [804, 510] width 1004 height 717
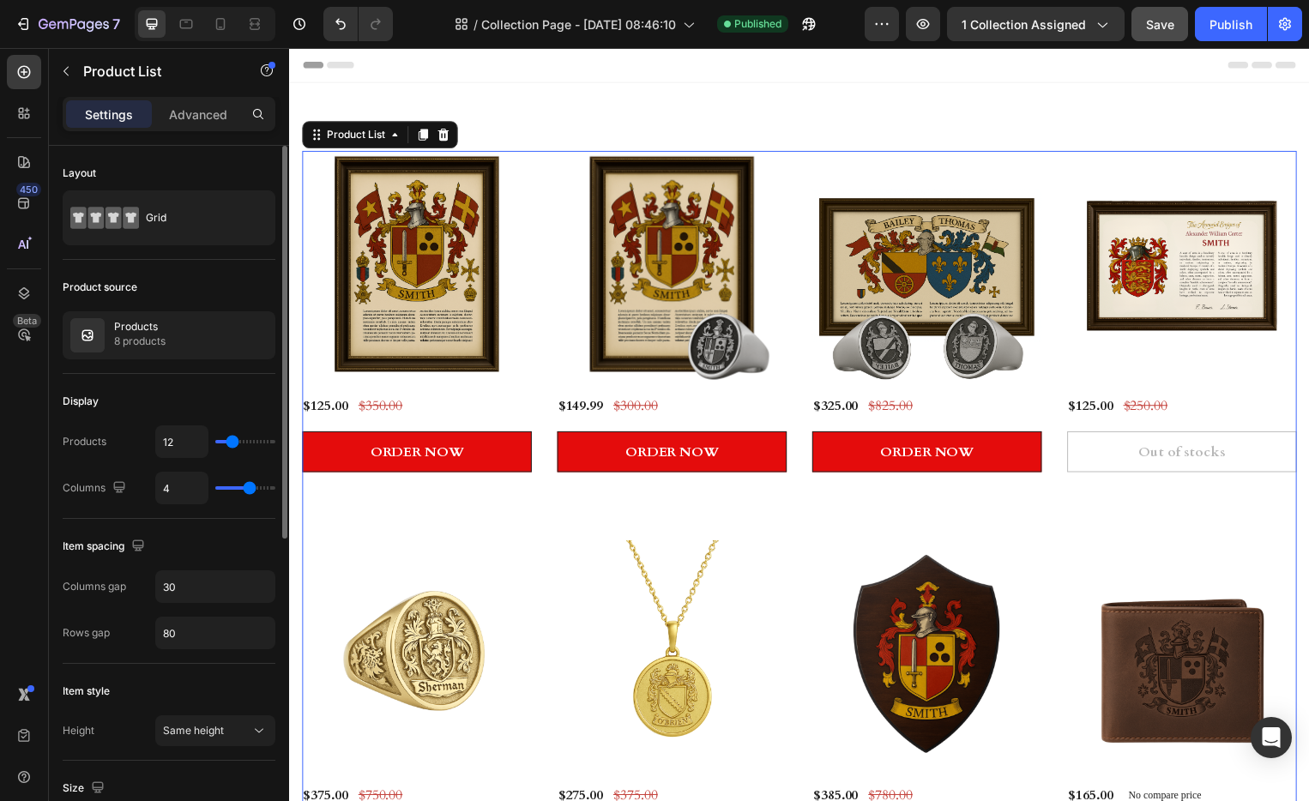
type input "5"
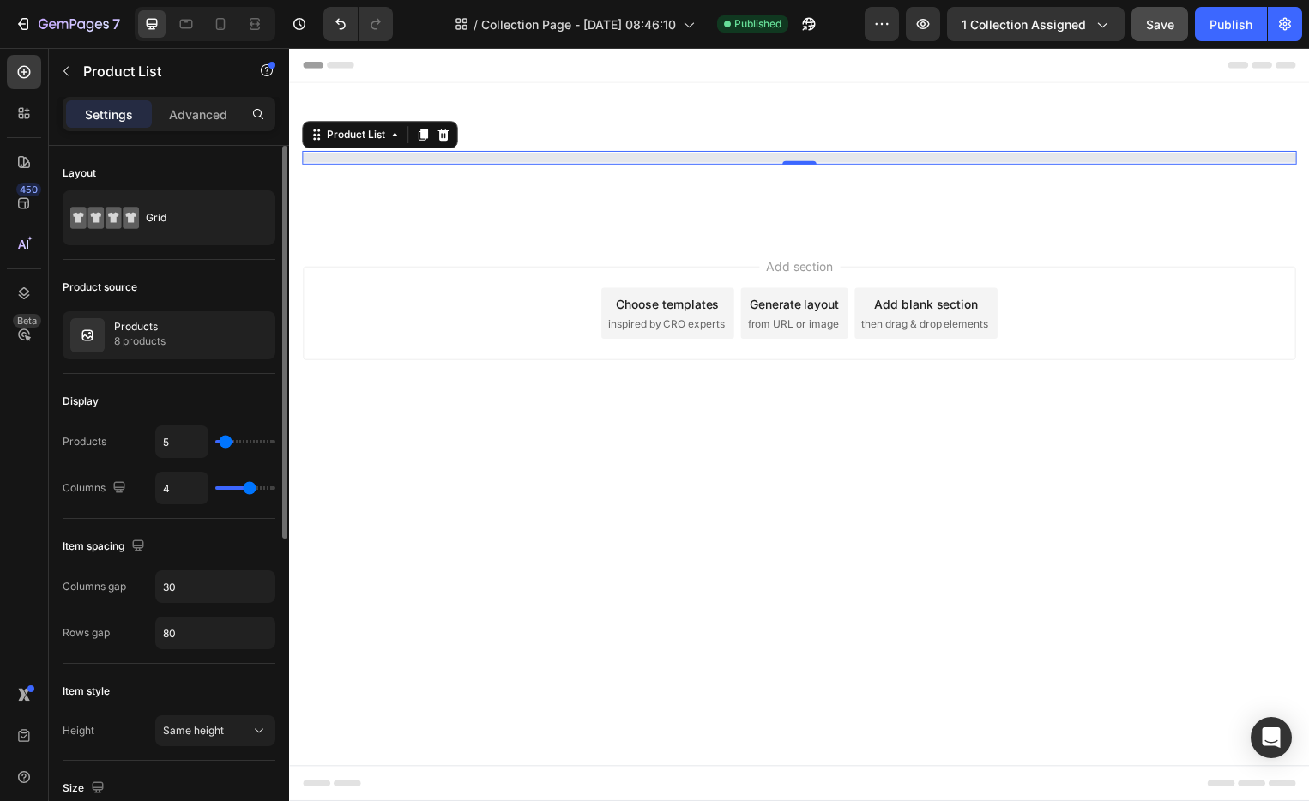
type input "6"
type input "15"
type input "36"
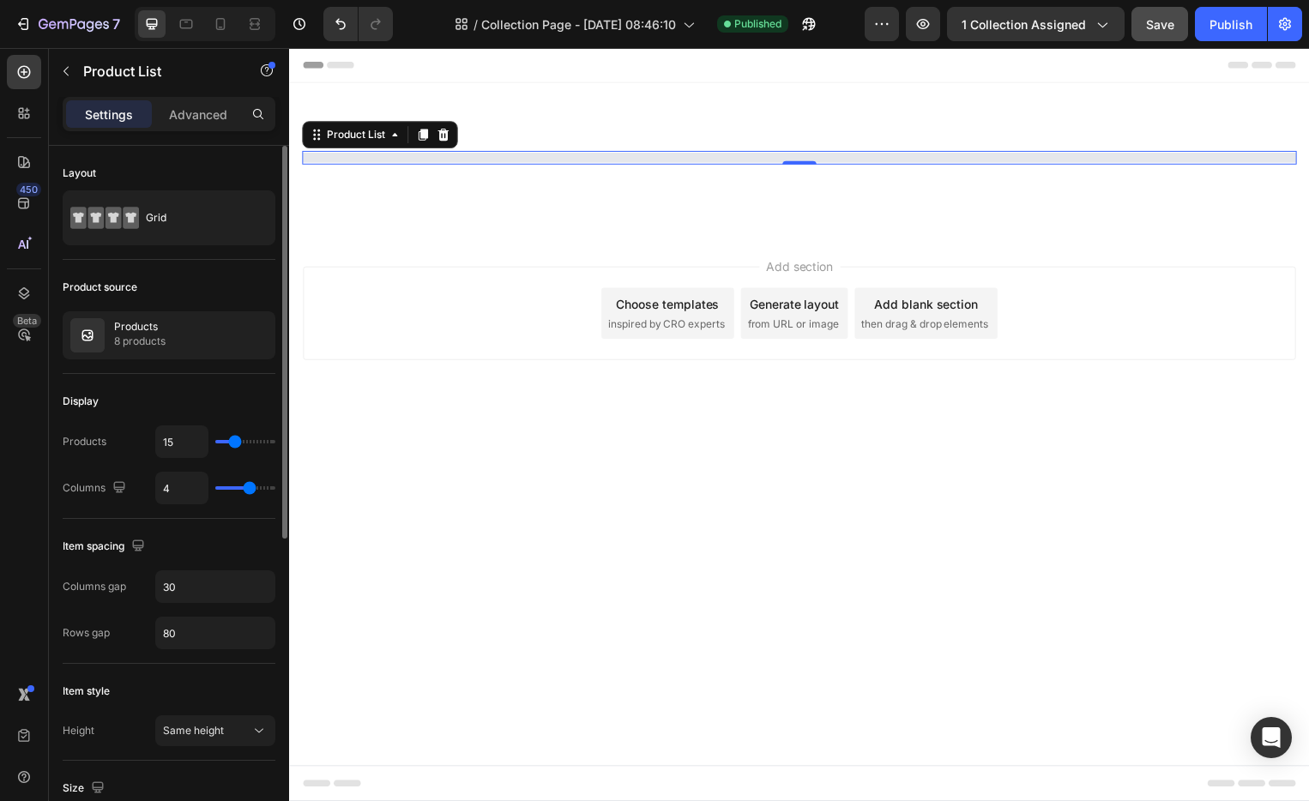
type input "36"
type input "37"
type input "38"
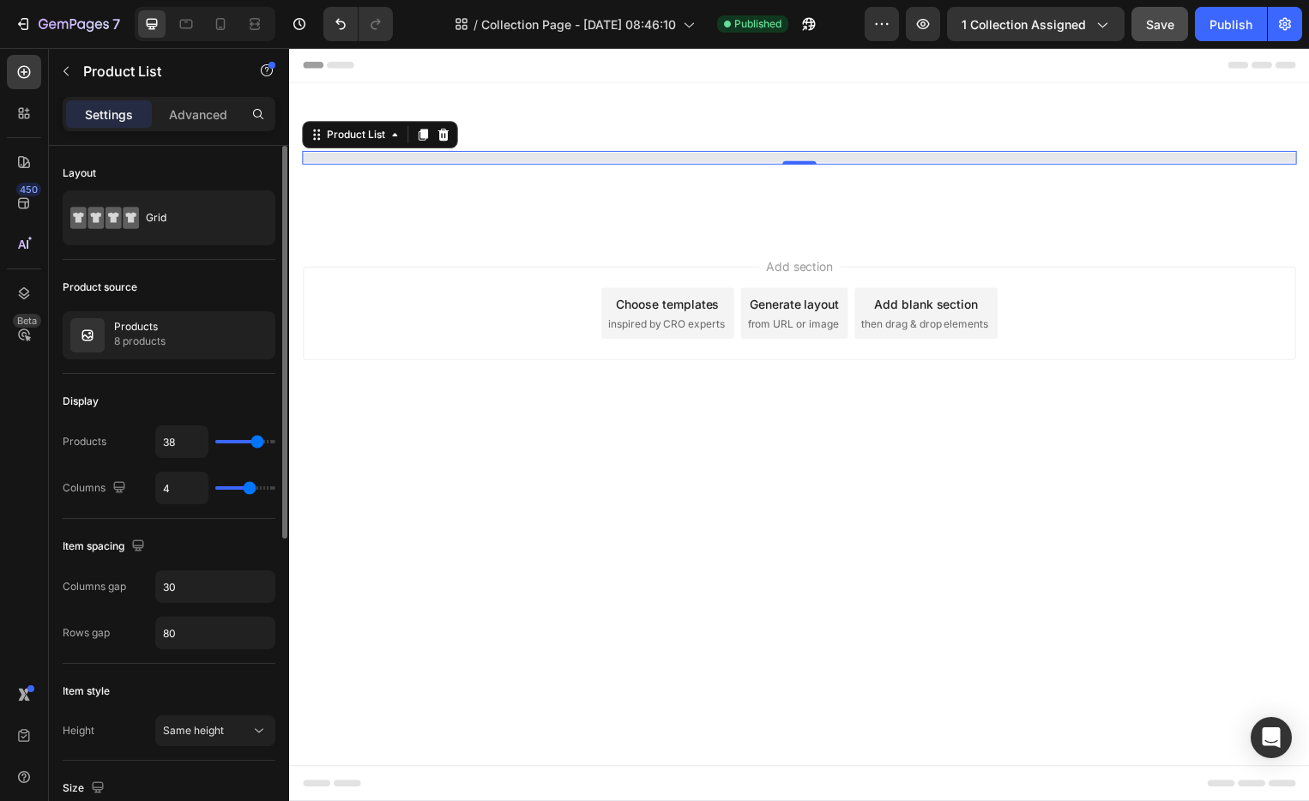
type input "40"
type input "41"
type input "43"
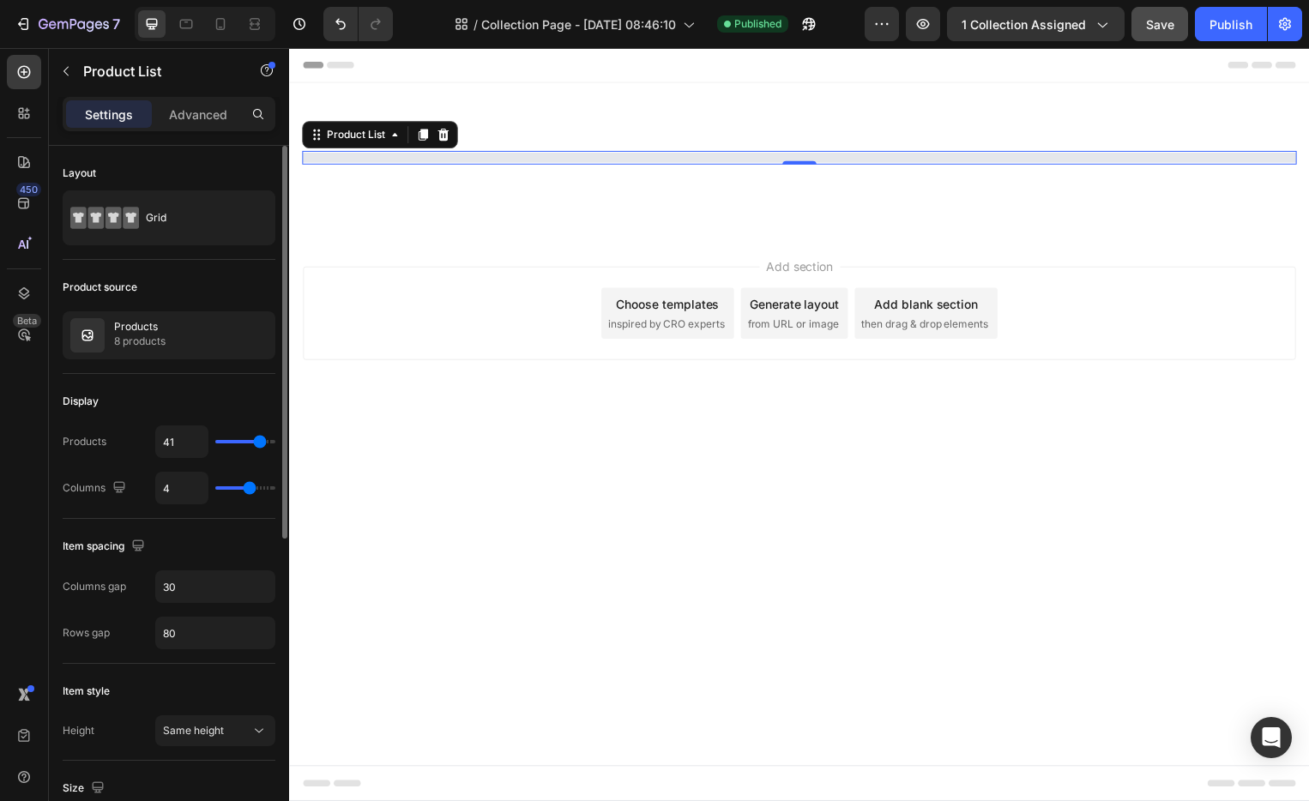
type input "43"
type input "44"
type input "45"
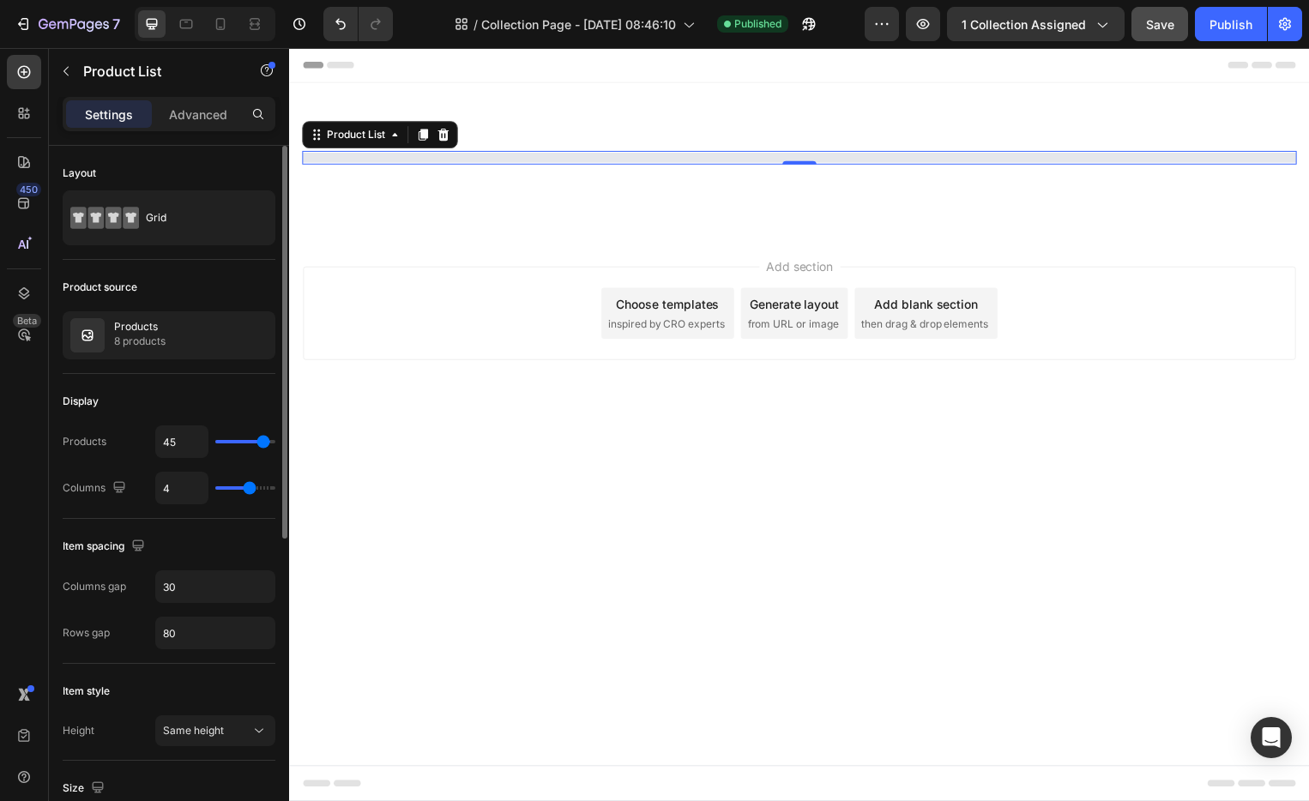
type input "44"
drag, startPoint x: 235, startPoint y: 444, endPoint x: 136, endPoint y: 388, distance: 114.1
type input "44"
click at [263, 444] on input "range" at bounding box center [245, 441] width 60 height 3
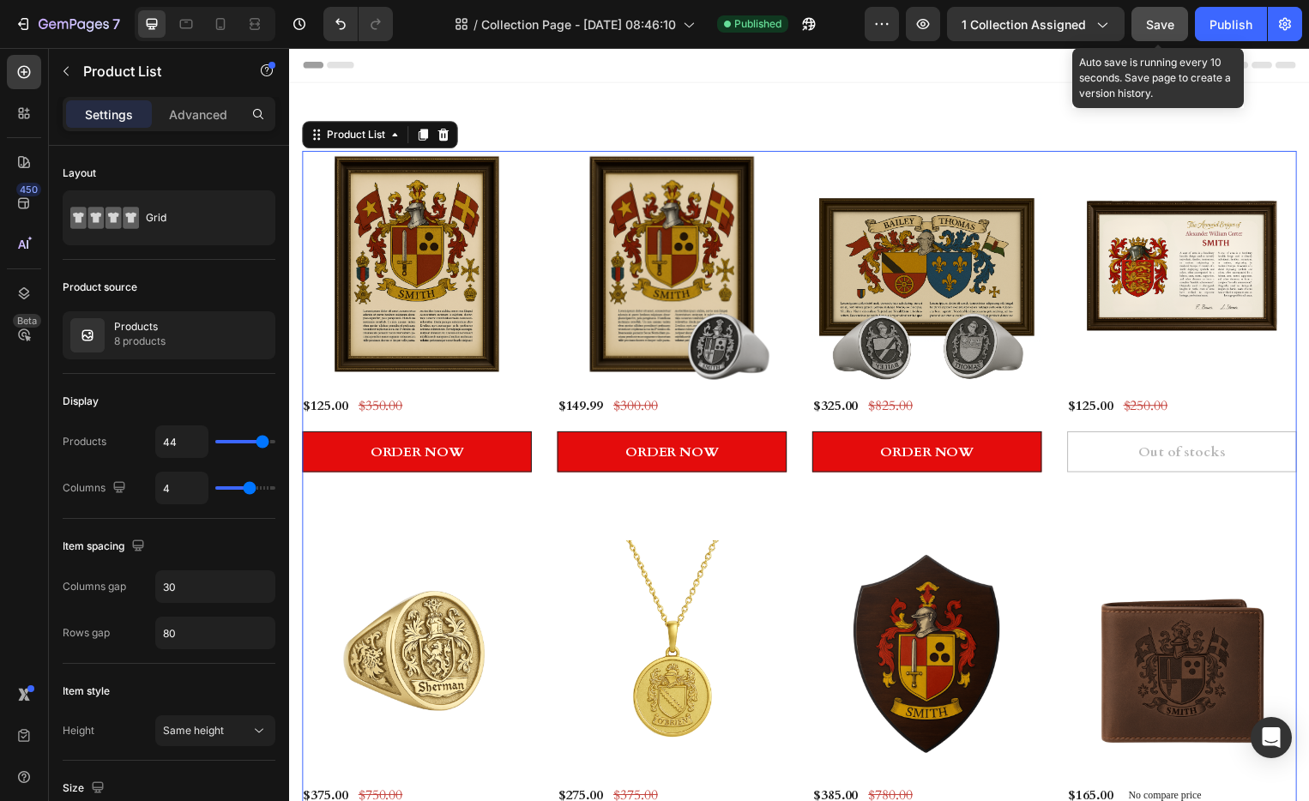
click at [1171, 25] on span "Save" at bounding box center [1160, 24] width 28 height 15
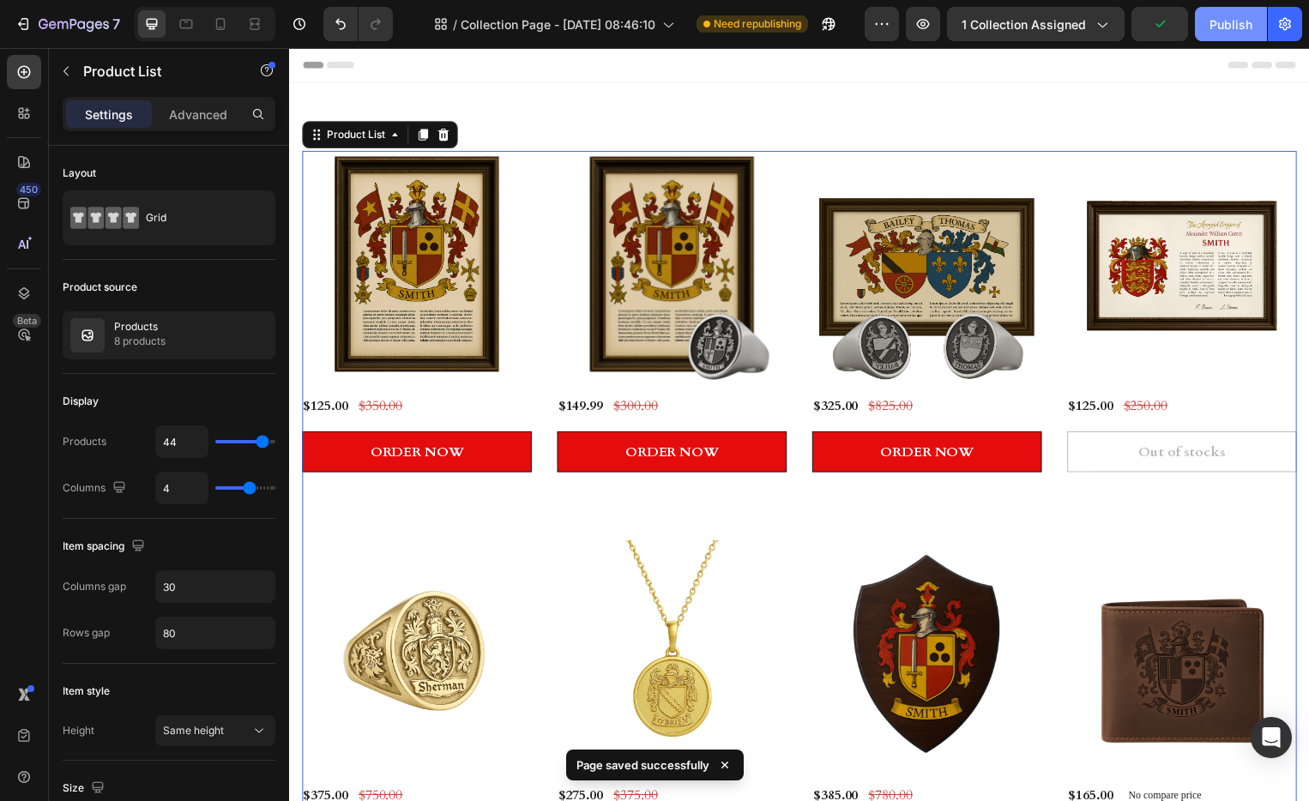
click at [1228, 27] on div "Publish" at bounding box center [1231, 24] width 43 height 18
click at [223, 22] on icon at bounding box center [220, 23] width 17 height 17
type input "2"
type input "24"
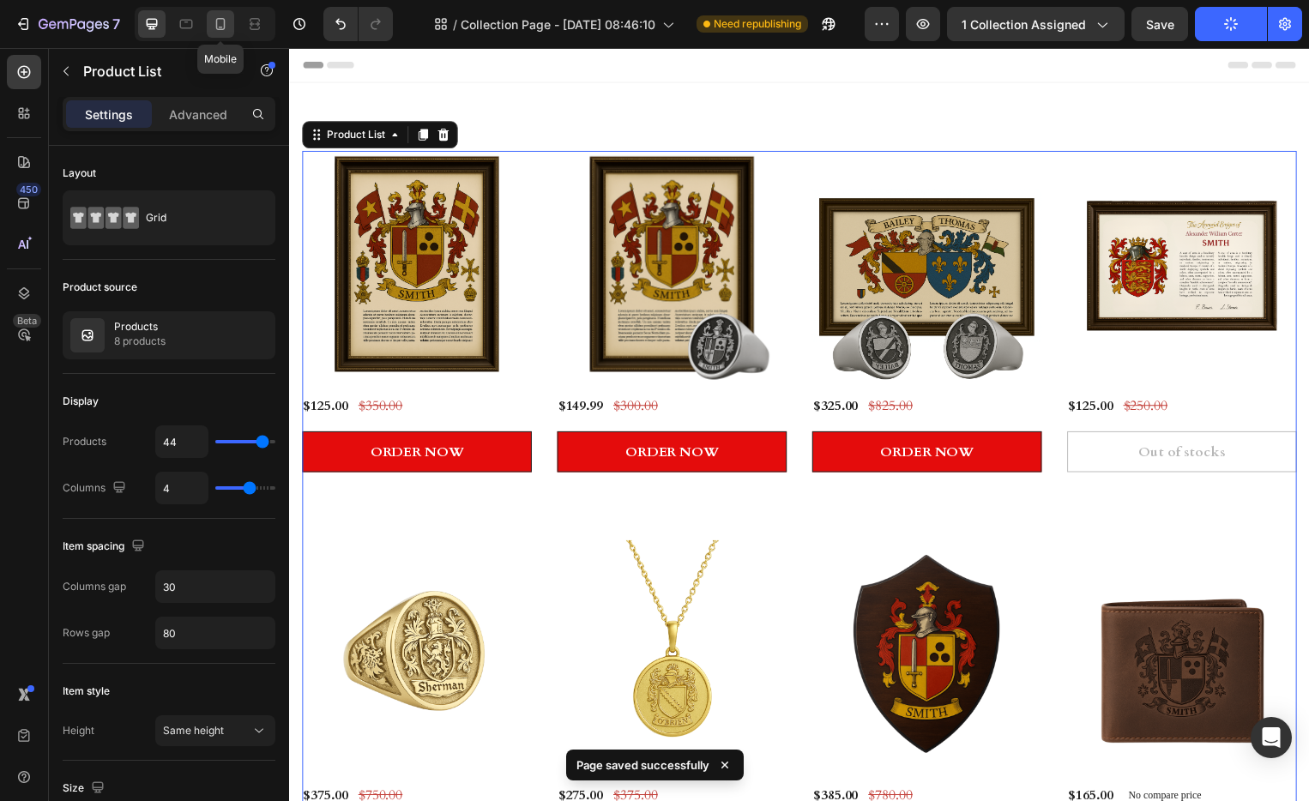
type input "42"
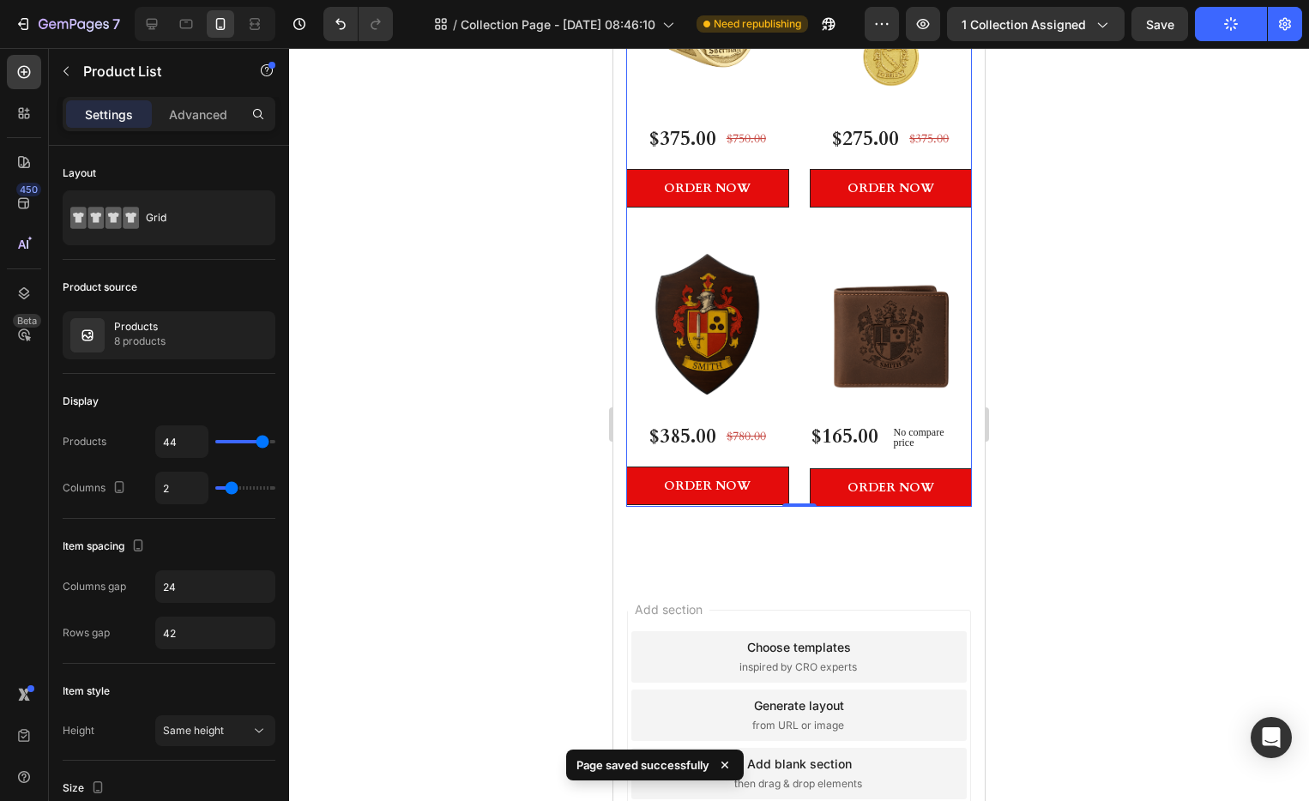
scroll to position [914, 0]
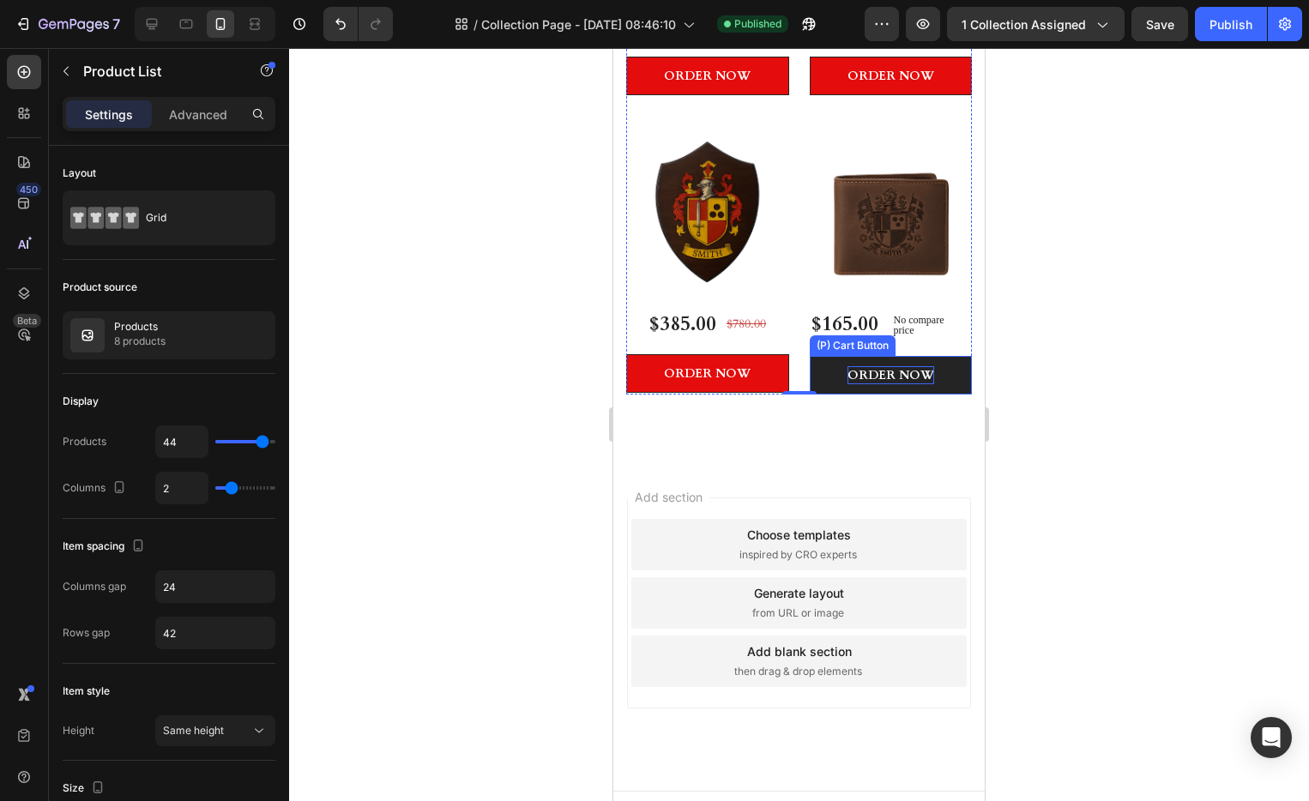
click at [922, 366] on div "ORDER NOW" at bounding box center [891, 375] width 87 height 18
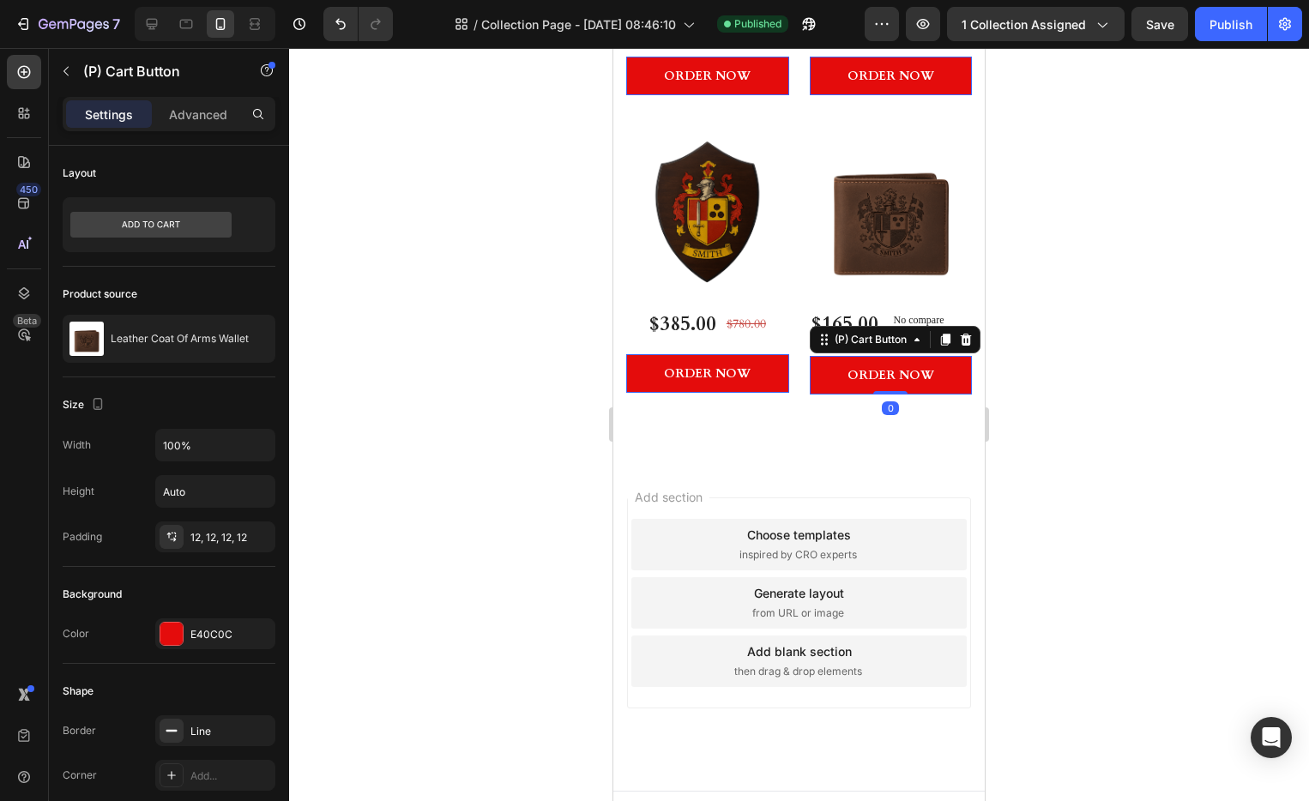
drag, startPoint x: 963, startPoint y: 312, endPoint x: 975, endPoint y: 315, distance: 12.3
click at [963, 333] on icon at bounding box center [965, 339] width 11 height 12
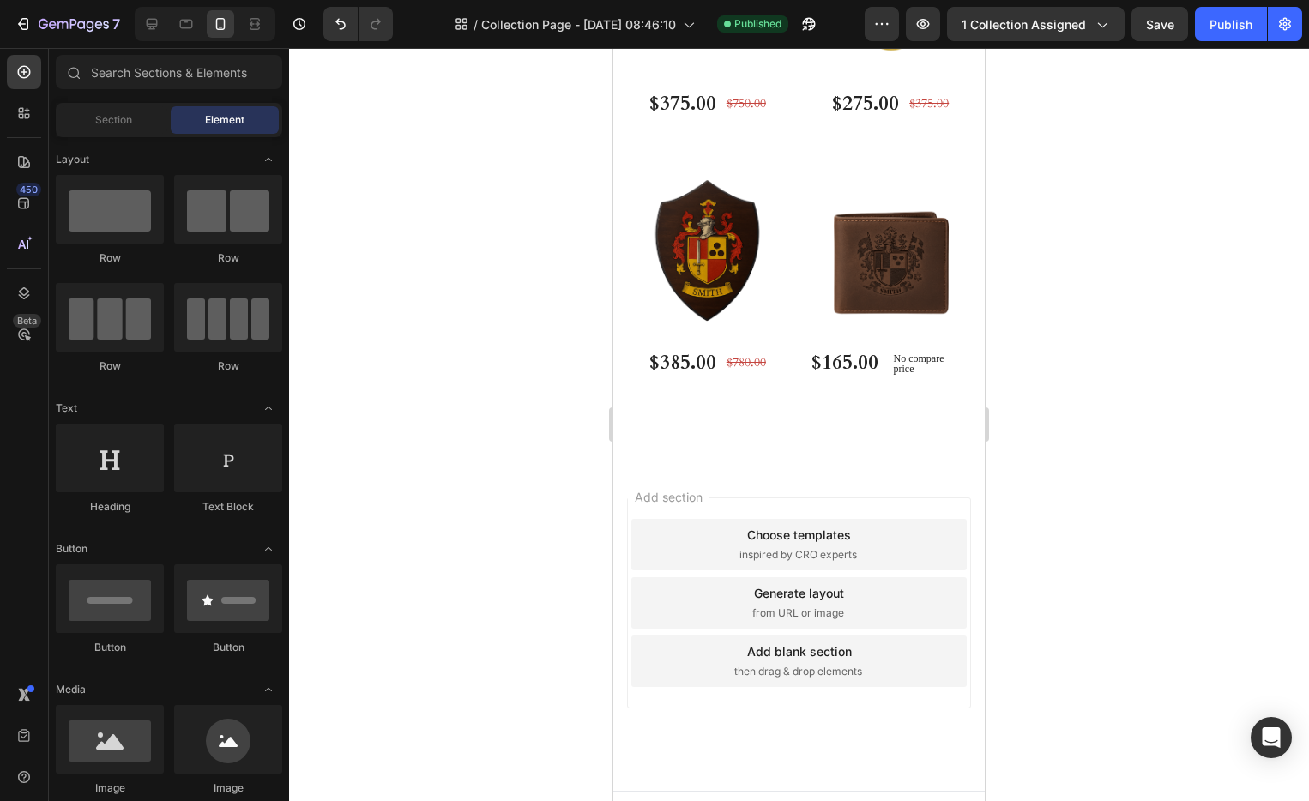
click at [1110, 324] on div at bounding box center [799, 424] width 1020 height 753
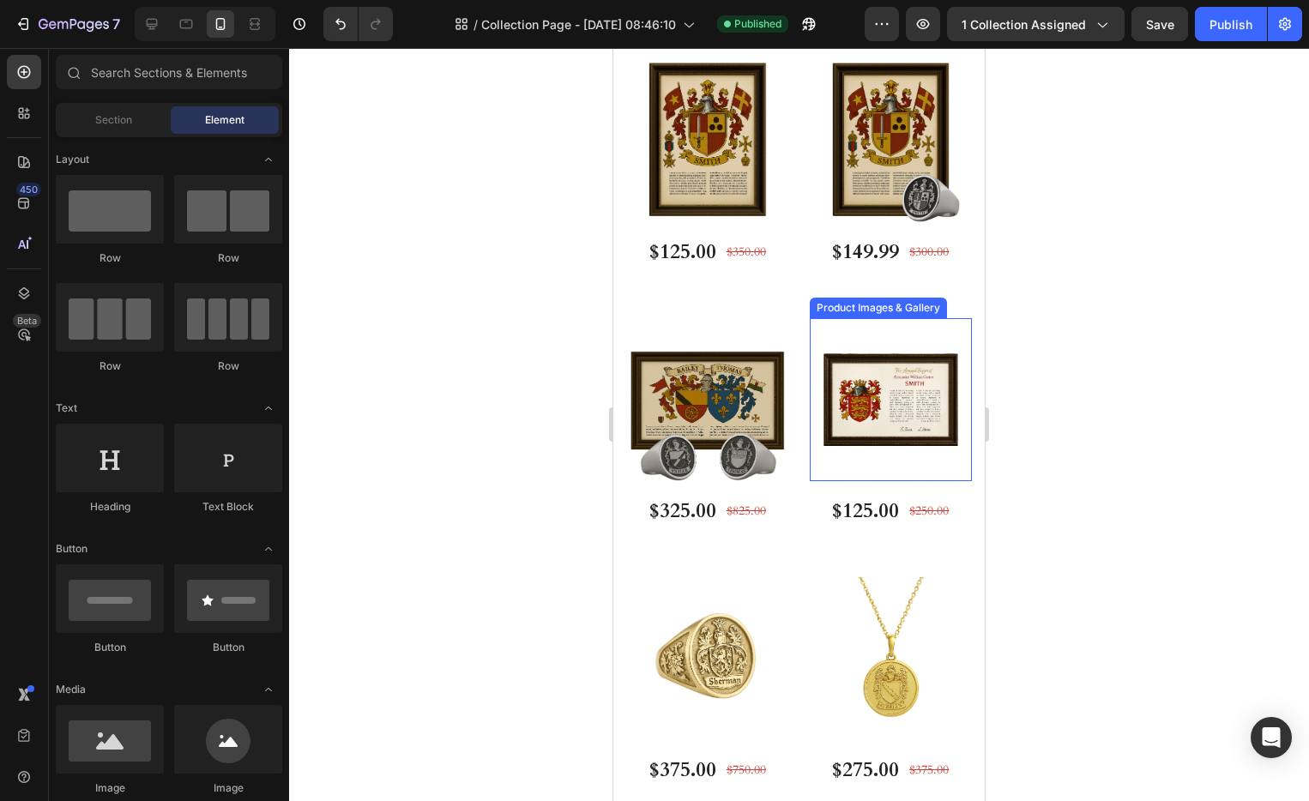
scroll to position [0, 0]
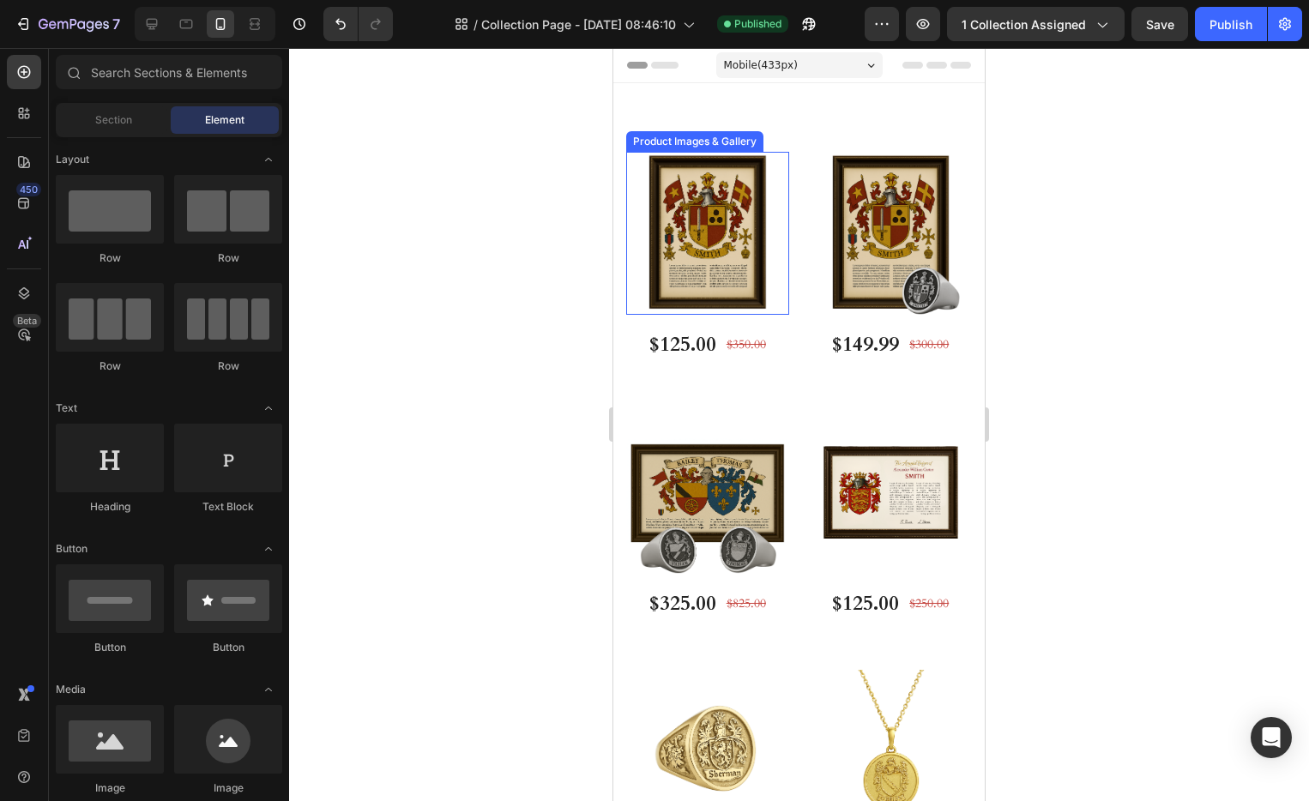
click at [777, 299] on img at bounding box center [707, 233] width 163 height 163
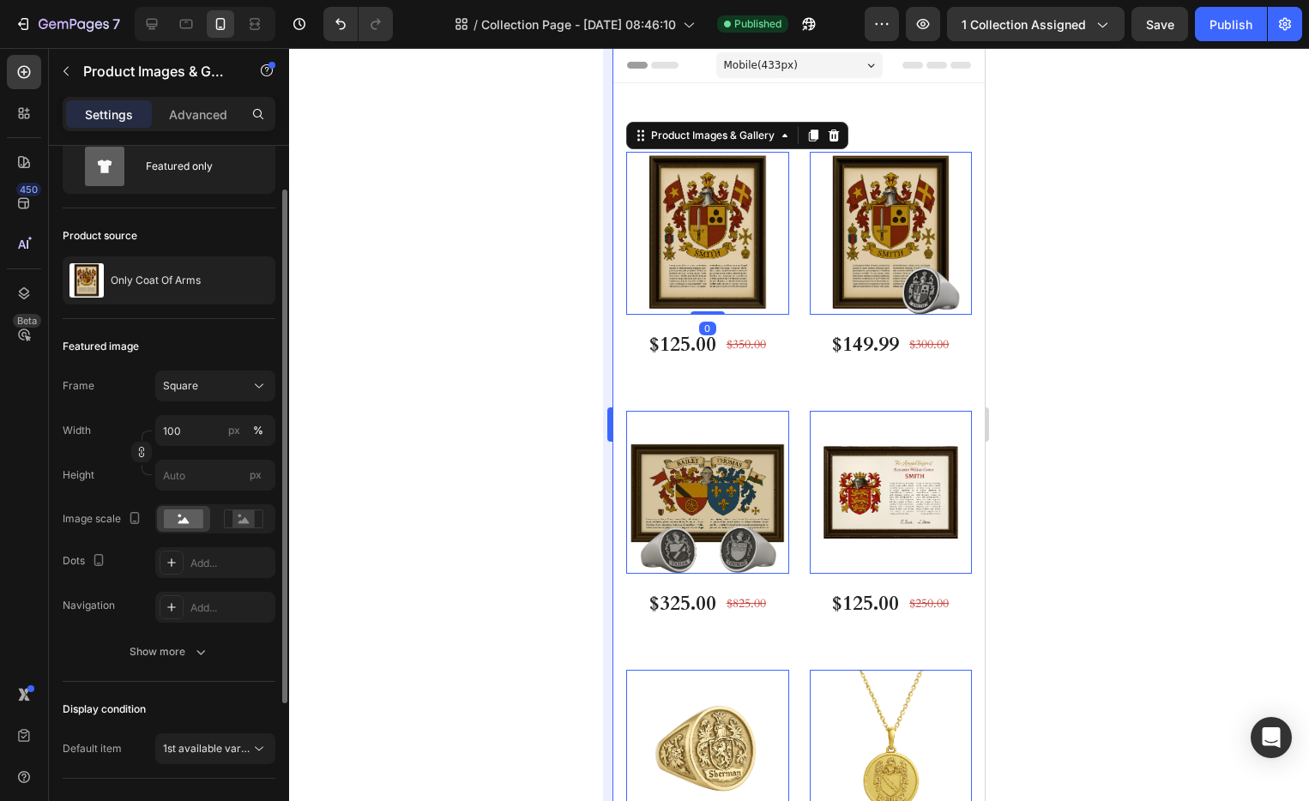
scroll to position [59, 0]
click at [698, 366] on div "Product Images & Gallery 0 Row $125.00 (P) Price (P) Price $350.00 (P) Price (P…" at bounding box center [707, 263] width 163 height 223
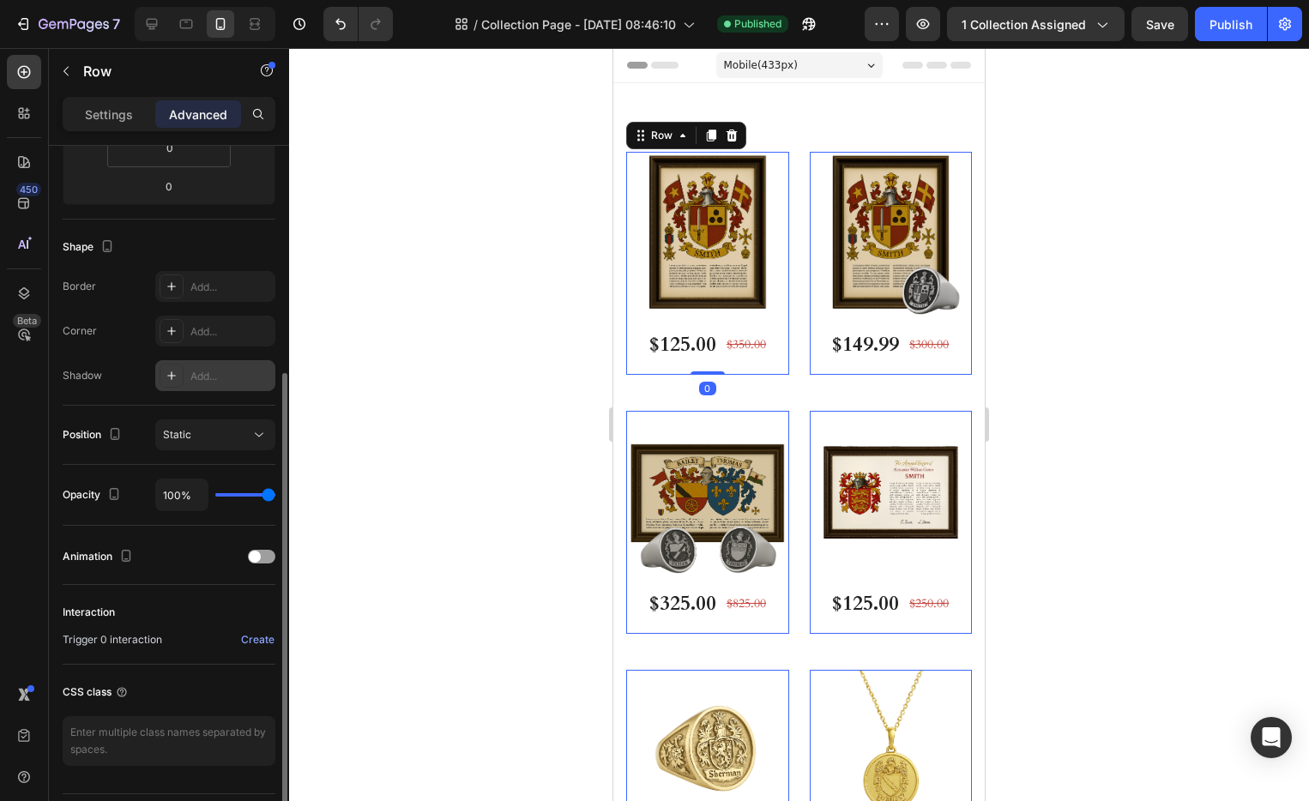
scroll to position [365, 0]
click at [161, 284] on div at bounding box center [172, 289] width 24 height 24
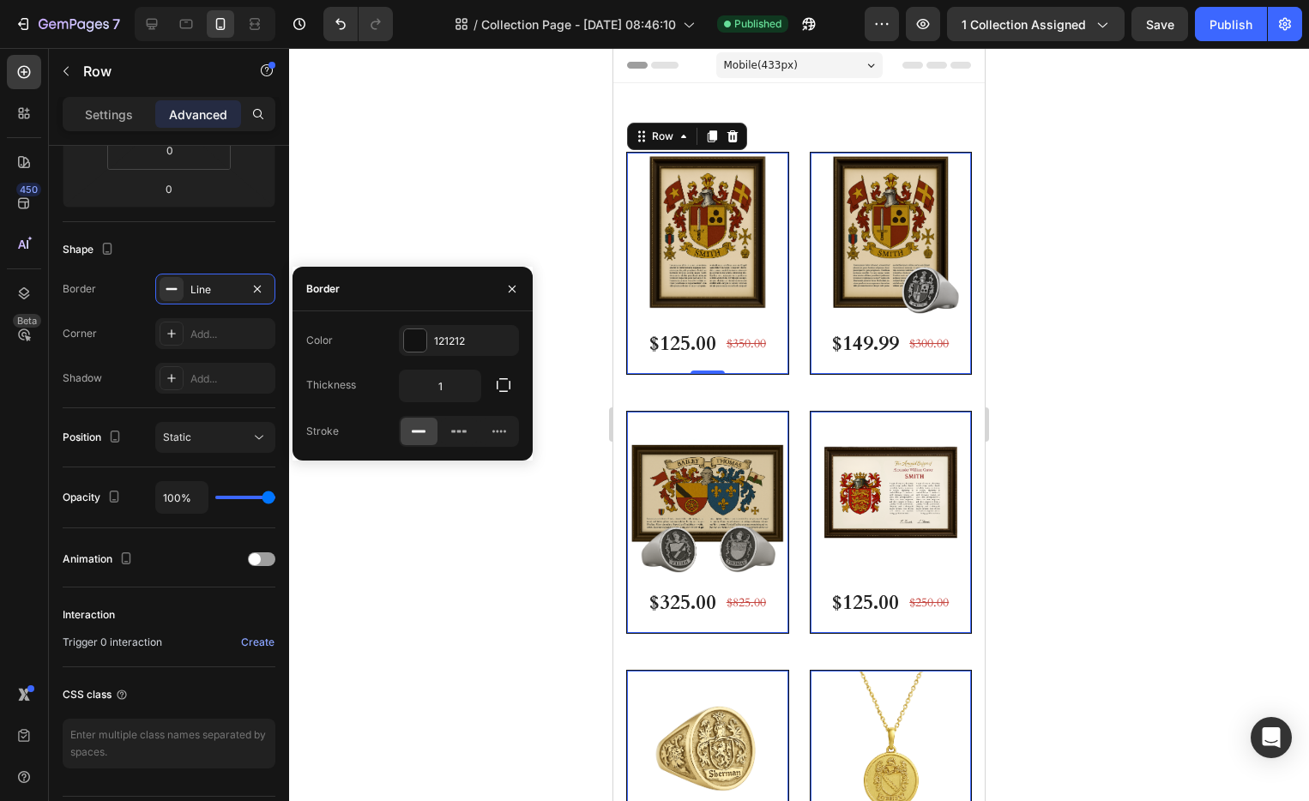
click at [1128, 257] on div at bounding box center [799, 424] width 1020 height 753
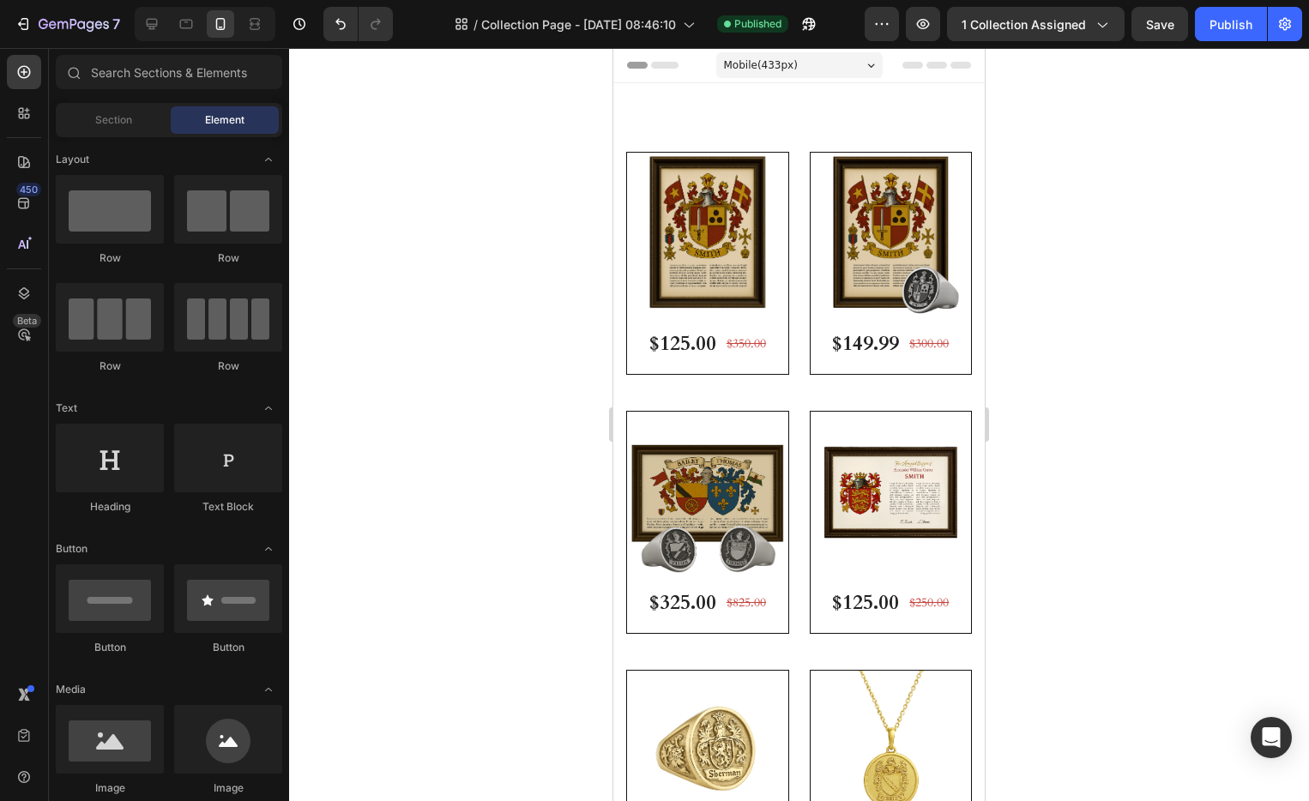
click at [1127, 258] on div at bounding box center [799, 424] width 1020 height 753
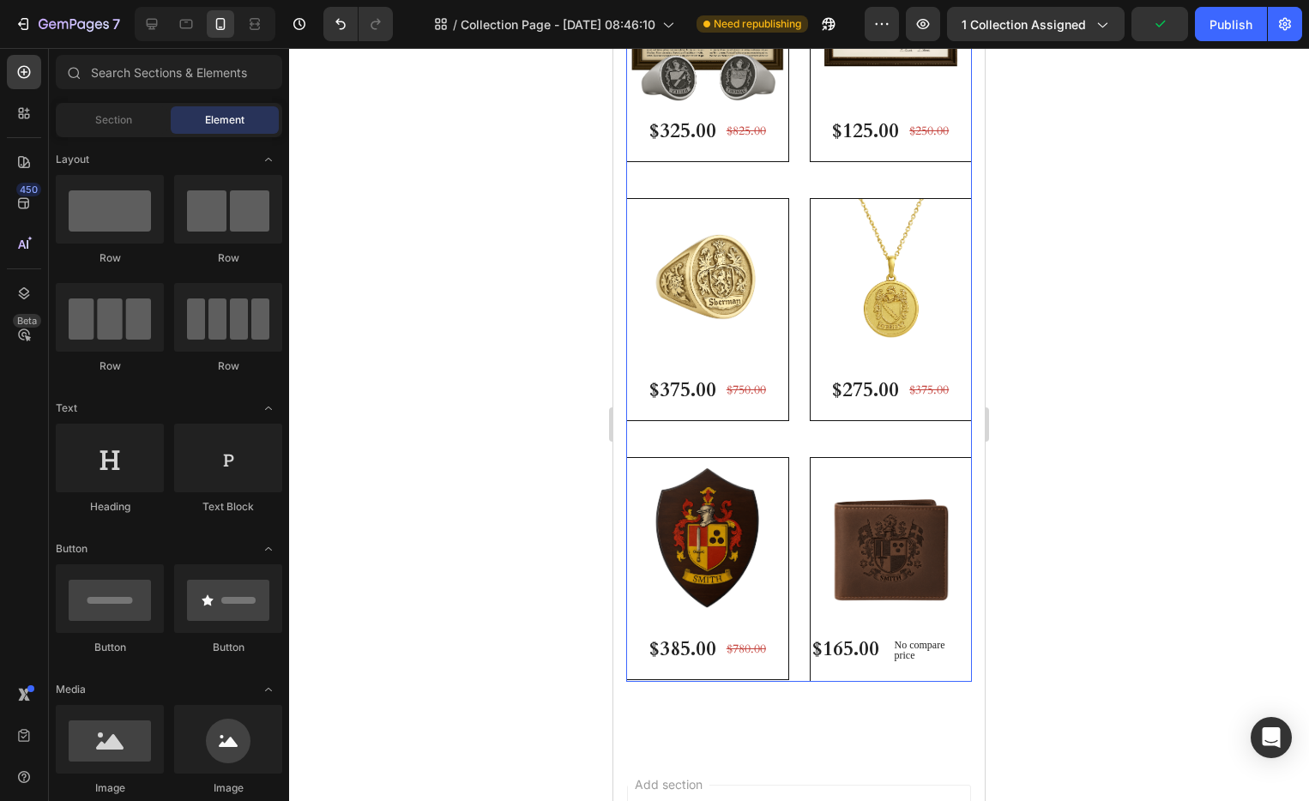
scroll to position [759, 0]
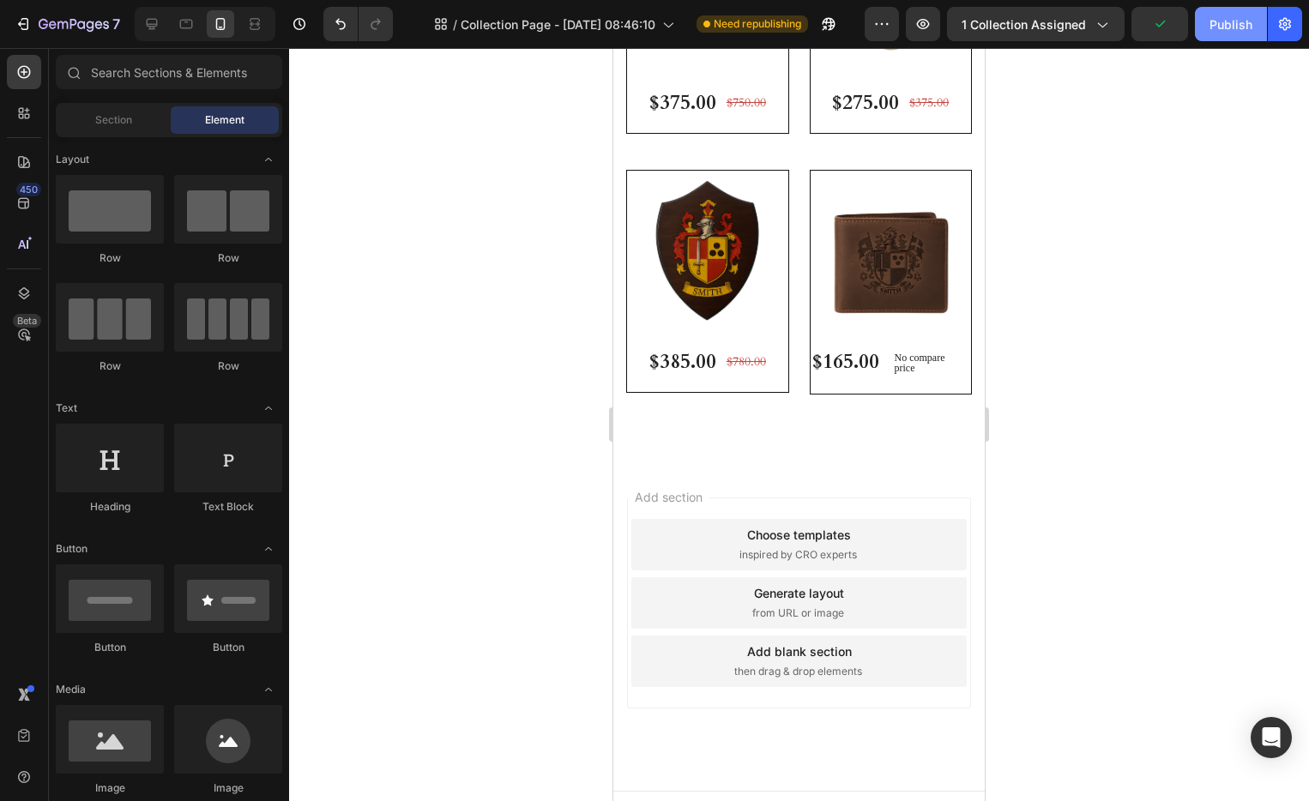
click at [1241, 24] on div "Publish" at bounding box center [1231, 24] width 43 height 18
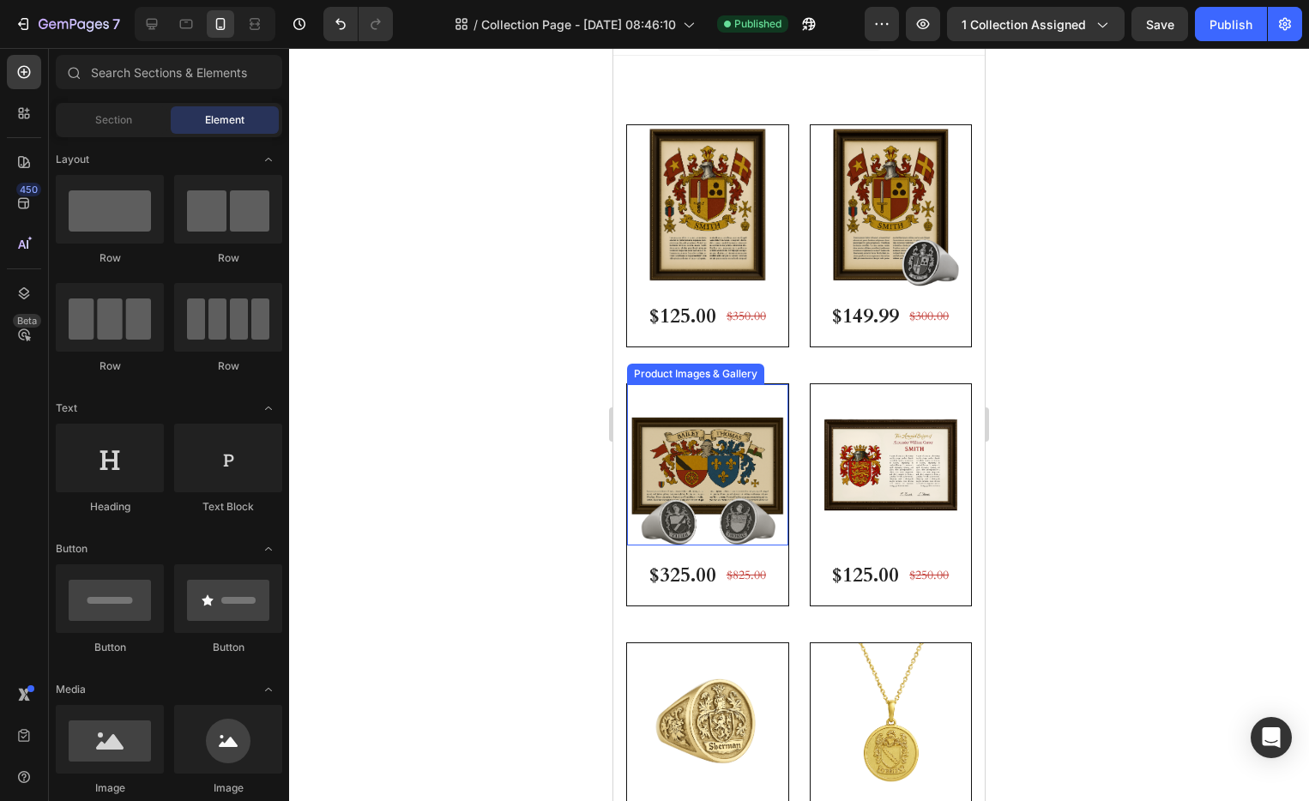
scroll to position [33, 0]
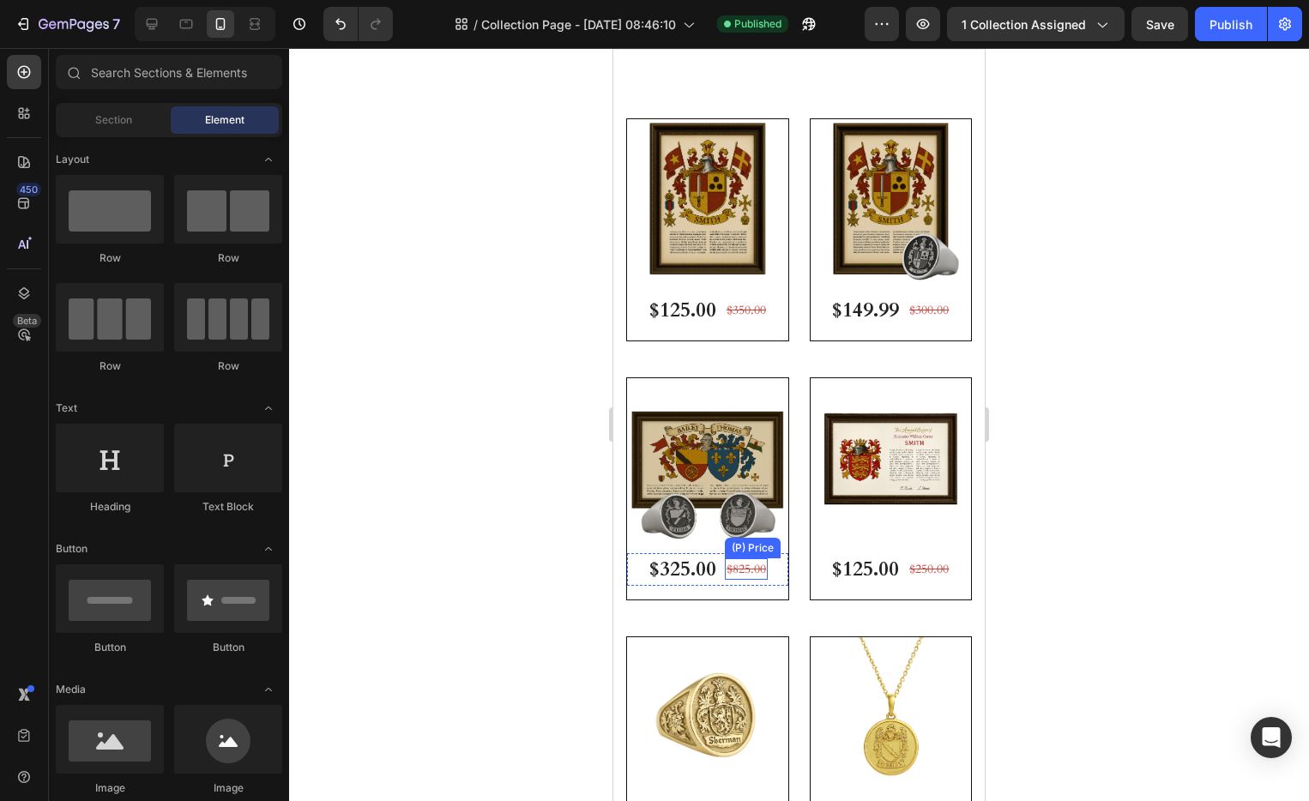
click at [743, 321] on div "$825.00" at bounding box center [746, 309] width 43 height 21
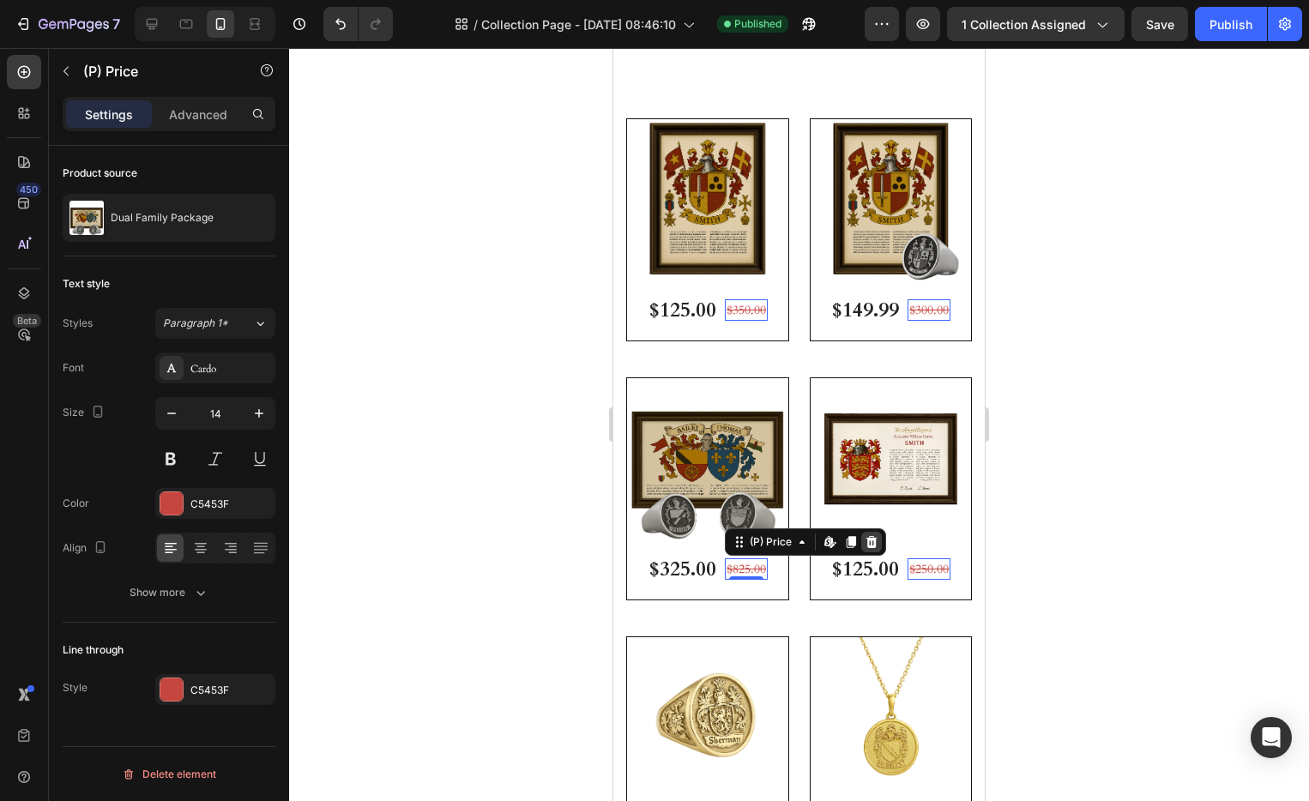
click at [613, 48] on icon at bounding box center [613, 48] width 0 height 0
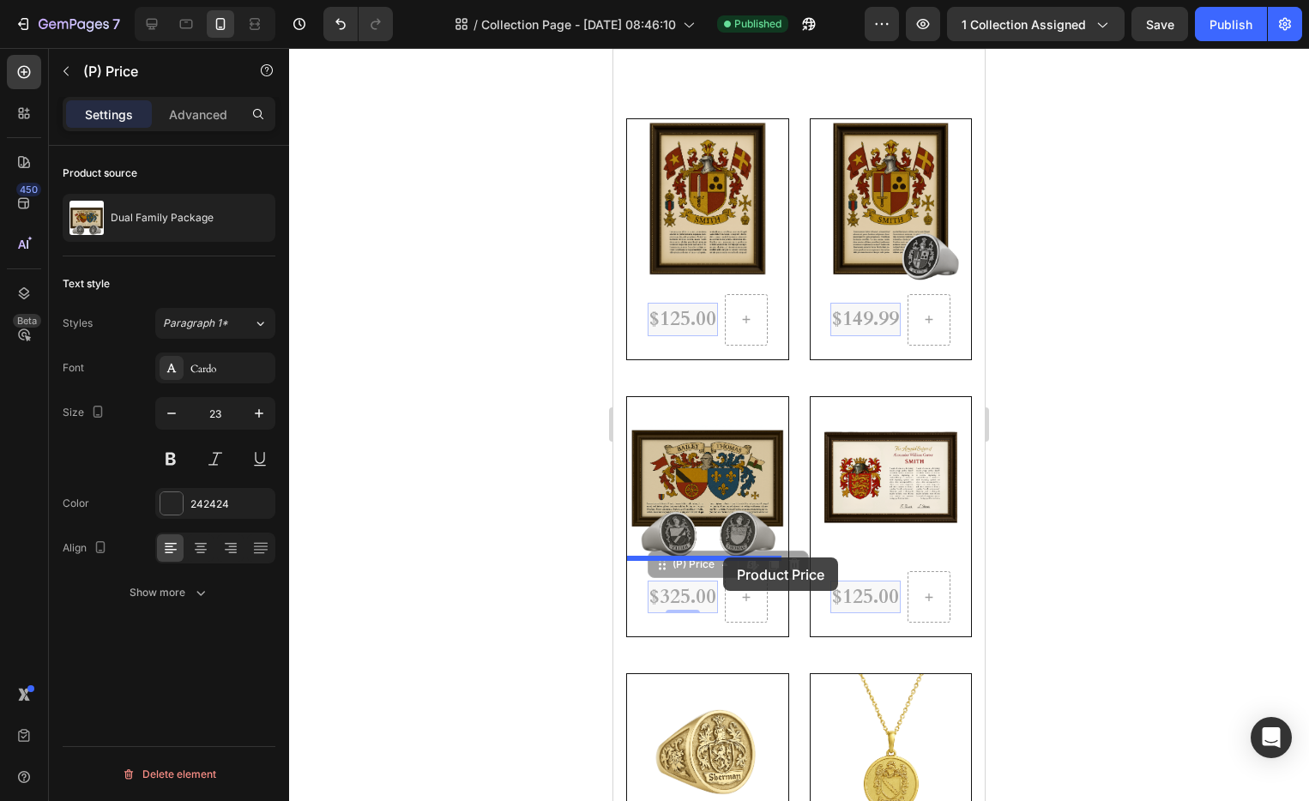
drag, startPoint x: 703, startPoint y: 578, endPoint x: 865, endPoint y: 559, distance: 163.3
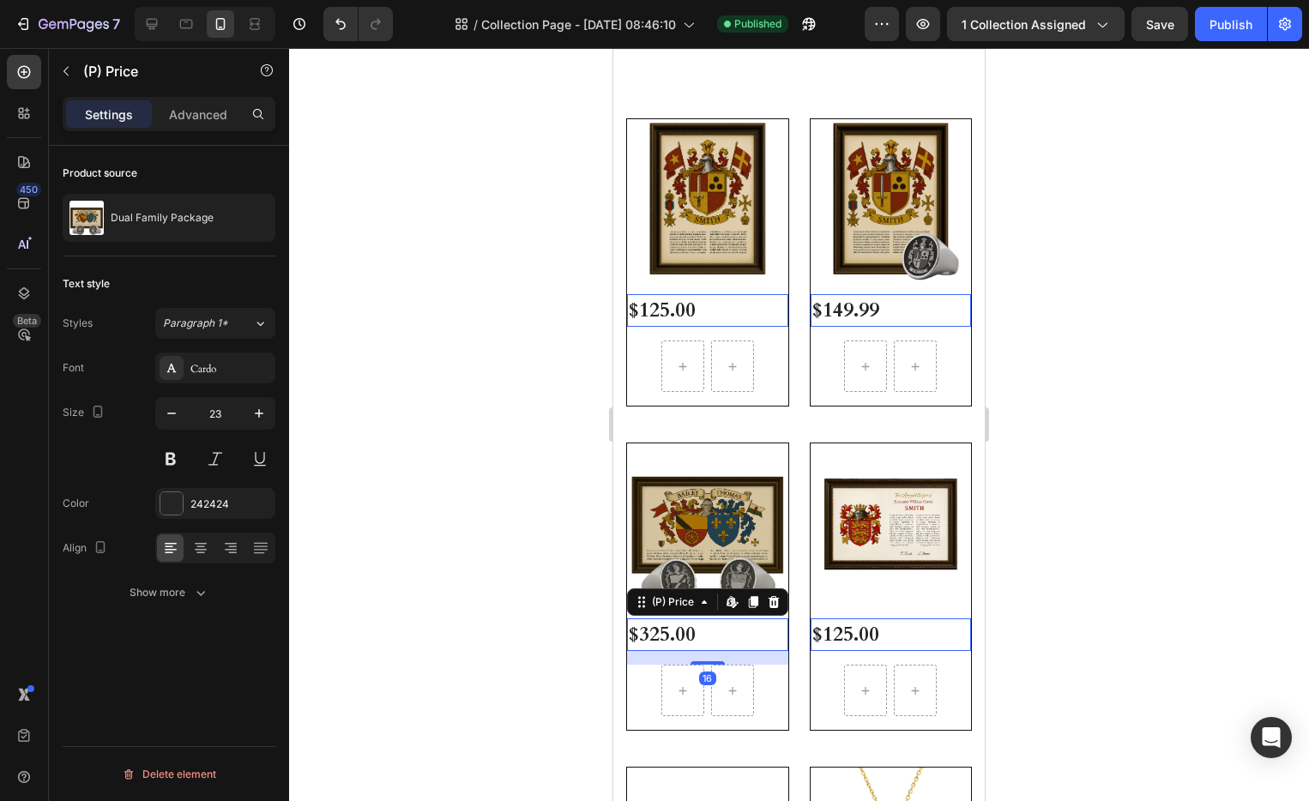
drag, startPoint x: 1196, startPoint y: 516, endPoint x: 1129, endPoint y: 533, distance: 68.9
click at [1190, 517] on div at bounding box center [799, 424] width 1020 height 753
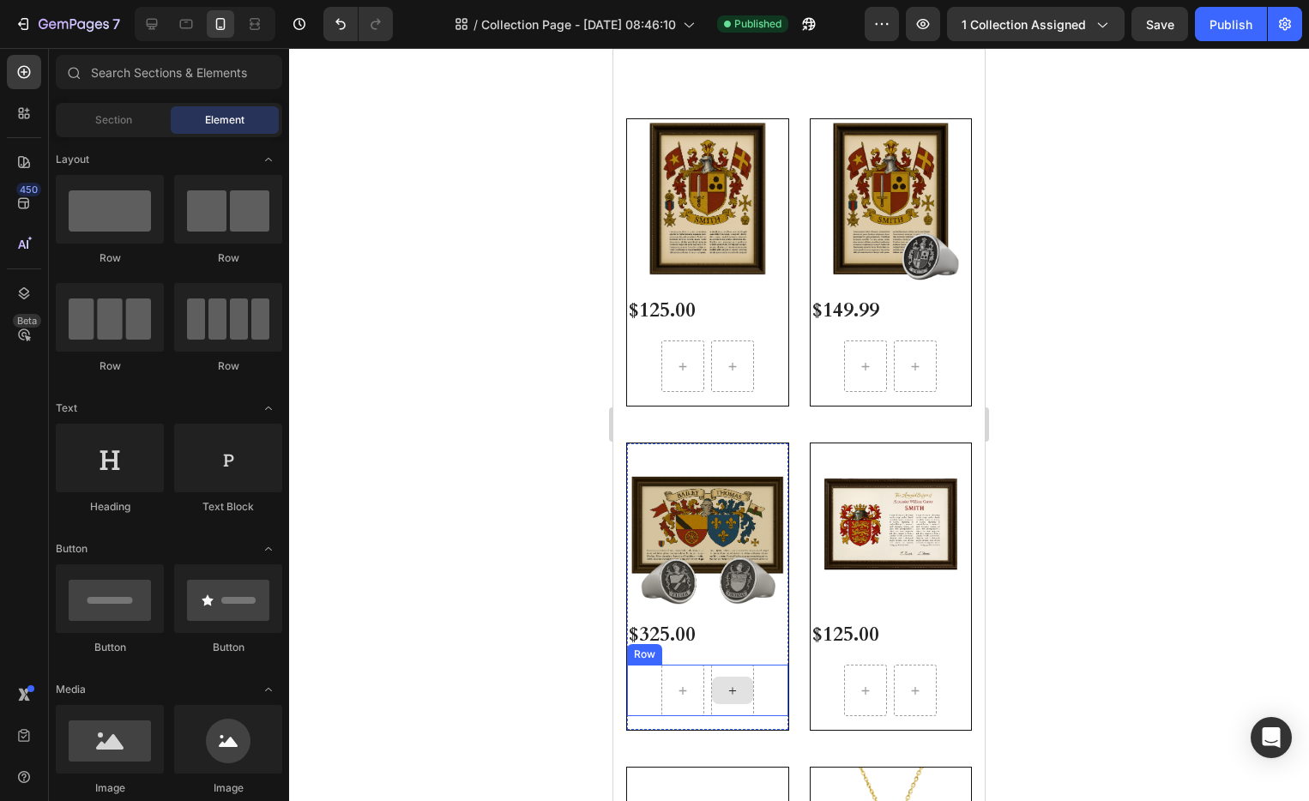
click at [747, 665] on div at bounding box center [732, 690] width 43 height 51
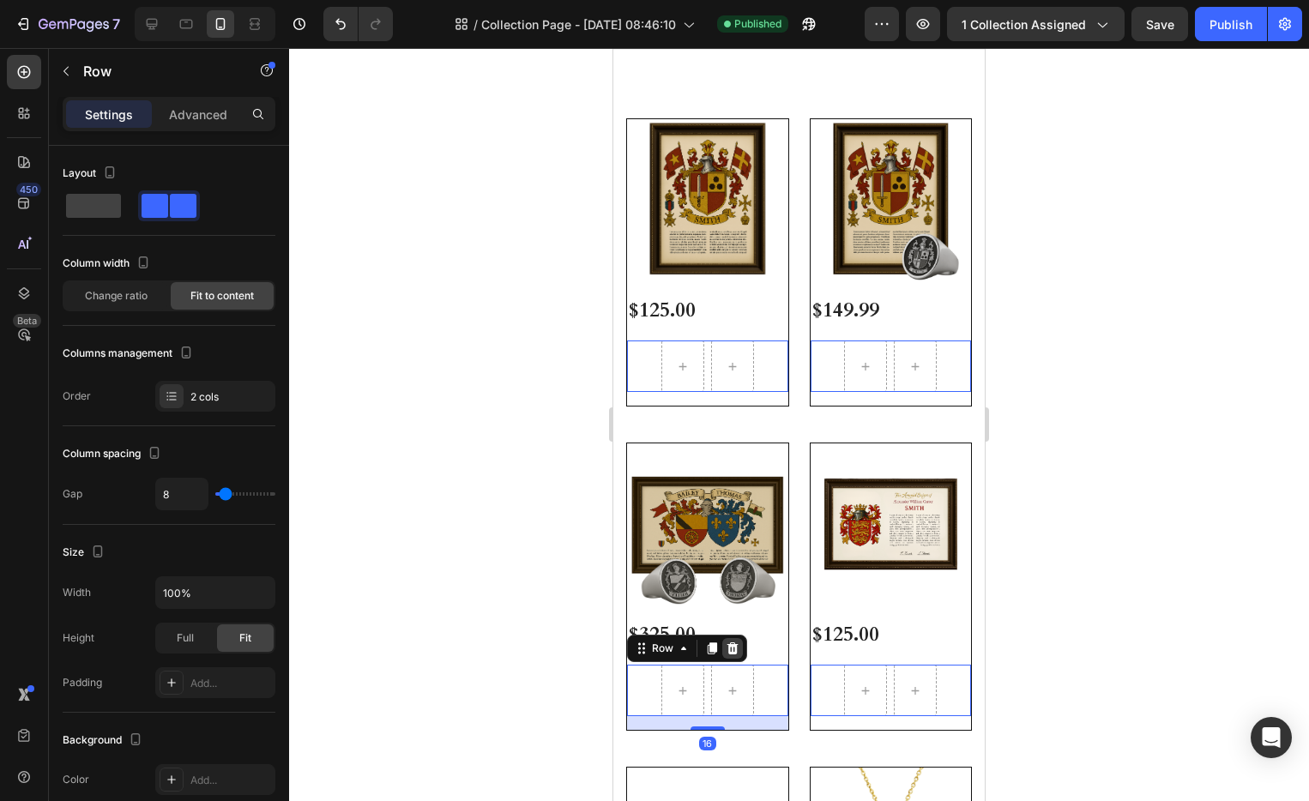
click at [613, 48] on icon at bounding box center [613, 48] width 0 height 0
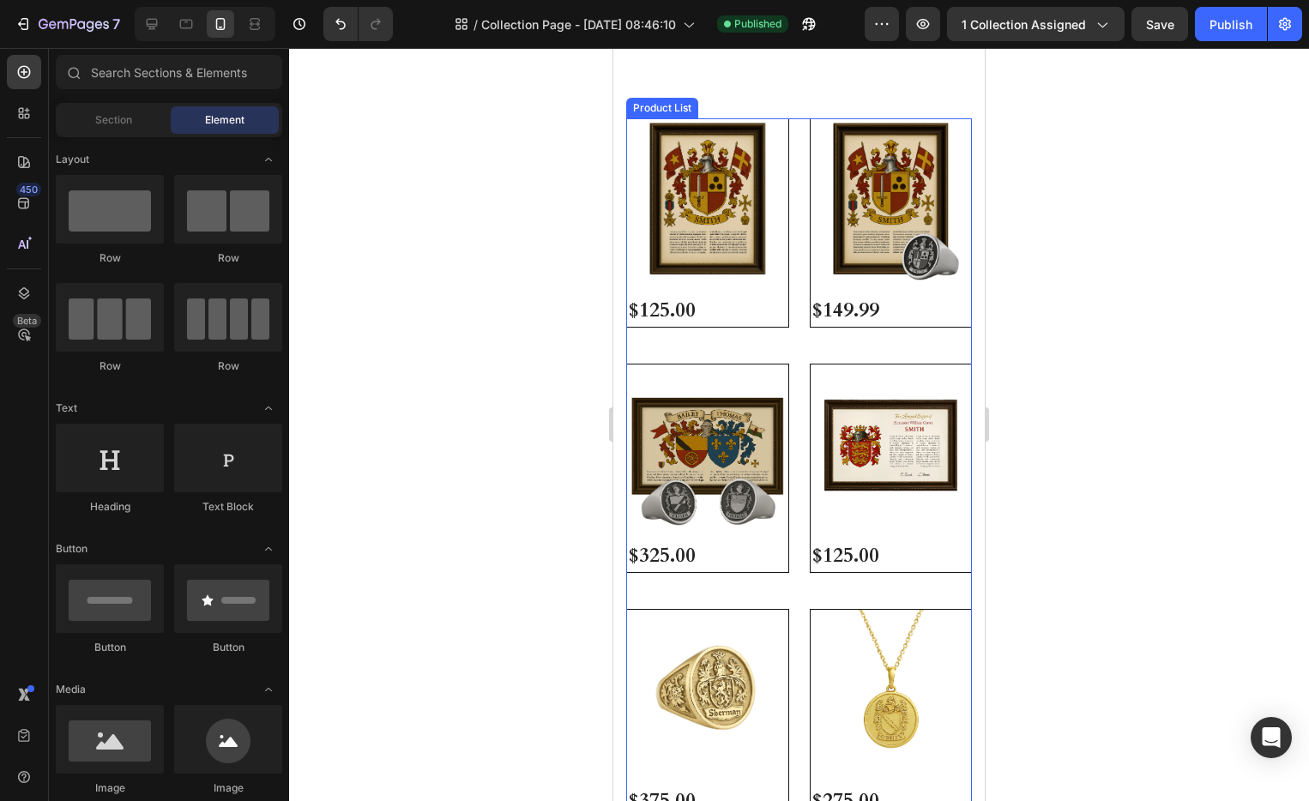
click at [730, 328] on div "$325.00" at bounding box center [707, 310] width 161 height 33
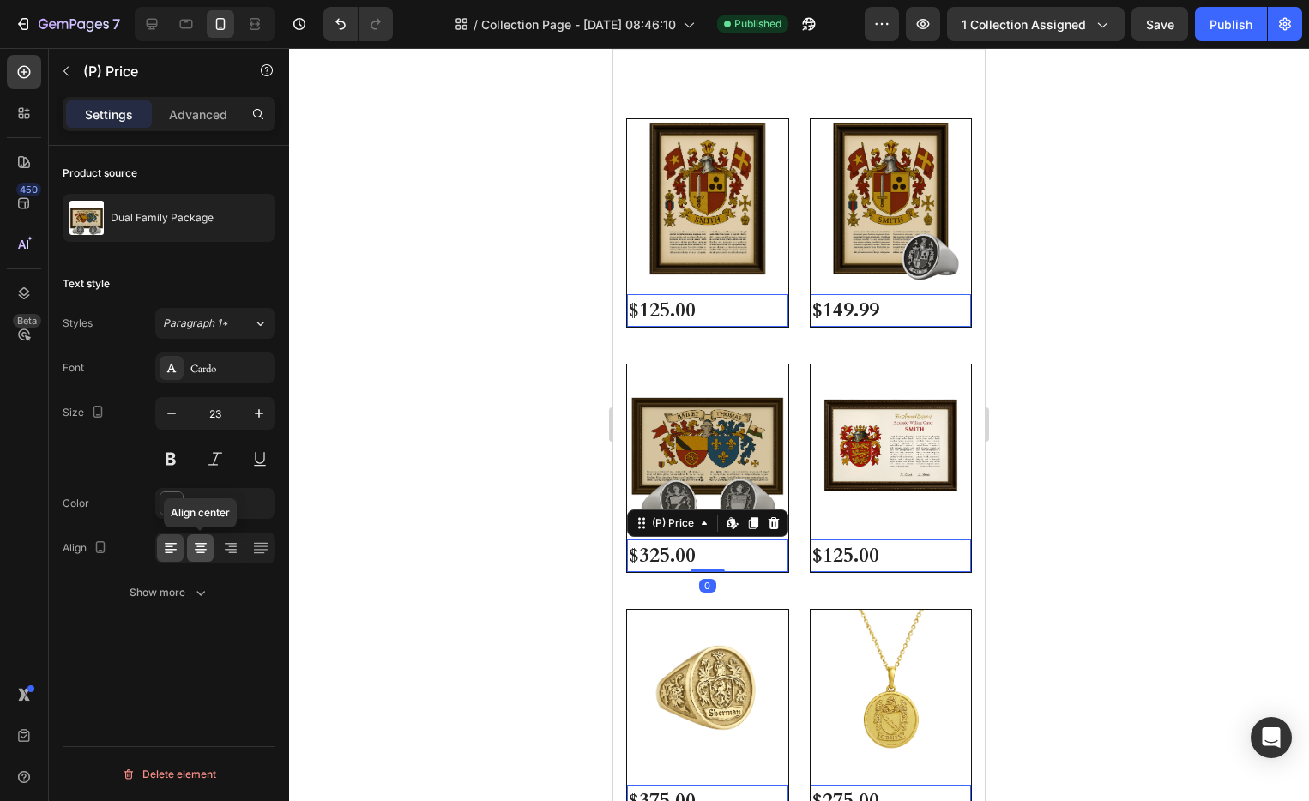
click at [200, 536] on div at bounding box center [200, 548] width 27 height 27
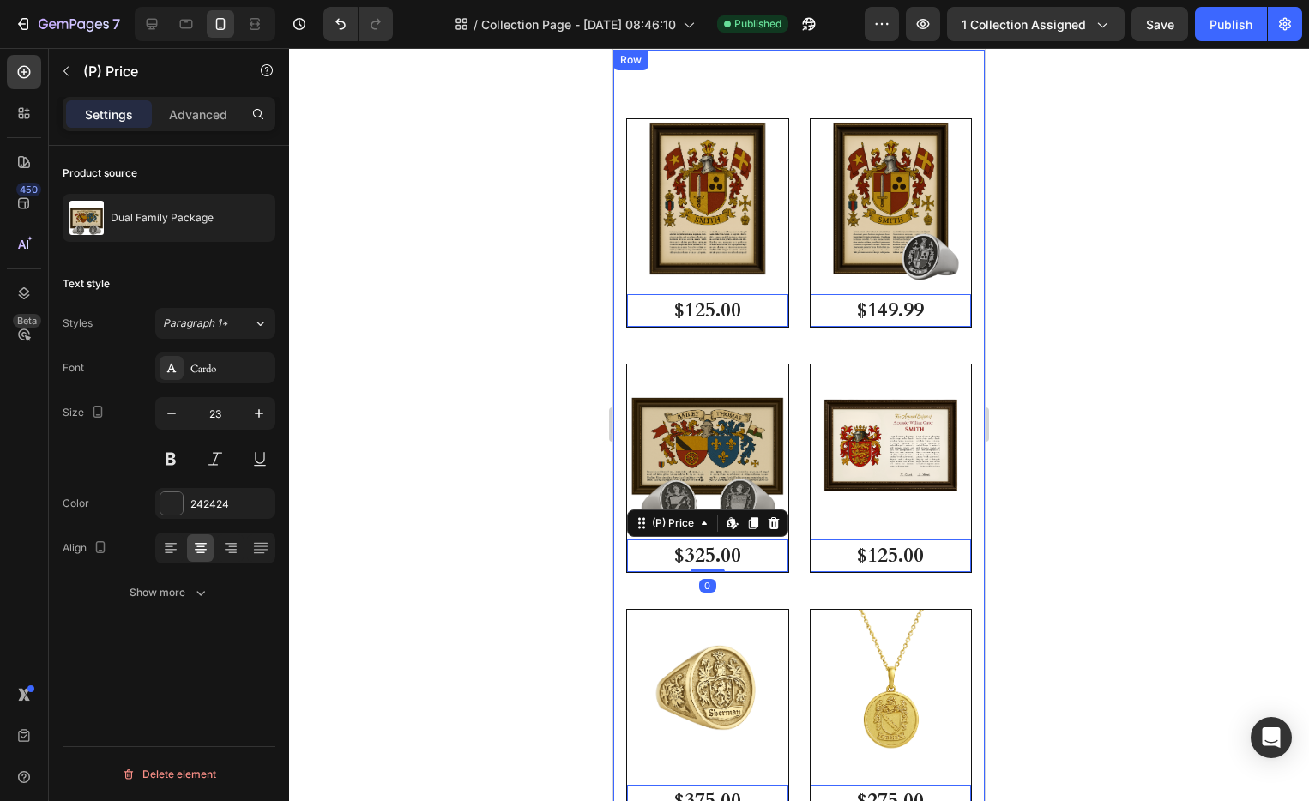
click at [1081, 397] on div at bounding box center [799, 424] width 1020 height 753
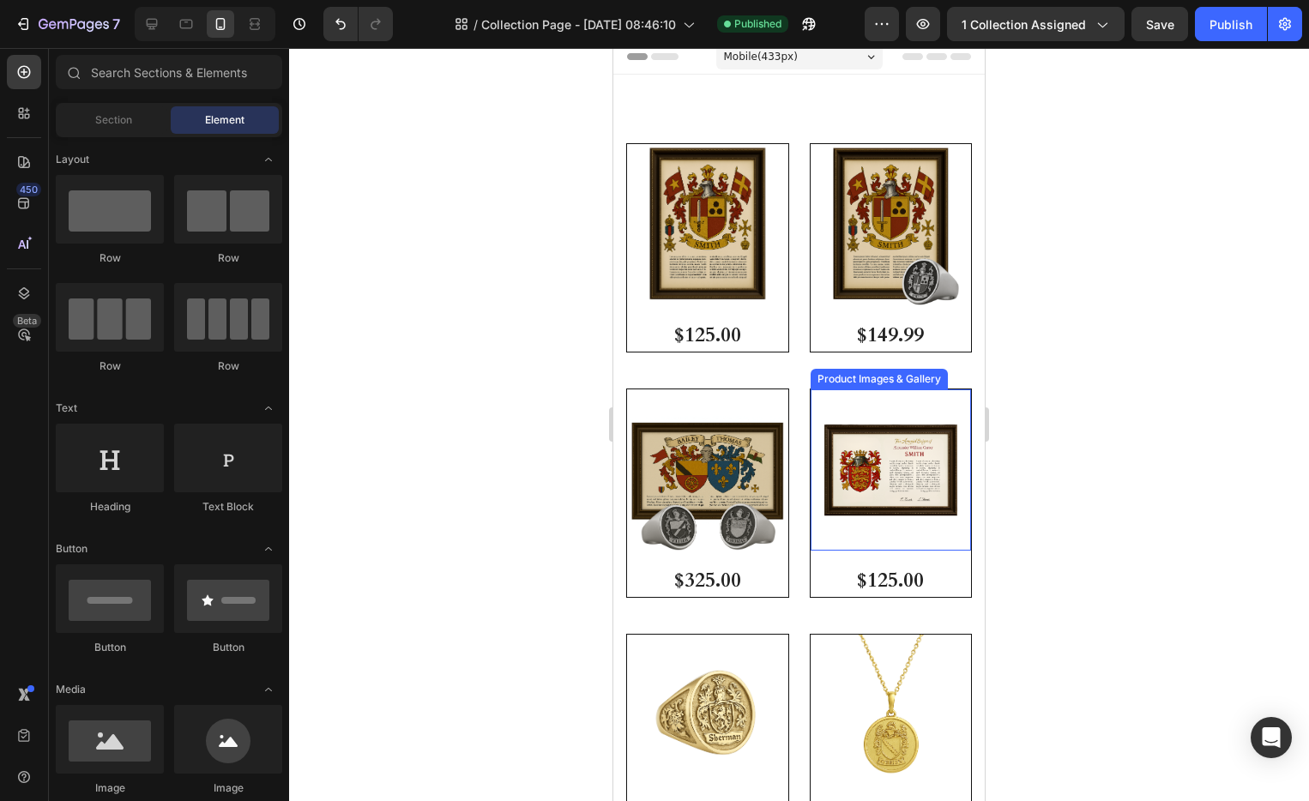
scroll to position [0, 0]
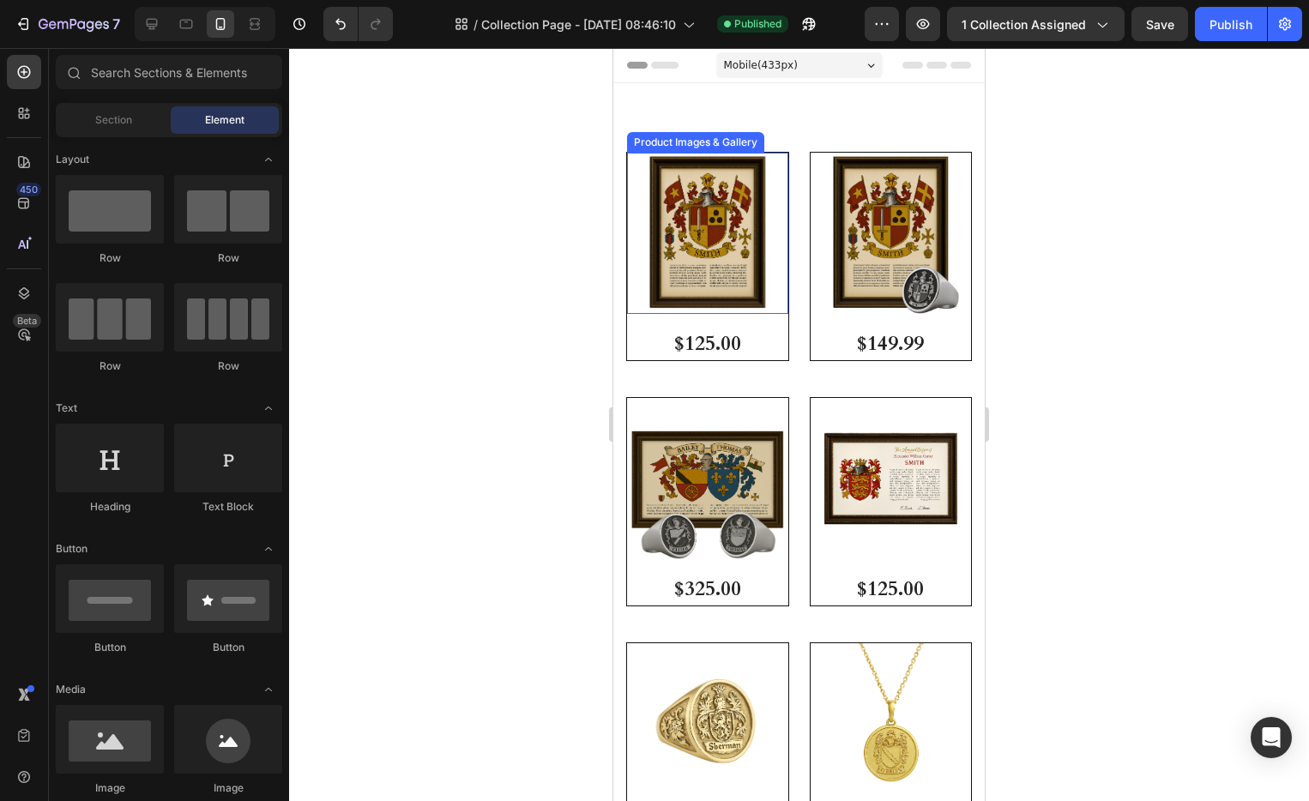
click at [710, 159] on img at bounding box center [707, 233] width 161 height 161
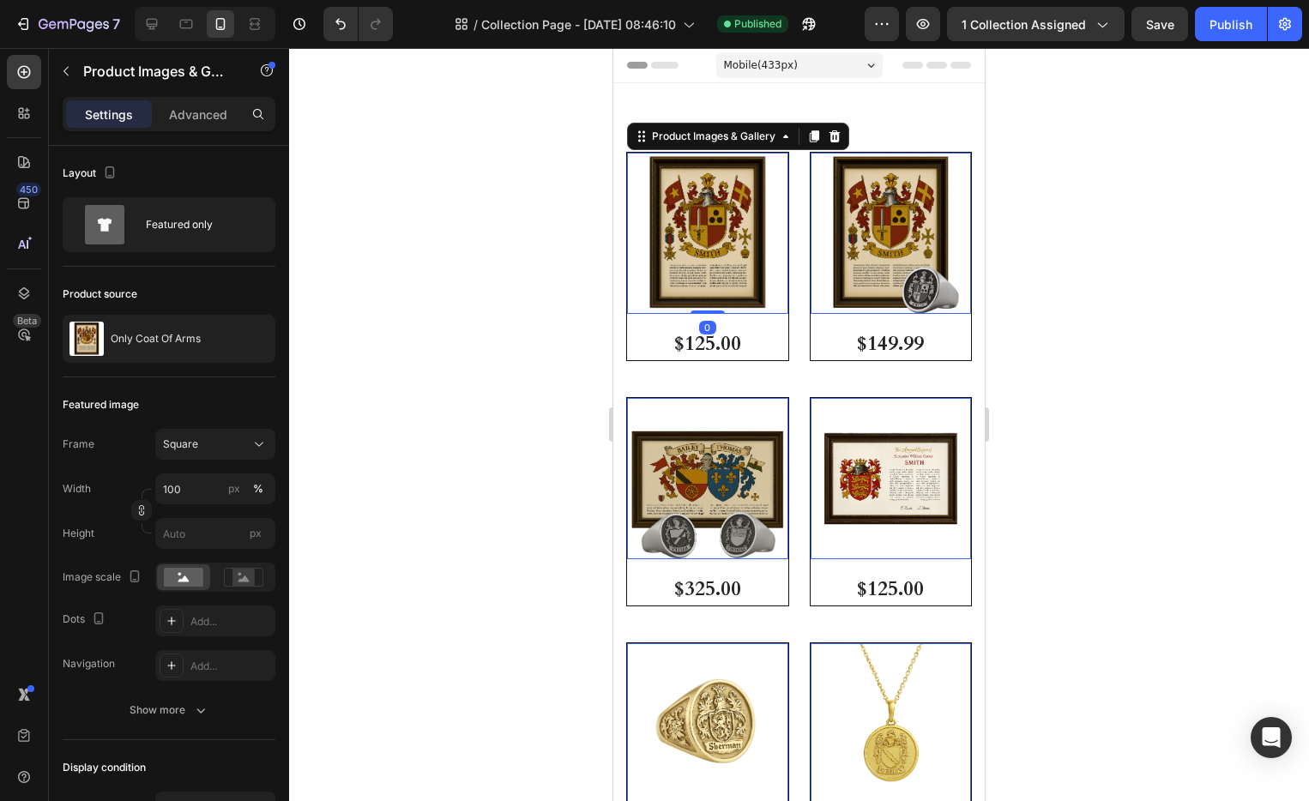
click at [204, 97] on div "Settings Advanced" at bounding box center [169, 114] width 213 height 34
click at [202, 110] on p "Advanced" at bounding box center [198, 115] width 58 height 18
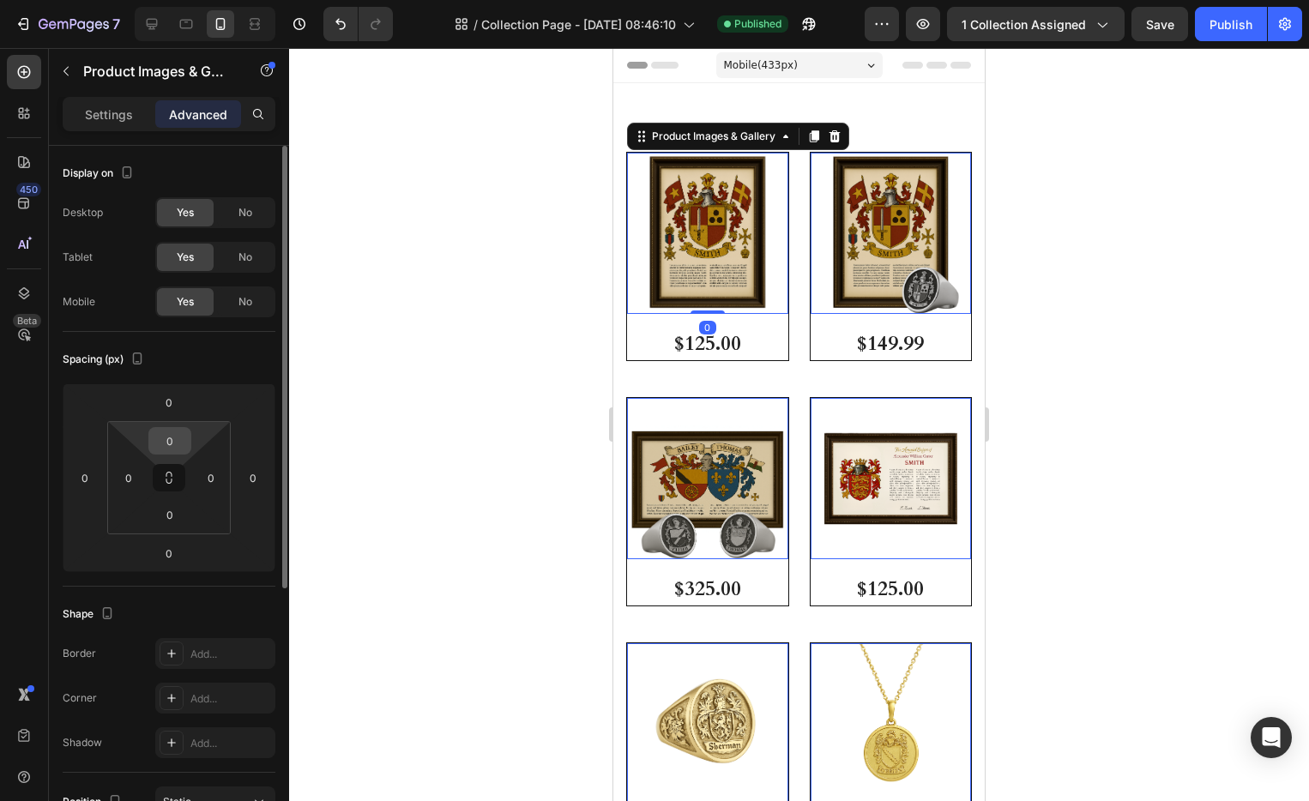
click at [178, 441] on input "0" at bounding box center [170, 441] width 34 height 26
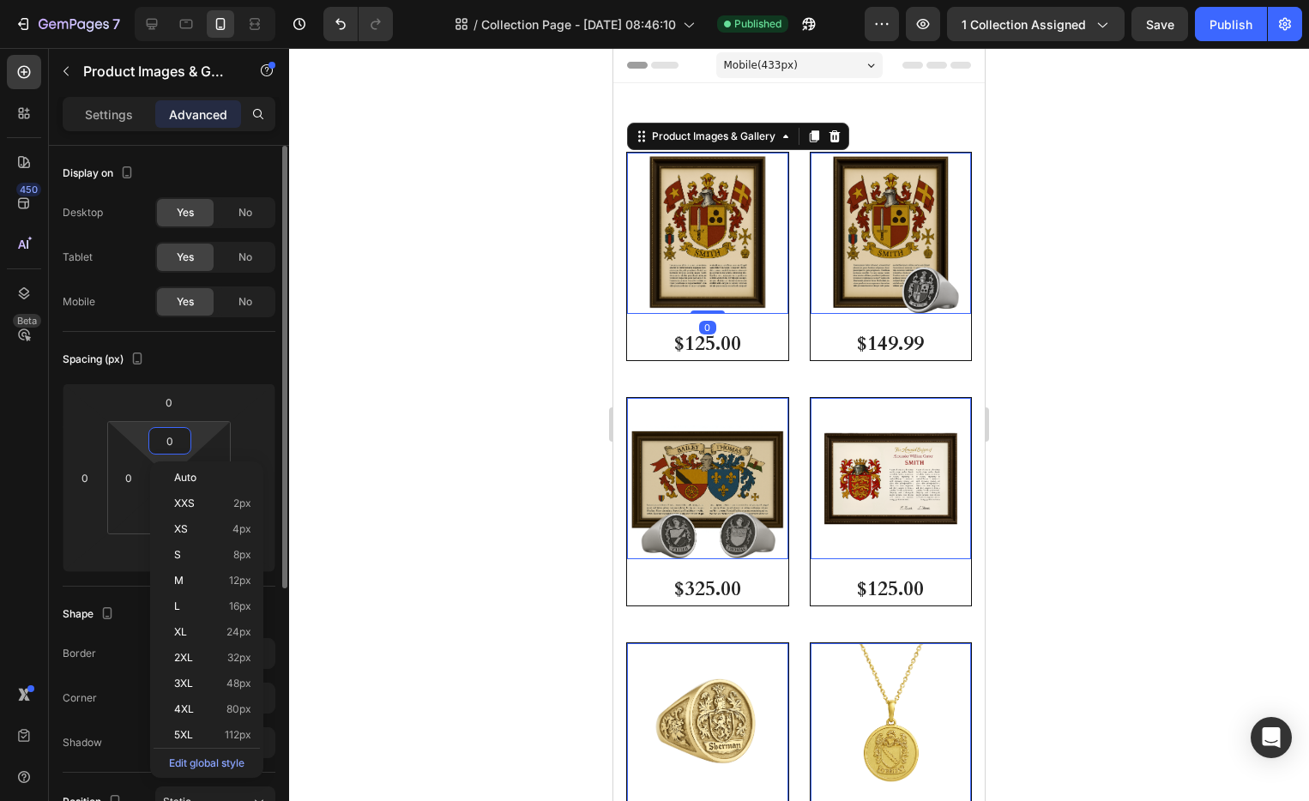
type input "5"
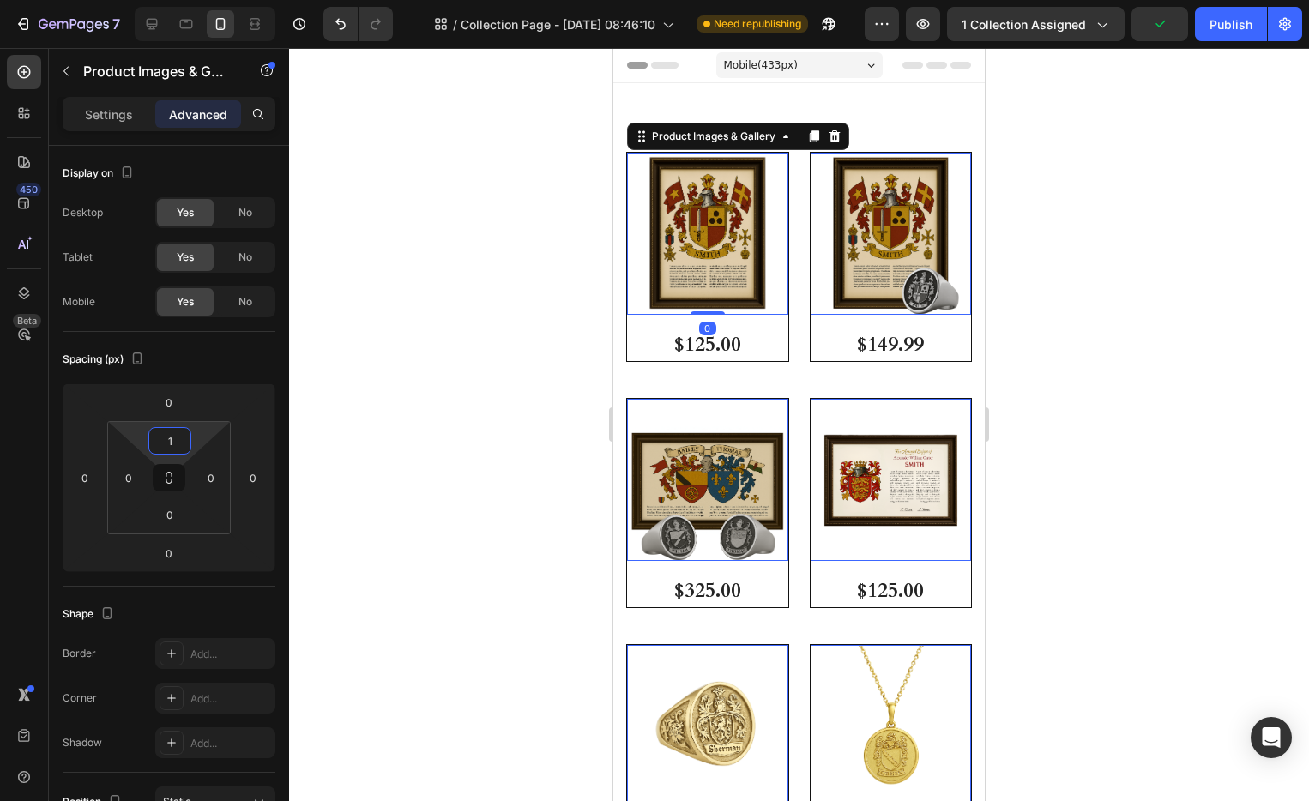
type input "10"
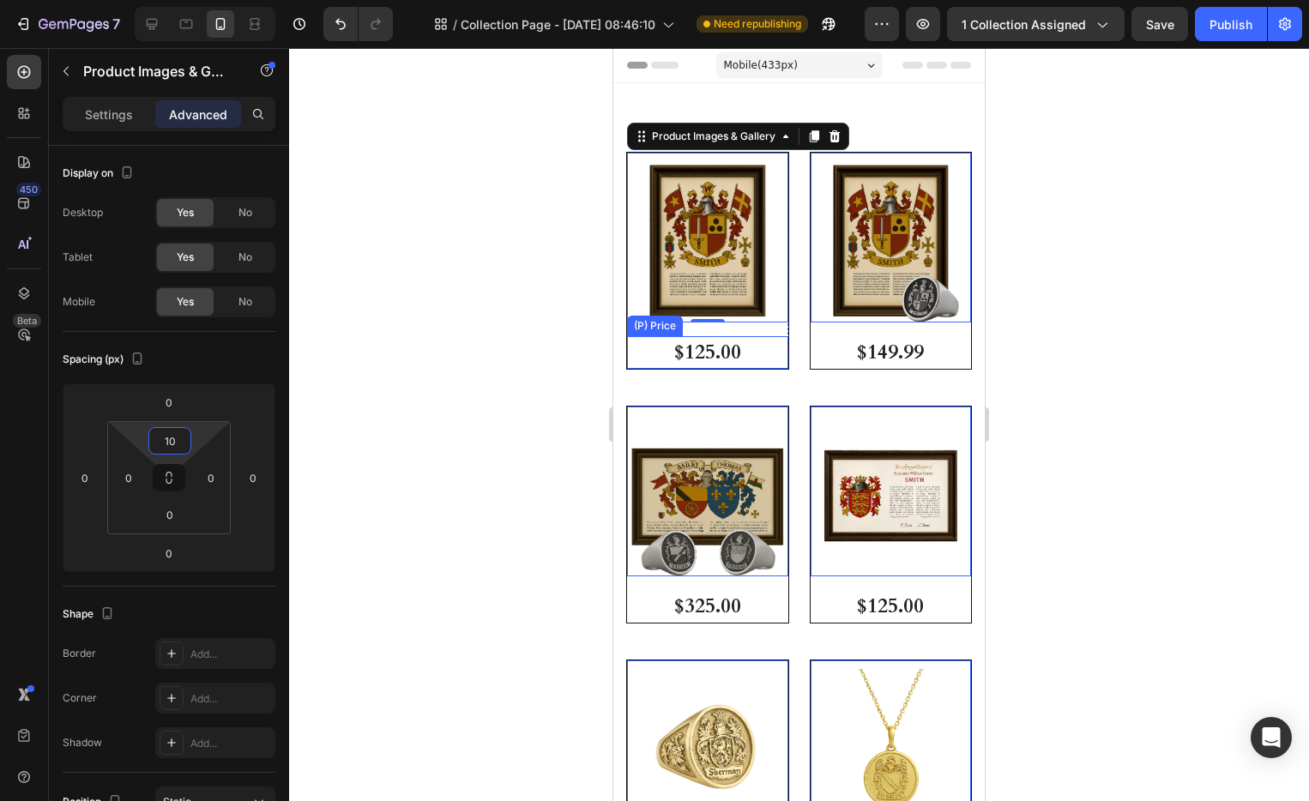
click at [761, 347] on div "$125.00" at bounding box center [707, 352] width 161 height 33
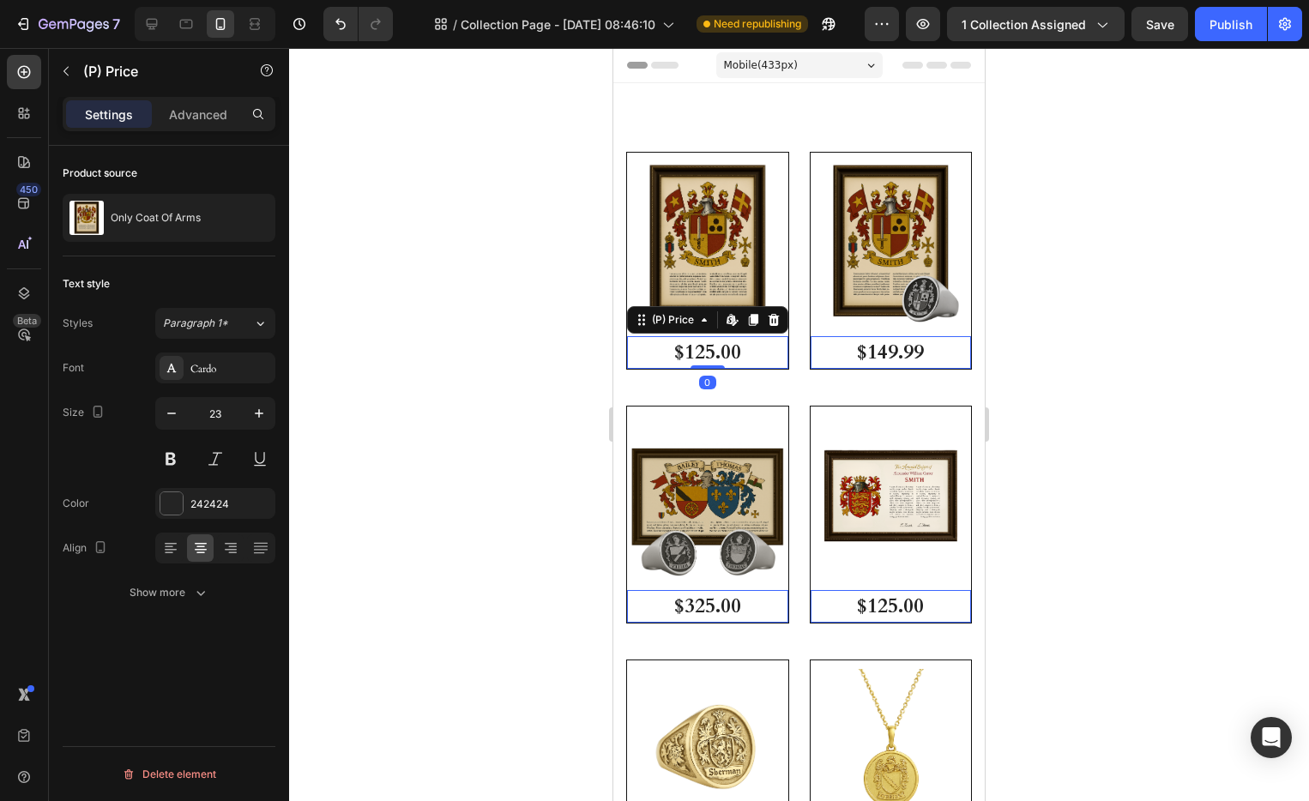
click at [738, 279] on img at bounding box center [707, 241] width 161 height 161
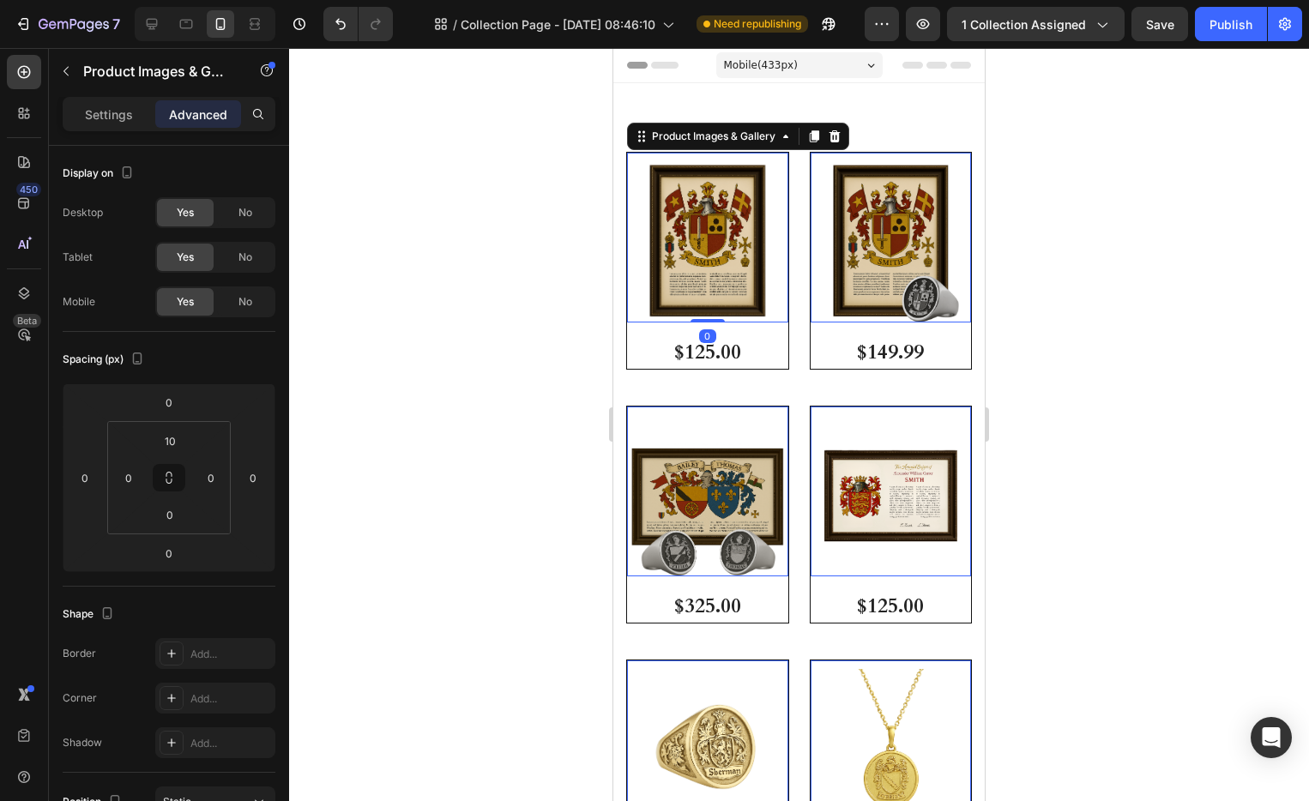
click at [1226, 278] on div at bounding box center [799, 424] width 1020 height 753
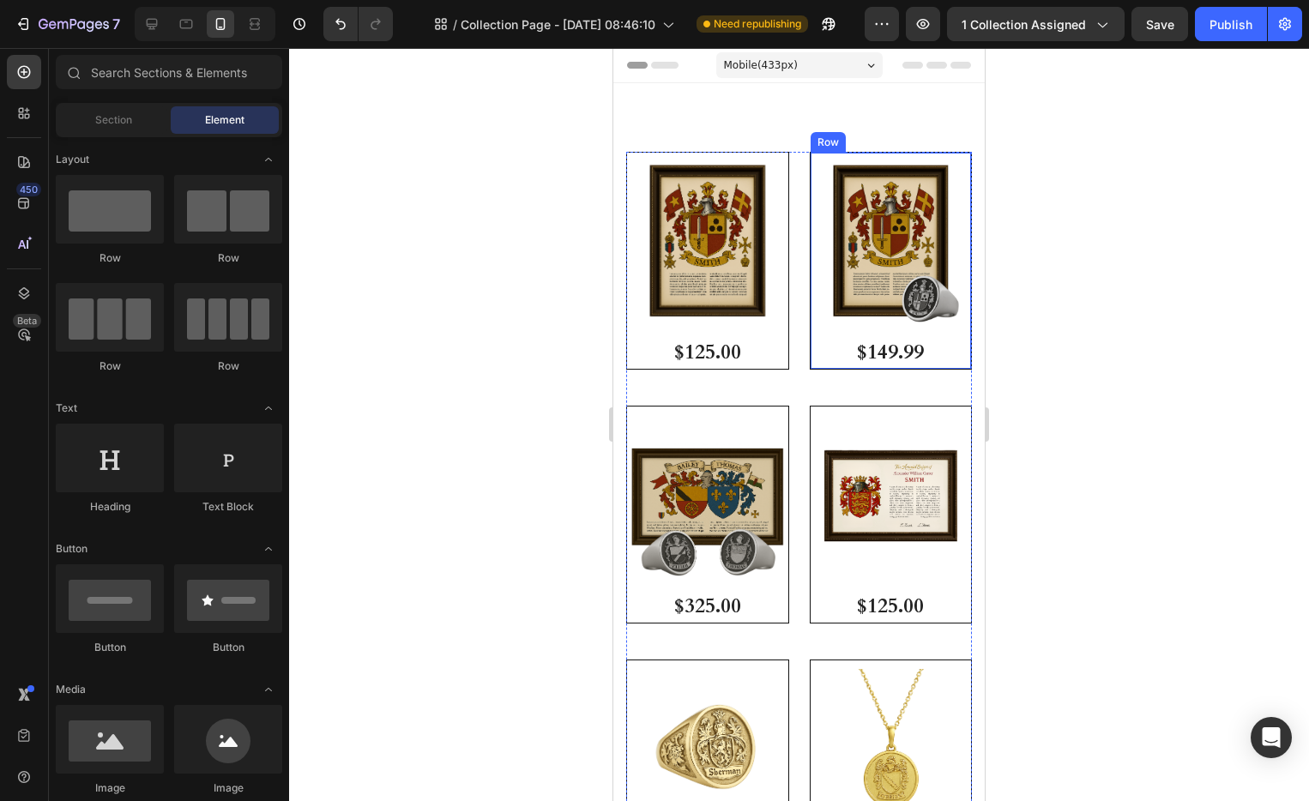
click at [788, 336] on div "$149.99" at bounding box center [707, 352] width 161 height 33
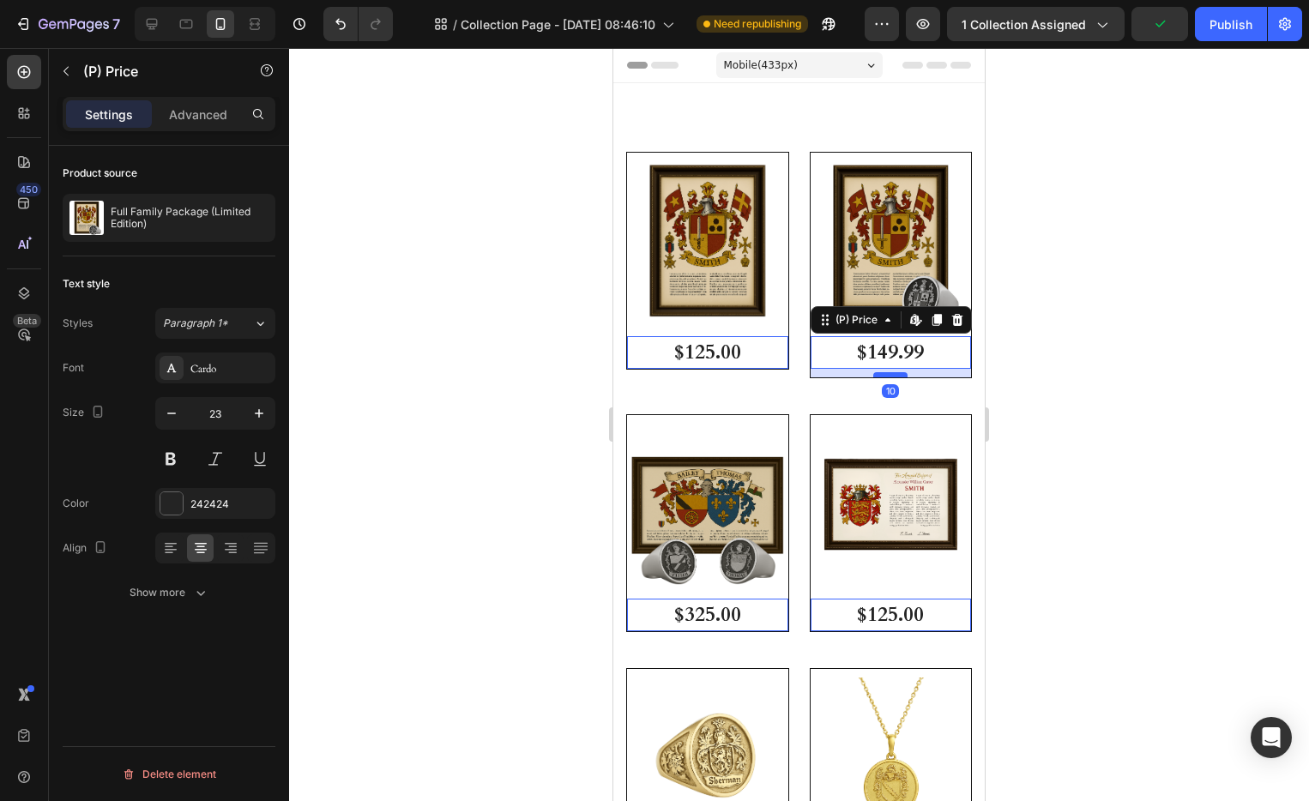
click at [613, 48] on div at bounding box center [613, 48] width 0 height 0
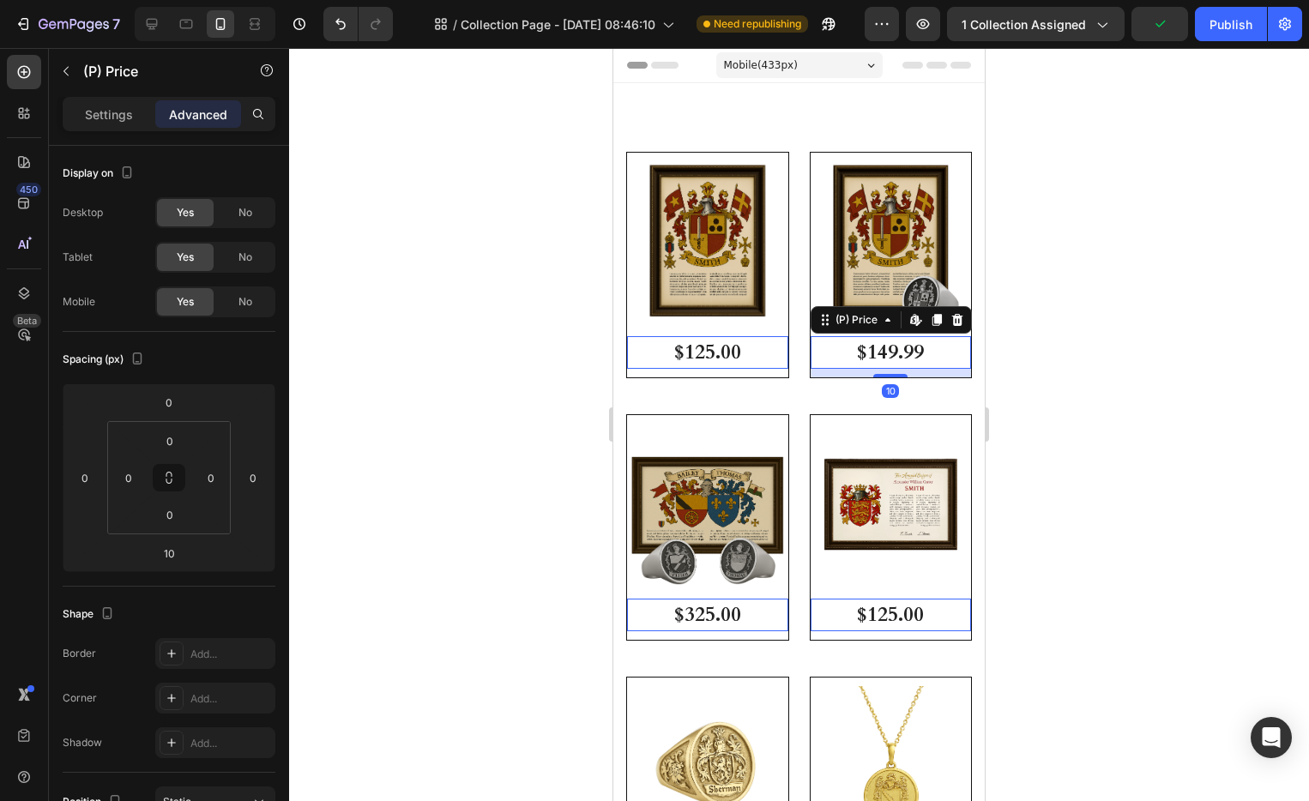
click at [1108, 333] on div at bounding box center [799, 424] width 1020 height 753
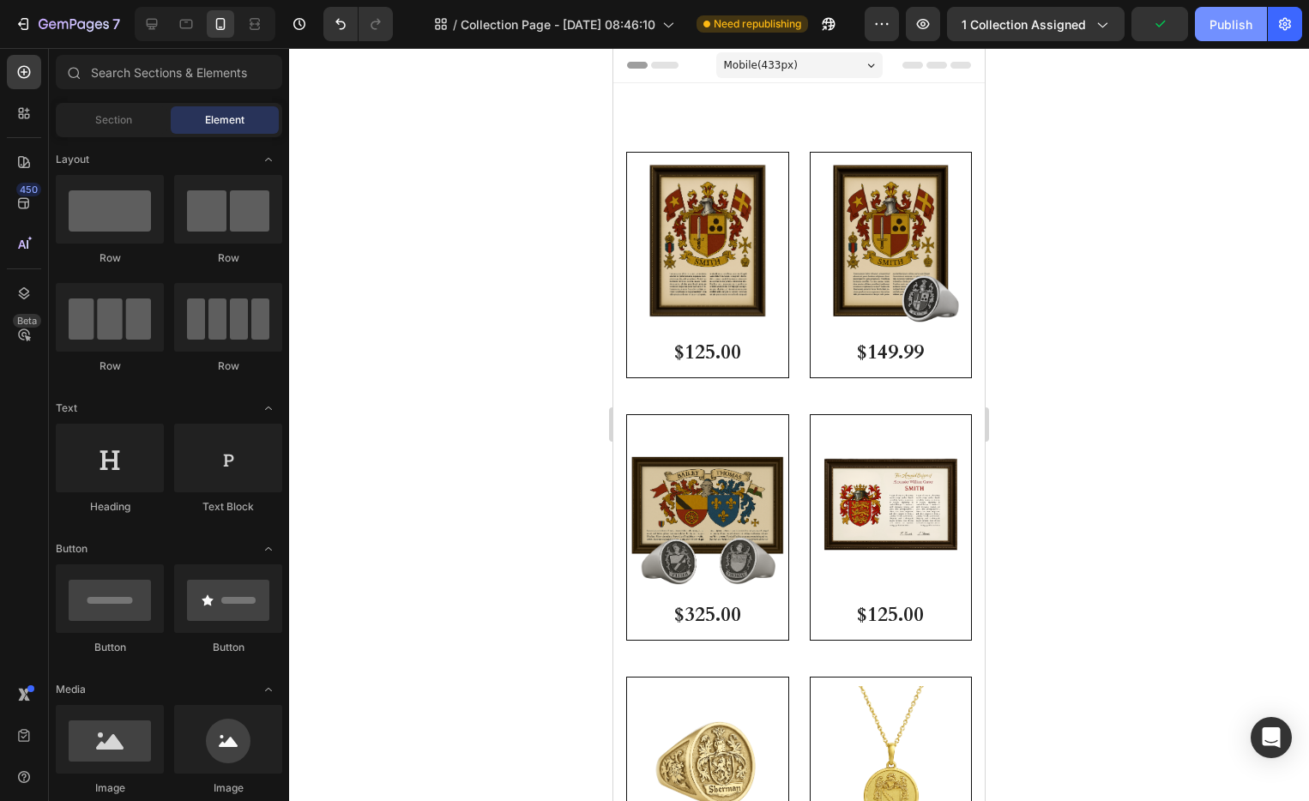
click at [1225, 32] on div "Publish" at bounding box center [1231, 24] width 43 height 18
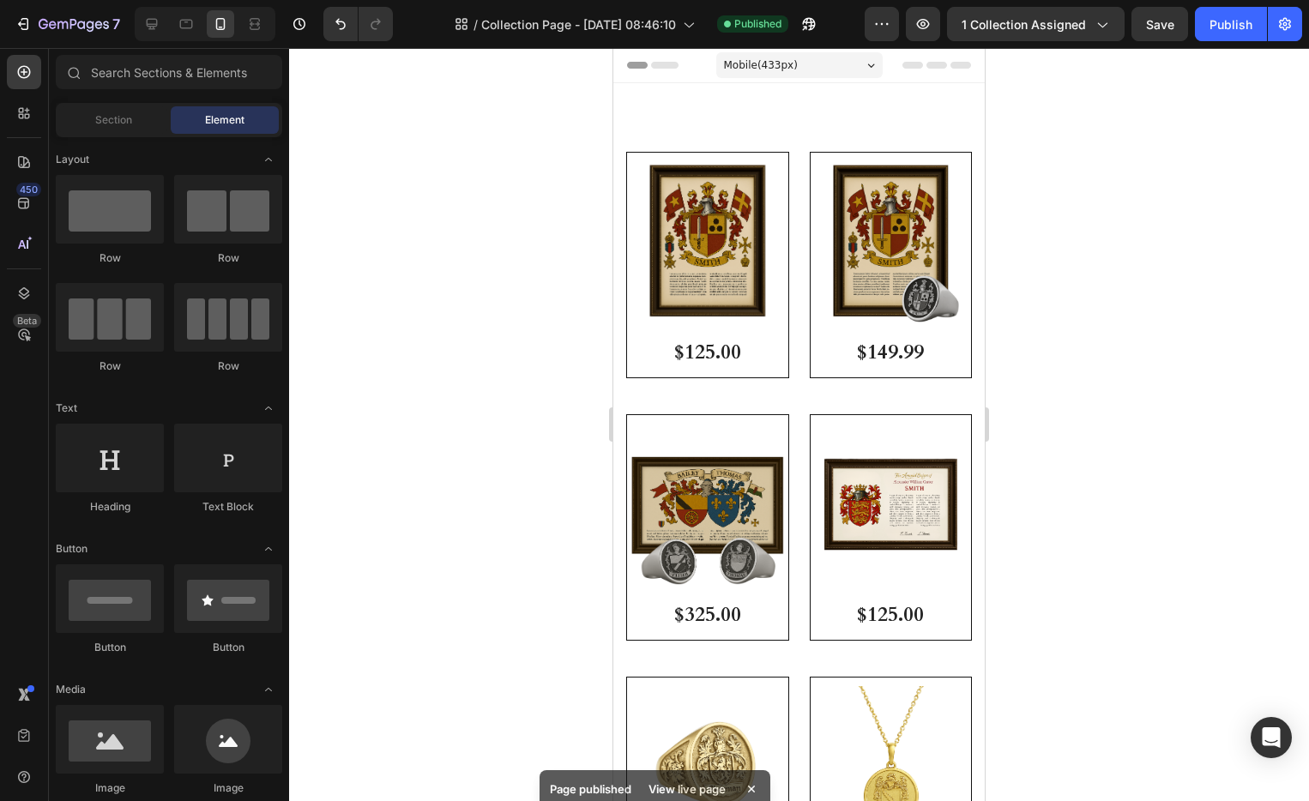
click at [166, 27] on div at bounding box center [205, 24] width 141 height 34
click at [161, 26] on div at bounding box center [151, 23] width 27 height 27
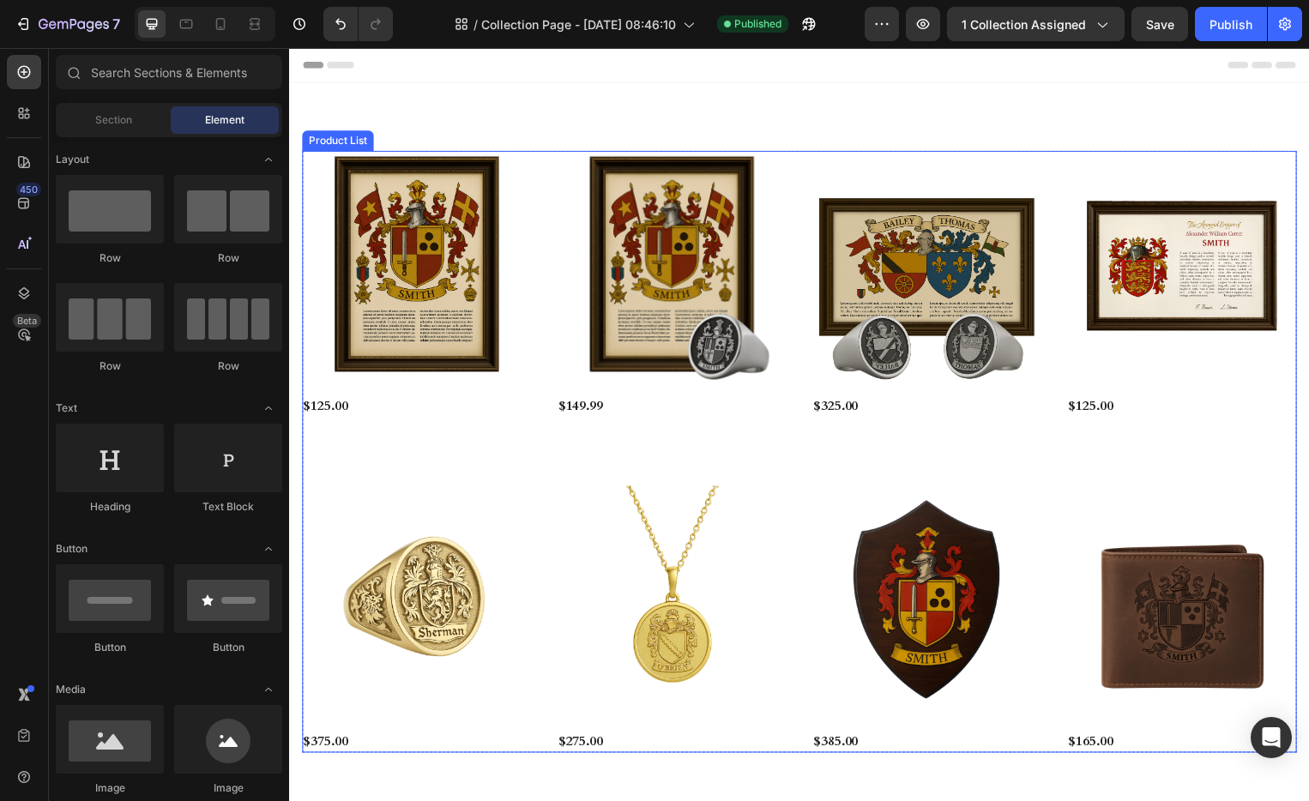
click at [534, 408] on div "$149.99" at bounding box center [418, 409] width 232 height 24
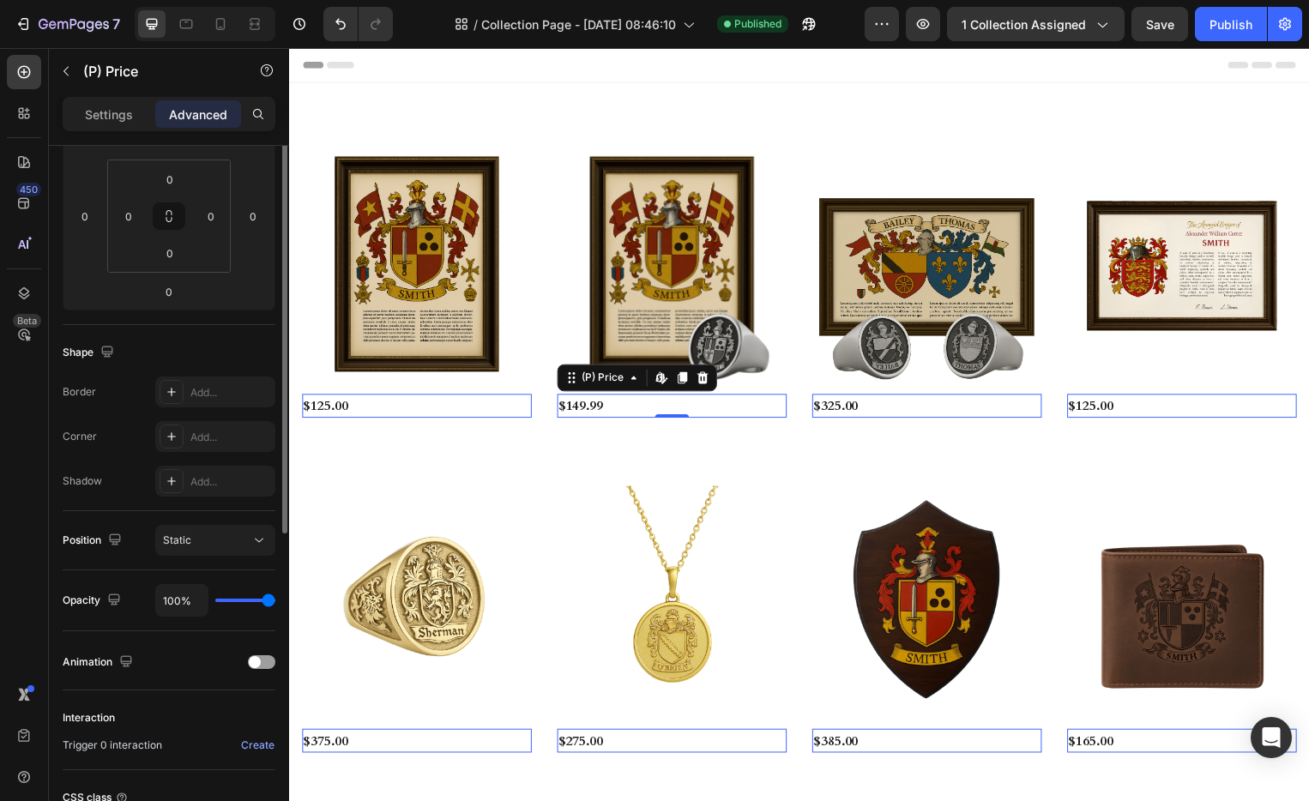
scroll to position [127, 0]
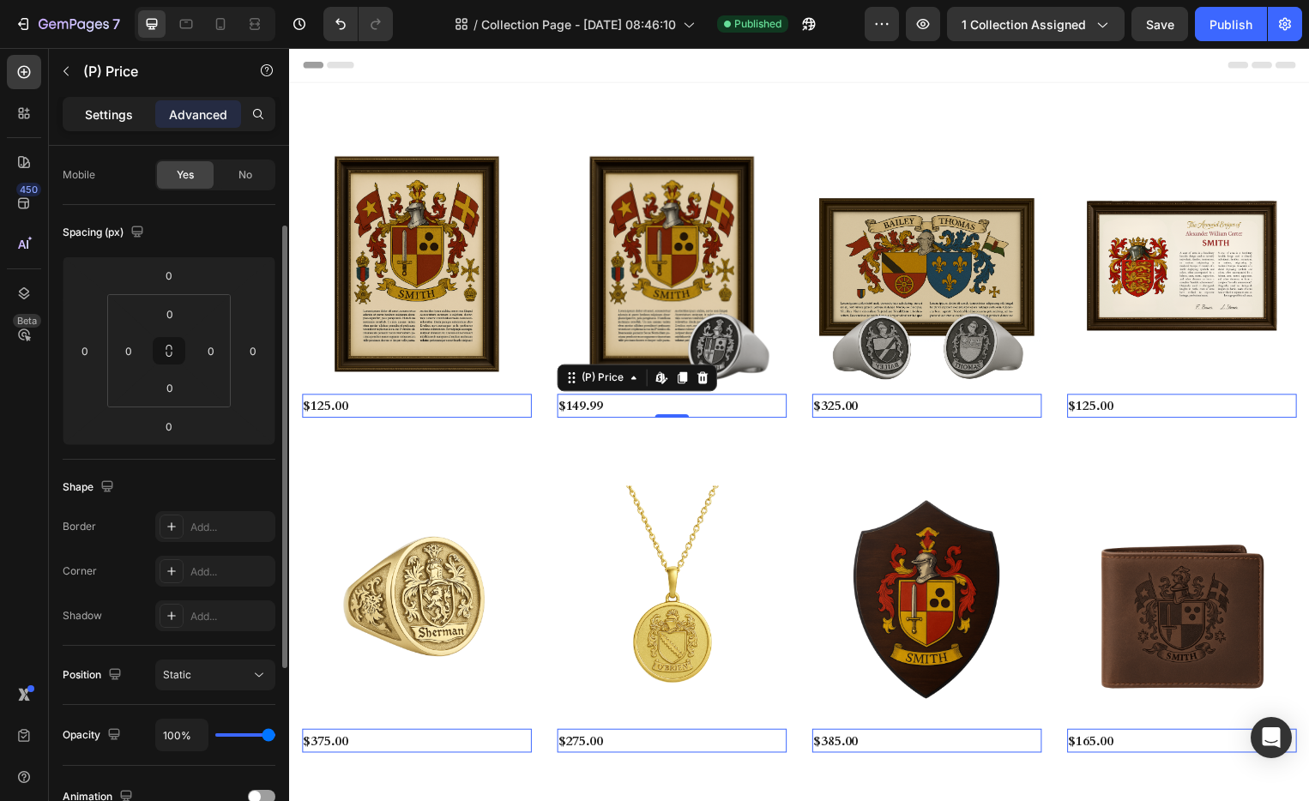
click at [128, 121] on p "Settings" at bounding box center [109, 115] width 48 height 18
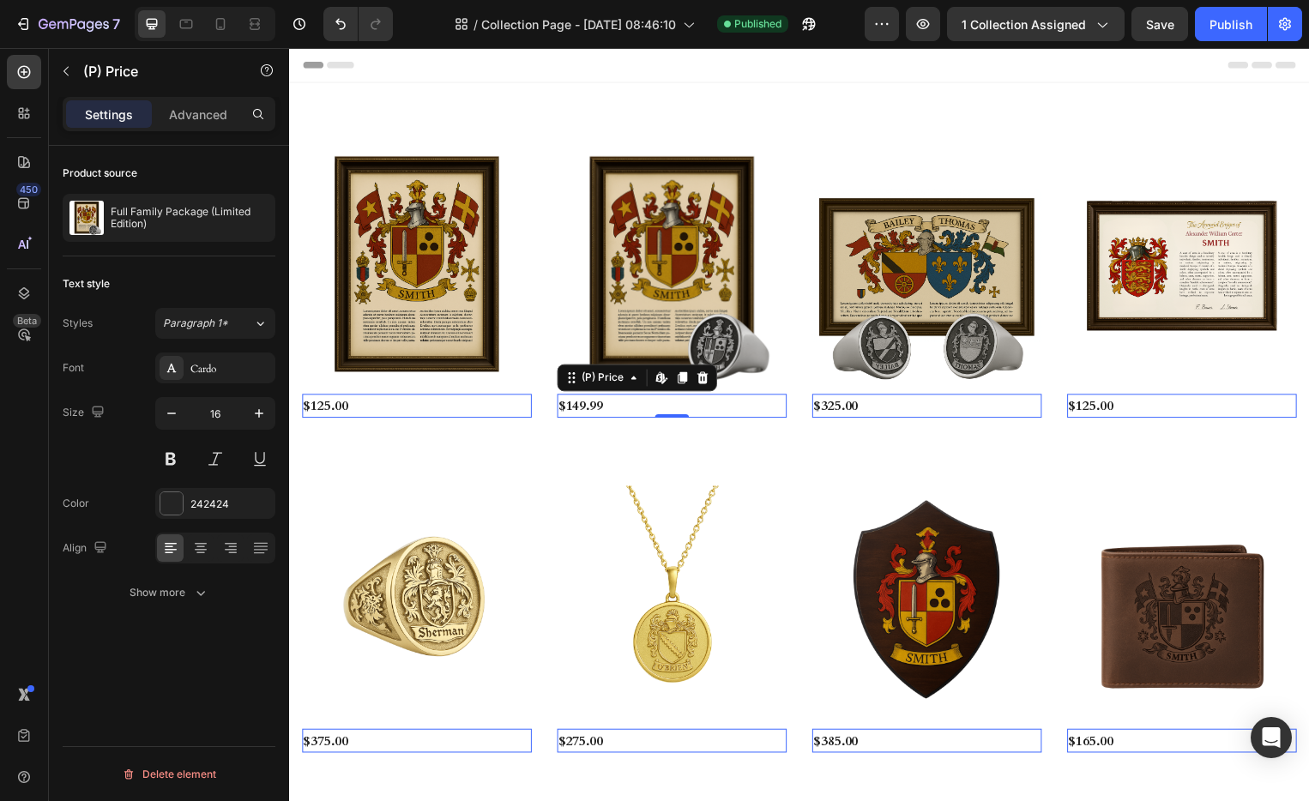
scroll to position [0, 0]
click at [198, 545] on icon at bounding box center [200, 548] width 17 height 17
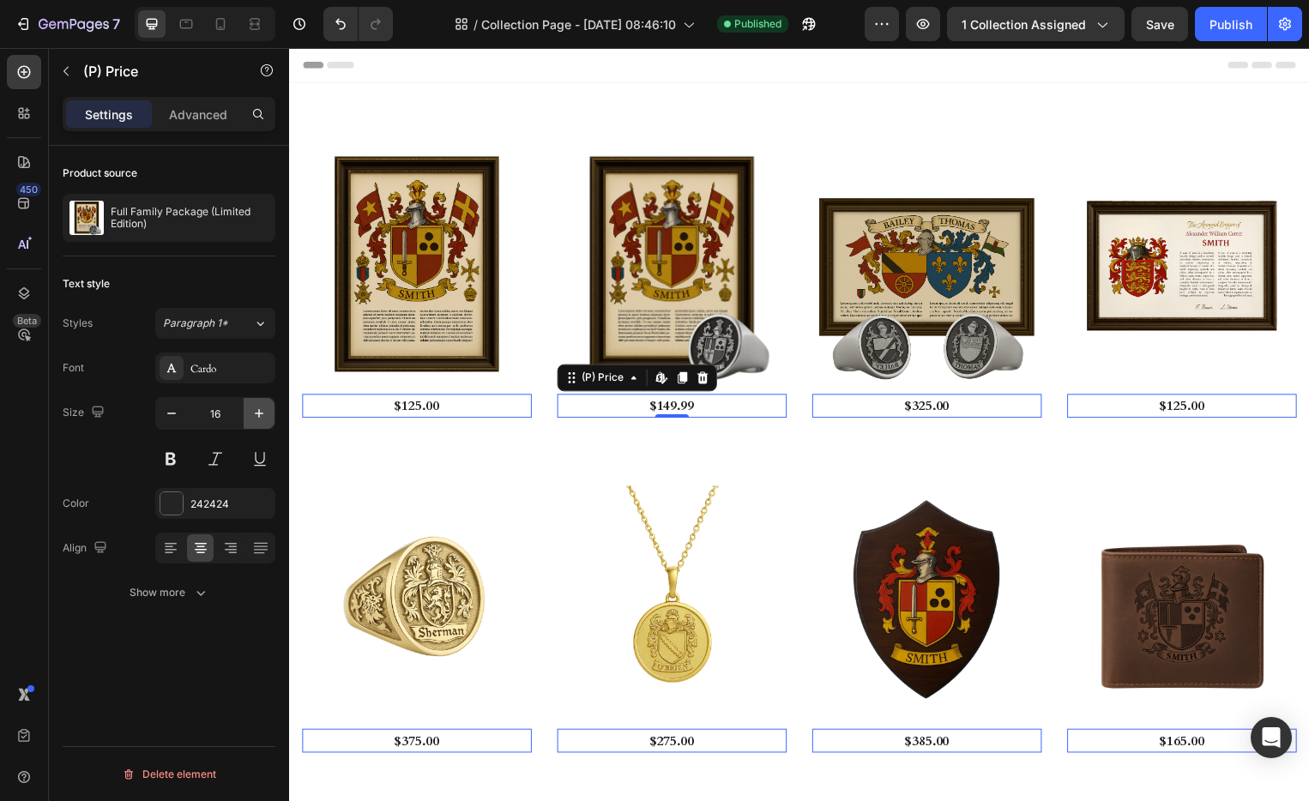
click at [254, 414] on icon "button" at bounding box center [259, 413] width 17 height 17
click at [255, 414] on icon "button" at bounding box center [259, 413] width 17 height 17
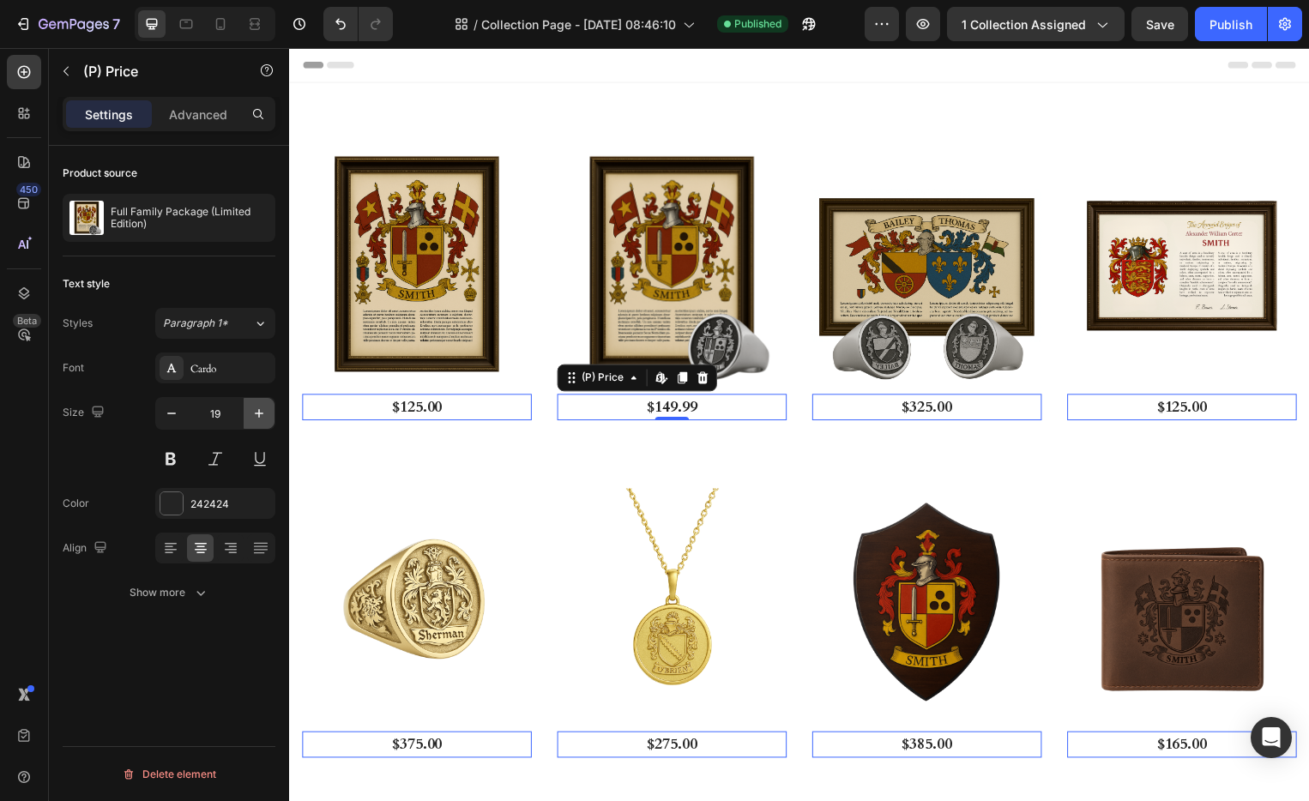
click at [255, 413] on icon "button" at bounding box center [259, 413] width 9 height 9
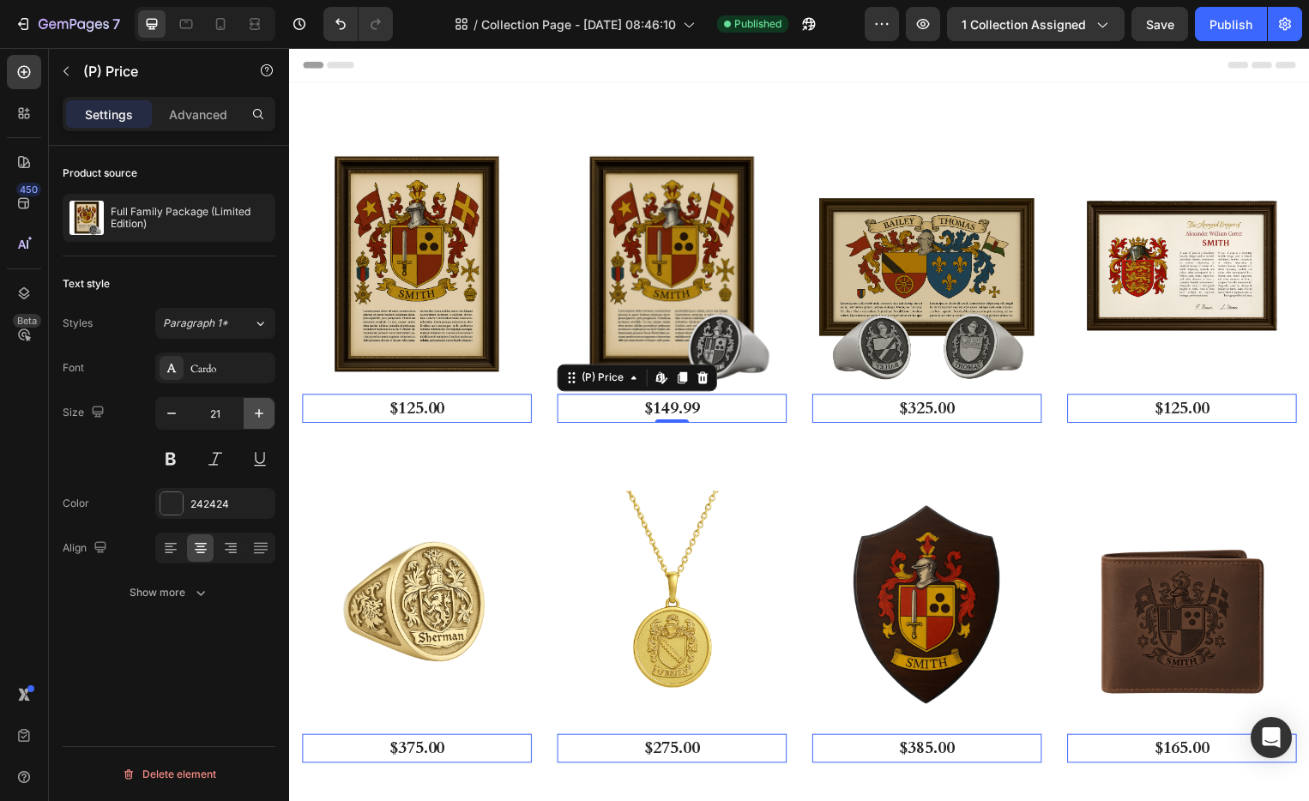
click at [255, 413] on icon "button" at bounding box center [259, 413] width 9 height 9
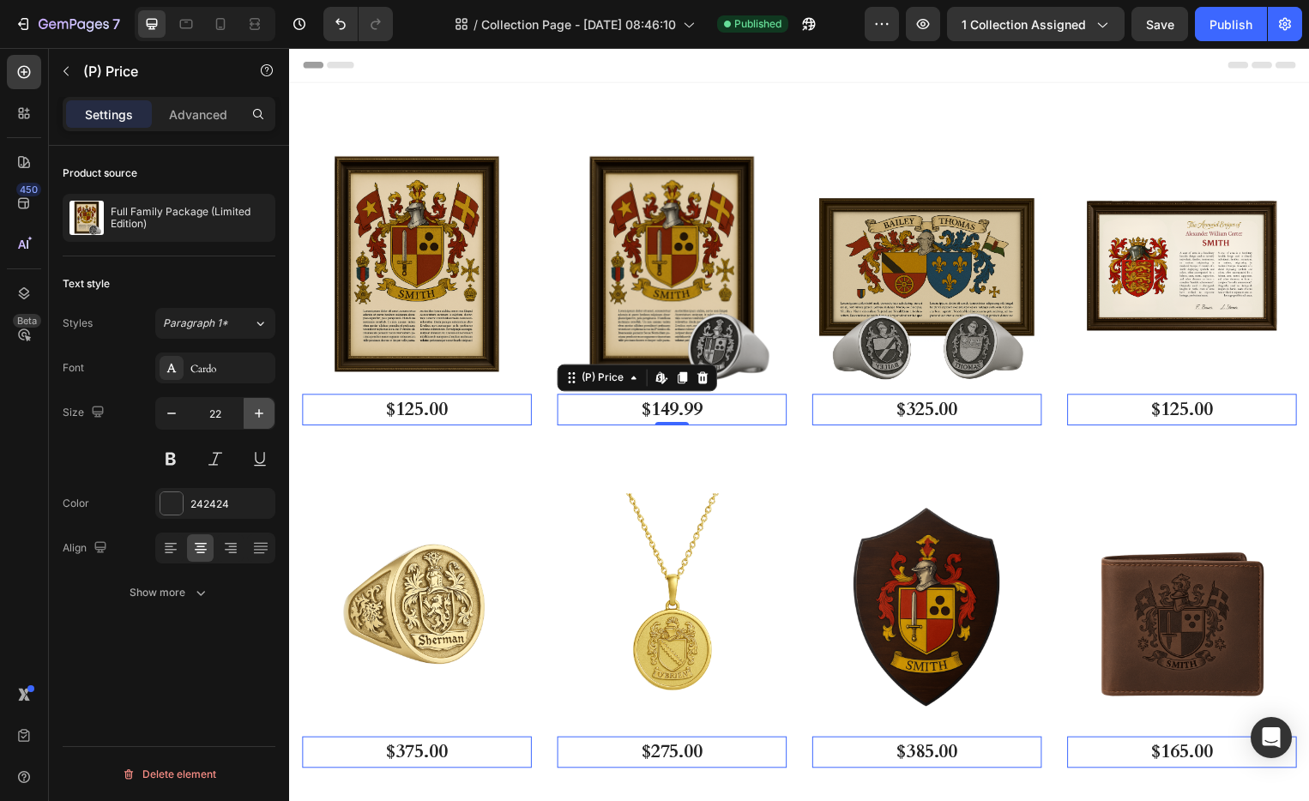
click at [255, 413] on icon "button" at bounding box center [259, 413] width 9 height 9
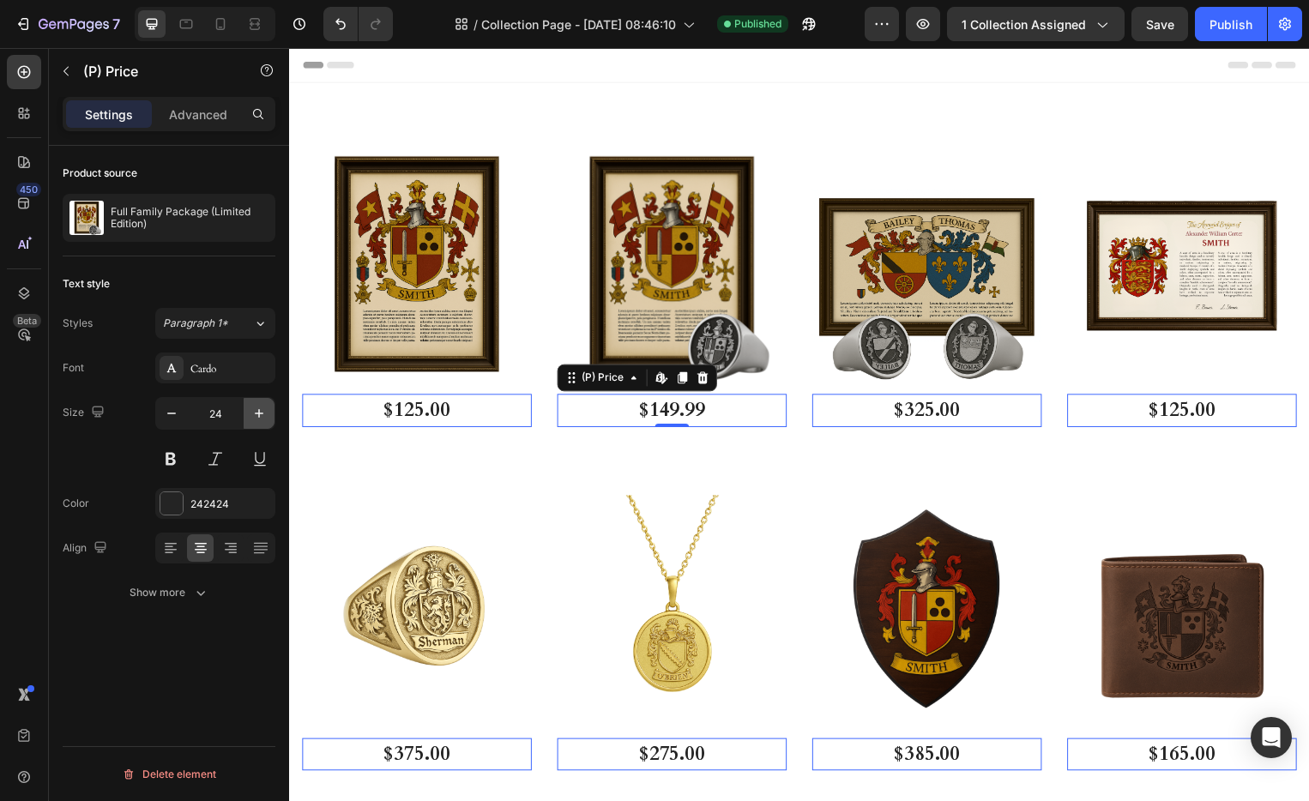
click at [256, 413] on icon "button" at bounding box center [259, 413] width 17 height 17
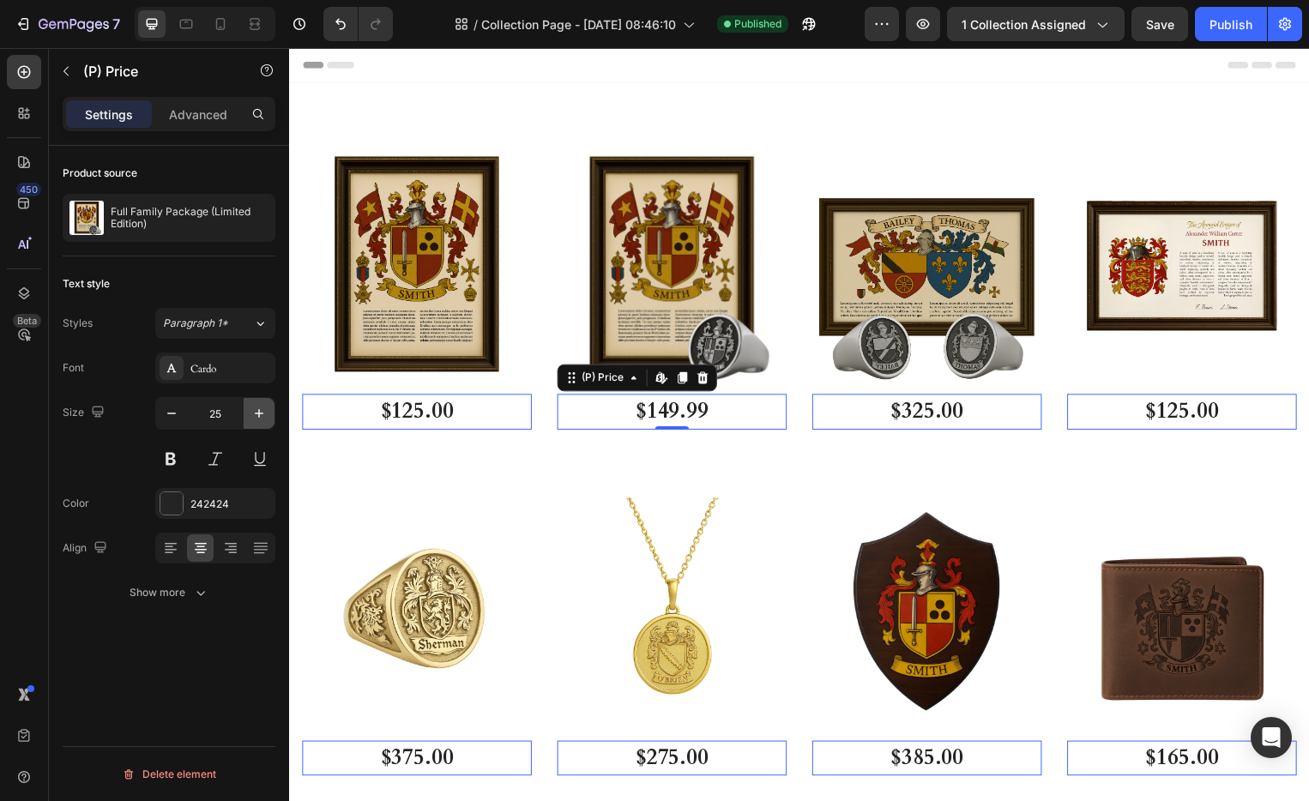
click at [256, 413] on icon "button" at bounding box center [259, 413] width 17 height 17
click at [257, 413] on icon "button" at bounding box center [259, 413] width 17 height 17
click at [257, 412] on icon "button" at bounding box center [259, 413] width 17 height 17
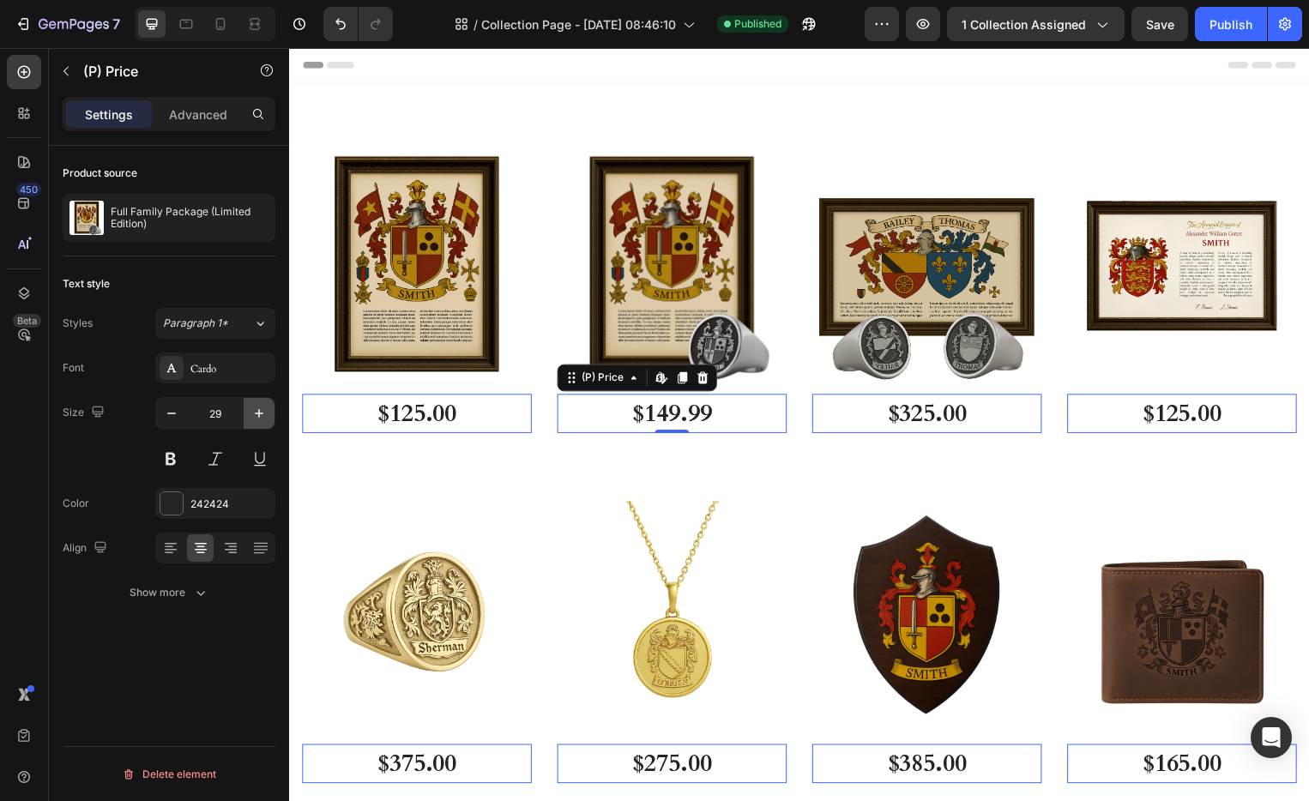
click at [257, 412] on icon "button" at bounding box center [259, 413] width 17 height 17
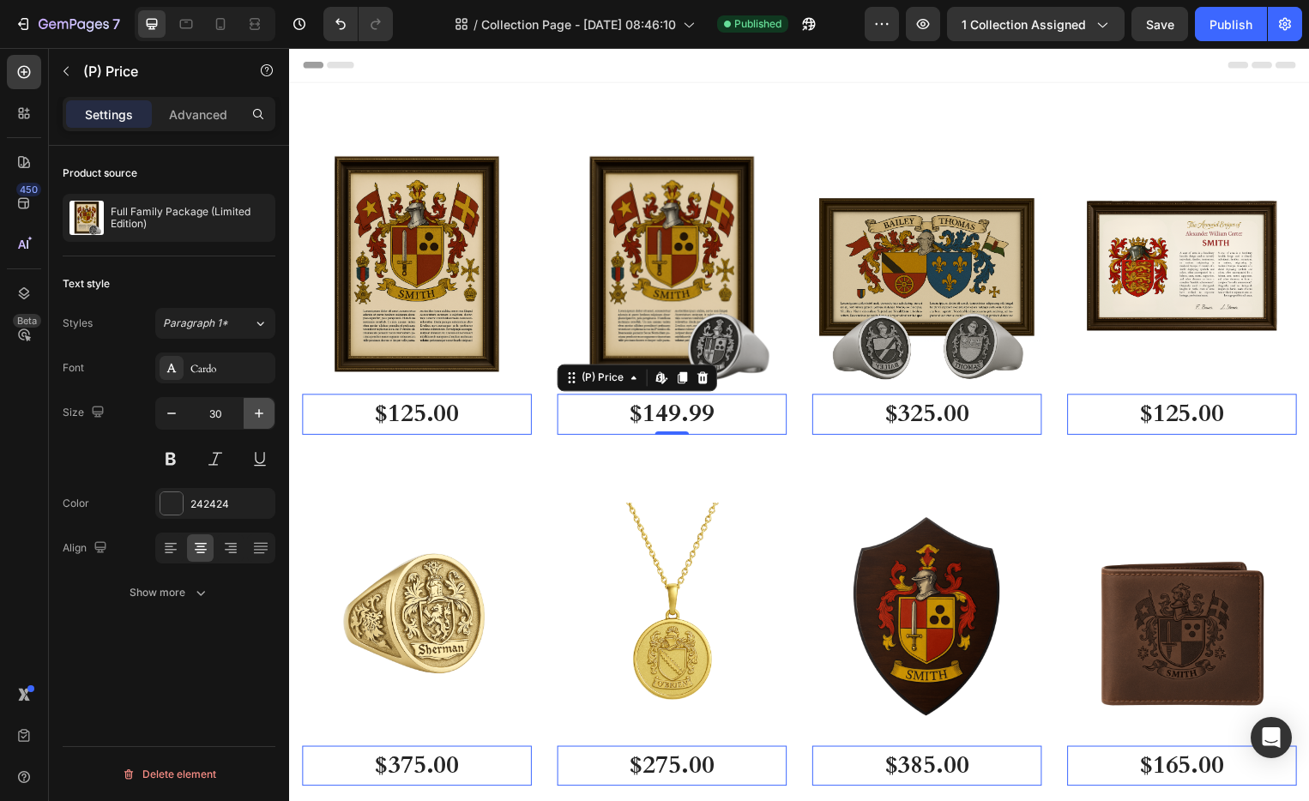
click at [257, 412] on icon "button" at bounding box center [259, 413] width 17 height 17
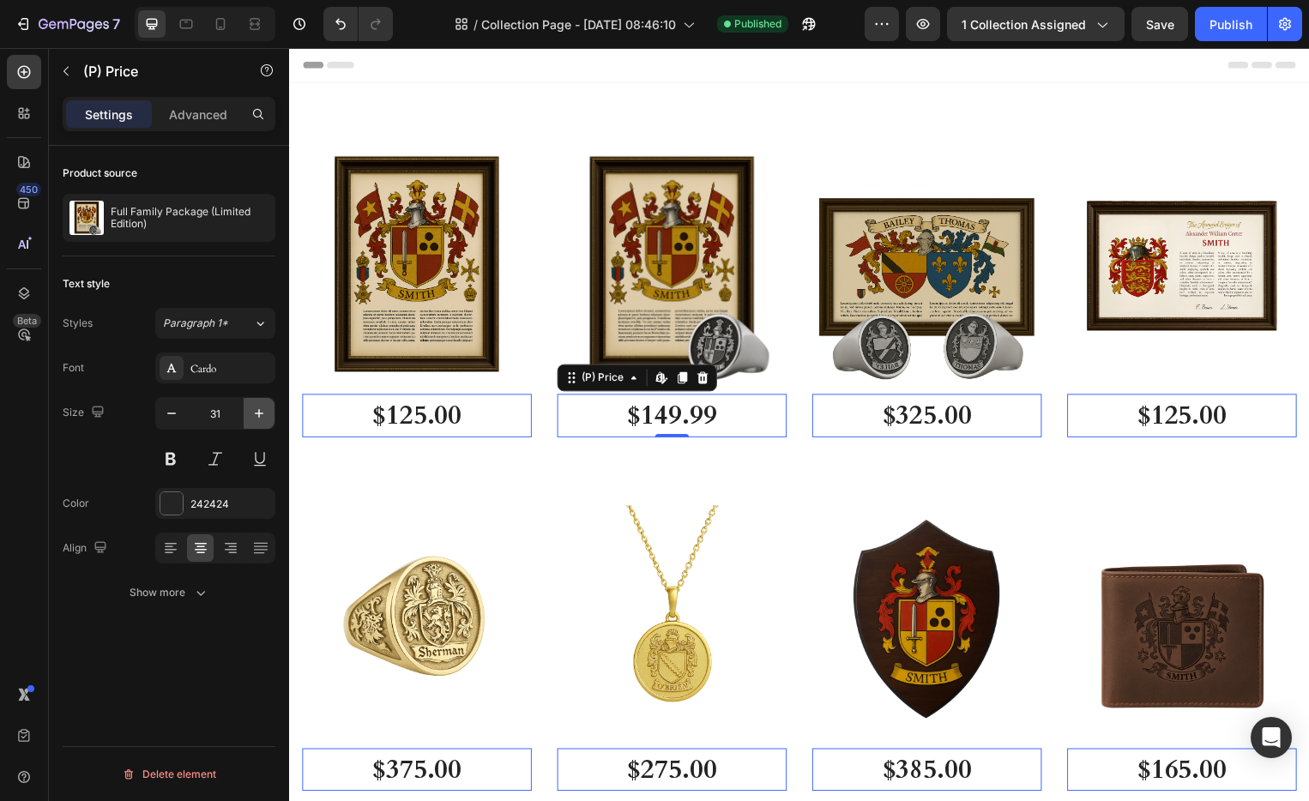
click at [257, 412] on icon "button" at bounding box center [259, 413] width 17 height 17
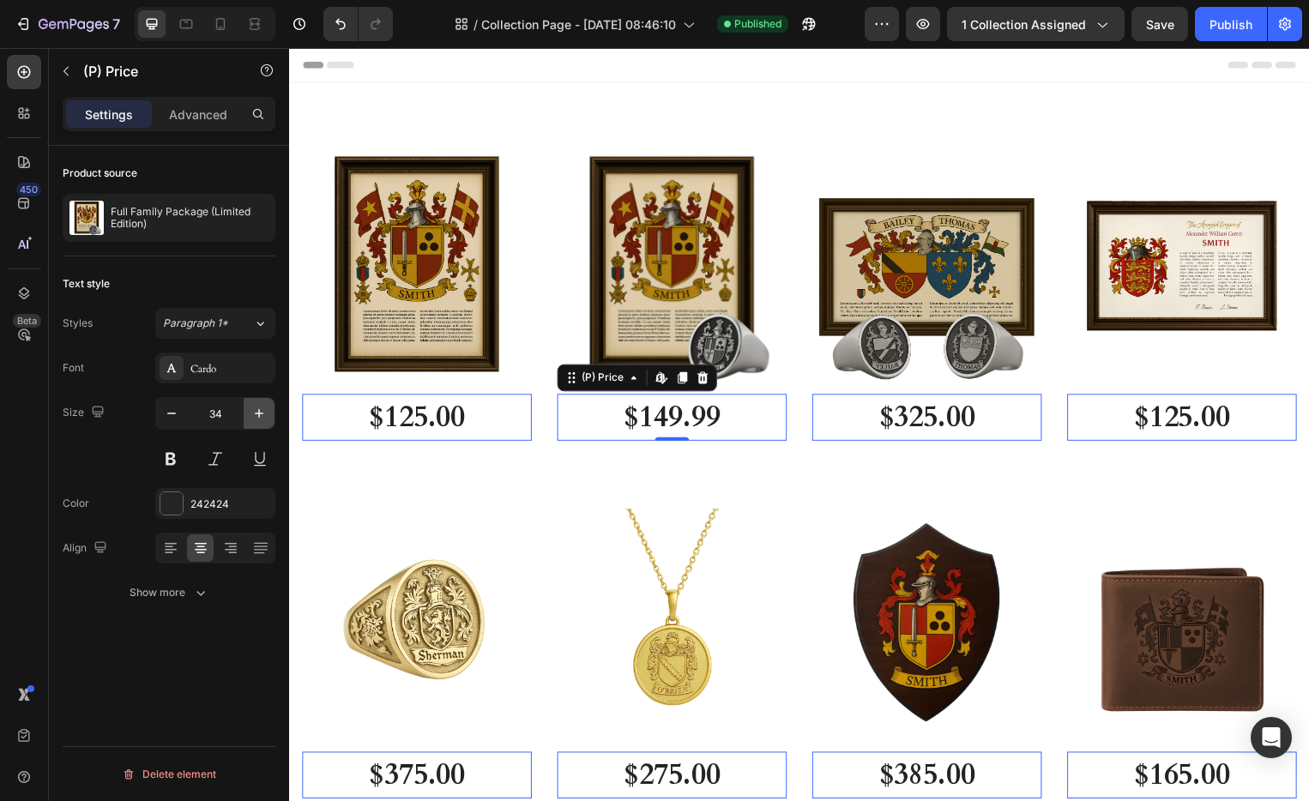
click at [257, 412] on icon "button" at bounding box center [259, 413] width 17 height 17
type input "35"
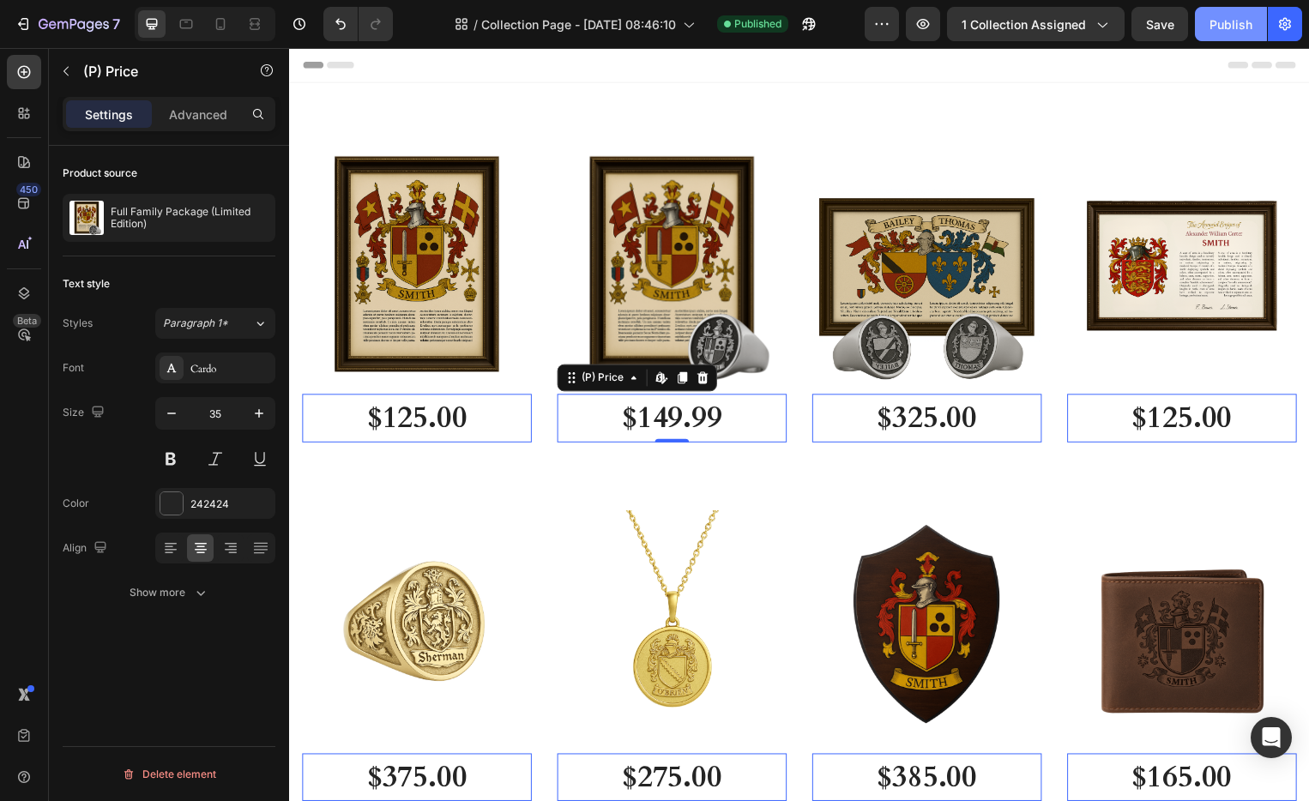
click at [1229, 27] on div "Publish" at bounding box center [1231, 24] width 43 height 18
click at [512, 387] on div "Product Images & Gallery Row $125.00 (P) Price Edit content in Shopify 0 (P) Pr…" at bounding box center [418, 299] width 232 height 294
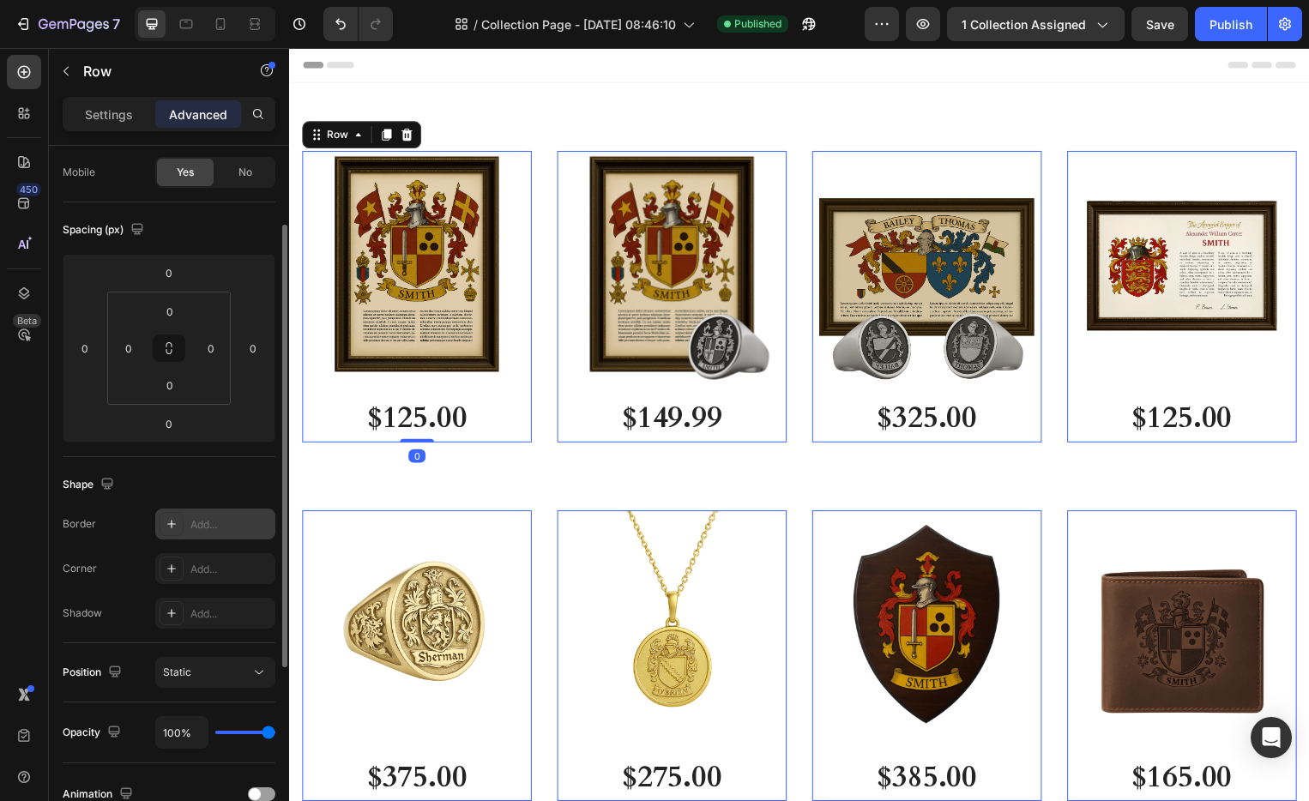
scroll to position [132, 0]
click at [167, 525] on icon at bounding box center [172, 522] width 14 height 14
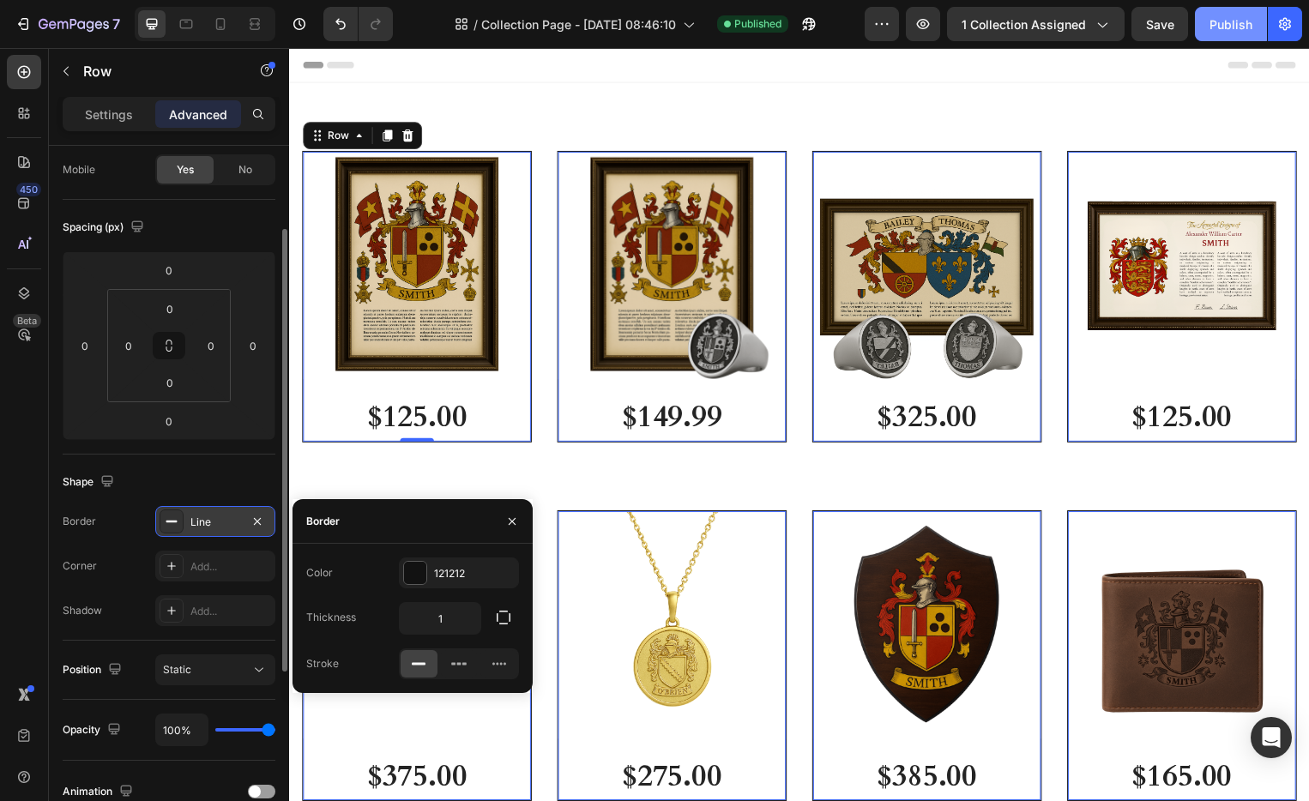
click at [1223, 39] on button "Publish" at bounding box center [1231, 24] width 72 height 34
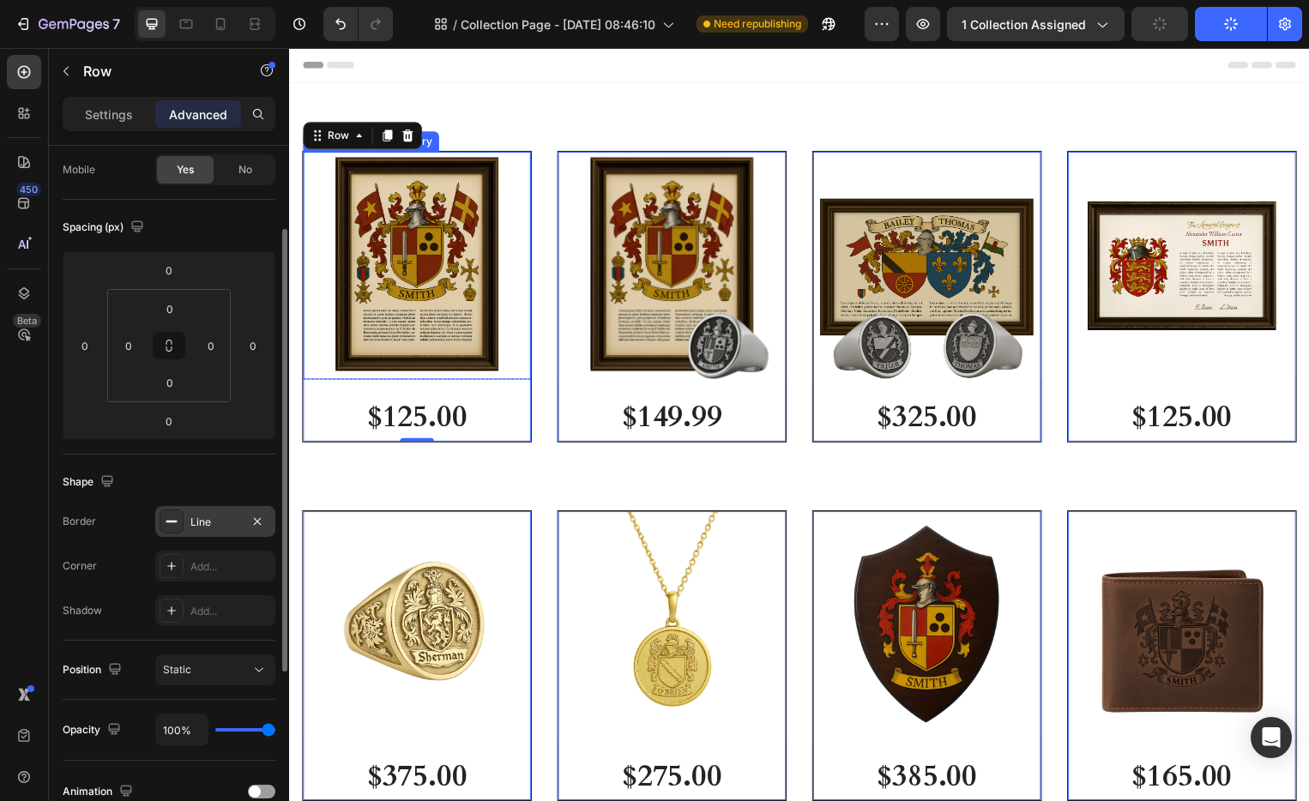
click at [448, 191] on img at bounding box center [418, 268] width 230 height 230
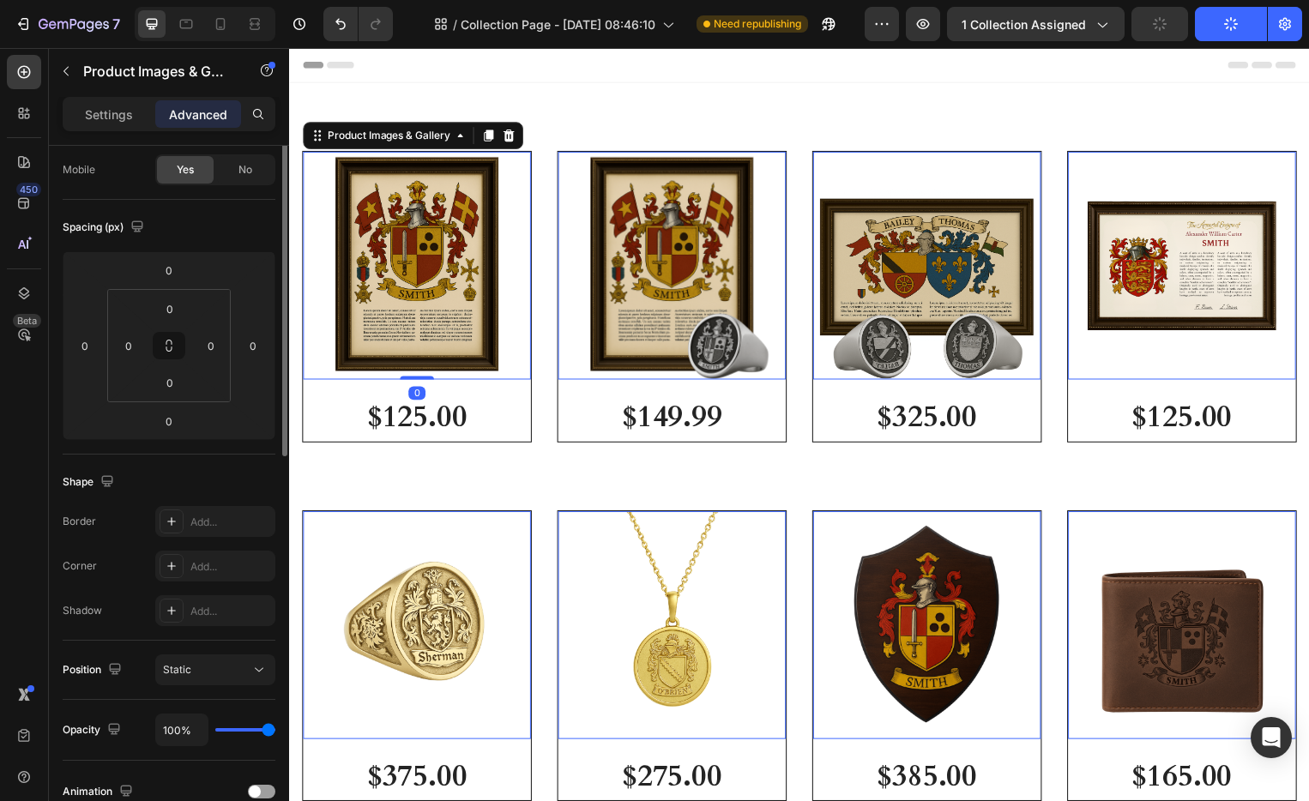
scroll to position [0, 0]
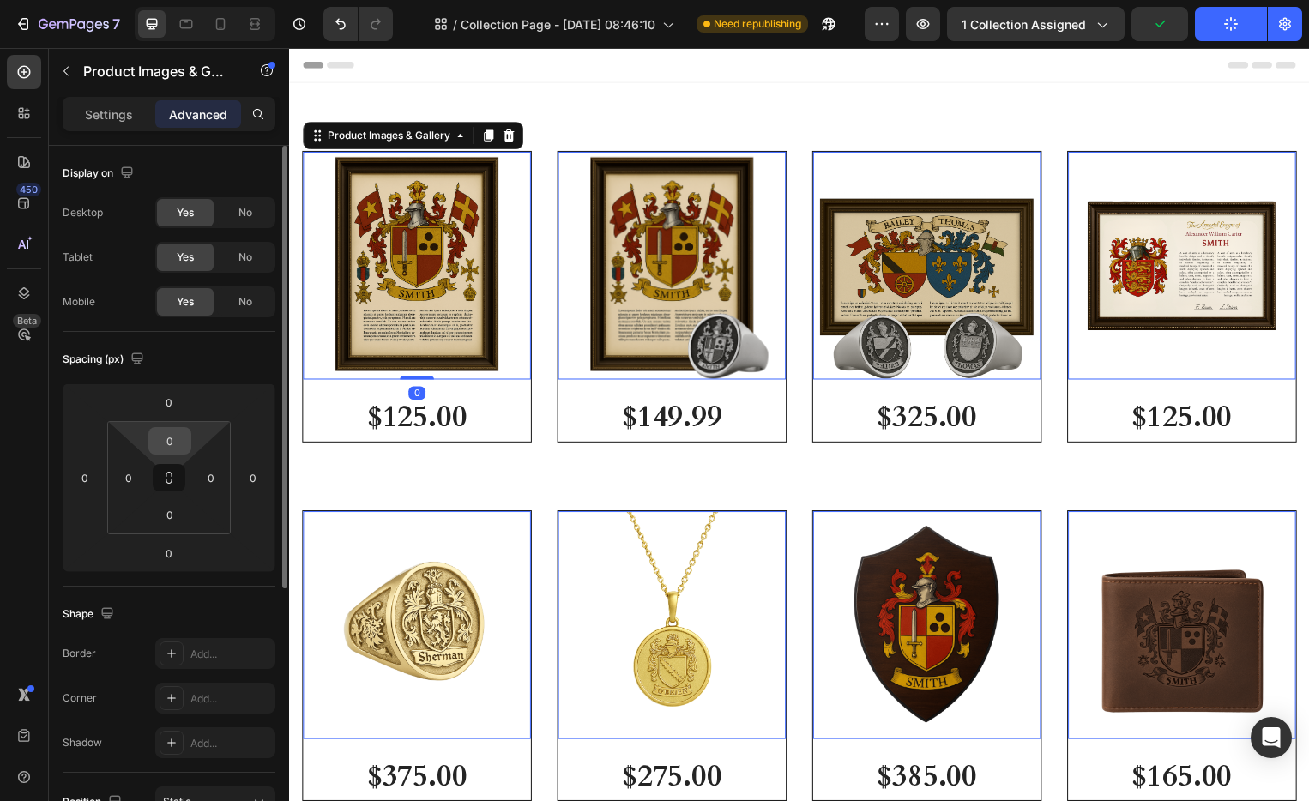
click at [177, 439] on input "0" at bounding box center [170, 441] width 34 height 26
type input "10"
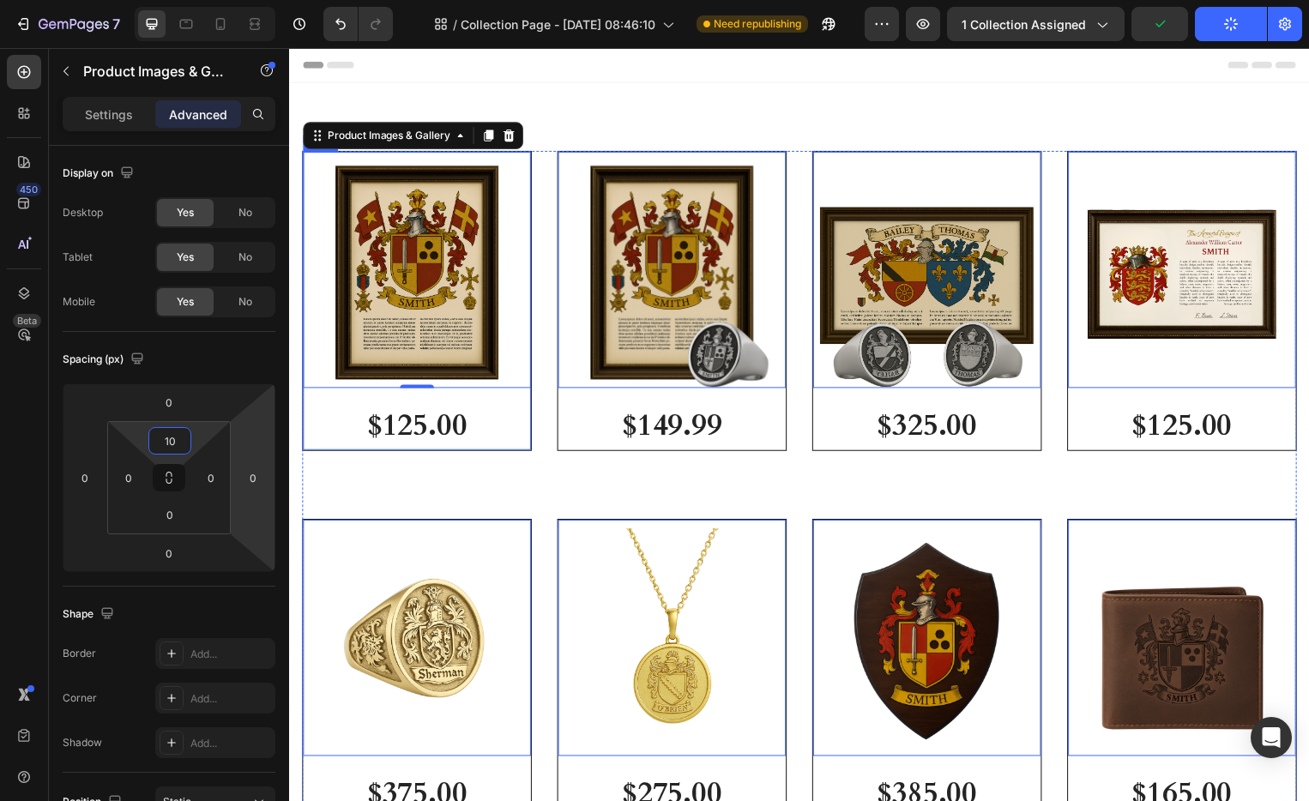
click at [500, 400] on div "Product Images & Gallery 0 Row $125.00 (P) Price (P) Price" at bounding box center [418, 303] width 230 height 301
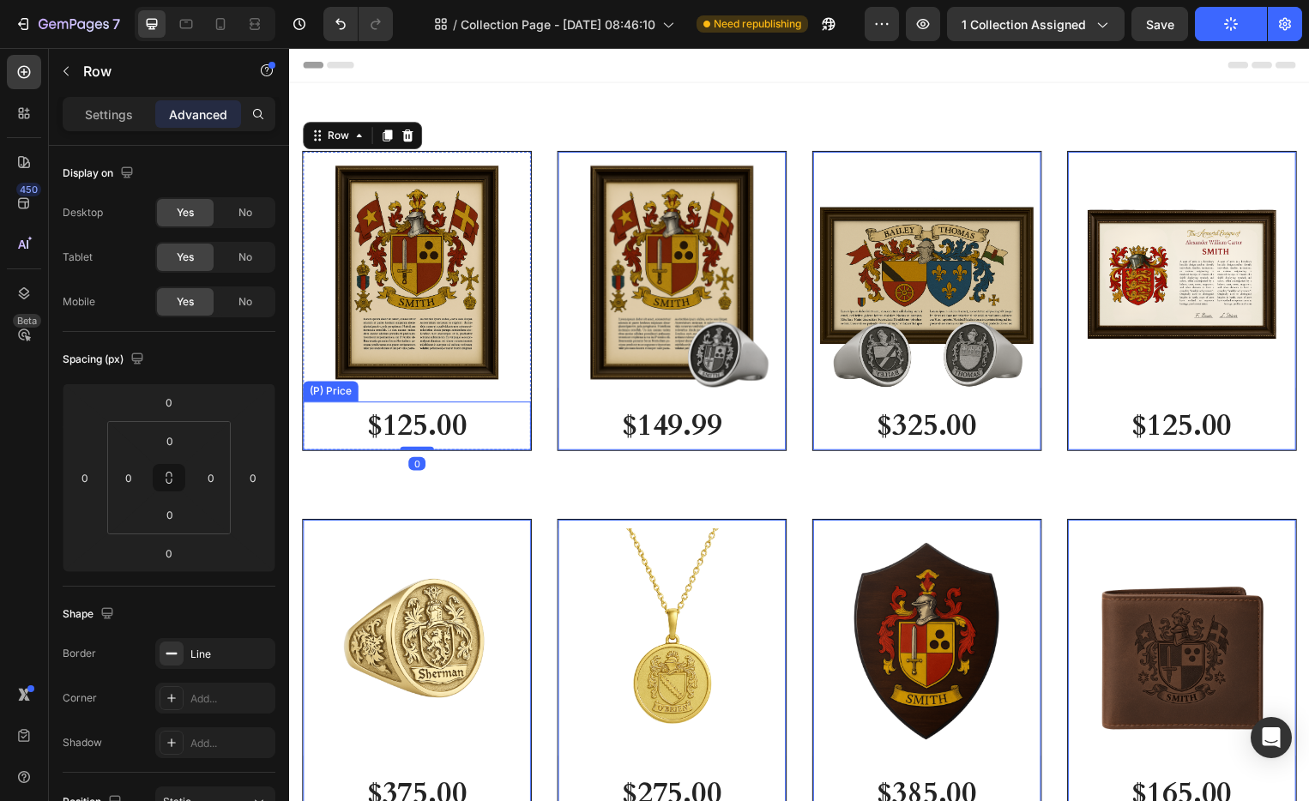
click at [496, 406] on div "$125.00" at bounding box center [418, 429] width 230 height 49
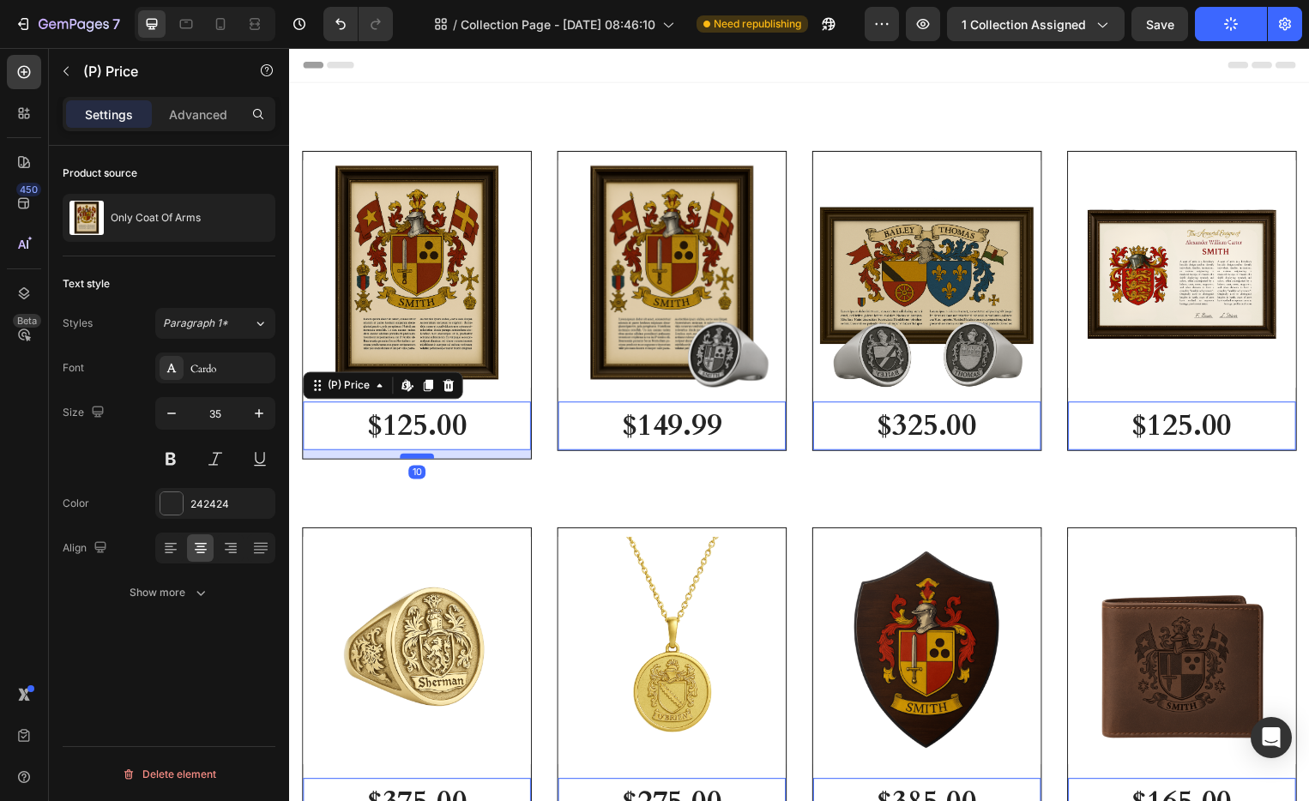
drag, startPoint x: 431, startPoint y: 449, endPoint x: 430, endPoint y: 457, distance: 8.6
click at [430, 457] on div at bounding box center [418, 459] width 34 height 5
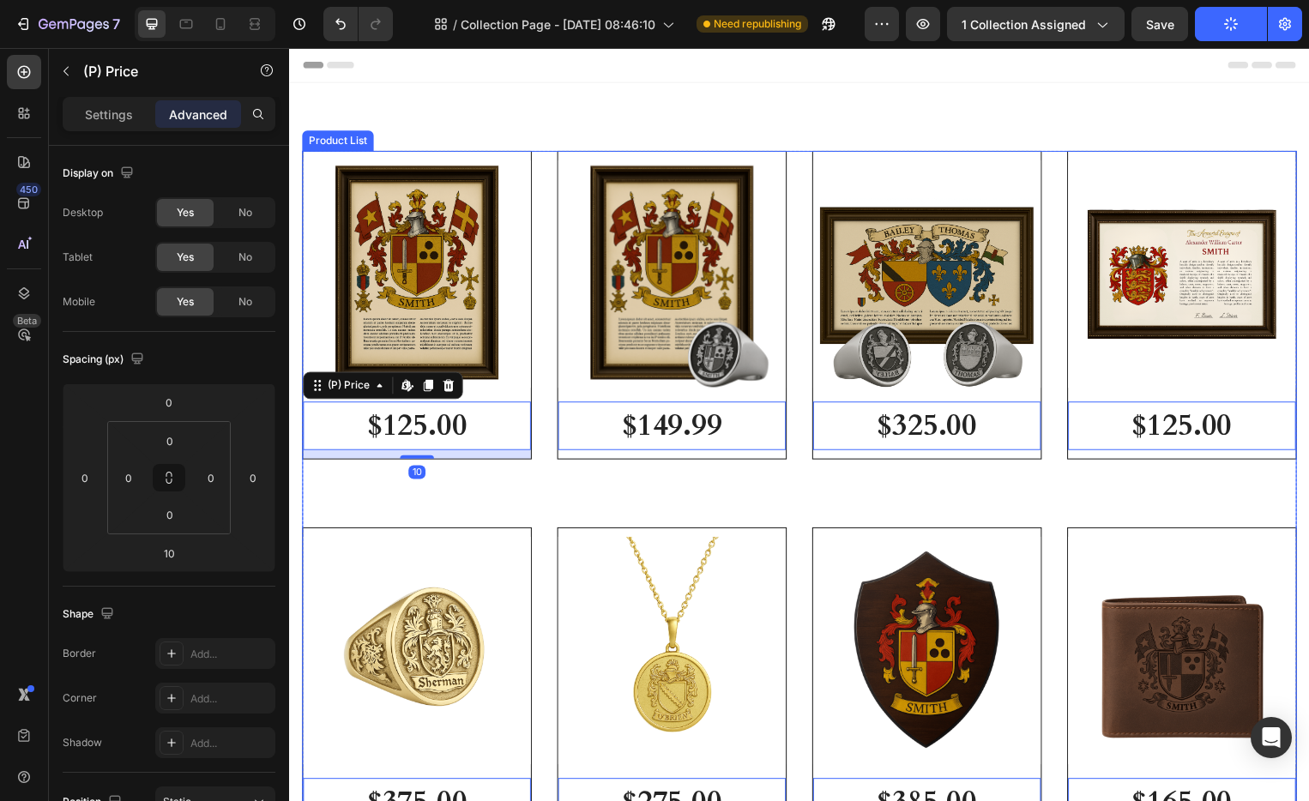
click at [601, 504] on div "Product Images & Gallery Row $125.00 (P) Price Edit content in Shopify 10 (P) P…" at bounding box center [804, 497] width 1004 height 691
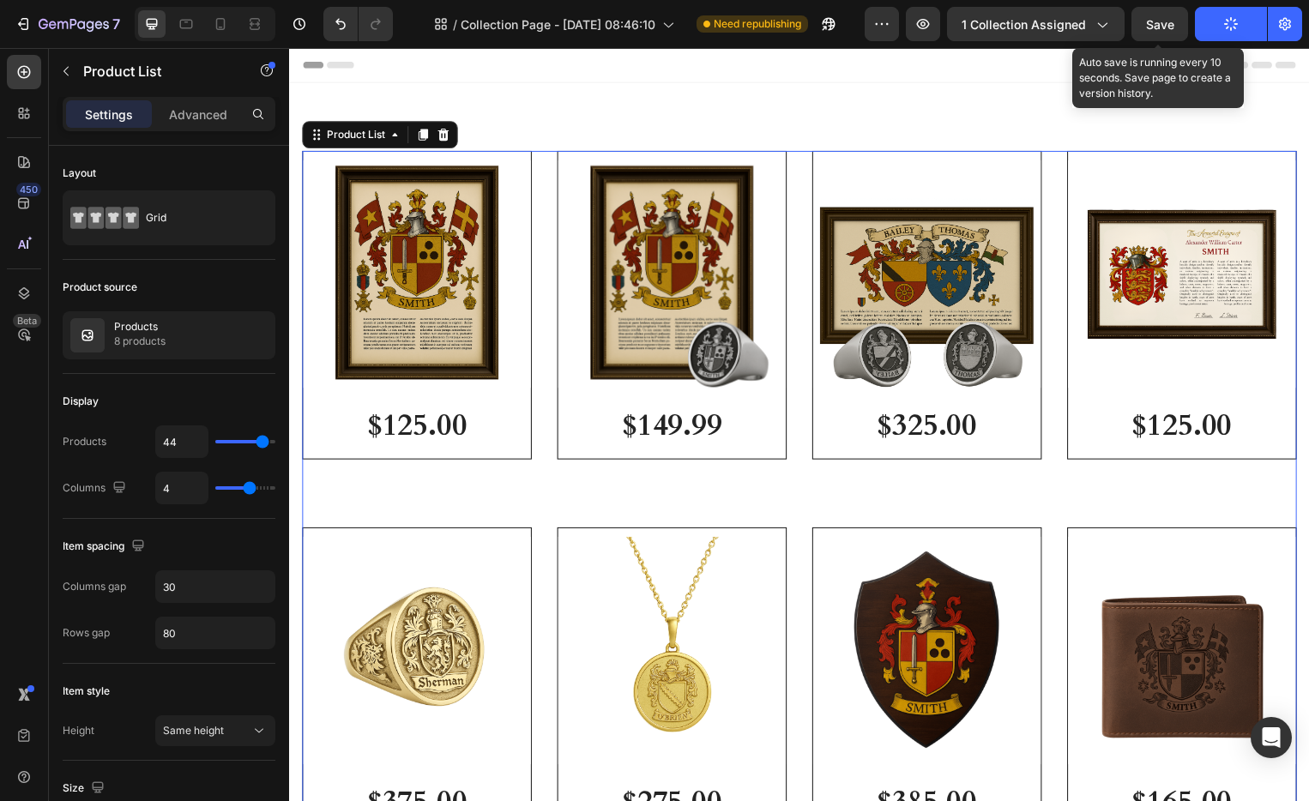
click at [1148, 28] on span "Save" at bounding box center [1160, 24] width 28 height 15
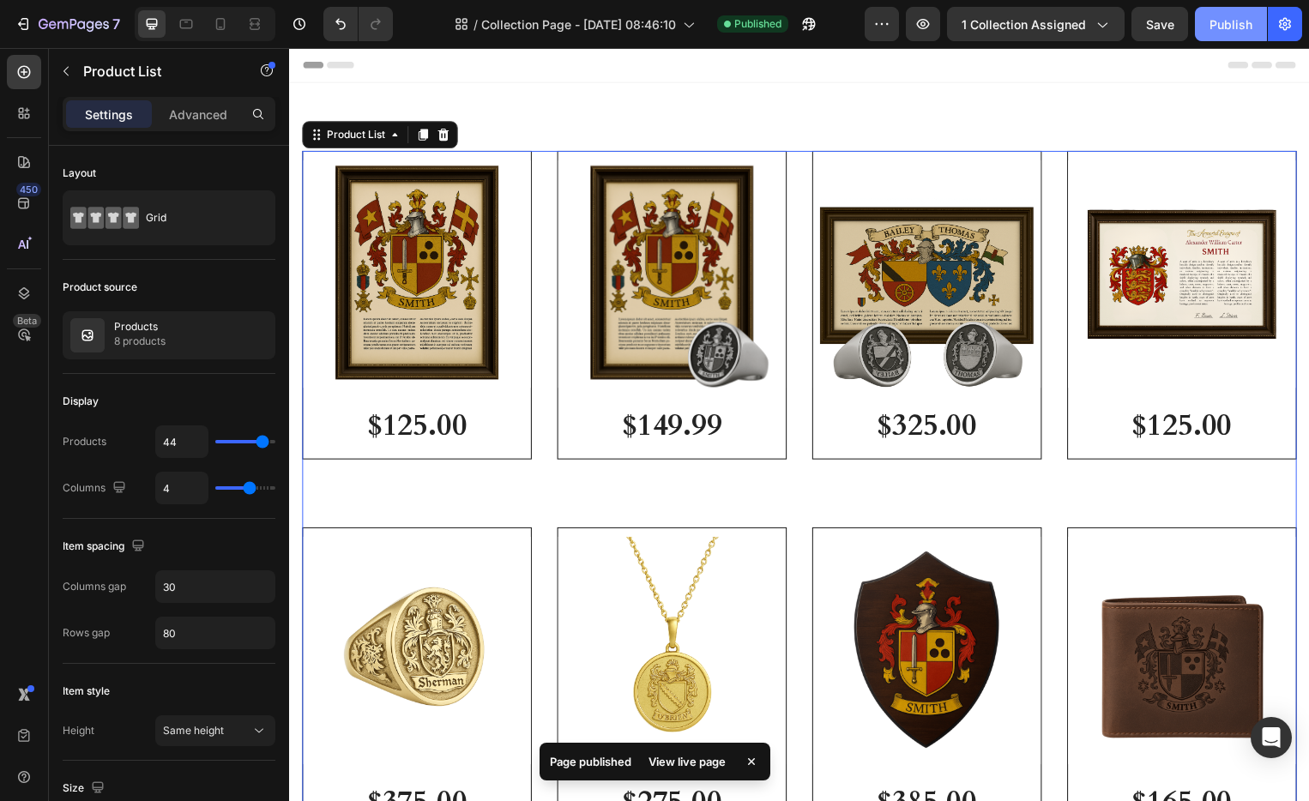
click at [1223, 21] on div "Publish" at bounding box center [1231, 24] width 43 height 18
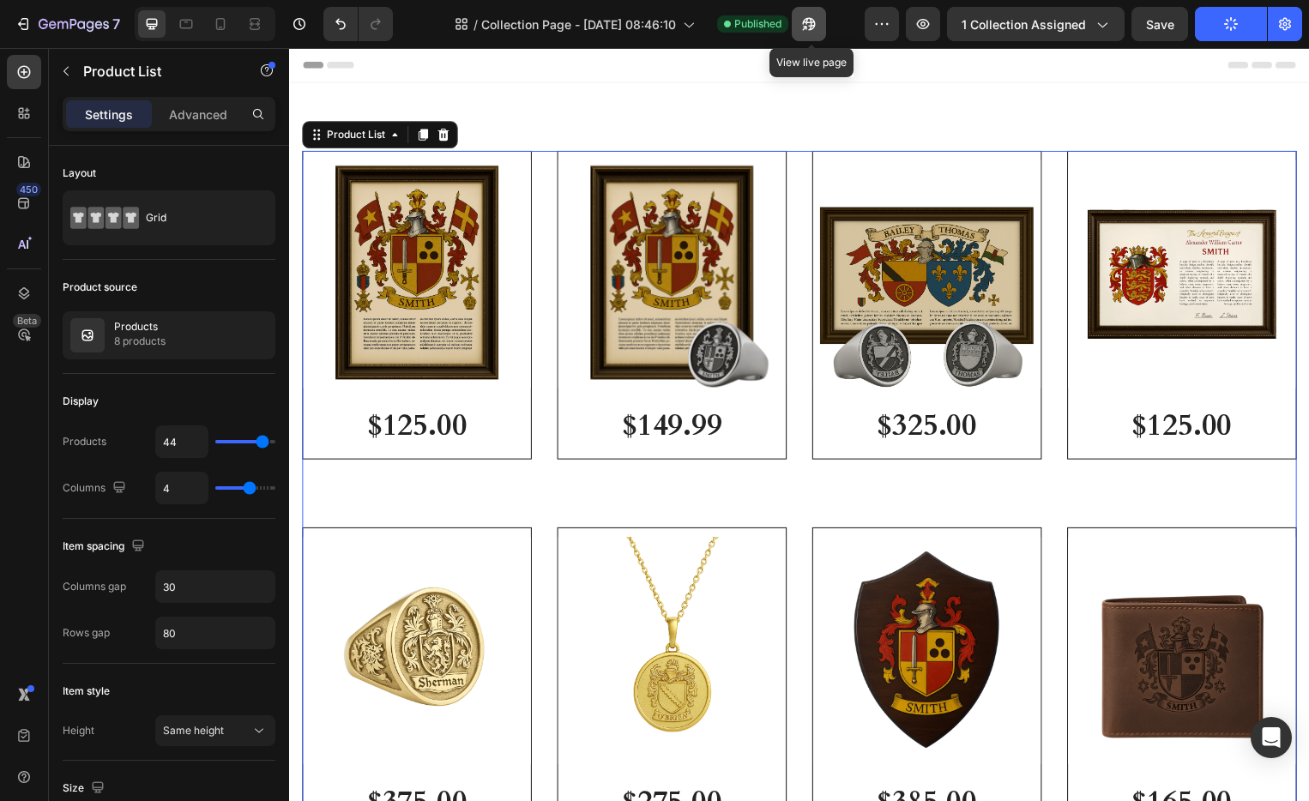
click at [811, 17] on icon "button" at bounding box center [808, 23] width 17 height 17
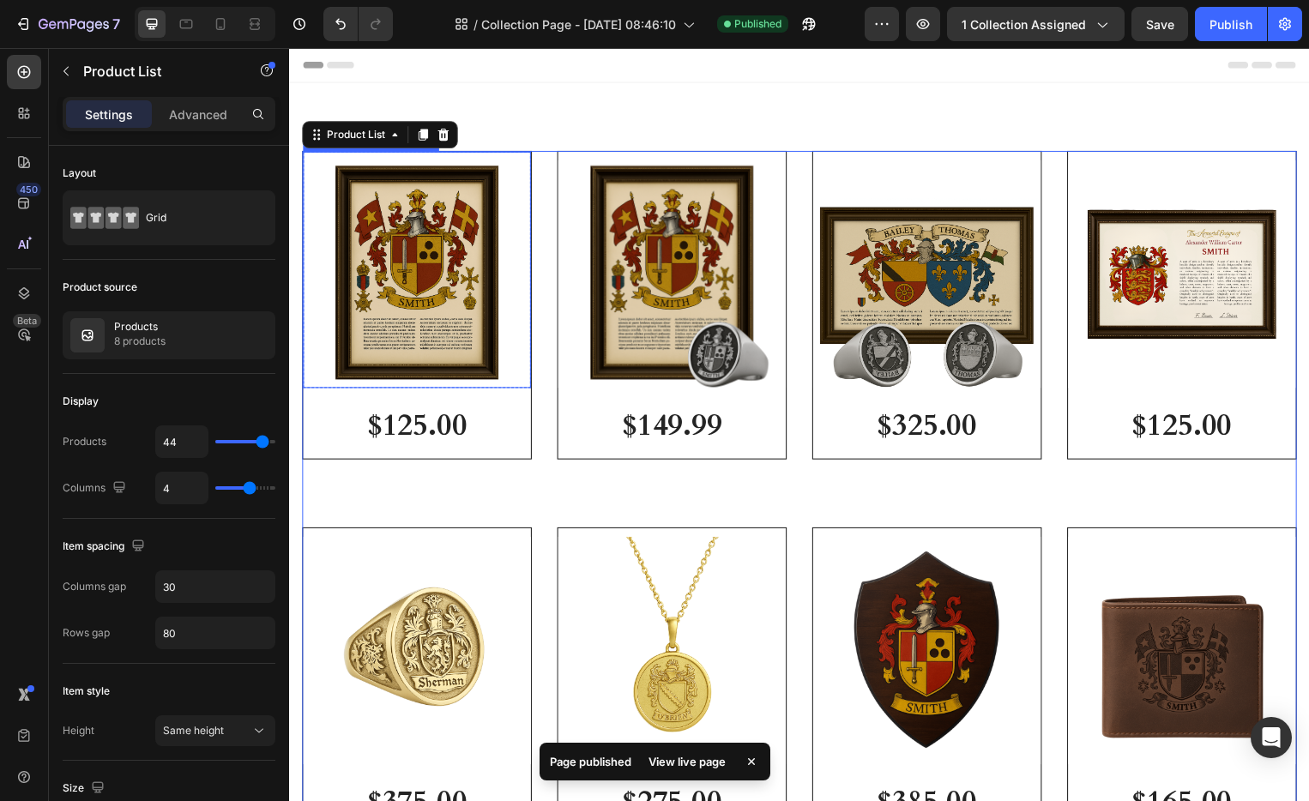
click at [485, 266] on img at bounding box center [418, 276] width 230 height 230
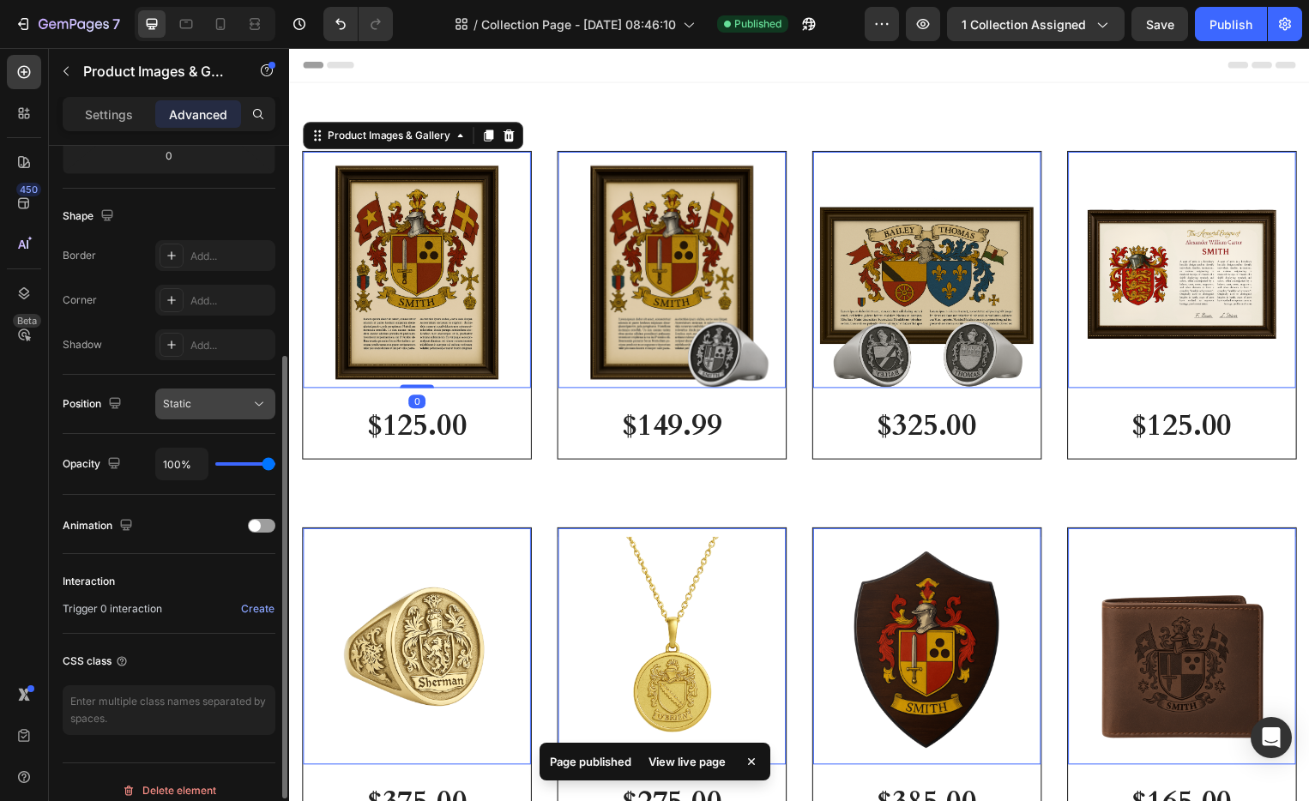
scroll to position [414, 0]
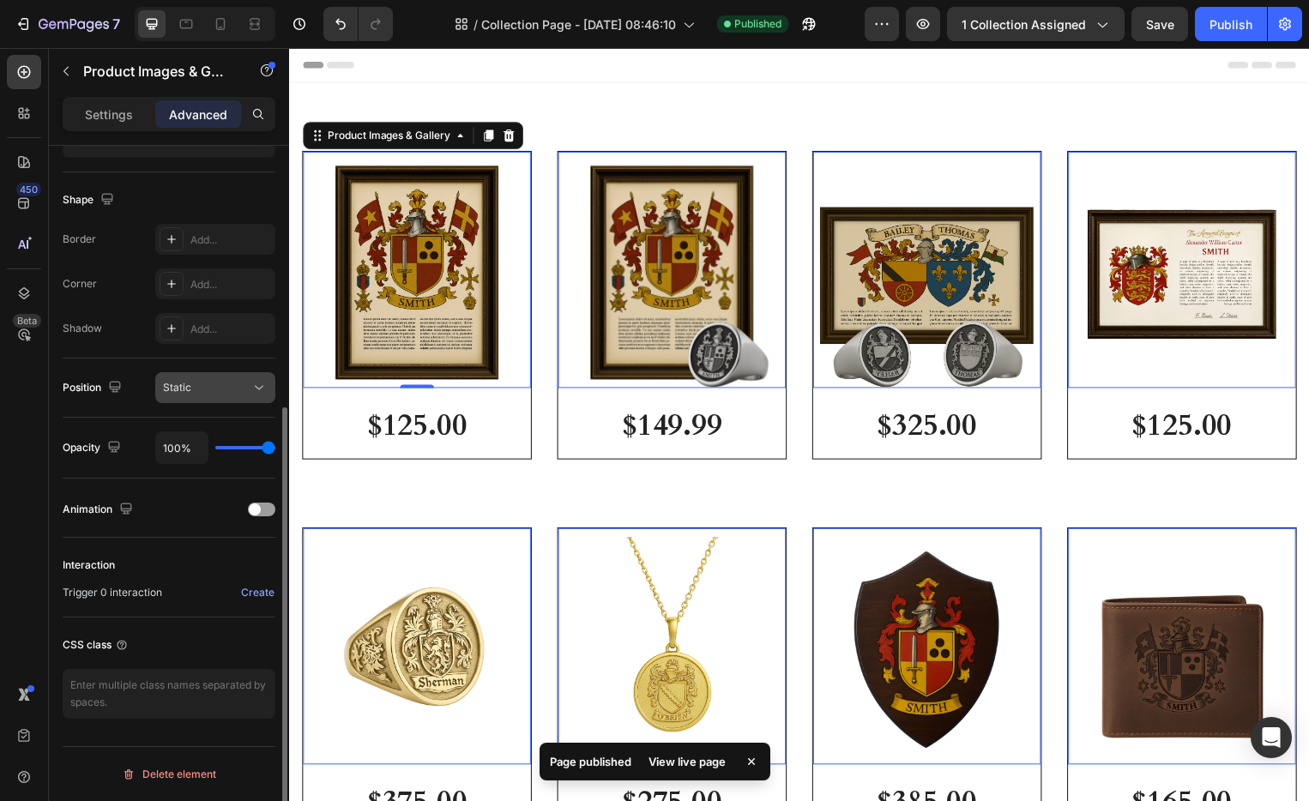
click at [236, 393] on div "Static" at bounding box center [207, 387] width 88 height 15
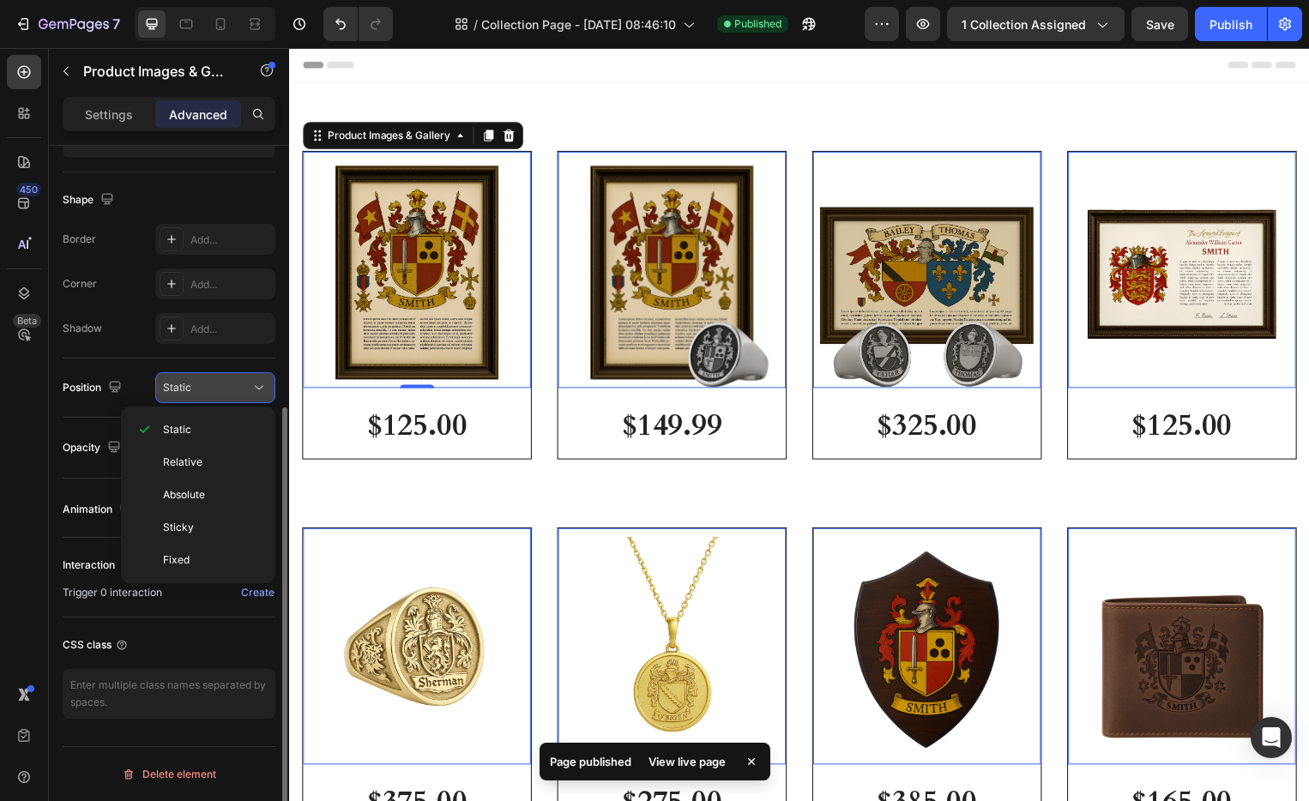
click at [236, 393] on div "Static" at bounding box center [207, 387] width 88 height 15
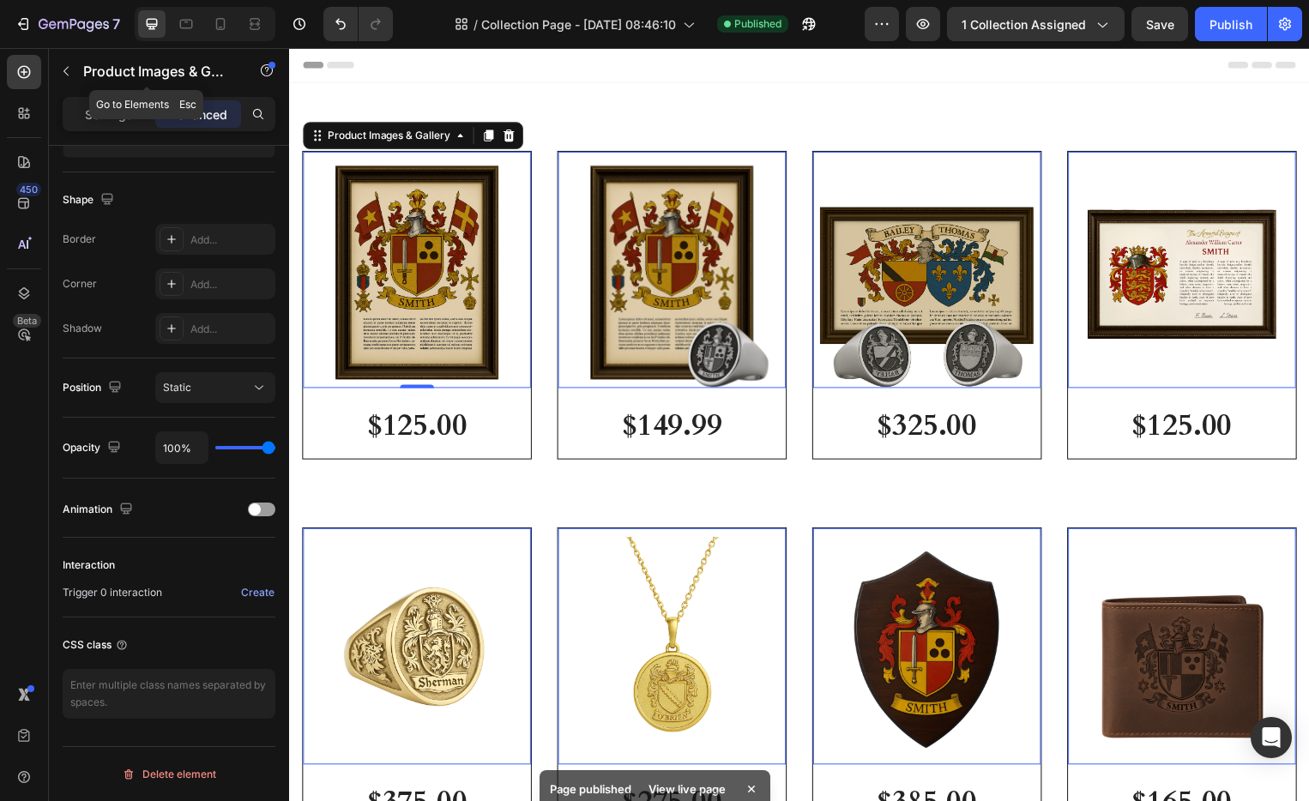
click at [79, 91] on div "Product Images & Gallery" at bounding box center [147, 71] width 196 height 45
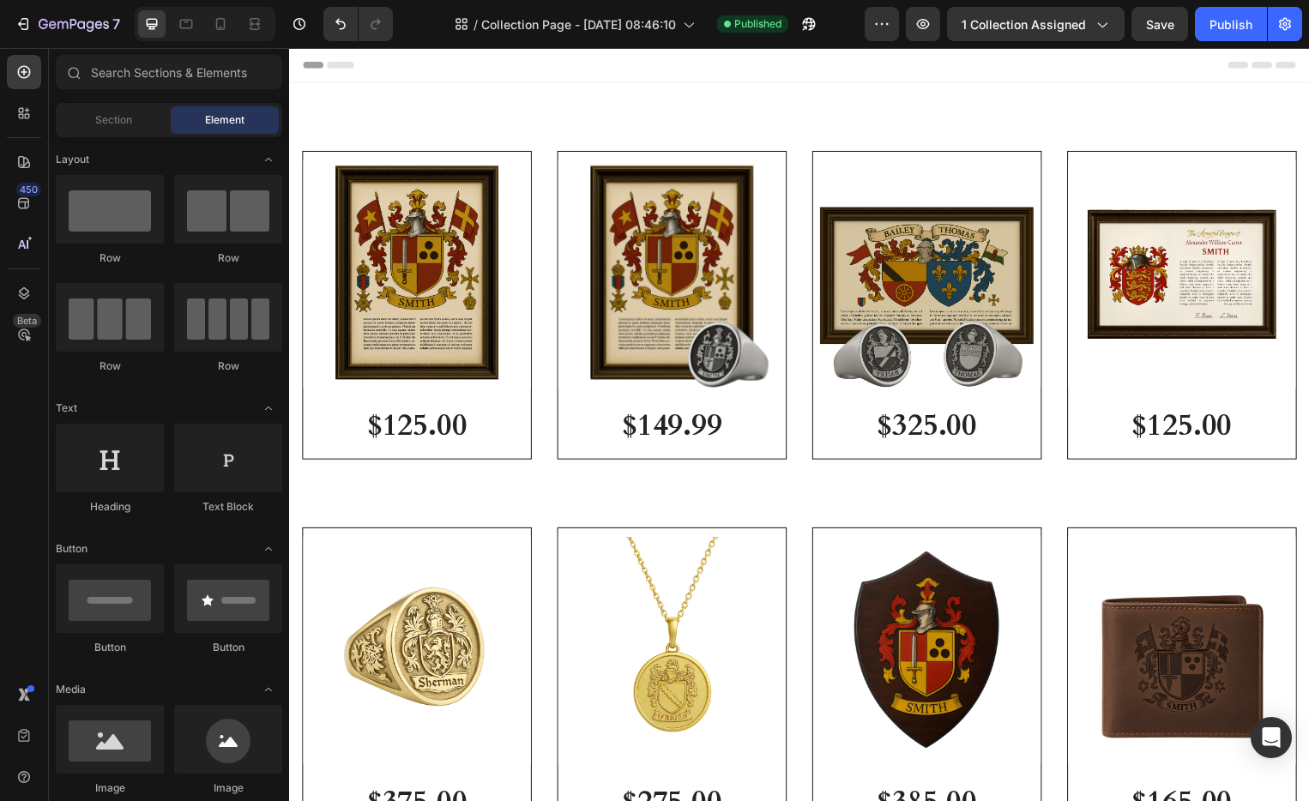
click at [419, 276] on img at bounding box center [418, 276] width 230 height 230
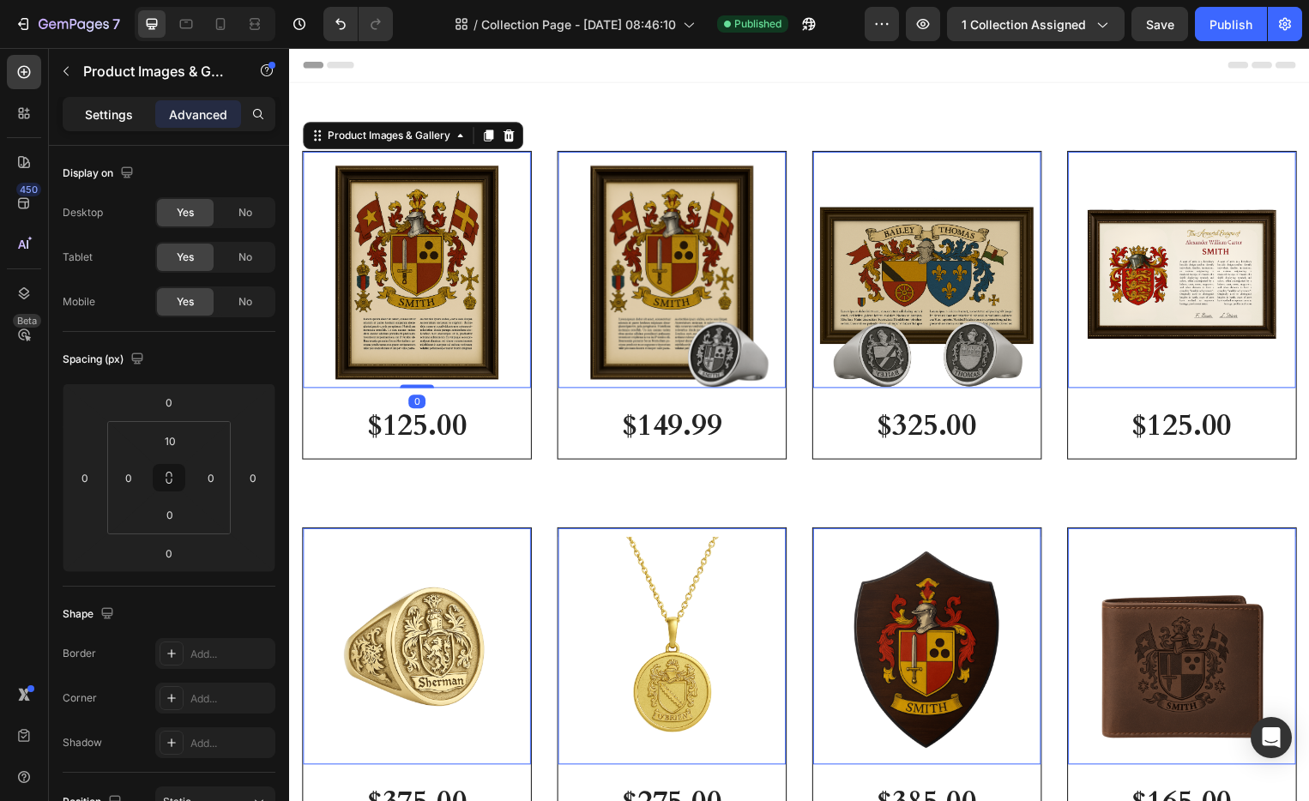
click at [128, 118] on p "Settings" at bounding box center [109, 115] width 48 height 18
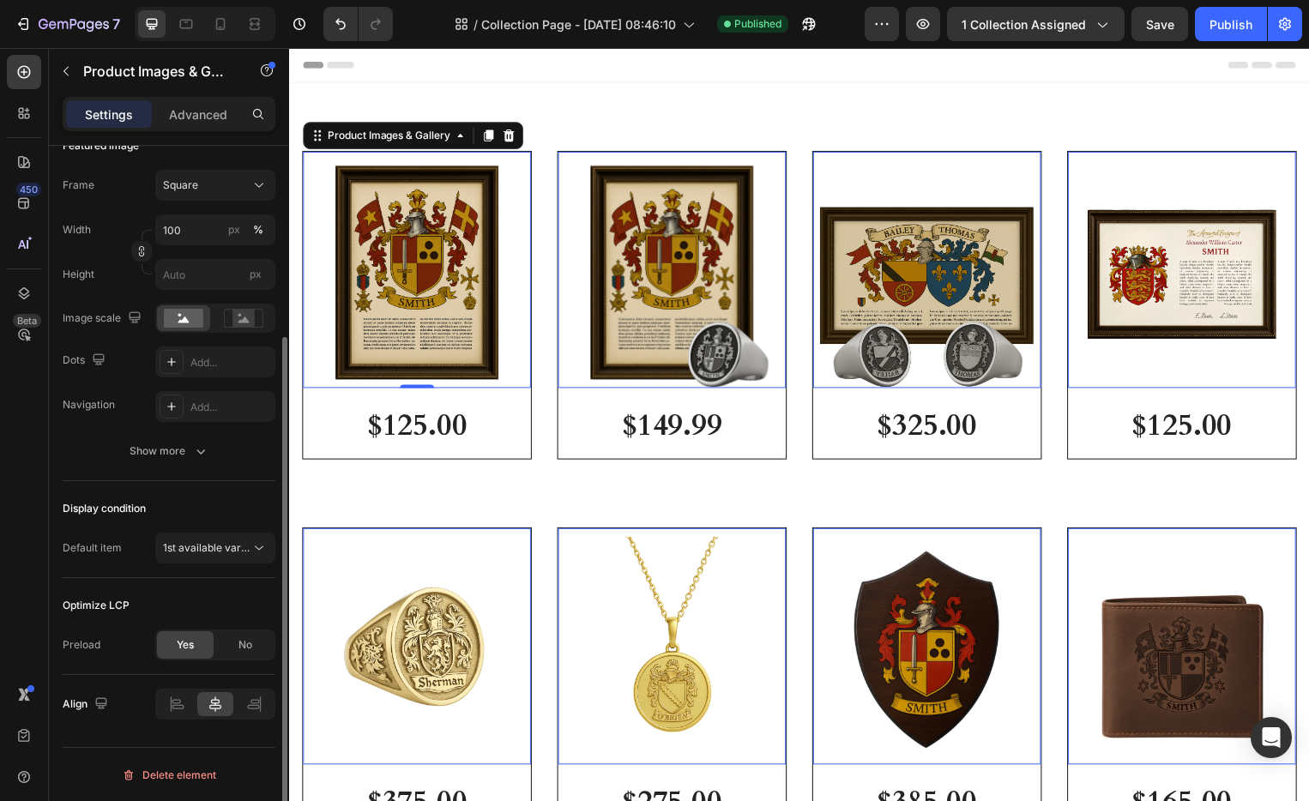
scroll to position [260, 0]
click at [214, 541] on span "1st available variant" at bounding box center [211, 547] width 96 height 13
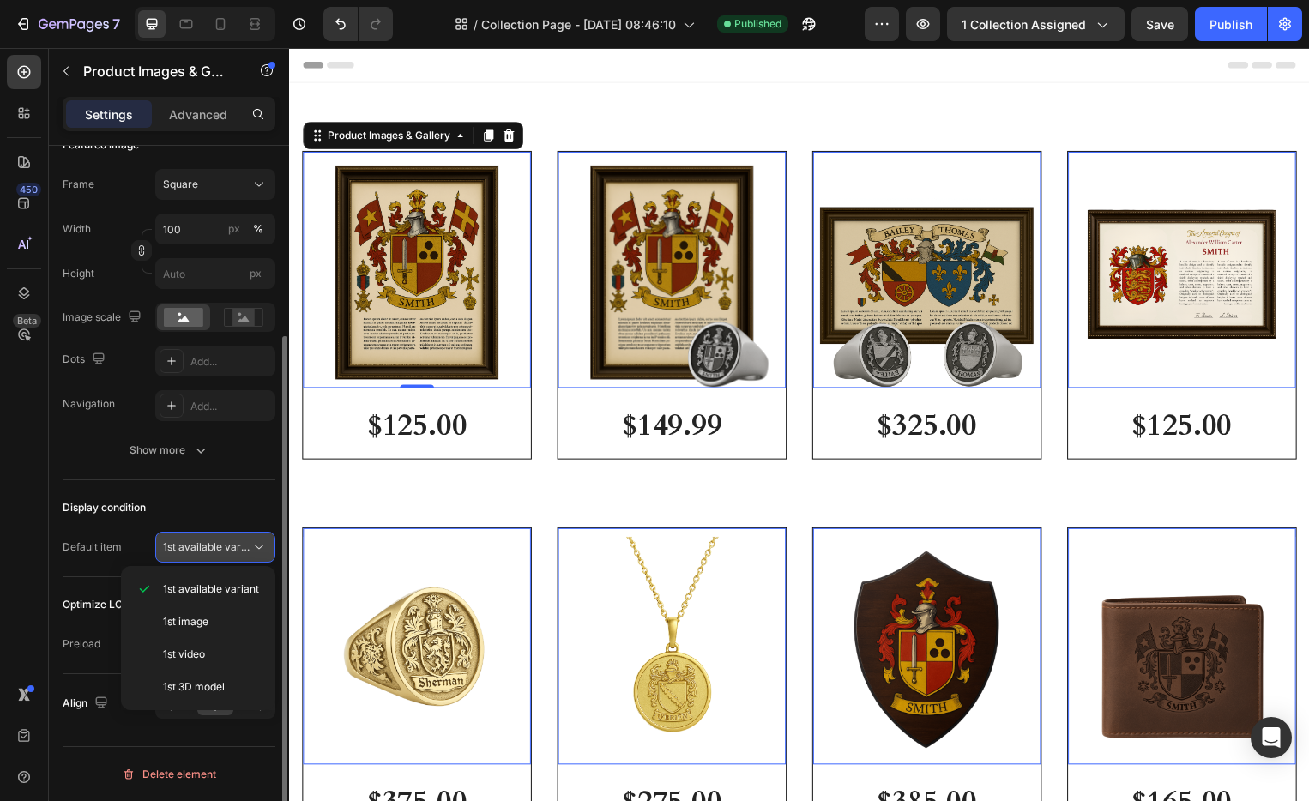
click at [214, 541] on span "1st available variant" at bounding box center [211, 547] width 96 height 13
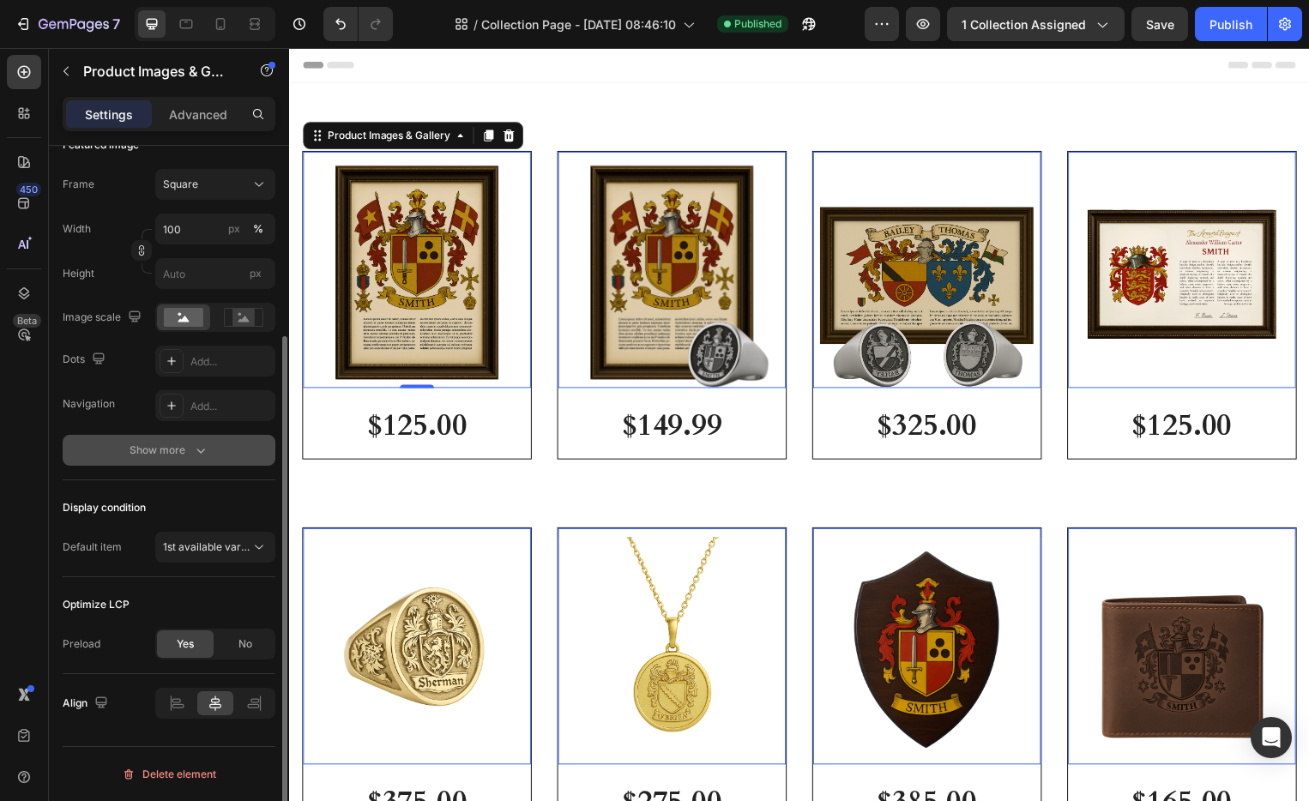
click at [192, 443] on icon "button" at bounding box center [200, 450] width 17 height 17
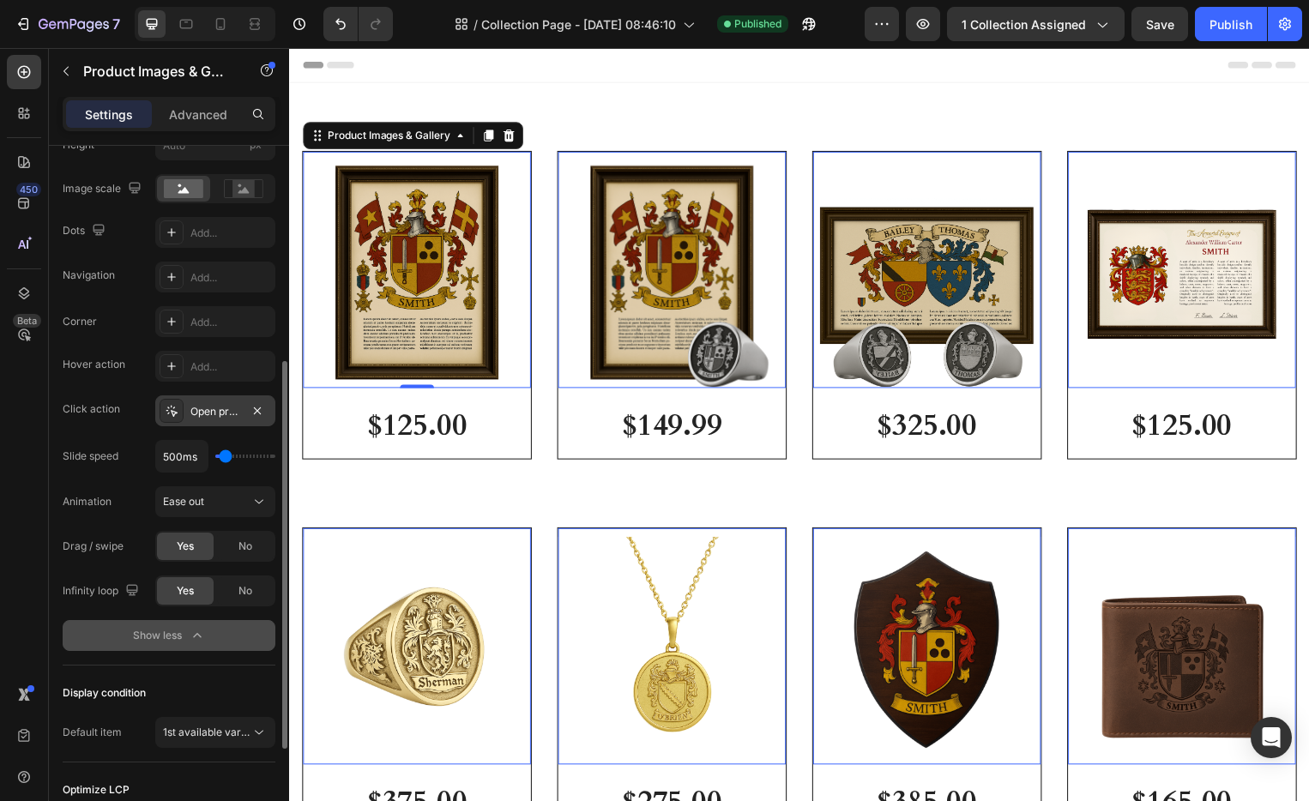
scroll to position [390, 0]
click at [216, 415] on div "Open product" at bounding box center [215, 410] width 50 height 15
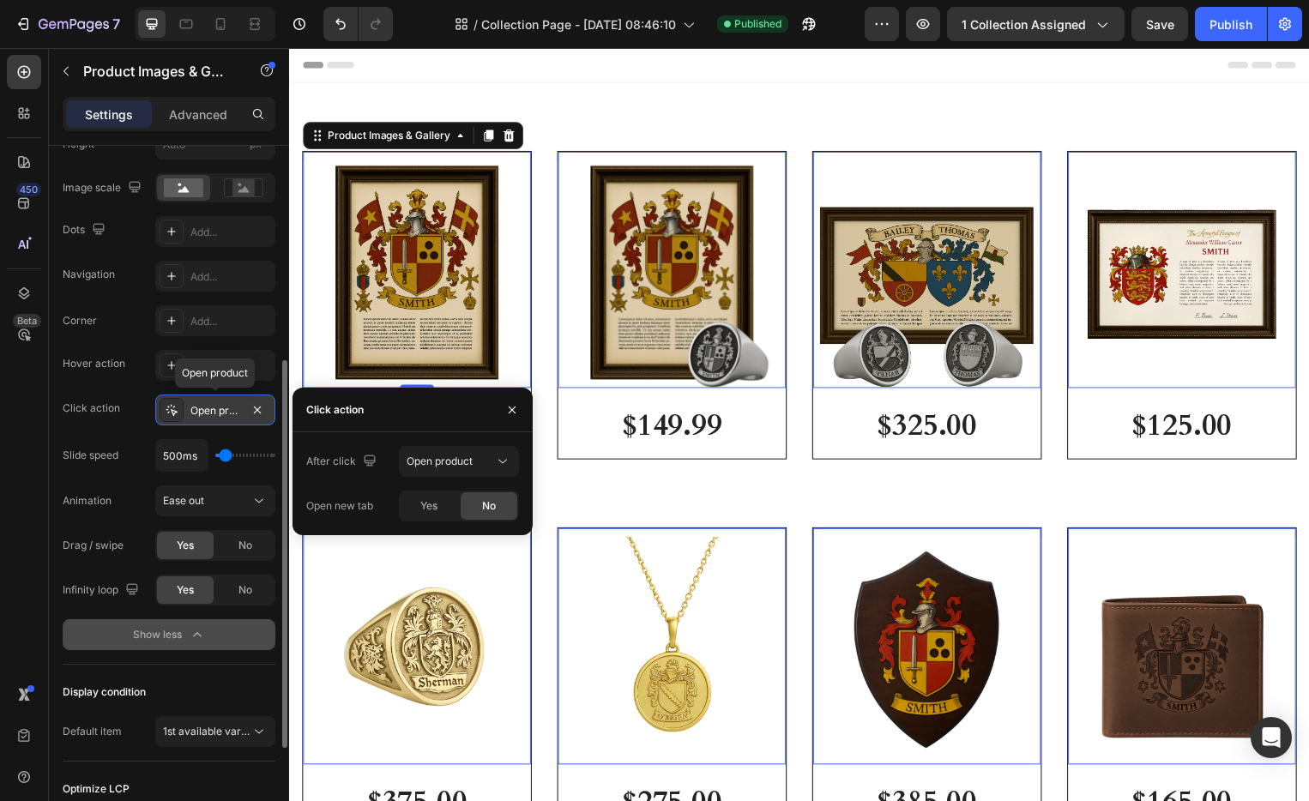
click at [216, 415] on div "Open product" at bounding box center [215, 410] width 50 height 15
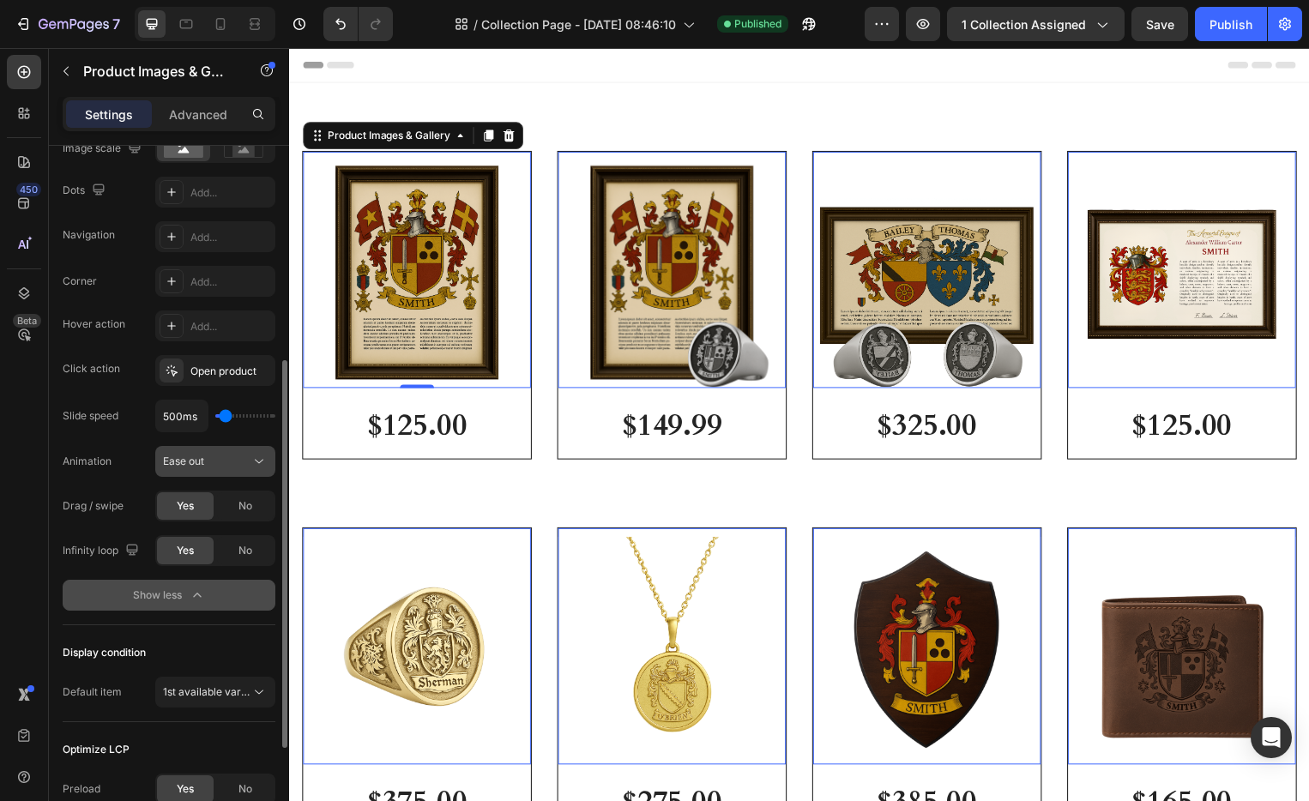
scroll to position [431, 0]
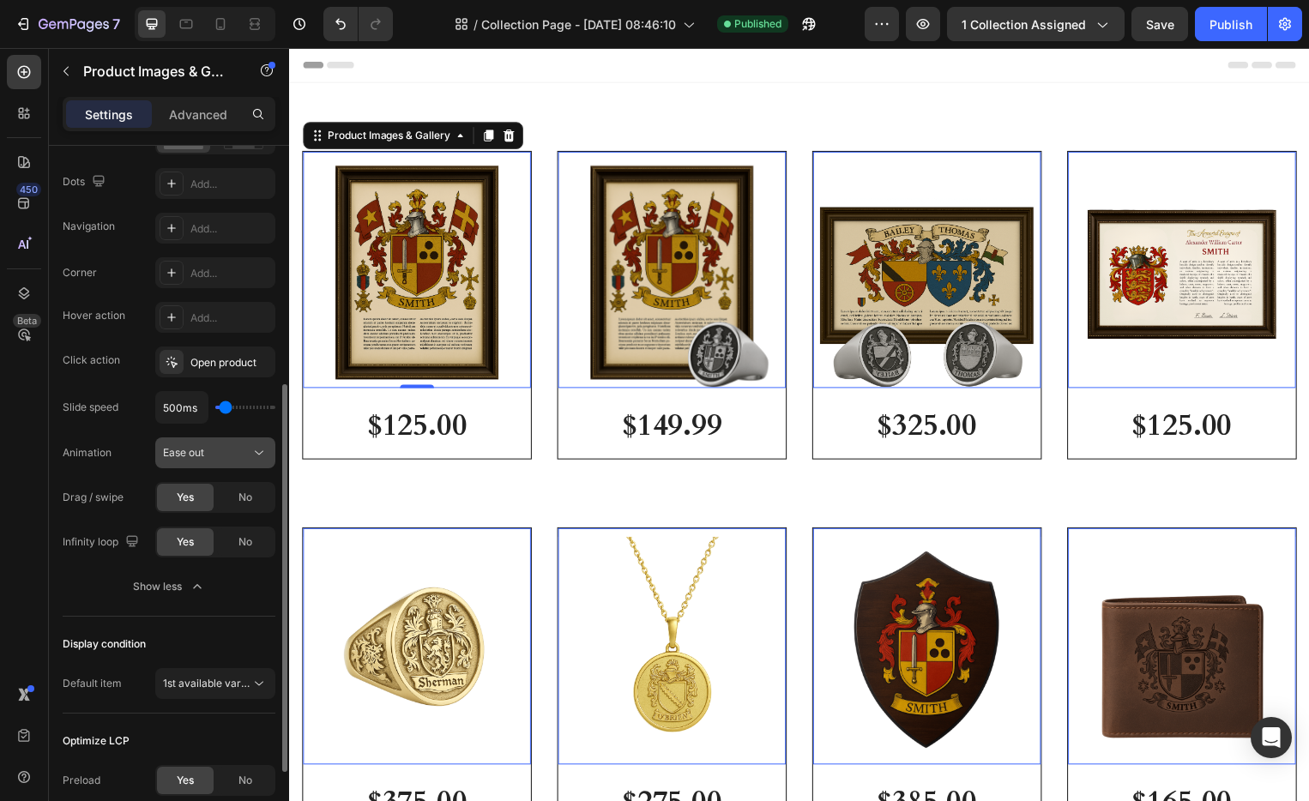
click at [232, 454] on div "Ease out" at bounding box center [207, 452] width 88 height 15
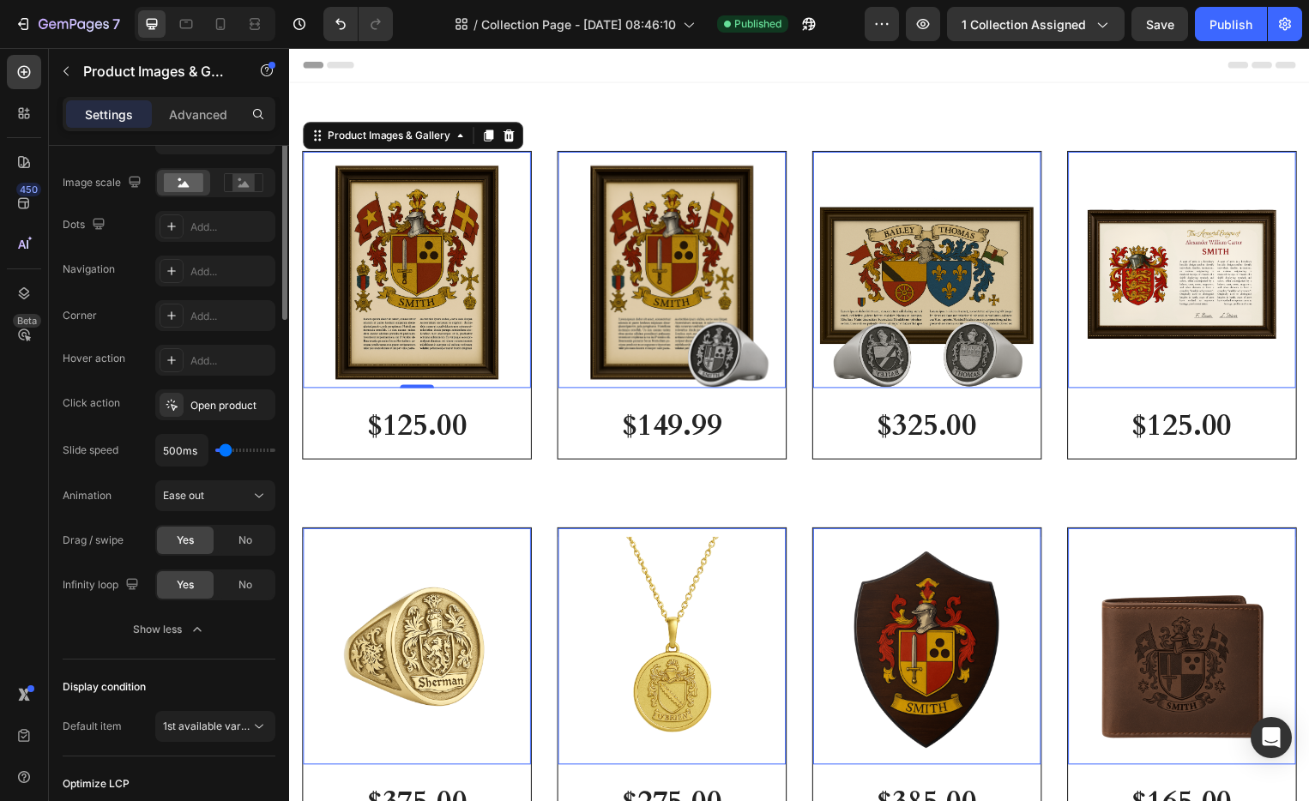
scroll to position [0, 0]
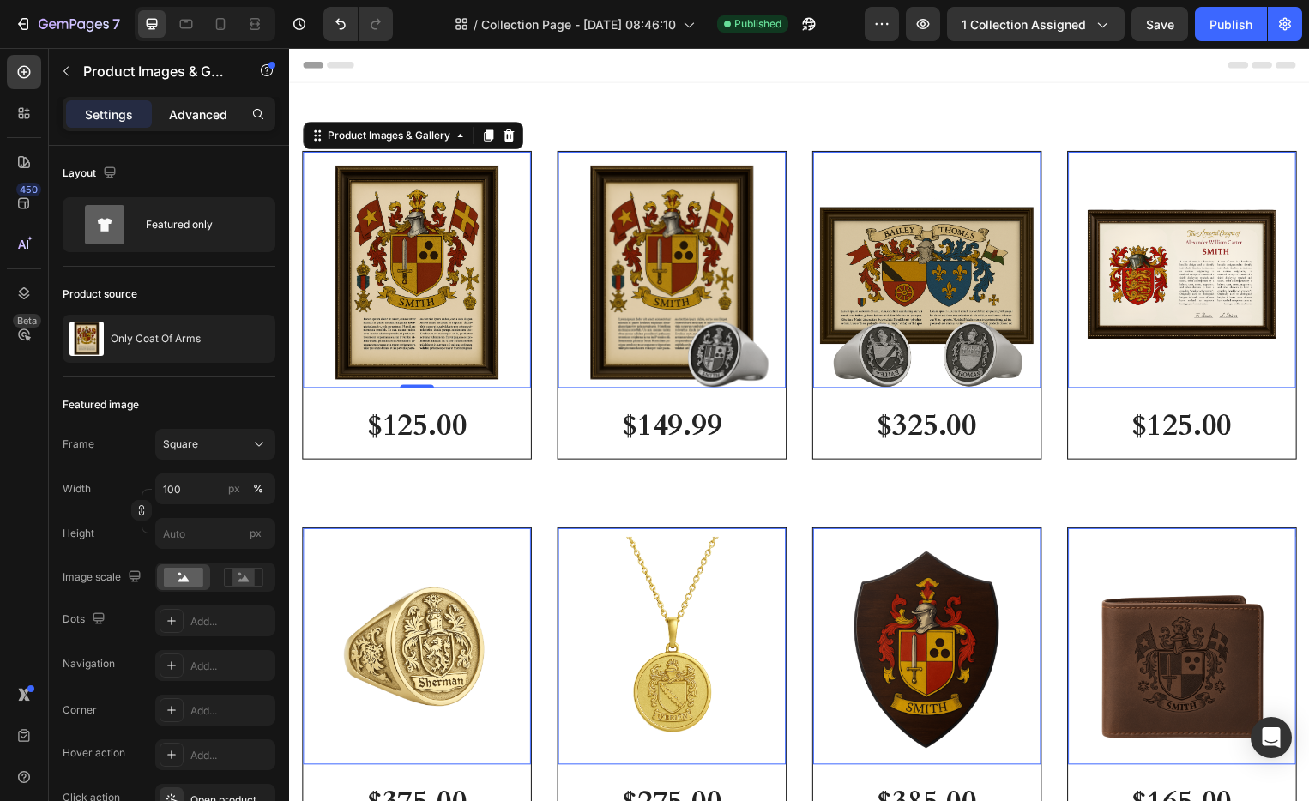
click at [196, 124] on div "Advanced" at bounding box center [198, 113] width 86 height 27
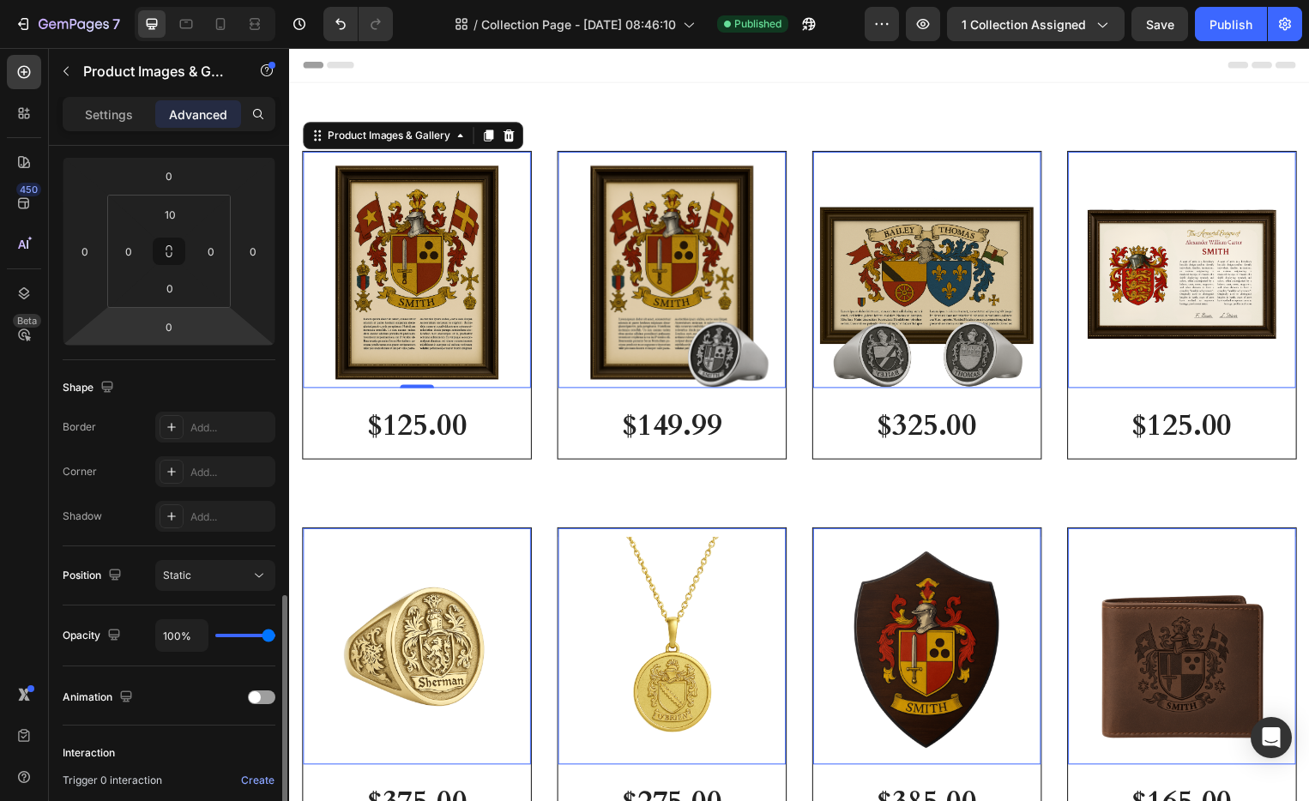
scroll to position [414, 0]
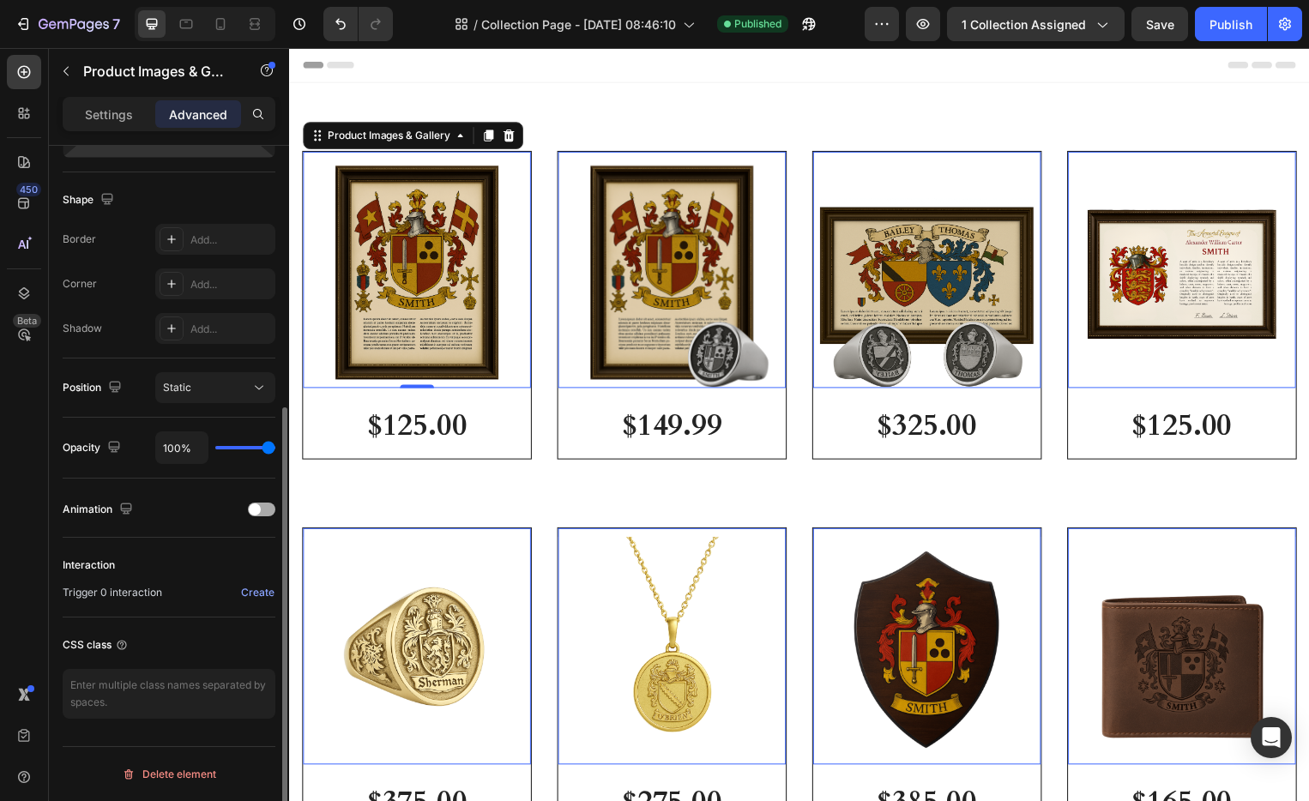
click at [265, 504] on div at bounding box center [261, 510] width 27 height 14
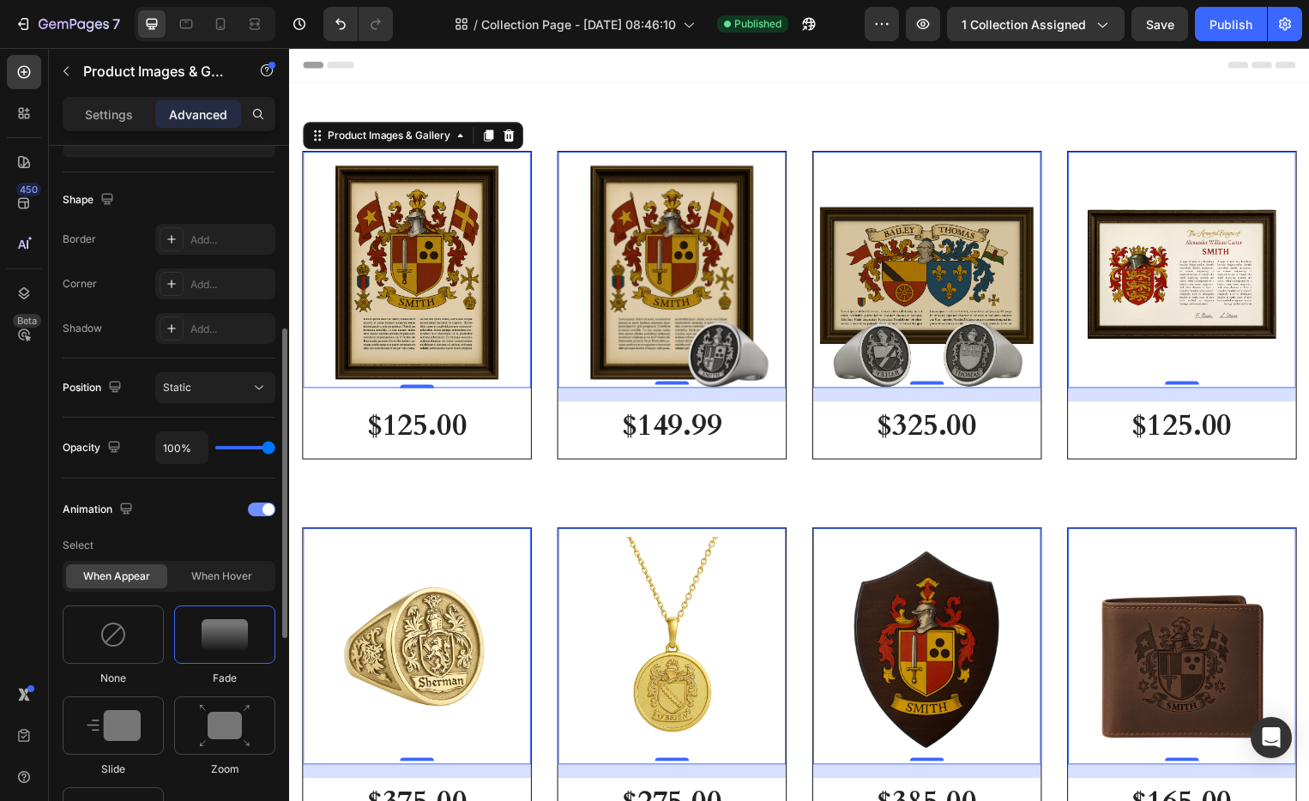
click at [265, 504] on span at bounding box center [269, 510] width 12 height 12
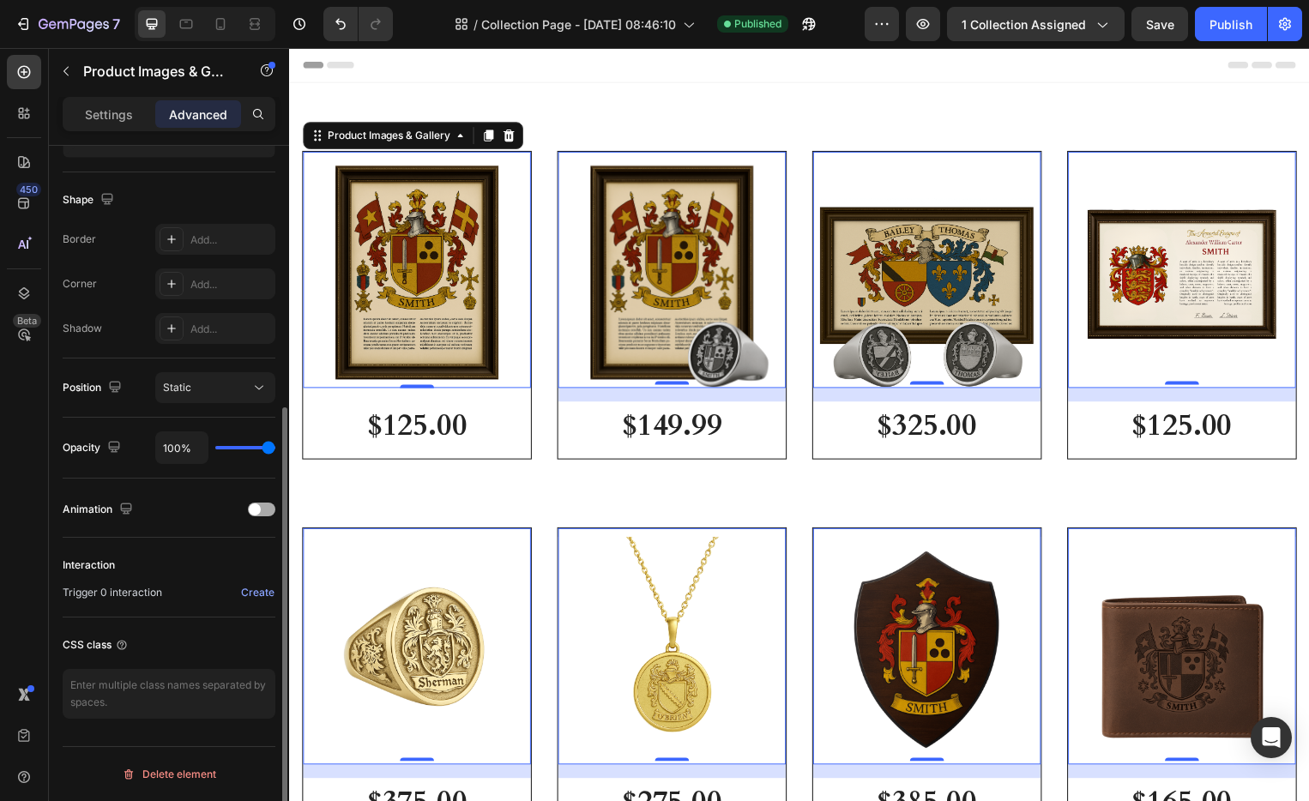
click at [265, 504] on div at bounding box center [261, 510] width 27 height 14
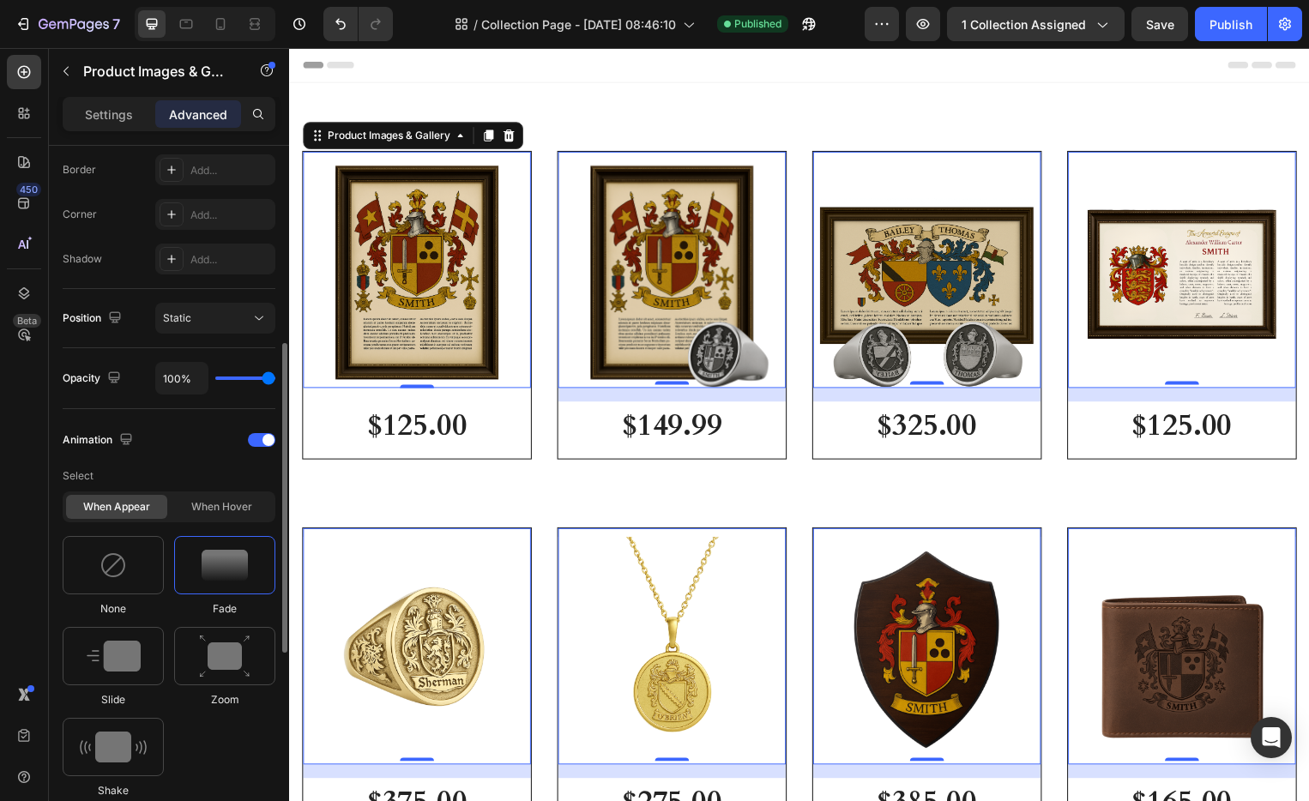
scroll to position [501, 0]
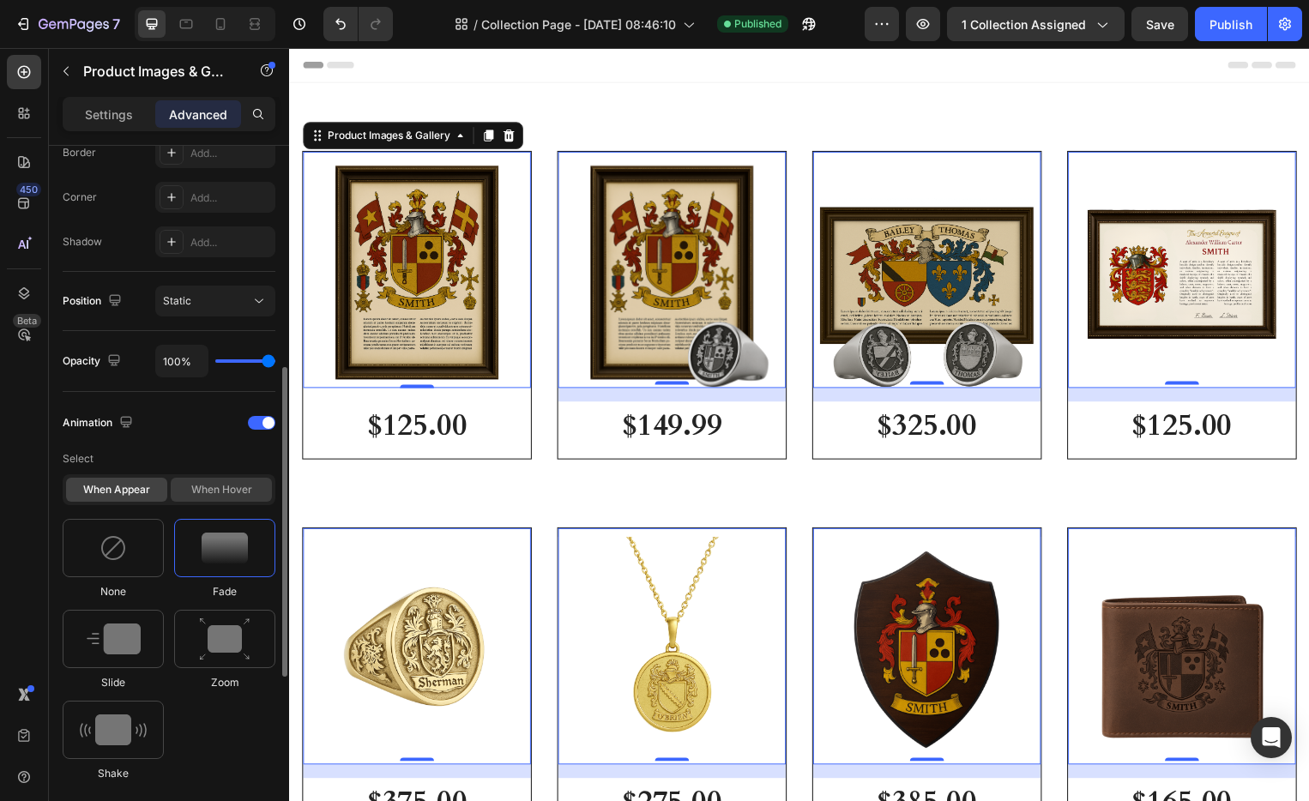
click at [189, 492] on div "When hover" at bounding box center [221, 490] width 101 height 24
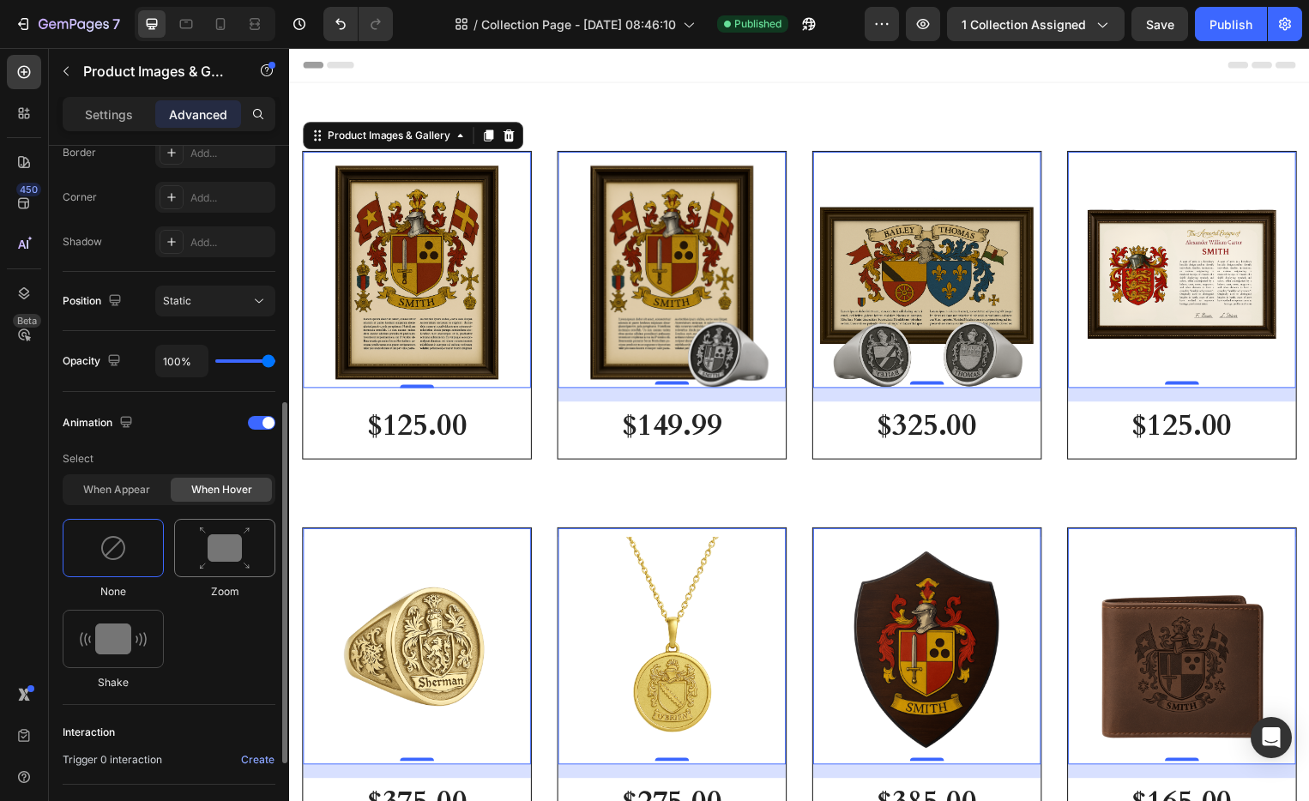
click at [195, 550] on div at bounding box center [224, 548] width 101 height 58
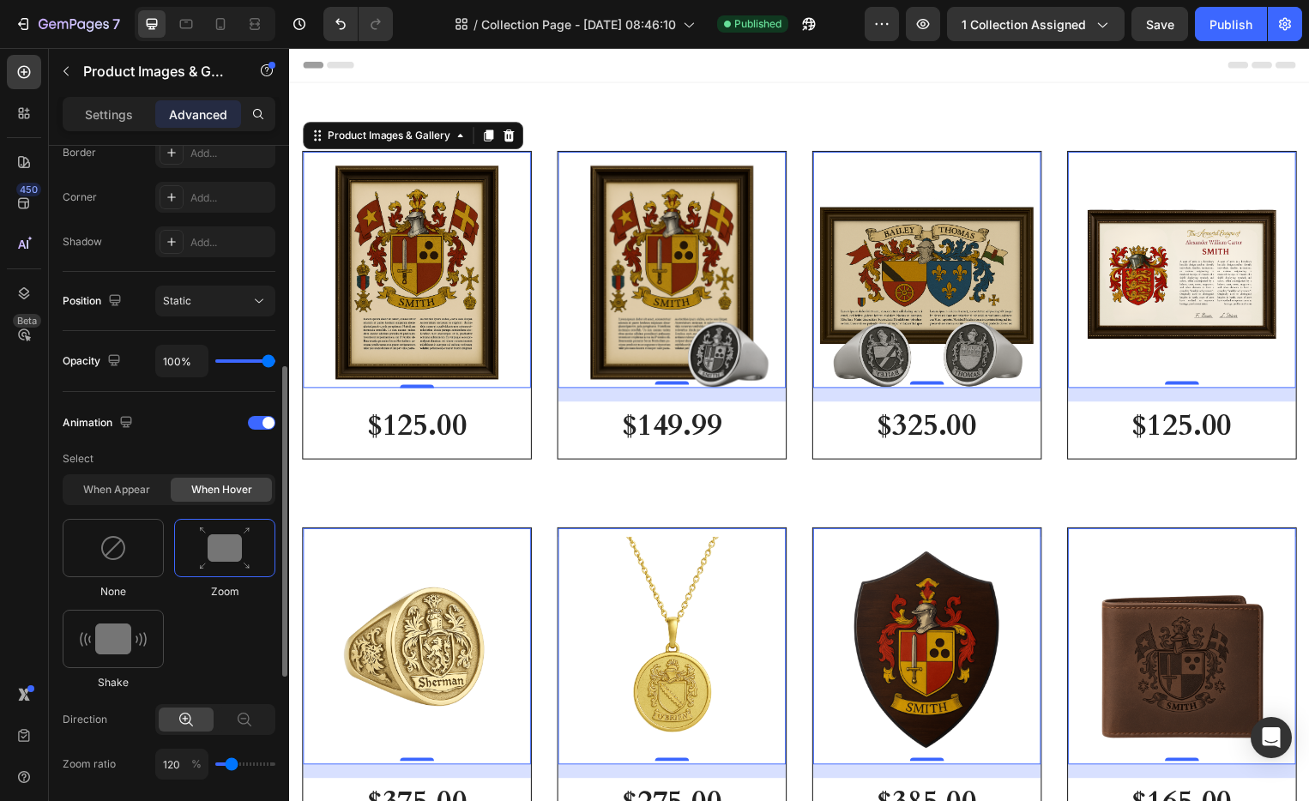
drag, startPoint x: 119, startPoint y: 641, endPoint x: 151, endPoint y: 602, distance: 50.0
click at [120, 641] on img at bounding box center [113, 639] width 67 height 31
type input "0.7"
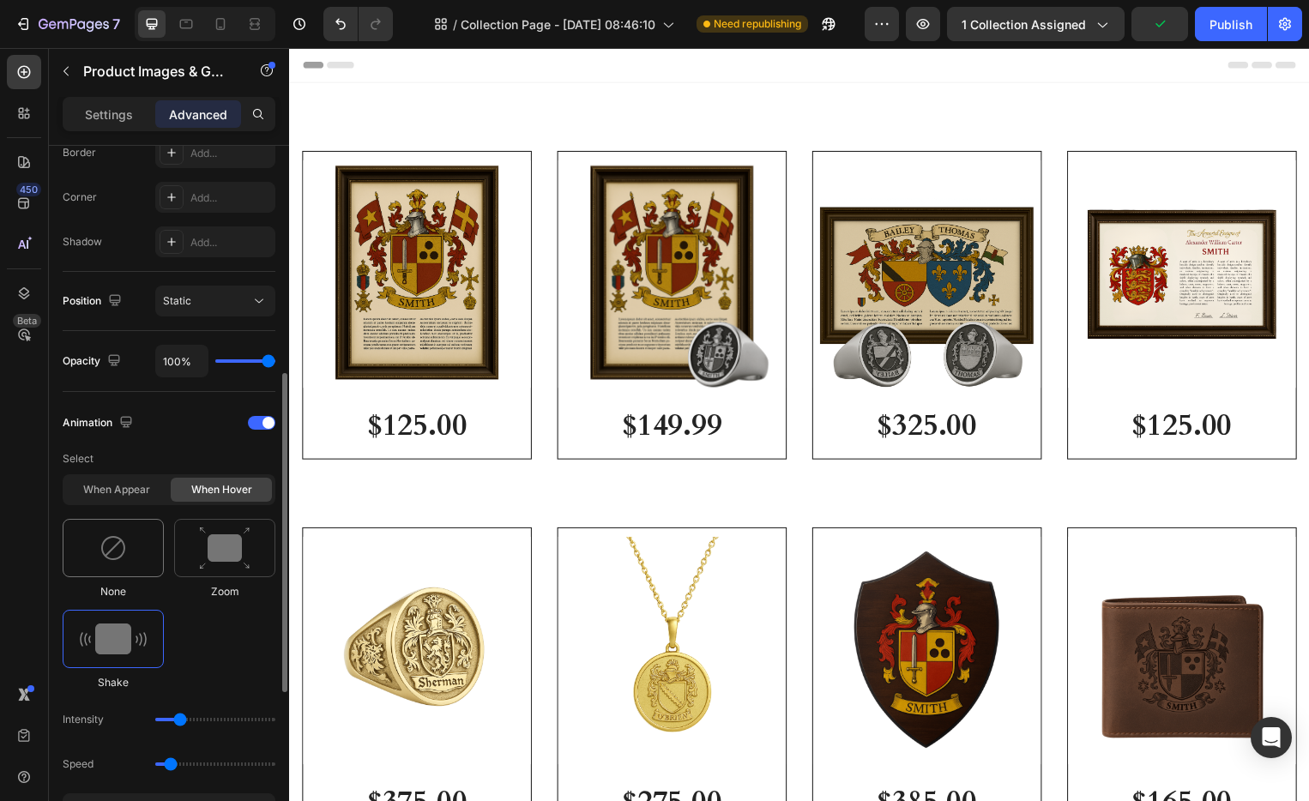
click at [119, 567] on div at bounding box center [113, 548] width 101 height 58
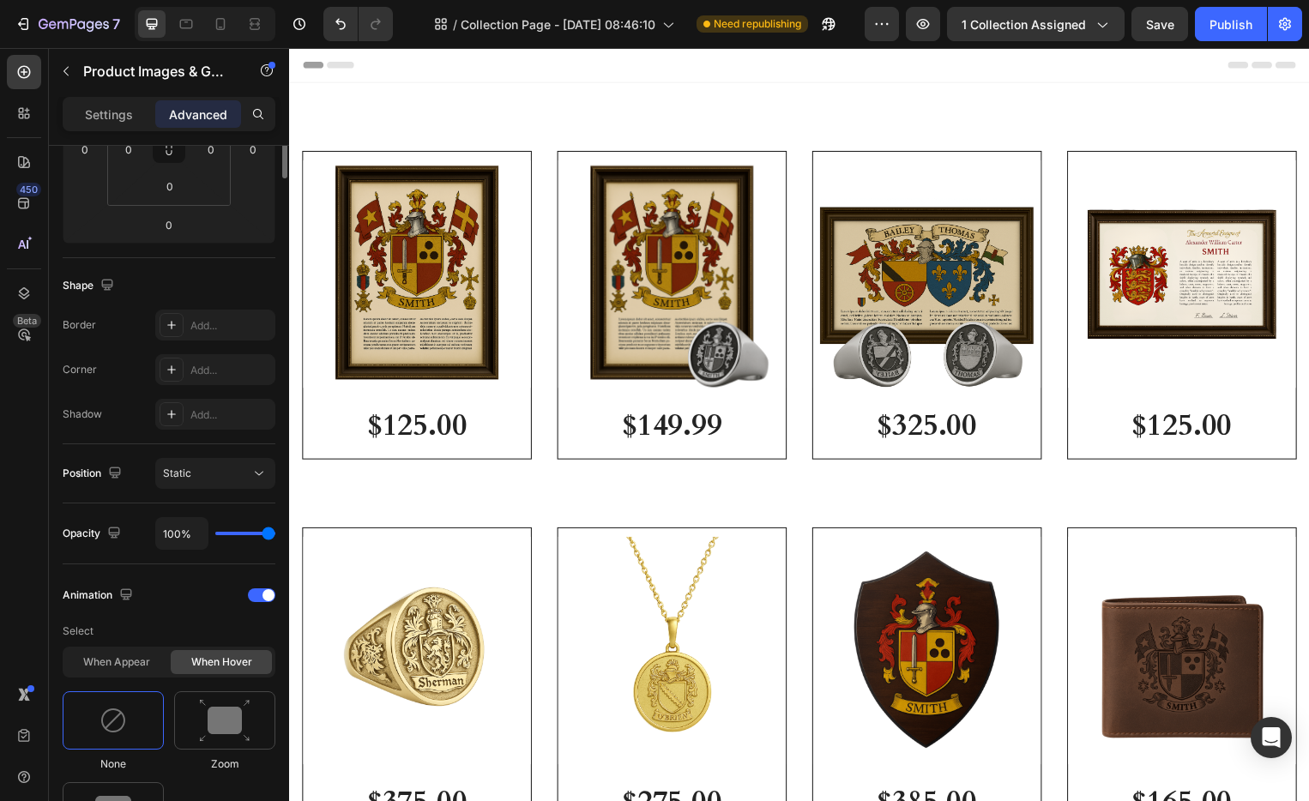
scroll to position [0, 0]
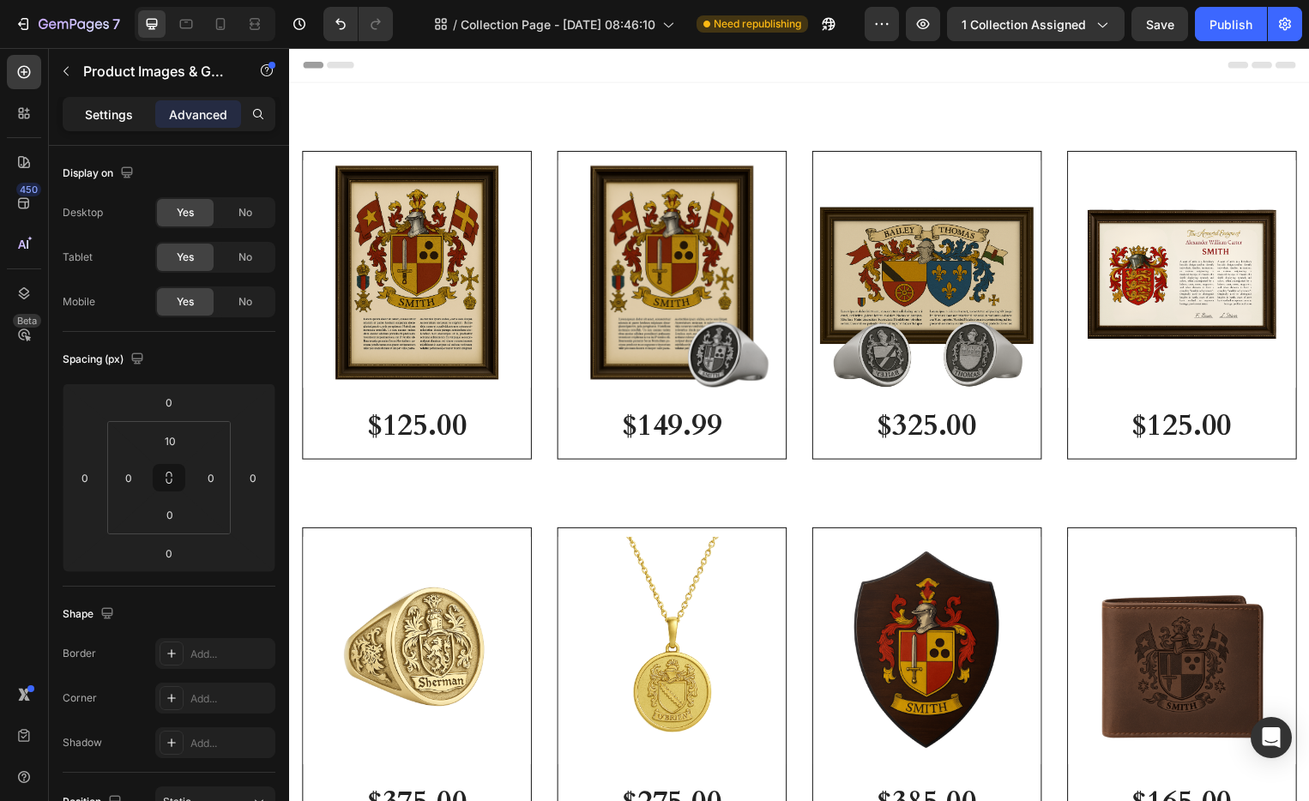
click at [108, 122] on p "Settings" at bounding box center [109, 115] width 48 height 18
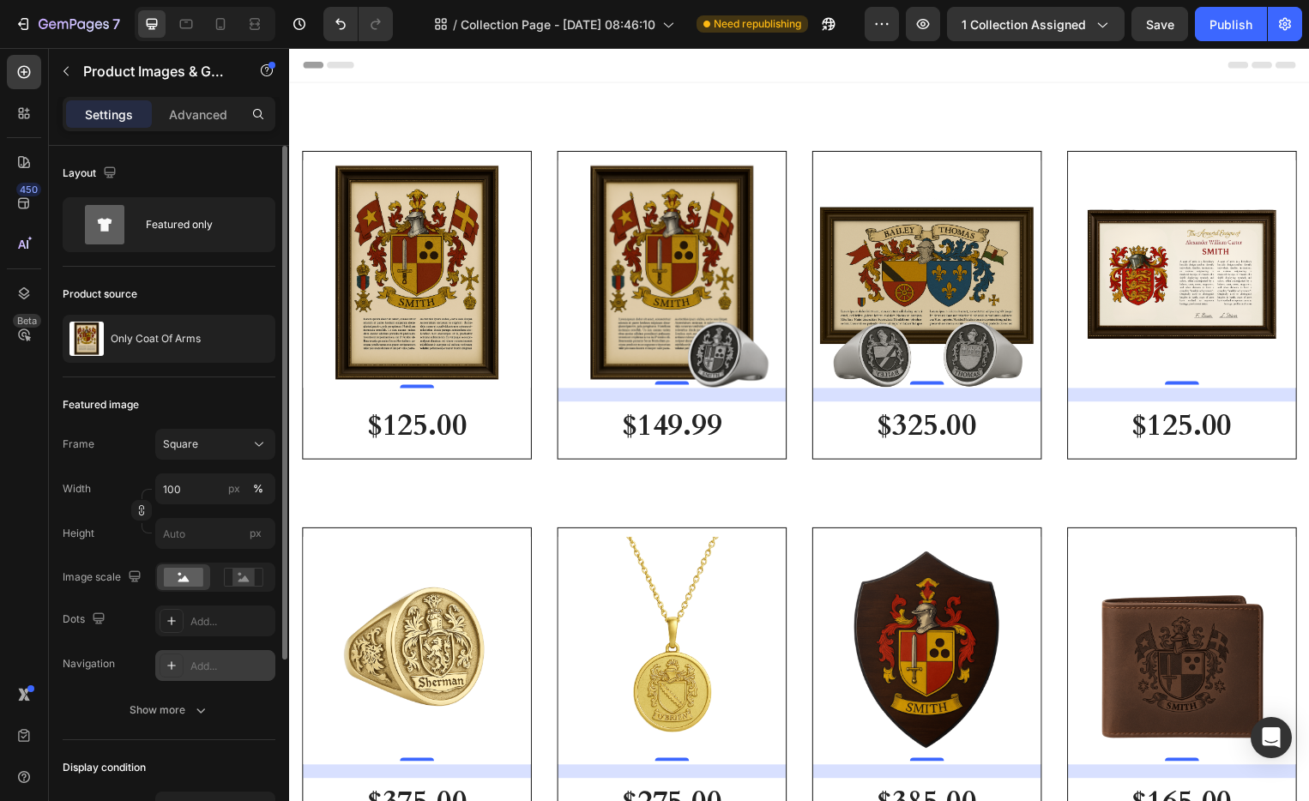
click at [196, 662] on div "Add..." at bounding box center [230, 666] width 81 height 15
click at [122, 678] on div "Navigation Inside" at bounding box center [169, 665] width 213 height 31
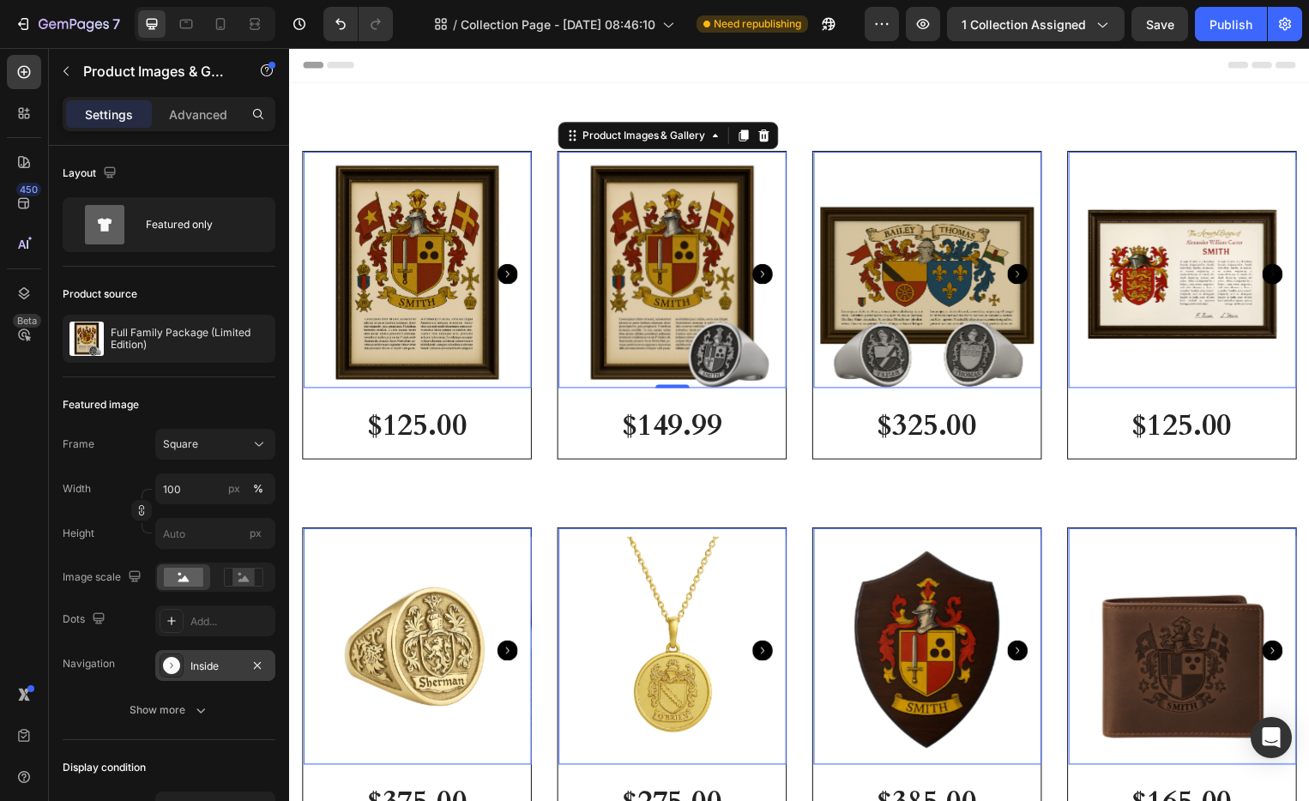
click at [519, 272] on icon "Carousel Next Arrow" at bounding box center [508, 276] width 21 height 21
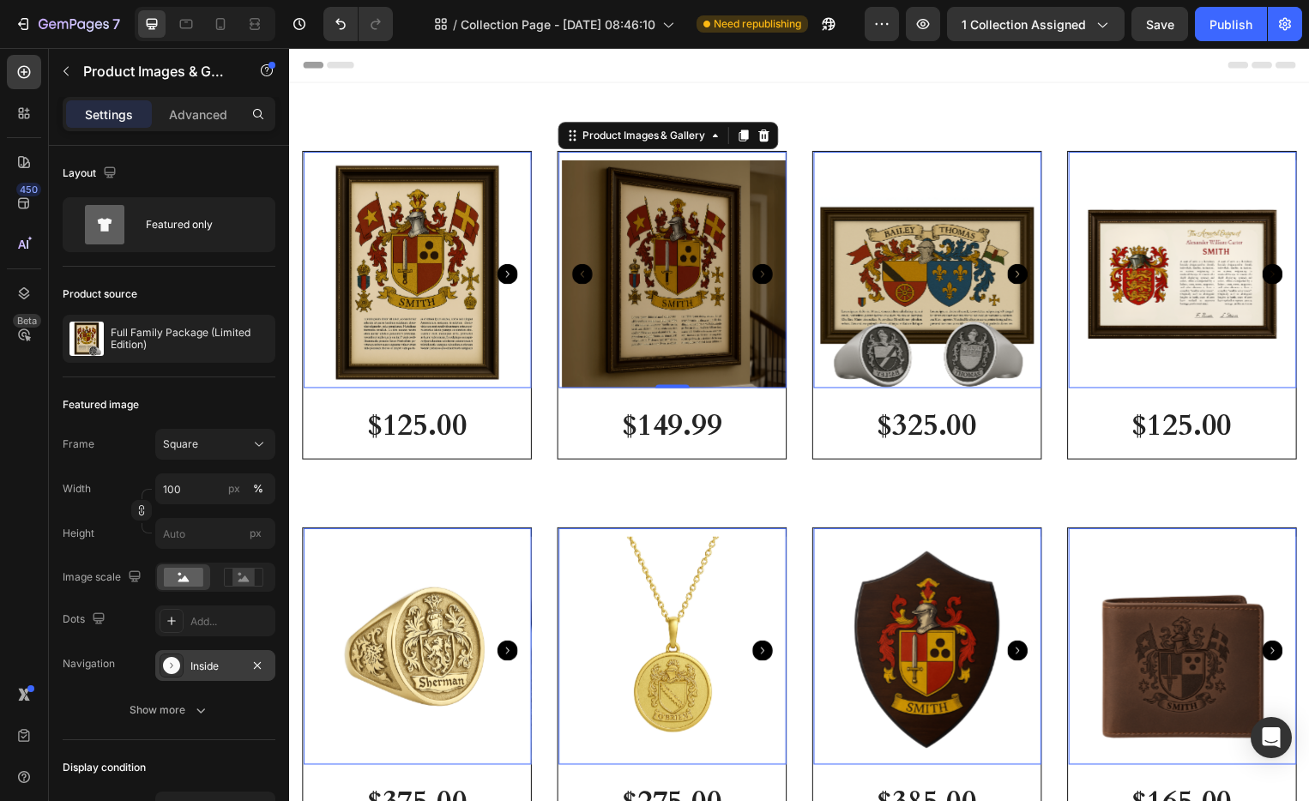
click at [519, 272] on icon "Carousel Next Arrow" at bounding box center [508, 276] width 21 height 21
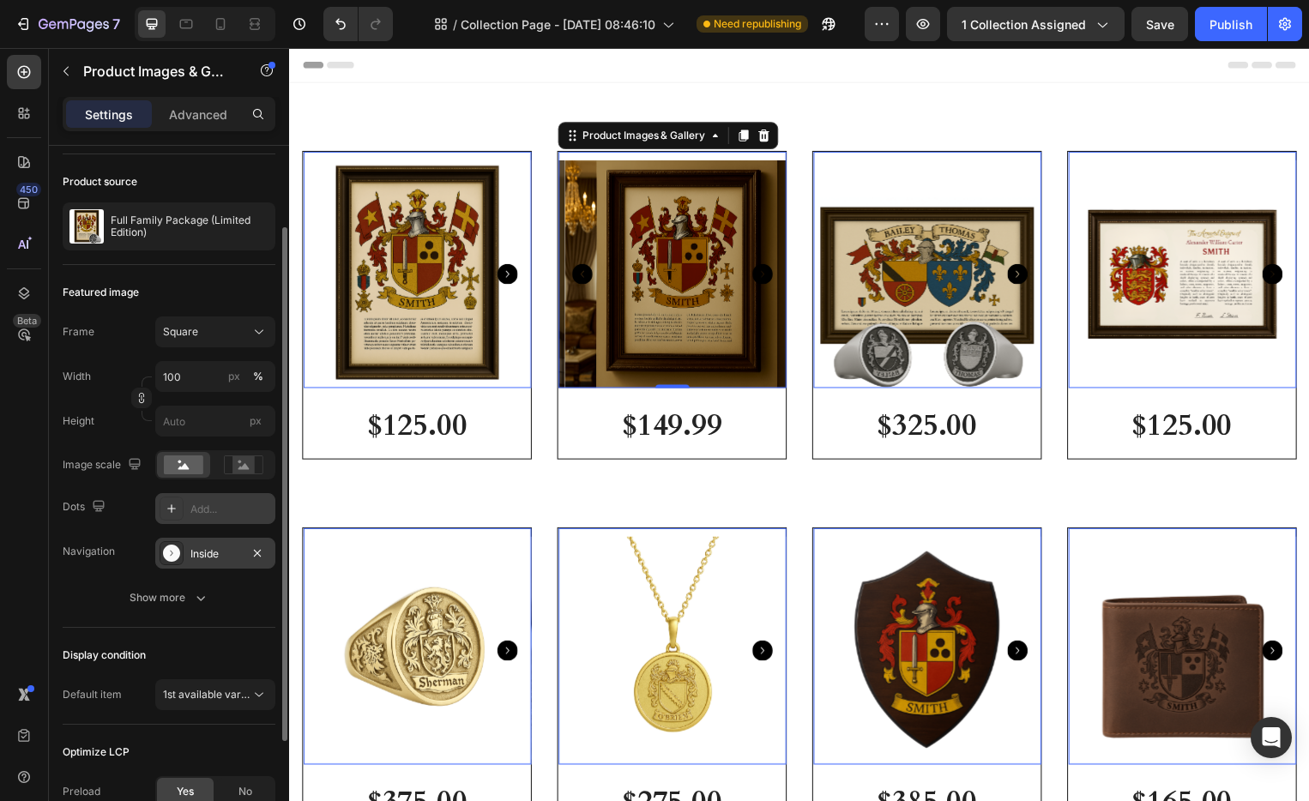
scroll to position [123, 0]
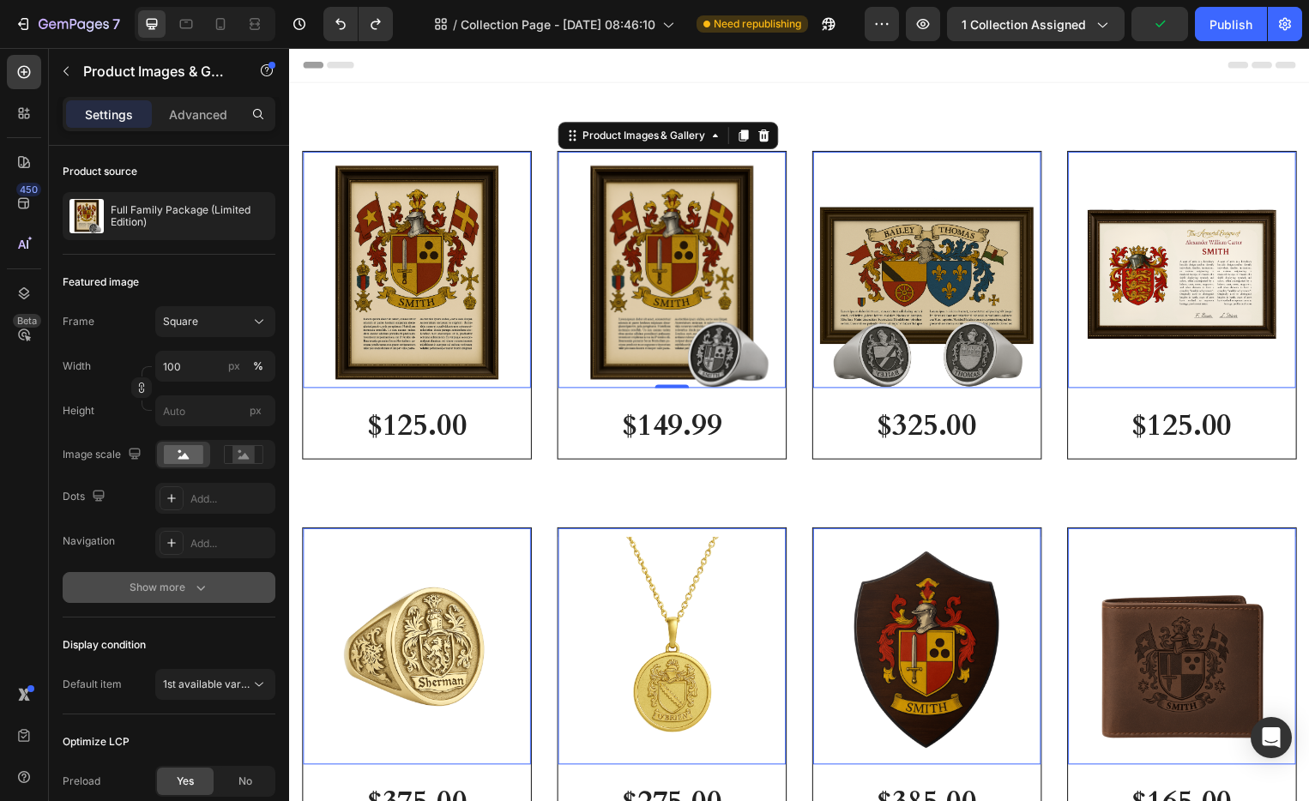
click at [192, 585] on icon "button" at bounding box center [200, 587] width 17 height 17
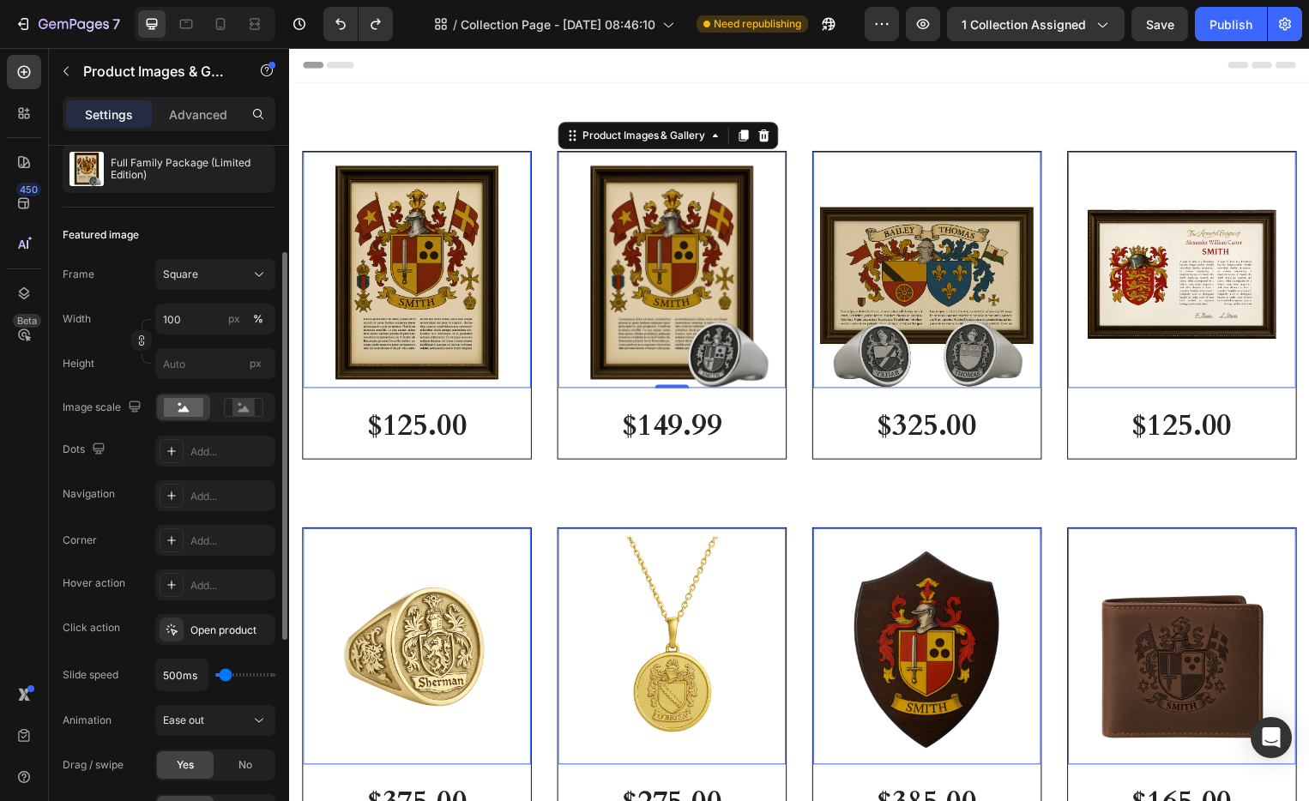
scroll to position [178, 0]
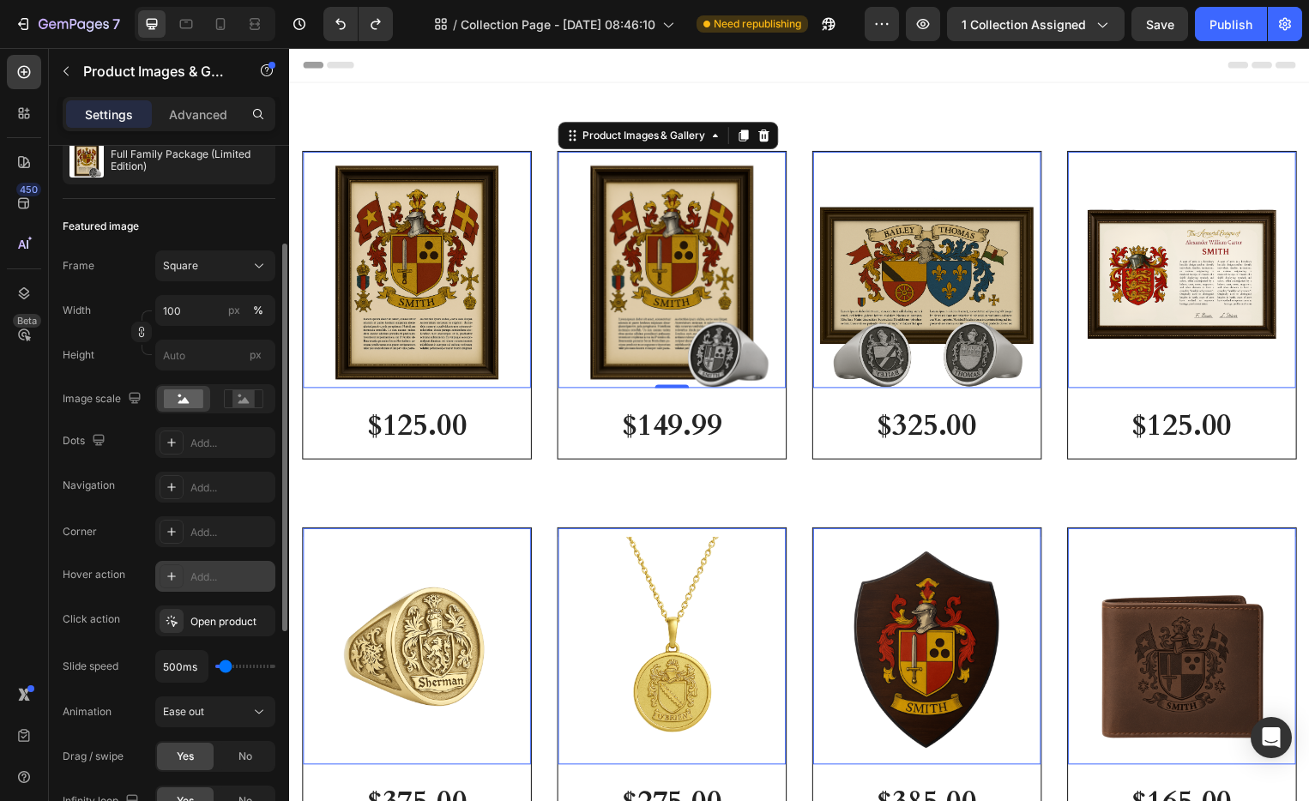
click at [203, 571] on div "Add..." at bounding box center [230, 577] width 81 height 15
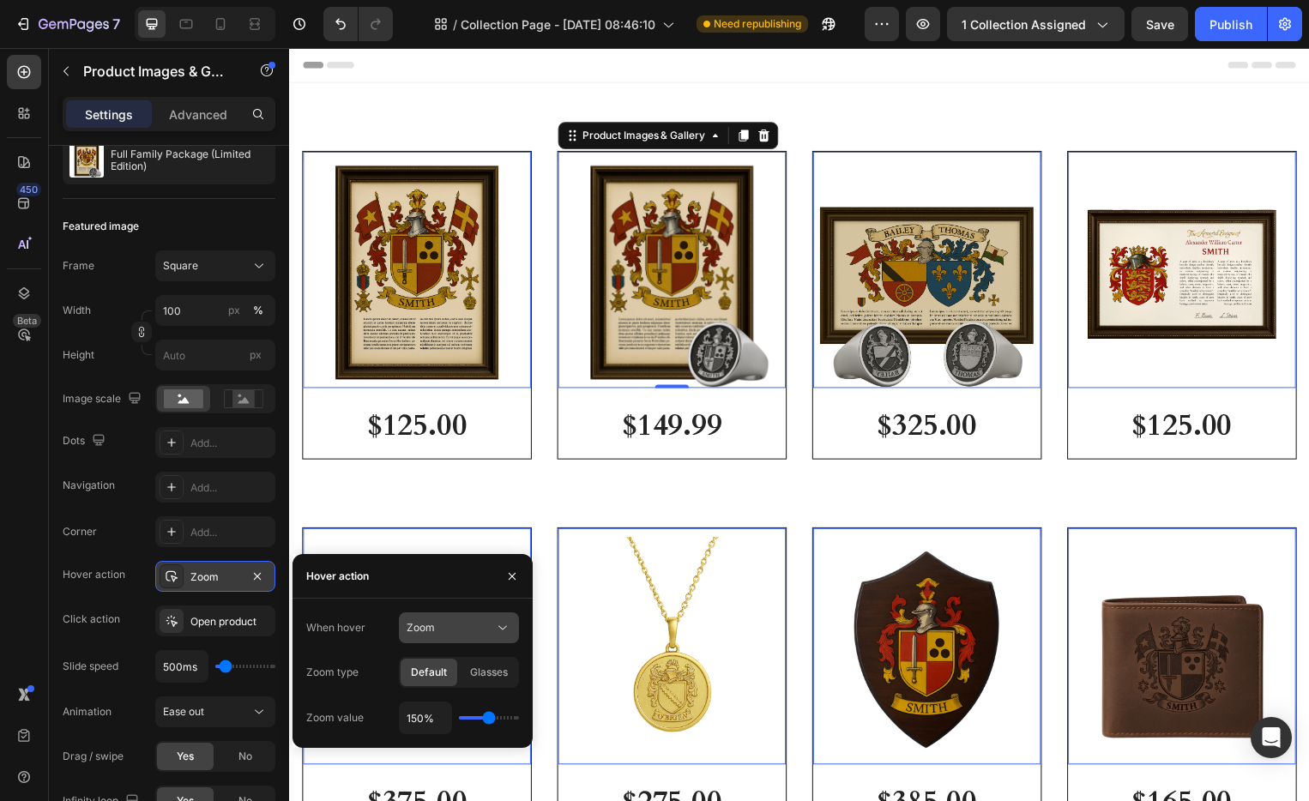
click at [455, 629] on div "Zoom" at bounding box center [451, 627] width 88 height 15
click at [442, 692] on div "Show other image" at bounding box center [441, 702] width 141 height 33
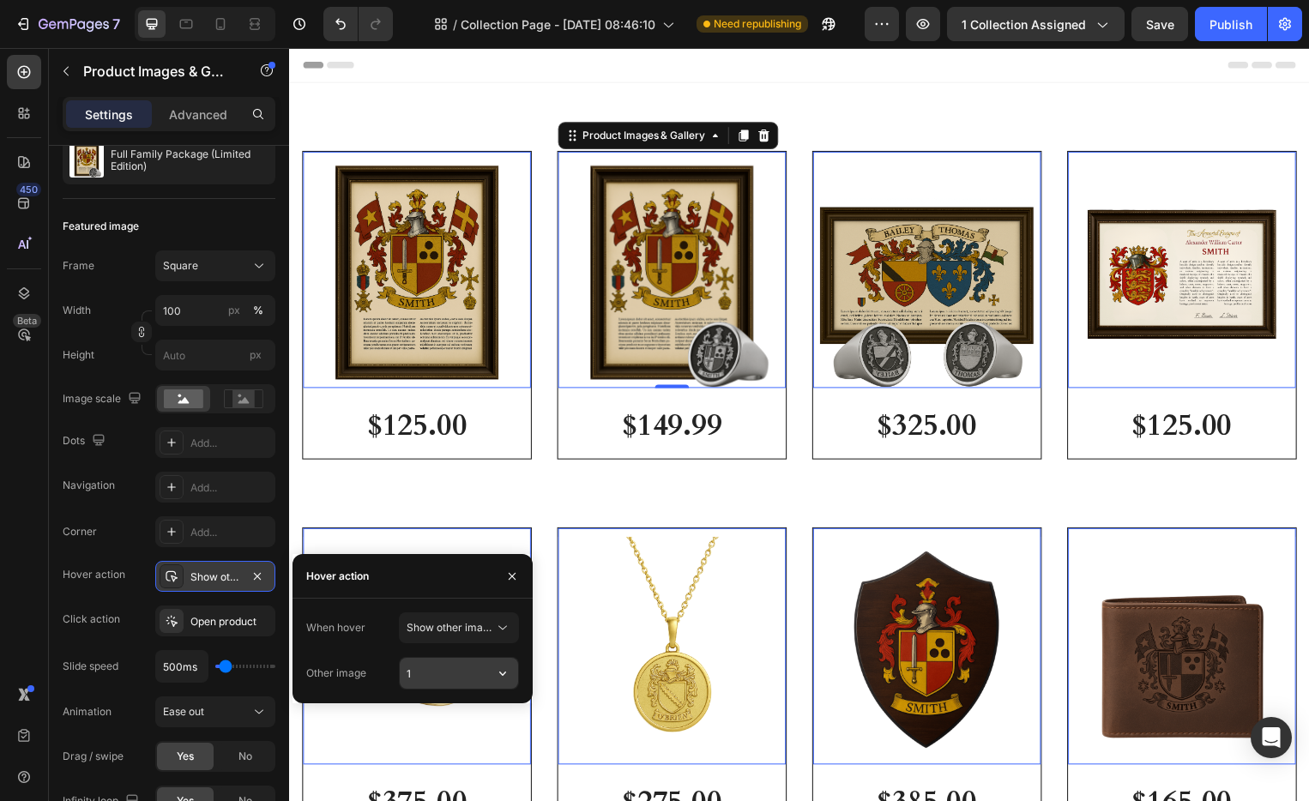
click at [438, 665] on input "1" at bounding box center [459, 673] width 118 height 31
click at [506, 678] on icon "button" at bounding box center [502, 673] width 17 height 17
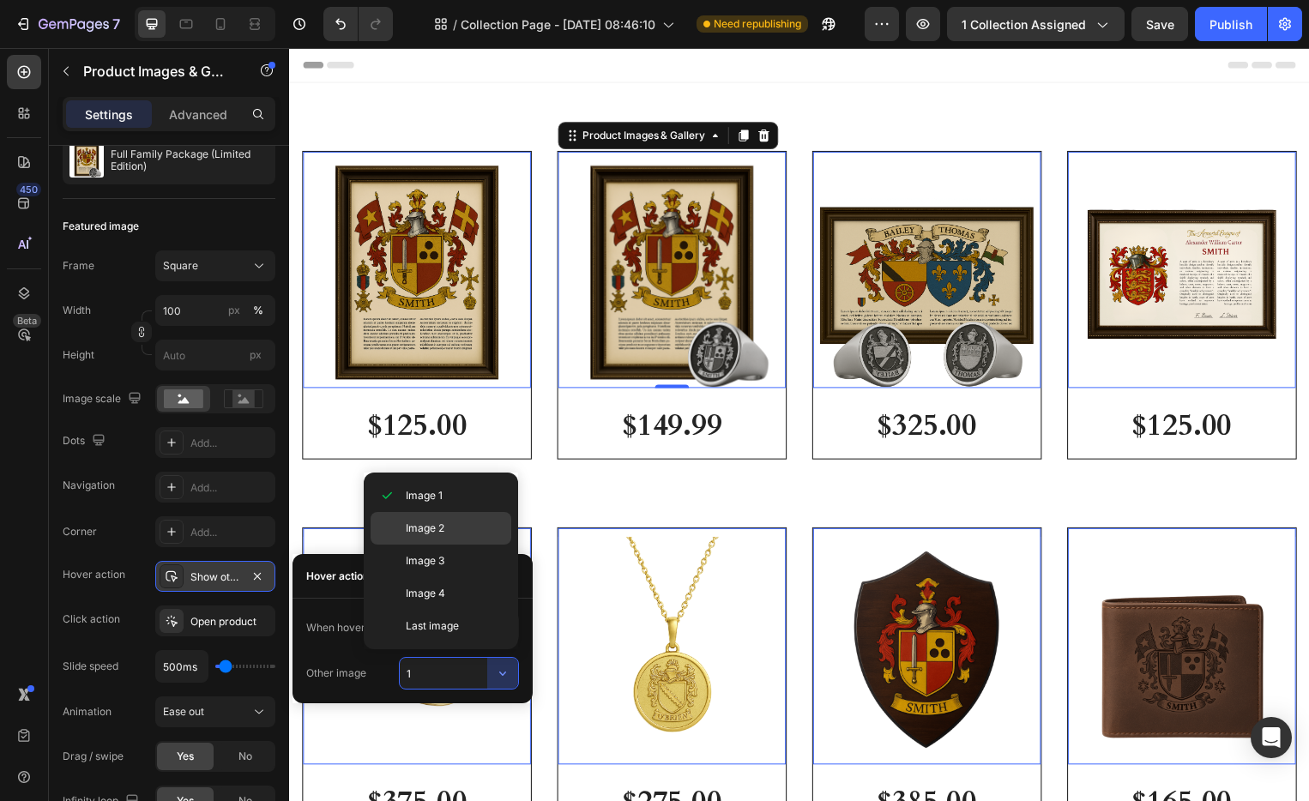
click at [441, 531] on span "Image 2" at bounding box center [425, 528] width 39 height 15
type input "2"
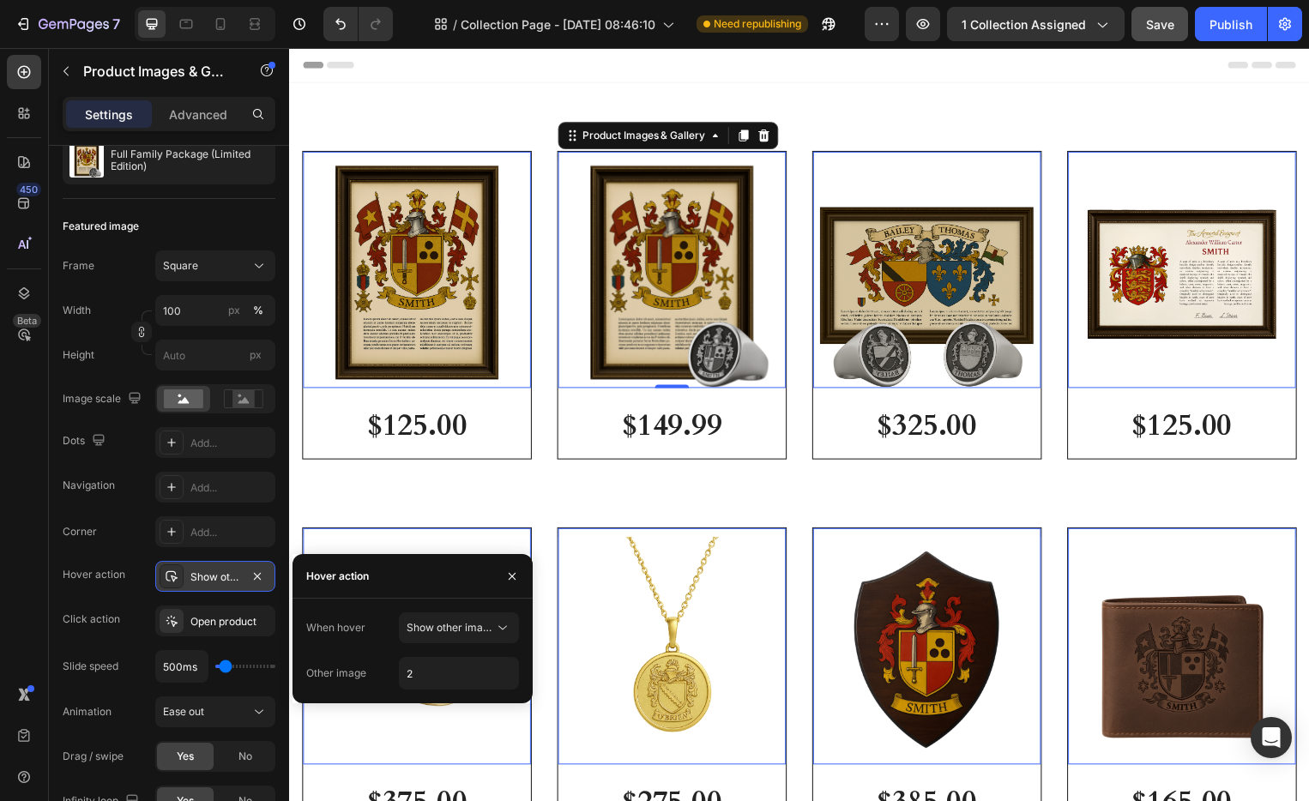
click at [1170, 26] on button "Save" at bounding box center [1160, 24] width 57 height 34
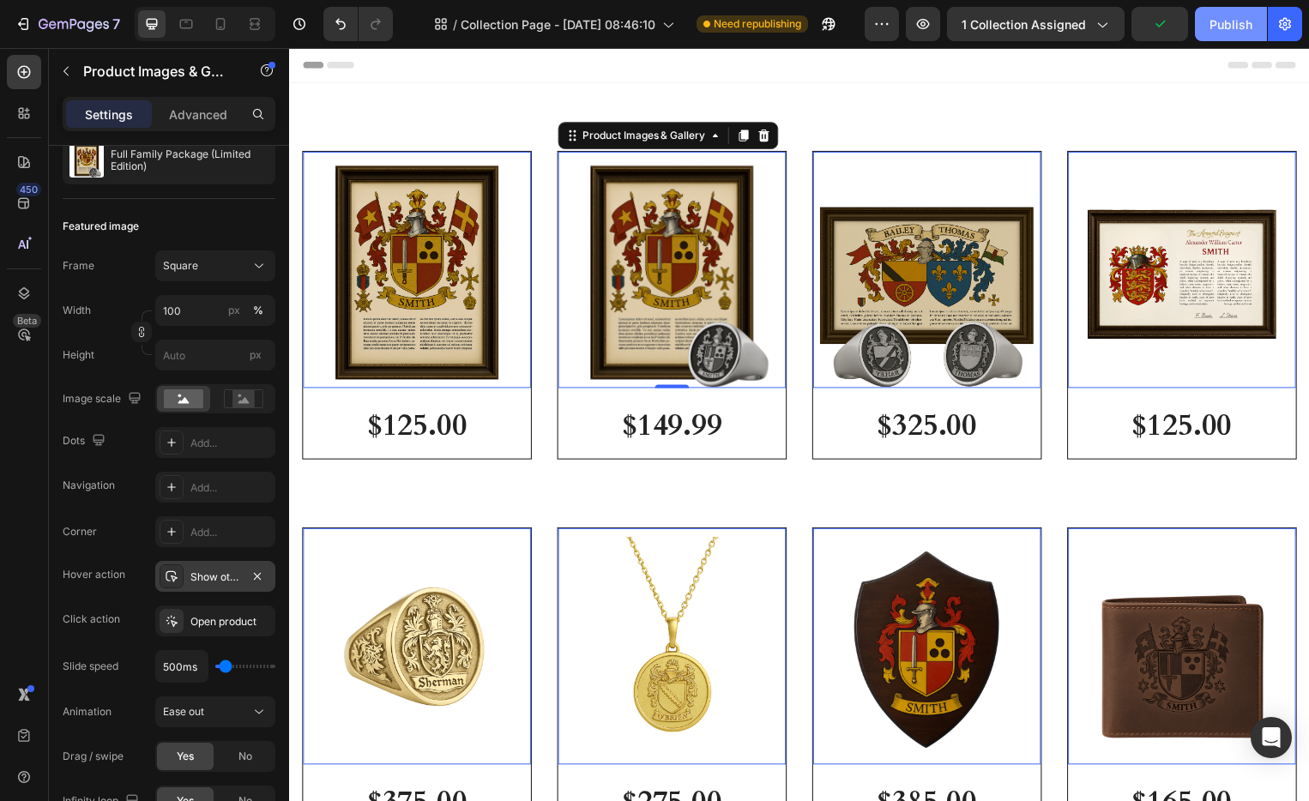
click at [1228, 26] on div "Publish" at bounding box center [1231, 24] width 43 height 18
